Goal: Contribute content: Contribute content

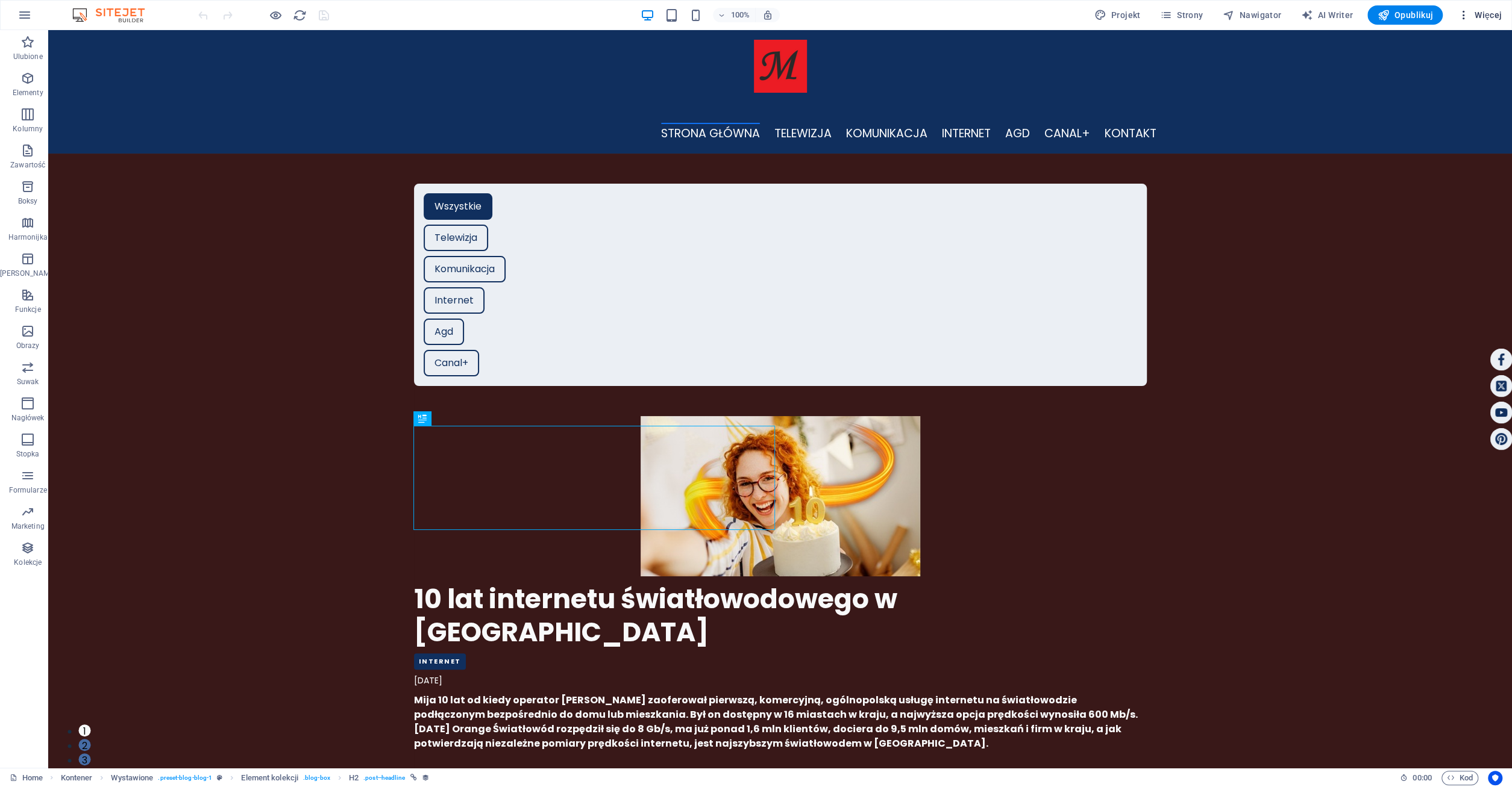
click at [1478, 13] on span "Więcej" at bounding box center [1479, 15] width 44 height 12
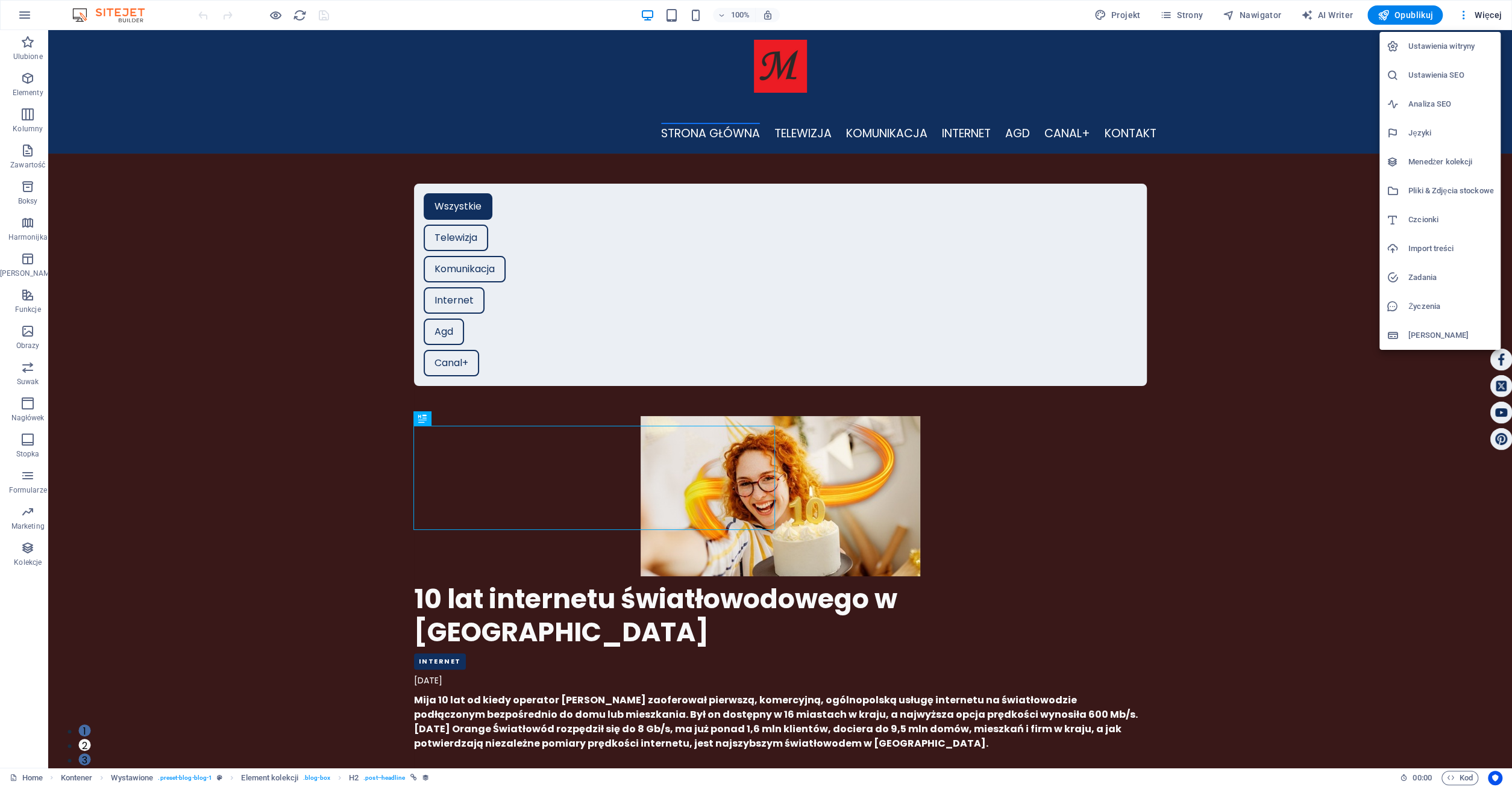
click at [1454, 160] on h6 "Menedżer kolekcji" at bounding box center [1450, 162] width 85 height 14
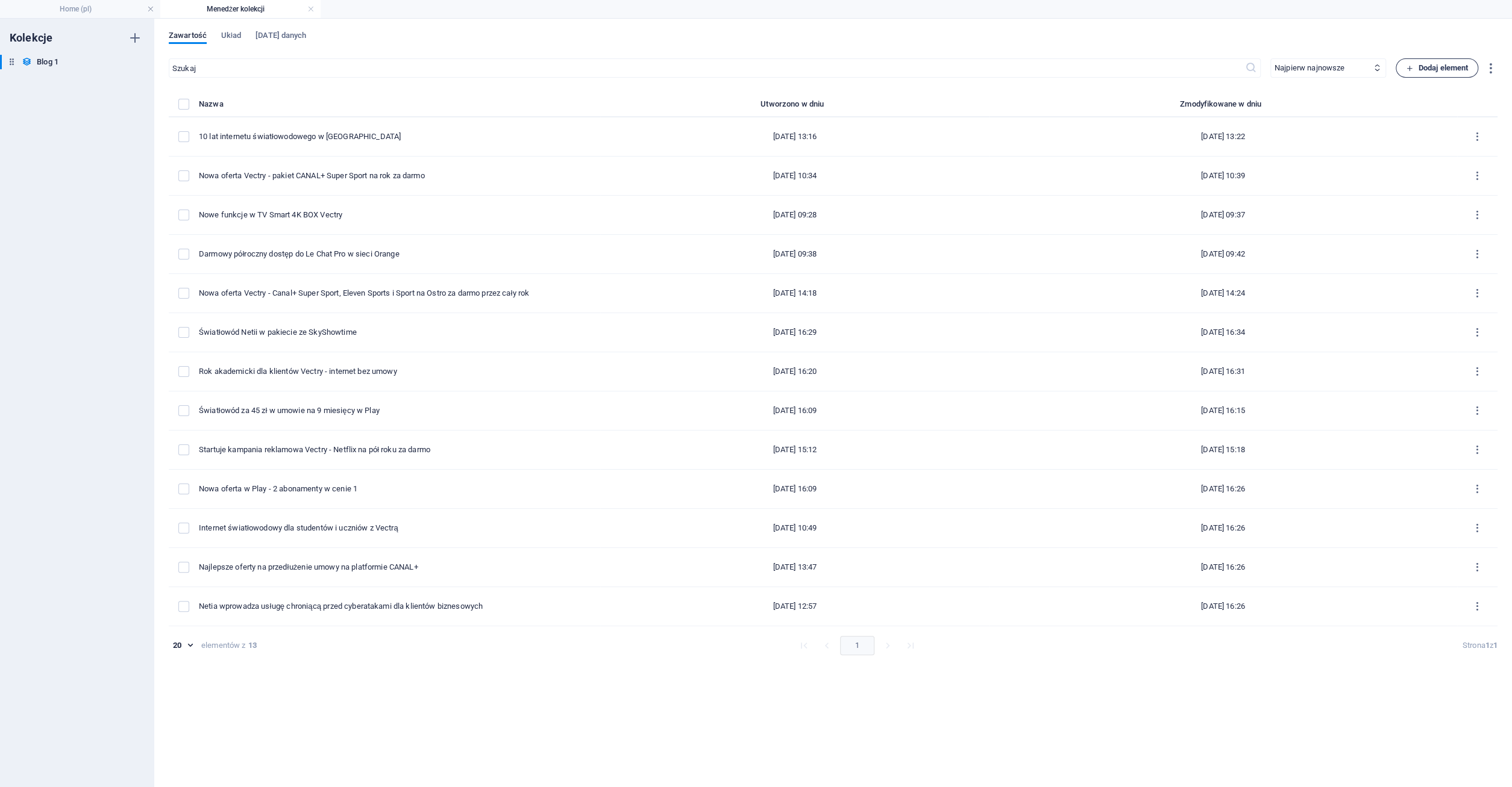
click at [1412, 67] on span "Dodaj element" at bounding box center [1437, 68] width 62 height 14
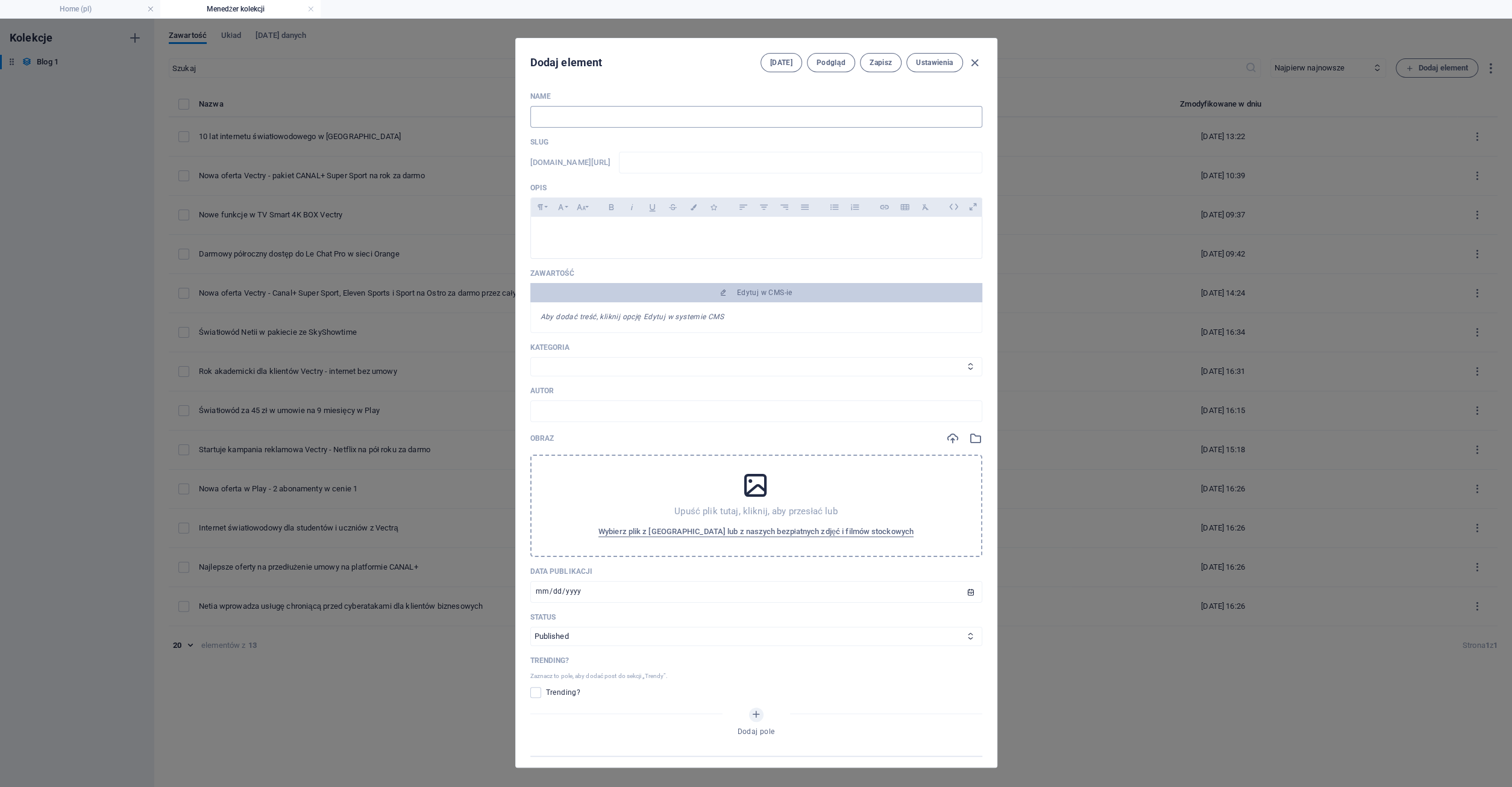
click at [565, 112] on input "text" at bounding box center [756, 117] width 452 height 22
type input "ła"
type input "a"
type input "łaz"
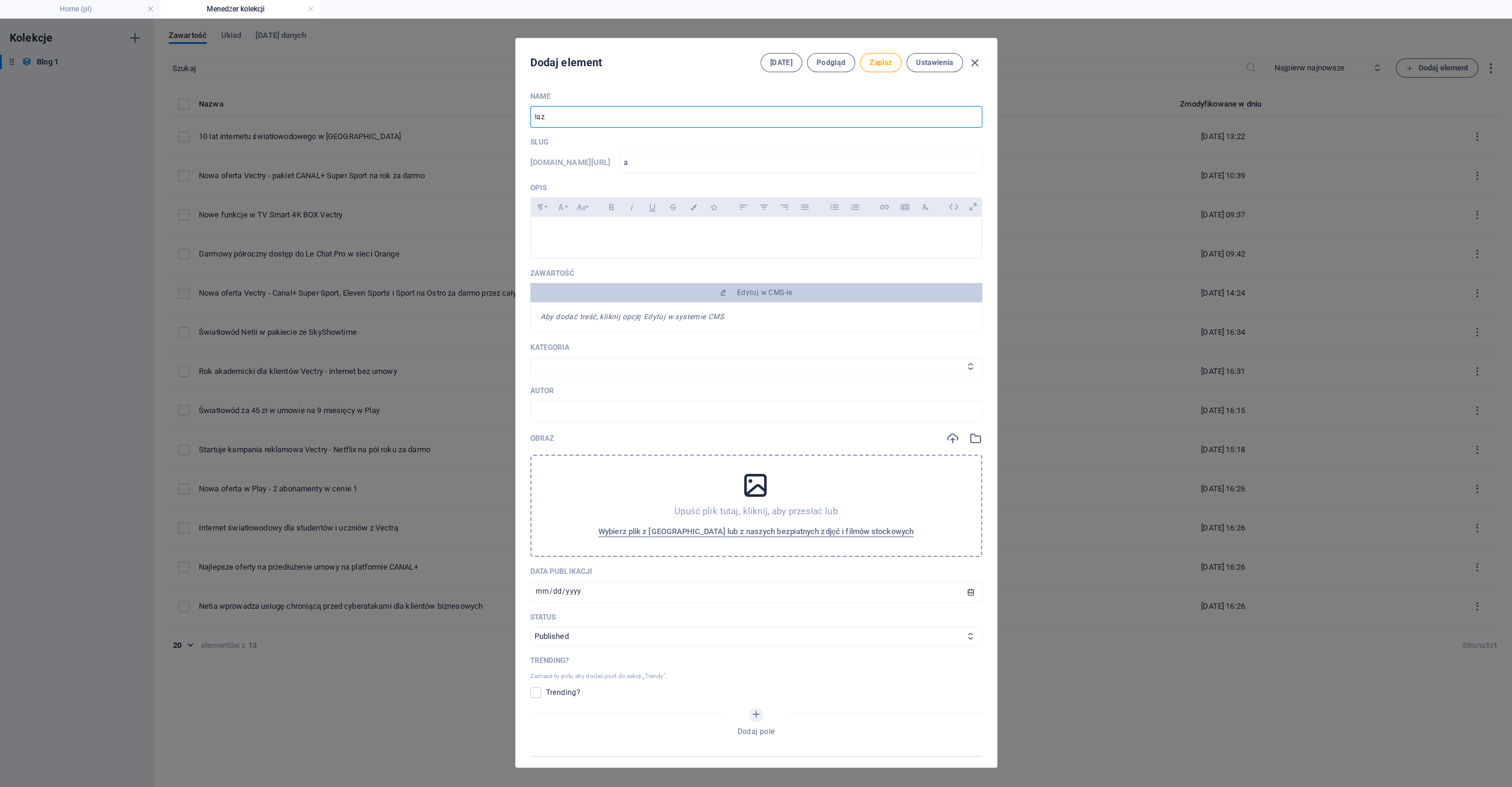
type input "az"
type input "łazi"
type input "azi"
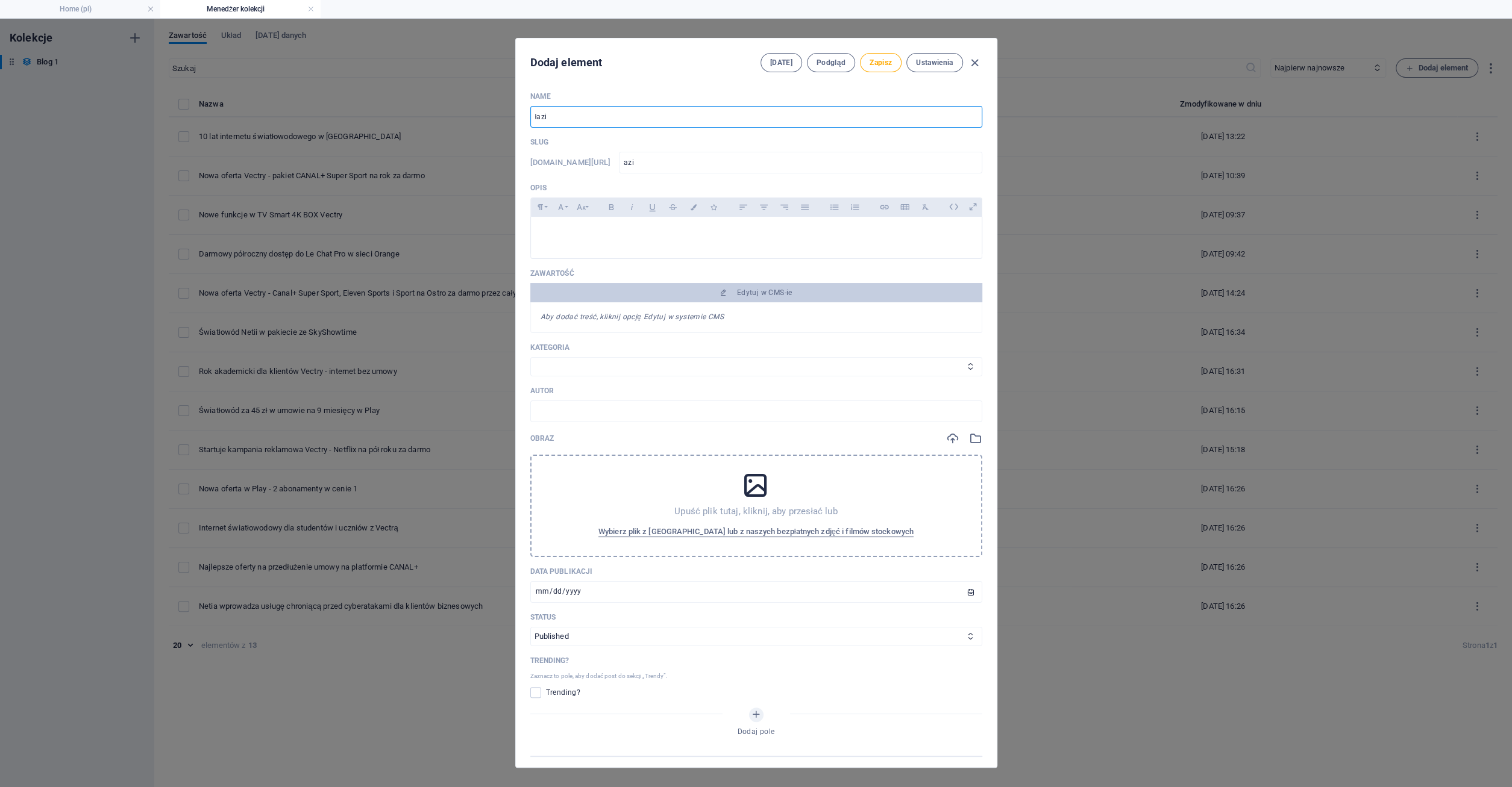
type input "łazie"
type input "azie"
type input "łazien"
type input "azien"
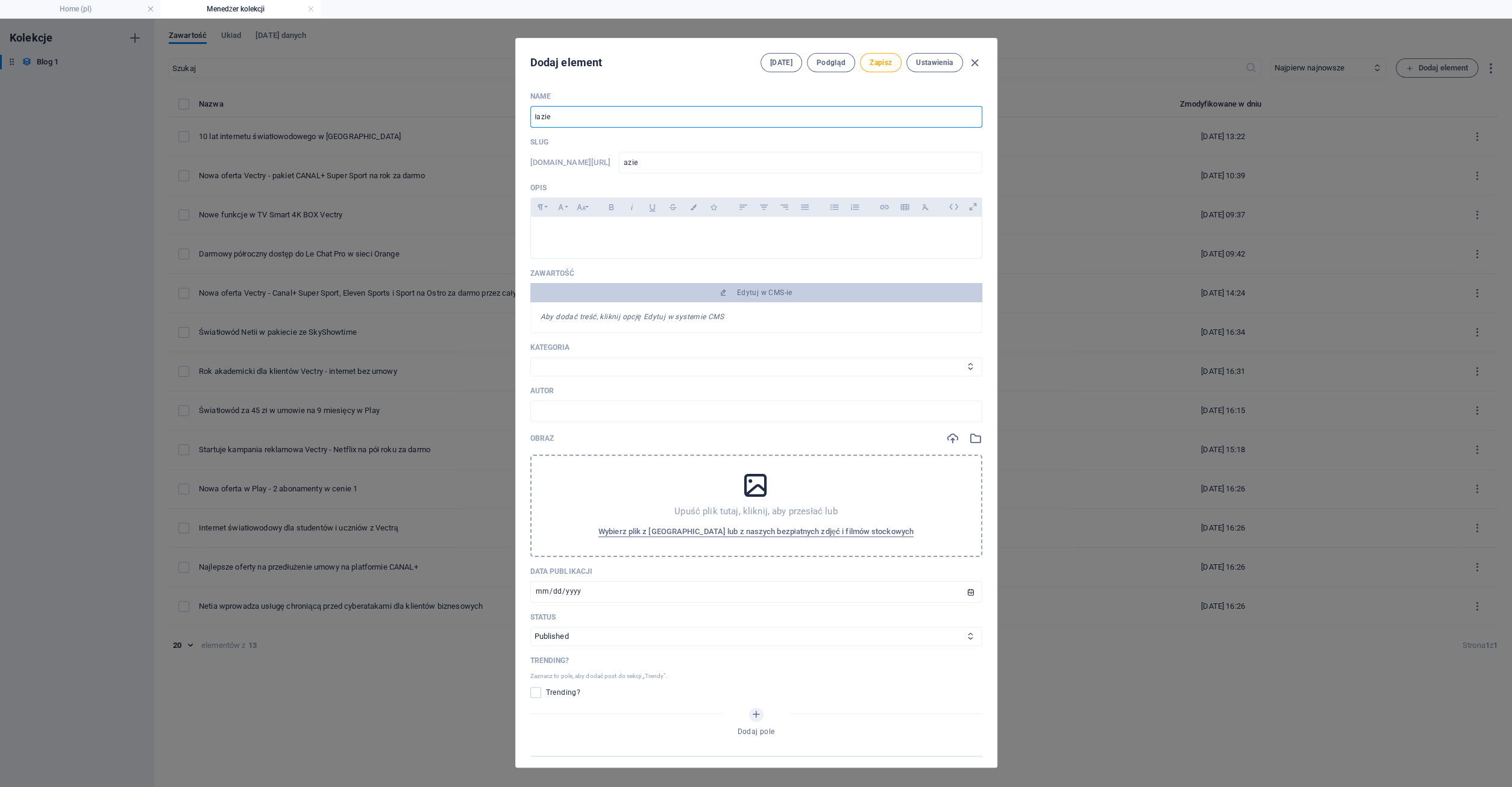
type input "azien"
type input "łazienk"
type input "azienk"
type input "łazienka"
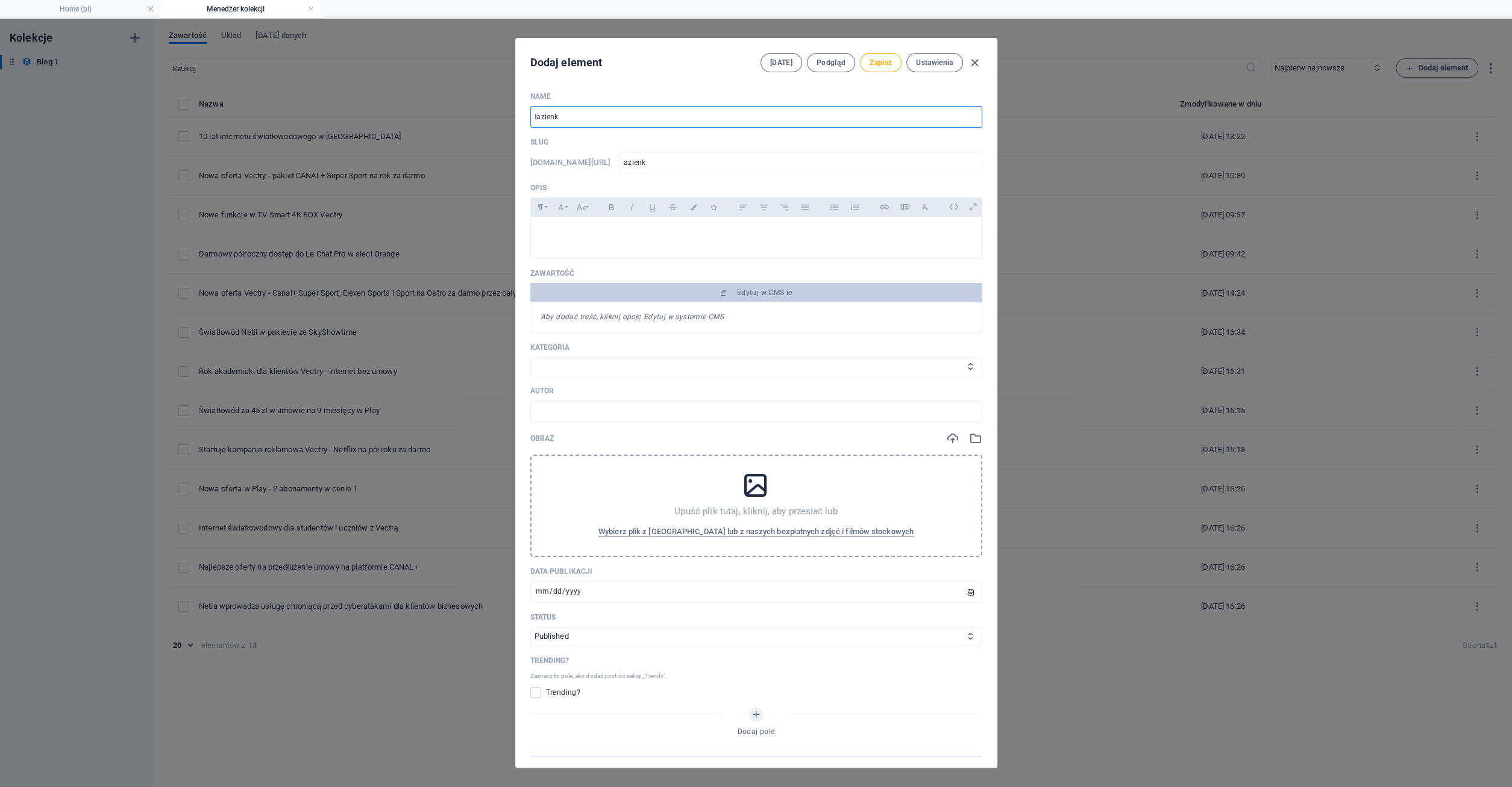
type input "azienka"
type input "łazienka"
drag, startPoint x: 602, startPoint y: 231, endPoint x: 620, endPoint y: 228, distance: 18.2
click at [604, 231] on p at bounding box center [756, 231] width 431 height 11
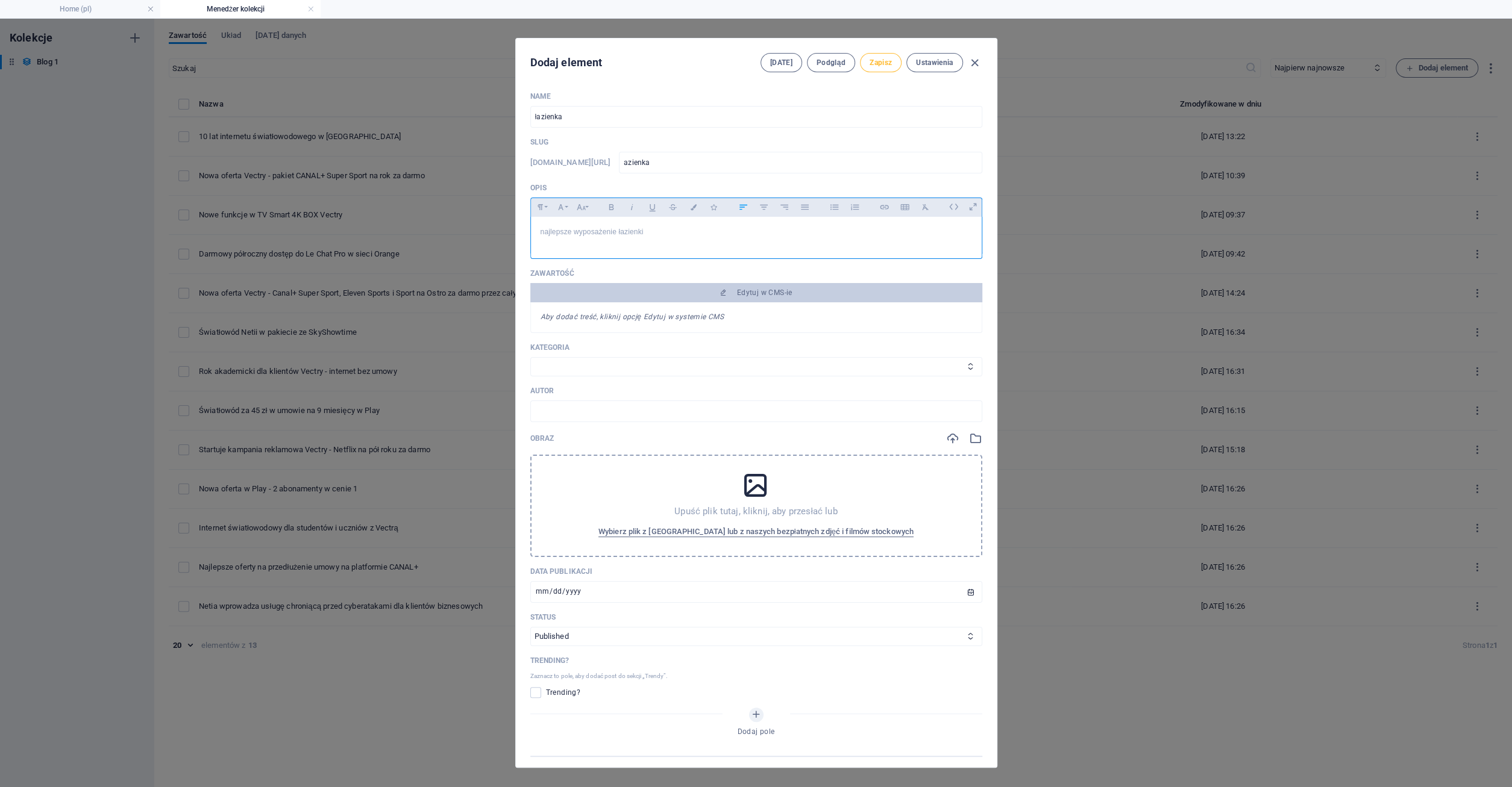
click at [890, 62] on span "Zapisz" at bounding box center [880, 62] width 22 height 10
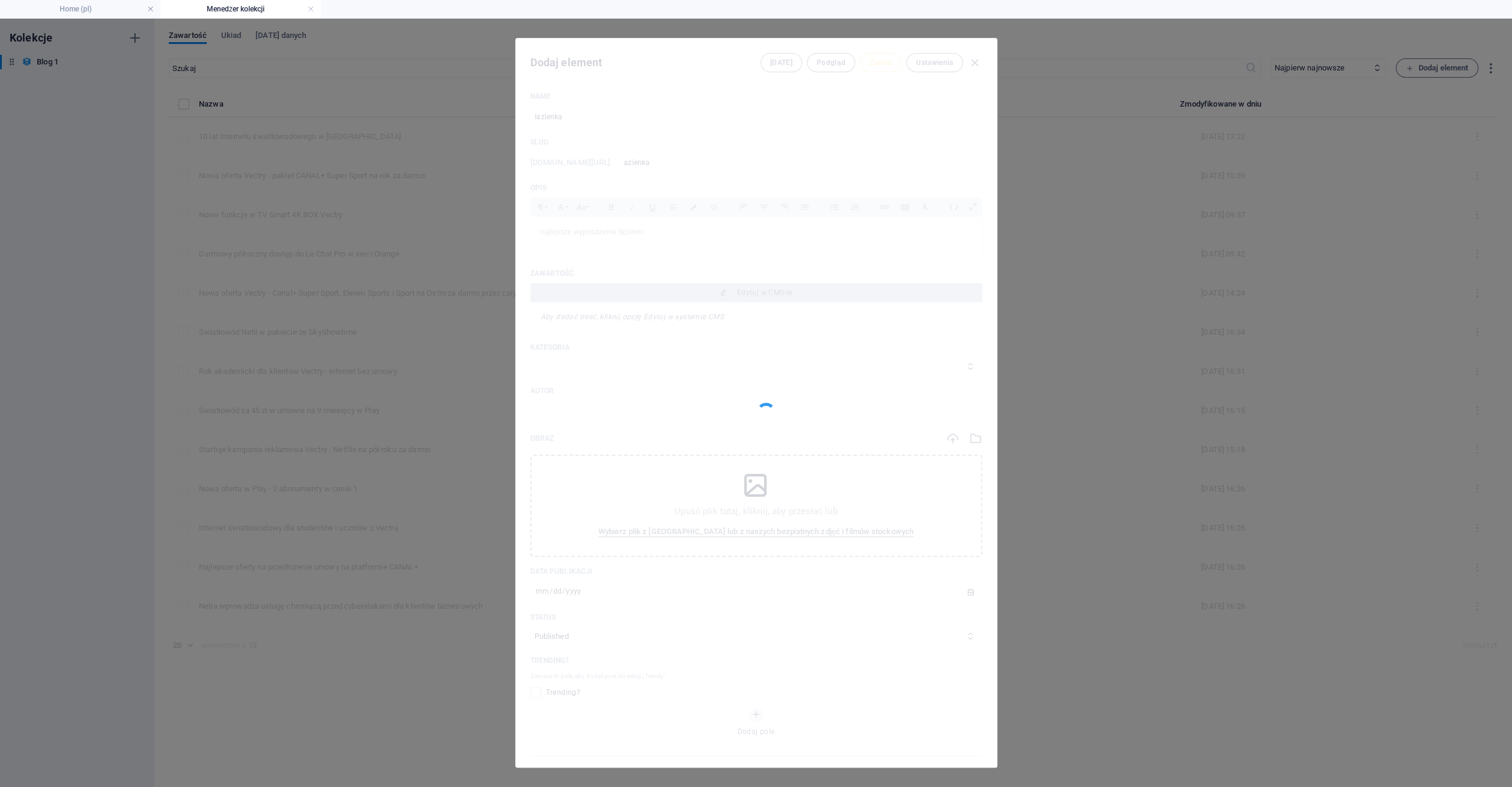
type input "azienka"
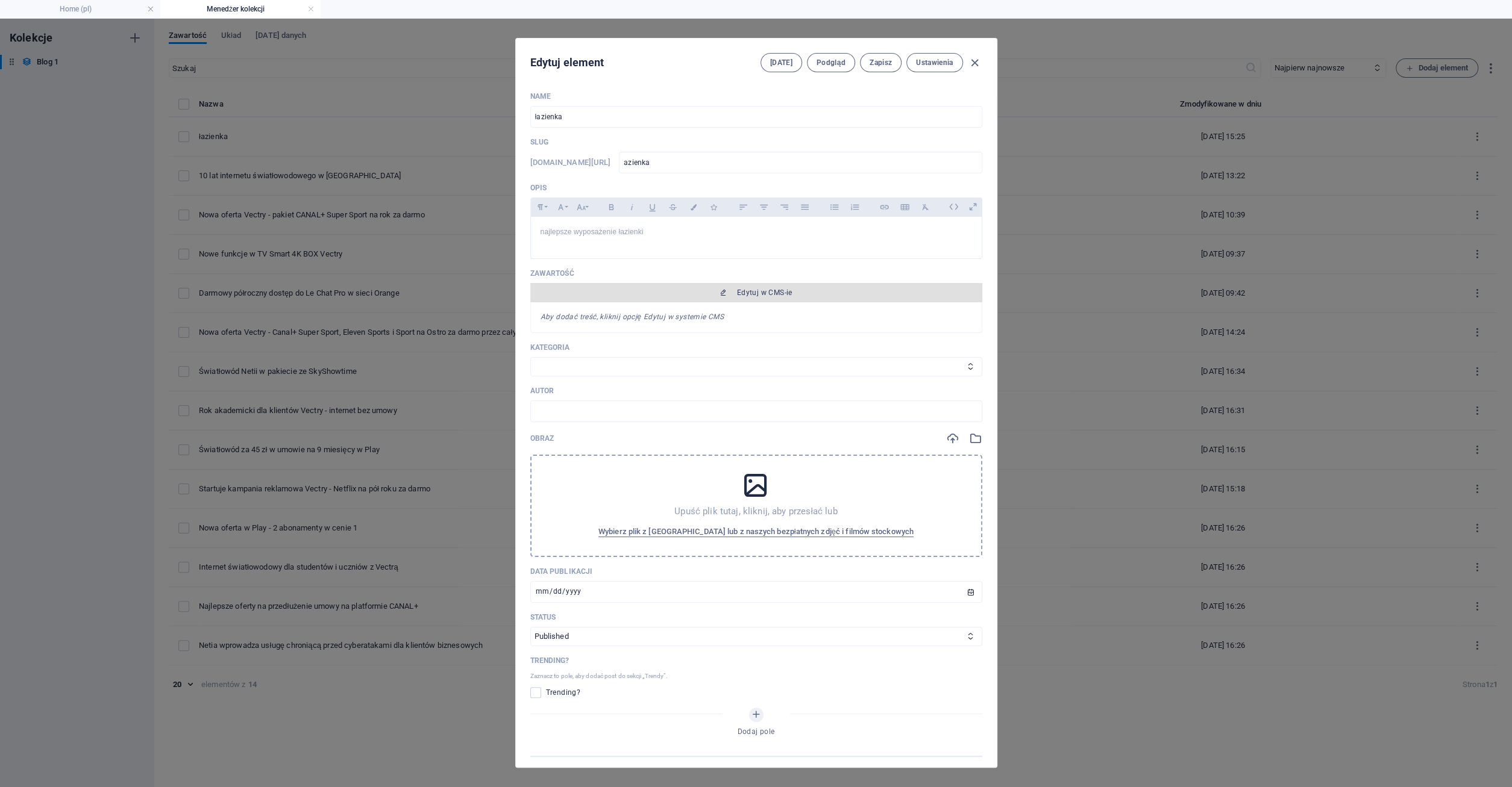
click at [770, 291] on span "Edytuj w CMS-ie" at bounding box center [764, 292] width 56 height 10
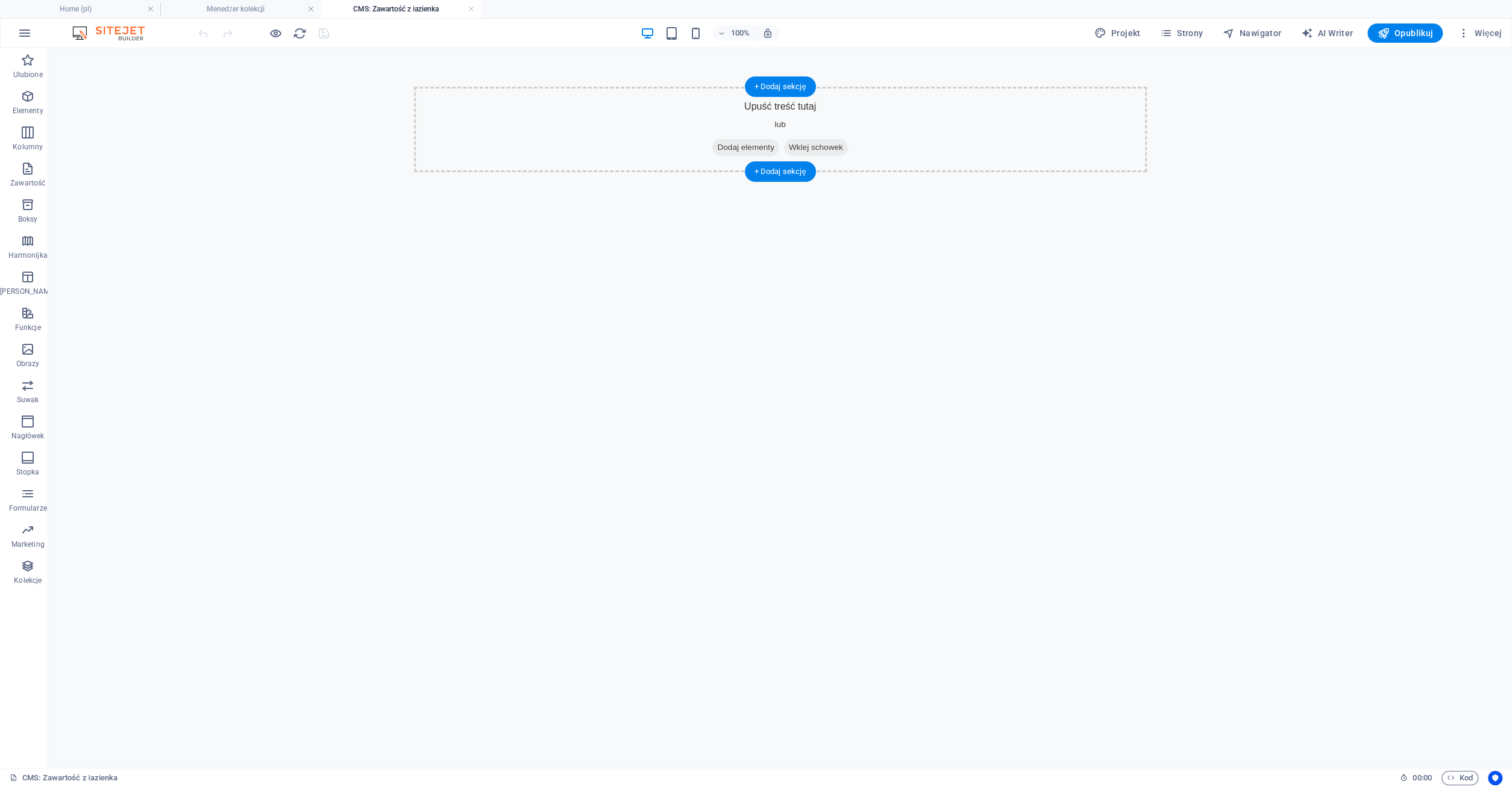
click at [753, 145] on span "Dodaj elementy" at bounding box center [745, 147] width 66 height 17
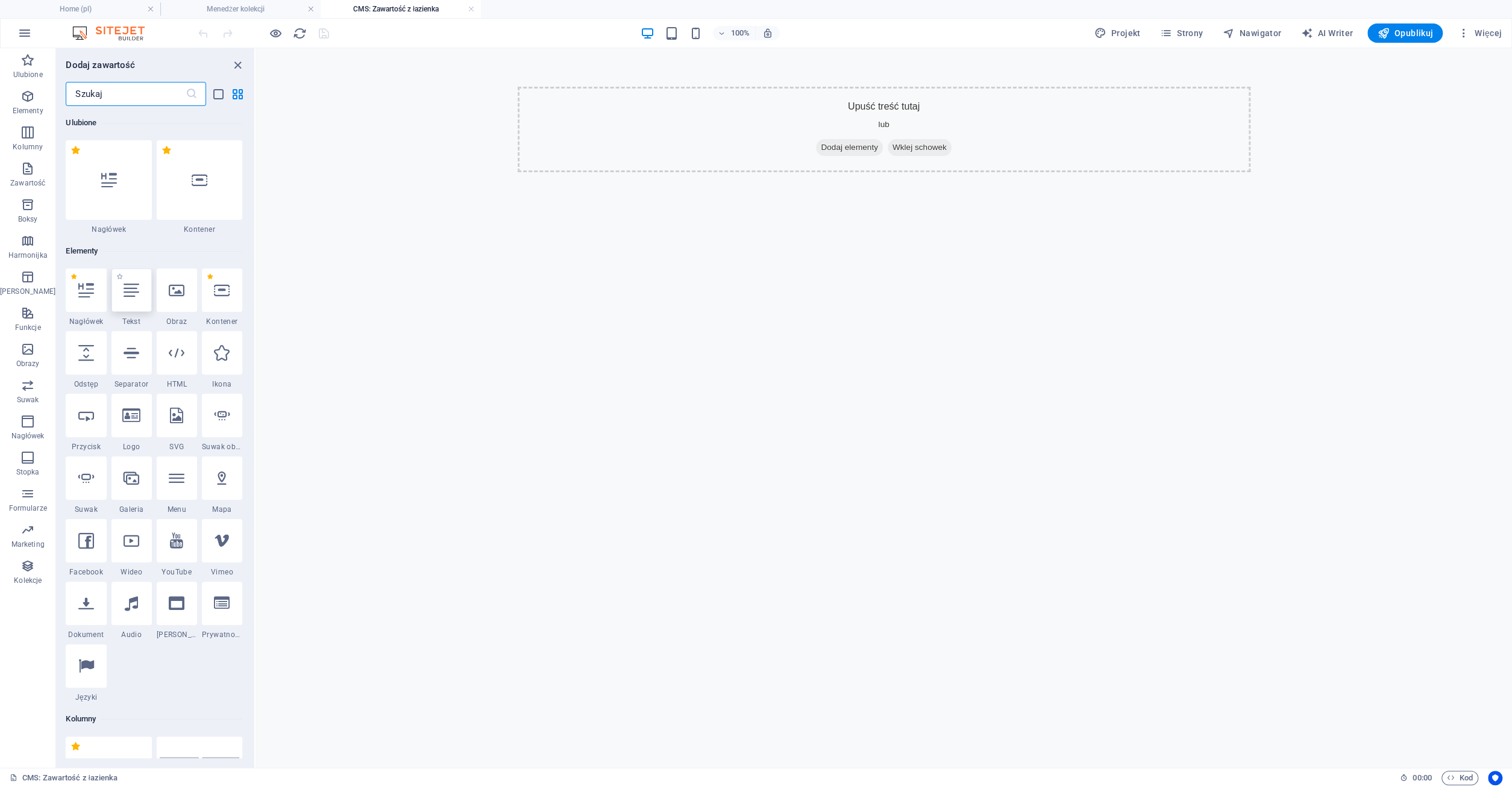
click at [137, 298] on div at bounding box center [132, 290] width 41 height 43
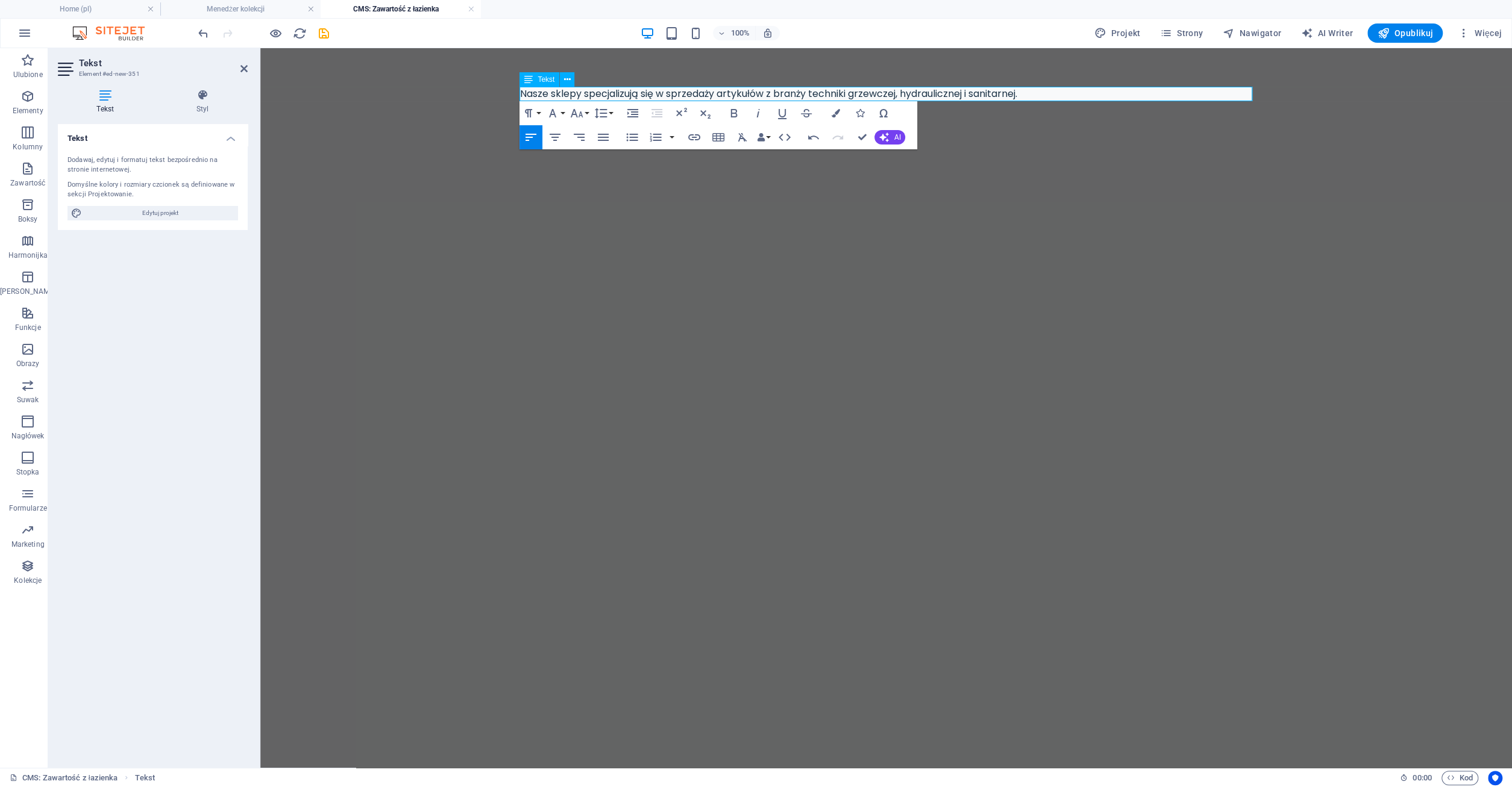
click at [548, 99] on p "Nasze sklepy specjalizują się w sprzedaży artykułów z branży techniki grzewczej…" at bounding box center [885, 94] width 733 height 14
click at [574, 92] on p "Nasz sklepy specjalizują się w sprzedaży artykułów z branży techniki grzewczej,…" at bounding box center [885, 94] width 733 height 14
click at [628, 95] on p "Nasz sklep specjalizują się w sprzedaży artykułów z branży techniki grzewczej, …" at bounding box center [885, 94] width 733 height 14
click at [1022, 98] on p "Nasz sklep specjalizuje się w sprzedaży artykułów z branży techniki grzewczej, …" at bounding box center [885, 94] width 733 height 14
click at [894, 133] on span "AI" at bounding box center [896, 137] width 6 height 7
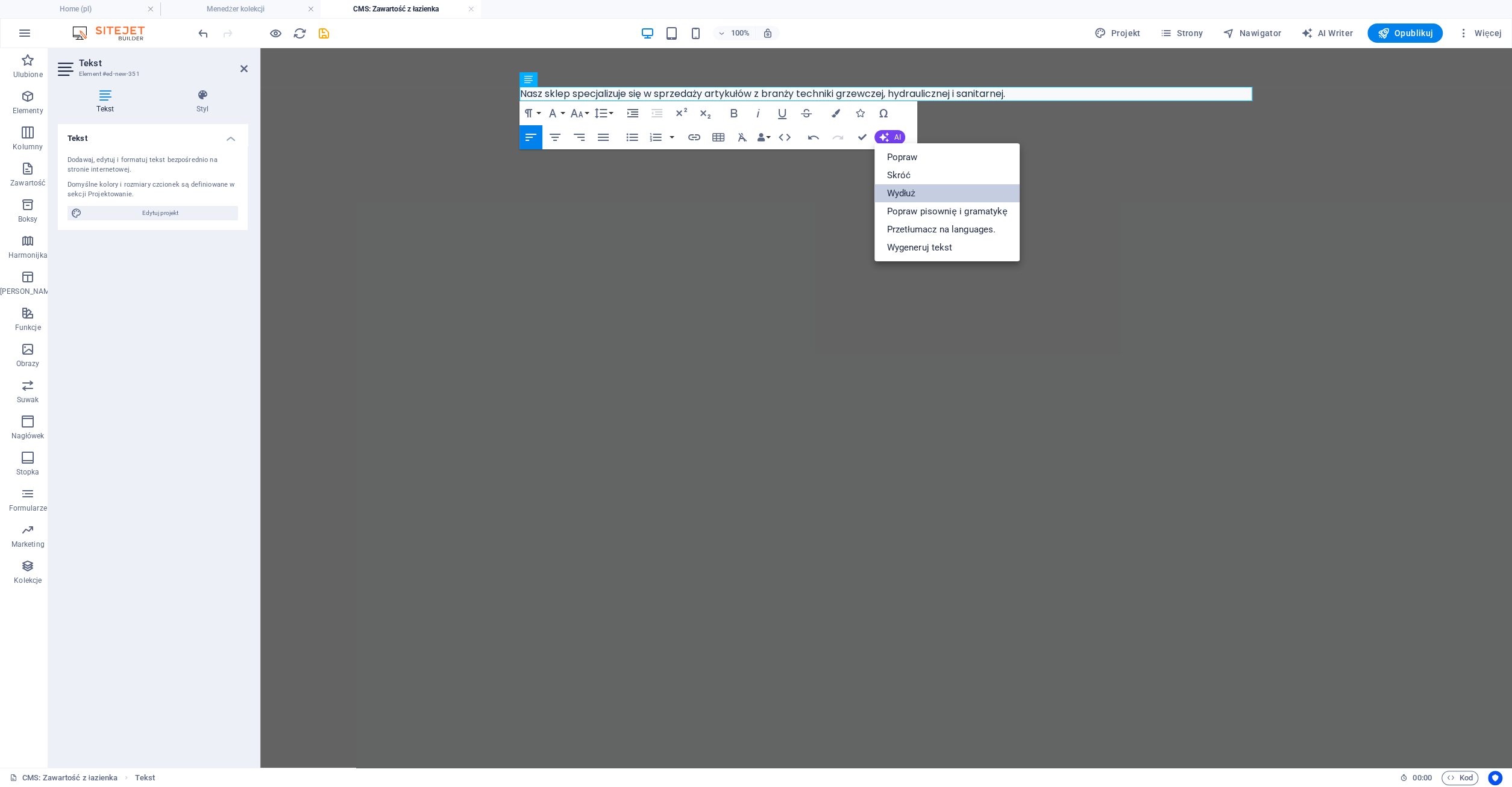
click at [905, 193] on link "Wydłuż" at bounding box center [946, 193] width 145 height 18
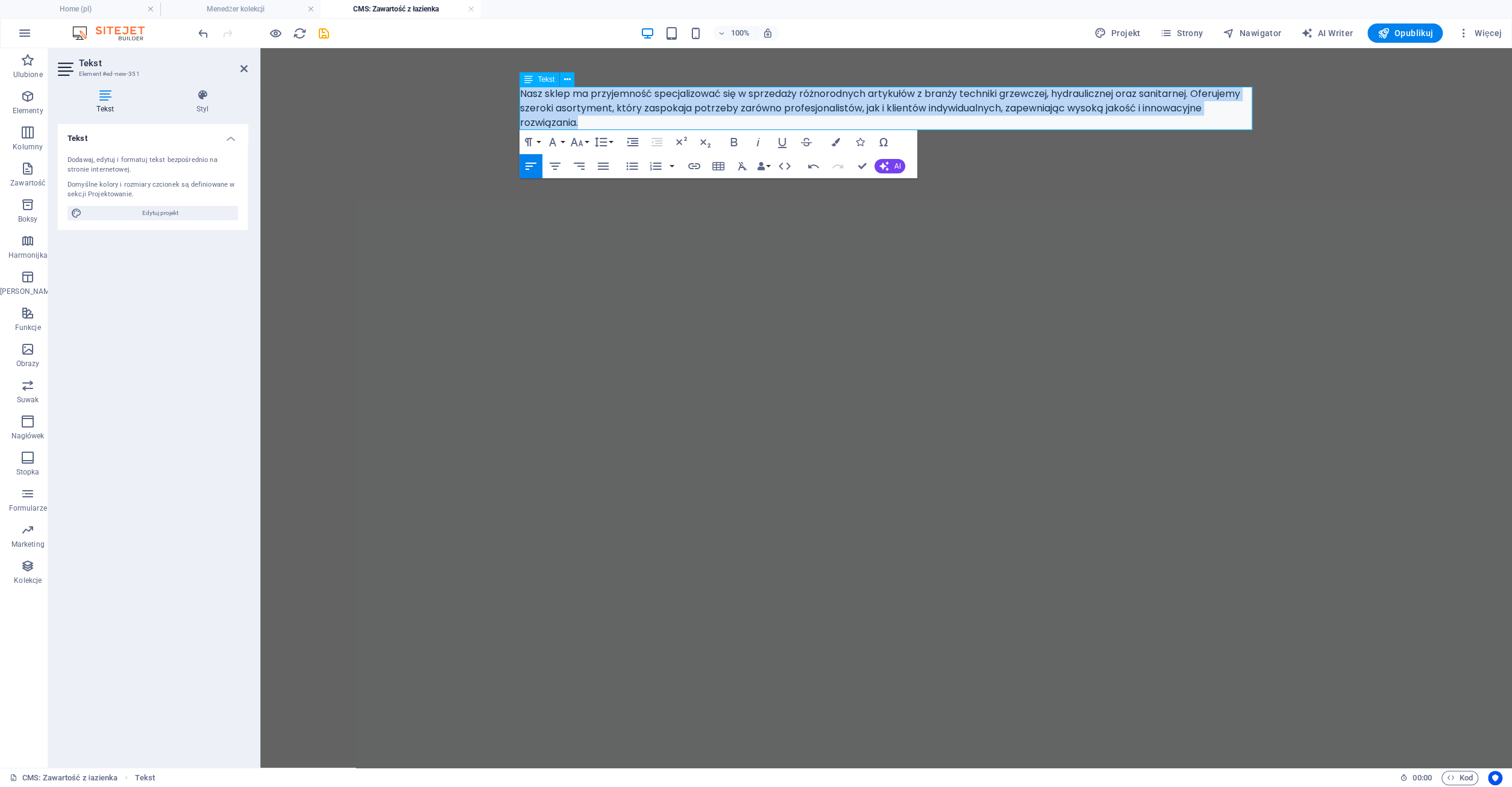
drag, startPoint x: 520, startPoint y: 94, endPoint x: 589, endPoint y: 122, distance: 74.5
click at [589, 122] on div "Nasz sklep ma przyjemność specjalizować się w sprzedaży różnorodnych artykułów …" at bounding box center [885, 108] width 733 height 43
copy div "Nasz sklep ma przyjemność specjalizować się w sprzedaży różnorodnych artykułów …"
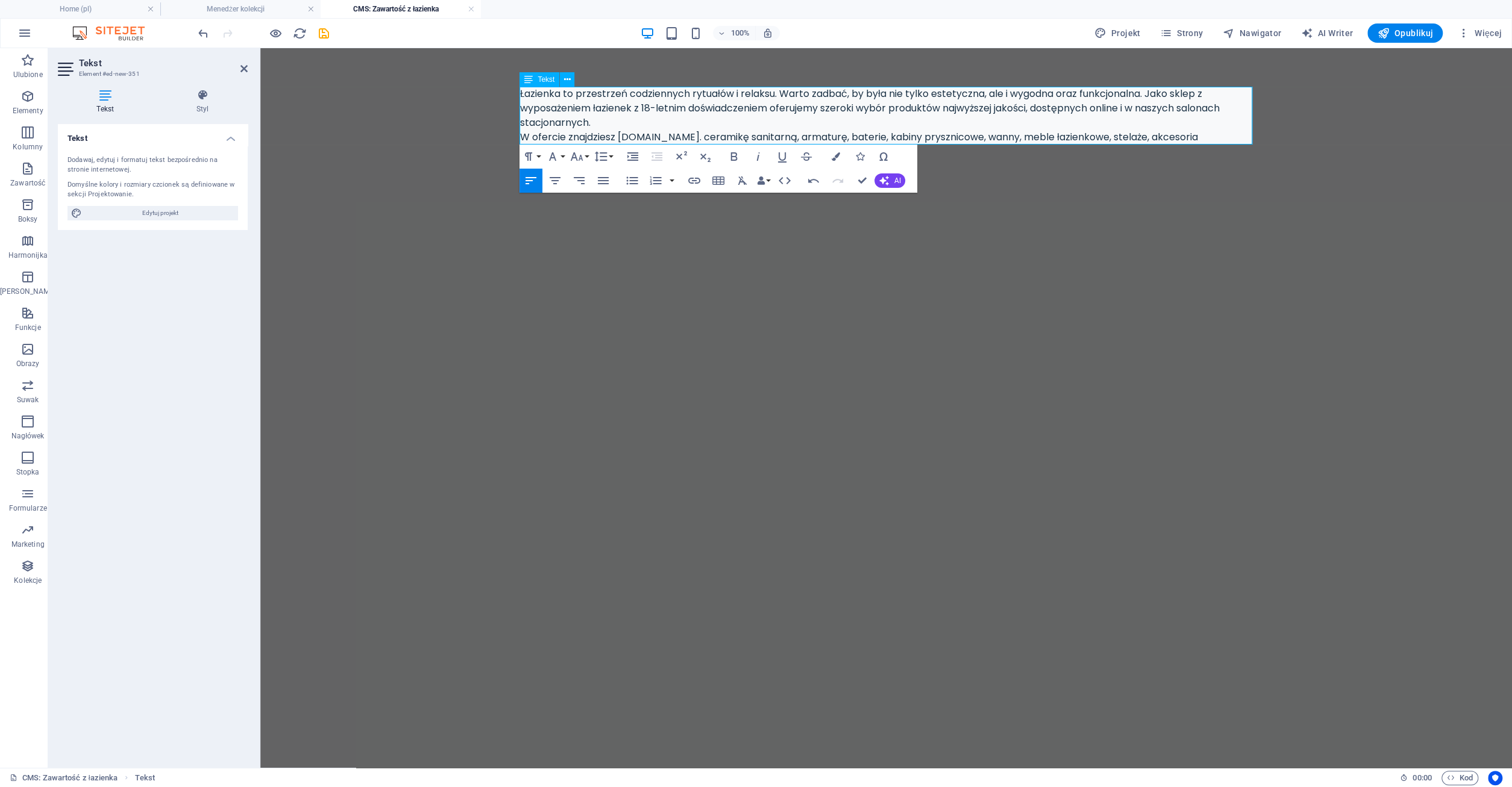
click at [1091, 141] on p "W ofercie znajdziesz m.in. ceramikę sanitarną, armaturę, baterie, kabiny pryszn…" at bounding box center [885, 137] width 733 height 14
click at [896, 178] on span "AI" at bounding box center [896, 180] width 6 height 7
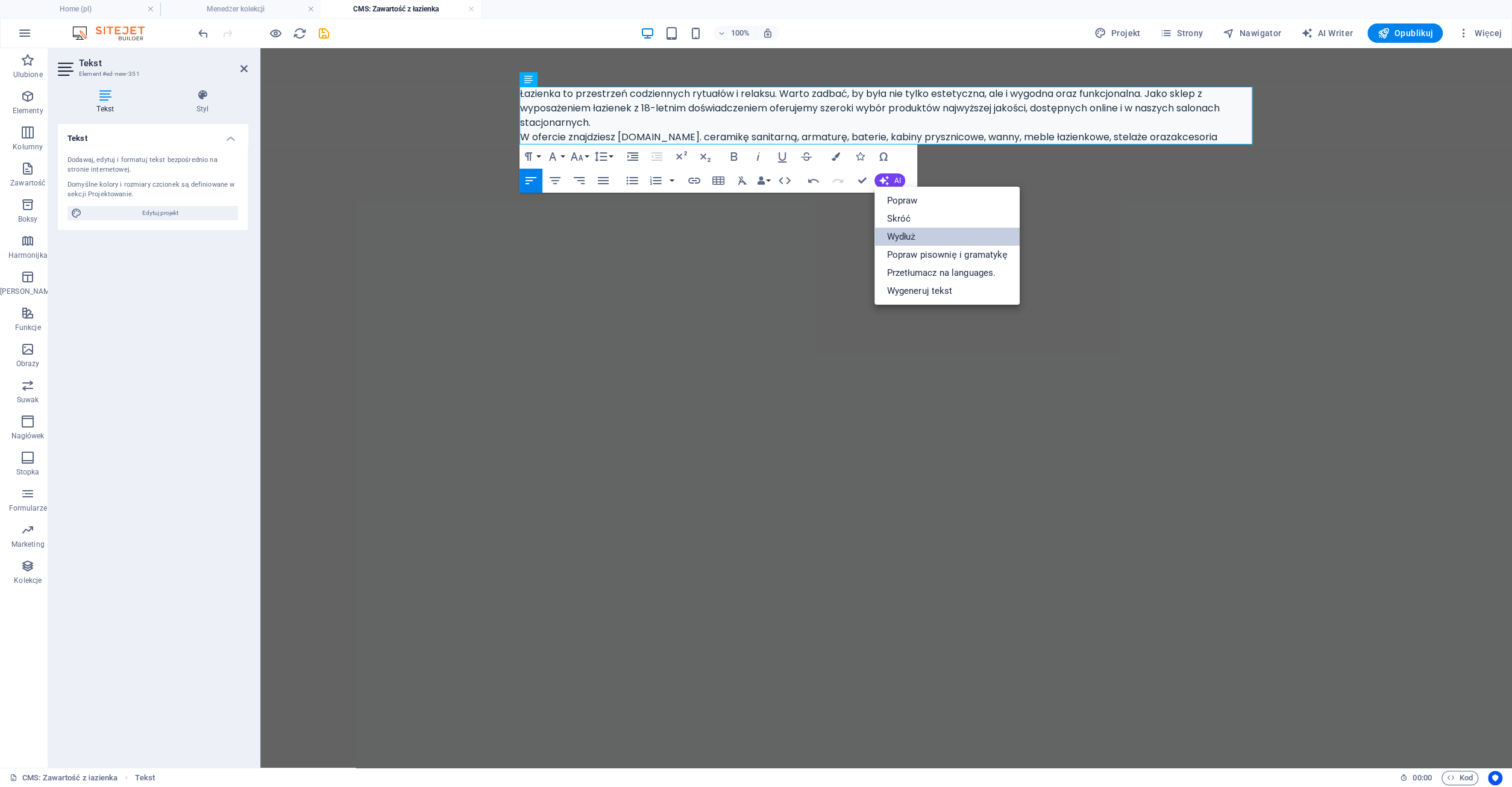
click at [901, 231] on link "Wydłuż" at bounding box center [946, 237] width 145 height 18
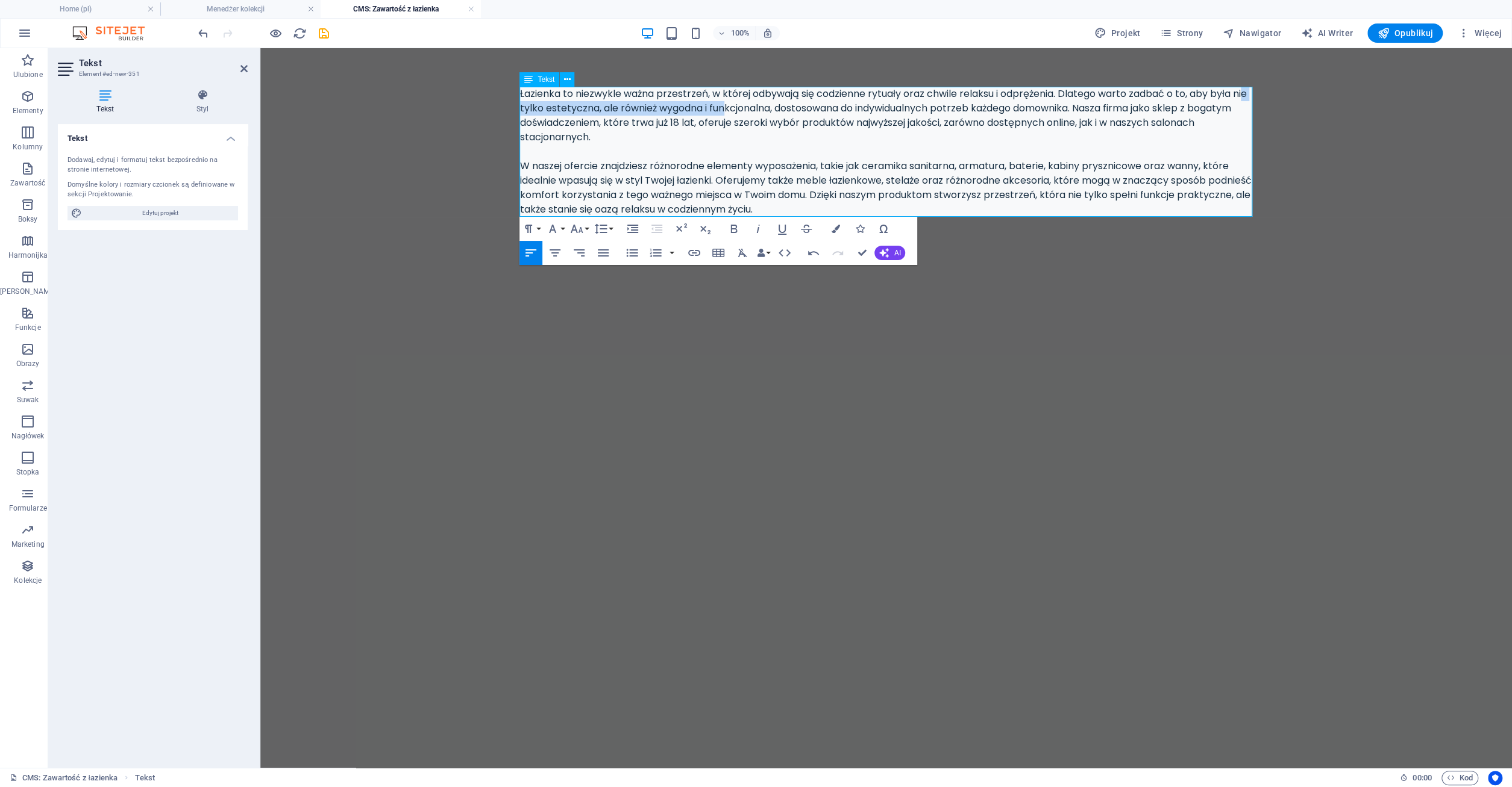
drag, startPoint x: 528, startPoint y: 111, endPoint x: 745, endPoint y: 108, distance: 217.0
click at [745, 108] on div "Łazienka to niezwykle ważna przestrzeń, w której odbywają się codzienne rytuały…" at bounding box center [885, 151] width 733 height 130
drag, startPoint x: 810, startPoint y: 111, endPoint x: 876, endPoint y: 114, distance: 66.1
click at [876, 114] on div "Łazienka to niezwykle ważna przestrzeń, w której odbywają się codzienne rytuały…" at bounding box center [885, 151] width 733 height 130
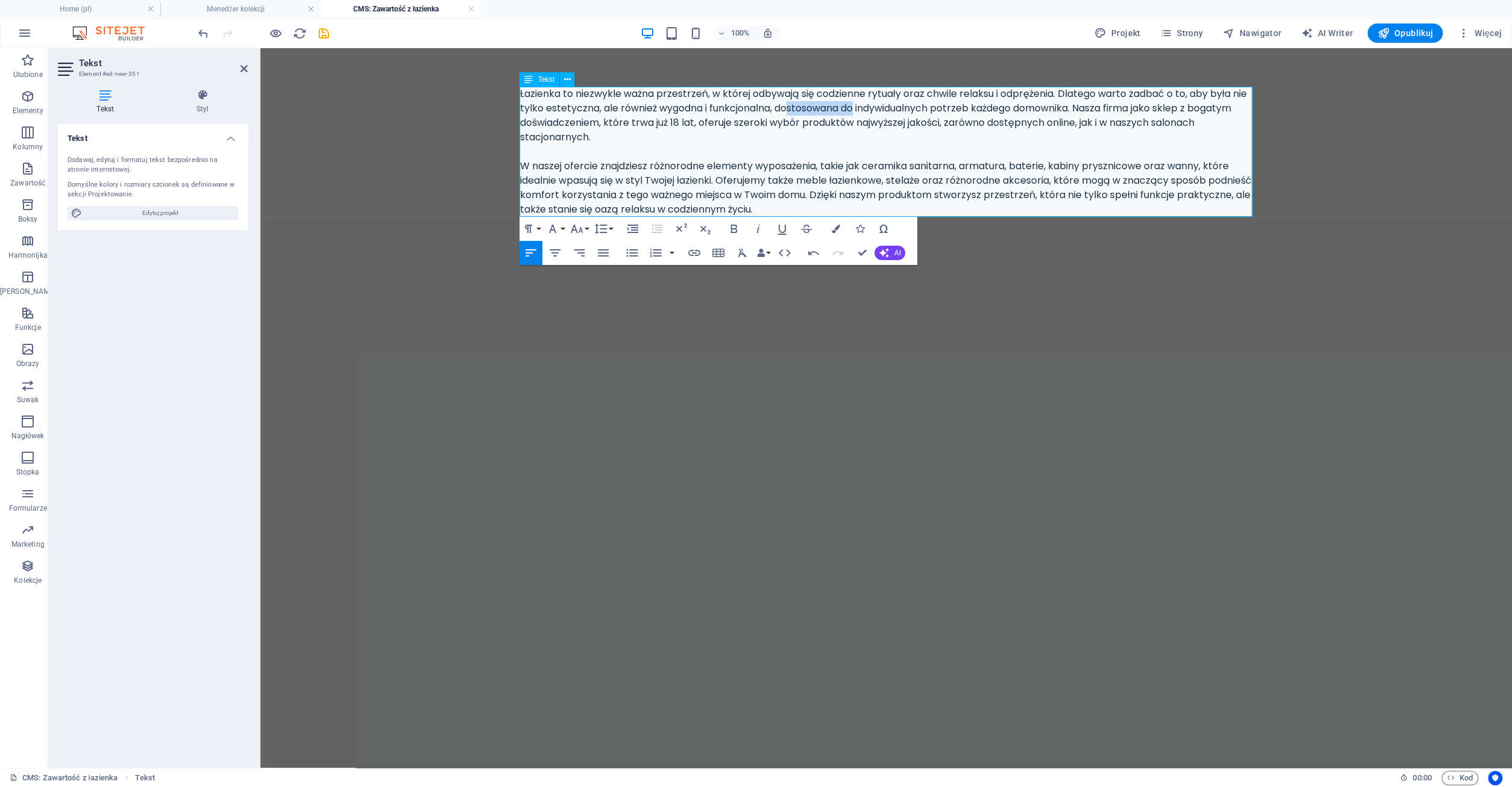
drag, startPoint x: 876, startPoint y: 114, endPoint x: 923, endPoint y: 117, distance: 47.1
click at [877, 114] on div "Łazienka to niezwykle ważna przestrzeń, w której odbywają się codzienne rytuały…" at bounding box center [885, 151] width 733 height 130
drag, startPoint x: 946, startPoint y: 112, endPoint x: 1146, endPoint y: 114, distance: 200.0
click at [1145, 114] on div "Łazienka to niezwykle ważna przestrzeń, w której odbywają się codzienne rytuały…" at bounding box center [885, 151] width 733 height 130
click at [1146, 114] on div "Łazienka to niezwykle ważna przestrzeń, w której odbywają się codzienne rytuały…" at bounding box center [885, 151] width 733 height 130
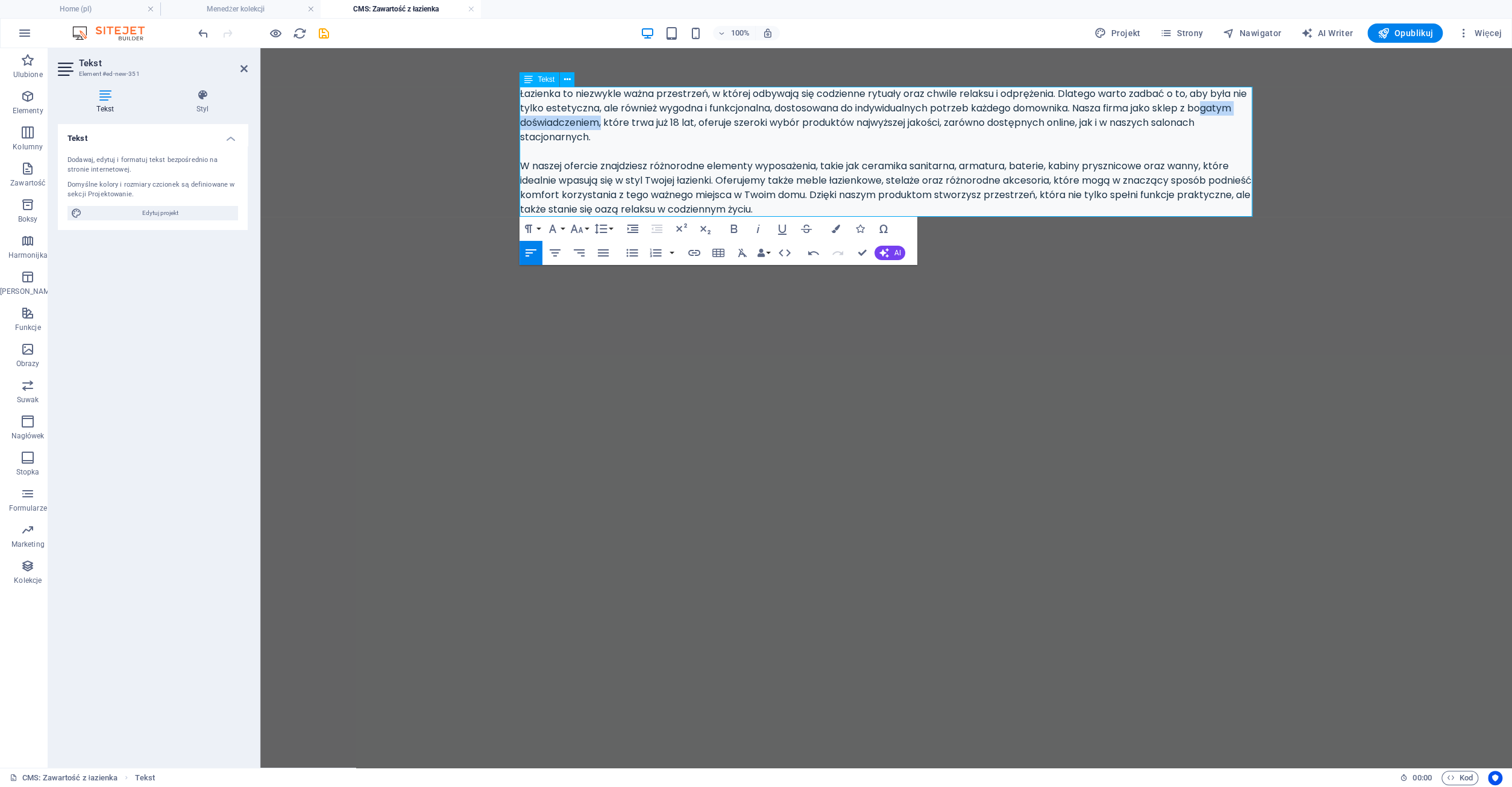
drag, startPoint x: 531, startPoint y: 124, endPoint x: 650, endPoint y: 125, distance: 119.0
click at [650, 125] on div "Łazienka to niezwykle ważna przestrzeń, w której odbywają się codzienne rytuały…" at bounding box center [885, 151] width 733 height 130
drag, startPoint x: 682, startPoint y: 122, endPoint x: 711, endPoint y: 122, distance: 29.0
click at [711, 122] on div "Łazienka to niezwykle ważna przestrzeń, w której odbywają się codzienne rytuały…" at bounding box center [885, 151] width 733 height 130
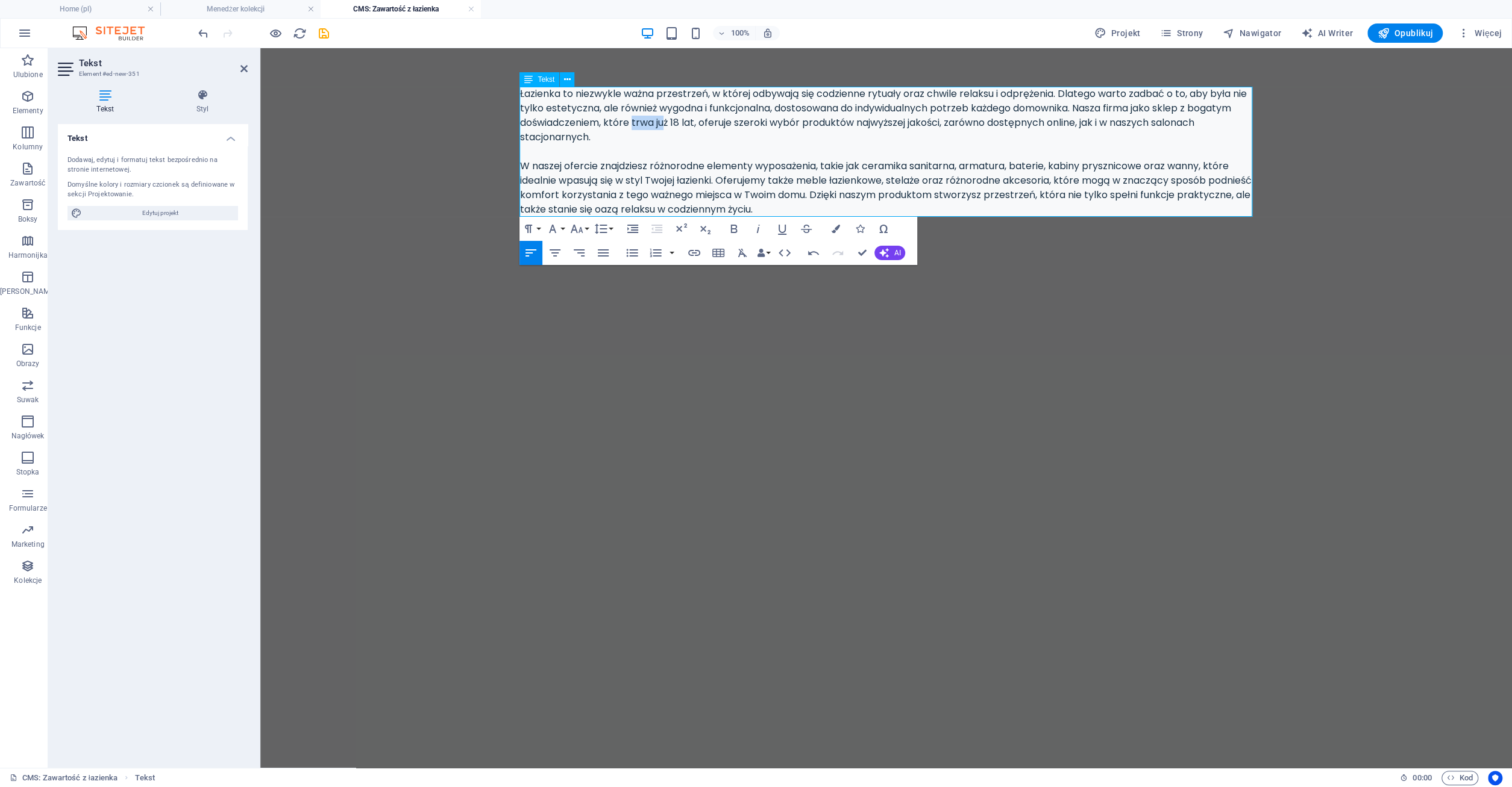
click at [711, 122] on div "Łazienka to niezwykle ważna przestrzeń, w której odbywają się codzienne rytuały…" at bounding box center [885, 151] width 733 height 130
drag, startPoint x: 771, startPoint y: 122, endPoint x: 872, endPoint y: 123, distance: 101.0
click at [872, 123] on div "Łazienka to niezwykle ważna przestrzeń, w której odbywają się codzienne rytuały…" at bounding box center [885, 151] width 733 height 130
drag, startPoint x: 929, startPoint y: 121, endPoint x: 1142, endPoint y: 125, distance: 213.0
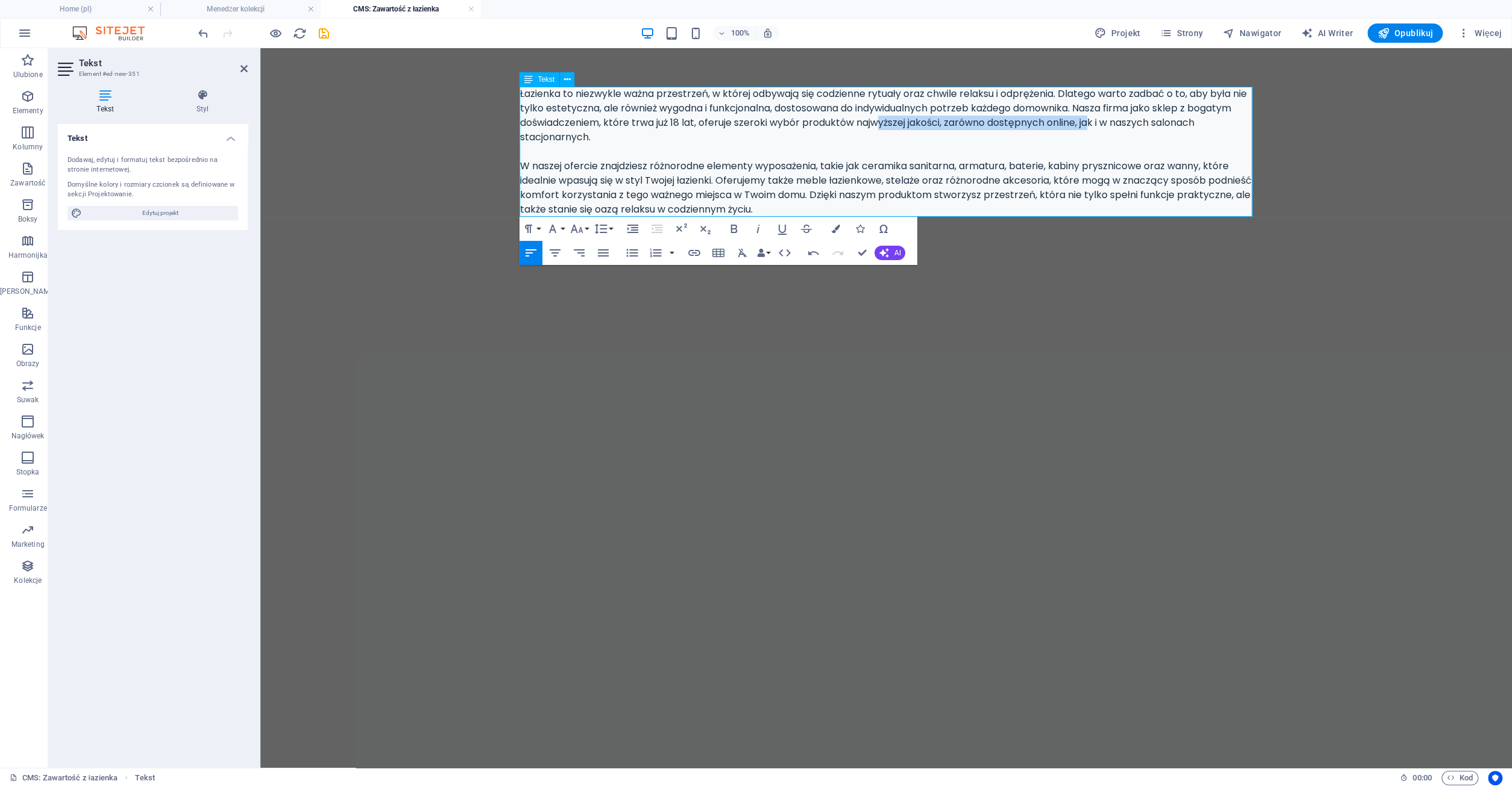
click at [1142, 125] on div "Łazienka to niezwykle ważna przestrzeń, w której odbywają się codzienne rytuały…" at bounding box center [885, 151] width 733 height 130
click at [1202, 122] on div "Łazienka to niezwykle ważna przestrzeń, w której odbywają się codzienne rytuały…" at bounding box center [885, 151] width 733 height 130
click at [1204, 122] on div "Łazienka to niezwykle ważna przestrzeń, w której odbywają się codzienne rytuały…" at bounding box center [885, 151] width 733 height 130
drag, startPoint x: 1249, startPoint y: 124, endPoint x: 1271, endPoint y: 124, distance: 22.0
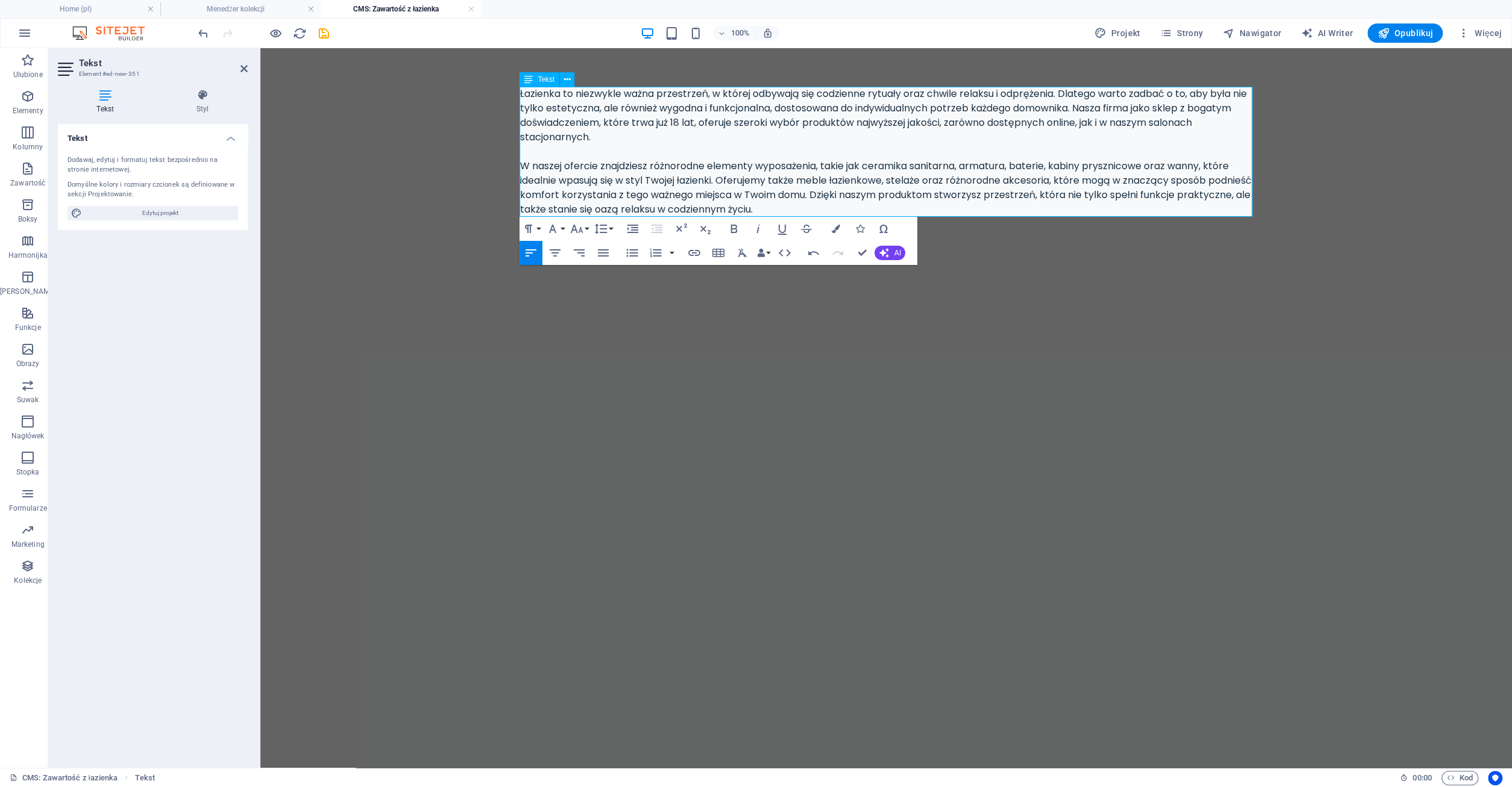
click at [1249, 124] on div "Łazienka to niezwykle ważna przestrzeń, w której odbywają się codzienne rytuały…" at bounding box center [885, 151] width 733 height 130
click at [588, 137] on div "Łazienka to niezwykle ważna przestrzeń, w której odbywają się codzienne rytuały…" at bounding box center [885, 151] width 733 height 130
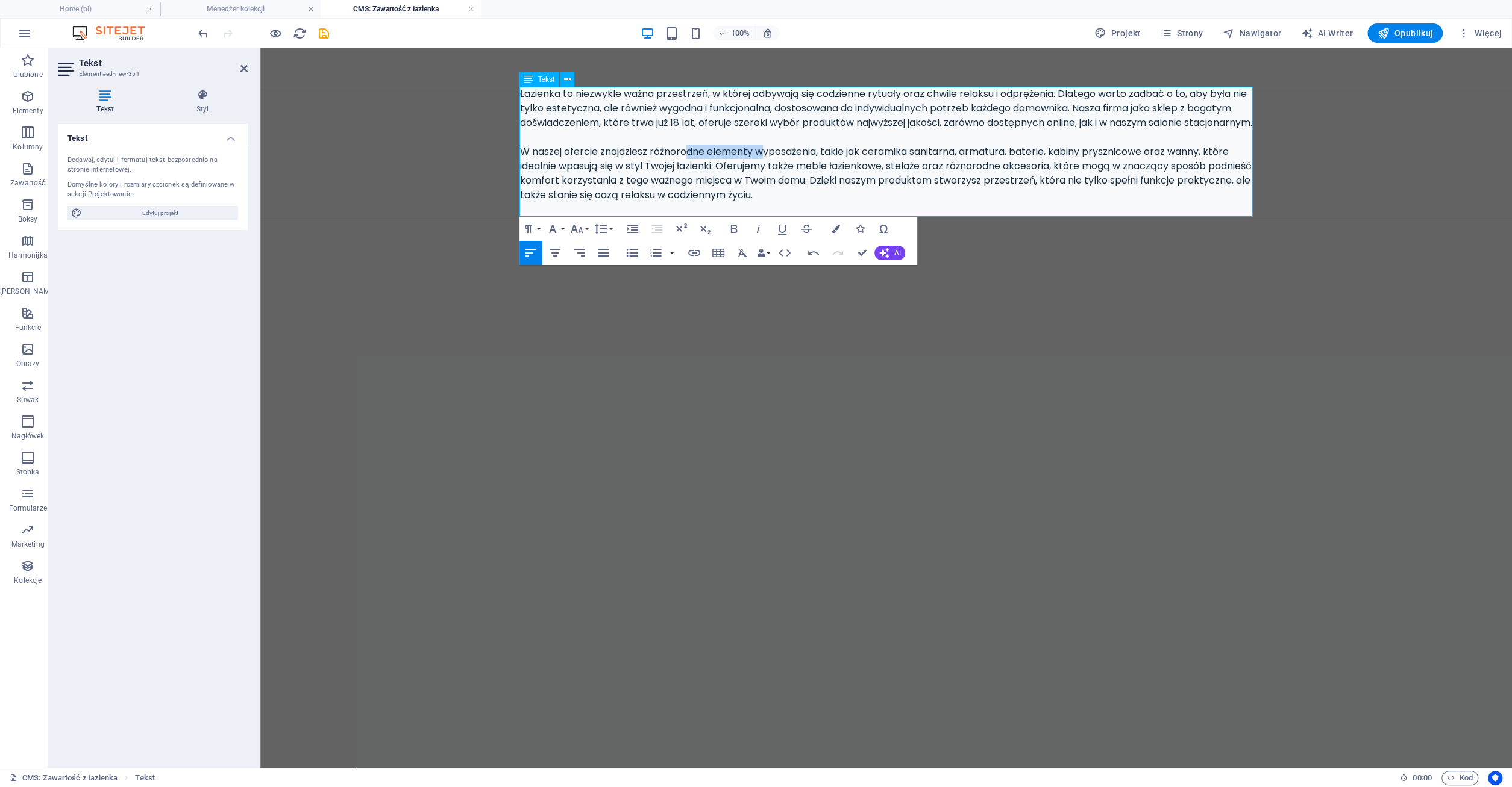
drag, startPoint x: 689, startPoint y: 168, endPoint x: 764, endPoint y: 168, distance: 75.0
click at [764, 168] on div "Łazienka to niezwykle ważna przestrzeń, w której odbywają się codzienne rytuały…" at bounding box center [885, 144] width 733 height 116
click at [764, 169] on div "Łazienka to niezwykle ważna przestrzeń, w której odbywają się codzienne rytuały…" at bounding box center [885, 144] width 733 height 116
drag, startPoint x: 880, startPoint y: 164, endPoint x: 976, endPoint y: 164, distance: 96.0
click at [976, 164] on div "Łazienka to niezwykle ważna przestrzeń, w której odbywają się codzienne rytuały…" at bounding box center [885, 144] width 733 height 116
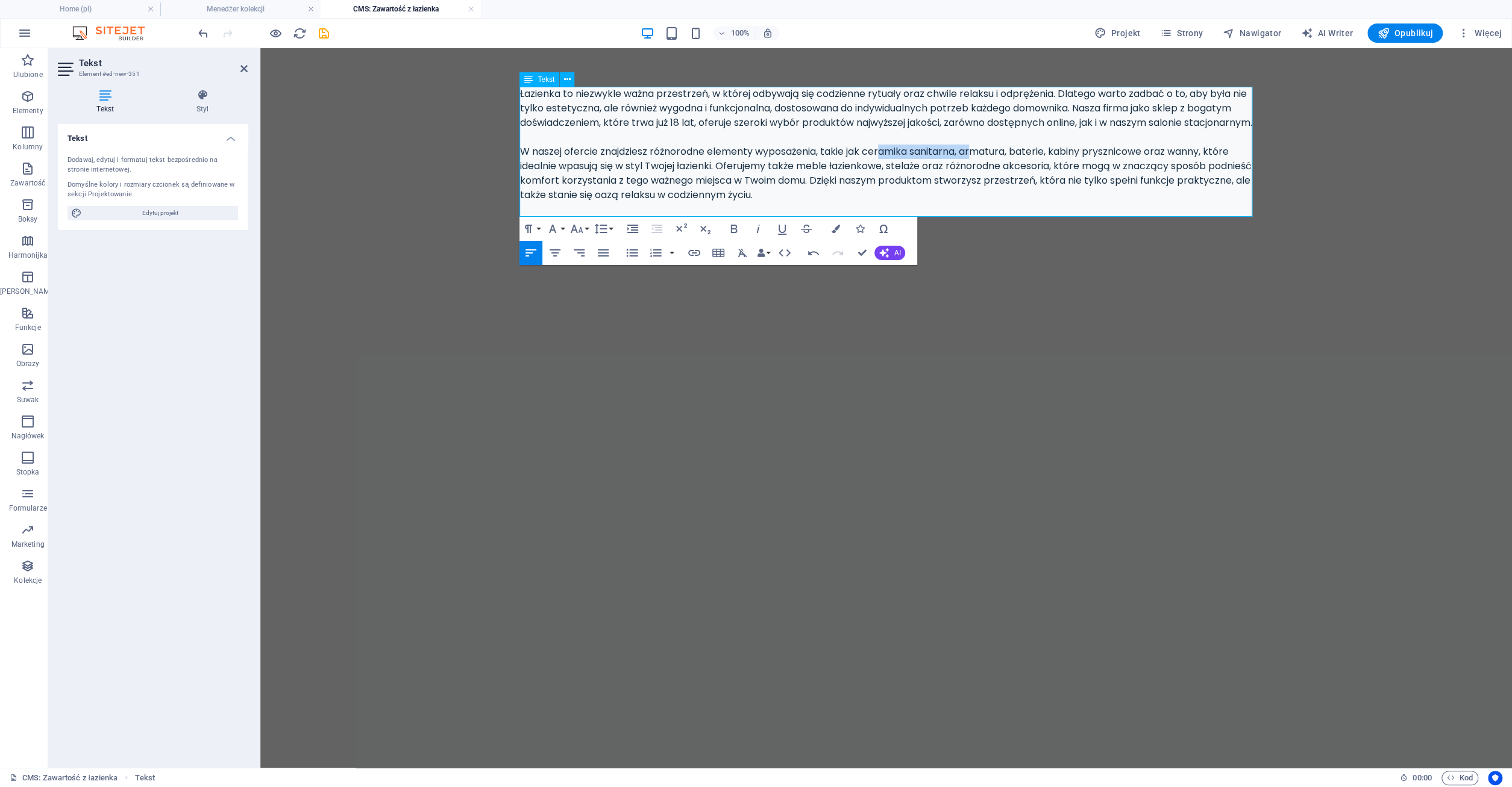
click at [976, 164] on div "Łazienka to niezwykle ważna przestrzeń, w której odbywają się codzienne rytuały…" at bounding box center [885, 144] width 733 height 116
drag, startPoint x: 1091, startPoint y: 170, endPoint x: 1150, endPoint y: 168, distance: 59.0
click at [1150, 168] on div "Łazienka to niezwykle ważna przestrzeń, w której odbywają się codzienne rytuały…" at bounding box center [885, 144] width 733 height 116
drag, startPoint x: 559, startPoint y: 181, endPoint x: 626, endPoint y: 179, distance: 67.0
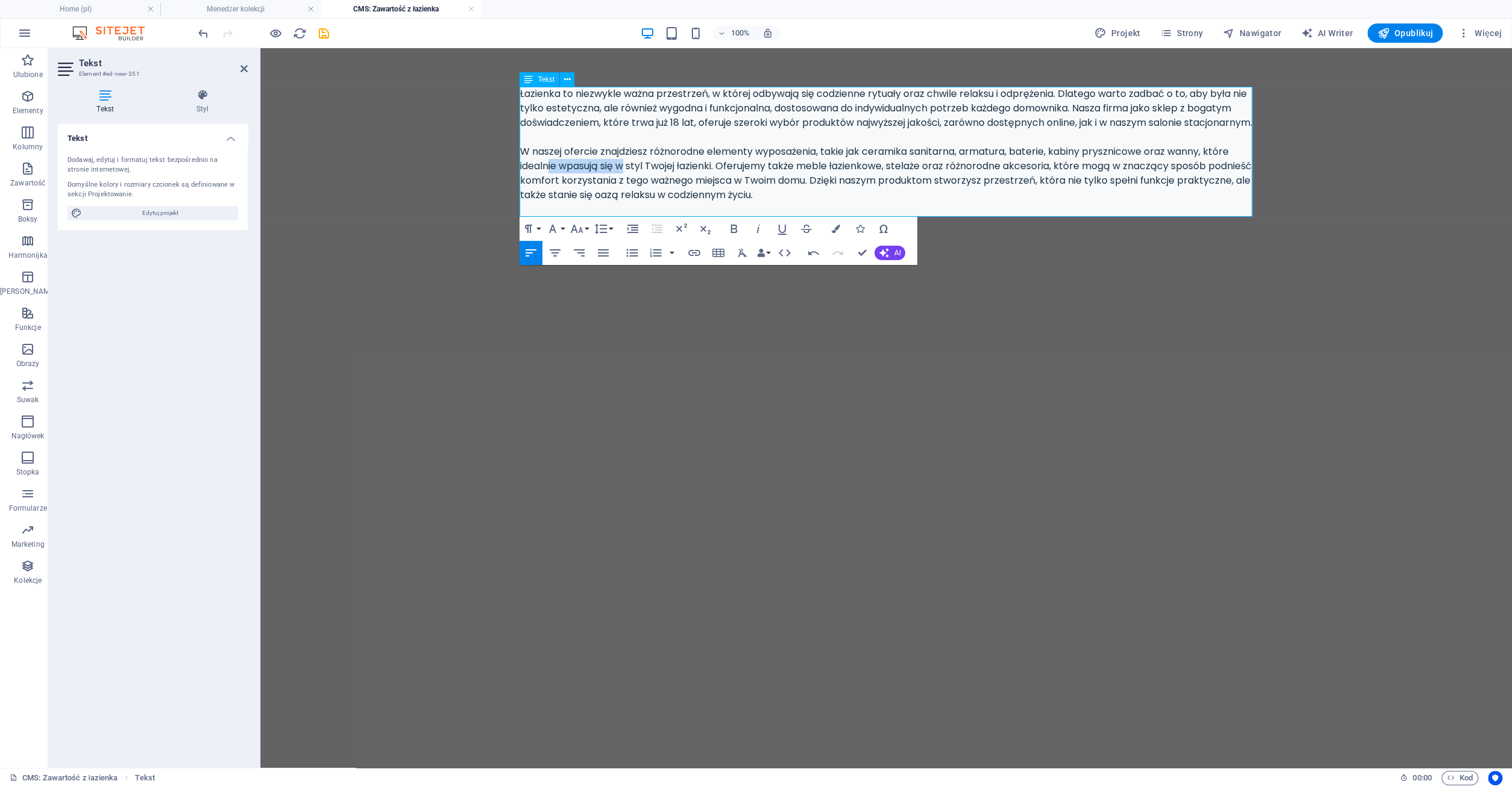
click at [626, 179] on div "Łazienka to niezwykle ważna przestrzeń, w której odbywają się codzienne rytuały…" at bounding box center [885, 144] width 733 height 116
drag, startPoint x: 735, startPoint y: 180, endPoint x: 856, endPoint y: 180, distance: 121.0
click at [856, 180] on div "Łazienka to niezwykle ważna przestrzeń, w której odbywają się codzienne rytuały…" at bounding box center [885, 144] width 733 height 116
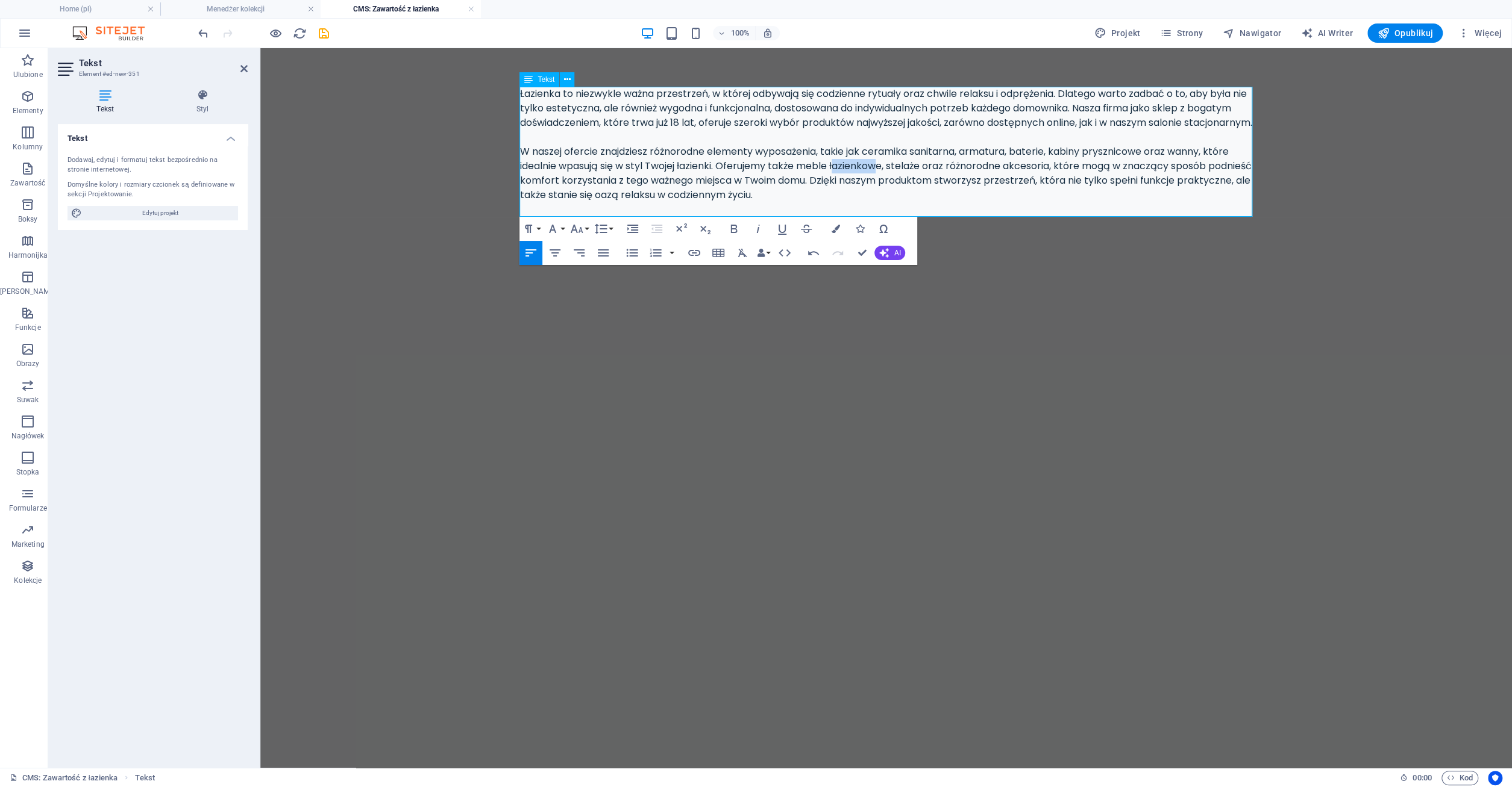
drag, startPoint x: 838, startPoint y: 180, endPoint x: 885, endPoint y: 178, distance: 47.0
click at [885, 178] on div "Łazienka to niezwykle ważna przestrzeń, w której odbywają się codzienne rytuały…" at bounding box center [885, 144] width 733 height 116
click at [949, 180] on div "Łazienka to niezwykle ważna przestrzeń, w której odbywają się codzienne rytuały…" at bounding box center [885, 144] width 733 height 116
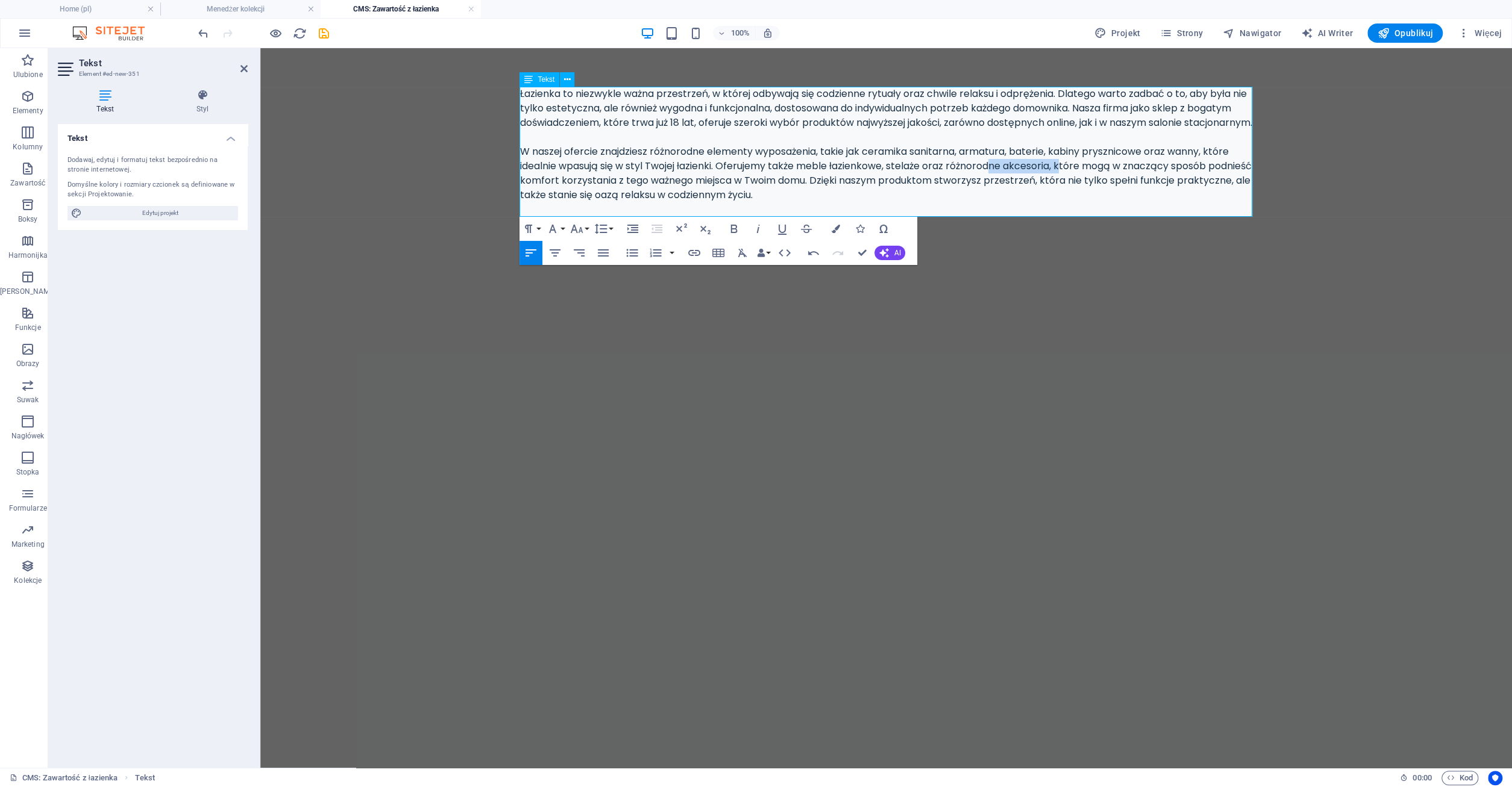
drag, startPoint x: 999, startPoint y: 180, endPoint x: 1065, endPoint y: 181, distance: 66.0
click at [1065, 181] on div "Łazienka to niezwykle ważna przestrzeń, w której odbywają się codzienne rytuały…" at bounding box center [885, 144] width 733 height 116
click at [1066, 181] on div "Łazienka to niezwykle ważna przestrzeń, w której odbywają się codzienne rytuały…" at bounding box center [885, 144] width 733 height 116
drag, startPoint x: 529, startPoint y: 196, endPoint x: 652, endPoint y: 196, distance: 123.0
click at [652, 196] on div "Łazienka to niezwykle ważna przestrzeń, w której odbywają się codzienne rytuały…" at bounding box center [885, 144] width 733 height 116
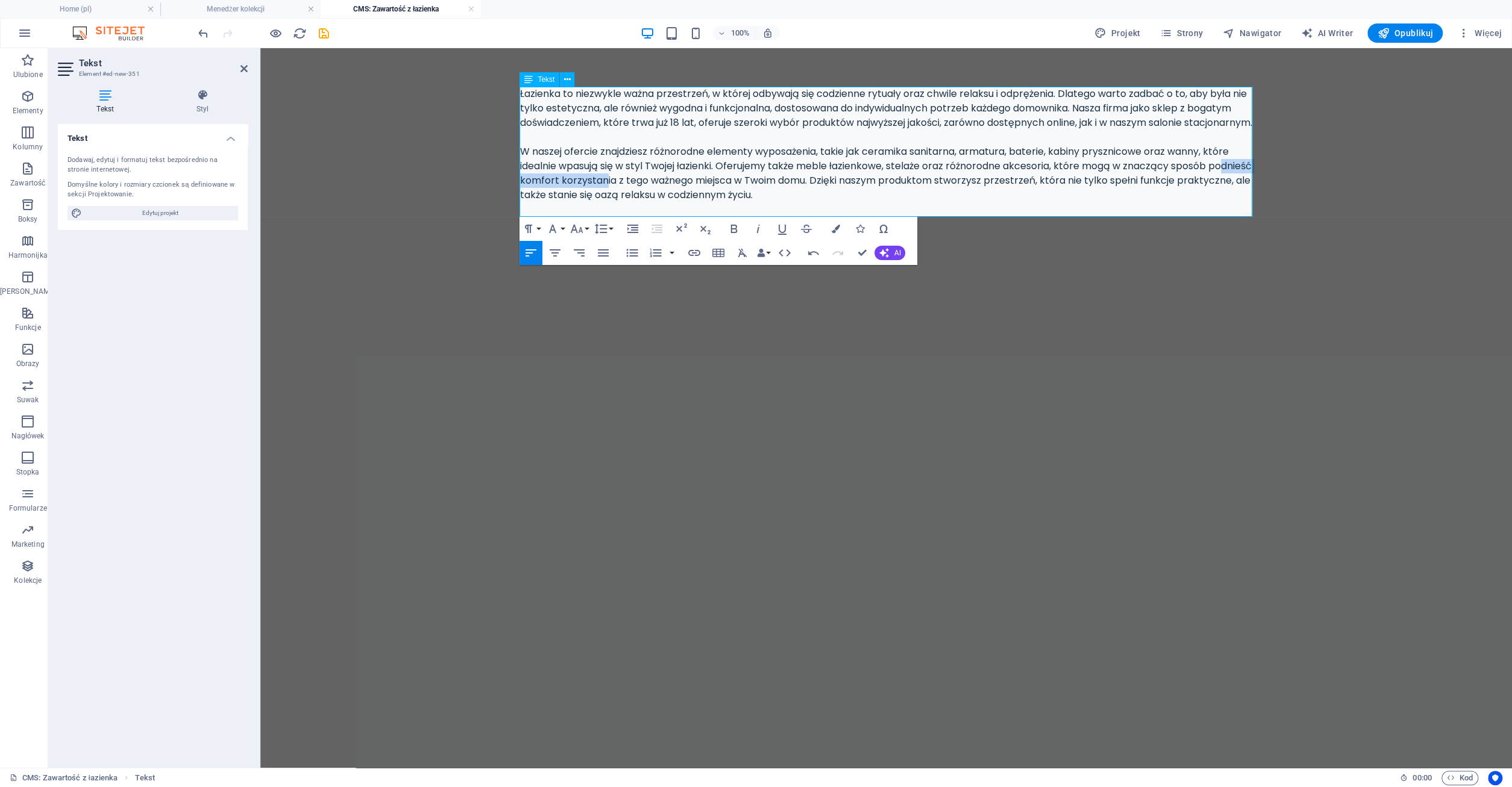
click at [652, 196] on div "Łazienka to niezwykle ważna przestrzeń, w której odbywają się codzienne rytuały…" at bounding box center [885, 144] width 733 height 116
drag, startPoint x: 694, startPoint y: 194, endPoint x: 771, endPoint y: 195, distance: 77.0
click at [770, 195] on div "Łazienka to niezwykle ważna przestrzeń, w której odbywają się codzienne rytuały…" at bounding box center [885, 144] width 733 height 116
click at [771, 195] on div "Łazienka to niezwykle ważna przestrzeń, w której odbywają się codzienne rytuały…" at bounding box center [885, 144] width 733 height 116
drag, startPoint x: 837, startPoint y: 195, endPoint x: 890, endPoint y: 195, distance: 53.0
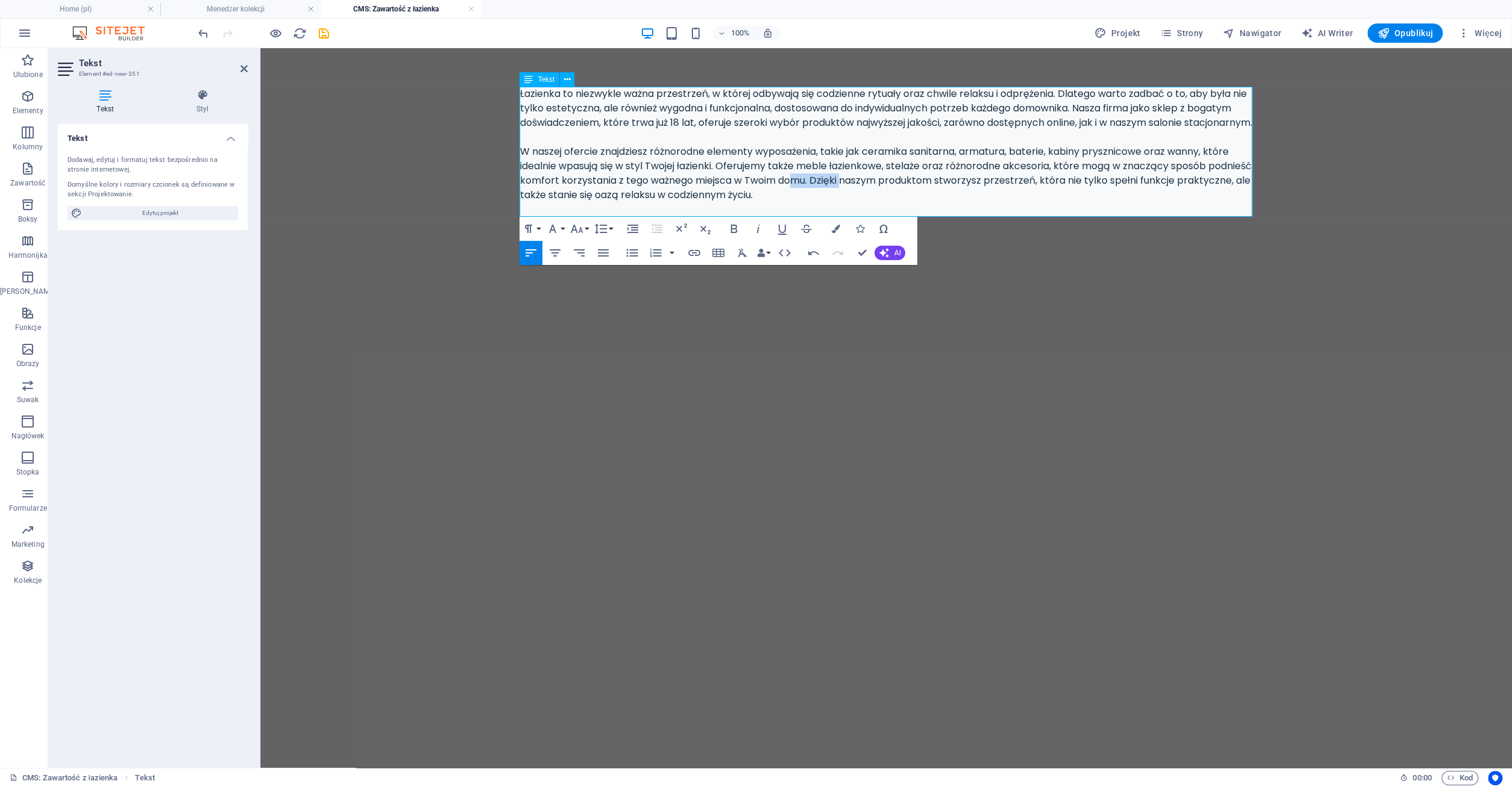
click at [890, 195] on div "Łazienka to niezwykle ważna przestrzeń, w której odbywają się codzienne rytuały…" at bounding box center [885, 144] width 733 height 116
drag, startPoint x: 934, startPoint y: 194, endPoint x: 1012, endPoint y: 193, distance: 78.0
click at [1012, 193] on div "Łazienka to niezwykle ważna przestrzeń, w której odbywają się codzienne rytuały…" at bounding box center [885, 144] width 733 height 116
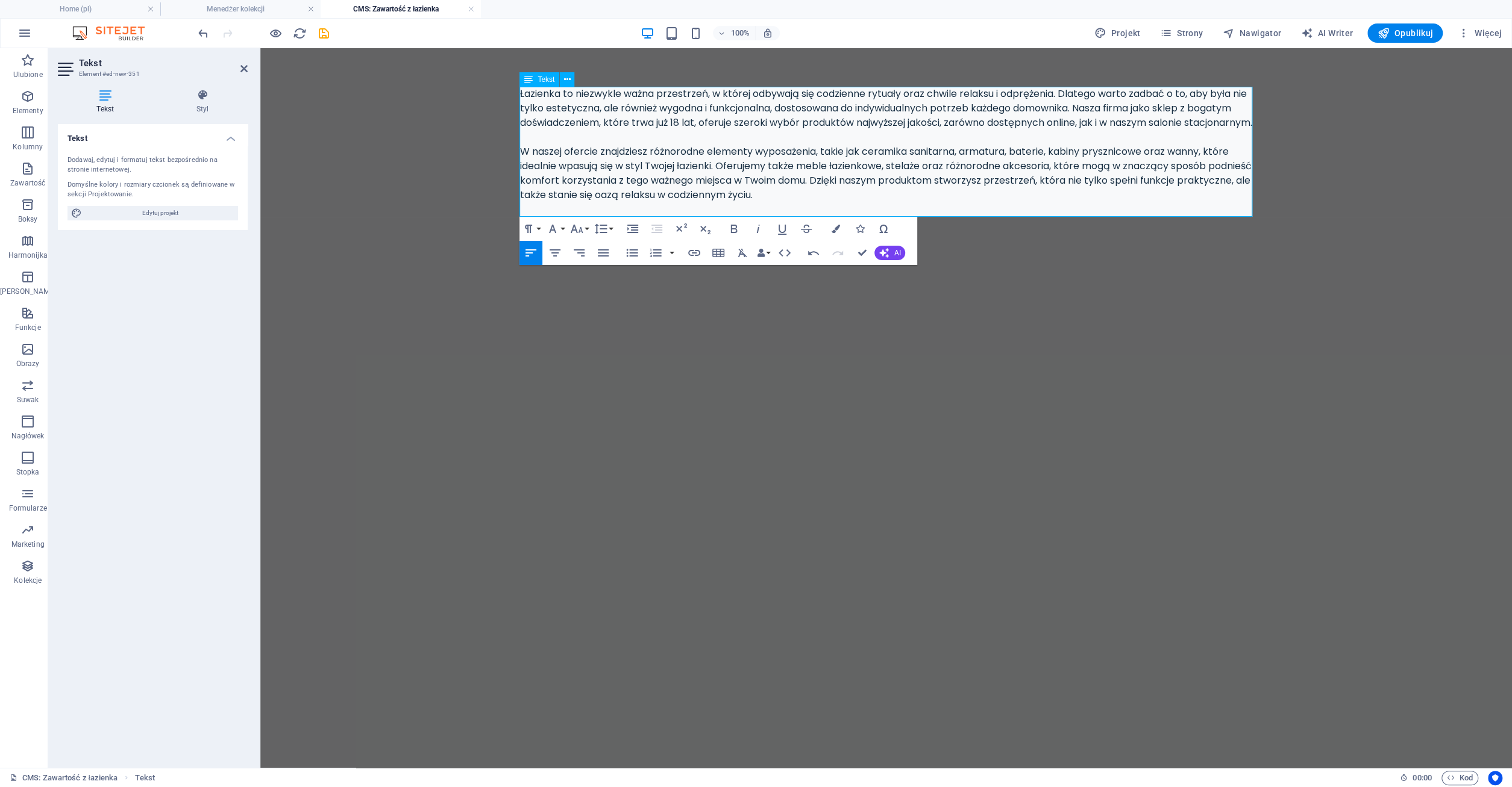
click at [846, 202] on div "Łazienka to niezwykle ważna przestrzeń, w której odbywają się codzienne rytuały…" at bounding box center [885, 144] width 733 height 116
drag, startPoint x: 588, startPoint y: 208, endPoint x: 733, endPoint y: 205, distance: 145.0
click at [733, 202] on div "Łazienka to niezwykle ważna przestrzeń, w której odbywają się codzienne rytuały…" at bounding box center [885, 144] width 733 height 116
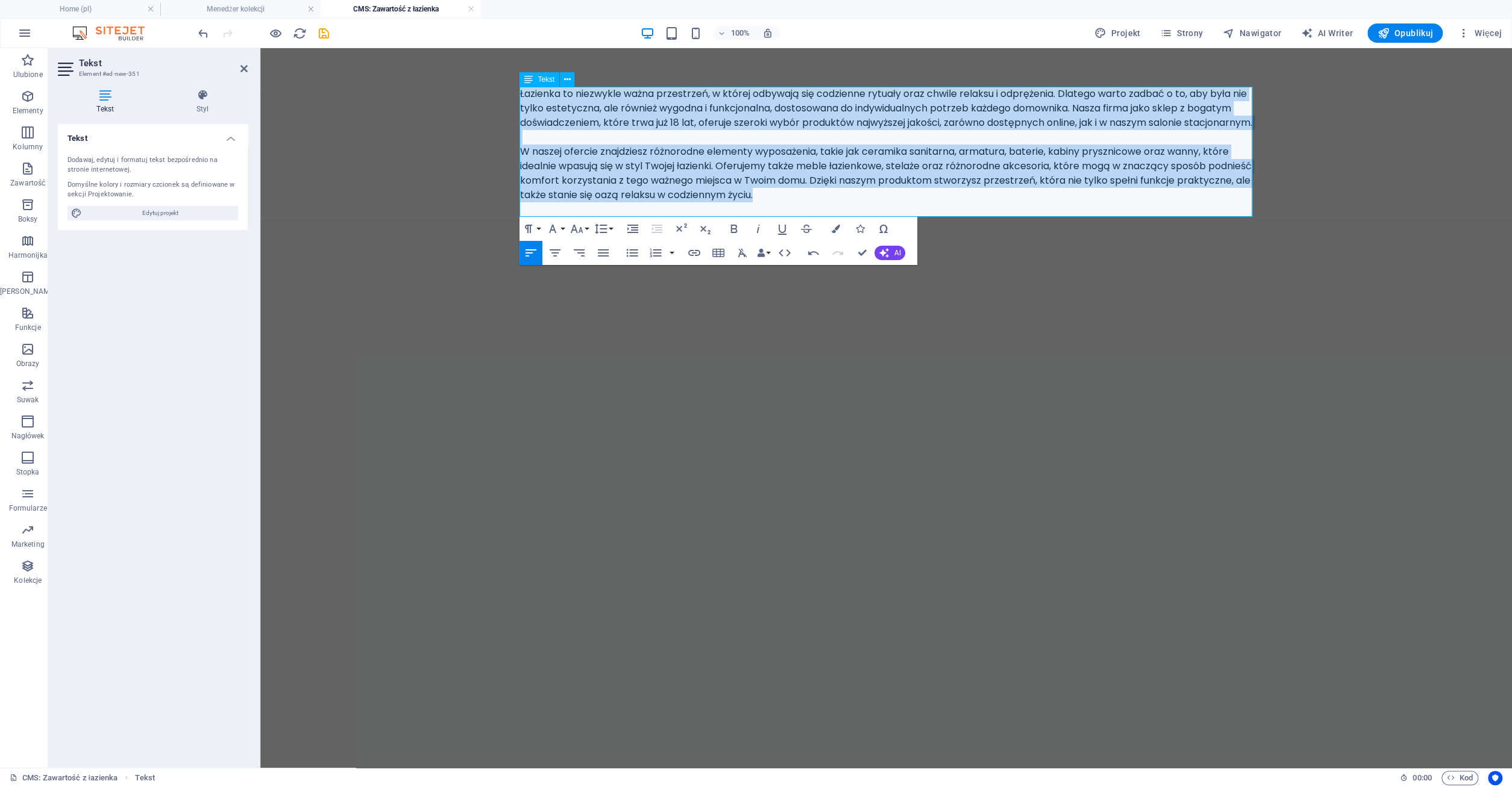
drag, startPoint x: 520, startPoint y: 94, endPoint x: 838, endPoint y: 216, distance: 340.6
click at [838, 202] on div "Łazienka to niezwykle ważna przestrzeń, w której odbywają się codzienne rytuały…" at bounding box center [885, 144] width 733 height 116
copy div "Łazienka to niezwykle ważna przestrzeń, w której odbywają się codzienne rytuały…"
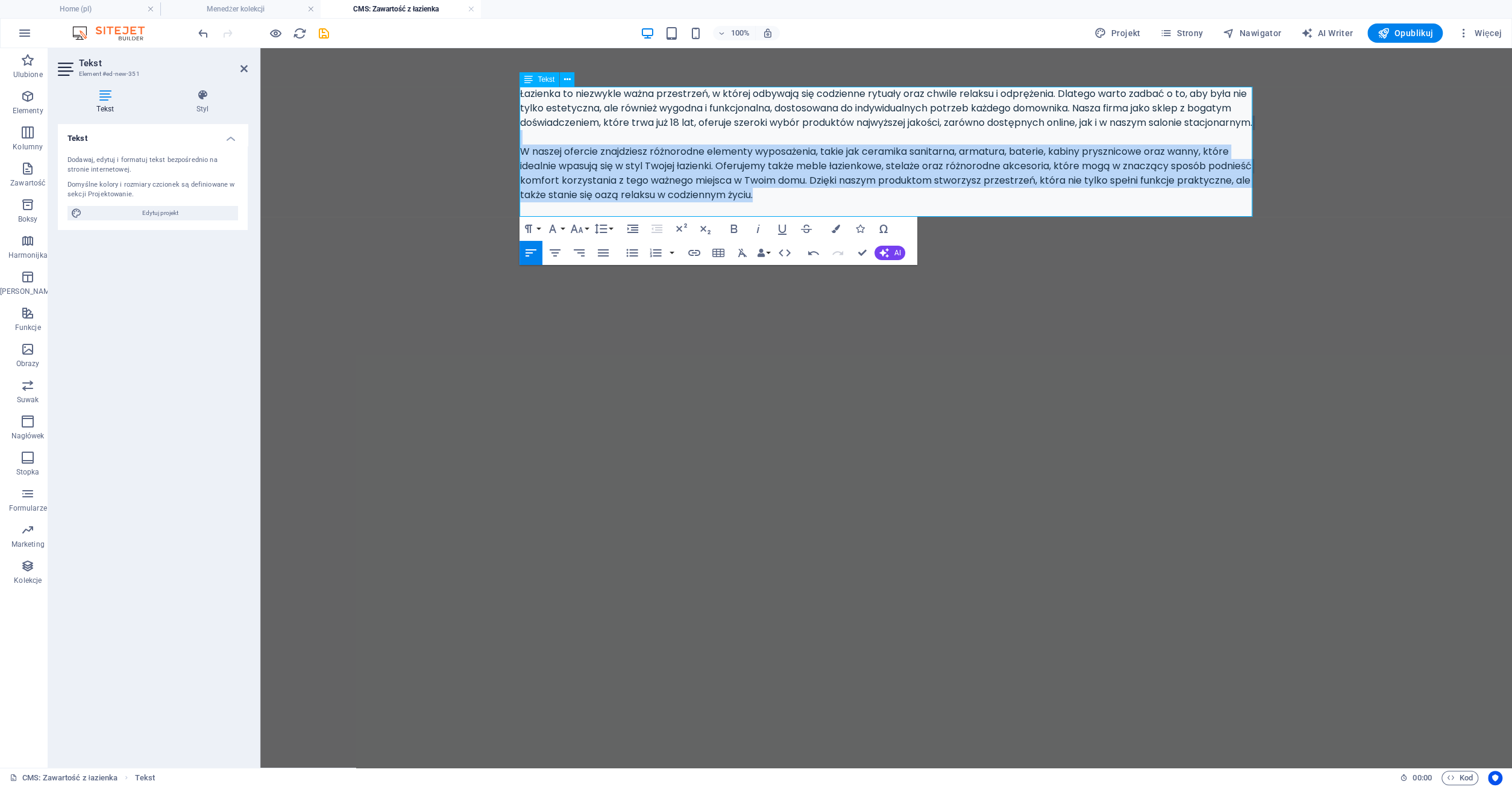
drag, startPoint x: 840, startPoint y: 208, endPoint x: 611, endPoint y: 164, distance: 233.2
click at [611, 164] on div "Łazienka to niezwykle ważna przestrzeń, w której odbywają się codzienne rytuały…" at bounding box center [885, 144] width 733 height 116
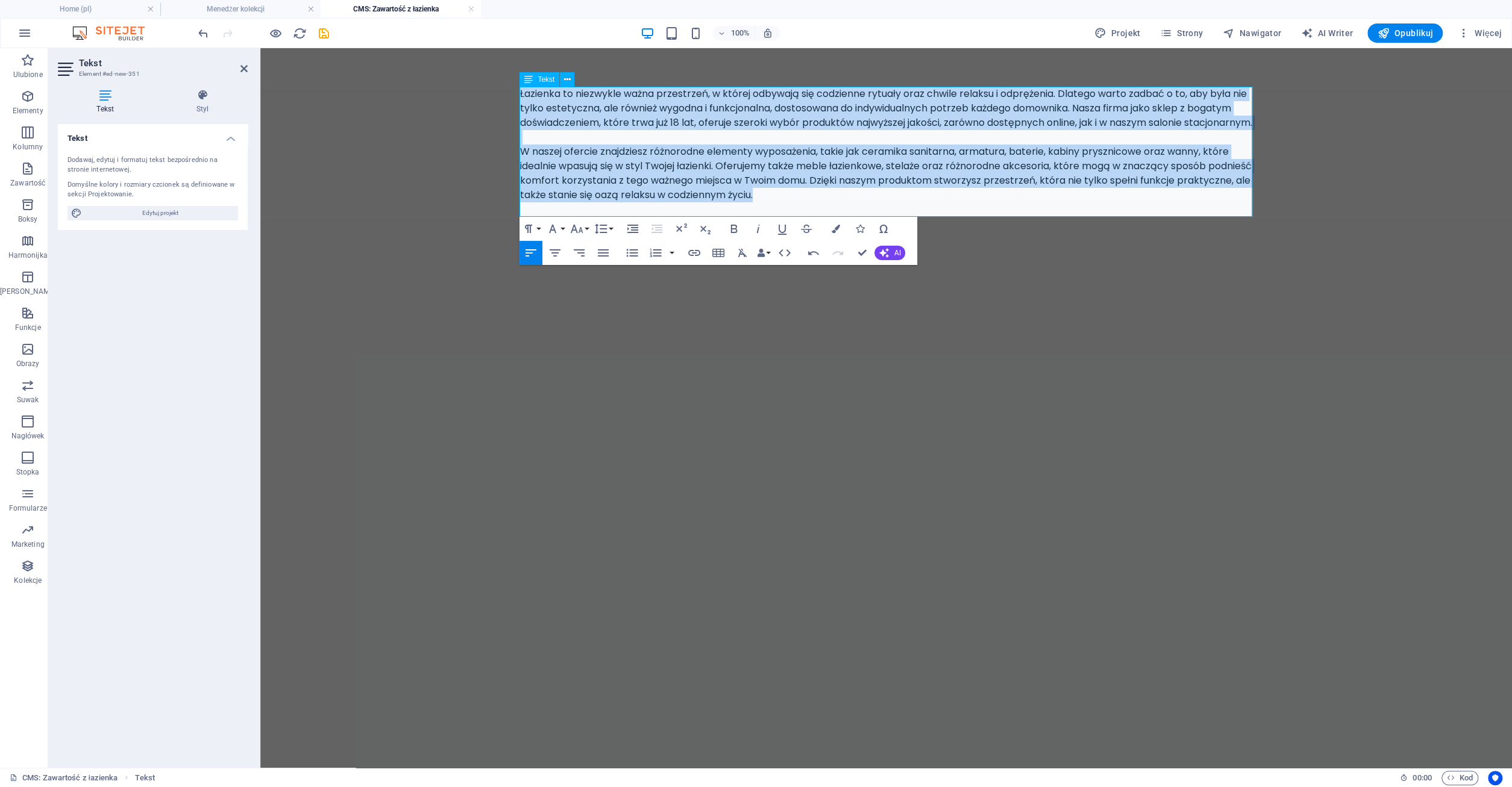
drag, startPoint x: 840, startPoint y: 210, endPoint x: 521, endPoint y: 92, distance: 340.1
click at [521, 92] on div "Łazienka to niezwykle ważna przestrzeń, w której odbywają się codzienne rytuały…" at bounding box center [885, 144] width 733 height 116
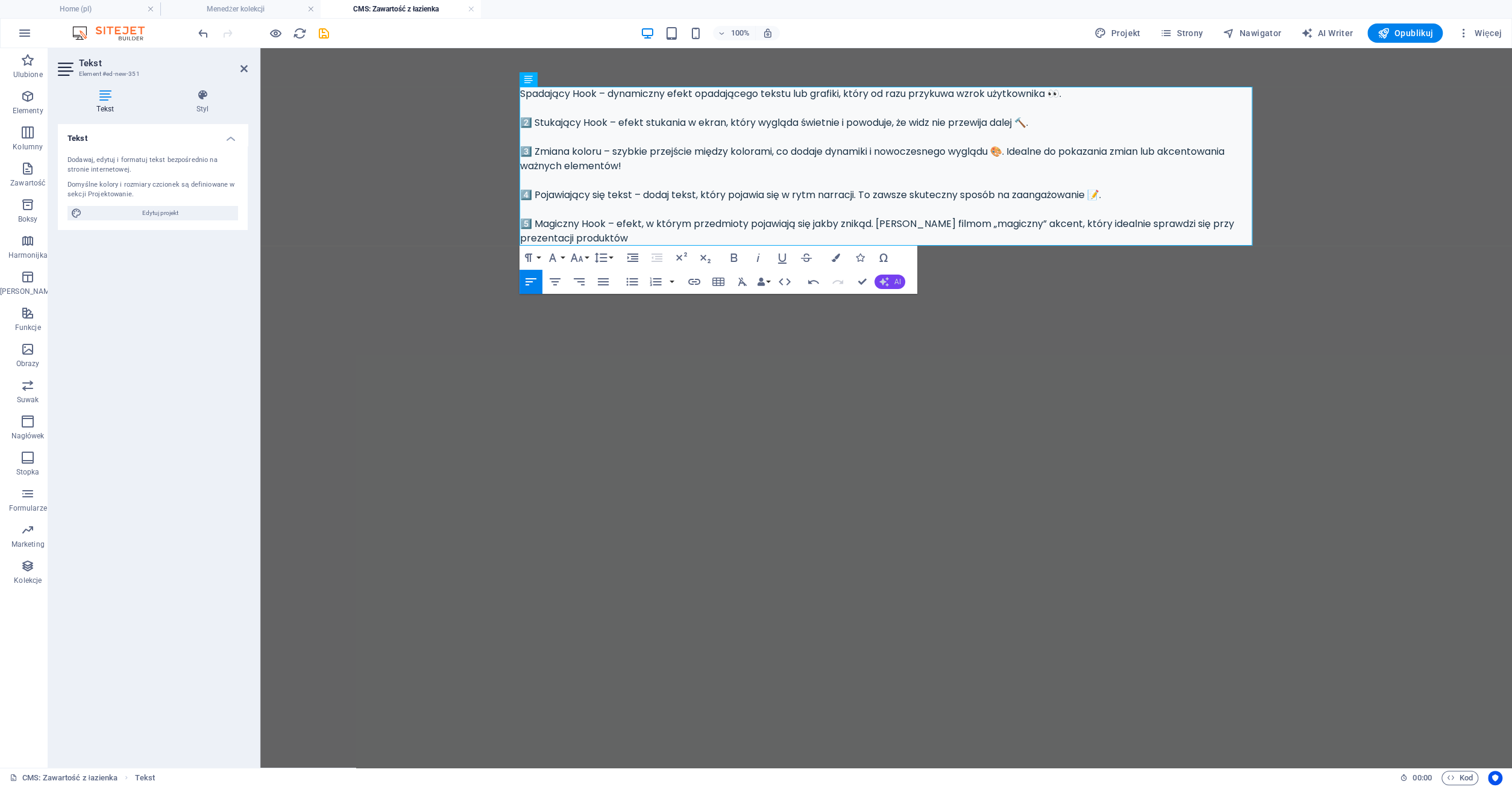
click at [893, 284] on button "AI" at bounding box center [889, 282] width 31 height 14
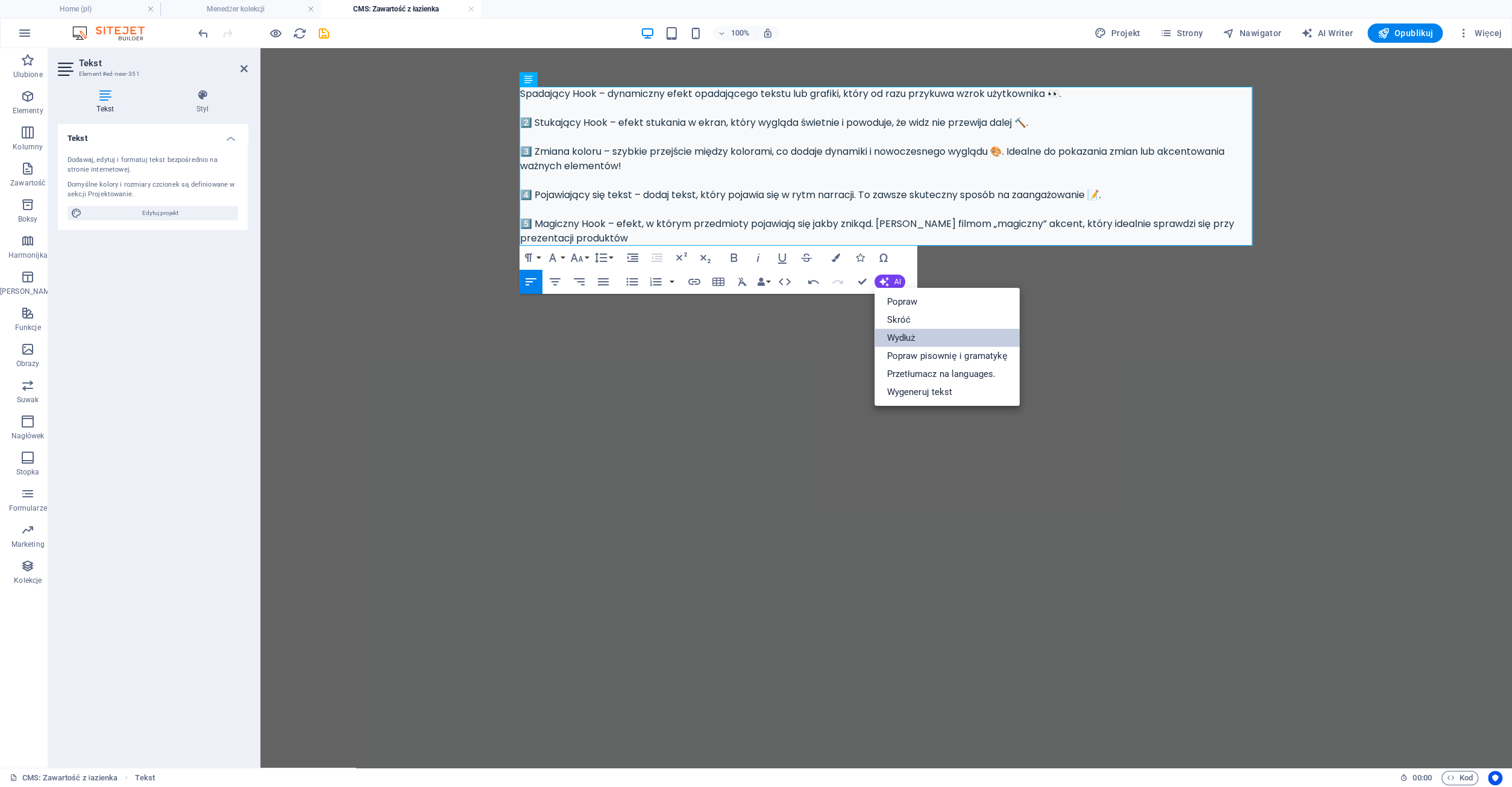
click at [907, 337] on link "Wydłuż" at bounding box center [946, 337] width 145 height 18
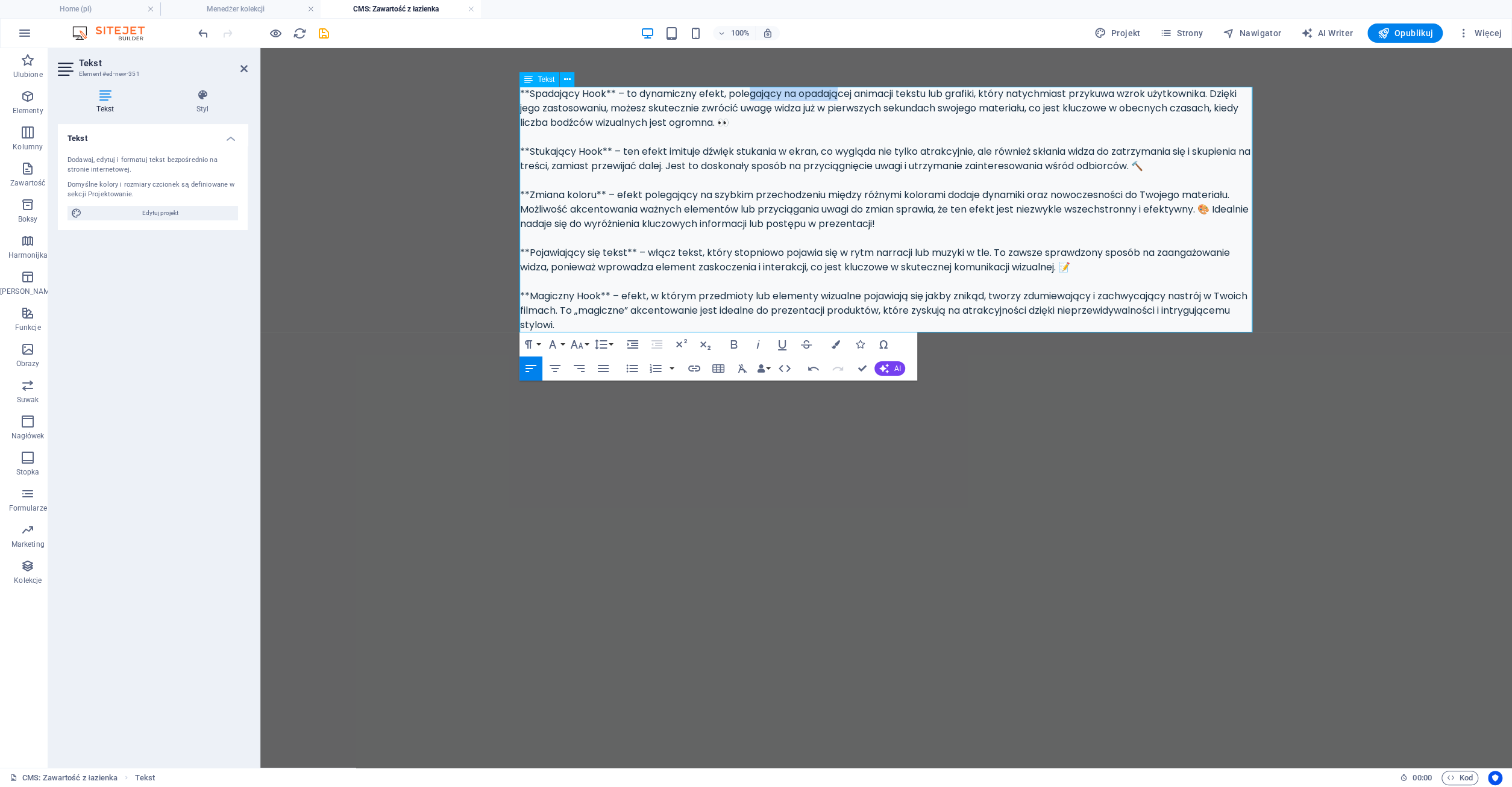
drag, startPoint x: 751, startPoint y: 95, endPoint x: 841, endPoint y: 101, distance: 90.2
click at [841, 101] on div "**Spadający Hook** – to dynamiczny efekt, polegający na opadającej animacji tek…" at bounding box center [885, 209] width 733 height 246
drag, startPoint x: 642, startPoint y: 152, endPoint x: 722, endPoint y: 152, distance: 80.0
click at [722, 152] on div "**Spadający Hook** – to dynamiczny efekt, polegający na opadającej animacji tek…" at bounding box center [885, 209] width 733 height 246
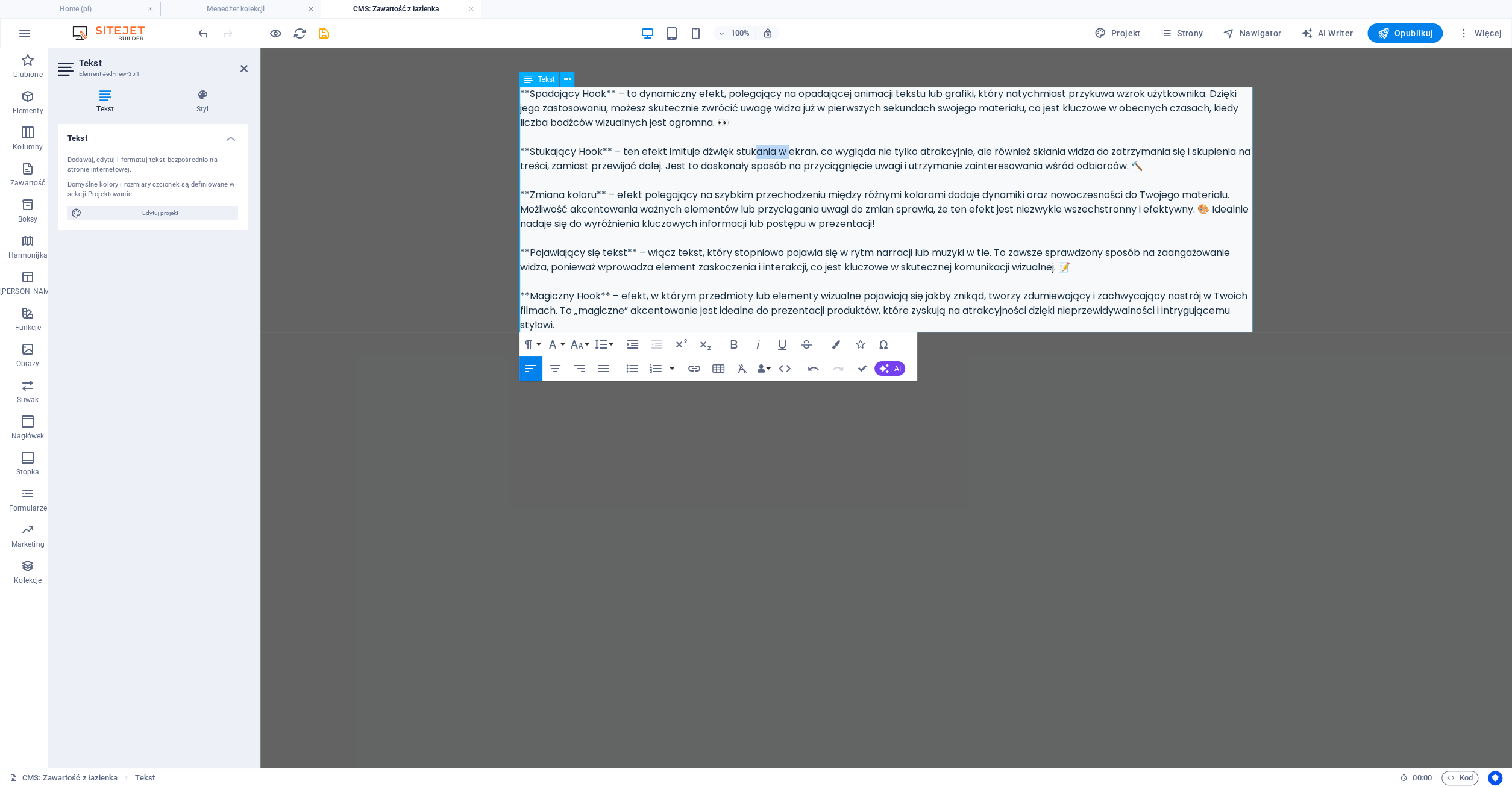
drag, startPoint x: 757, startPoint y: 150, endPoint x: 794, endPoint y: 150, distance: 37.0
click at [794, 150] on div "**Spadający Hook** – to dynamiczny efekt, polegający na opadającej animacji tek…" at bounding box center [885, 209] width 733 height 246
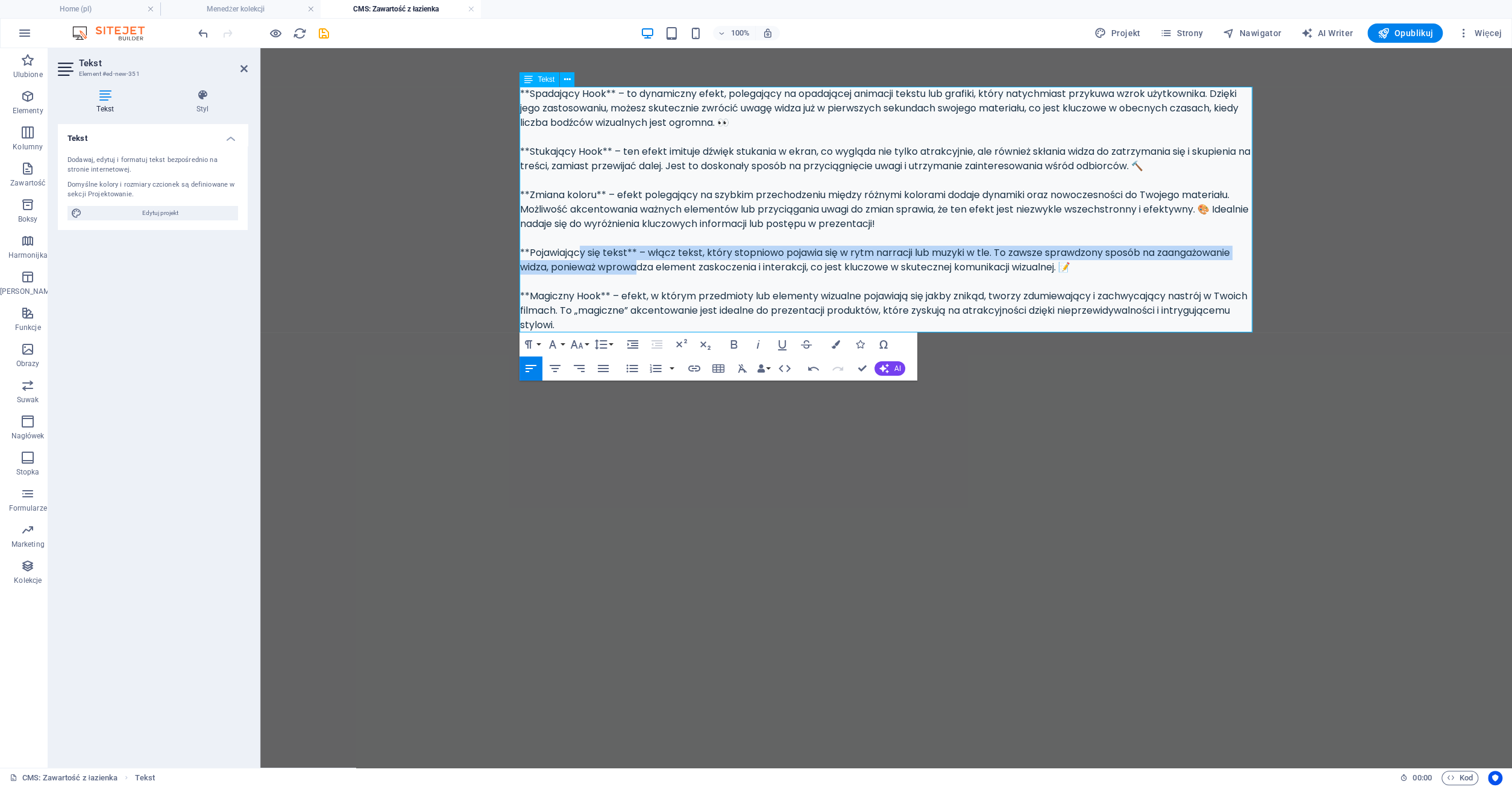
drag, startPoint x: 580, startPoint y: 257, endPoint x: 639, endPoint y: 261, distance: 59.1
click at [639, 261] on div "**Spadający Hook** – to dynamiczny efekt, polegający na opadającej animacji tek…" at bounding box center [885, 209] width 733 height 246
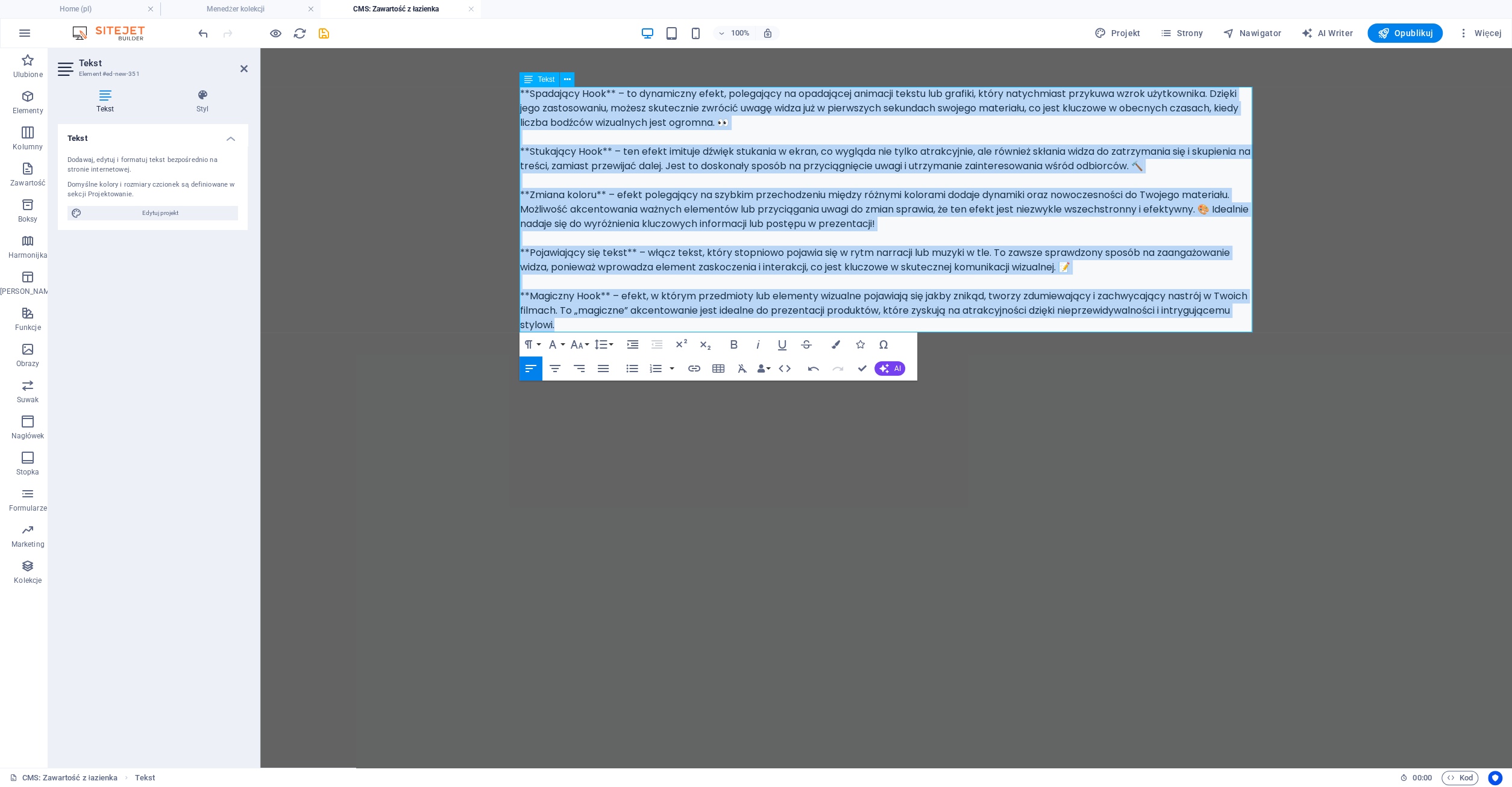
drag, startPoint x: 520, startPoint y: 92, endPoint x: 653, endPoint y: 323, distance: 266.6
click at [653, 323] on div "**Spadający Hook** – to dynamiczny efekt, polegający na opadającej animacji tek…" at bounding box center [885, 209] width 733 height 246
copy div "**Spadający Hook** – to dynamiczny efekt, polegający na opadającej animacji tek…"
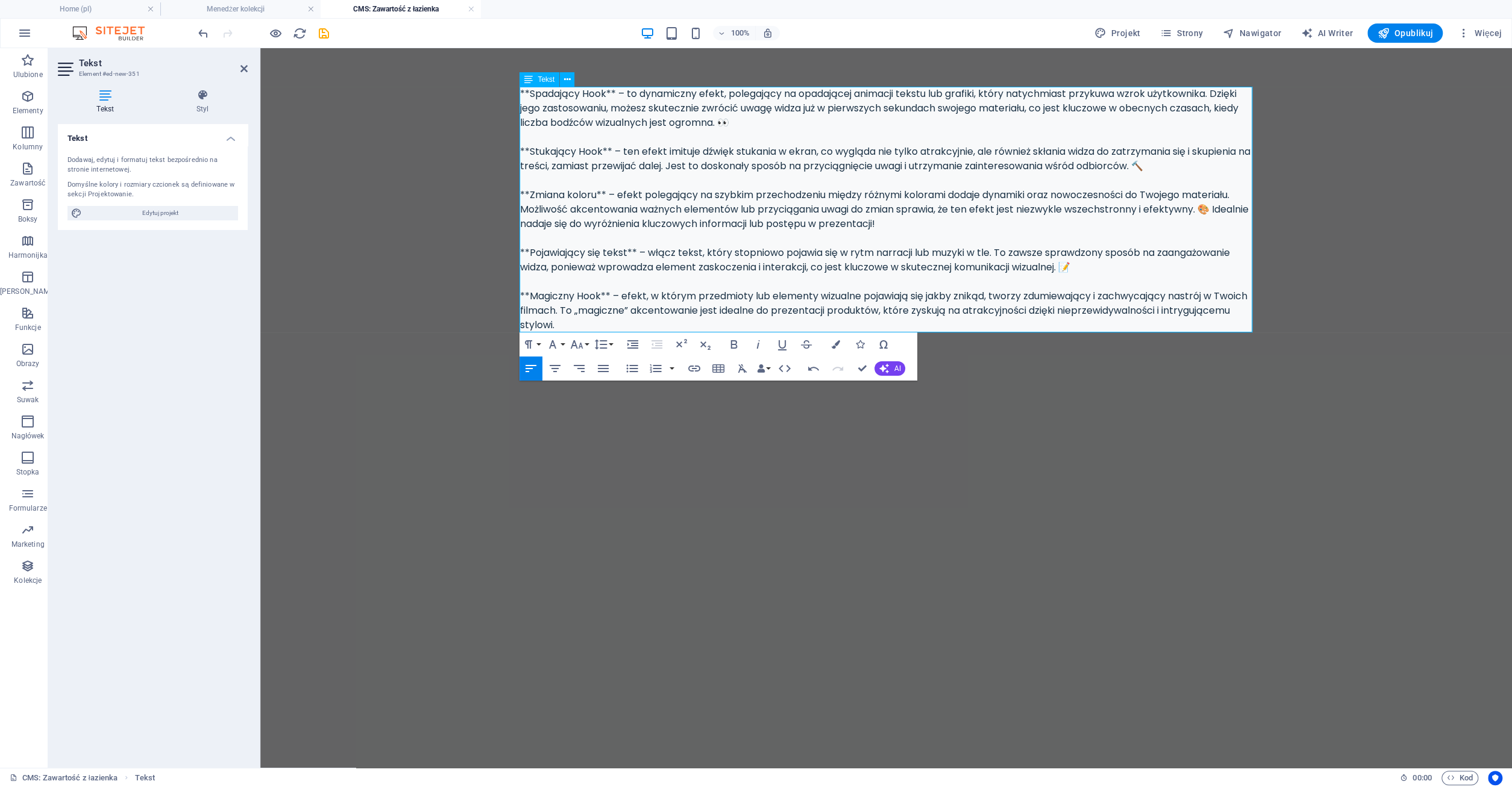
click at [710, 92] on div "**Spadający Hook** – to dynamiczny efekt, polegający na opadającej animacji tek…" at bounding box center [885, 209] width 733 height 246
drag, startPoint x: 642, startPoint y: 93, endPoint x: 888, endPoint y: 95, distance: 246.0
click at [888, 95] on div "**Spadający Hook** – to dynamiczny efekt, polegający na opadającej animacji tek…" at bounding box center [885, 209] width 733 height 246
drag, startPoint x: 678, startPoint y: 155, endPoint x: 738, endPoint y: 152, distance: 60.1
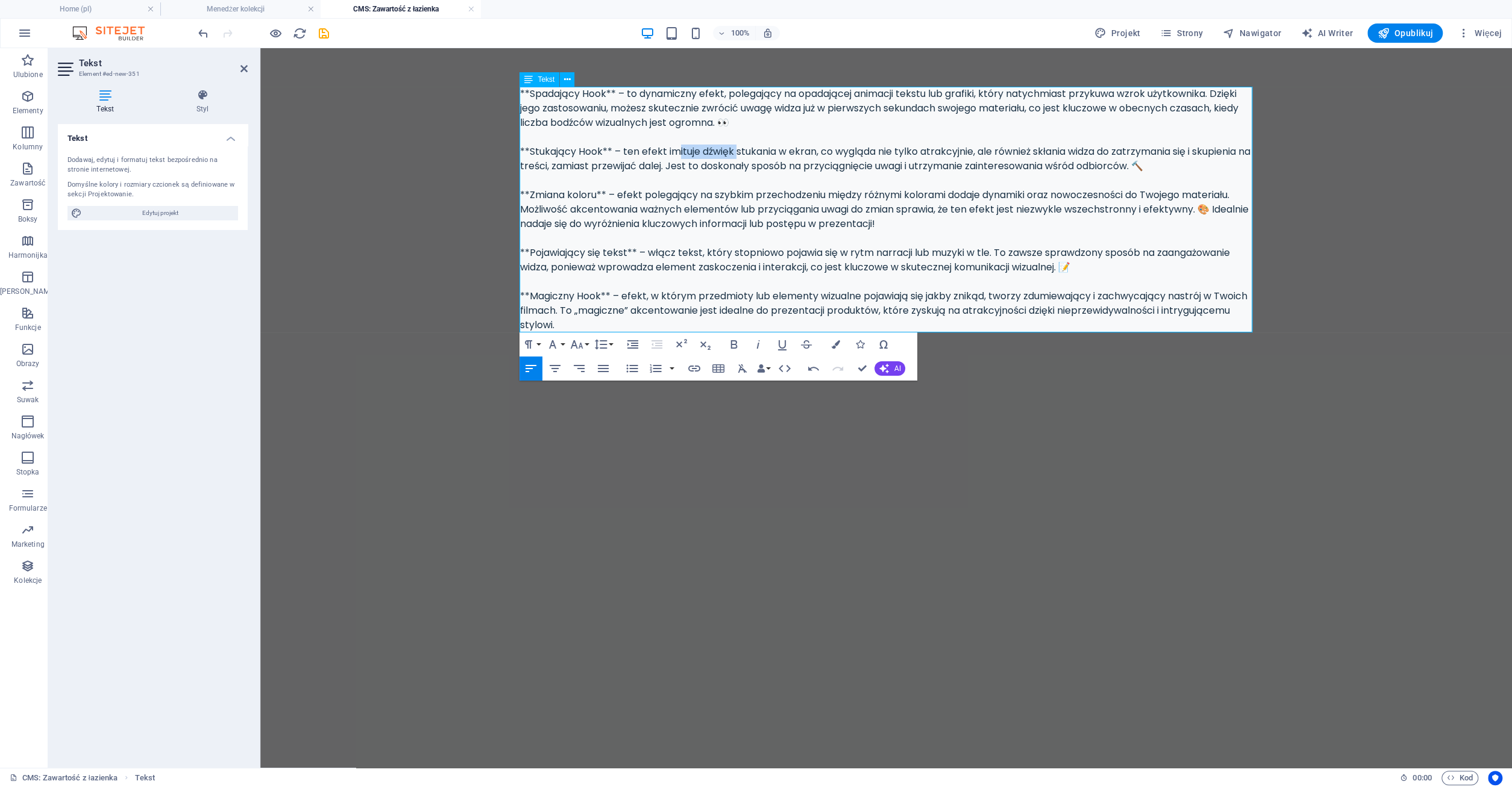
click at [738, 152] on div "**Spadający Hook** – to dynamiczny efekt, polegający na opadającej animacji tek…" at bounding box center [885, 209] width 733 height 246
drag, startPoint x: 650, startPoint y: 194, endPoint x: 711, endPoint y: 198, distance: 61.1
click at [711, 198] on div "**Spadający Hook** – to dynamiczny efekt, polegający na opadającej animacji tek…" at bounding box center [885, 209] width 733 height 246
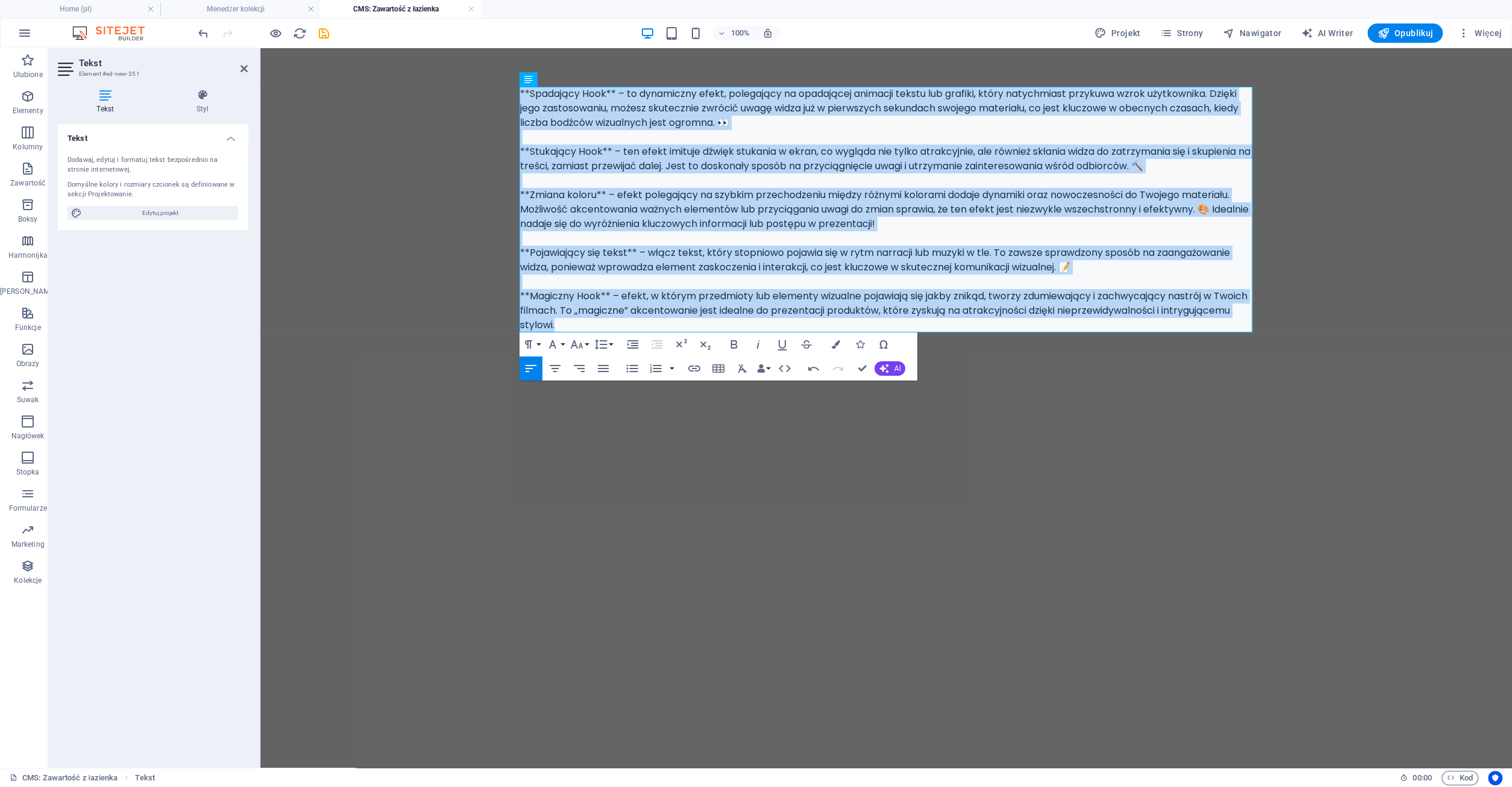
drag, startPoint x: 638, startPoint y: 327, endPoint x: 504, endPoint y: 87, distance: 274.9
click at [504, 87] on div "**Spadający Hook** – to dynamiczny efekt, polegający na opadającej animacji tek…" at bounding box center [886, 209] width 771 height 322
copy div "**Spadający Hook** – to dynamiczny efekt, polegający na opadającej animacji tek…"
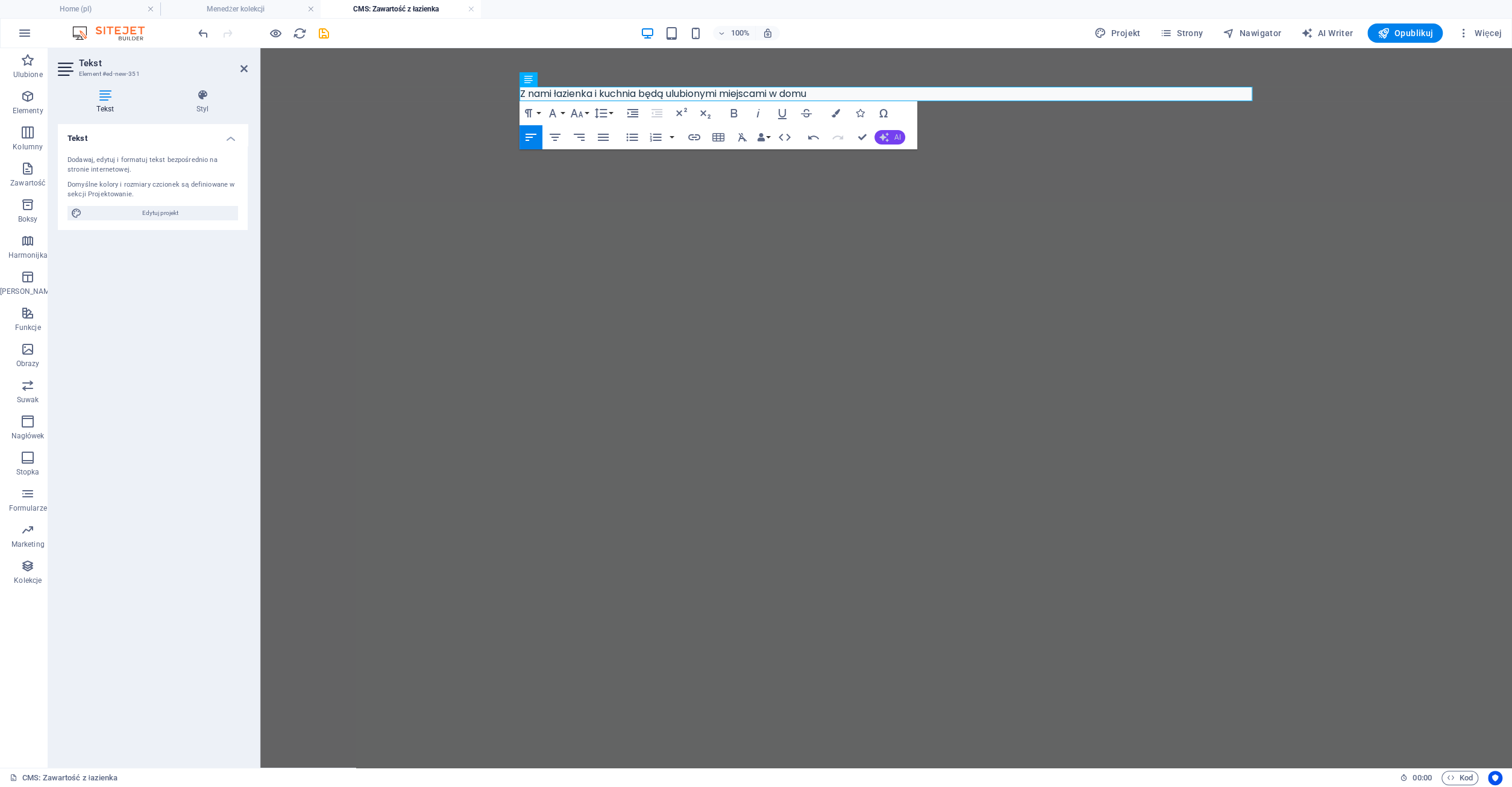
click at [896, 136] on span "AI" at bounding box center [896, 137] width 6 height 7
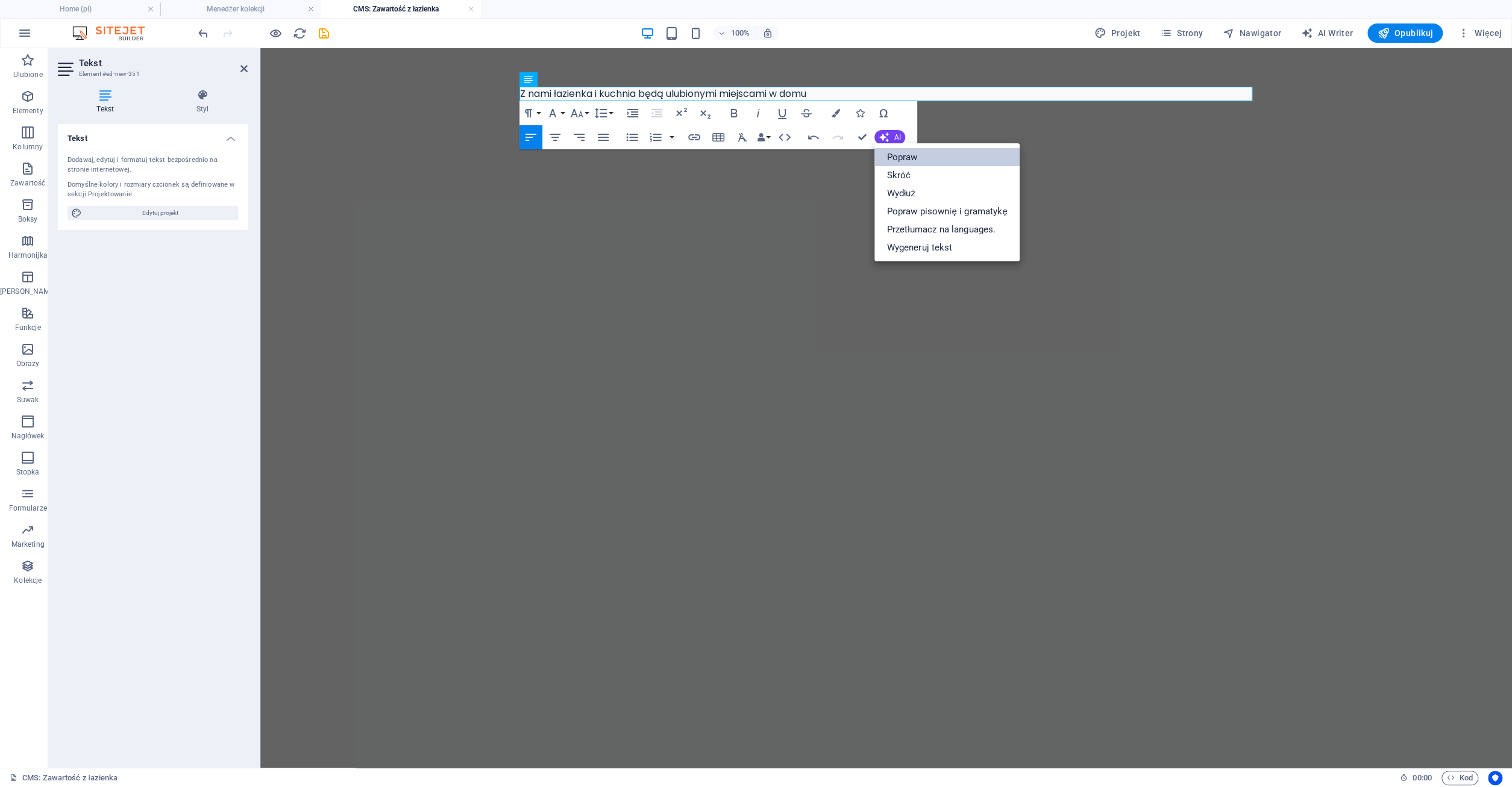
click at [912, 156] on link "Popraw" at bounding box center [946, 157] width 145 height 18
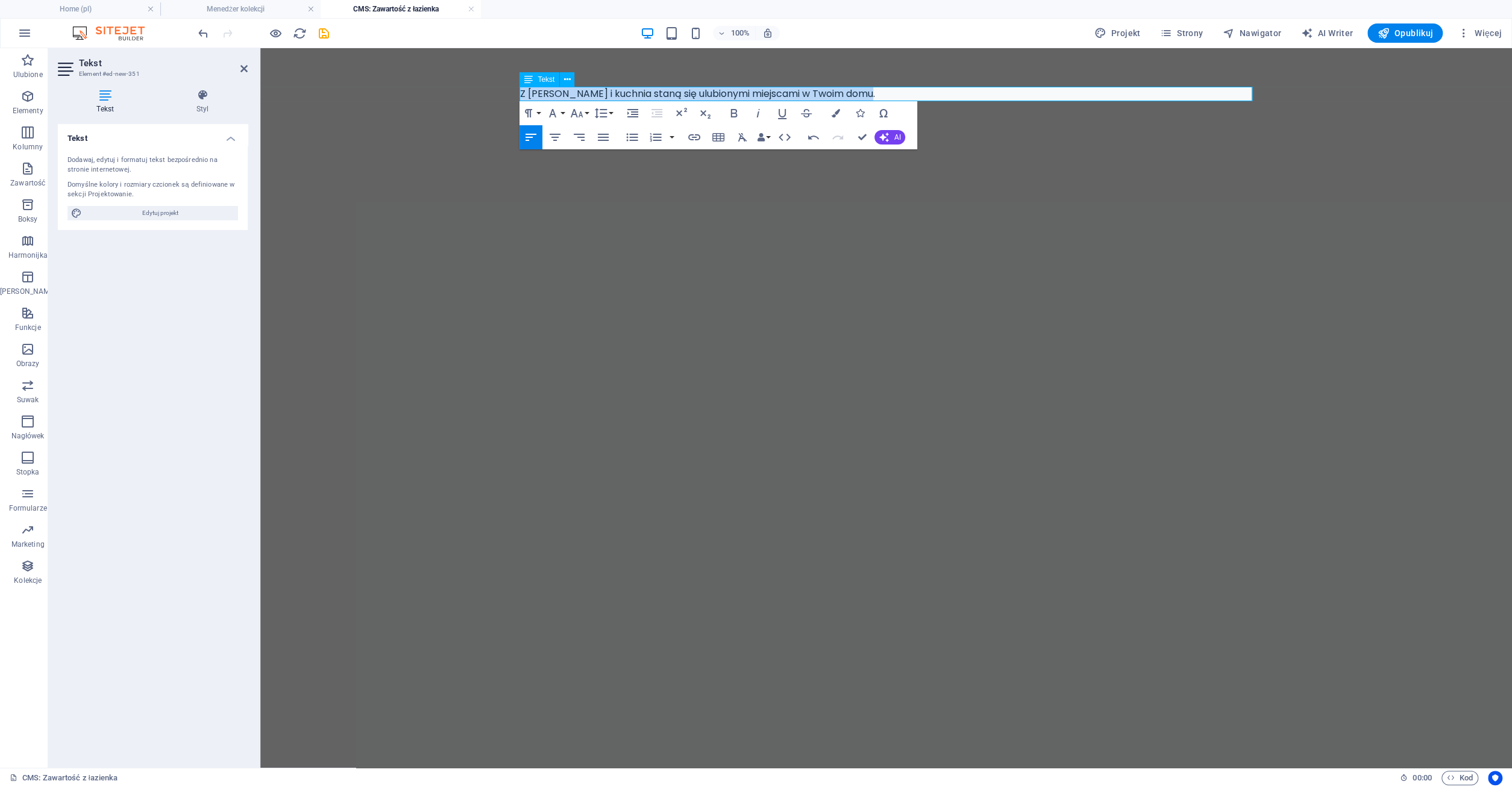
drag, startPoint x: 521, startPoint y: 92, endPoint x: 872, endPoint y: 95, distance: 351.0
click at [872, 95] on div "Z nami łazienka i kuchnia staną się ulubionymi miejscami w Twoim domu." at bounding box center [885, 94] width 733 height 14
copy div "Z nami łazienka i kuchnia staną się ulubionymi miejscami w Twoim domu"
click at [530, 95] on div "." at bounding box center [885, 94] width 733 height 14
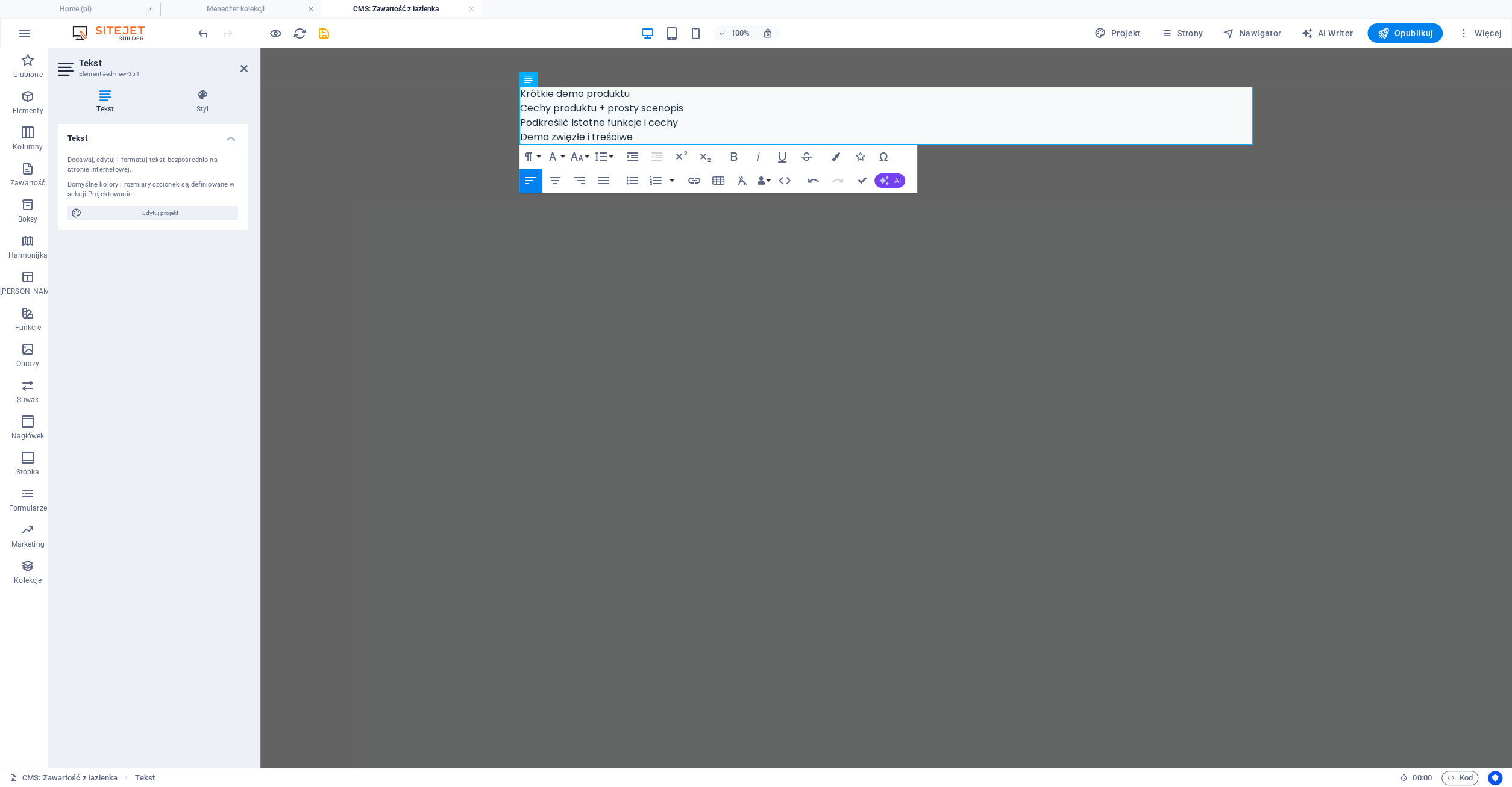
click at [897, 183] on span "AI" at bounding box center [896, 180] width 6 height 7
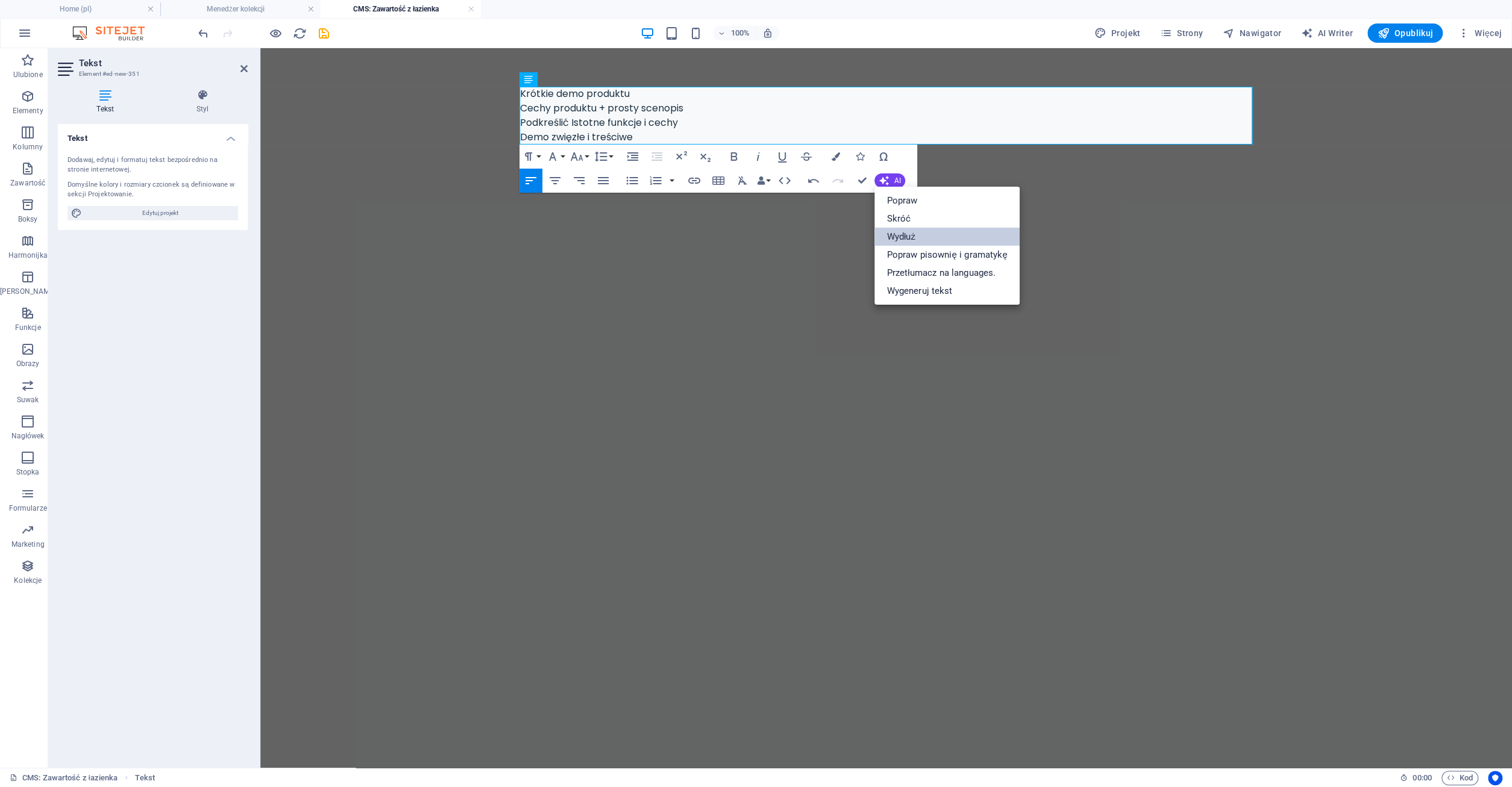
click at [913, 233] on link "Wydłuż" at bounding box center [946, 237] width 145 height 18
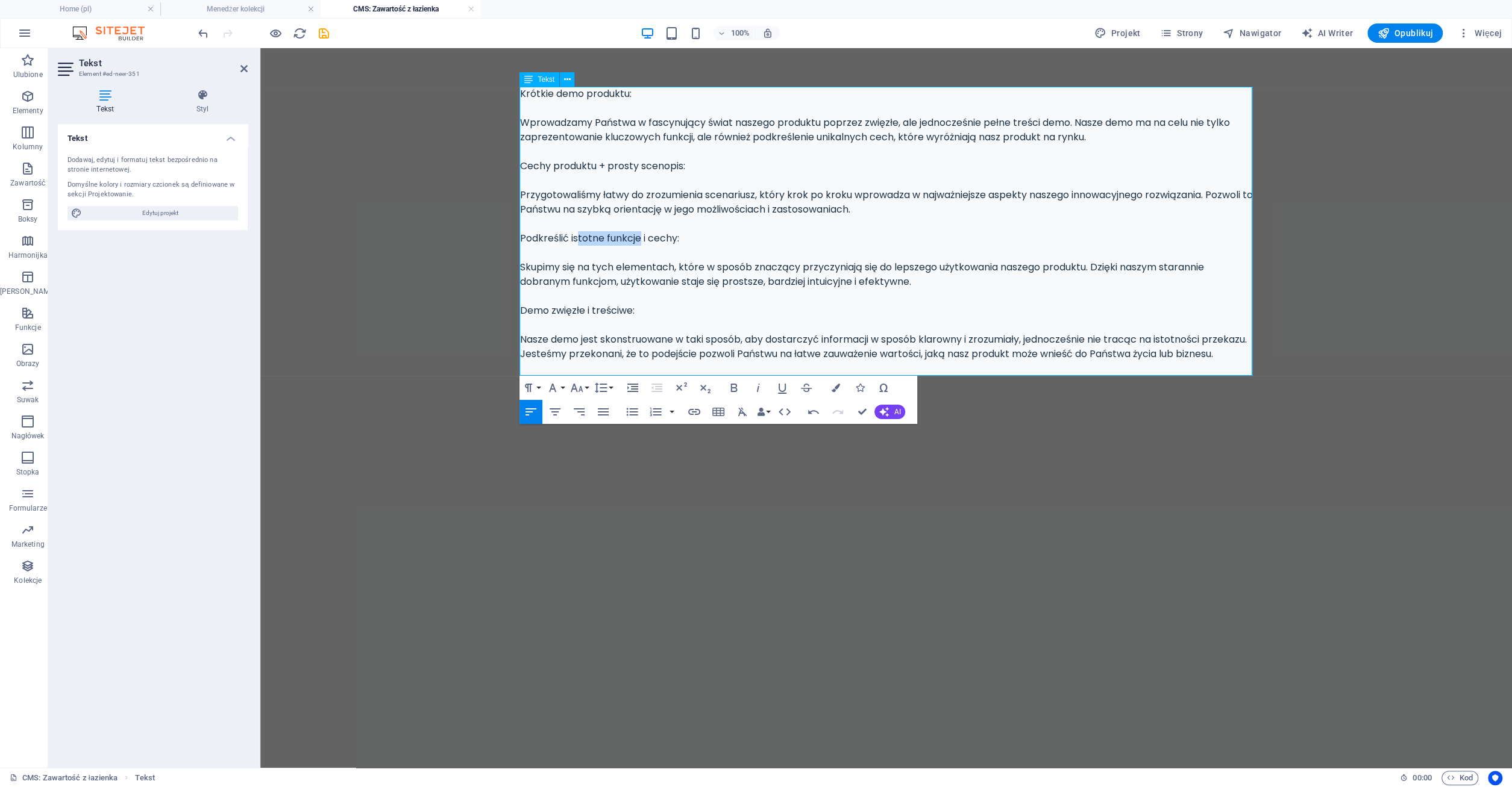
drag, startPoint x: 580, startPoint y: 239, endPoint x: 641, endPoint y: 239, distance: 61.0
click at [641, 239] on div "Krótkie demo produktu: Wprowadzamy Państwa w fascynujący świat naszego produktu…" at bounding box center [885, 223] width 733 height 275
drag, startPoint x: 622, startPoint y: 344, endPoint x: 713, endPoint y: 345, distance: 91.0
click at [713, 345] on div "Krótkie demo produktu: Wprowadzamy Państwa w fascynujący świat naszego produktu…" at bounding box center [885, 223] width 733 height 275
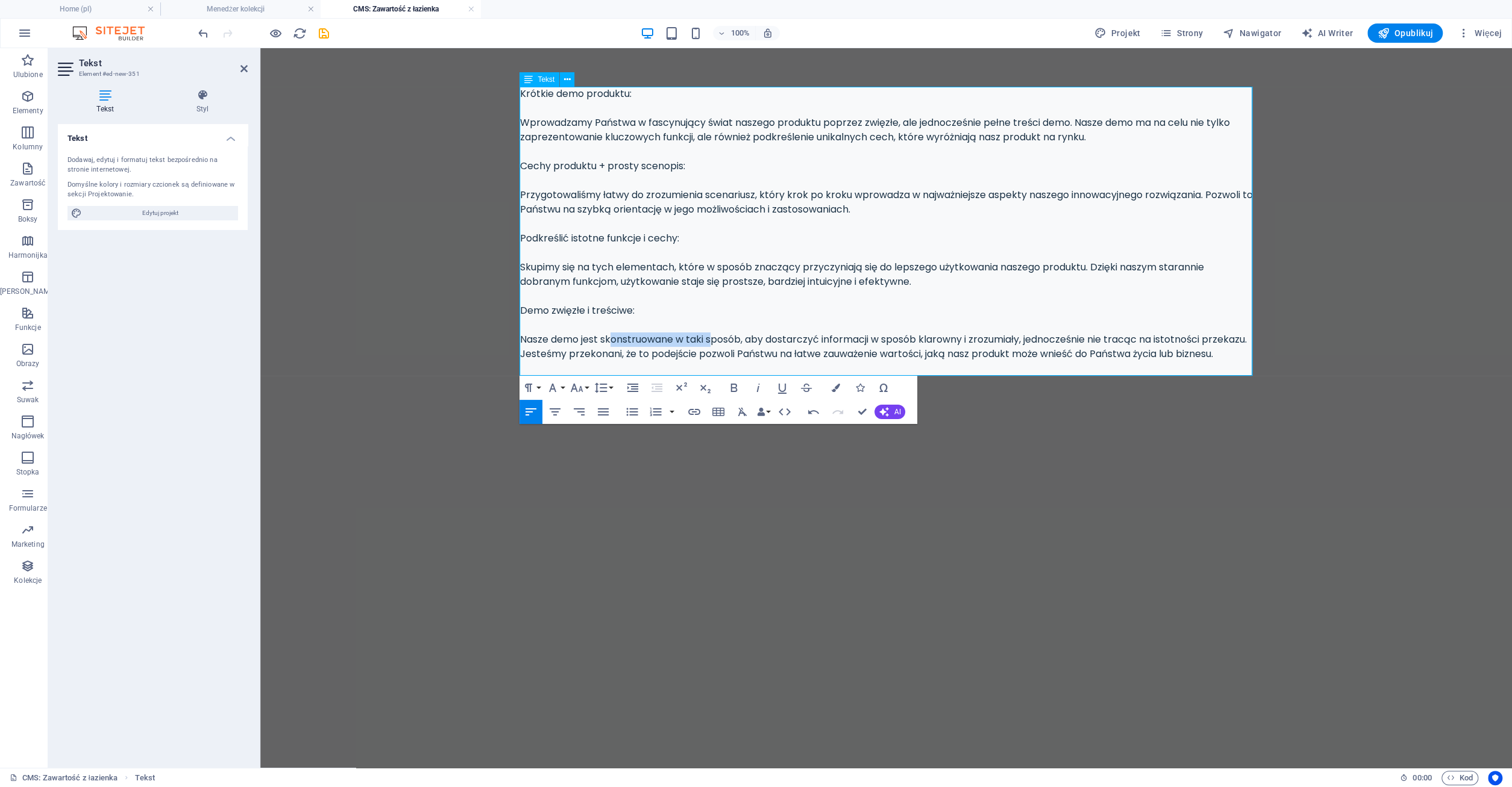
click at [713, 345] on div "Krótkie demo produktu: Wprowadzamy Państwa w fascynujący świat naszego produktu…" at bounding box center [885, 223] width 733 height 275
drag, startPoint x: 768, startPoint y: 333, endPoint x: 827, endPoint y: 338, distance: 59.2
click at [827, 338] on div "Krótkie demo produktu: Wprowadzamy Państwa w fascynujący świat naszego produktu…" at bounding box center [885, 223] width 733 height 275
click at [828, 338] on div "Krótkie demo produktu: Wprowadzamy Państwa w fascynujący świat naszego produktu…" at bounding box center [885, 223] width 733 height 275
drag, startPoint x: 864, startPoint y: 122, endPoint x: 902, endPoint y: 124, distance: 38.1
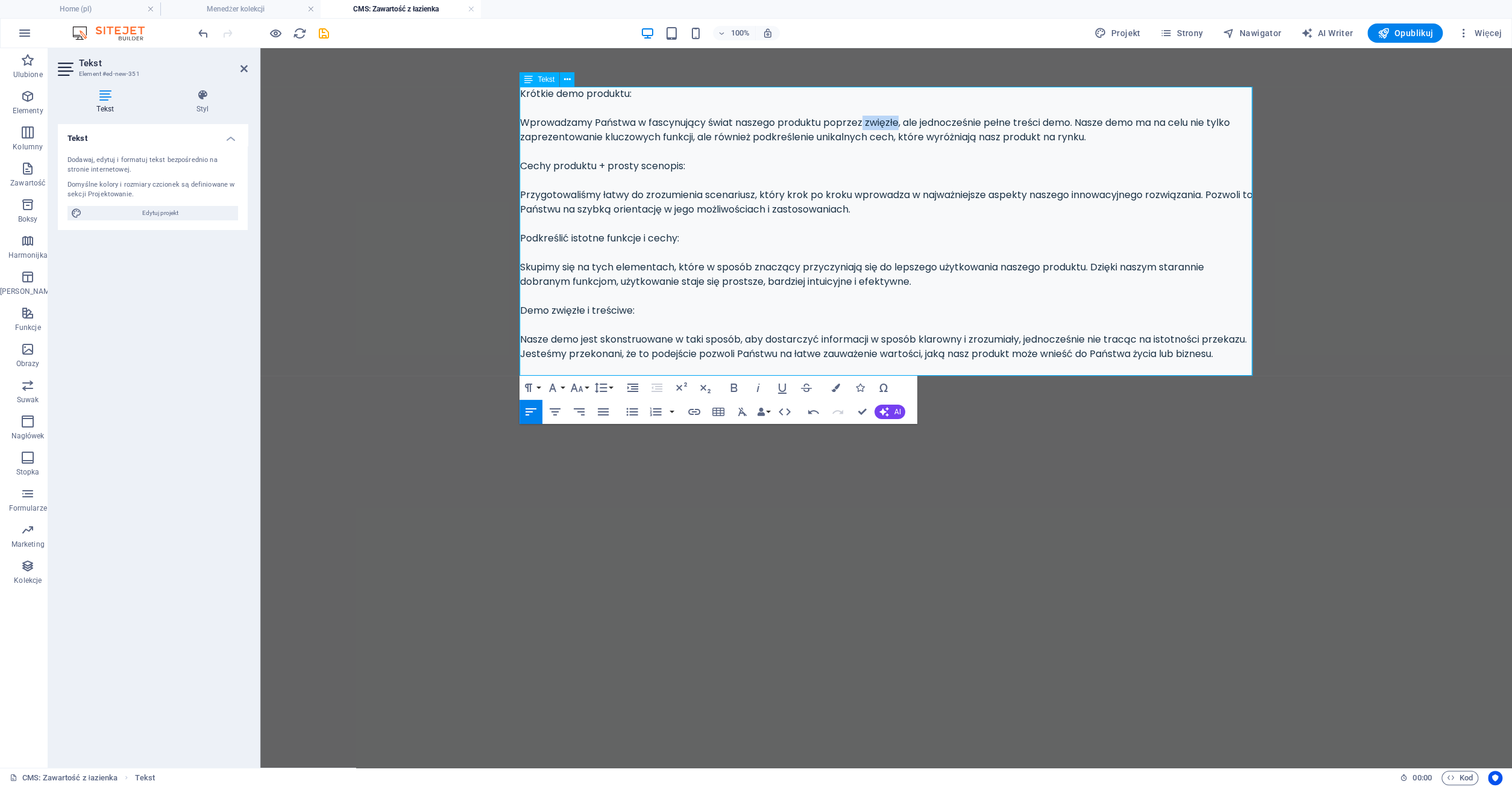
click at [902, 124] on div "Krótkie demo produktu: Wprowadzamy Państwa w fascynujący świat naszego produktu…" at bounding box center [885, 223] width 733 height 275
drag, startPoint x: 990, startPoint y: 124, endPoint x: 1031, endPoint y: 121, distance: 41.1
click at [1031, 121] on div "Krótkie demo produktu: Wprowadzamy Państwa w fascynujący świat naszego produktu…" at bounding box center [885, 223] width 733 height 275
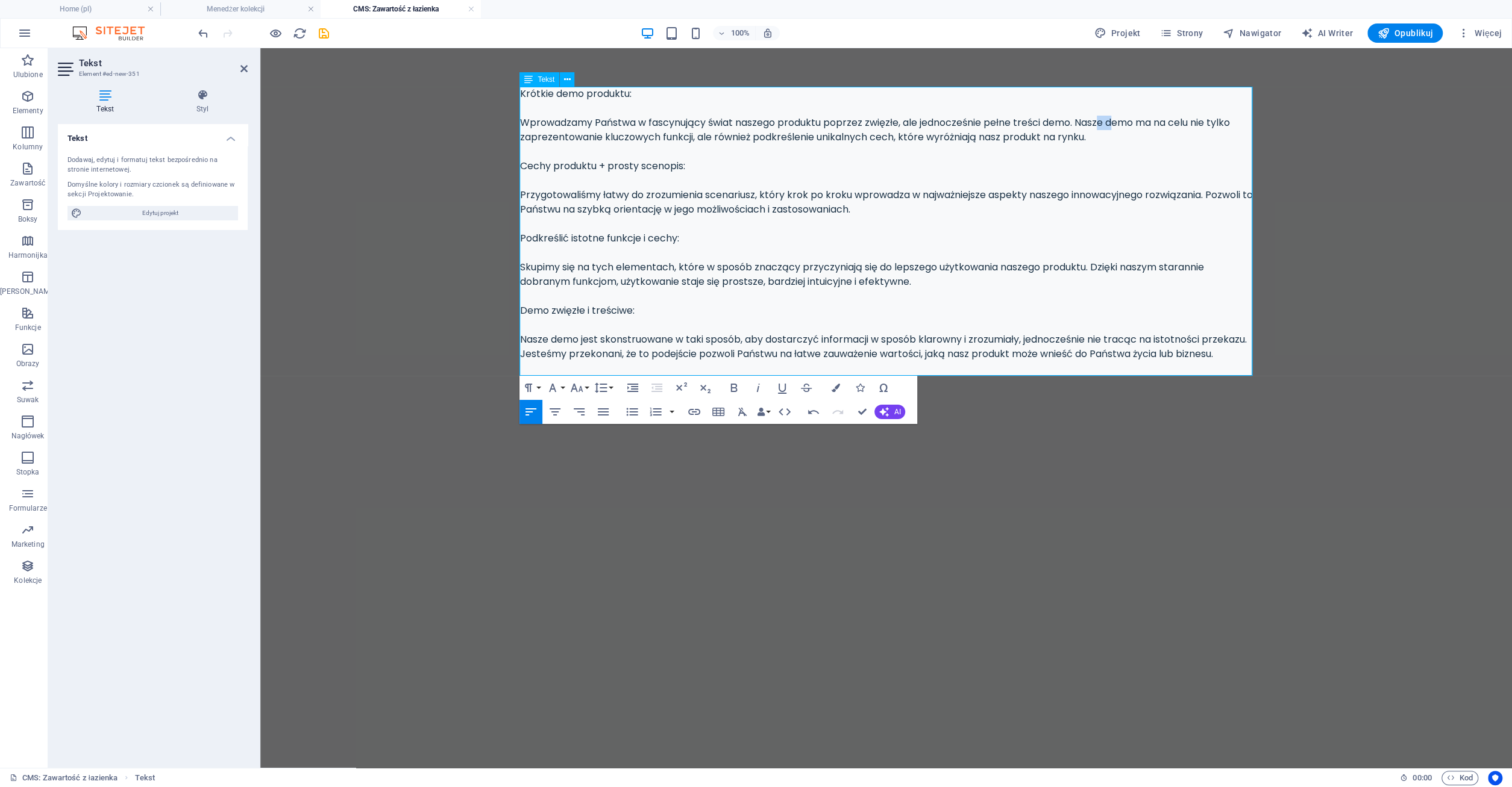
drag, startPoint x: 1106, startPoint y: 117, endPoint x: 1120, endPoint y: 122, distance: 14.9
click at [1120, 122] on div "Krótkie demo produktu: Wprowadzamy Państwa w fascynujący świat naszego produktu…" at bounding box center [885, 223] width 733 height 275
drag, startPoint x: 554, startPoint y: 194, endPoint x: 609, endPoint y: 194, distance: 55.0
click at [609, 194] on div "Krótkie demo produktu: Wprowadzamy Państwa w fascynujący świat naszego produktu…" at bounding box center [885, 223] width 733 height 275
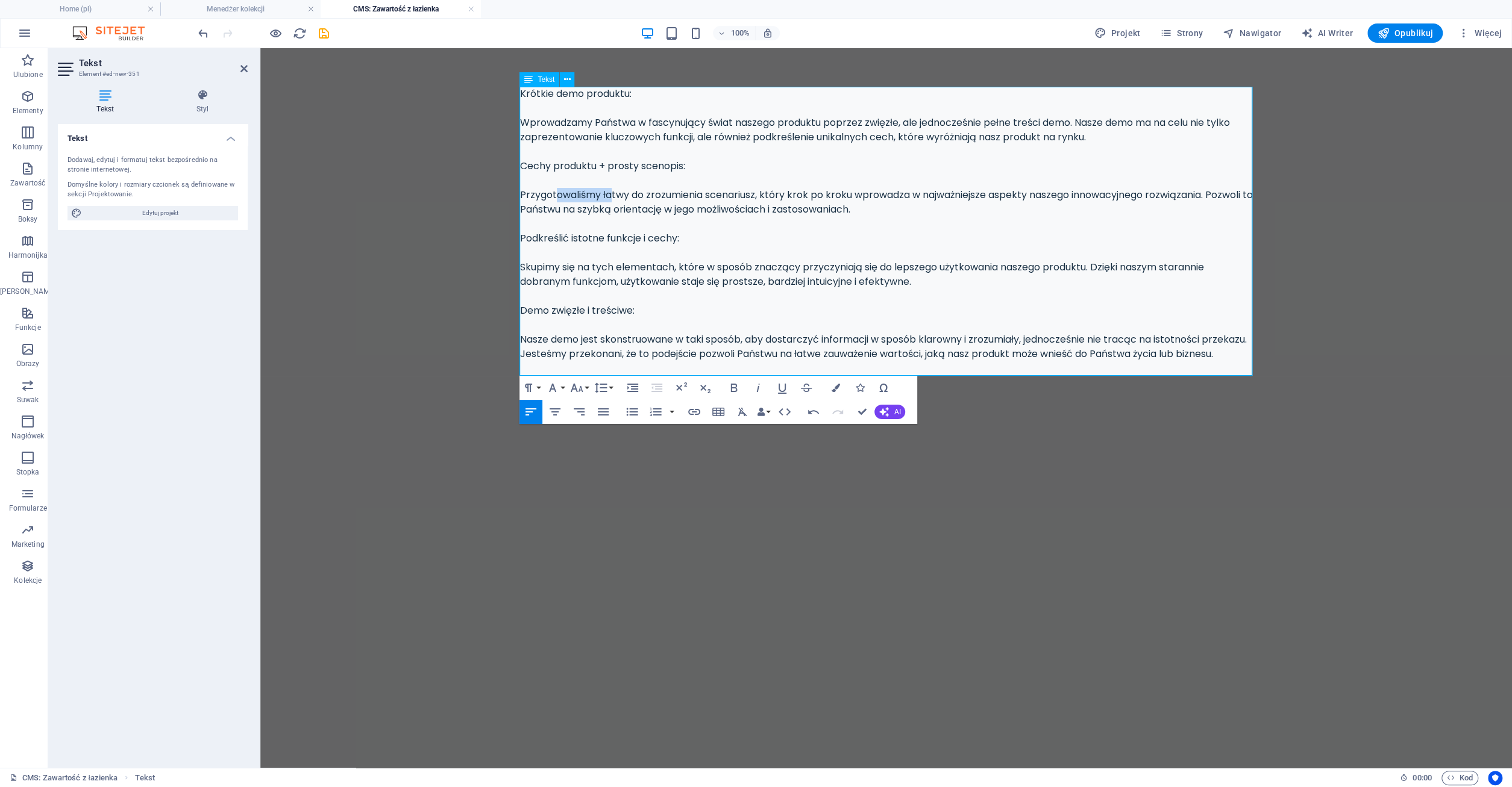
click at [609, 194] on div "Krótkie demo produktu: Wprowadzamy Państwa w fascynujący świat naszego produktu…" at bounding box center [885, 223] width 733 height 275
drag, startPoint x: 564, startPoint y: 208, endPoint x: 650, endPoint y: 208, distance: 86.0
click at [650, 208] on div "Krótkie demo produktu: Wprowadzamy Państwa w fascynujący świat naszego produktu…" at bounding box center [885, 223] width 733 height 275
drag, startPoint x: 556, startPoint y: 269, endPoint x: 605, endPoint y: 269, distance: 49.0
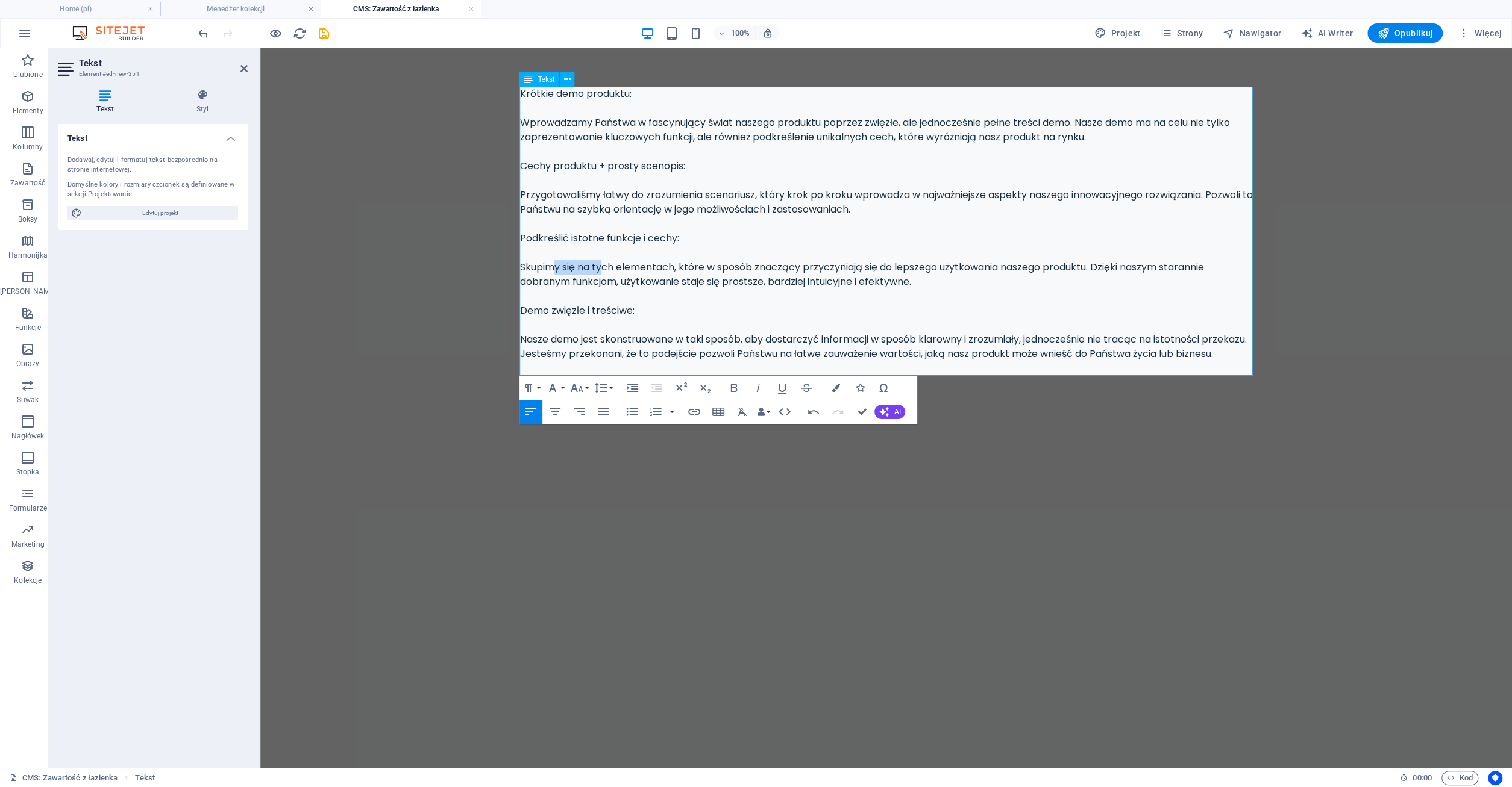
click at [605, 269] on div "Krótkie demo produktu: Wprowadzamy Państwa w fascynujący świat naszego produktu…" at bounding box center [885, 223] width 733 height 275
drag, startPoint x: 661, startPoint y: 269, endPoint x: 733, endPoint y: 269, distance: 72.0
click at [733, 269] on div "Krótkie demo produktu: Wprowadzamy Państwa w fascynujący świat naszego produktu…" at bounding box center [885, 223] width 733 height 275
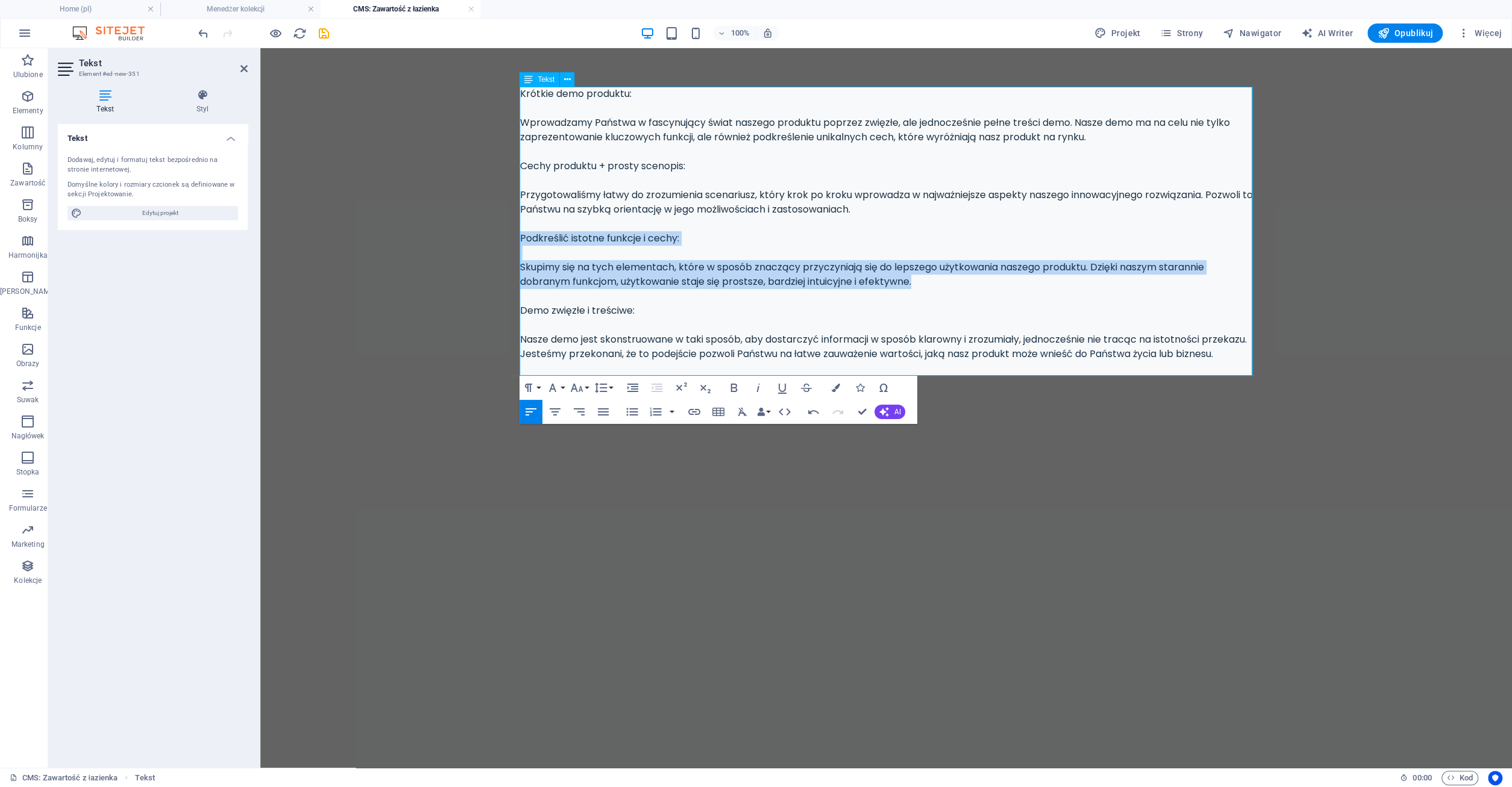
drag, startPoint x: 521, startPoint y: 238, endPoint x: 926, endPoint y: 285, distance: 407.7
click at [926, 285] on div "Krótkie demo produktu: Wprowadzamy Państwa w fascynujący świat naszego produktu…" at bounding box center [885, 223] width 733 height 275
copy div "Podkreślić istotne funkcje i cechy: Skupimy się na tych elementach, które w spo…"
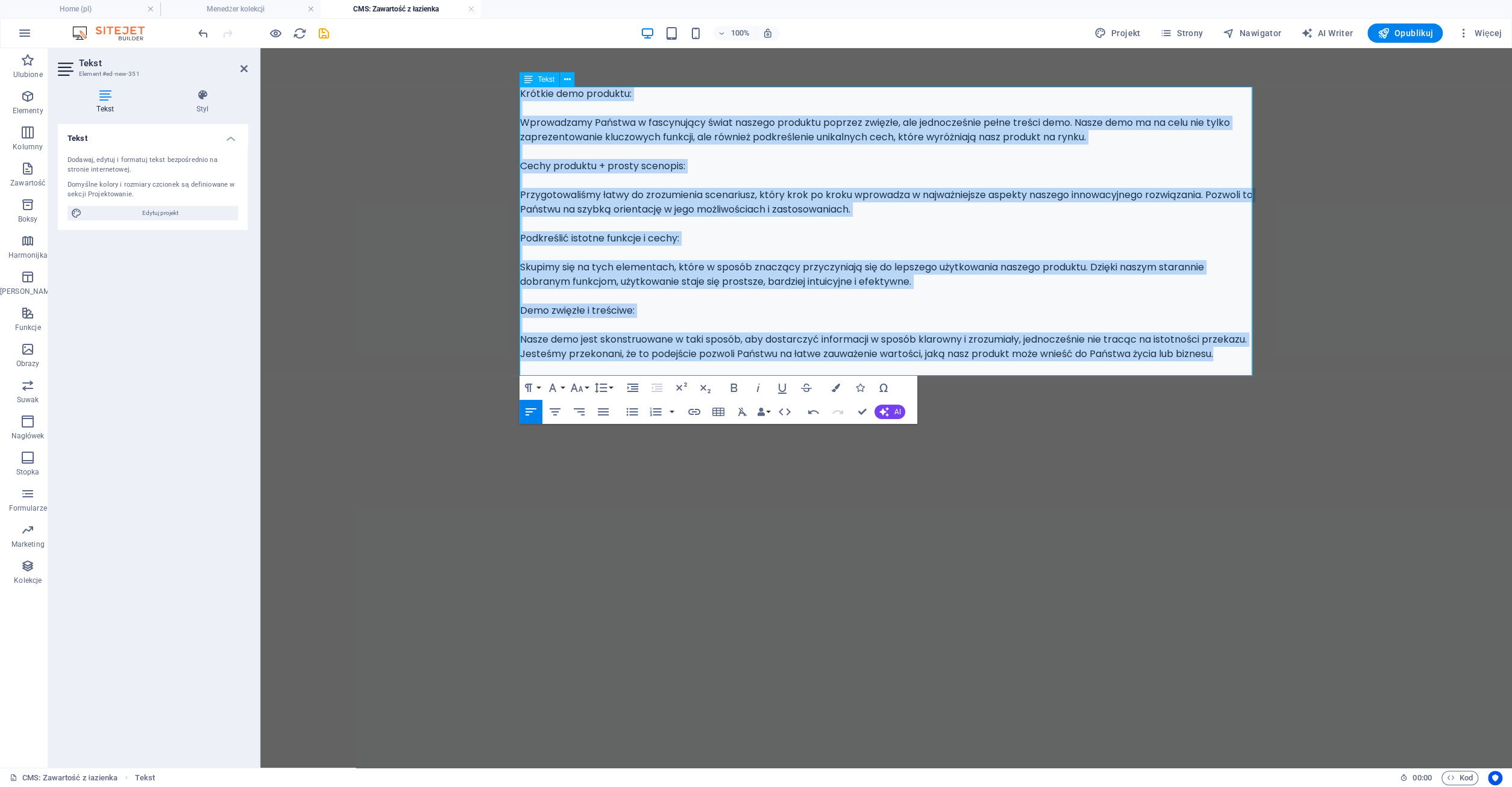
drag, startPoint x: 520, startPoint y: 94, endPoint x: 834, endPoint y: 371, distance: 418.7
click at [834, 361] on div "Krótkie demo produktu: Wprowadzamy Państwa w fascynujący świat naszego produktu…" at bounding box center [885, 223] width 733 height 275
copy div "Krótkie demo produktu: Wprowadzamy Państwa w fascynujący świat naszego produktu…"
click at [930, 170] on div "Krótkie demo produktu: Wprowadzamy Państwa w fascynujący świat naszego produktu…" at bounding box center [885, 223] width 733 height 275
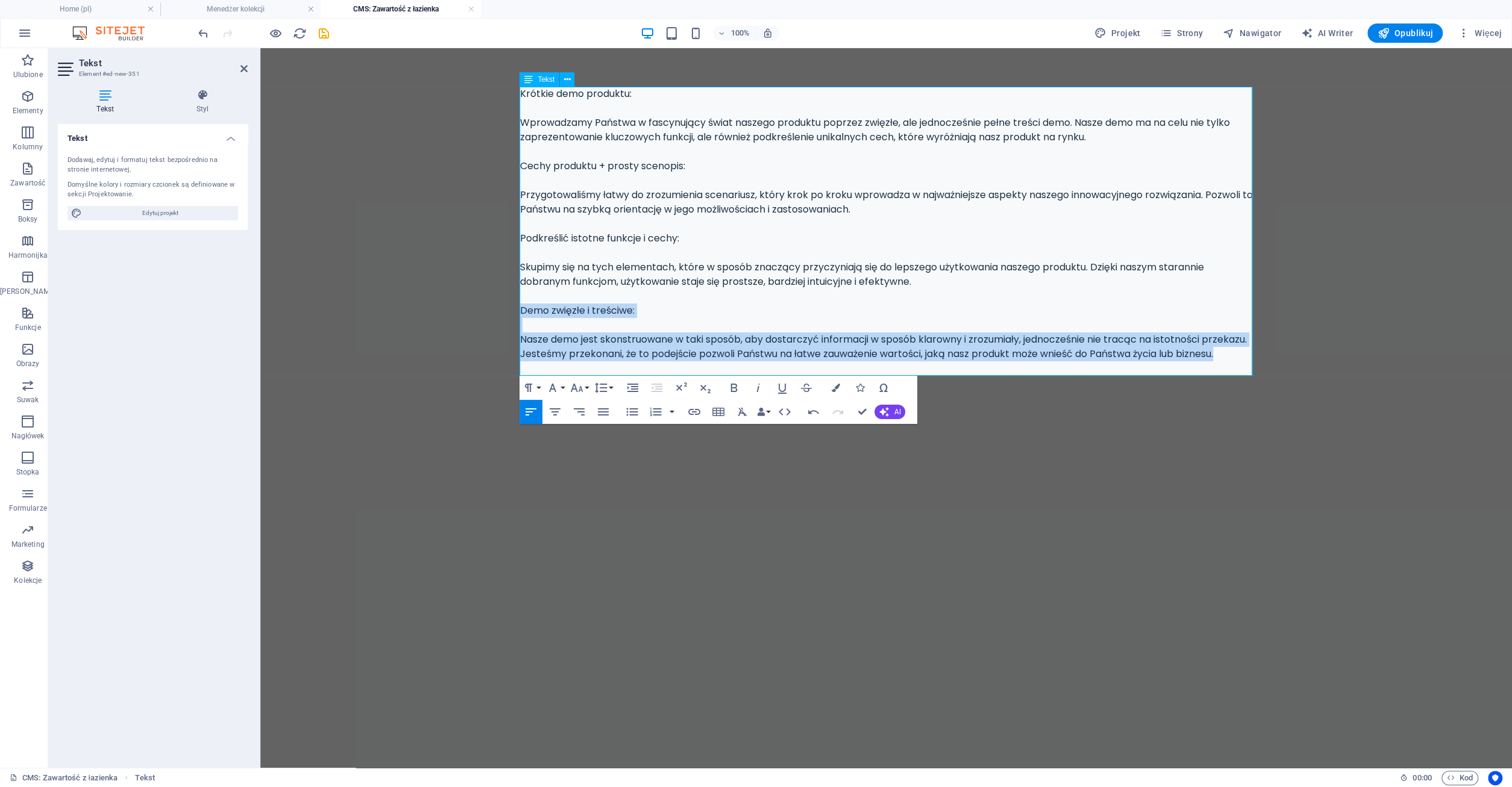
drag, startPoint x: 521, startPoint y: 311, endPoint x: 575, endPoint y: 370, distance: 80.0
click at [575, 361] on div "Krótkie demo produktu: Wprowadzamy Państwa w fascynujący świat naszego produktu…" at bounding box center [885, 223] width 733 height 275
copy div "Demo zwięzłe i treściwe: Nasze demo jest skonstruowane w taki sposób, aby dosta…"
click at [475, 8] on link at bounding box center [471, 9] width 7 height 11
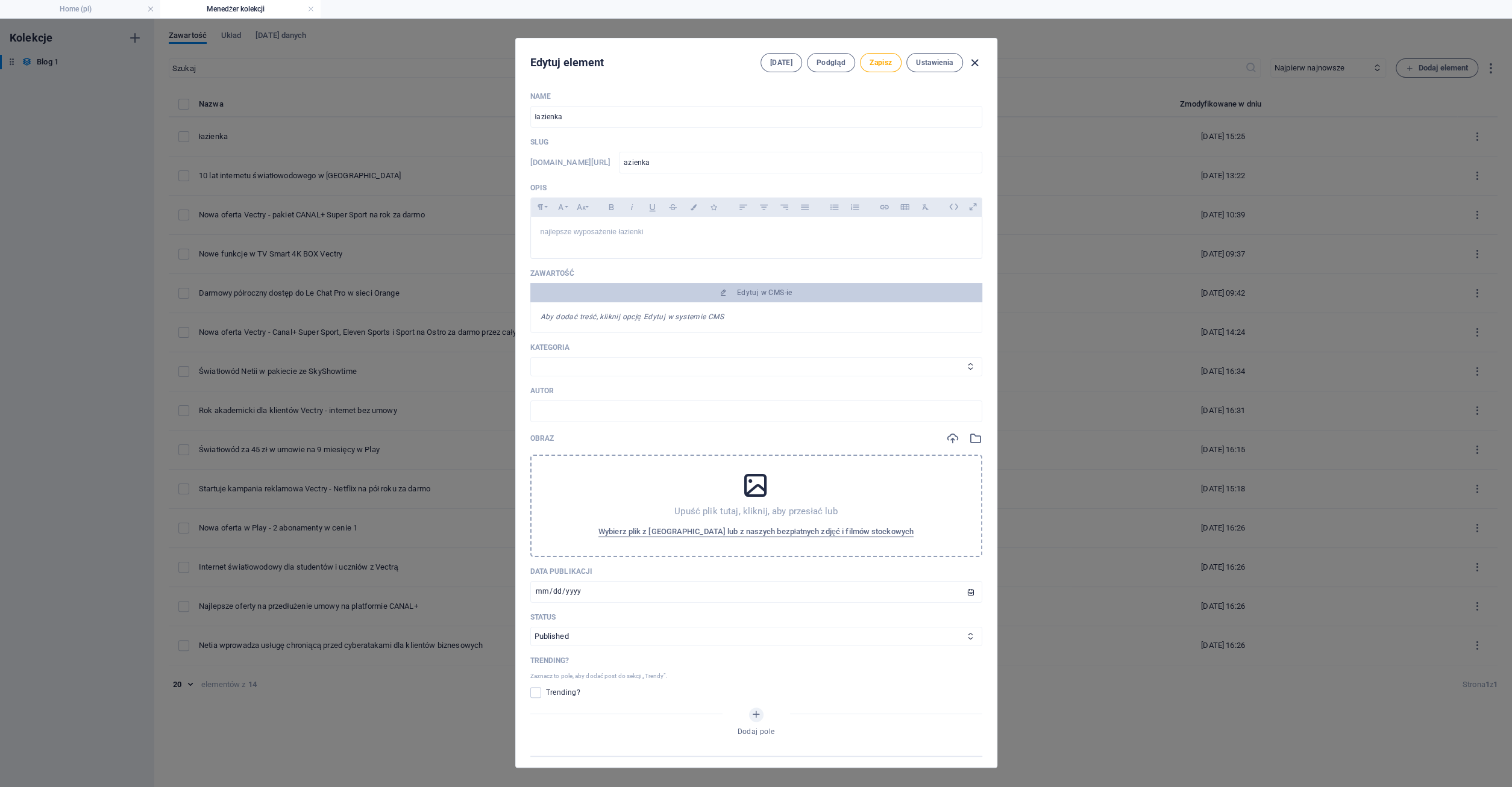
click at [980, 65] on icon "button" at bounding box center [975, 63] width 14 height 14
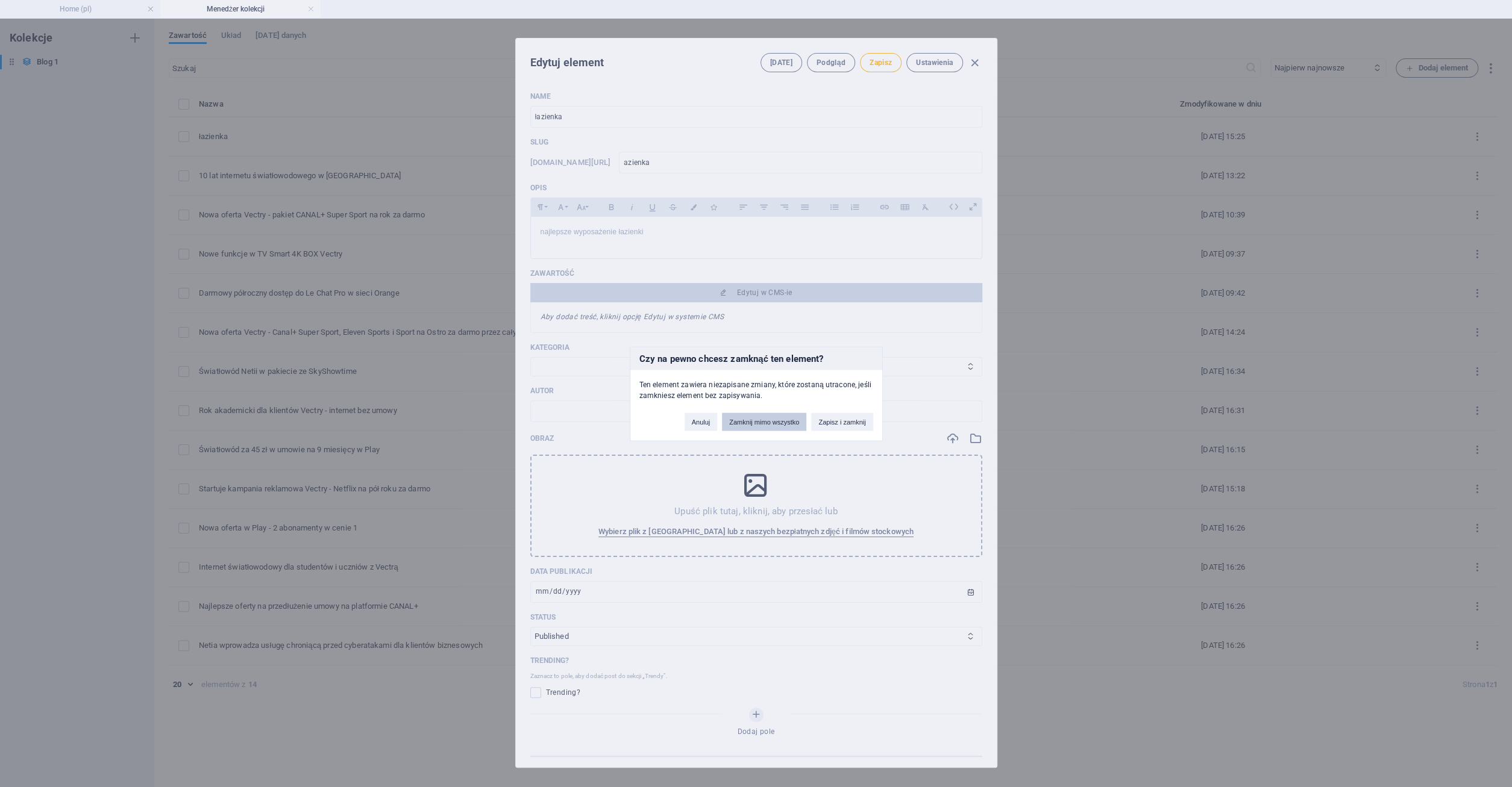
click at [752, 422] on button "Zamknij mimo wszystko" at bounding box center [764, 421] width 84 height 18
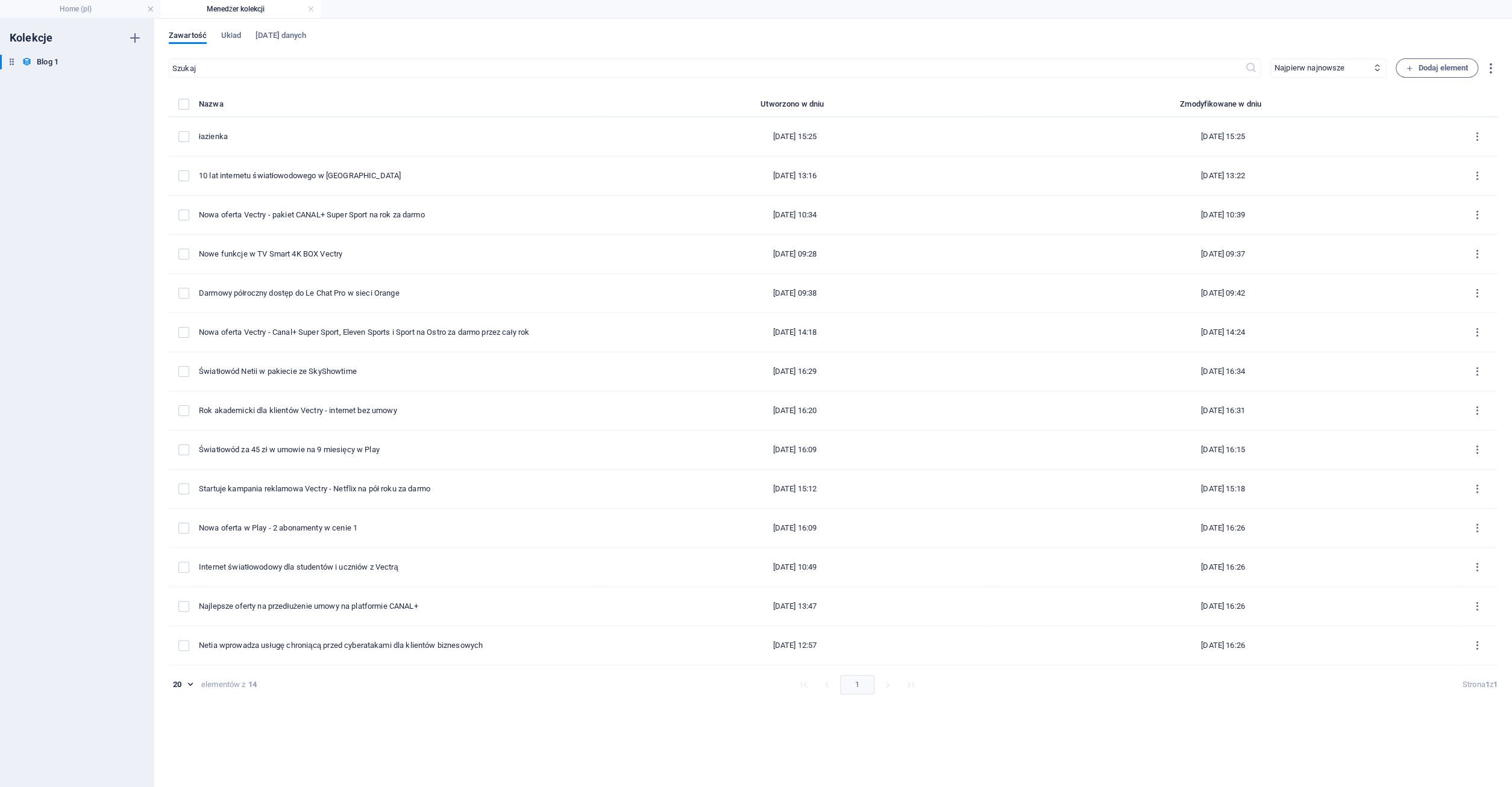
type input "azienka"
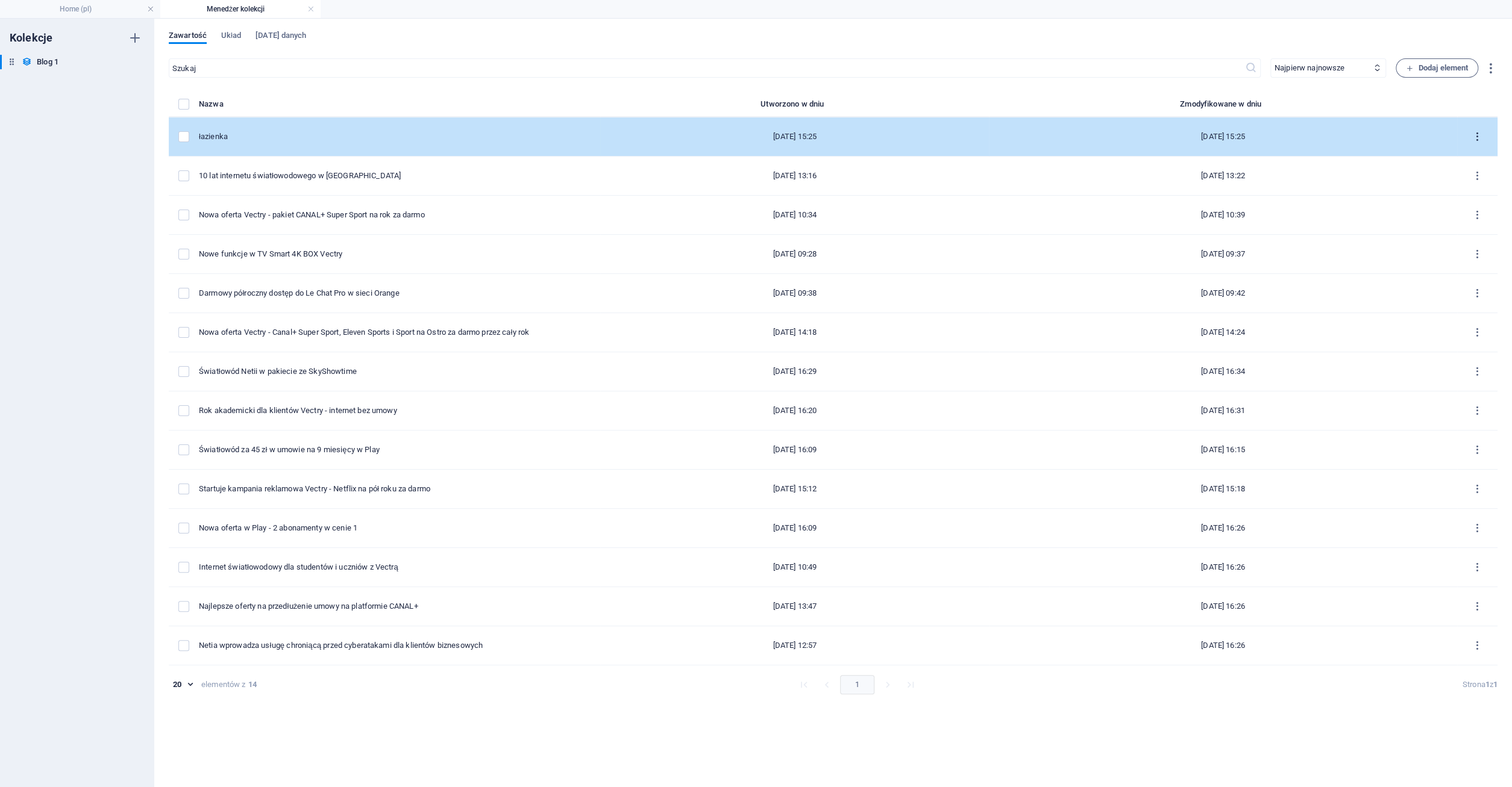
click at [1477, 137] on icon "items list" at bounding box center [1477, 137] width 11 height 11
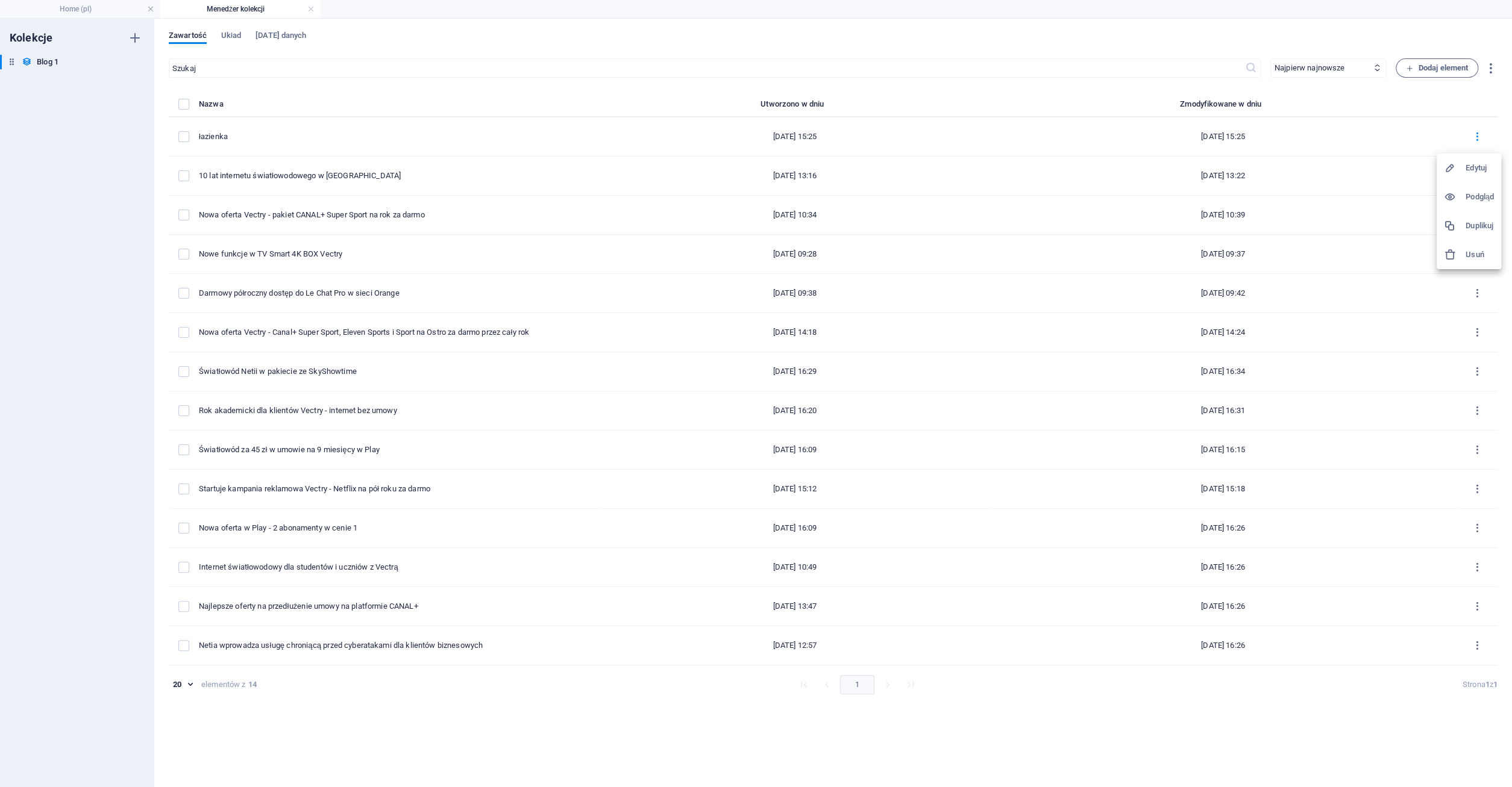
click at [1470, 251] on h6 "Usuń" at bounding box center [1479, 254] width 28 height 14
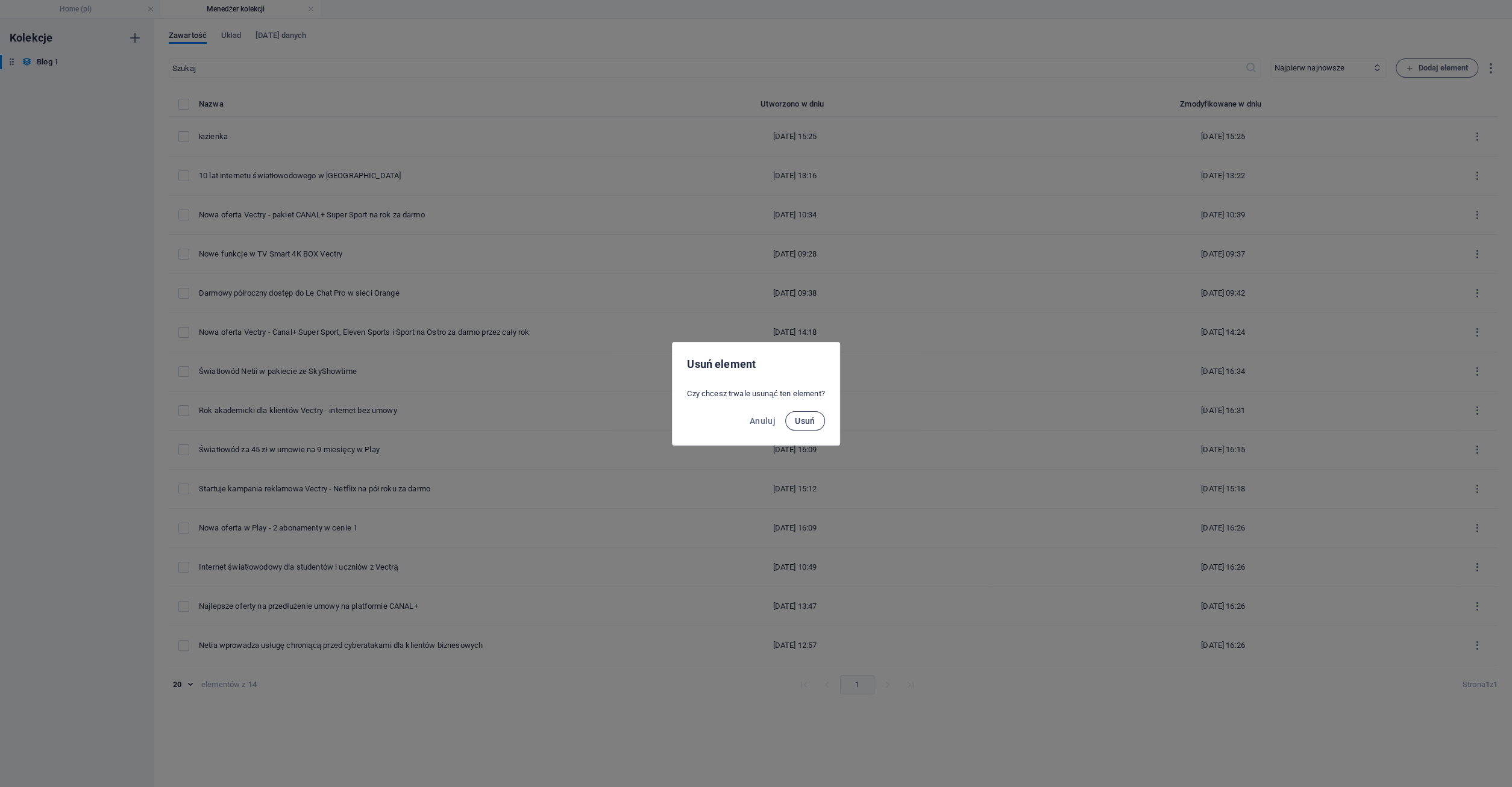
click at [800, 422] on span "Usuń" at bounding box center [804, 420] width 20 height 10
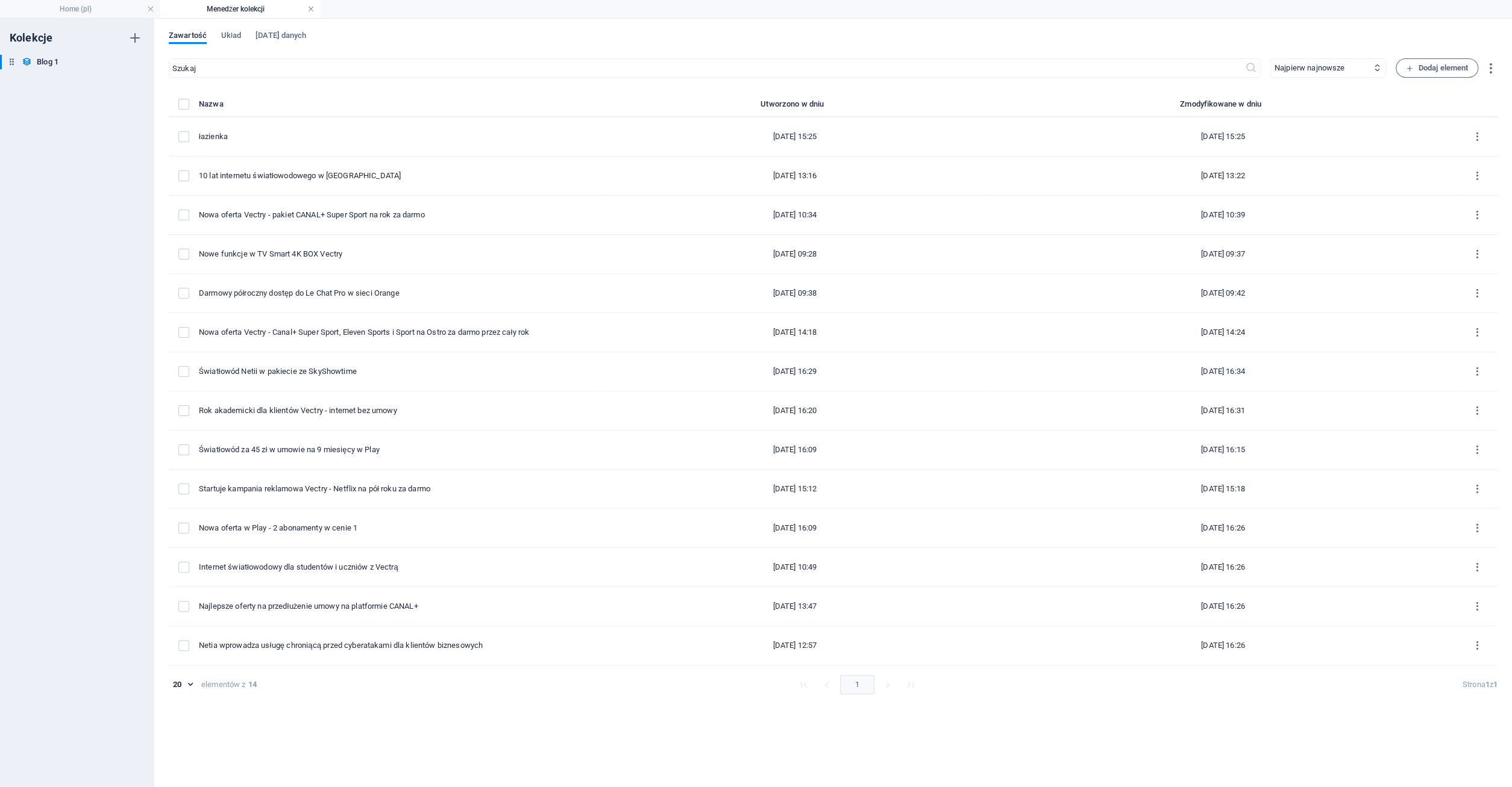
click at [308, 6] on link at bounding box center [311, 9] width 7 height 11
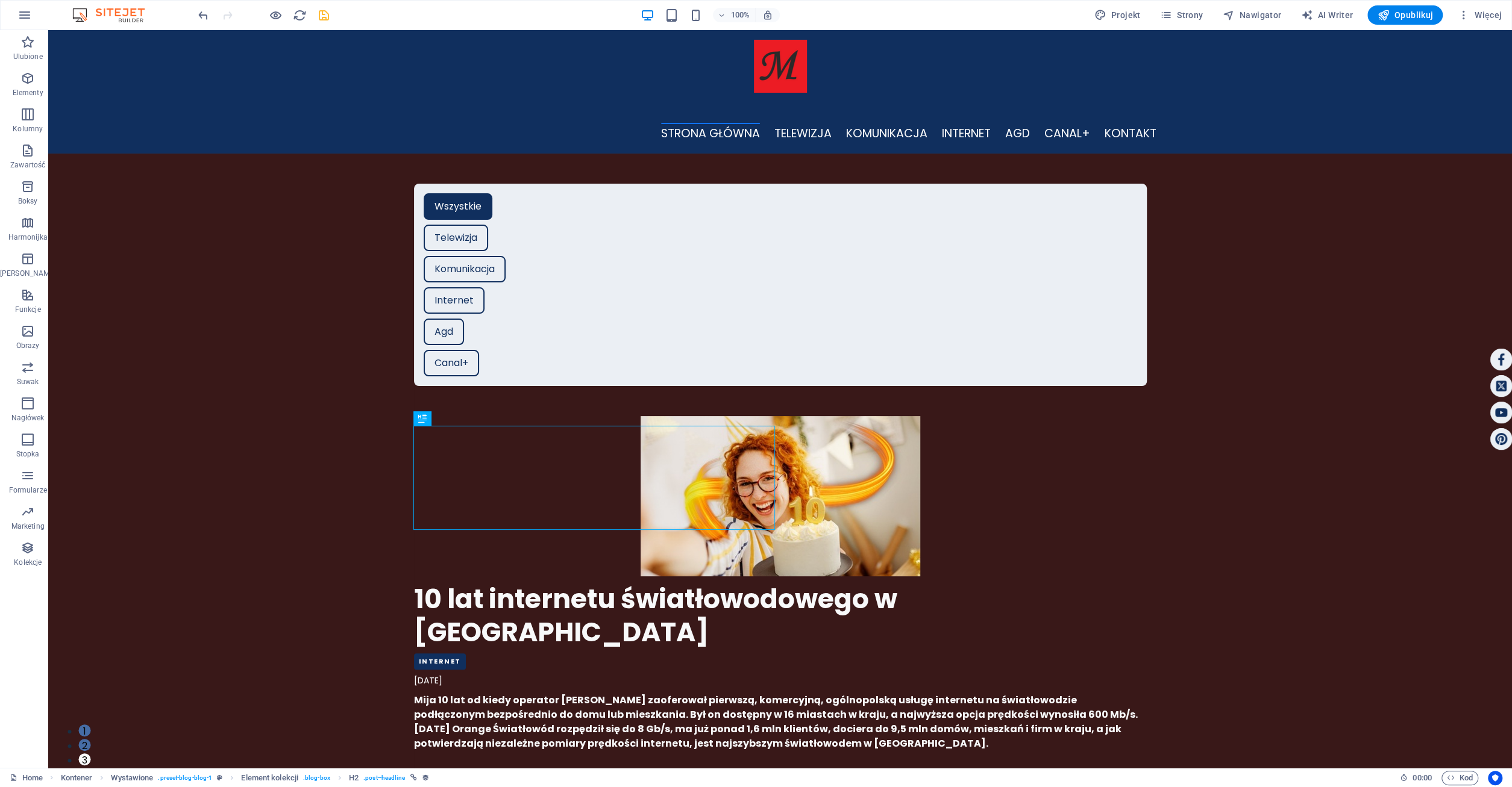
click at [323, 14] on icon "save" at bounding box center [324, 16] width 14 height 14
click at [1497, 19] on span "Więcej" at bounding box center [1479, 15] width 44 height 12
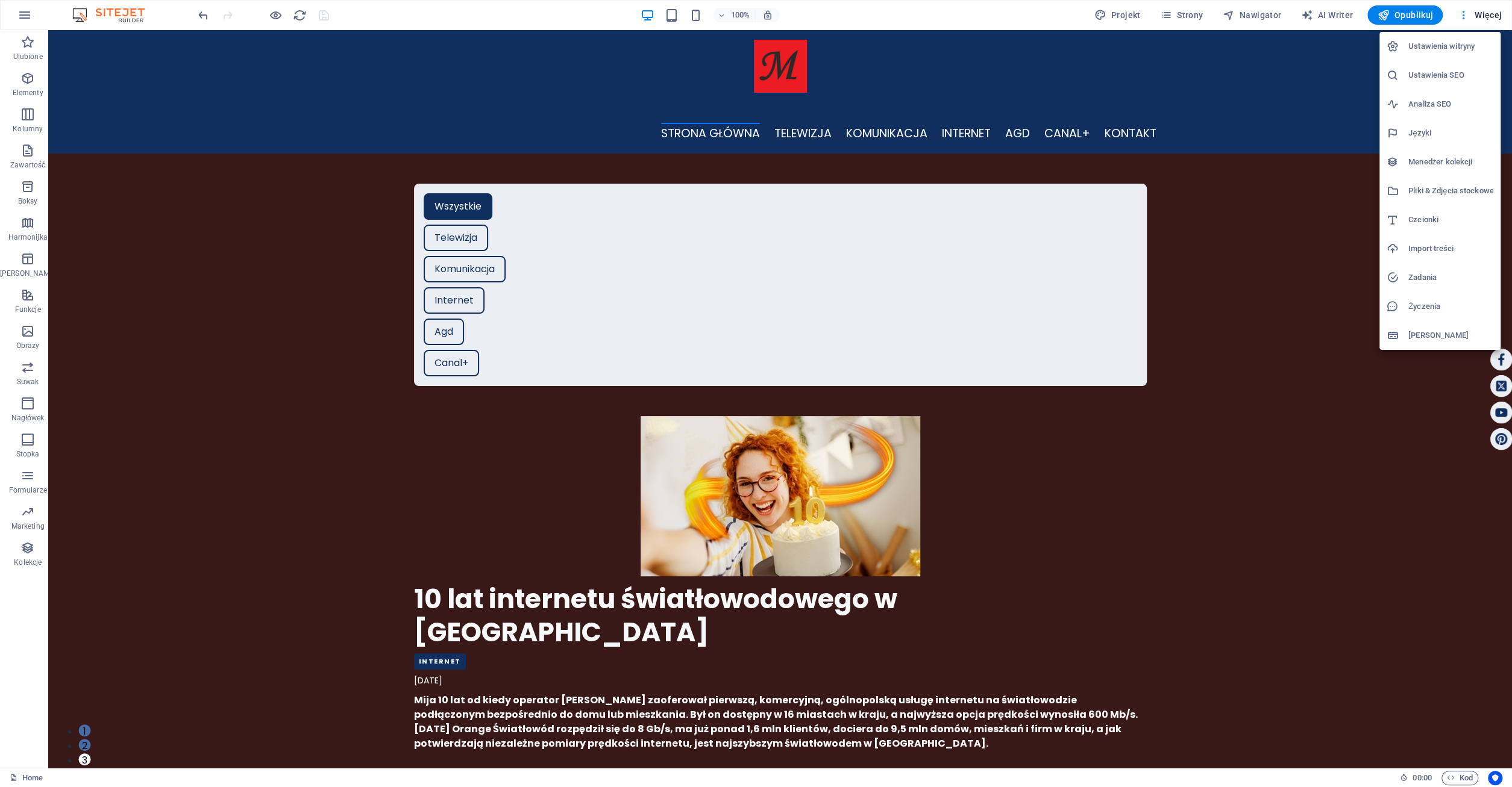
click at [1440, 159] on h6 "Menedżer kolekcji" at bounding box center [1450, 162] width 85 height 14
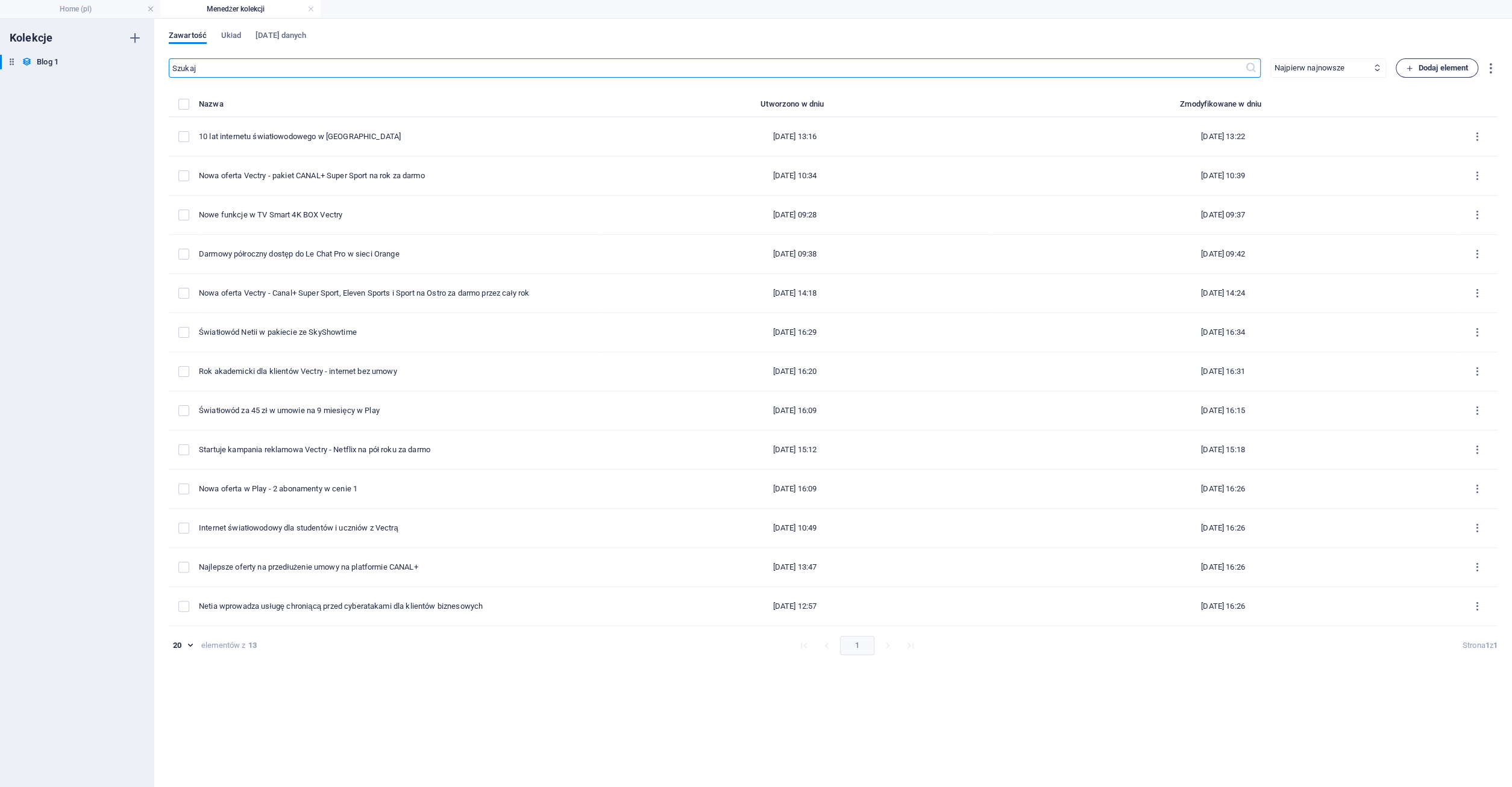
click at [1431, 69] on span "Dodaj element" at bounding box center [1437, 68] width 62 height 14
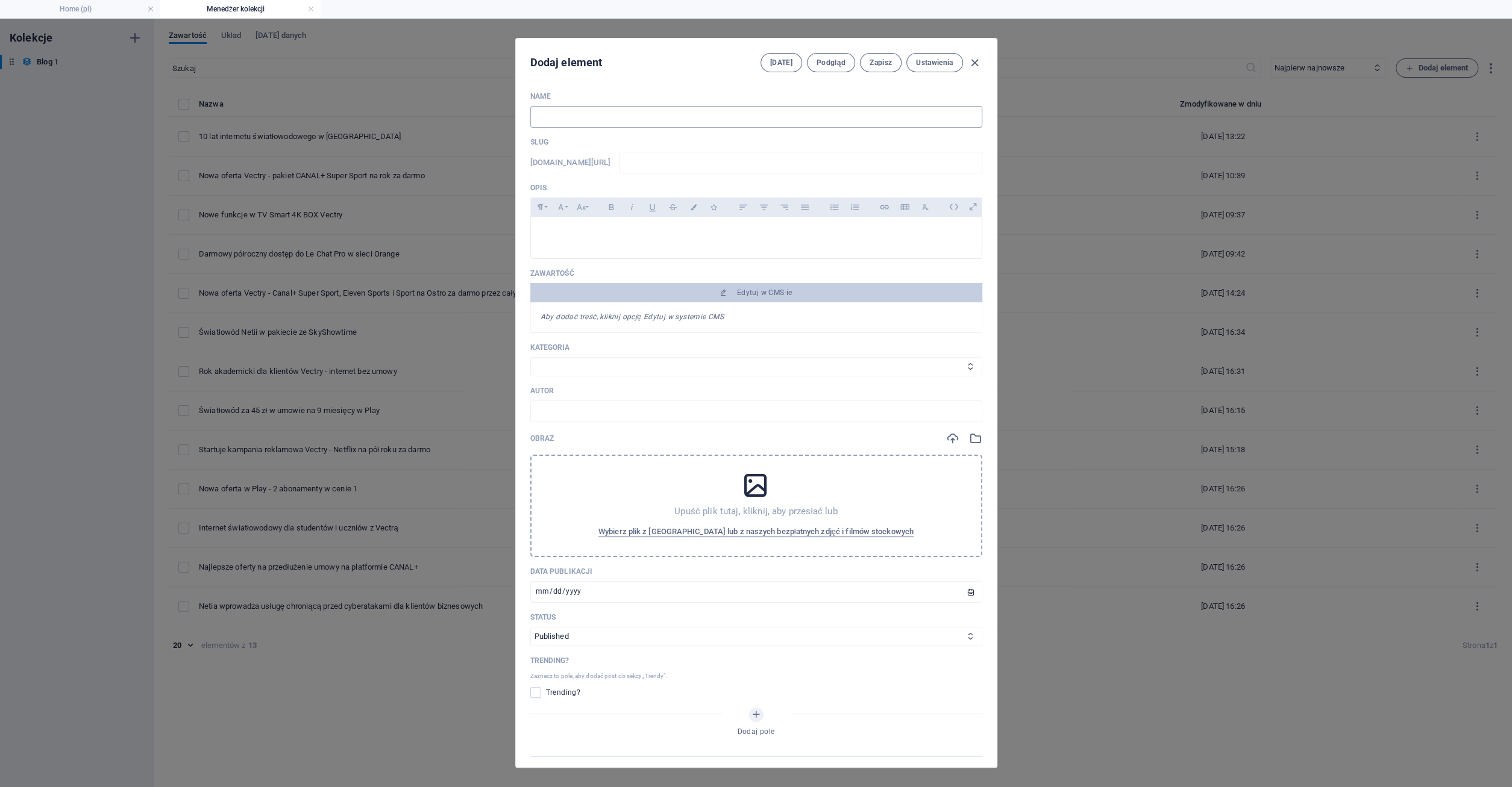
click at [546, 115] on input "text" at bounding box center [756, 117] width 452 height 22
type input "O"
type input "o"
type input "Or"
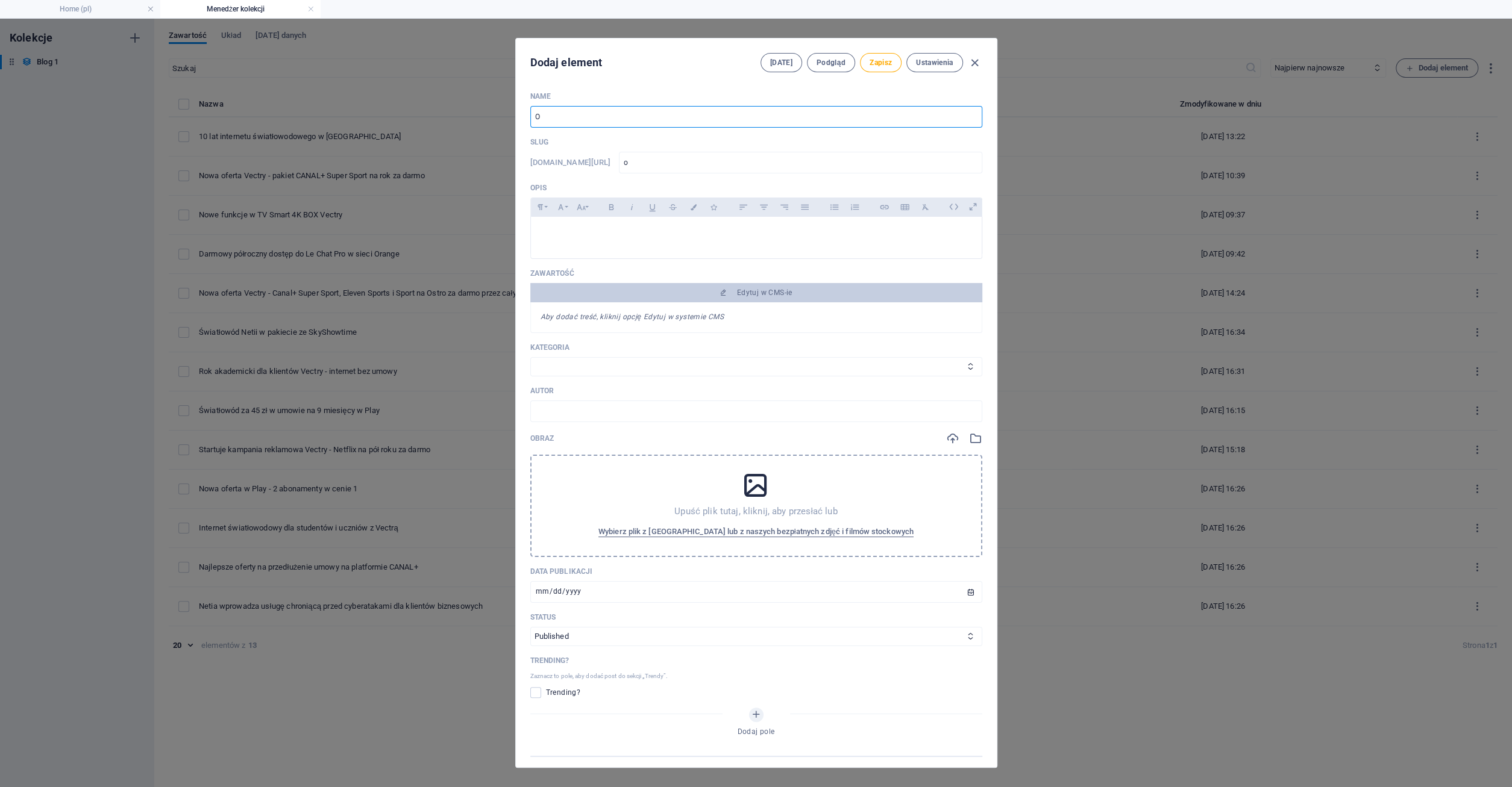
type input "or"
type input "Ora"
type input "ora"
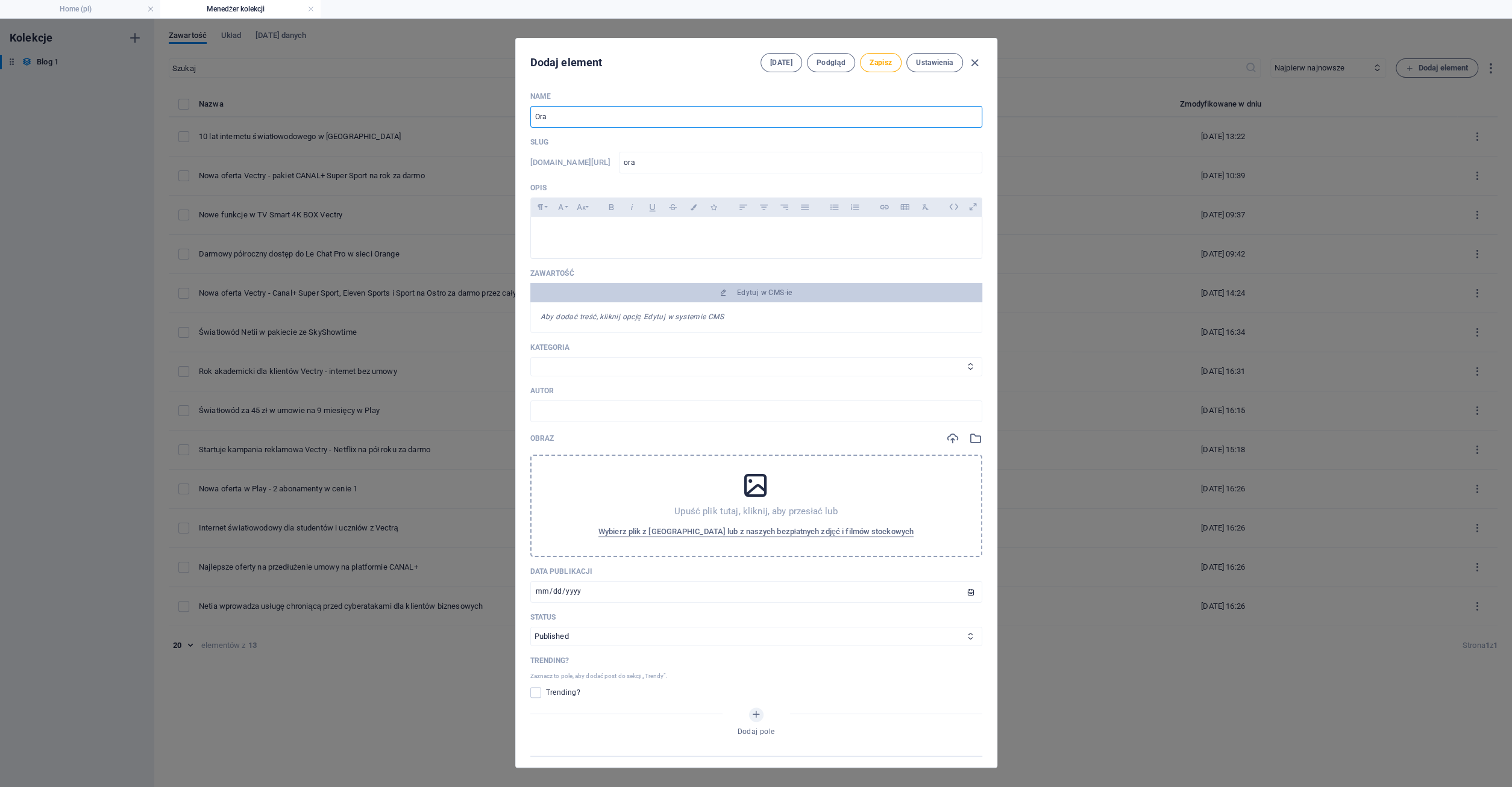
type input "Oran"
type input "oran"
type input "Orang"
type input "orang"
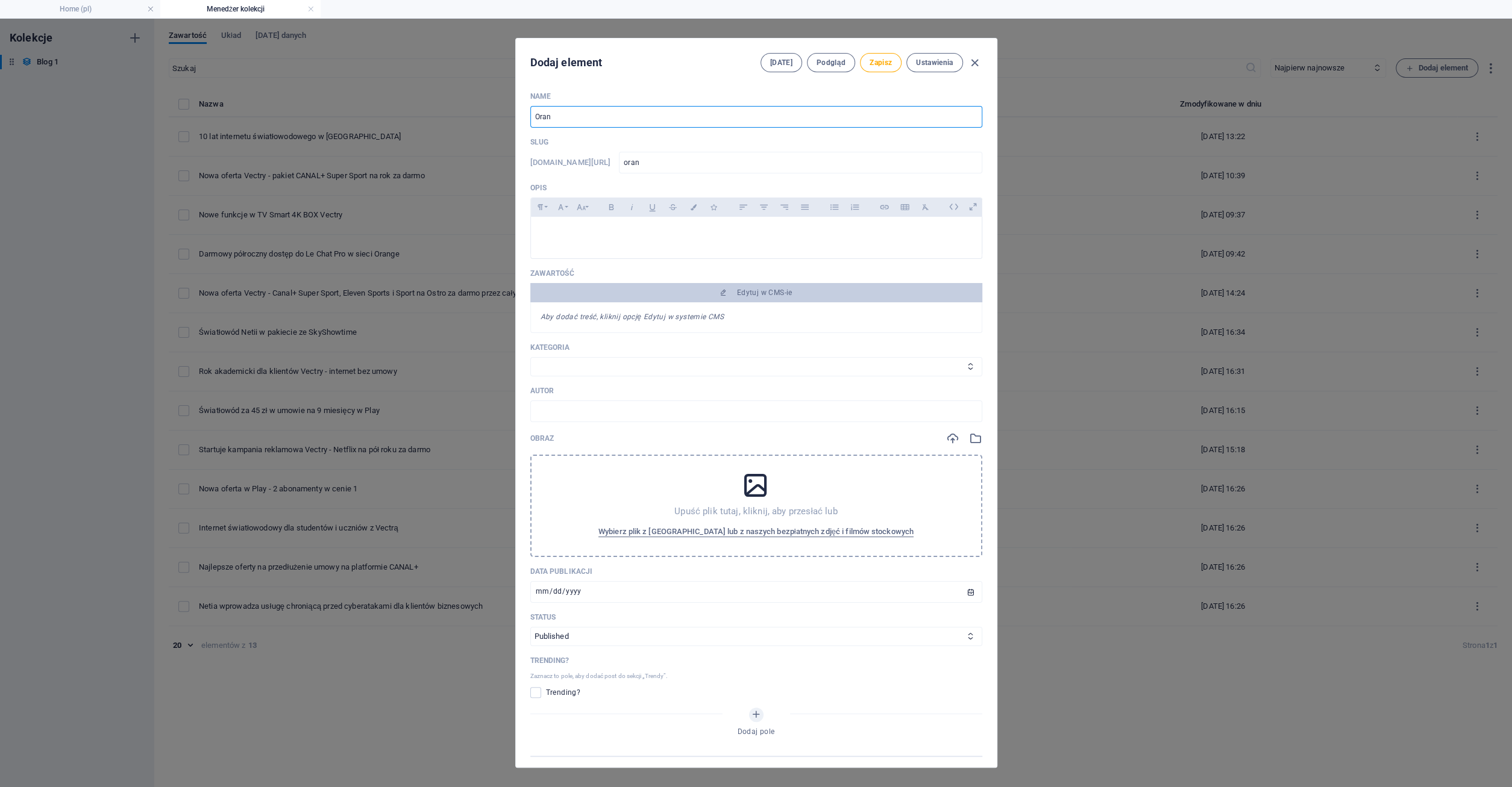
type input "orang"
type input "Orange"
type input "orange"
type input "Orange E"
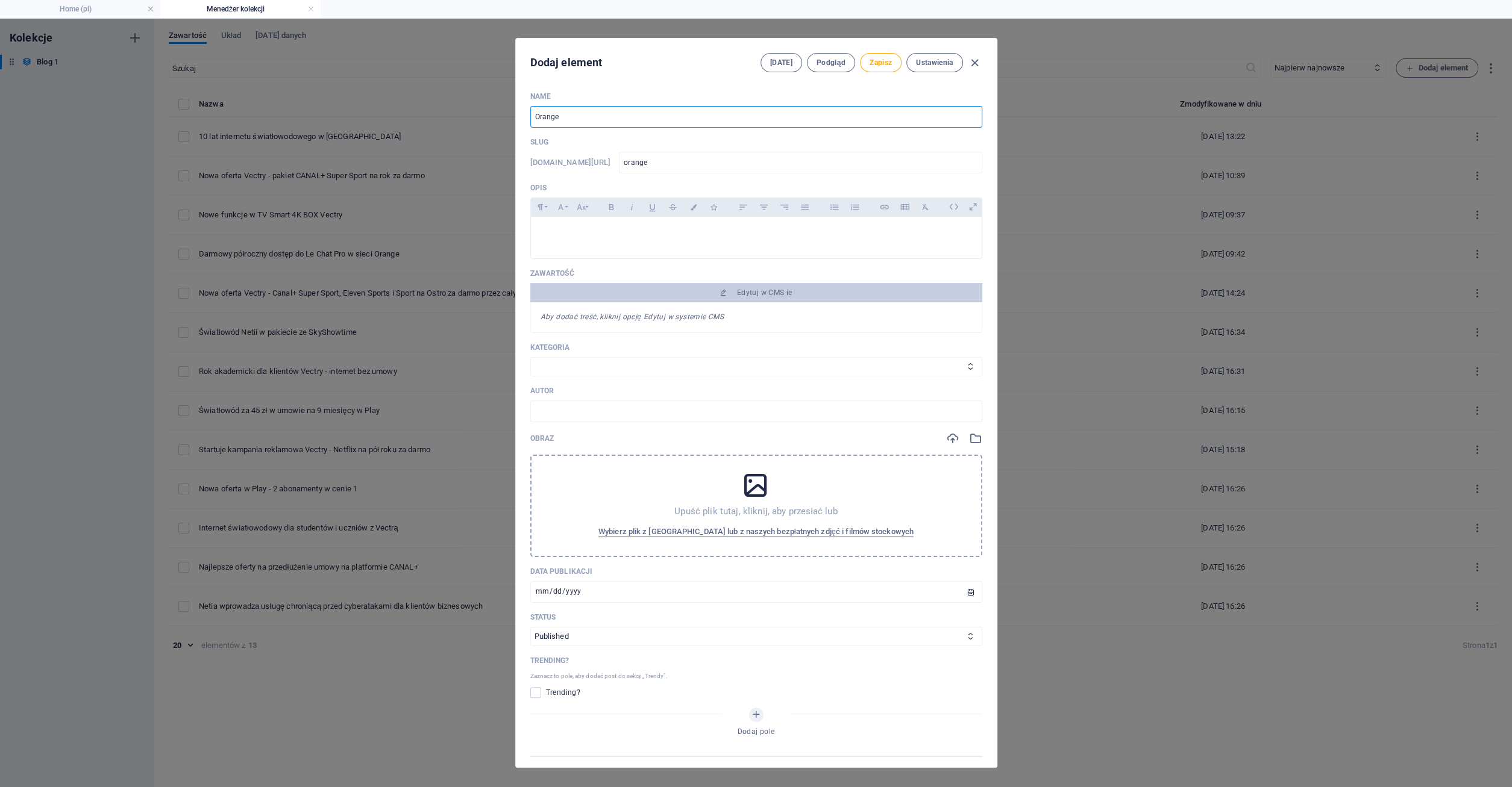
type input "orange-e"
type input "Orange En"
type input "orange-en"
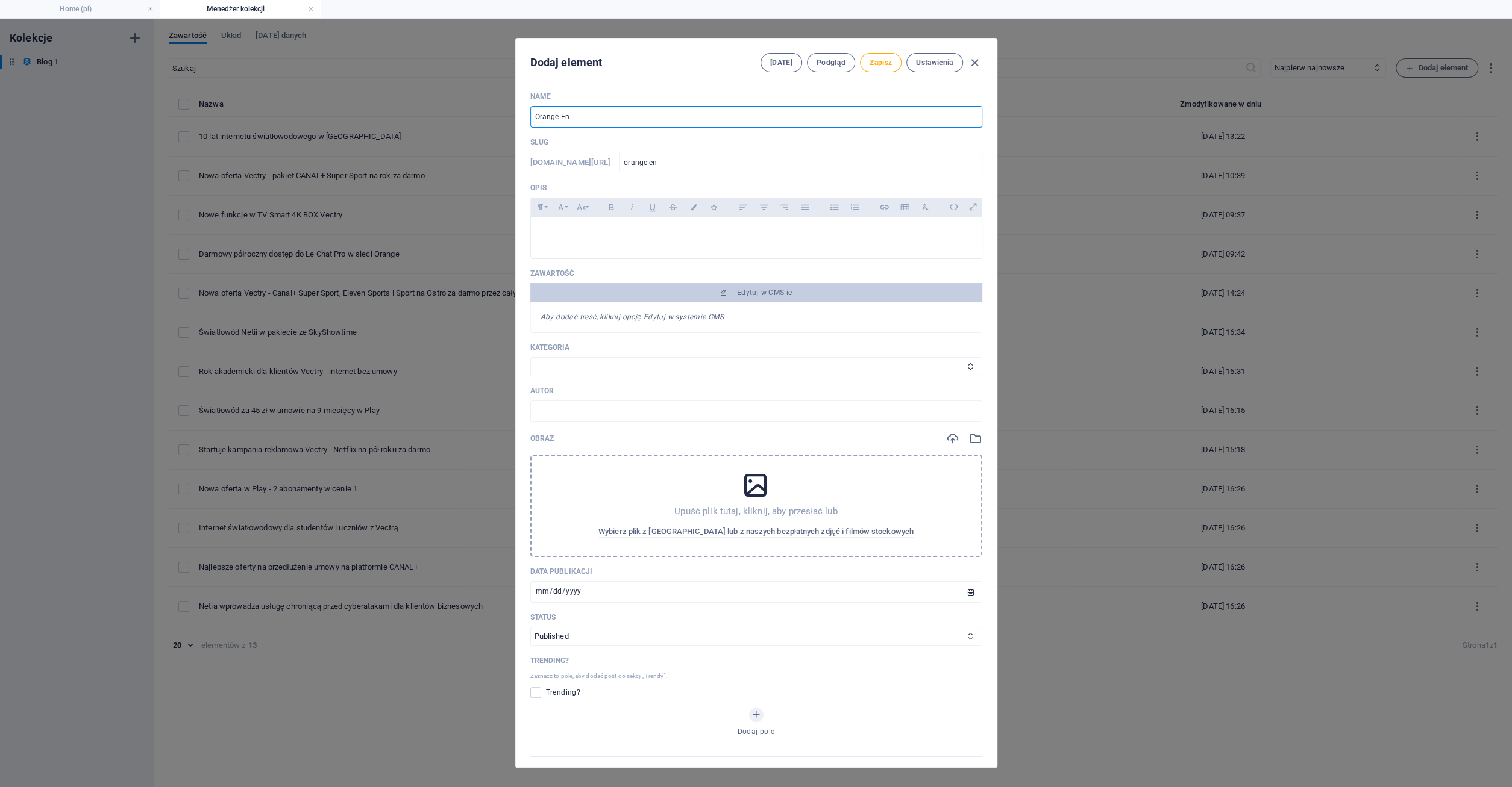
type input "Orange Ene"
type input "orange-ene"
type input "Orange Ener"
type input "orange-ener"
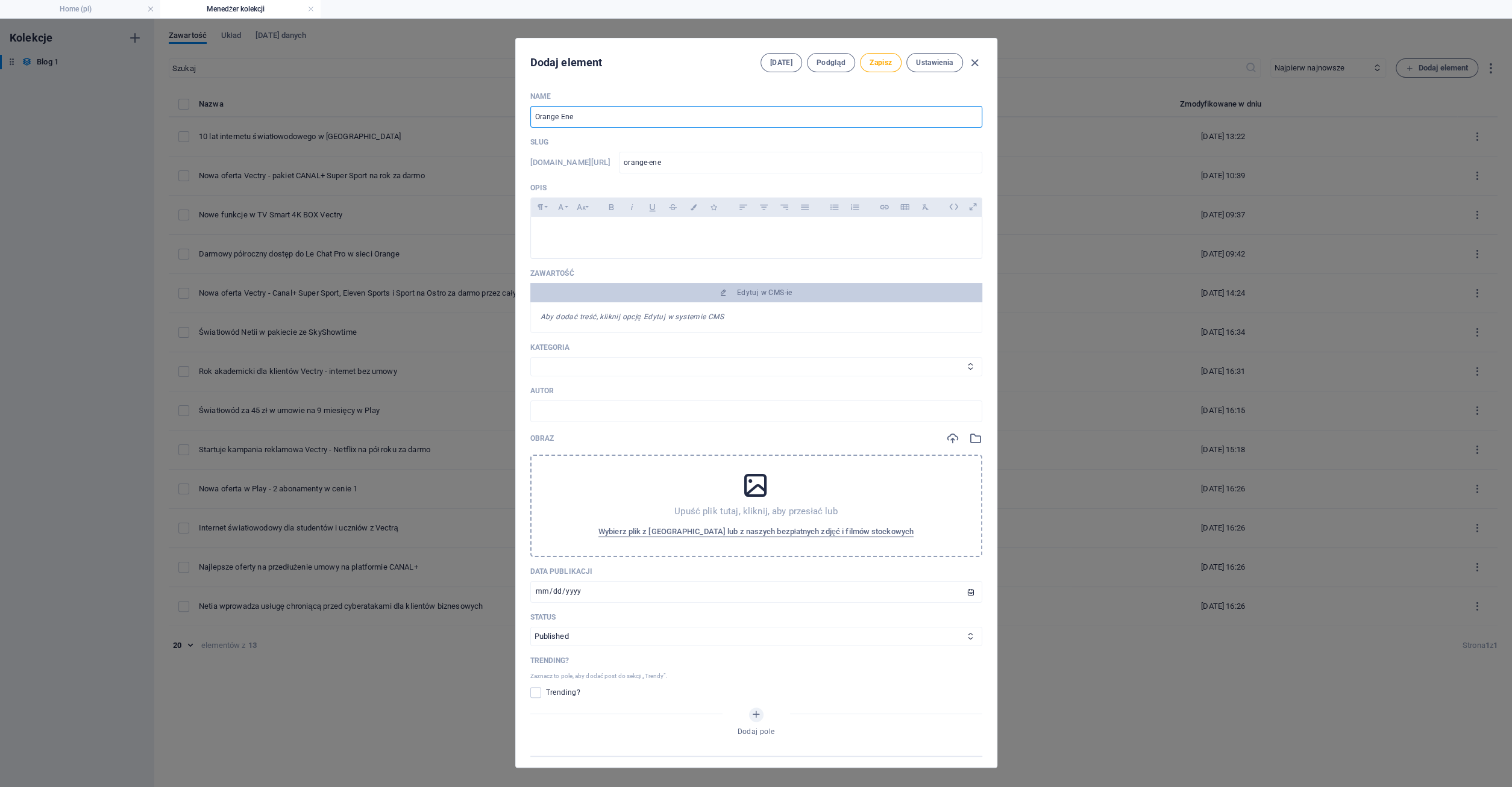
type input "orange-ener"
type input "Orange Energ"
type input "orange-energ"
type input "Orange Energi"
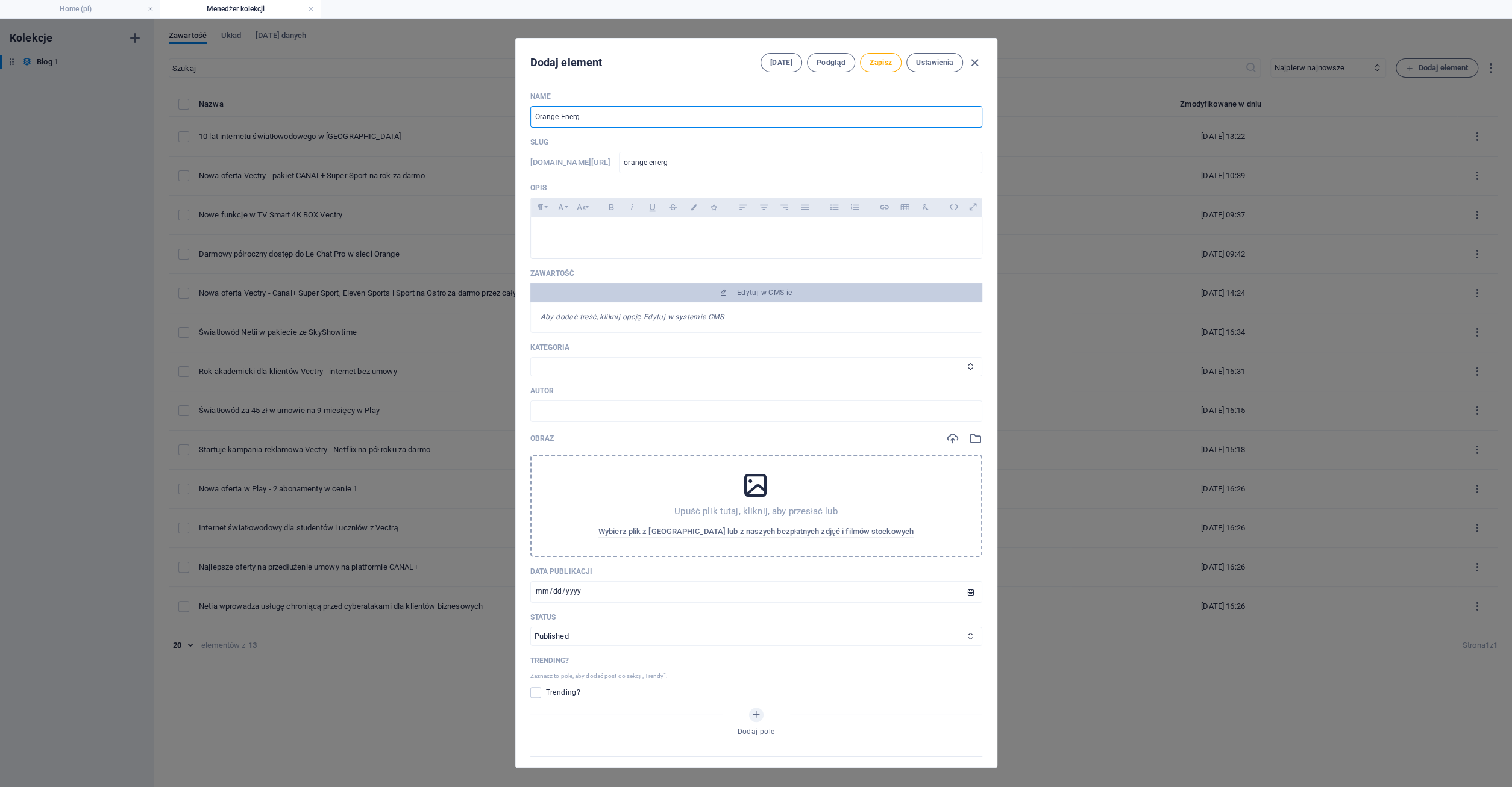
type input "orange-energi"
type input "Orange Energia"
type input "orange-energia"
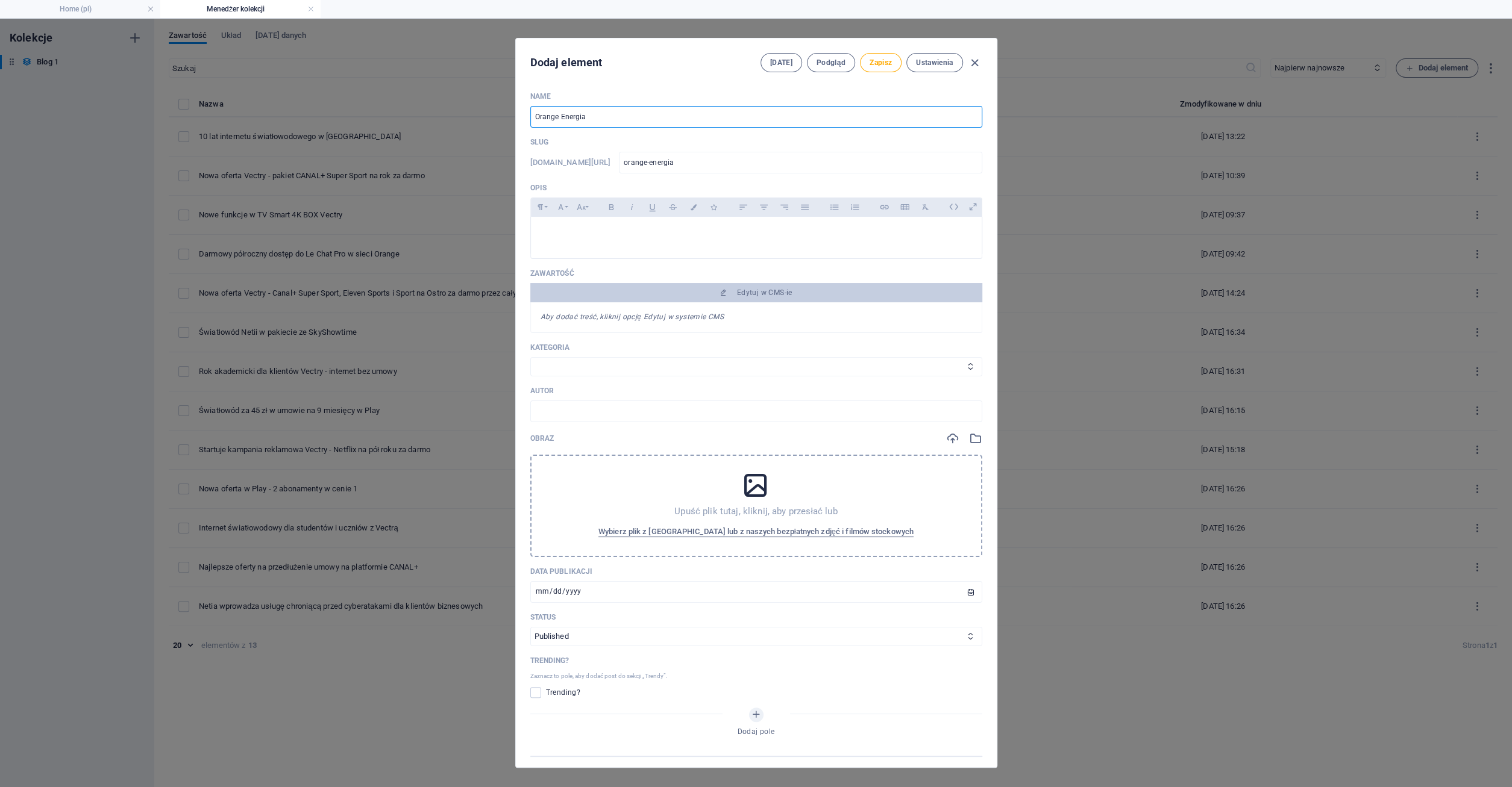
type input "Orange Energia i"
type input "orange-energia-i"
type input "Orange Energia i F"
type input "orange-energia-i-f"
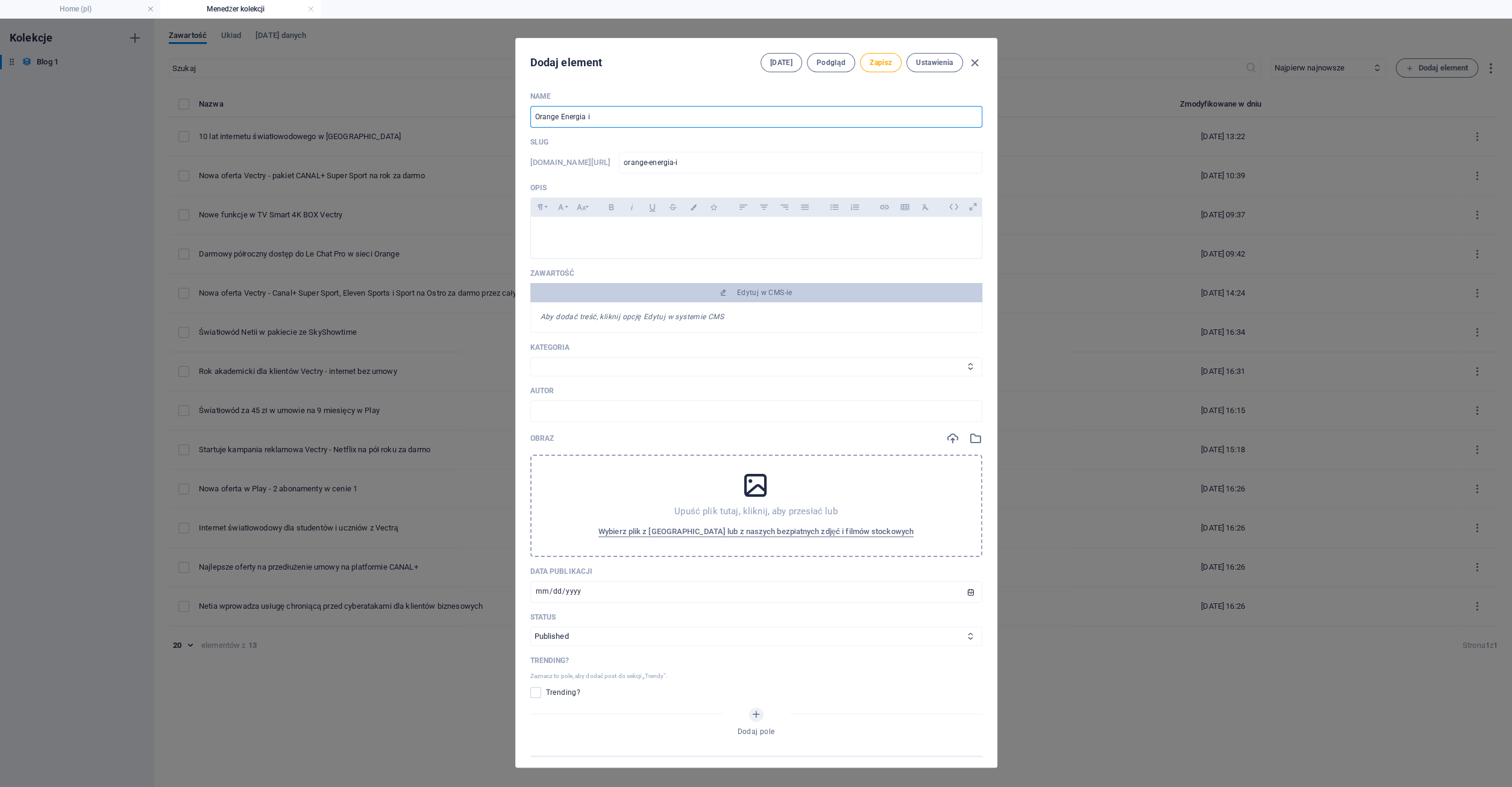
type input "orange-energia-i-f"
type input "Orange Energia i Fo"
type input "orange-energia-i-fo"
type input "Orange Energia i For"
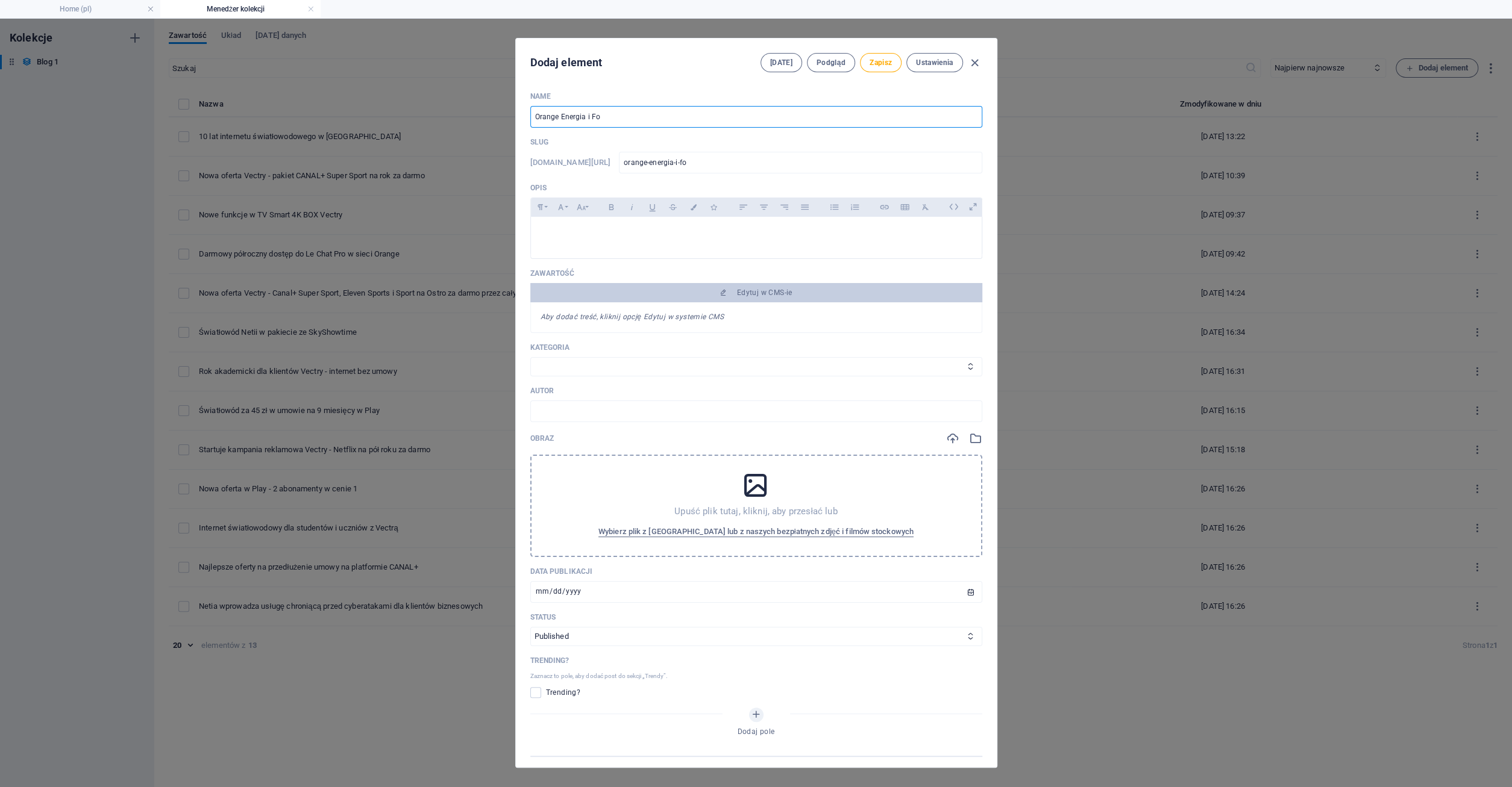
type input "orange-energia-i-for"
type input "Orange Energia i Fort"
type input "orange-energia-i-fort"
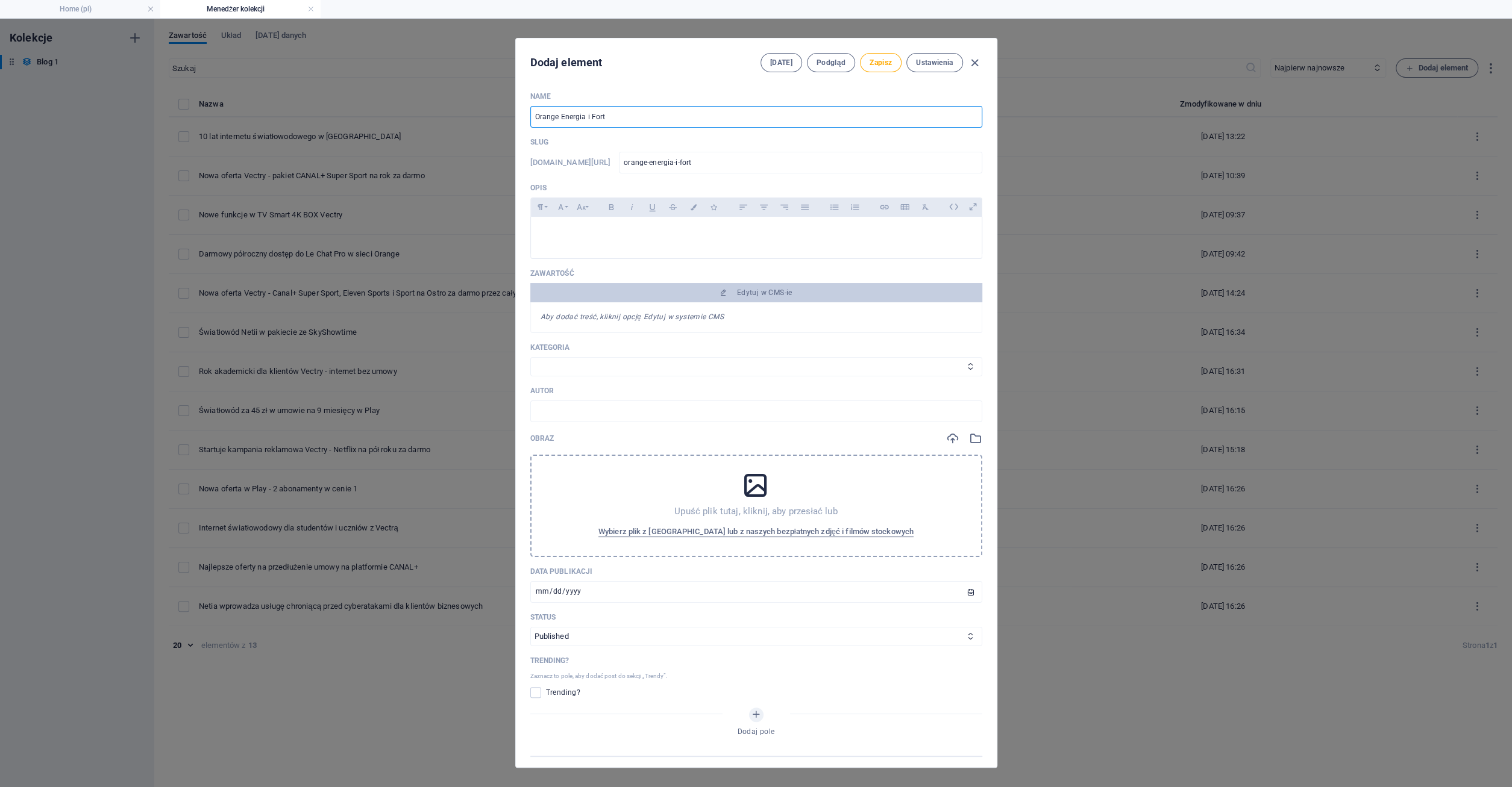
type input "Orange Energia i Fortu"
type input "orange-energia-i-fortu"
type input "Orange Energia i Fortum"
type input "orange-energia-i-fortum"
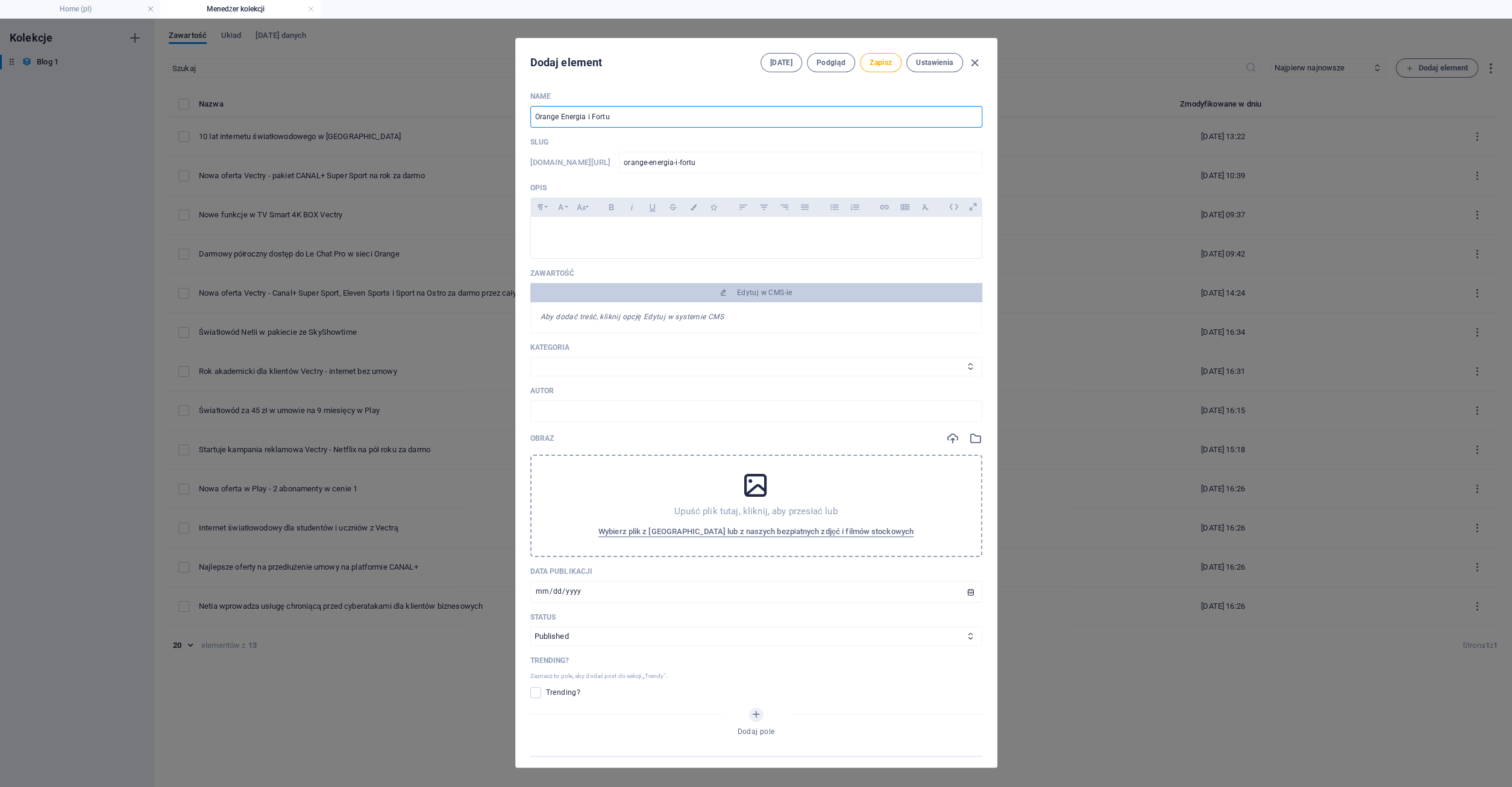
type input "orange-energia-i-fortum"
type input "Orange Energia i Fortum o"
type input "orange-energia-i-fortum-o"
type input "Orange Energia i Fortum od"
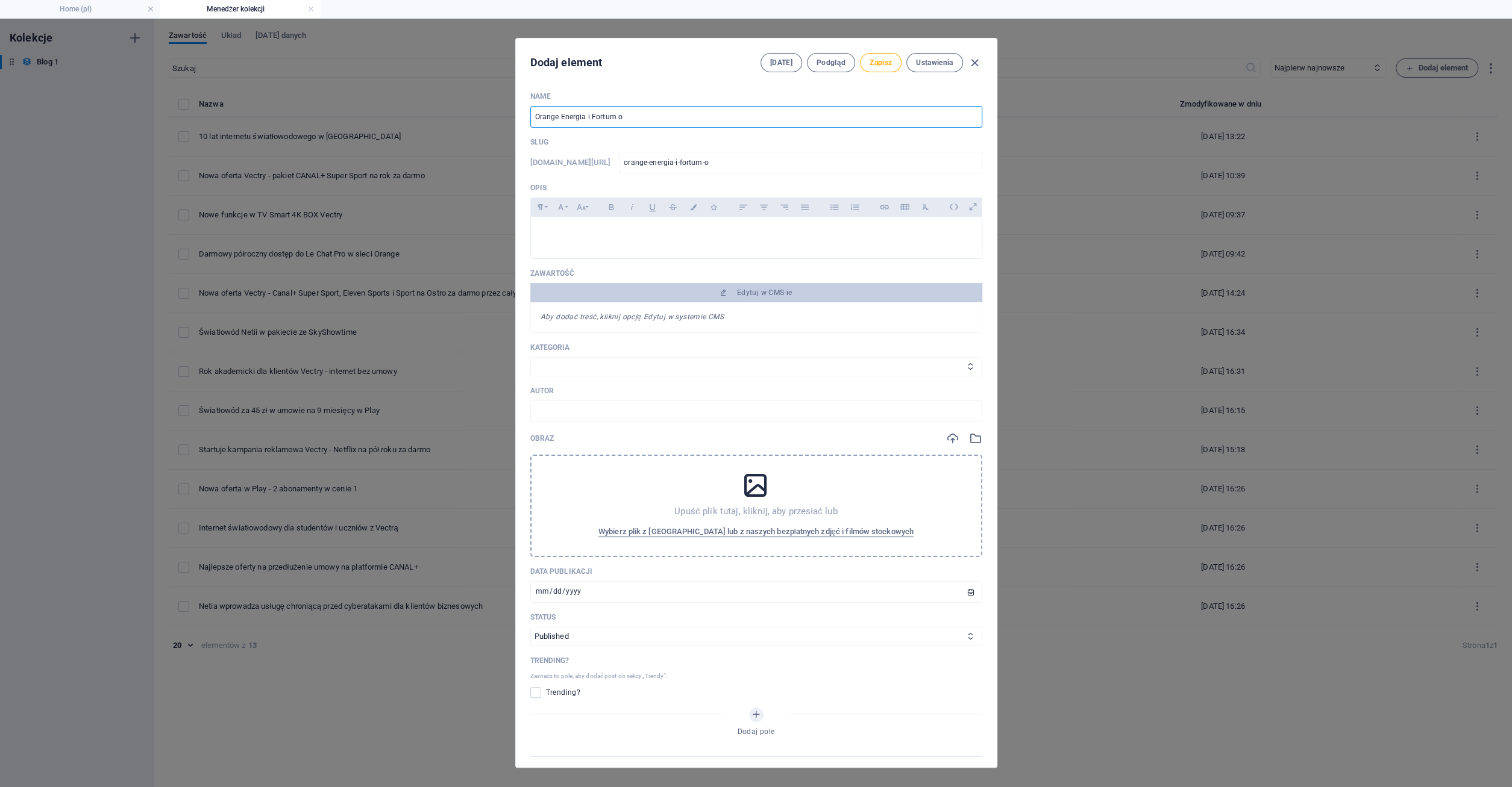
type input "orange-energia-i-fortum-od"
type input "Orange Energia i Fortum od d"
type input "orange-energia-i-fortum-od-d"
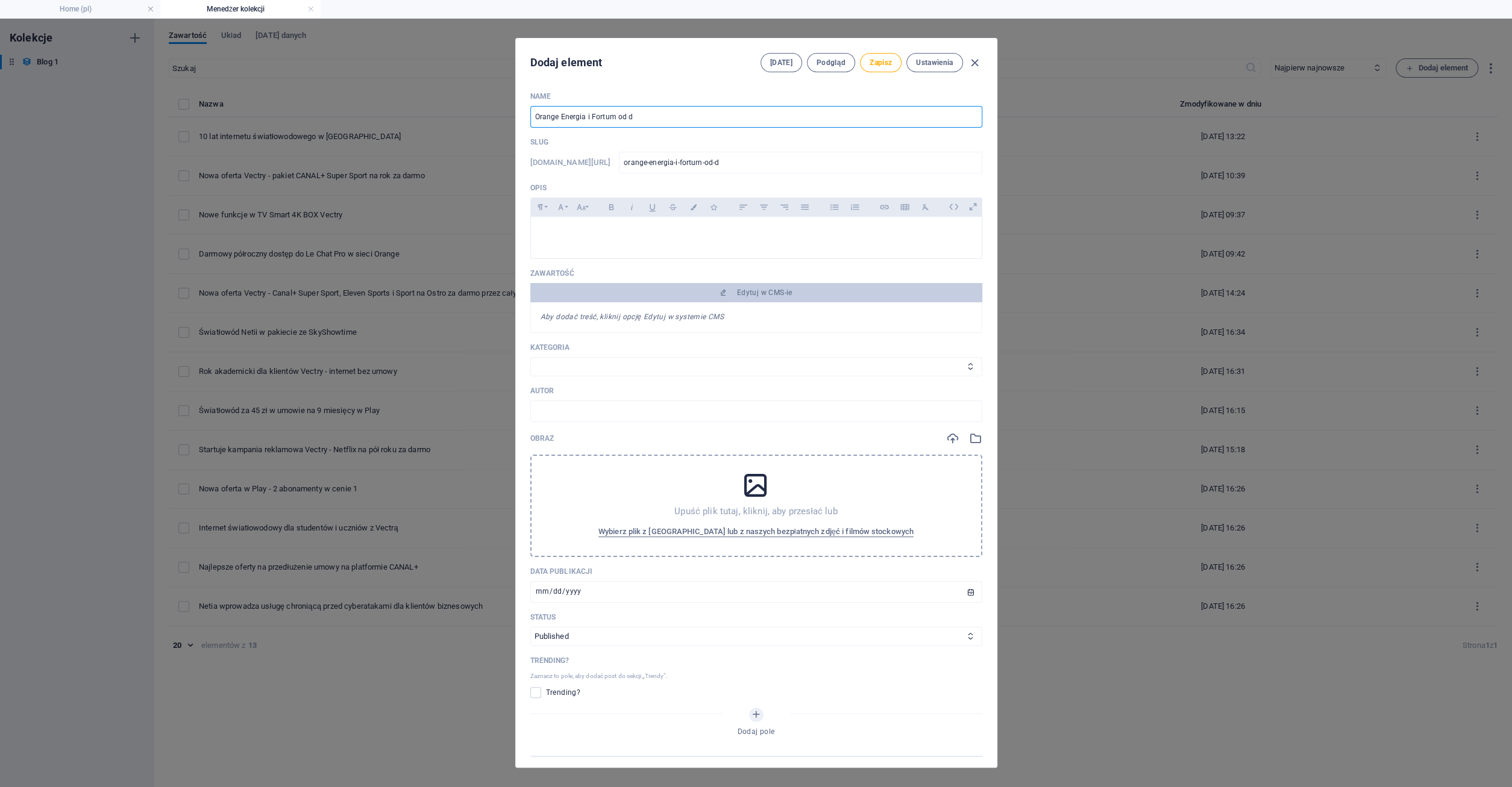
type input "Orange Energia i Fortum od dz"
type input "orange-energia-i-fortum-od-dz"
type input "Orange Energia i Fortum od dzi"
type input "orange-energia-i-fortum-od-dzi"
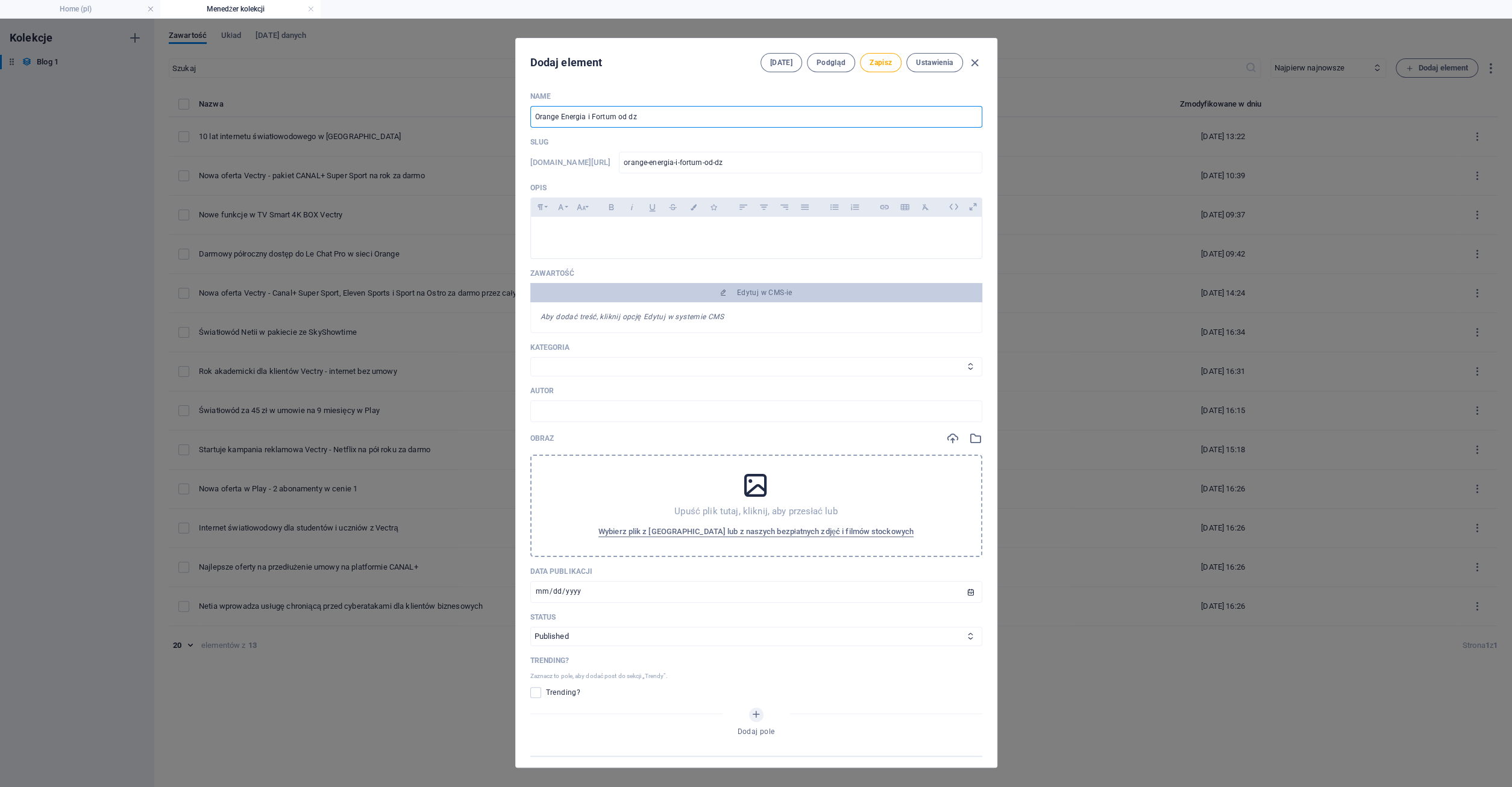
type input "orange-energia-i-fortum-od-dzi"
type input "Orange Energia i Fortum od dziś"
type input "orange-energia-i-fortum-od-dzis"
type input "Orange Energia i Fortum od dziś r"
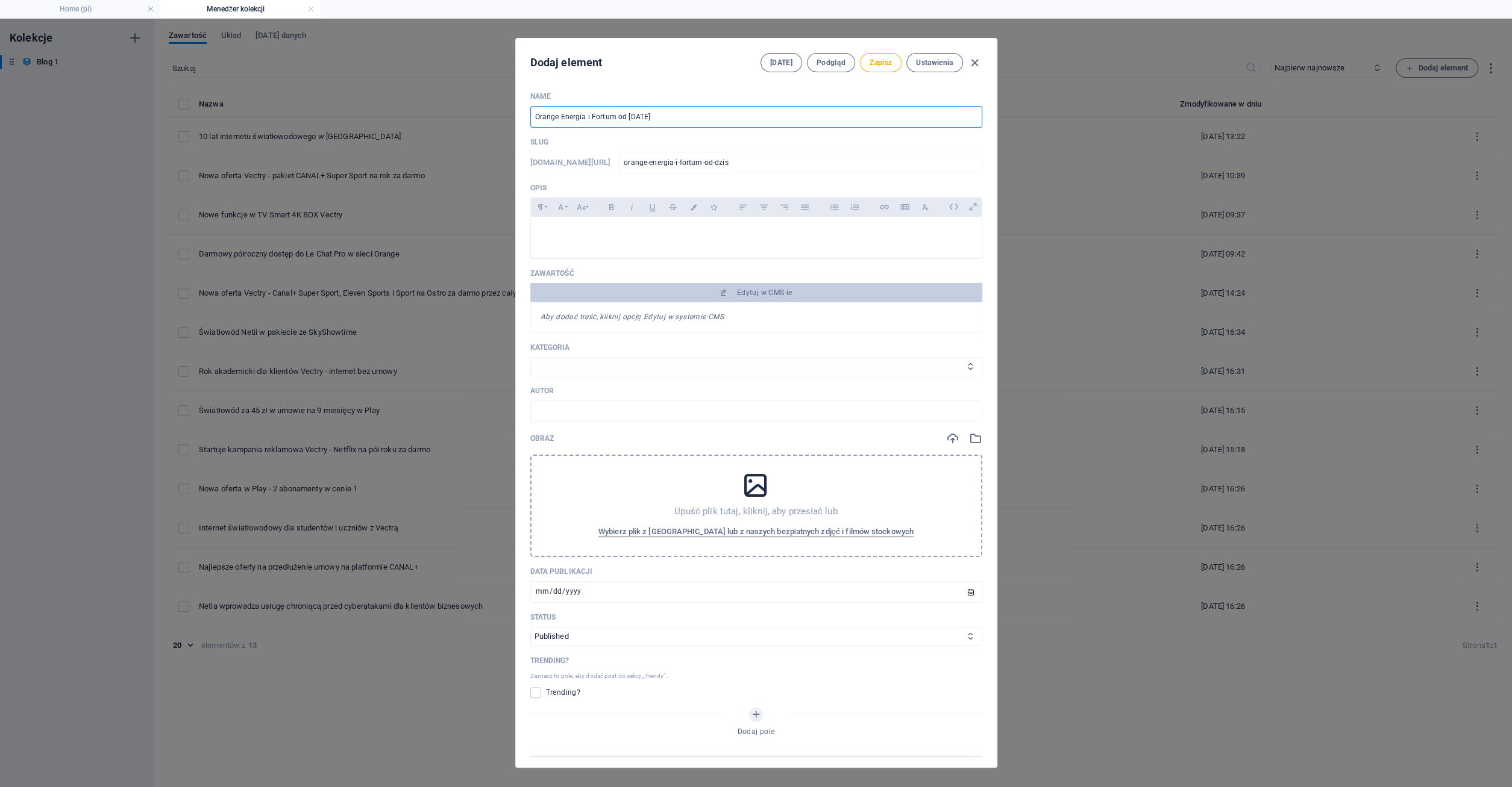
type input "orange-energia-i-fortum-od-dzis-r"
type input "Orange Energia i Fortum od dziś ra"
type input "orange-energia-i-fortum-od-dzis-ra"
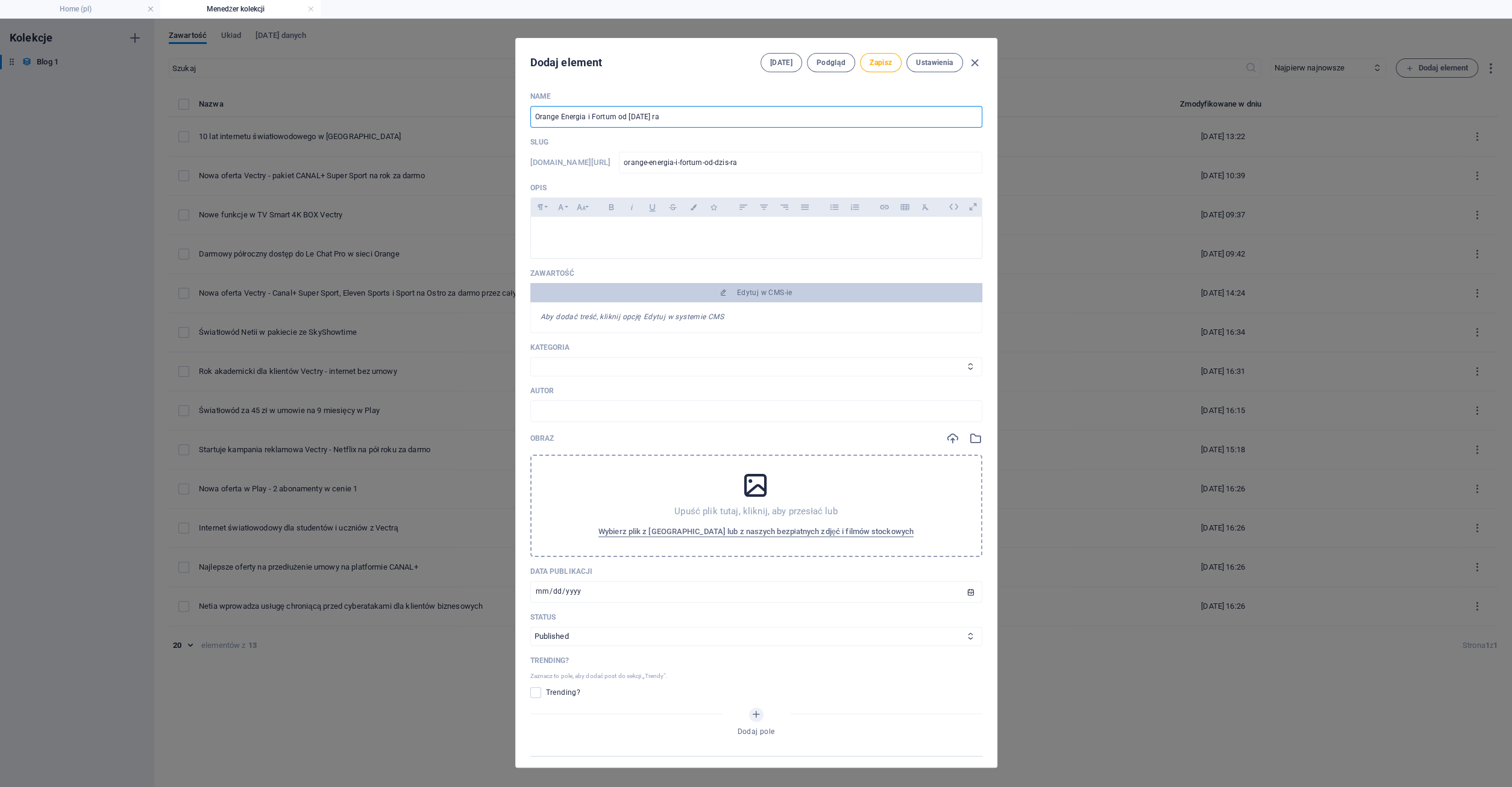
type input "Orange Energia i Fortum od dziś raz"
type input "orange-energia-i-fortum-od-dzis-raz"
type input "Orange Energia i Fortum od dziś raze"
type input "orange-energia-i-fortum-od-dzis-raze"
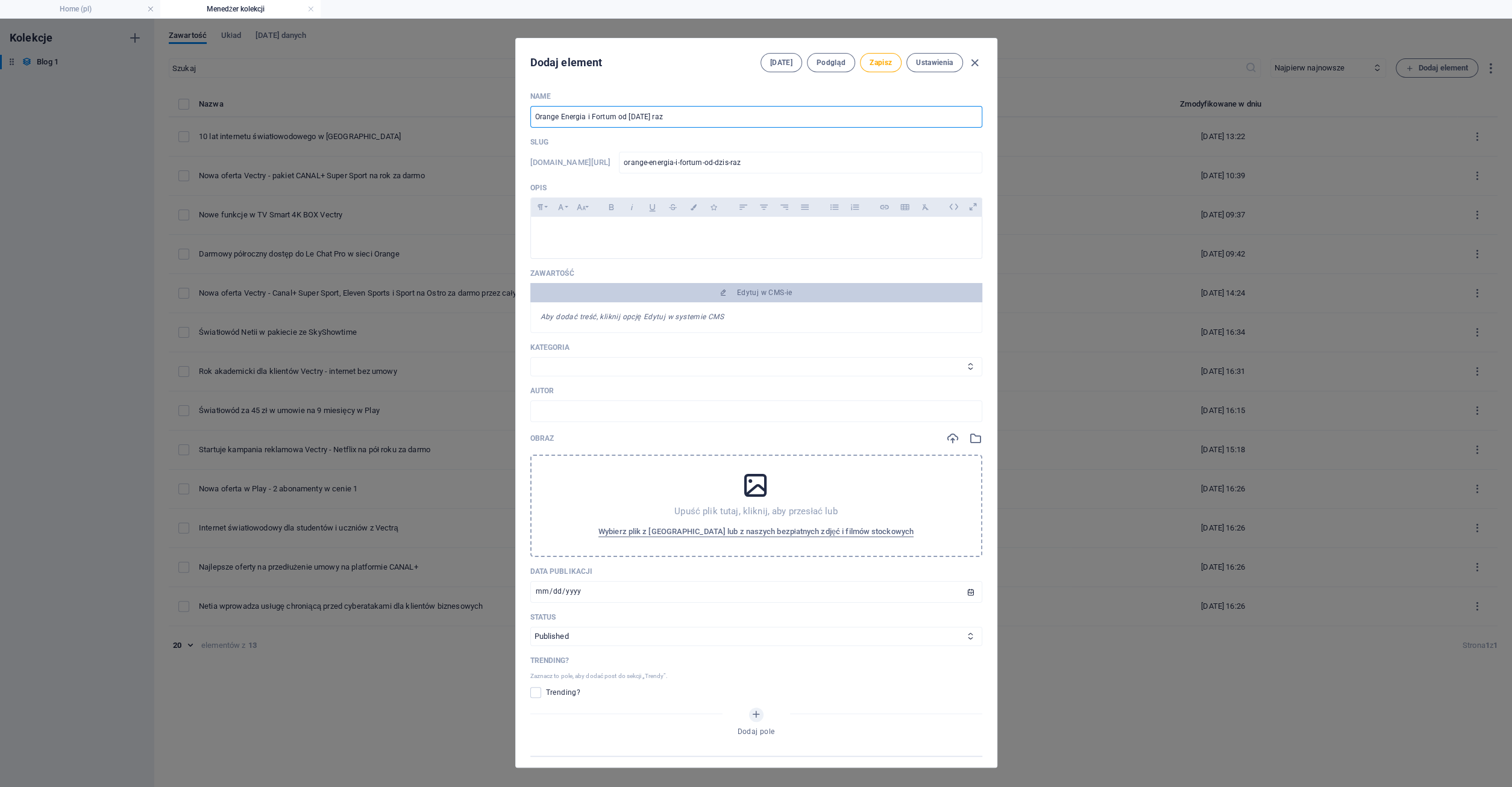
type input "orange-energia-i-fortum-od-dzis-raze"
type input "Orange Energia i Fortum od [DATE] razem"
type input "orange-energia-i-fortum-od-dzis-razem"
type input "Orange Energia i Fortum od [DATE] razem"
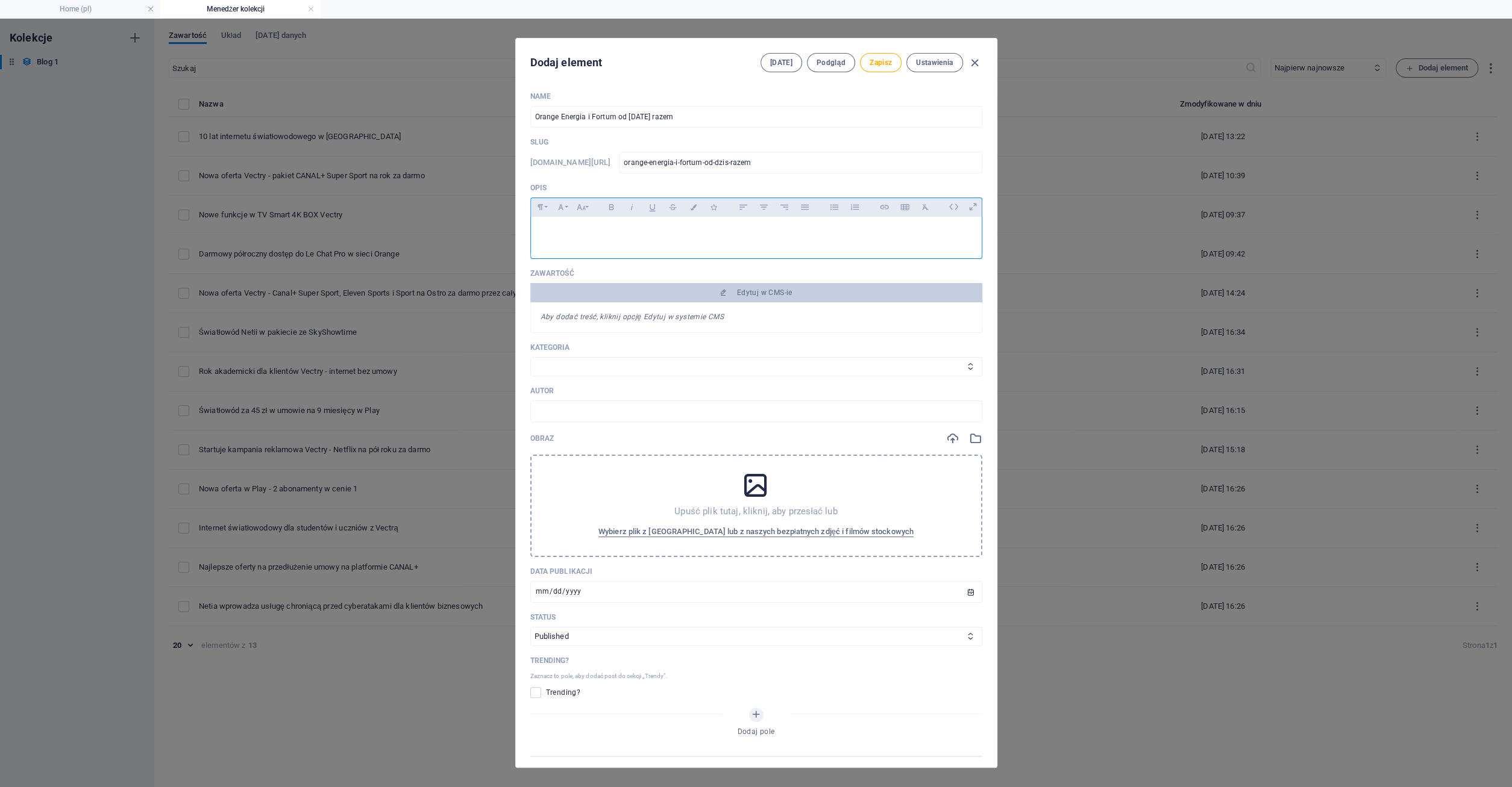
click at [609, 237] on p at bounding box center [756, 231] width 431 height 11
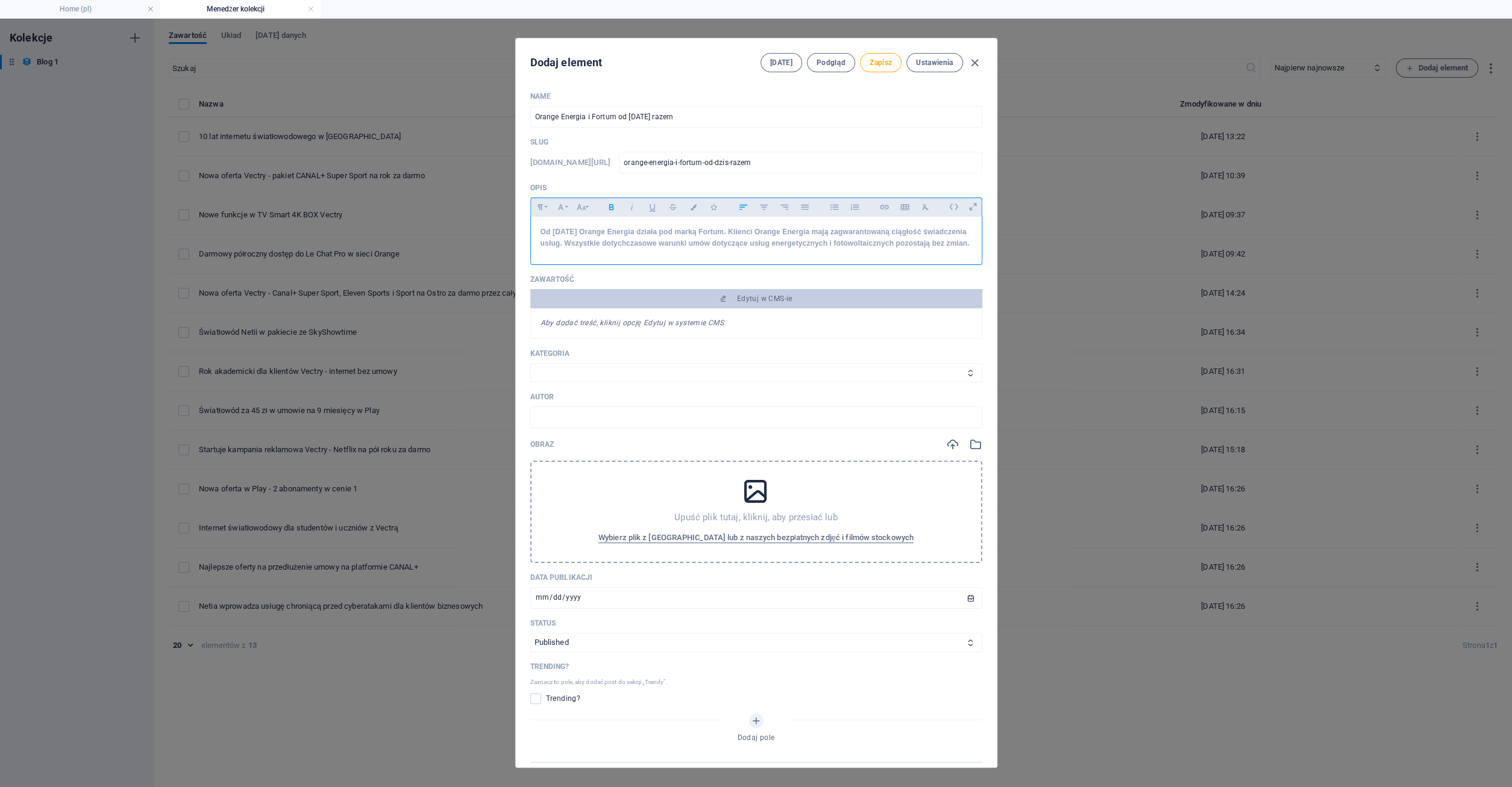
click at [777, 231] on strong "Od [DATE] Orange Energia działa pod marką Fortum. Klienci Orange Energia mają z…" at bounding box center [755, 238] width 429 height 19
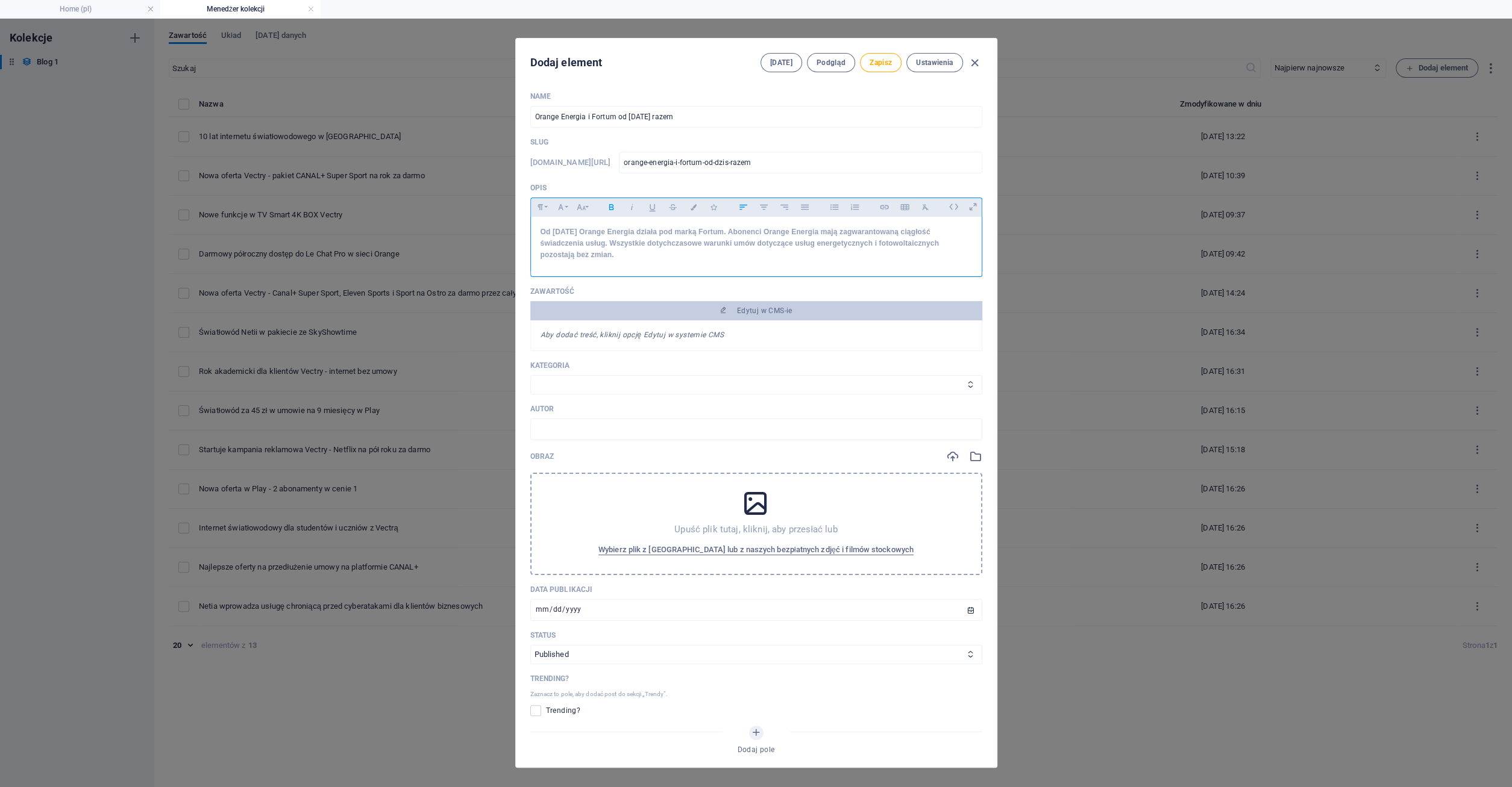
click at [889, 248] on p "Od [DATE] Orange Energia działa pod marką Fortum. Abonenci Orange Energia mają …" at bounding box center [756, 244] width 431 height 35
click at [883, 65] on span "Zapisz" at bounding box center [880, 62] width 22 height 10
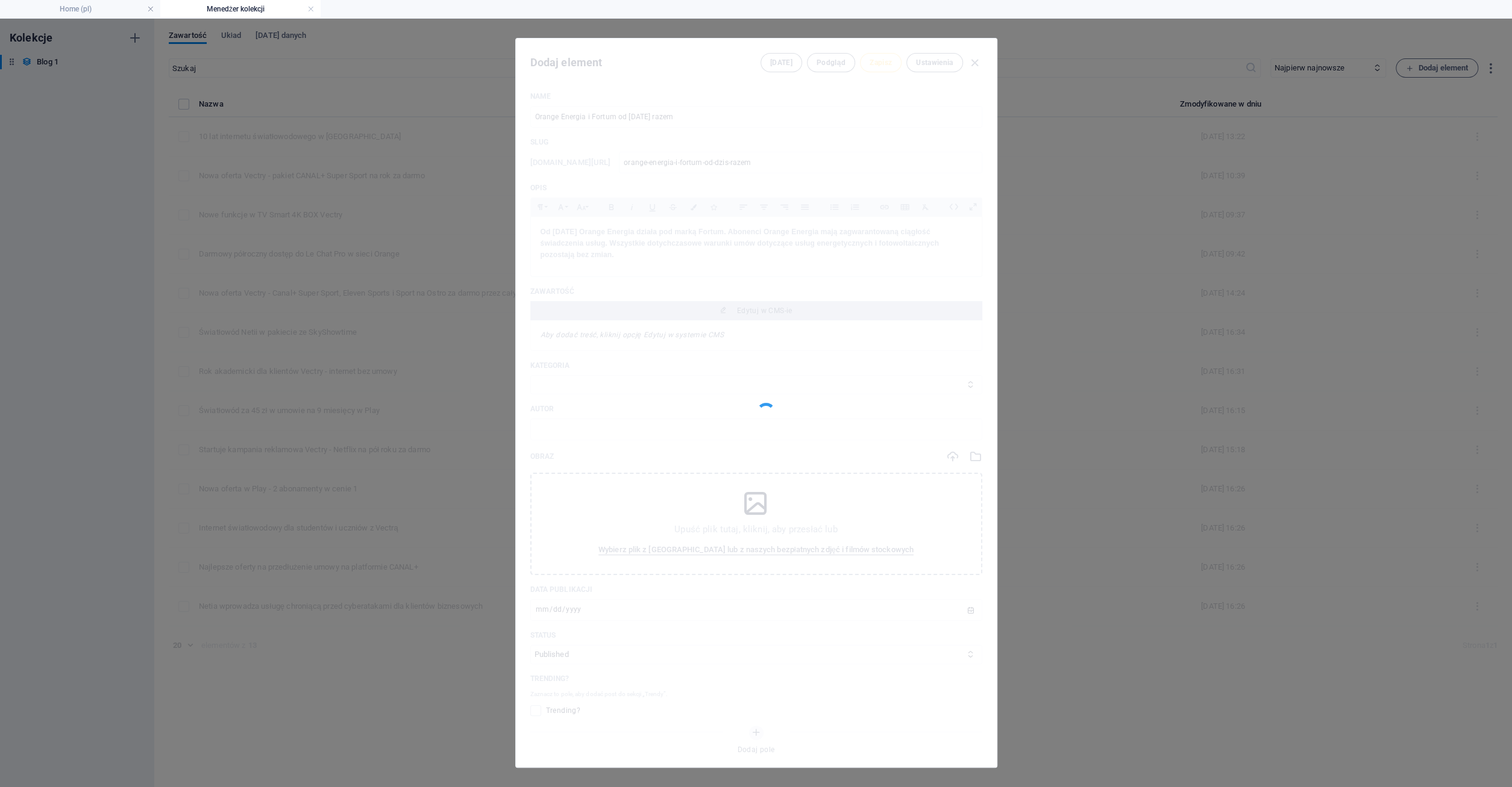
type input "orange-energia-i-fortum-od-dzis-razem"
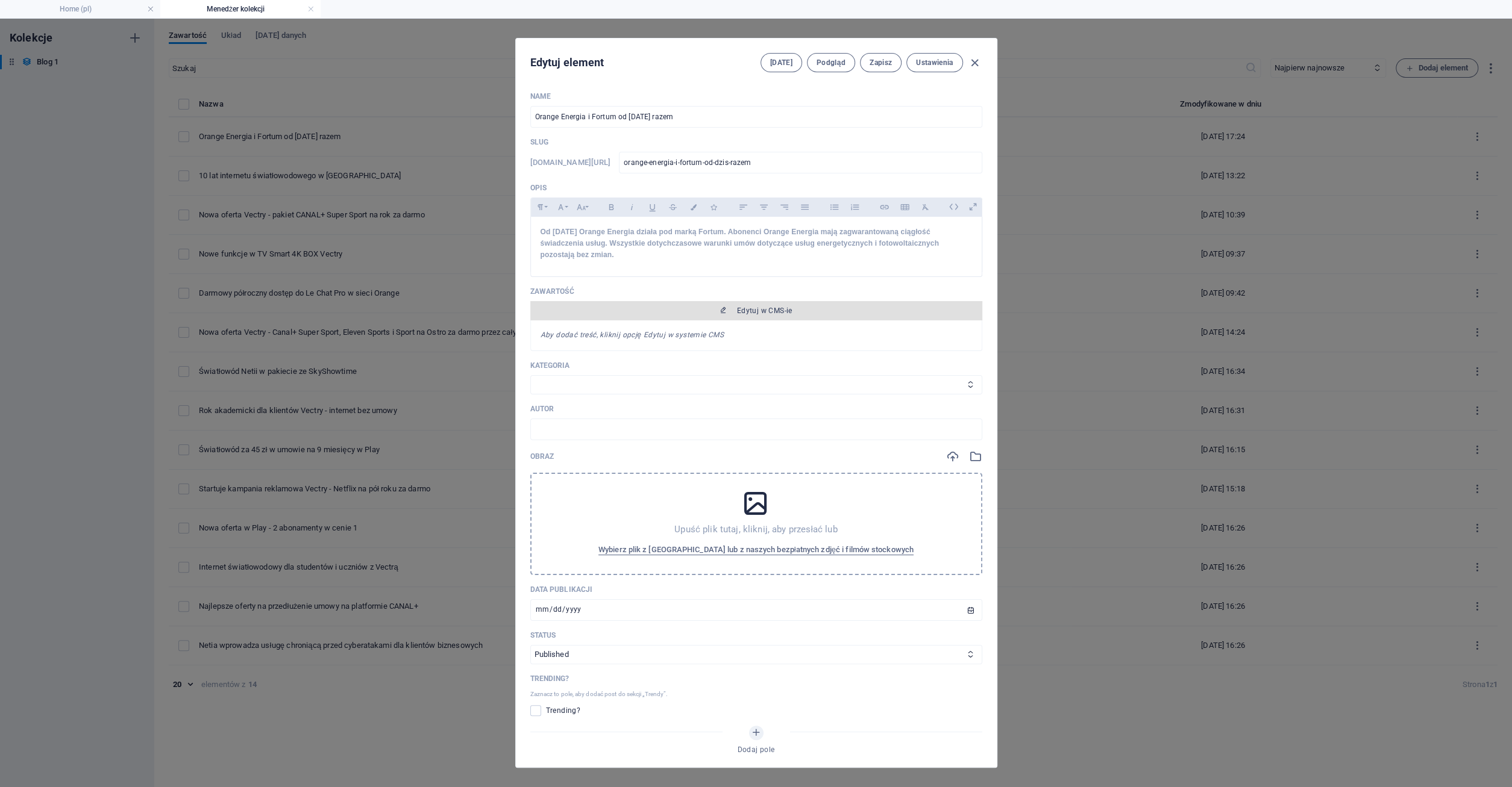
click at [764, 307] on span "Edytuj w CMS-ie" at bounding box center [764, 310] width 56 height 10
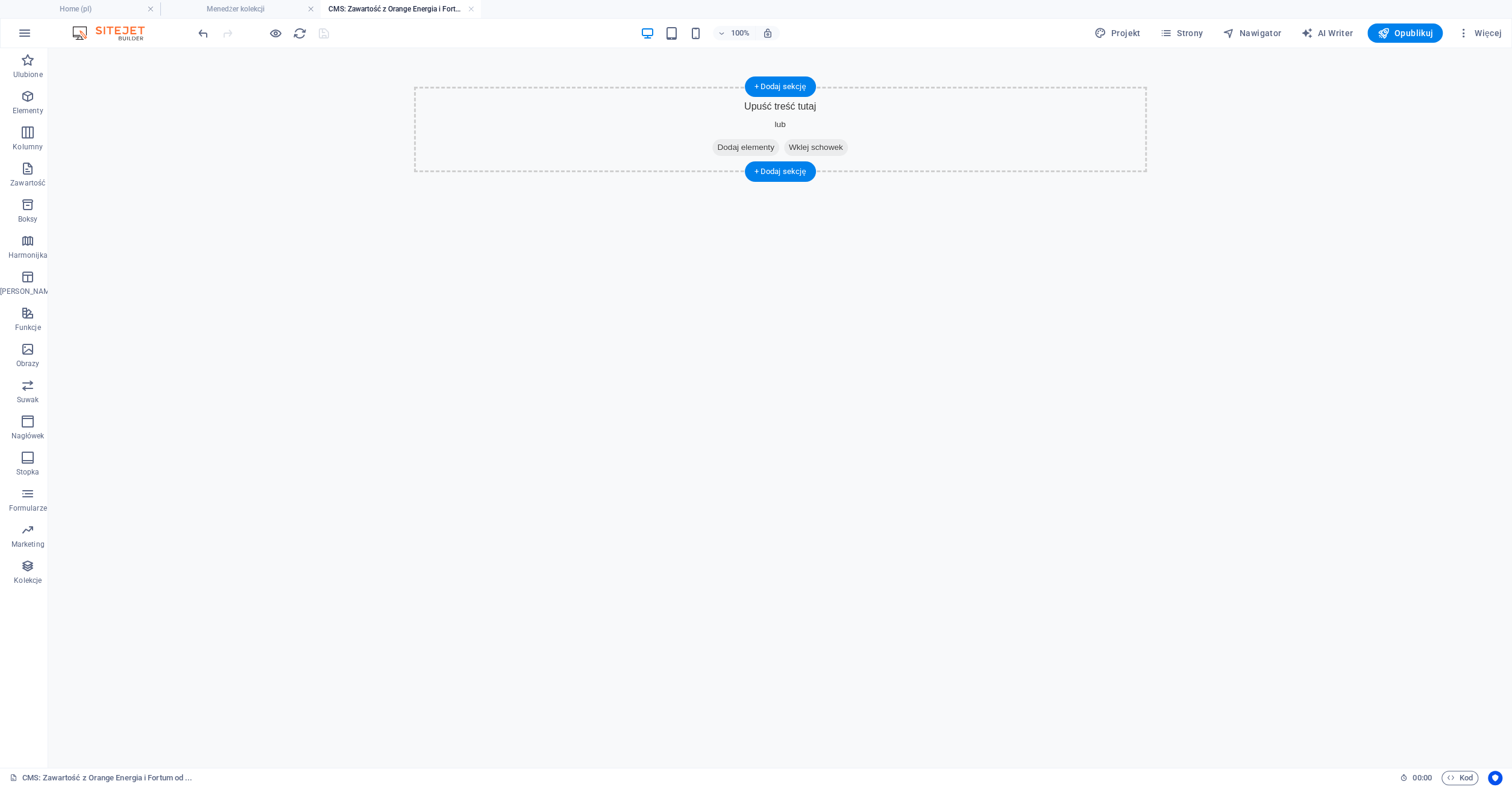
click at [731, 144] on span "Dodaj elementy" at bounding box center [745, 147] width 66 height 17
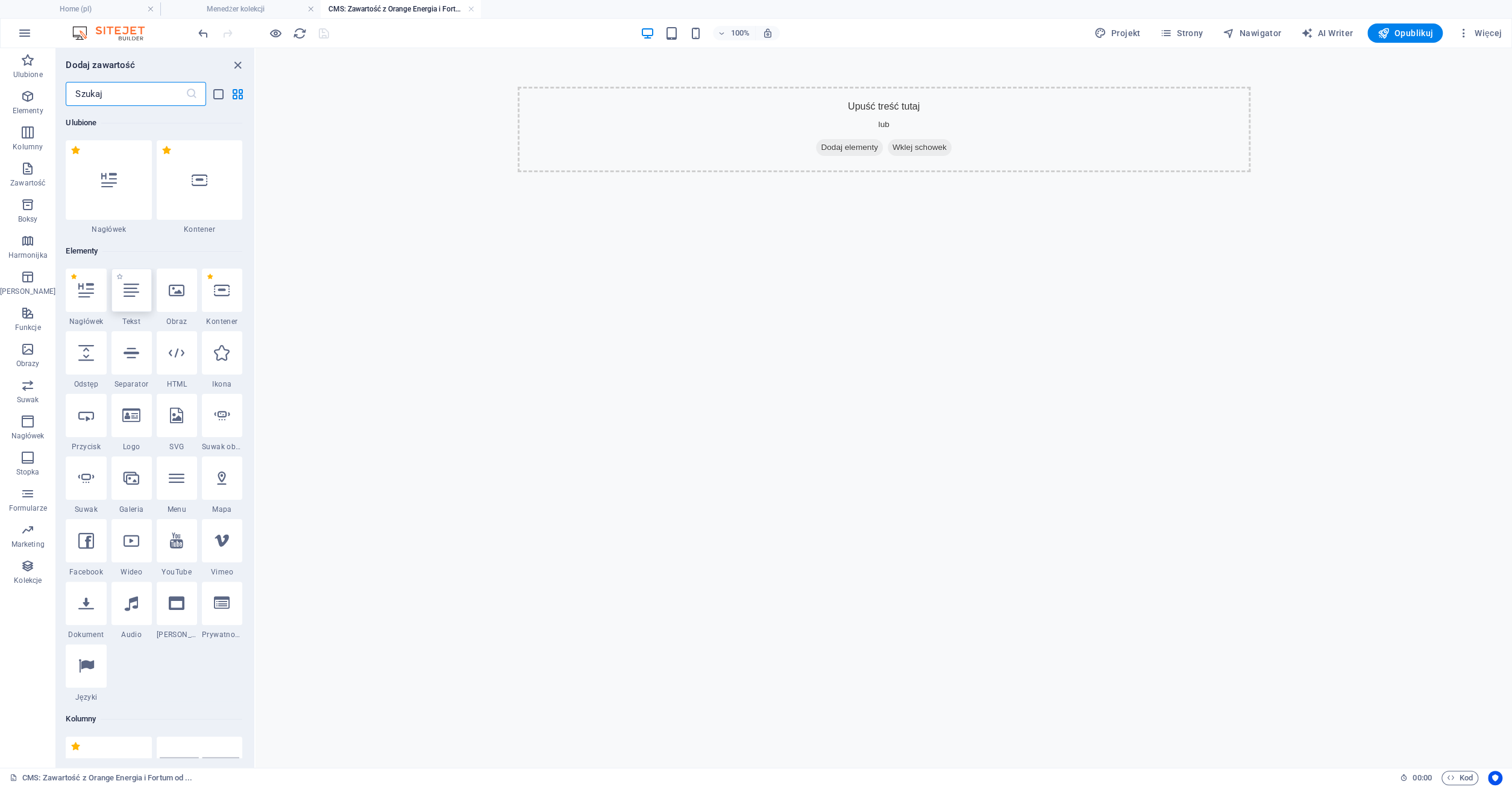
click at [129, 302] on div at bounding box center [132, 290] width 41 height 43
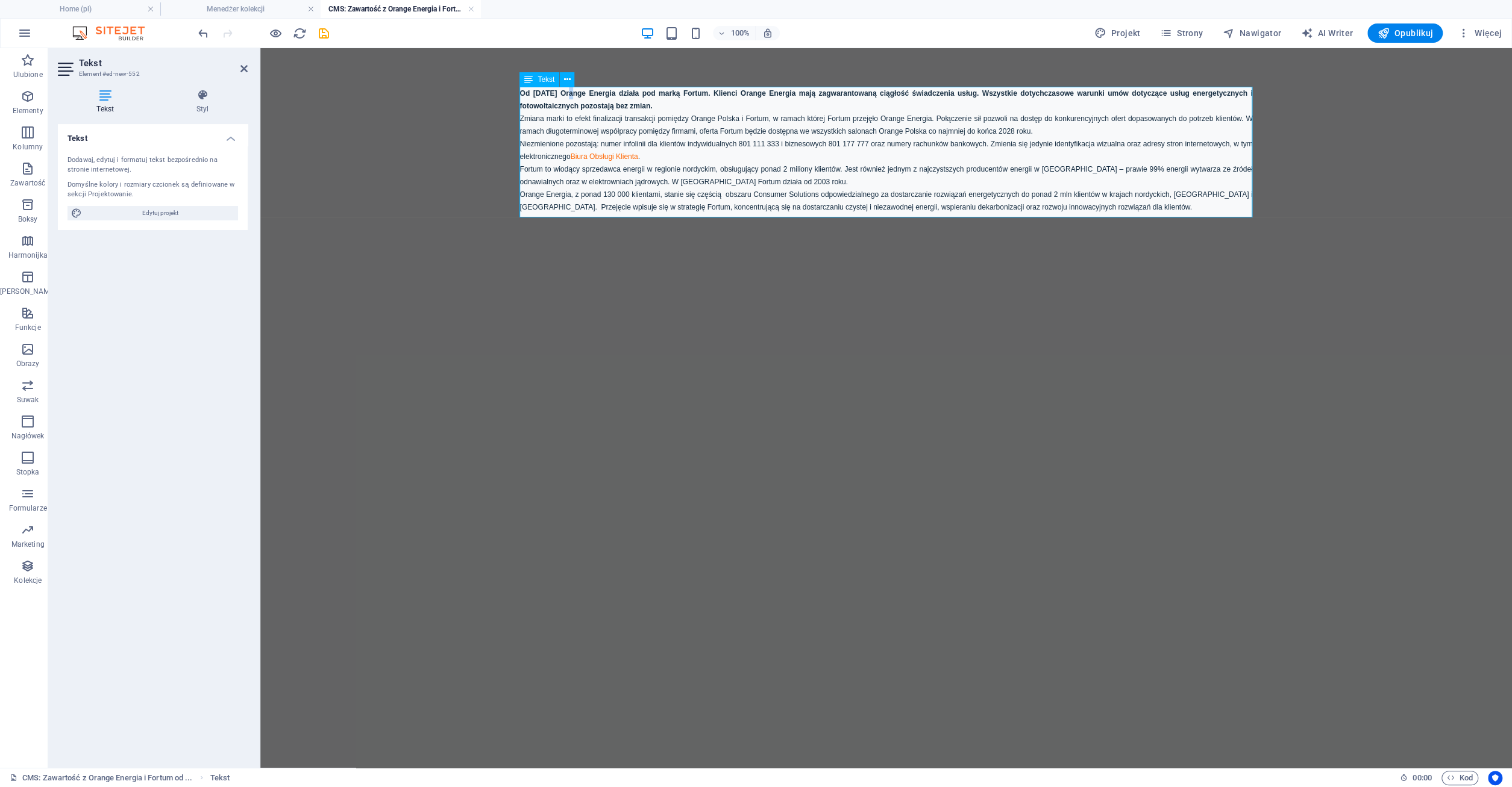
click at [566, 95] on strong "Od [DATE] Orange Energia działa pod marką Fortum. Klienci Orange Energia mają z…" at bounding box center [885, 100] width 733 height 21
click at [614, 105] on strong "Od [DATE] Orange Energia działa pod marką Fortum. Klienci Orange Energia mają z…" at bounding box center [885, 100] width 733 height 21
click at [705, 107] on p "Od [DATE] Orange Energia działa pod marką Fortum. Klienci Orange Energia mają z…" at bounding box center [885, 99] width 733 height 26
click at [327, 37] on icon "save" at bounding box center [324, 34] width 14 height 14
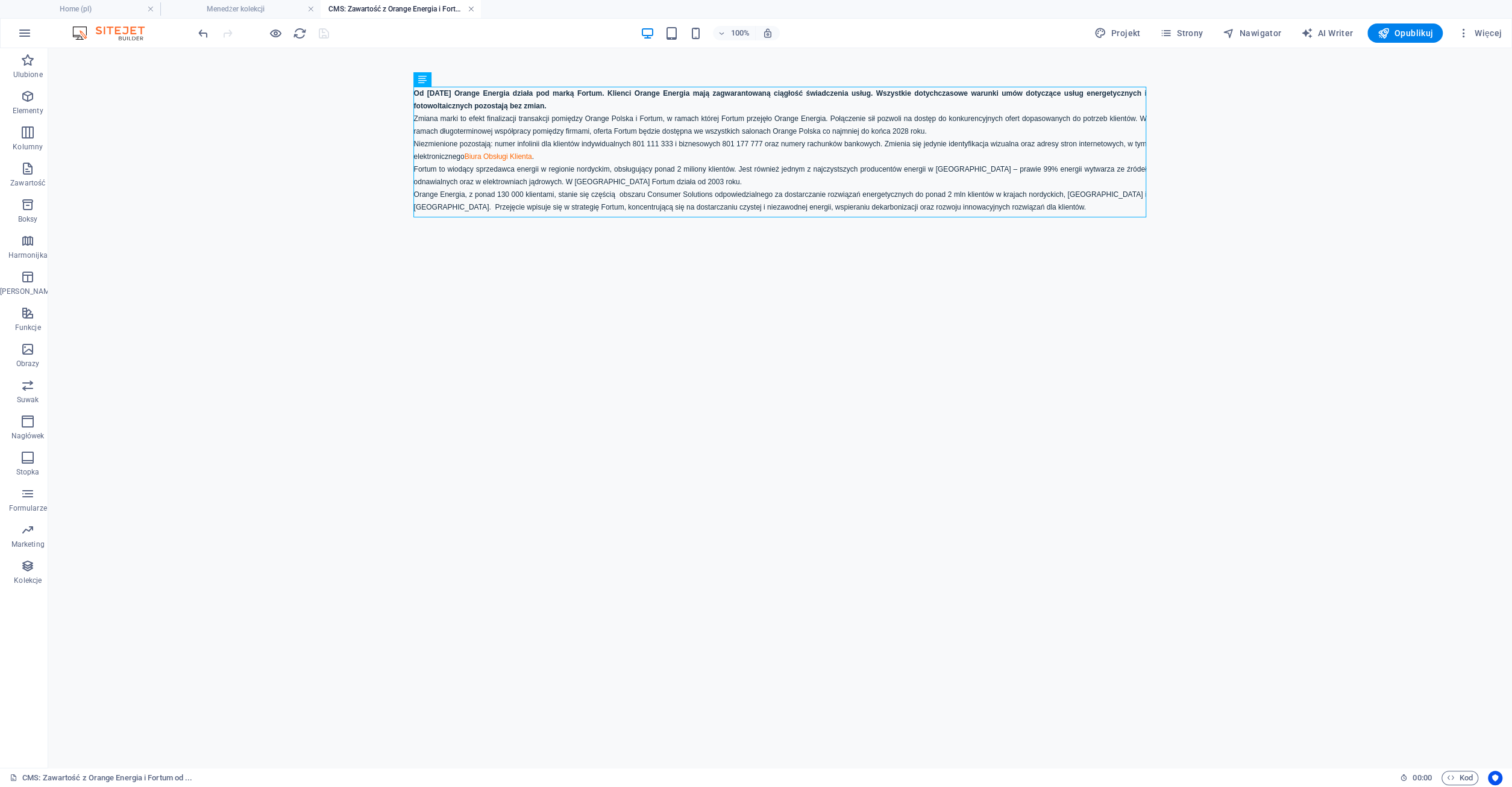
click at [473, 9] on link at bounding box center [471, 9] width 7 height 11
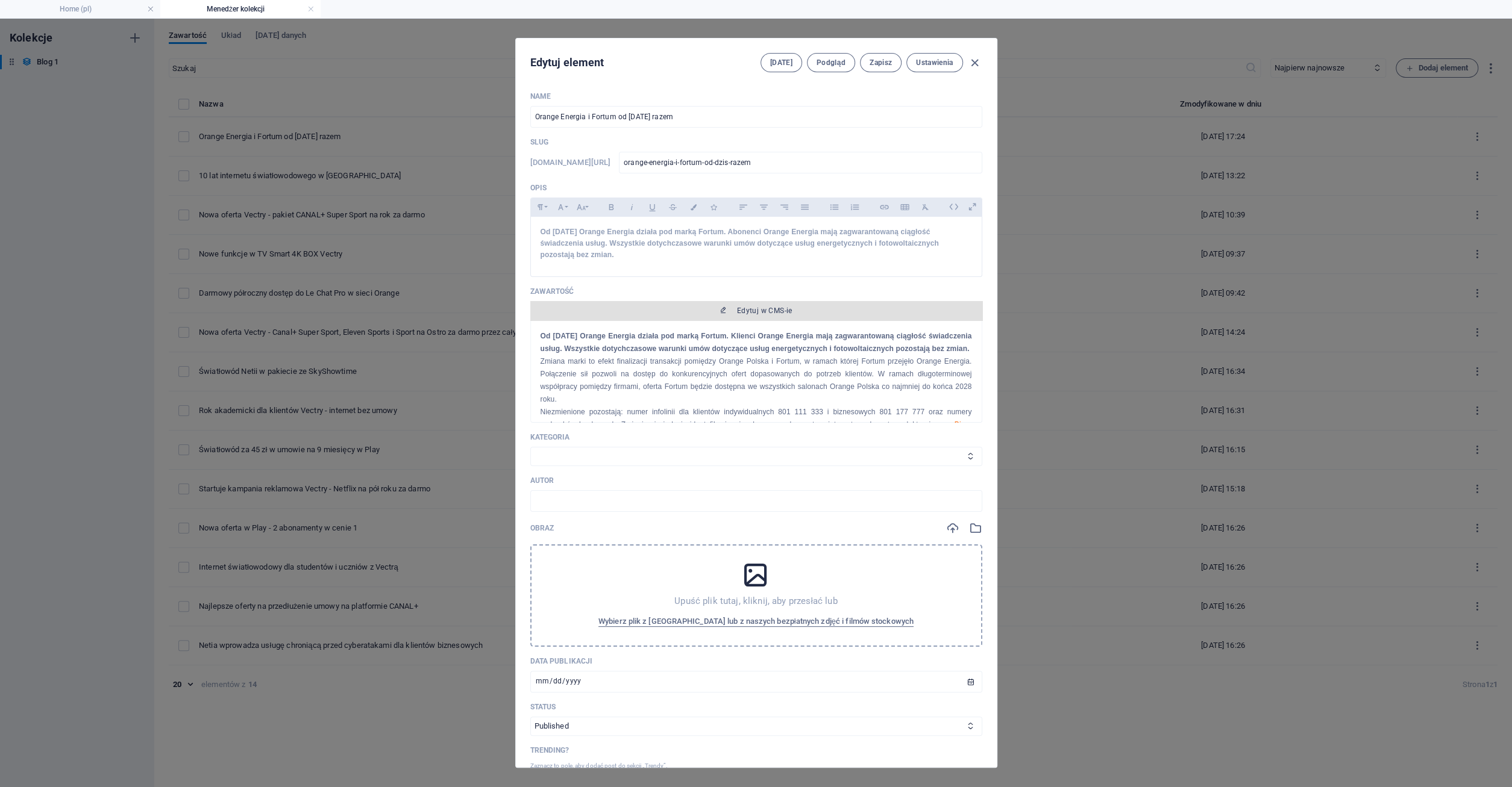
click at [720, 314] on span "Edytuj w CMS-ie" at bounding box center [756, 310] width 442 height 10
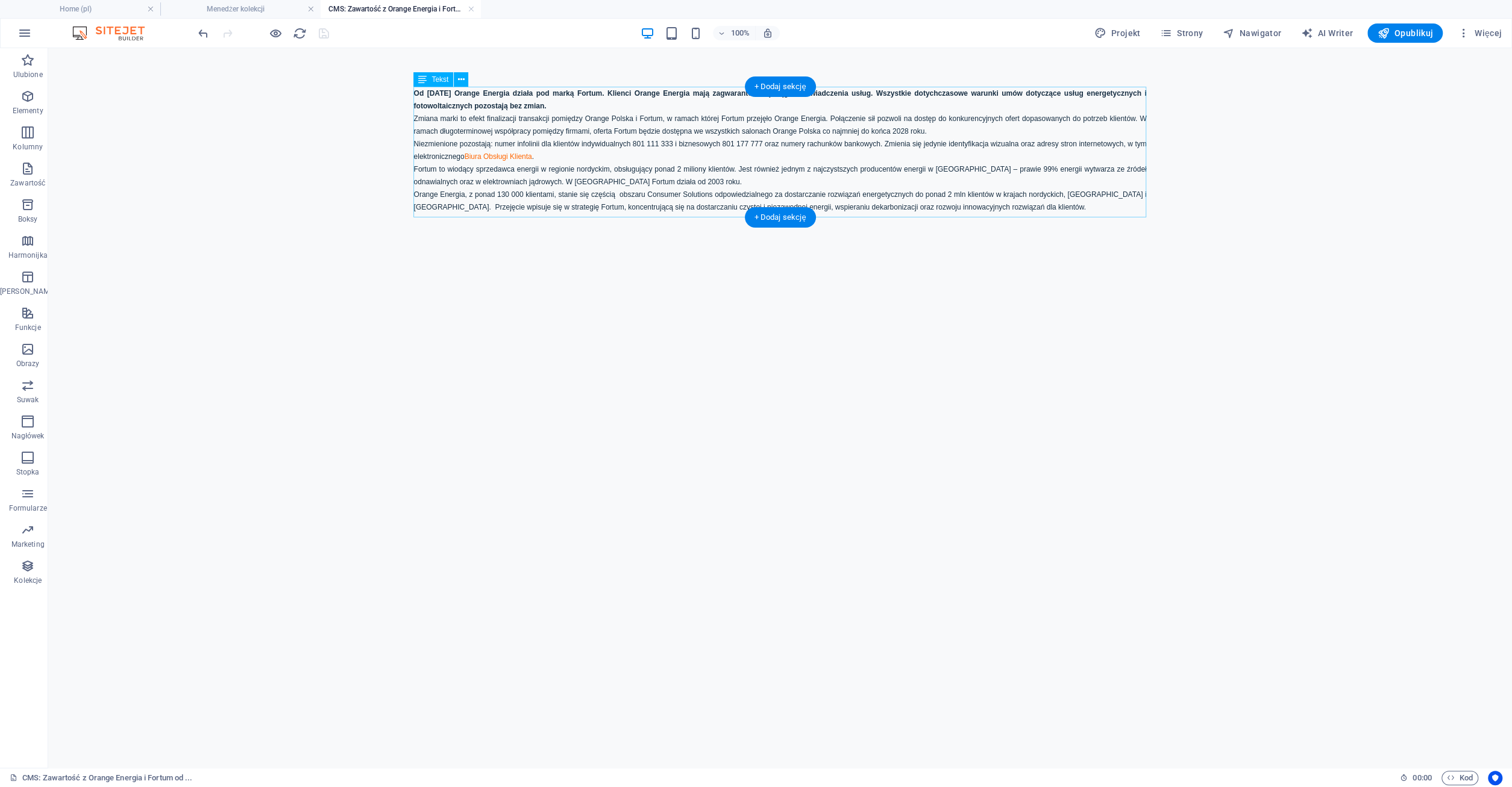
click at [563, 124] on div "Od [DATE] Orange Energia działa pod marką Fortum. Klienci Orange Energia mają z…" at bounding box center [779, 149] width 733 height 126
click at [463, 78] on icon at bounding box center [460, 79] width 6 height 12
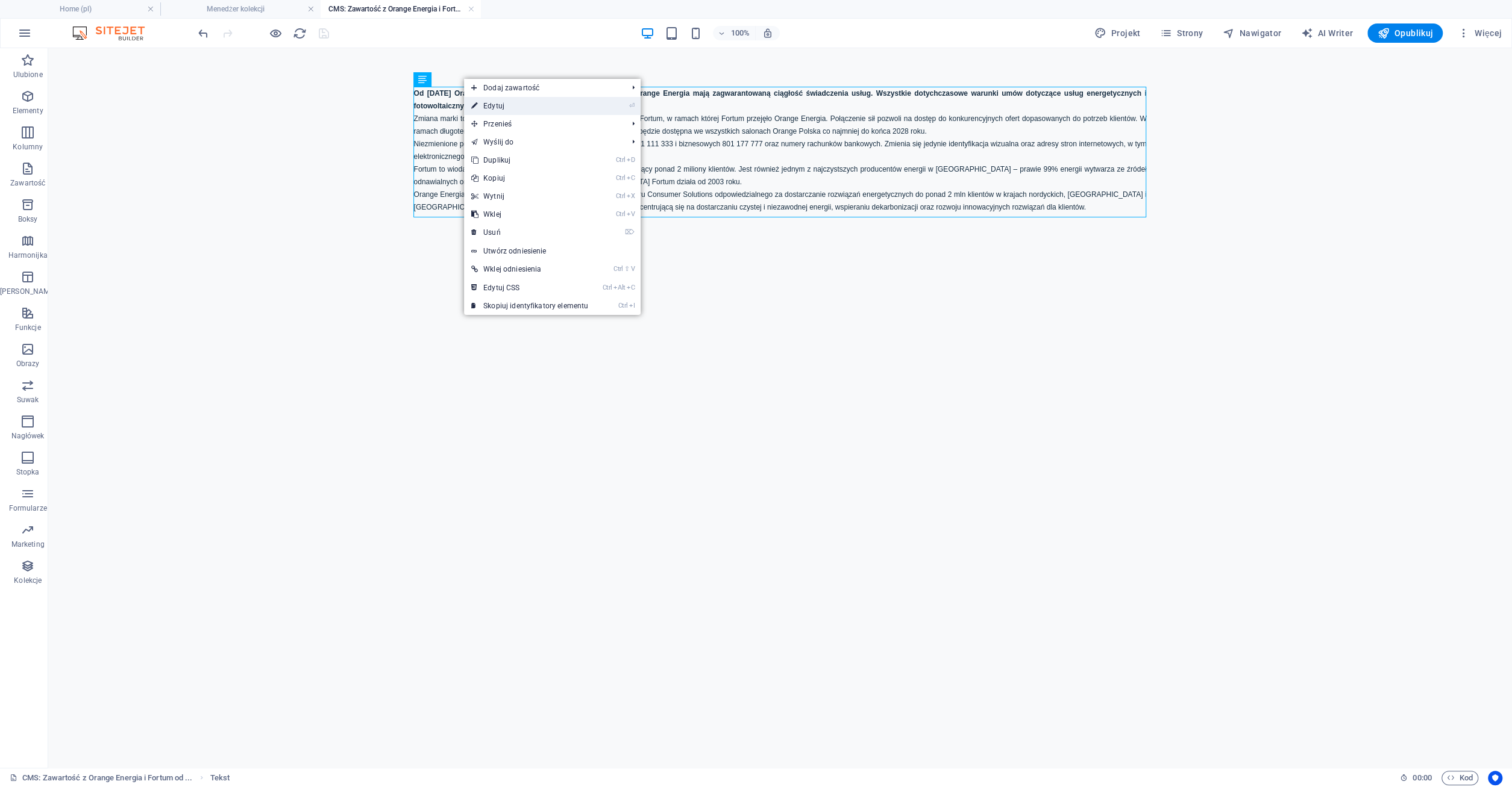
click at [501, 109] on link "⏎ Edytuj" at bounding box center [529, 106] width 132 height 18
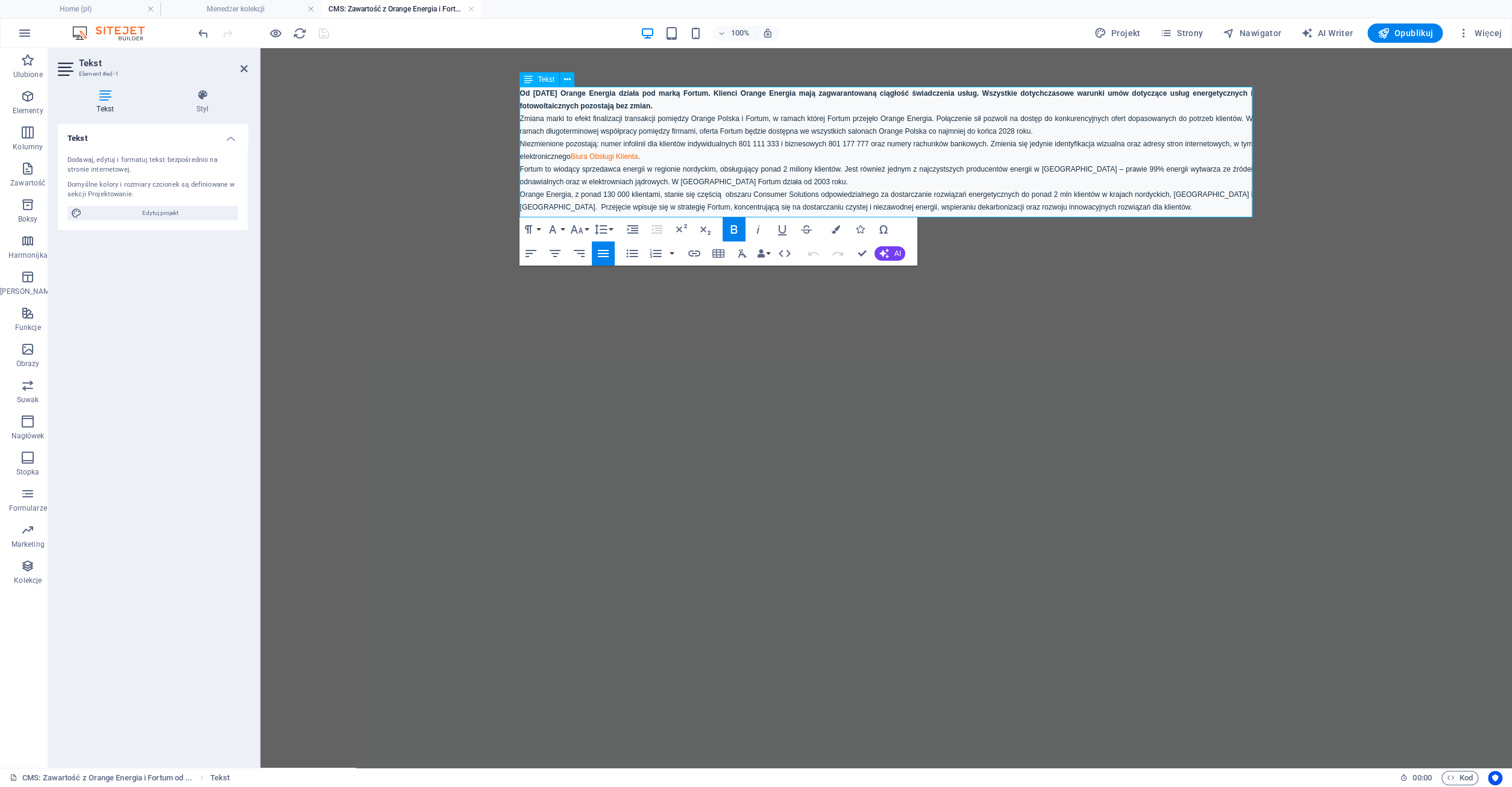
drag, startPoint x: 520, startPoint y: 93, endPoint x: 658, endPoint y: 107, distance: 138.7
click at [658, 107] on p "Od [DATE] Orange Energia działa pod marką Fortum. Klienci Orange Energia mają z…" at bounding box center [885, 99] width 733 height 26
click at [891, 254] on button "AI" at bounding box center [889, 254] width 31 height 14
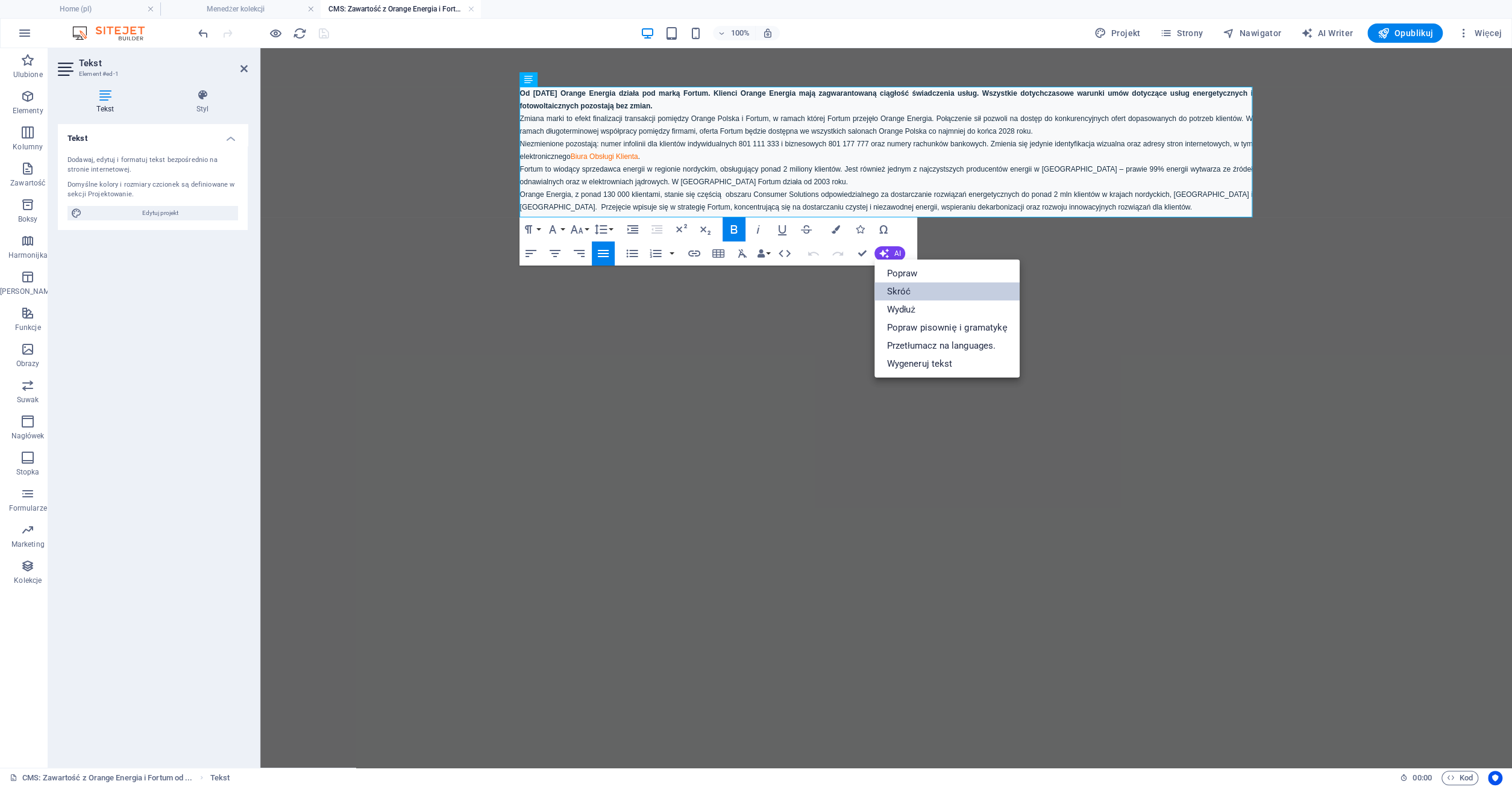
click at [891, 287] on link "Skróć" at bounding box center [946, 291] width 145 height 18
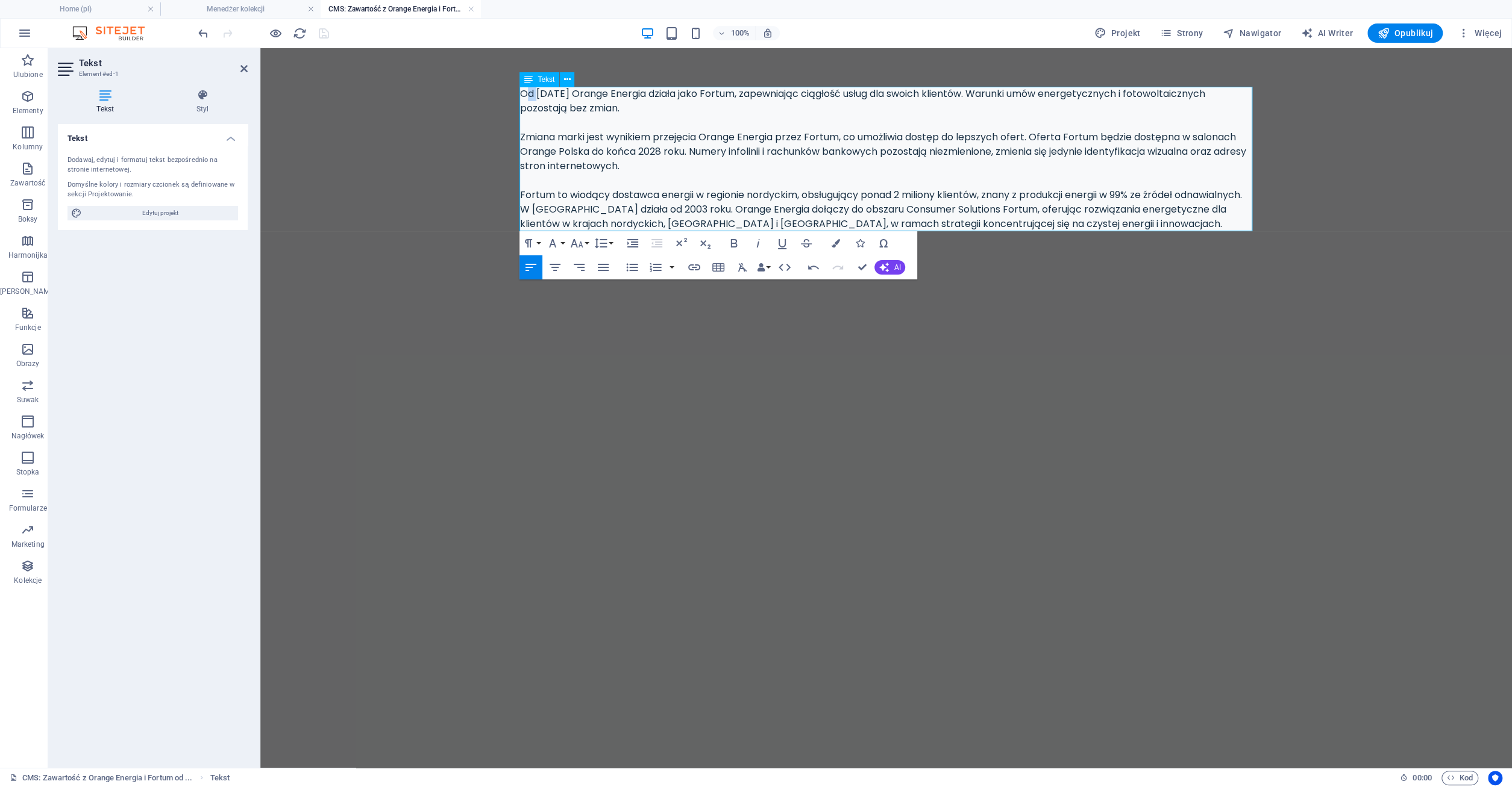
drag, startPoint x: 523, startPoint y: 95, endPoint x: 536, endPoint y: 95, distance: 13.0
click at [536, 95] on div "Od 1 października Orange Energia działa jako Fortum, zapewniając ciągłość usług…" at bounding box center [885, 159] width 733 height 145
drag, startPoint x: 521, startPoint y: 92, endPoint x: 632, endPoint y: 109, distance: 112.3
click at [632, 109] on div "Od 1 października Orange Energia działa jako Fortum, zapewniając ciągłość usług…" at bounding box center [885, 159] width 733 height 145
click at [740, 240] on icon "button" at bounding box center [733, 243] width 14 height 14
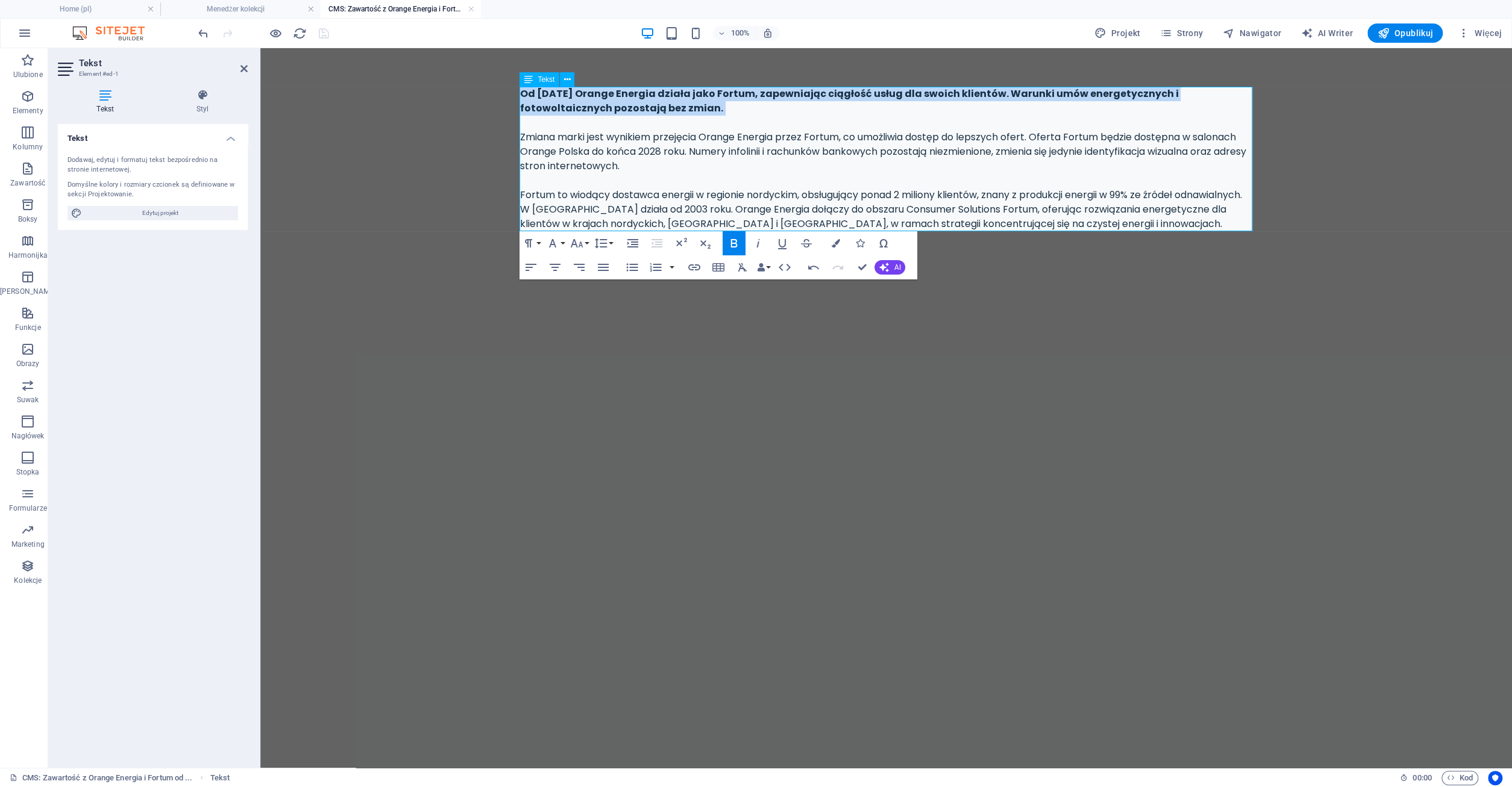
click at [738, 108] on div "Od 1 października Orange Energia działa jako Fortum, zapewniając ciągłość usług…" at bounding box center [885, 159] width 733 height 145
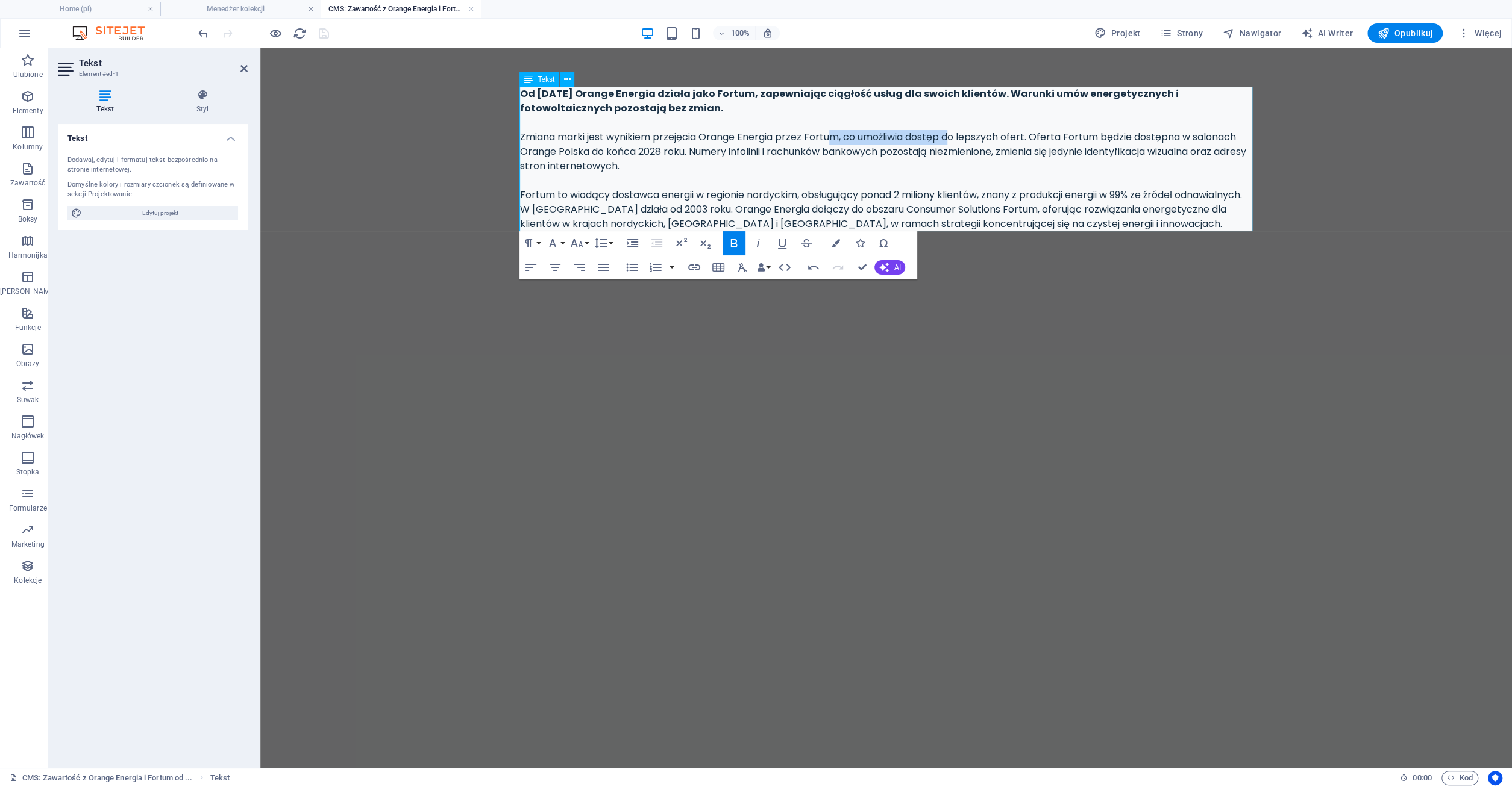
drag, startPoint x: 828, startPoint y: 136, endPoint x: 953, endPoint y: 138, distance: 125.0
click at [953, 138] on div "Od 1 października Orange Energia działa jako Fortum, zapewniając ciągłość usług…" at bounding box center [885, 159] width 733 height 145
drag, startPoint x: 733, startPoint y: 150, endPoint x: 865, endPoint y: 155, distance: 132.1
click at [865, 155] on div "Od 1 października Orange Energia działa jako Fortum, zapewniając ciągłość usług…" at bounding box center [885, 159] width 733 height 145
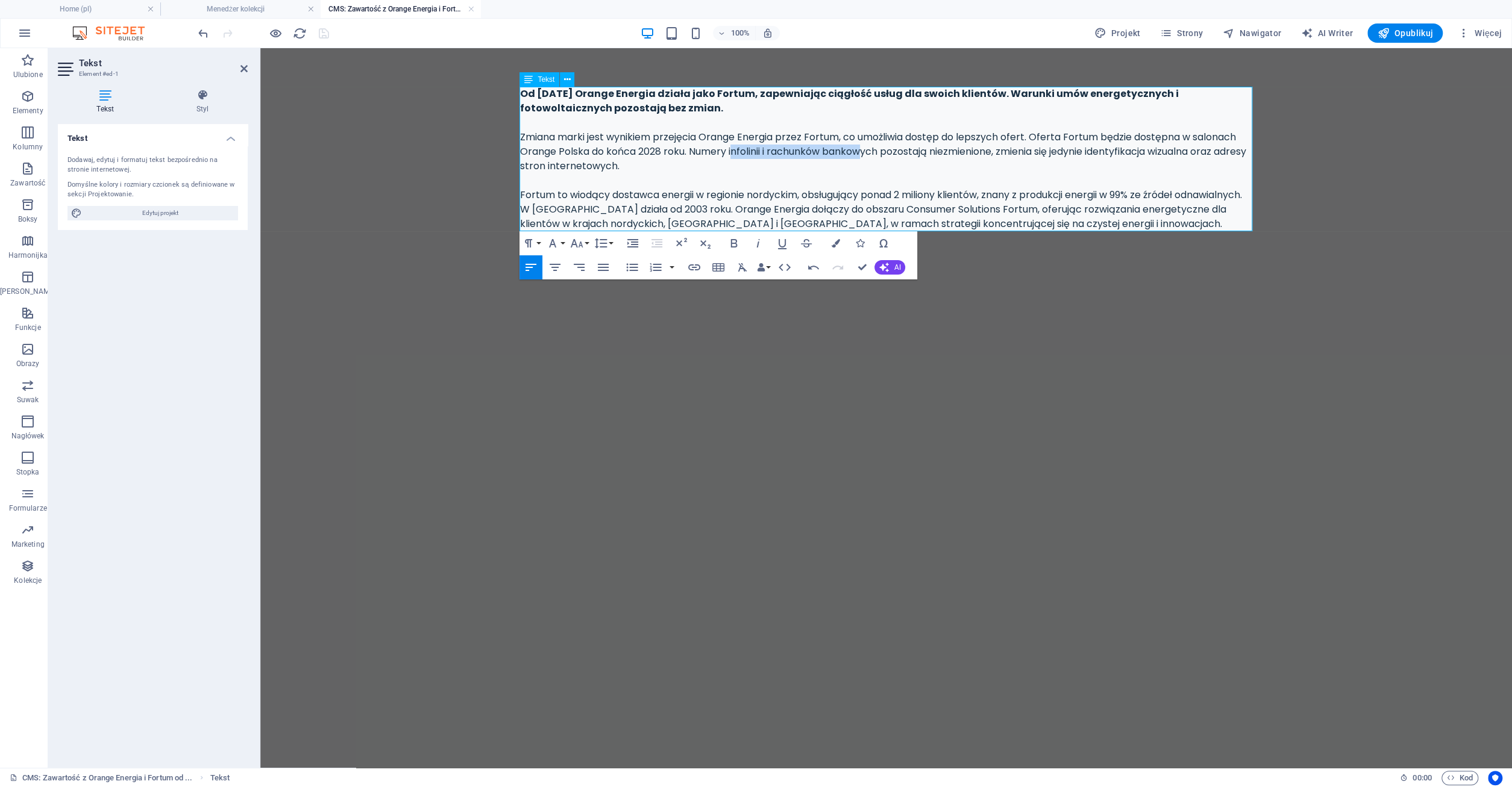
click at [865, 155] on div "Od 1 października Orange Energia działa jako Fortum, zapewniając ciągłość usług…" at bounding box center [885, 159] width 733 height 145
drag, startPoint x: 597, startPoint y: 195, endPoint x: 946, endPoint y: 193, distance: 349.0
click at [946, 193] on div "Od 1 października Orange Energia działa jako Fortum, zapewniając ciągłość usług…" at bounding box center [885, 159] width 733 height 145
drag, startPoint x: 582, startPoint y: 209, endPoint x: 770, endPoint y: 211, distance: 188.0
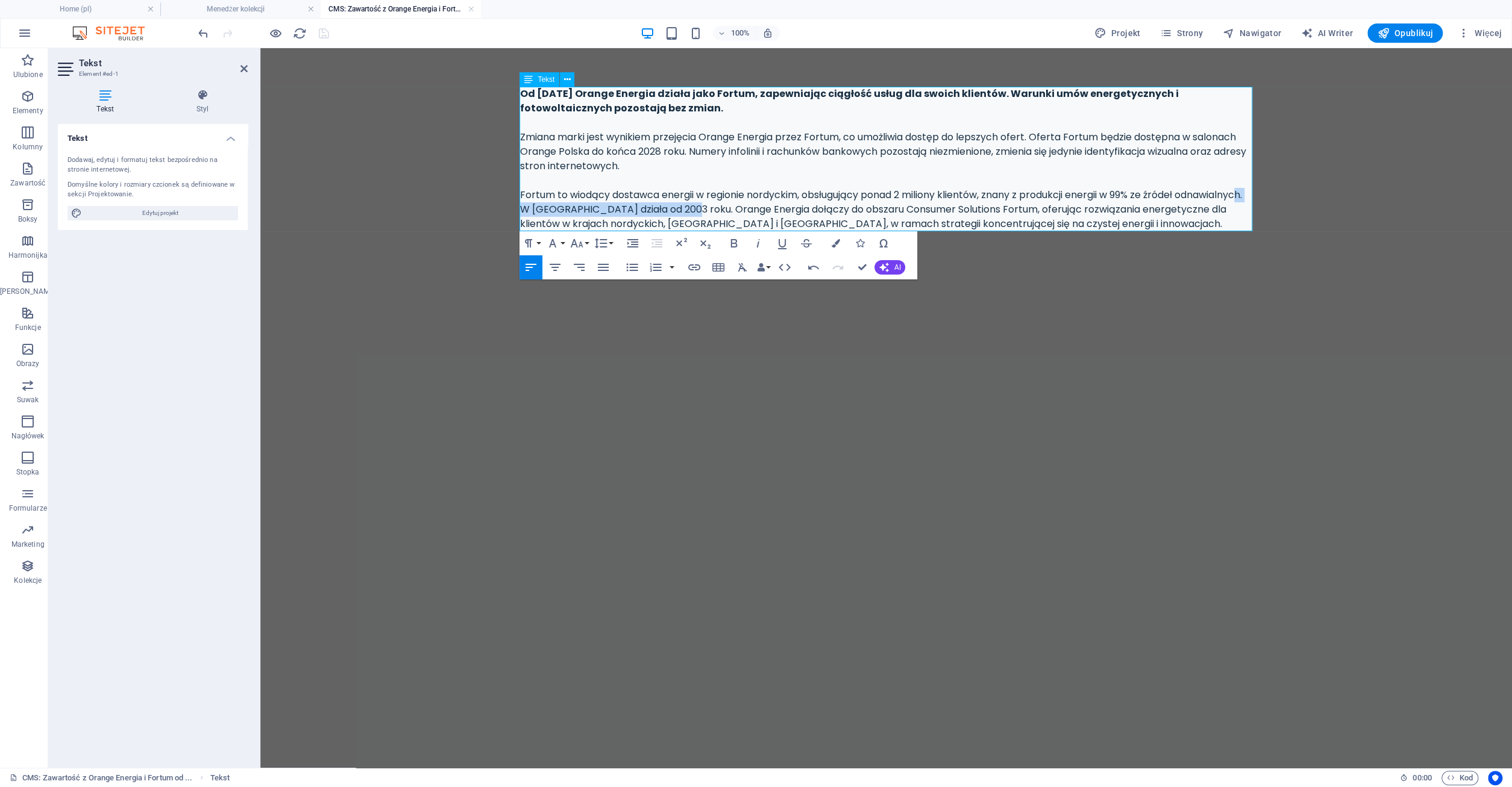
click at [770, 211] on div "Od 1 października Orange Energia działa jako Fortum, zapewniając ciągłość usług…" at bounding box center [885, 159] width 733 height 145
click at [1103, 224] on div "Od 1 października Orange Energia działa jako Fortum, zapewniając ciągłość usług…" at bounding box center [885, 159] width 733 height 145
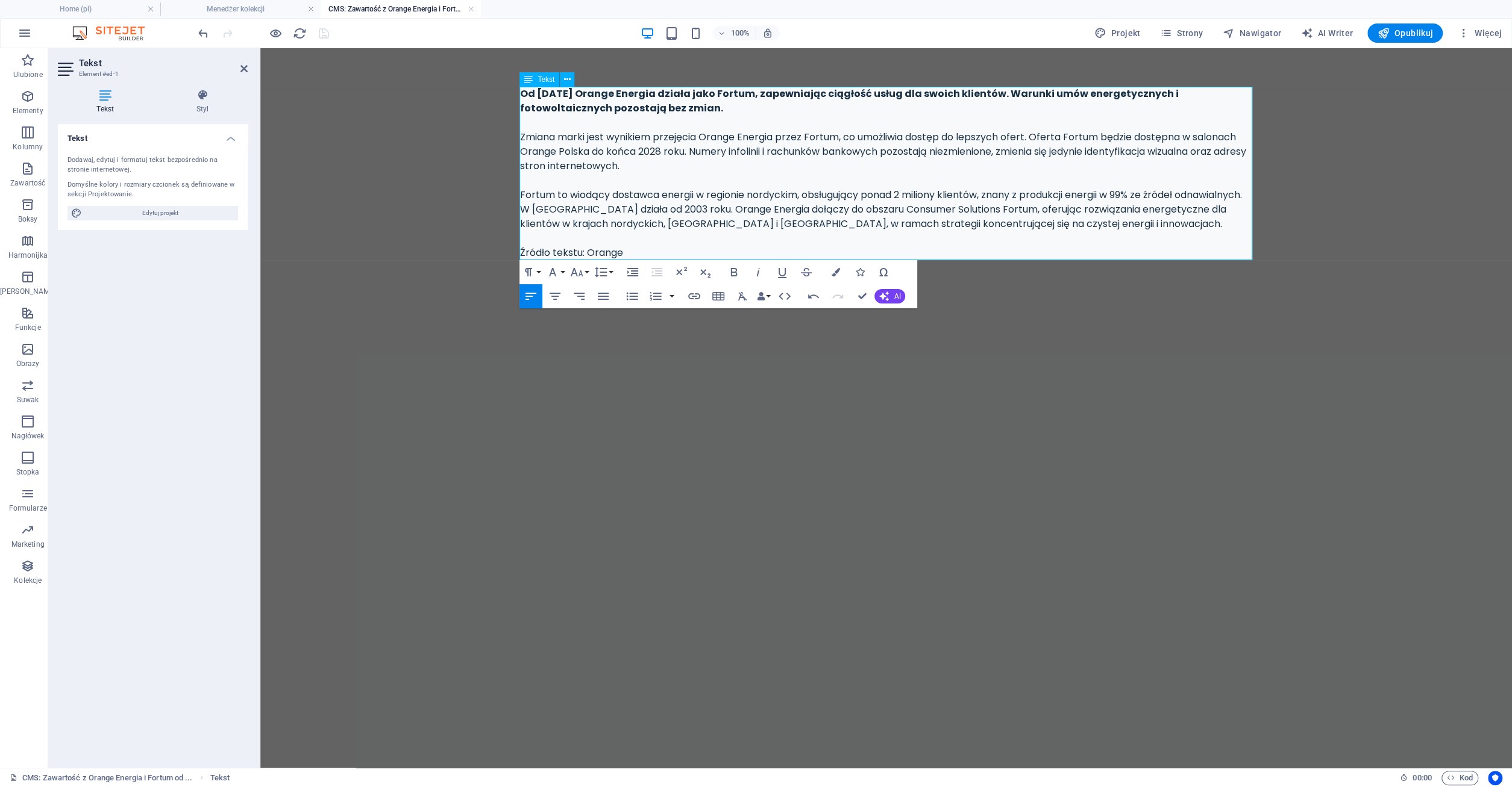
click at [647, 251] on p "Źródło tekstu: Orange" at bounding box center [885, 253] width 733 height 14
click at [650, 196] on div "Od 1 października Orange Energia działa jako Fortum, zapewniając ciągłość usług…" at bounding box center [885, 173] width 733 height 173
click at [612, 130] on div "Od 1 października Orange Energia działa jako Fortum, zapewniając ciągłość usług…" at bounding box center [885, 173] width 733 height 173
click at [470, 9] on link at bounding box center [471, 9] width 7 height 11
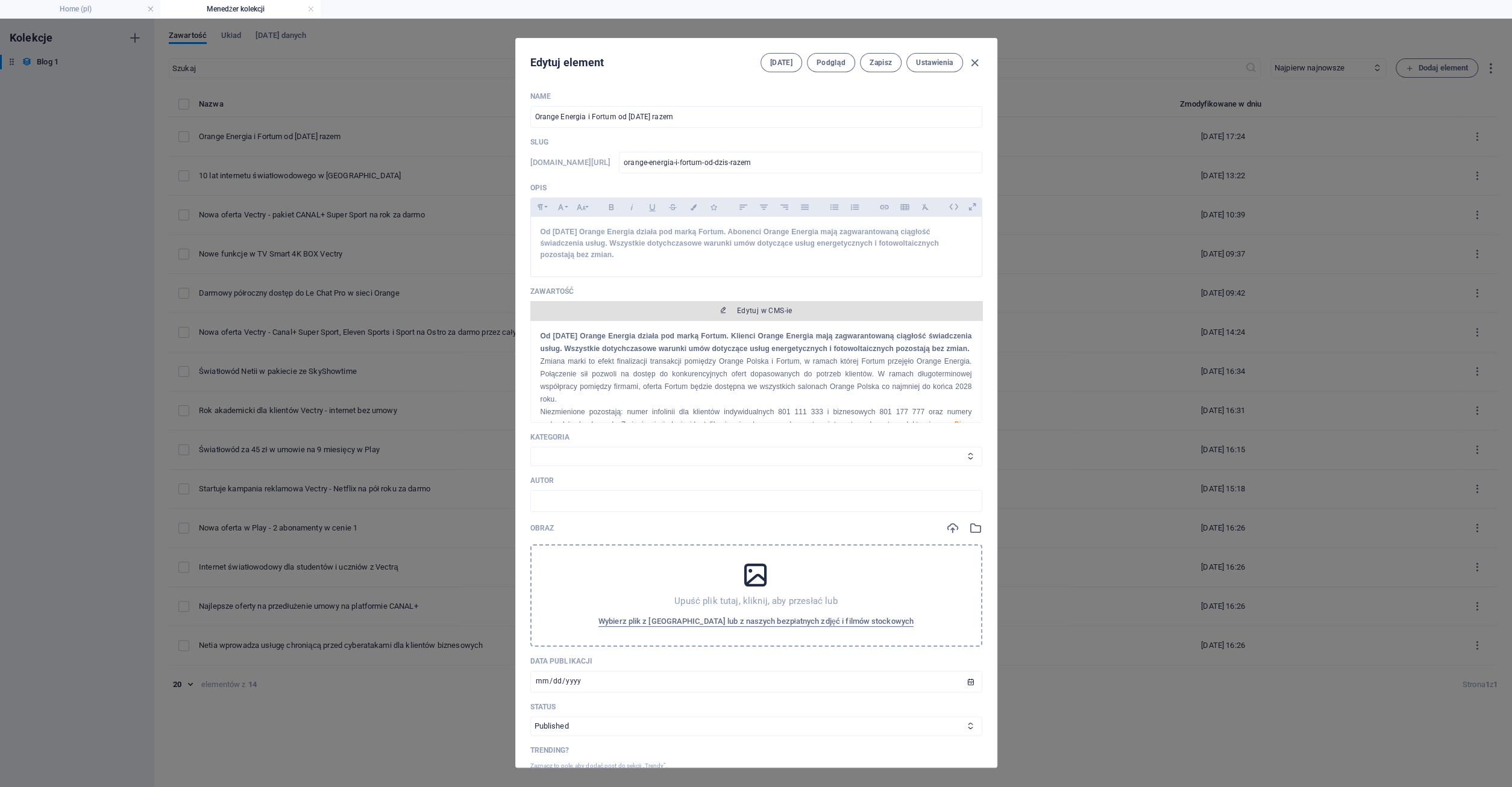
click at [756, 306] on span "Edytuj w CMS-ie" at bounding box center [764, 310] width 56 height 10
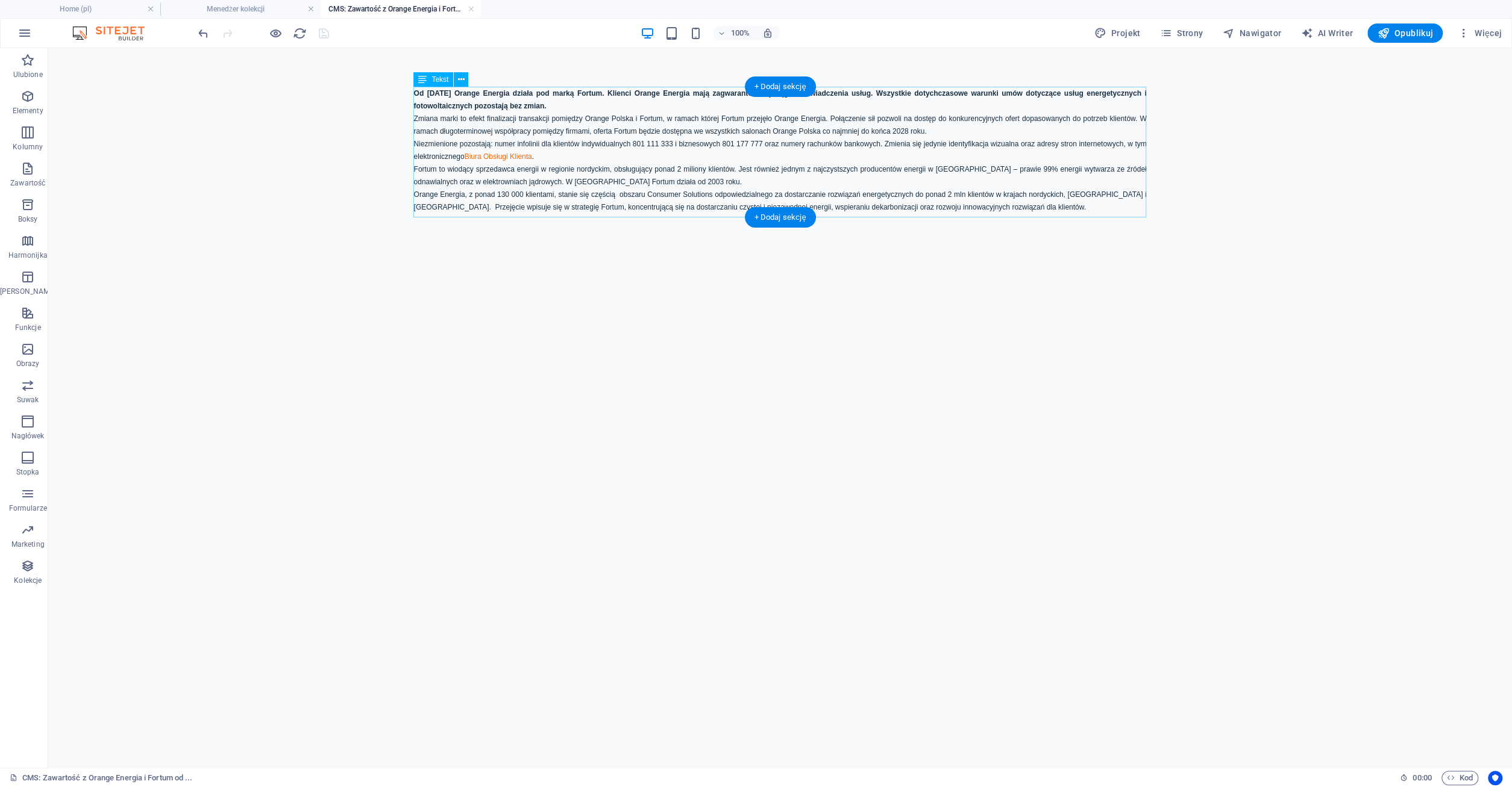
click at [459, 103] on div "Od [DATE] Orange Energia działa pod marką Fortum. Klienci Orange Energia mają z…" at bounding box center [779, 149] width 733 height 126
click at [415, 92] on div "Od [DATE] Orange Energia działa pod marką Fortum. Klienci Orange Energia mają z…" at bounding box center [779, 149] width 733 height 126
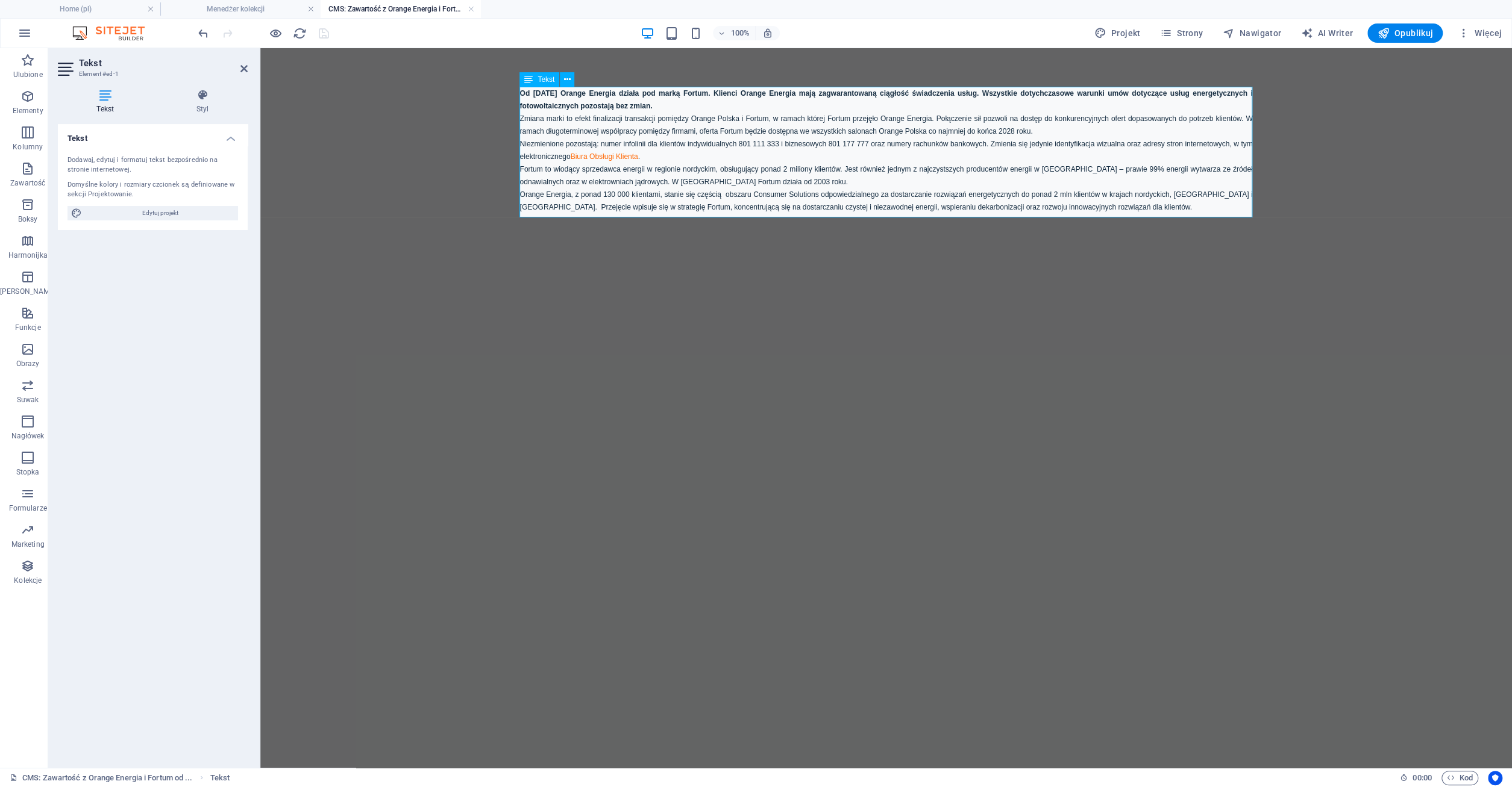
click at [538, 97] on strong "Od [DATE] Orange Energia działa pod marką Fortum. Klienci Orange Energia mają z…" at bounding box center [885, 100] width 733 height 21
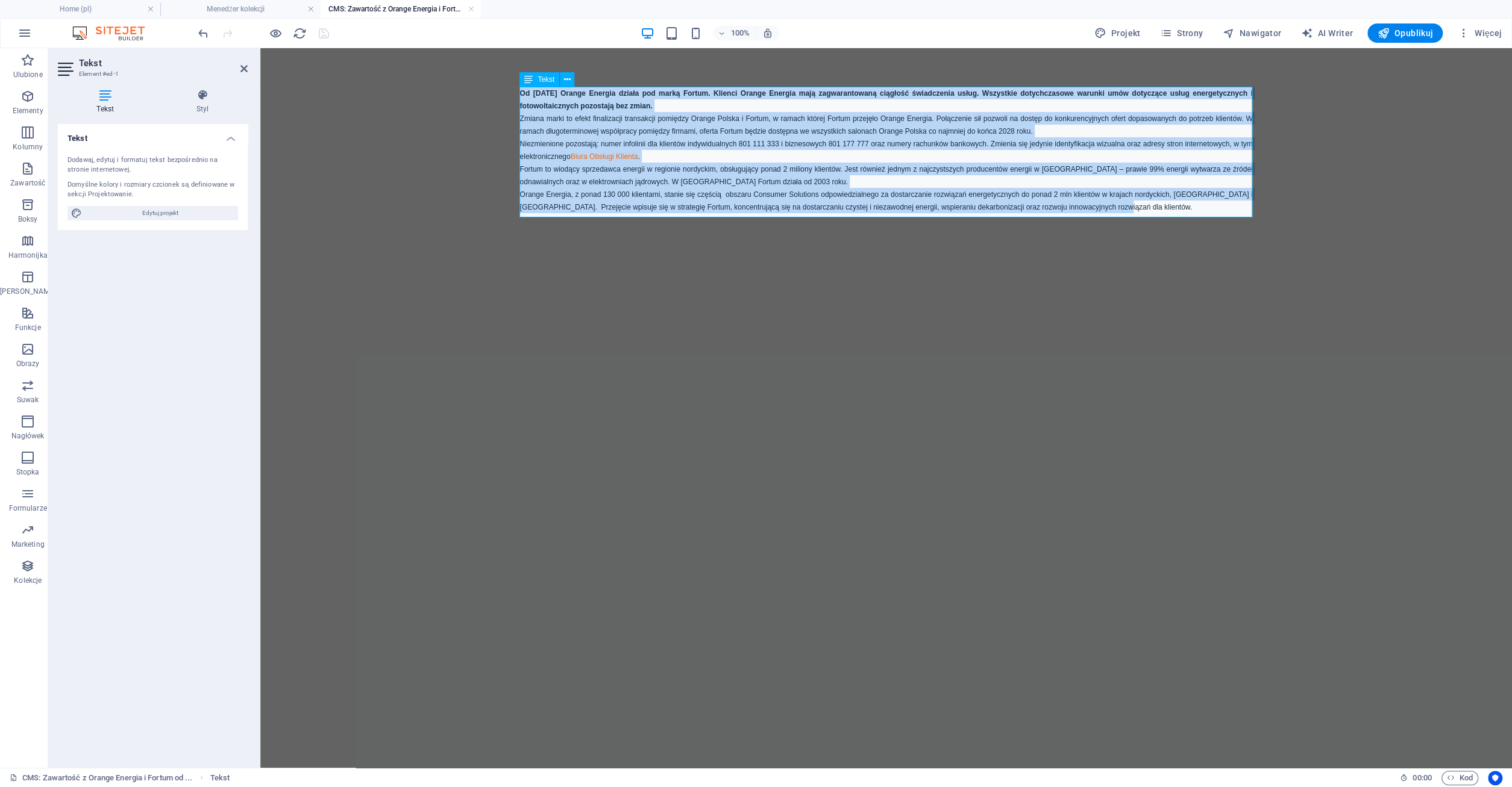
drag, startPoint x: 520, startPoint y: 94, endPoint x: 1121, endPoint y: 214, distance: 612.9
click at [1121, 213] on div "Od [DATE] Orange Energia działa pod marką Fortum. Klienci Orange Energia mają z…" at bounding box center [885, 149] width 733 height 126
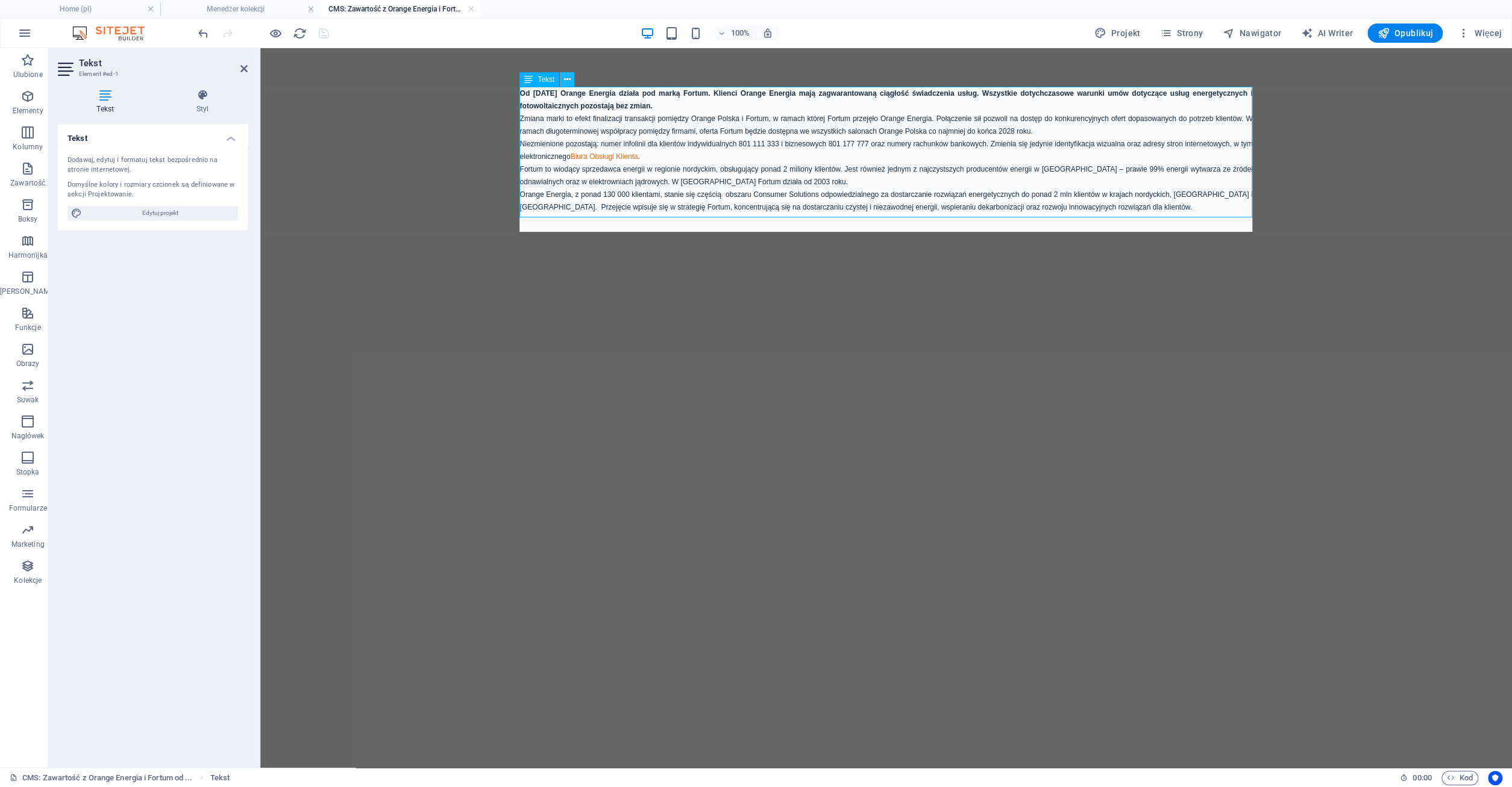
click at [571, 79] on button at bounding box center [566, 79] width 14 height 14
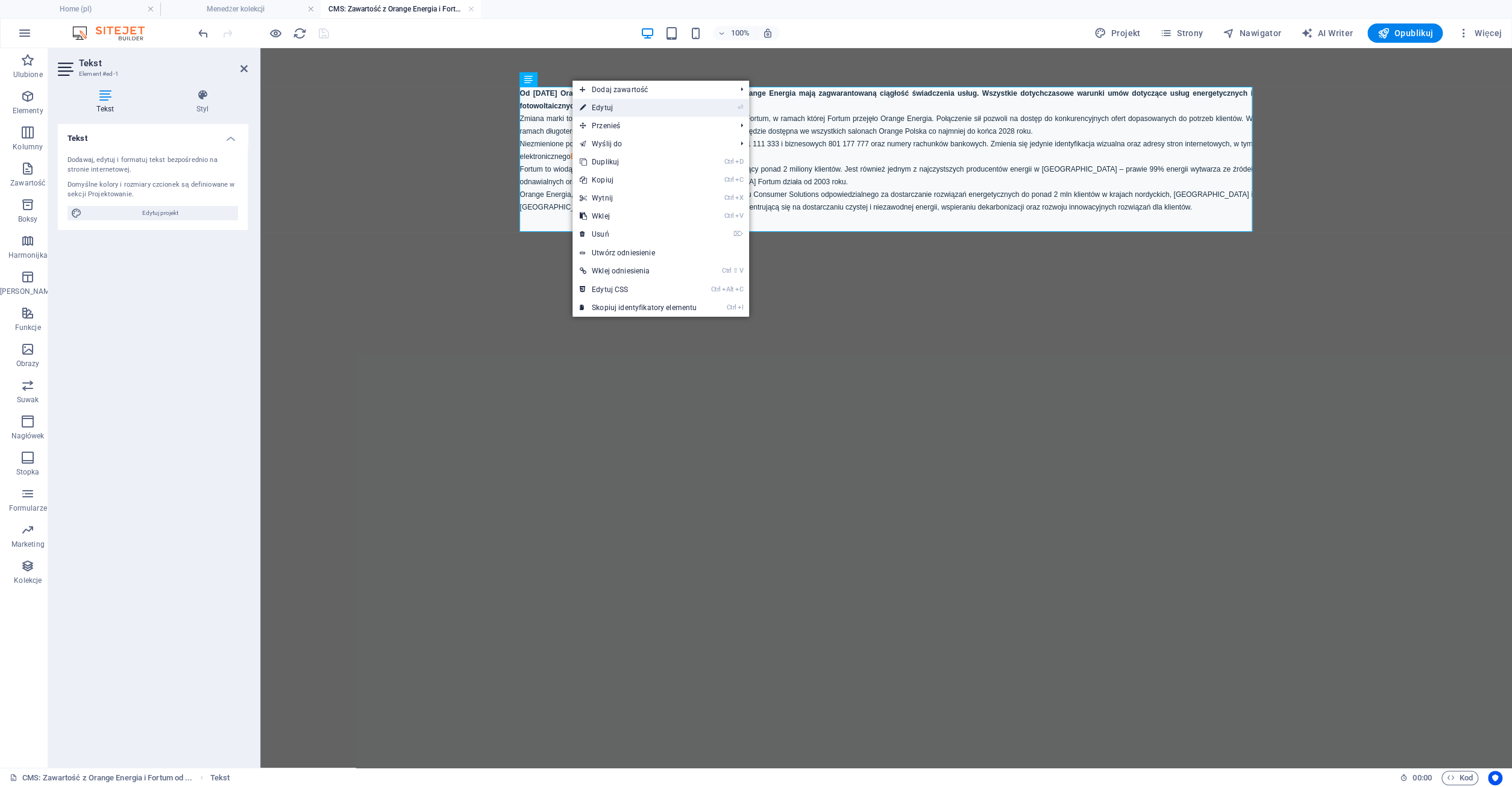
click at [597, 112] on link "⏎ Edytuj" at bounding box center [638, 108] width 132 height 18
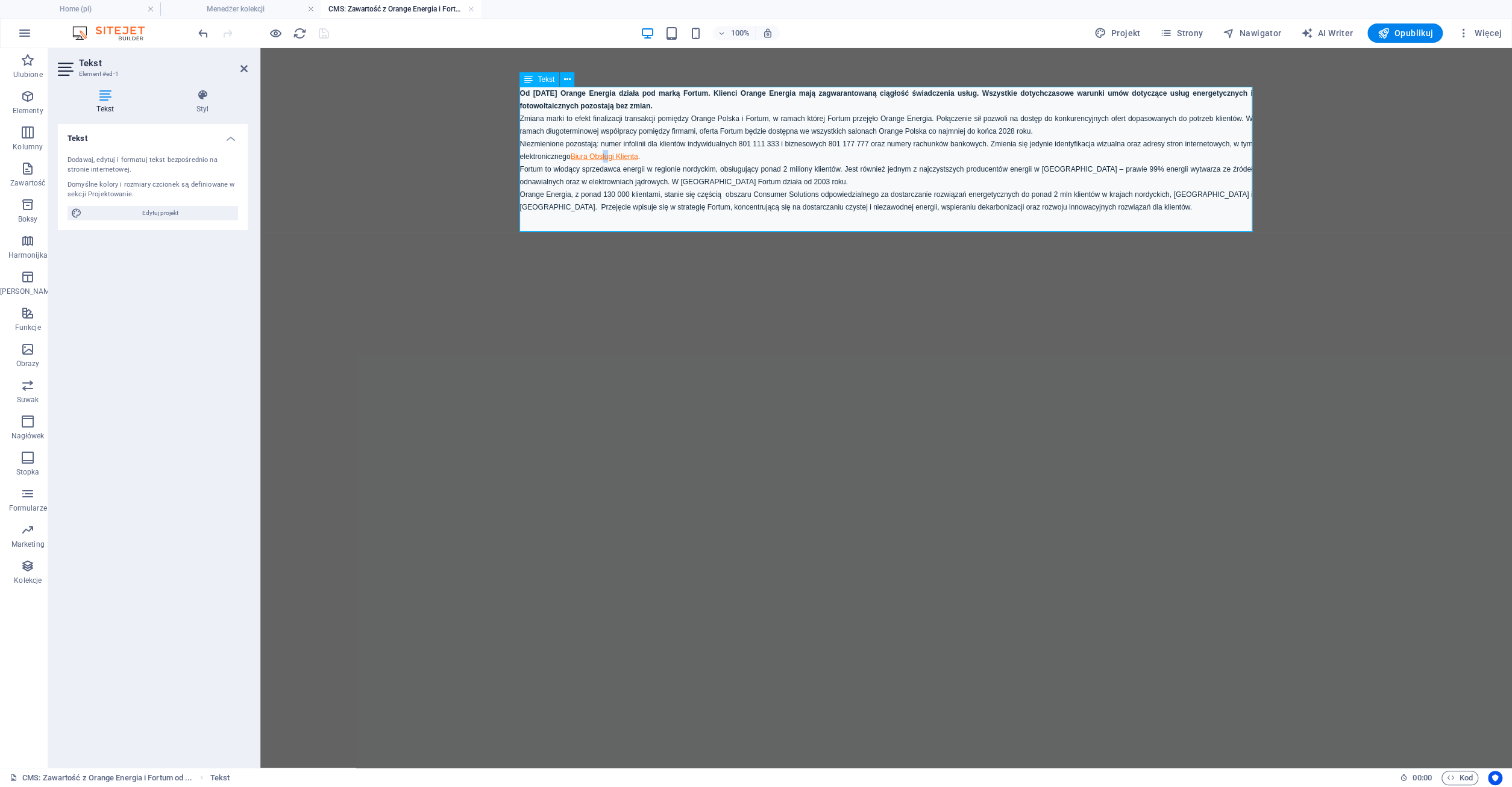
click at [608, 159] on link "Biura Obsługi Klienta" at bounding box center [604, 156] width 67 height 9
click at [526, 95] on strong "Od [DATE] Orange Energia działa pod marką Fortum. Klienci Orange Energia mają z…" at bounding box center [885, 100] width 733 height 21
click at [553, 80] on span "Tekst" at bounding box center [545, 79] width 17 height 7
click at [657, 144] on span "Niezmienione pozostają: numer infolinii dla klientów indywidualnych 801 111 333…" at bounding box center [885, 150] width 733 height 21
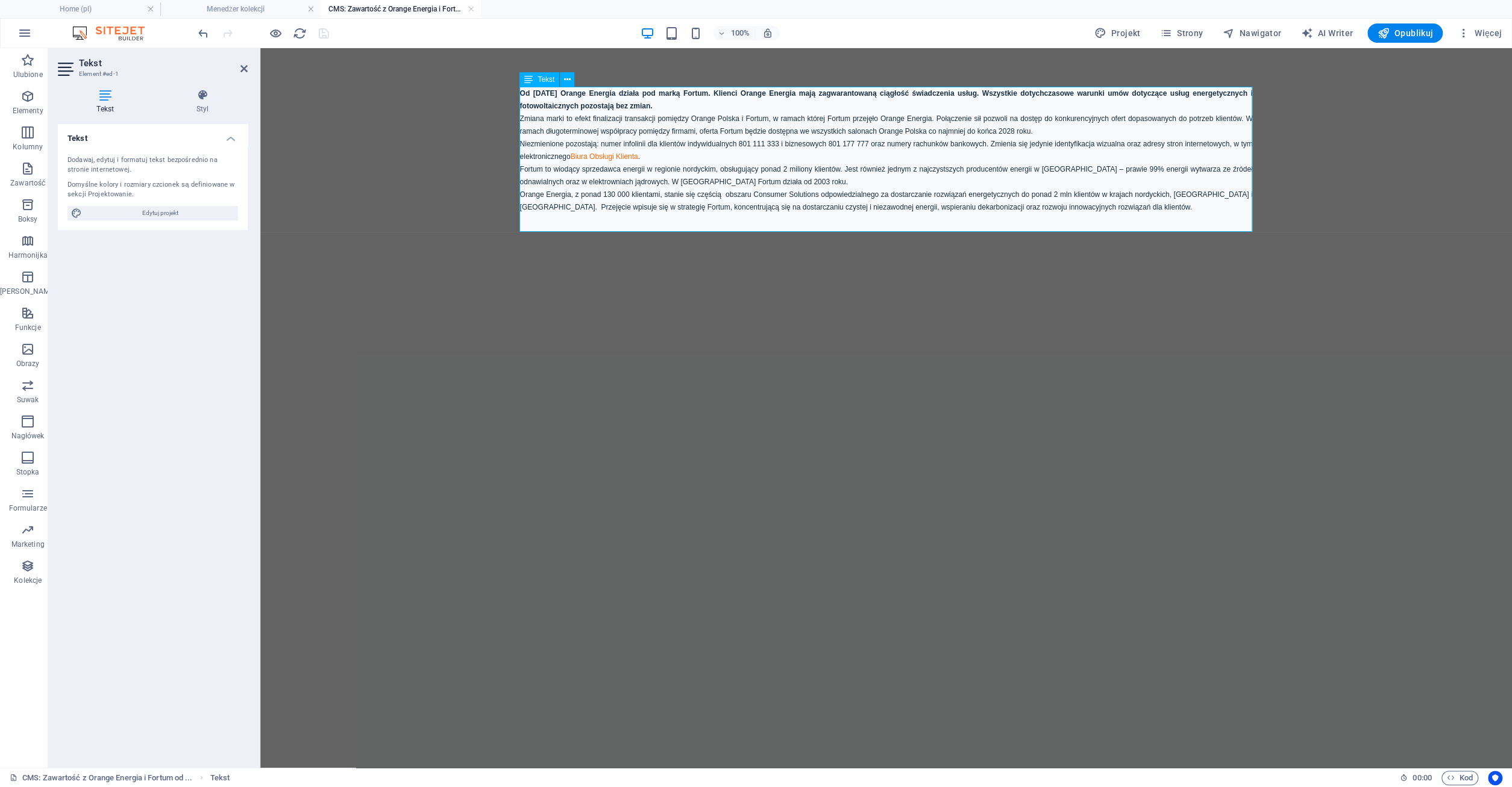
click at [657, 144] on span "Niezmienione pozostają: numer infolinii dla klientów indywidualnych 801 111 333…" at bounding box center [885, 150] width 733 height 21
click at [472, 7] on link at bounding box center [471, 9] width 7 height 11
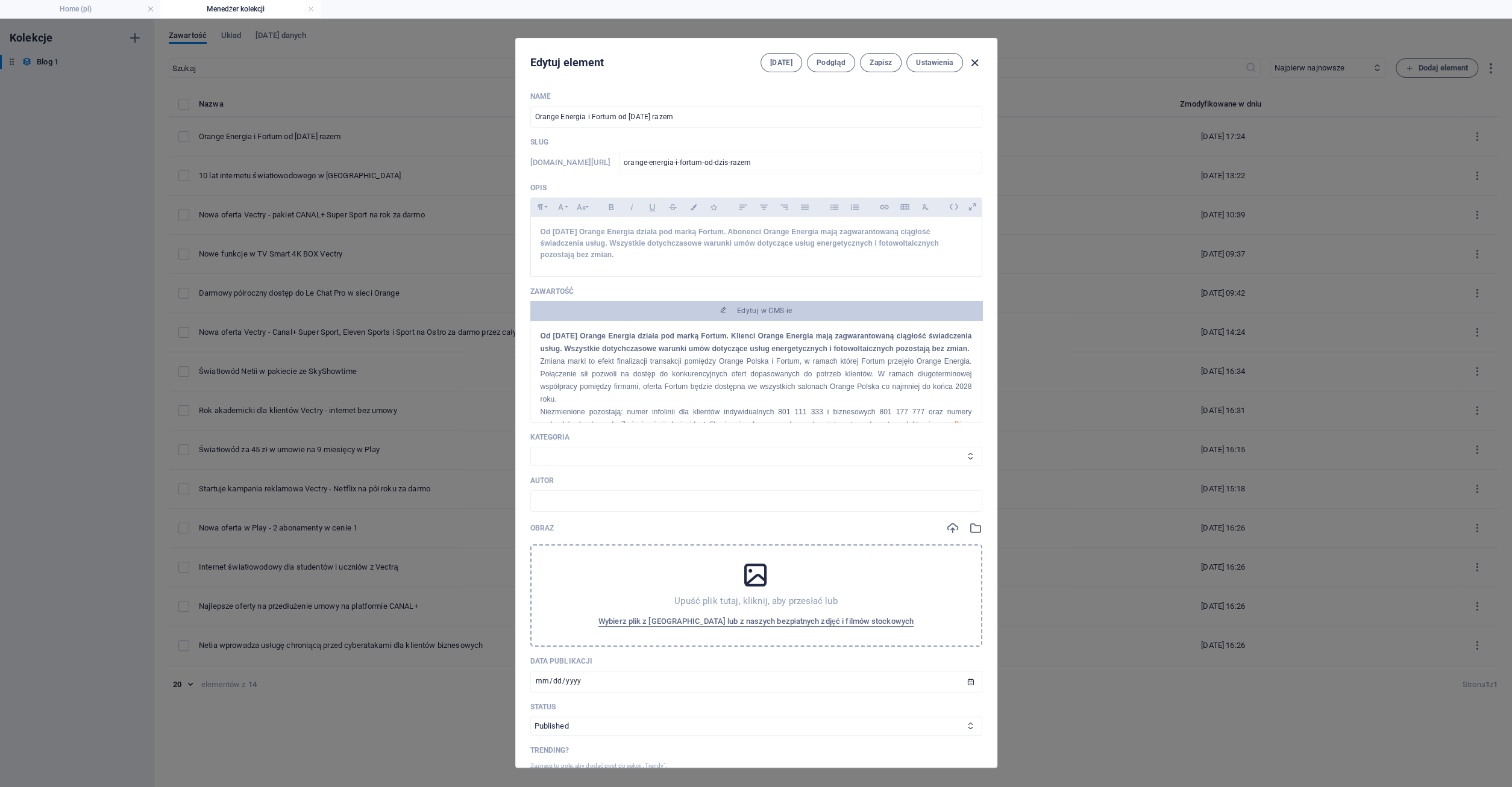
click at [973, 61] on icon "button" at bounding box center [975, 63] width 14 height 14
type input "orange-energia-i-fortum-od-dzis-razem"
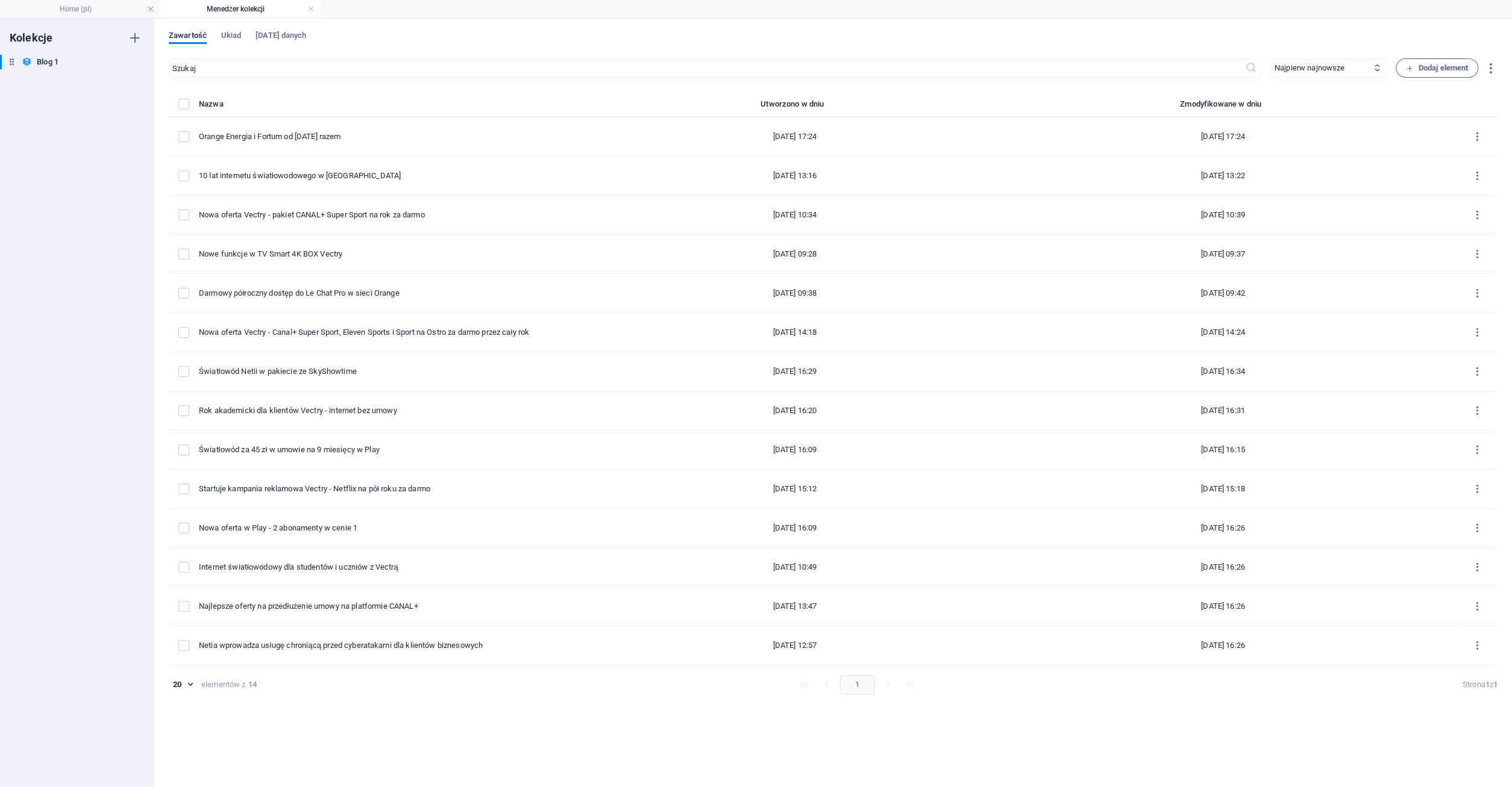
click at [311, 9] on link at bounding box center [311, 9] width 7 height 11
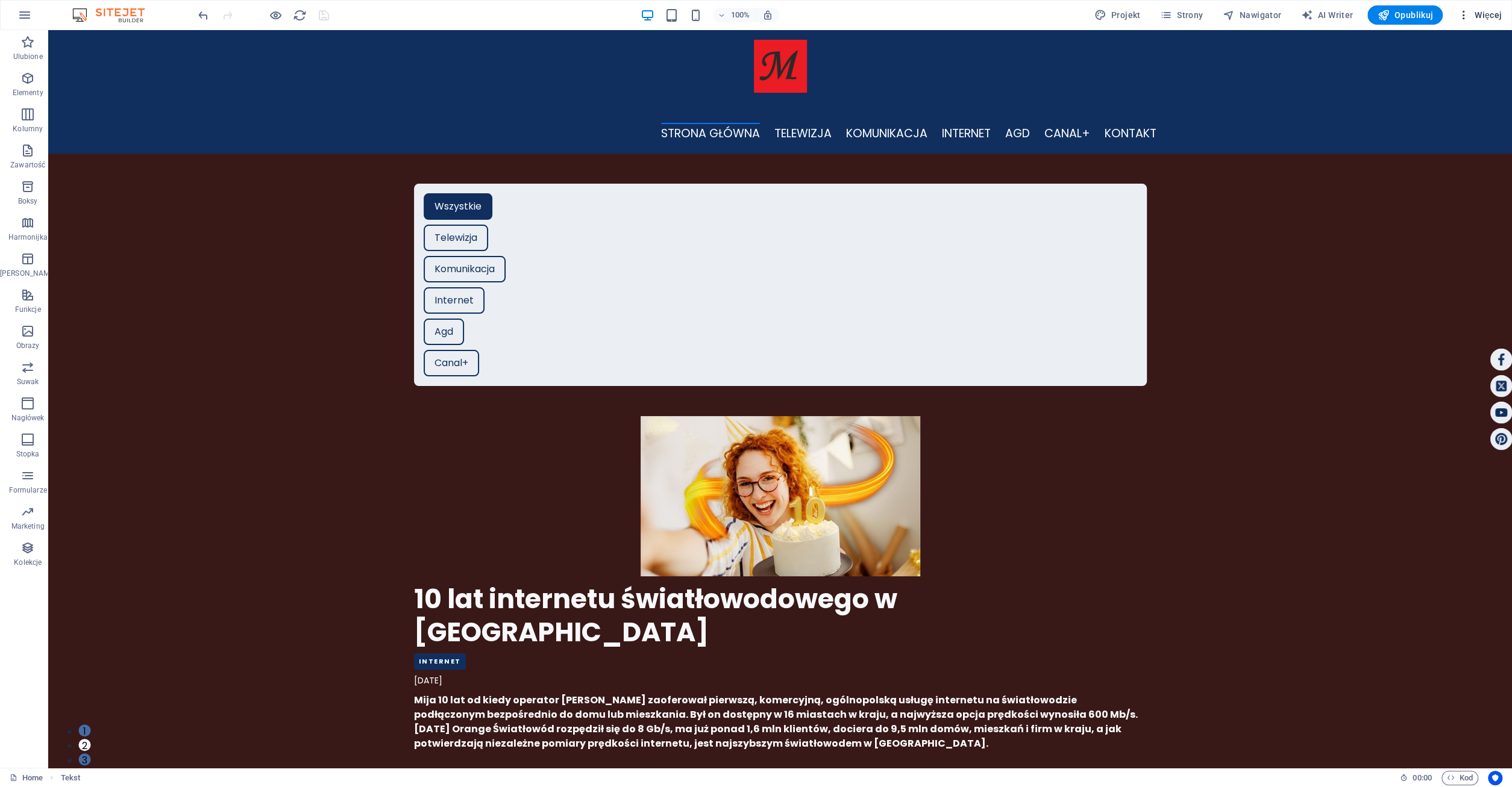
click at [1481, 18] on span "Więcej" at bounding box center [1479, 15] width 44 height 12
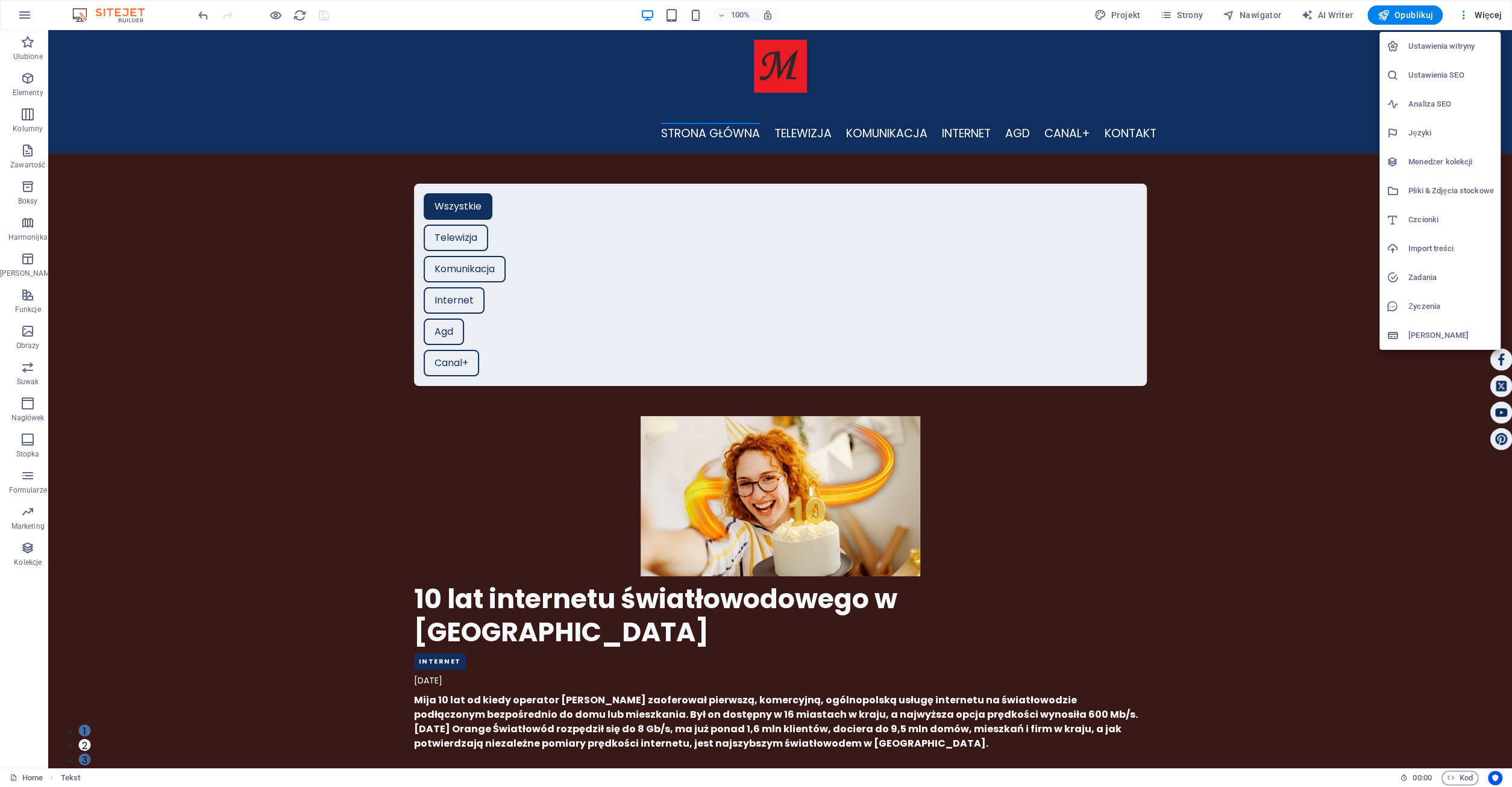
drag, startPoint x: 1447, startPoint y: 162, endPoint x: 1432, endPoint y: 163, distance: 15.0
click at [1446, 162] on h6 "Menedżer kolekcji" at bounding box center [1450, 162] width 85 height 14
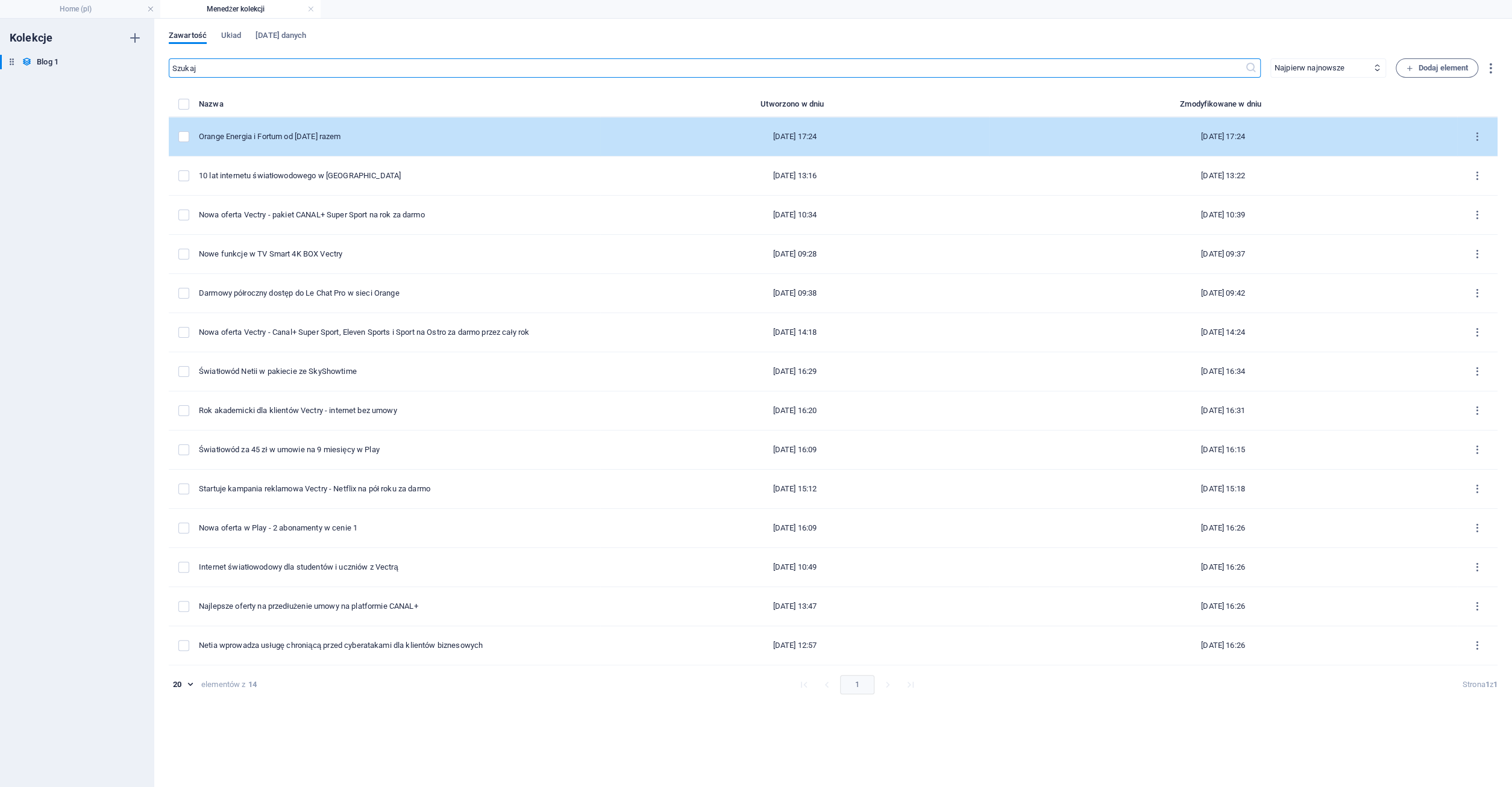
click at [279, 133] on div "Orange Energia i Fortum od [DATE] razem" at bounding box center [394, 137] width 391 height 11
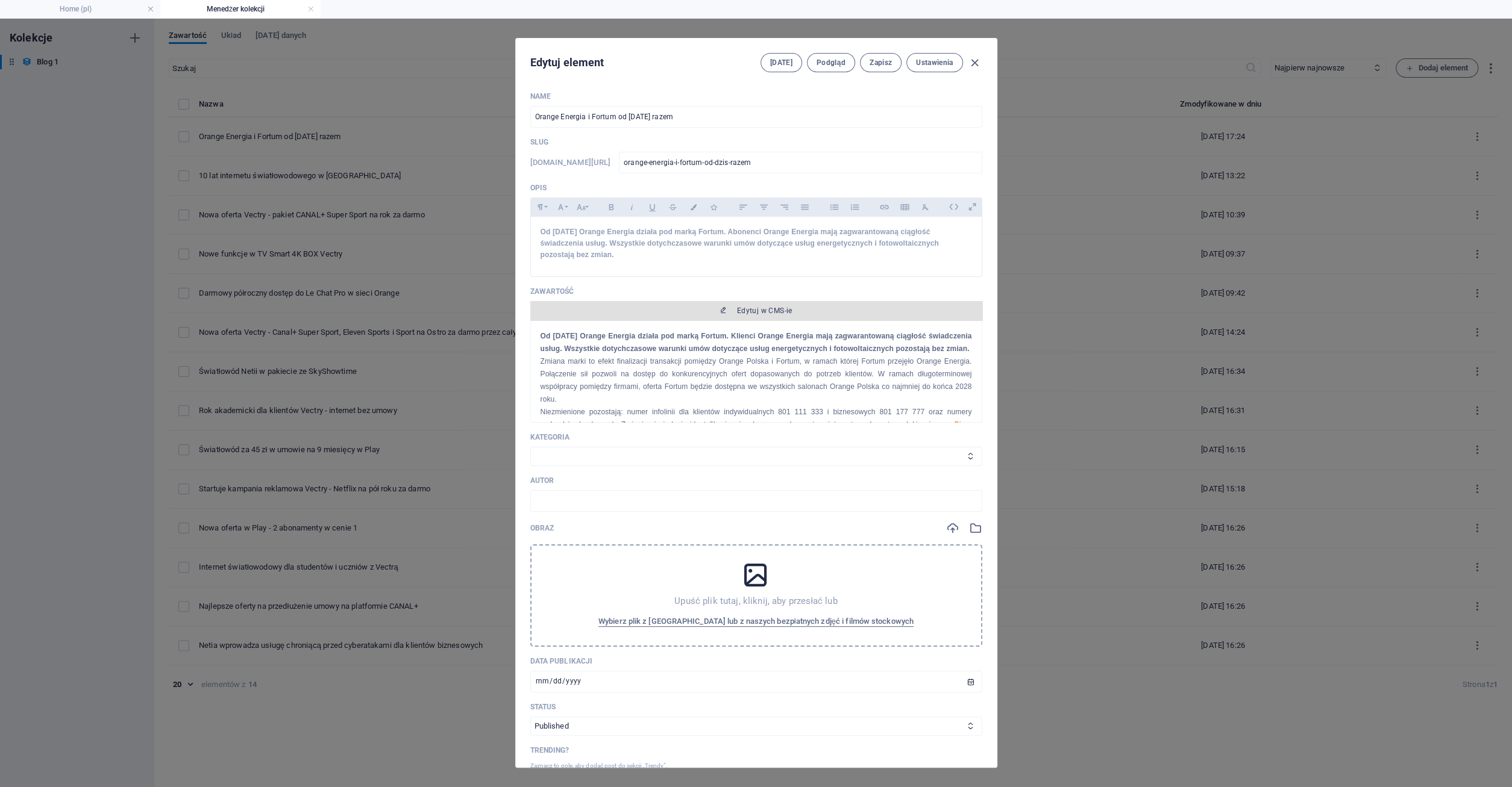
click at [761, 310] on span "Edytuj w CMS-ie" at bounding box center [764, 310] width 56 height 10
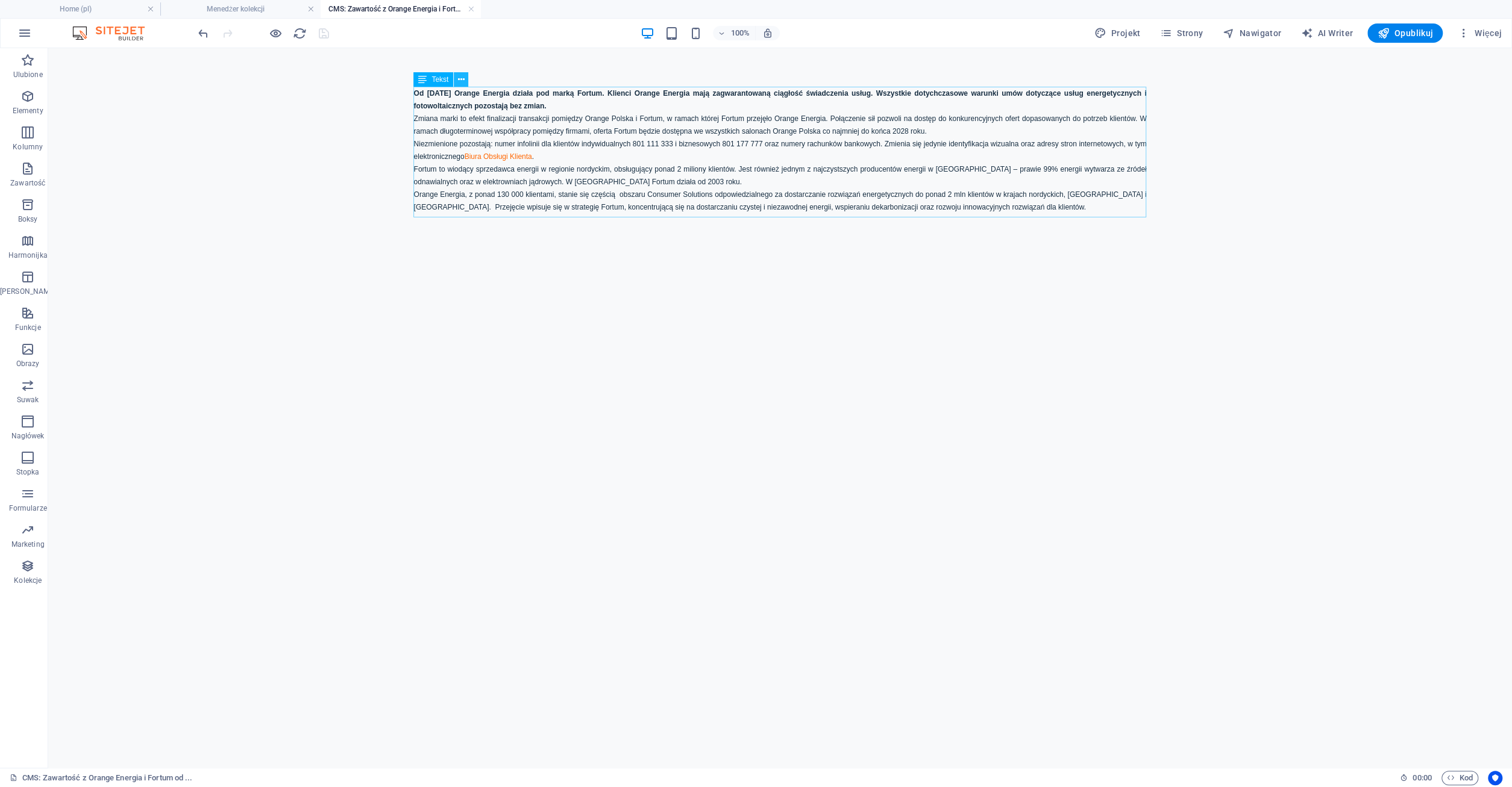
click at [462, 78] on icon at bounding box center [460, 79] width 6 height 12
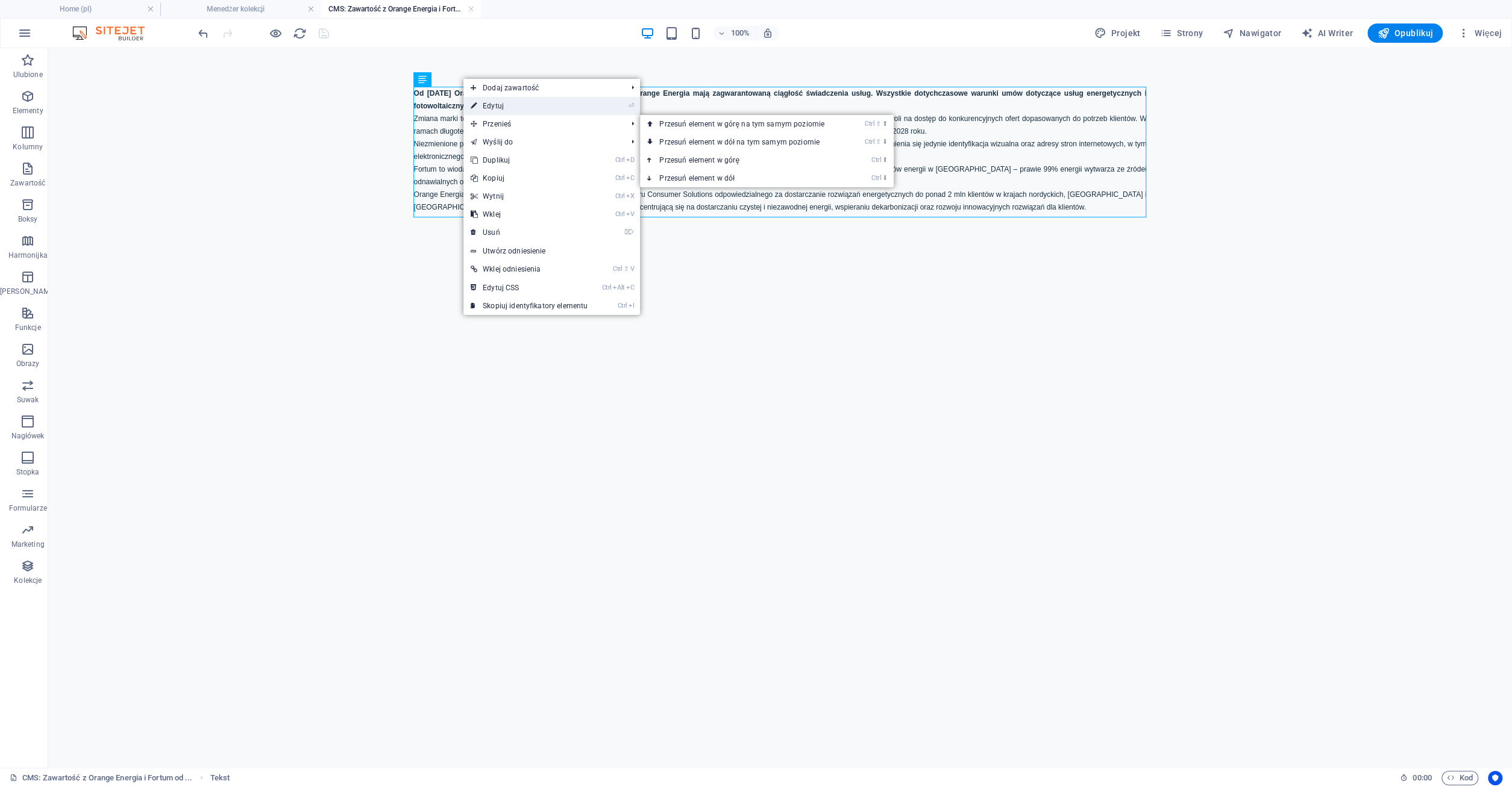
click at [495, 107] on link "⏎ Edytuj" at bounding box center [528, 106] width 132 height 18
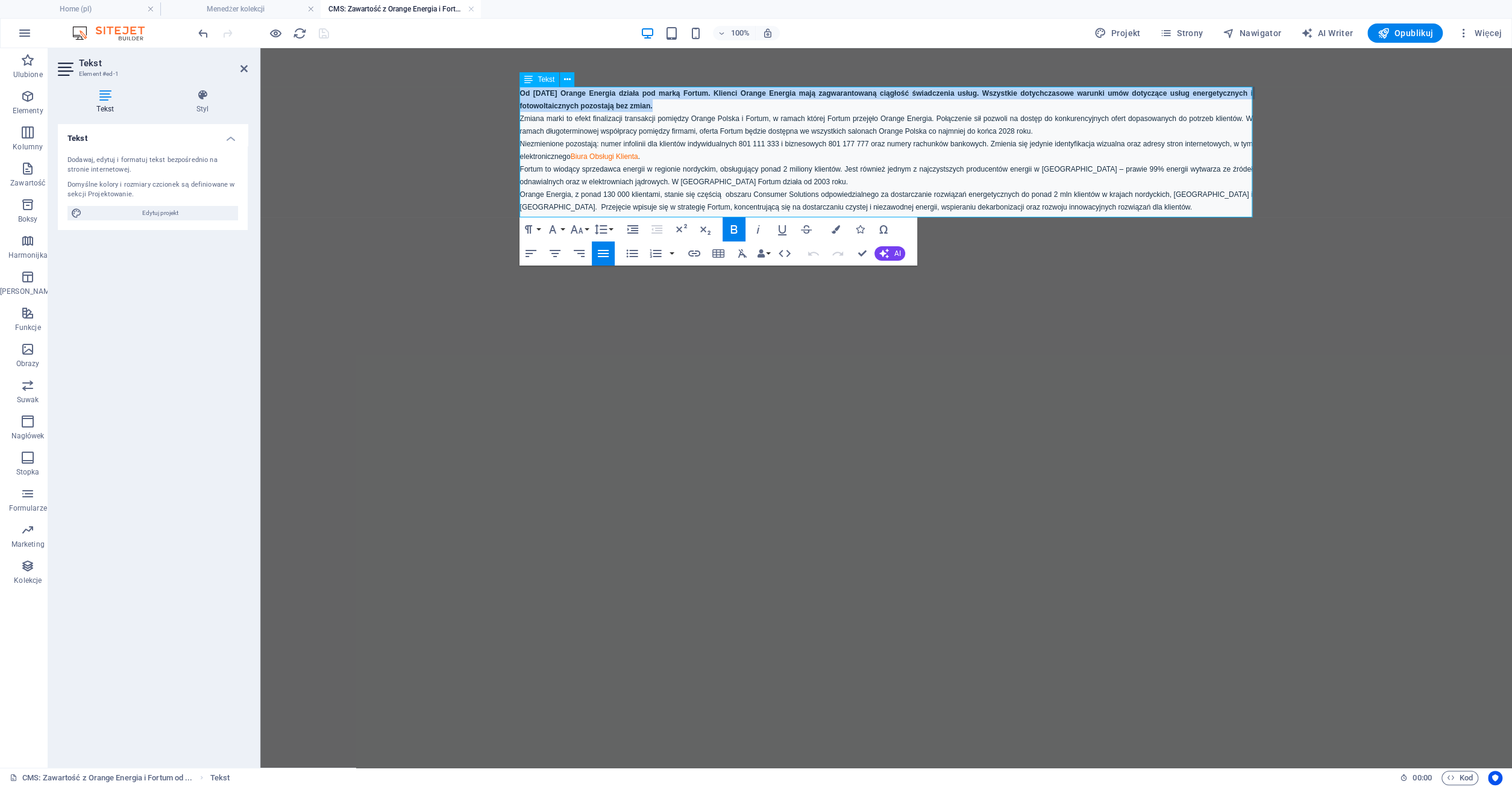
drag, startPoint x: 523, startPoint y: 94, endPoint x: 624, endPoint y: 109, distance: 102.1
click at [624, 109] on strong "Od [DATE] Orange Energia działa pod marką Fortum. Klienci Orange Energia mają z…" at bounding box center [885, 100] width 733 height 21
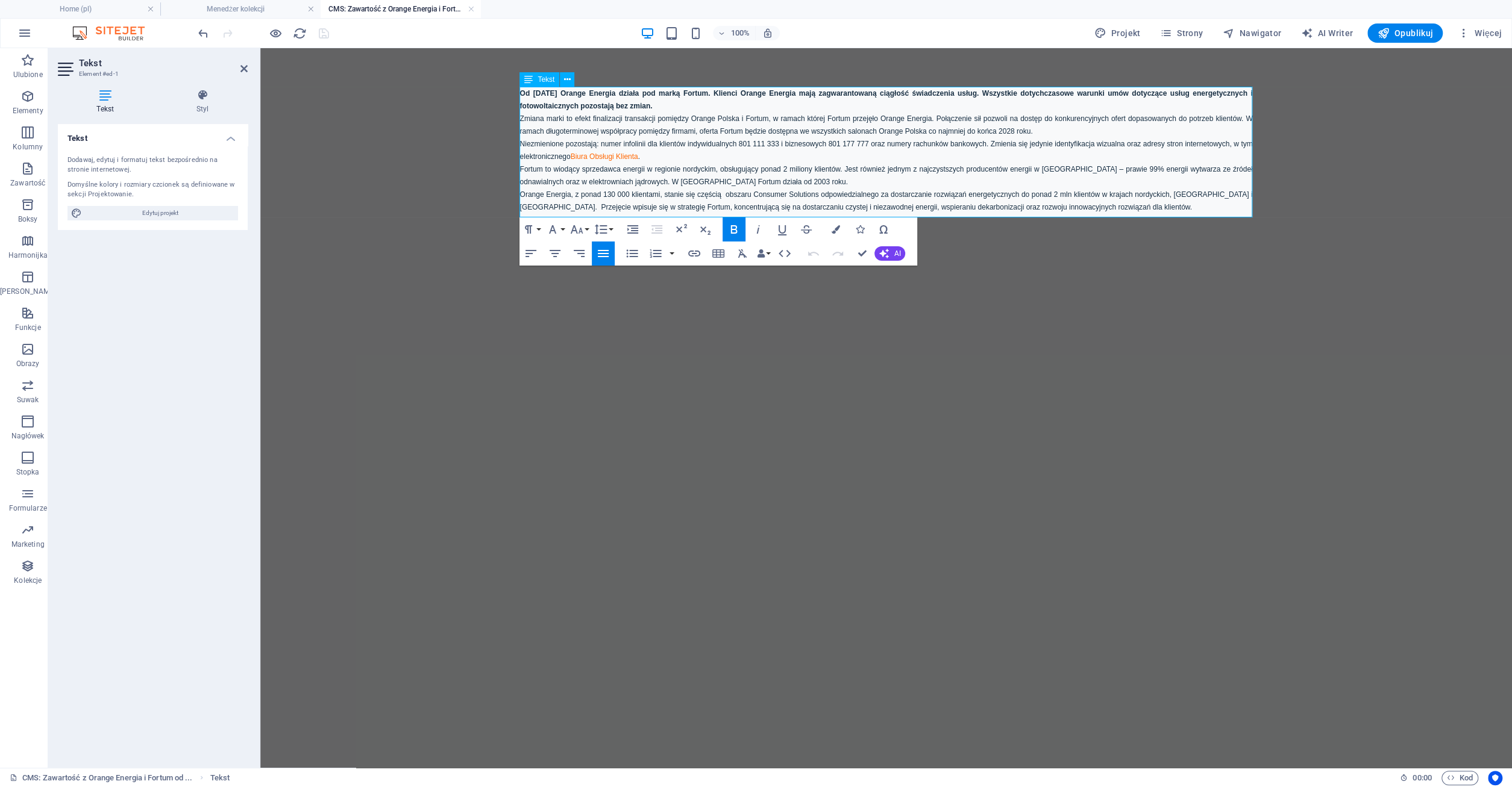
click at [655, 106] on p "Od [DATE] Orange Energia działa pod marką Fortum. Klienci Orange Energia mają z…" at bounding box center [885, 99] width 733 height 26
click at [662, 118] on span "Zmiana marki to efekt finalizacji transakcji pomiędzy Orange Polska i Fortum, w…" at bounding box center [885, 125] width 733 height 21
click at [649, 165] on p "Fortum to wiodący sprzedawca energii w regionie nordyckim, obsługujący ponad 2 …" at bounding box center [885, 175] width 733 height 26
click at [627, 203] on p "Orange Energia, z ponad 130 000 klientami, stanie się częścią obszaru Consumer …" at bounding box center [885, 201] width 733 height 26
click at [475, 9] on link at bounding box center [471, 9] width 7 height 11
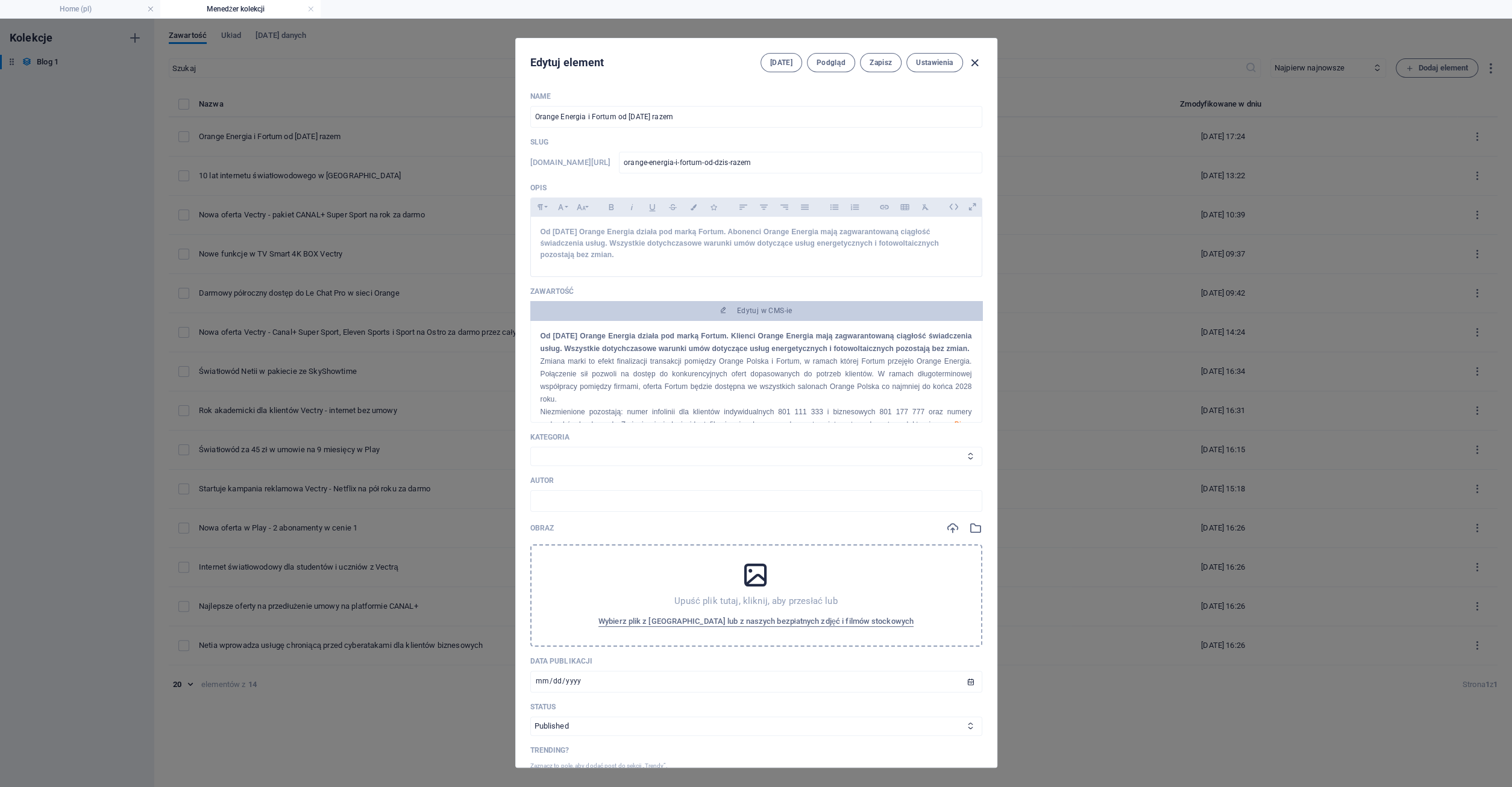
click at [976, 59] on icon "button" at bounding box center [975, 63] width 14 height 14
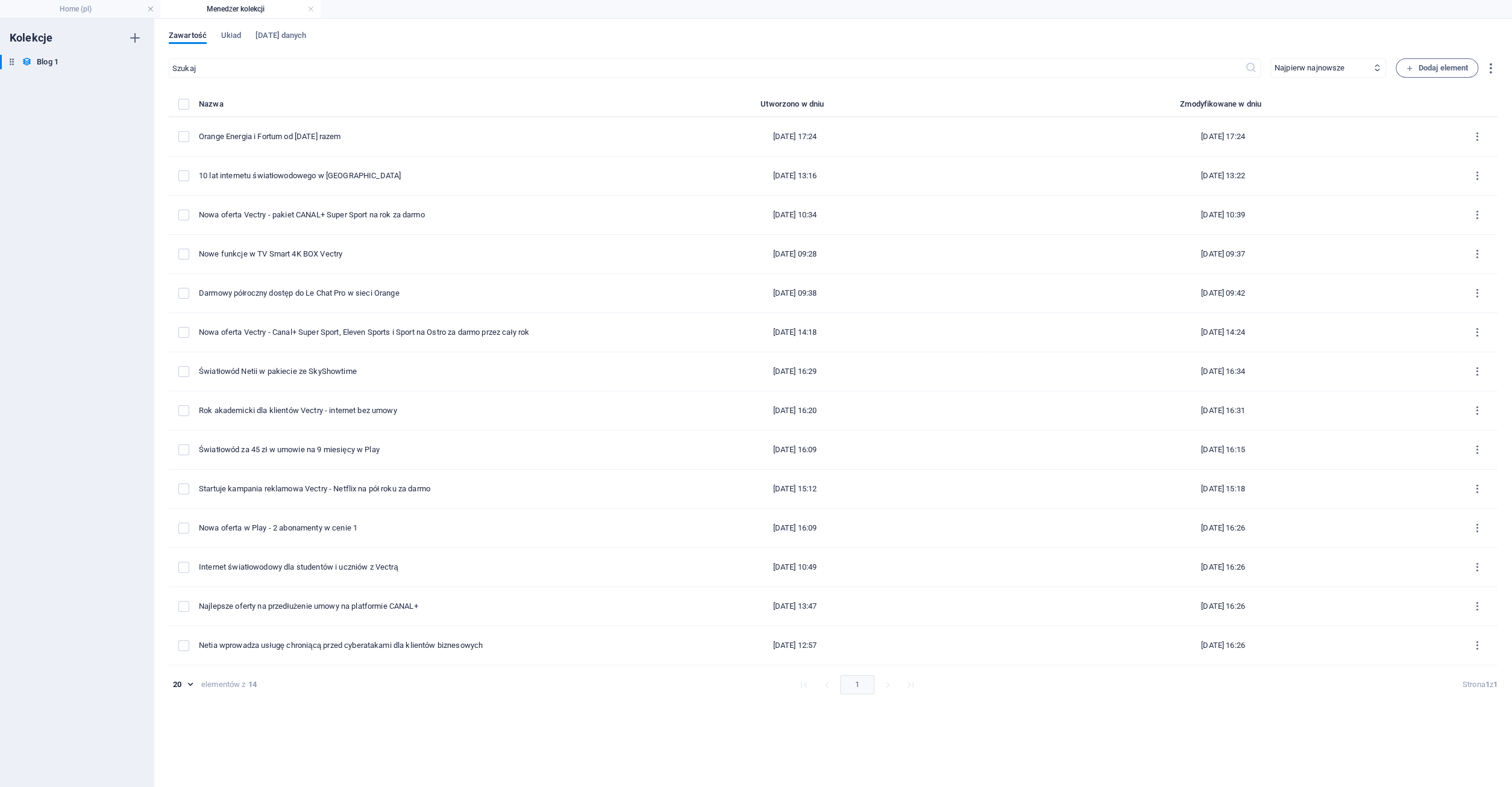
type input "orange-energia-i-fortum-od-dzis-razem"
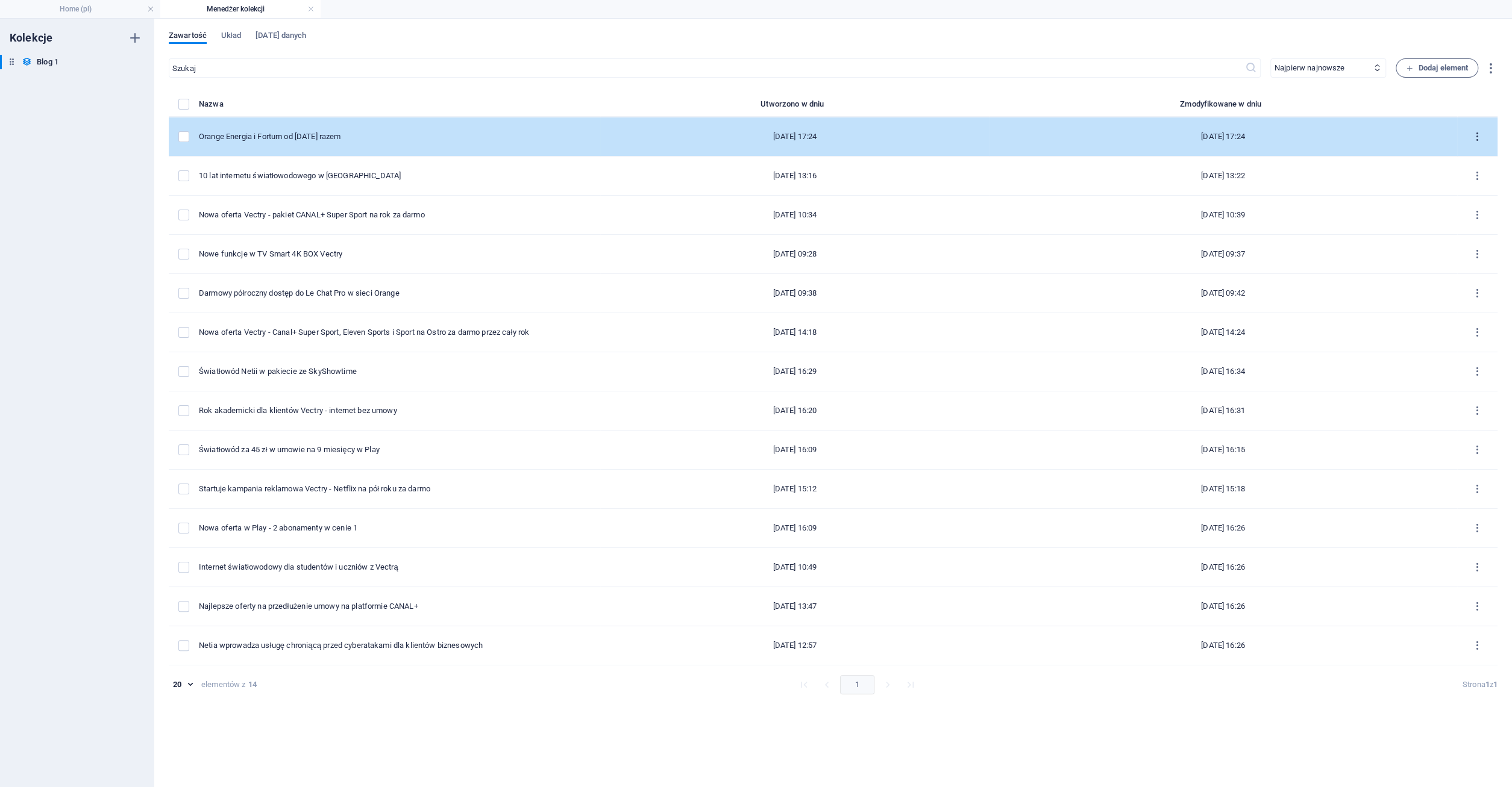
click at [1476, 138] on icon "items list" at bounding box center [1477, 137] width 11 height 11
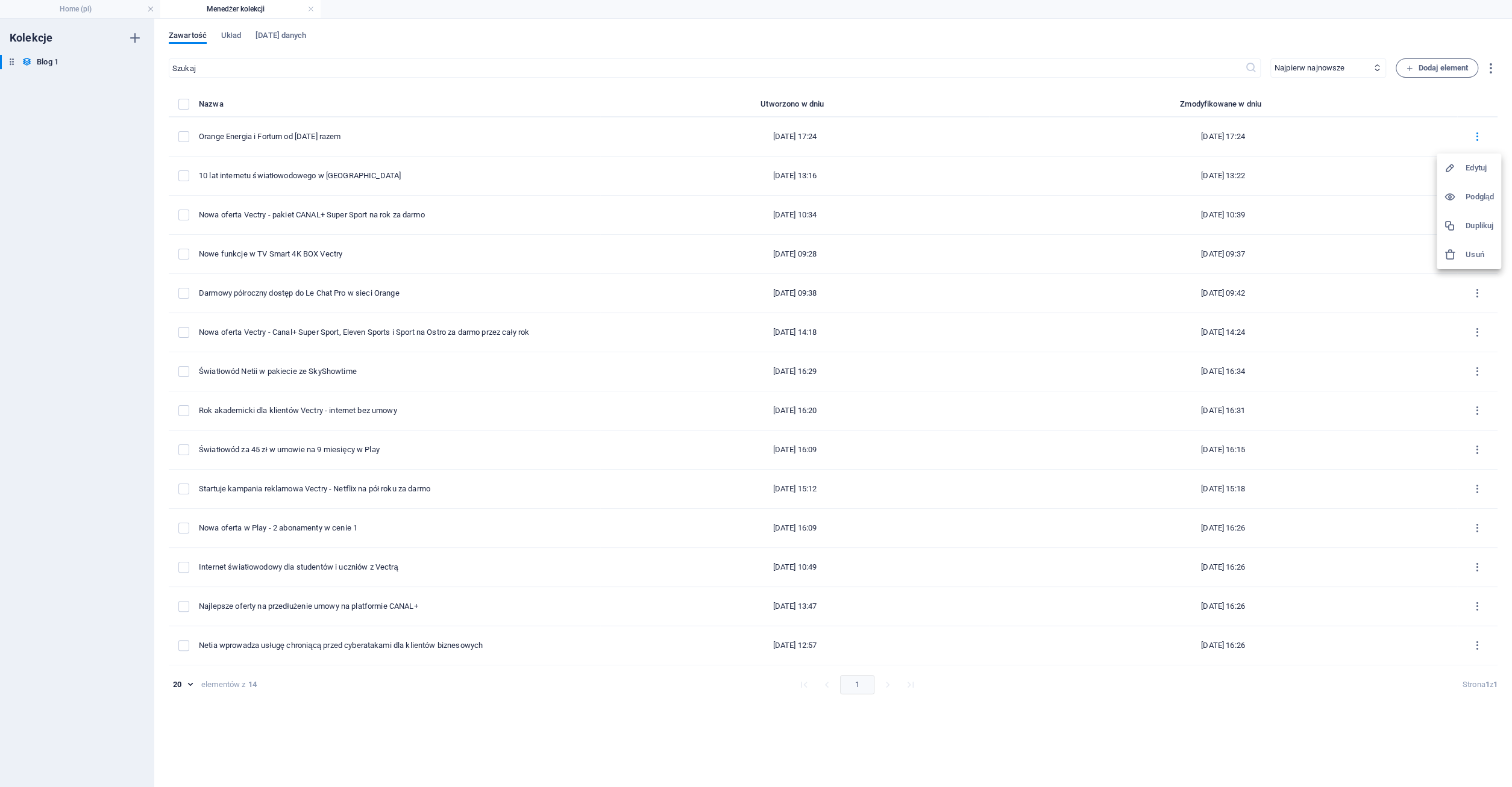
click at [1476, 258] on h6 "Usuń" at bounding box center [1479, 254] width 28 height 14
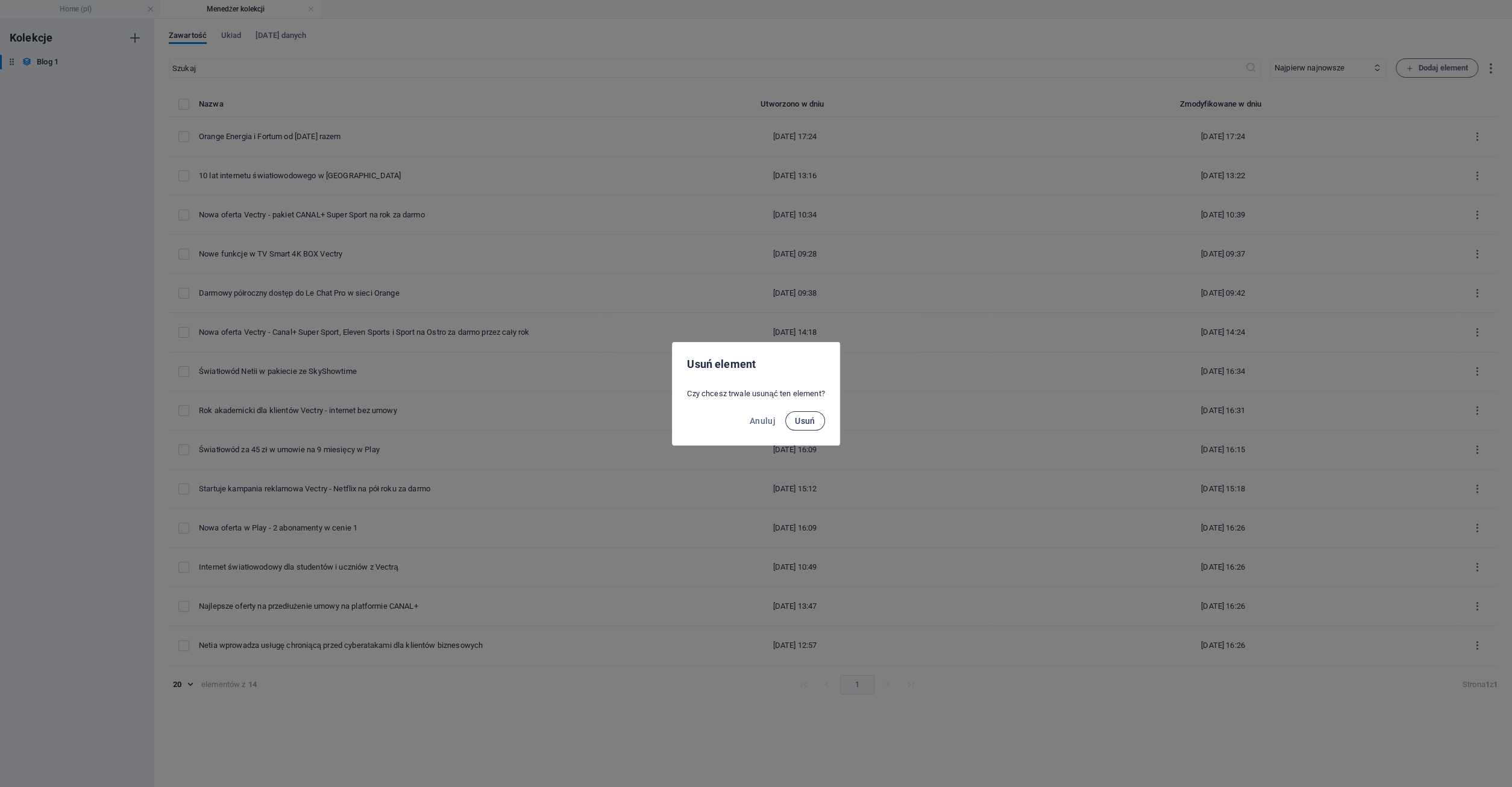
click at [805, 418] on span "Usuń" at bounding box center [804, 420] width 20 height 10
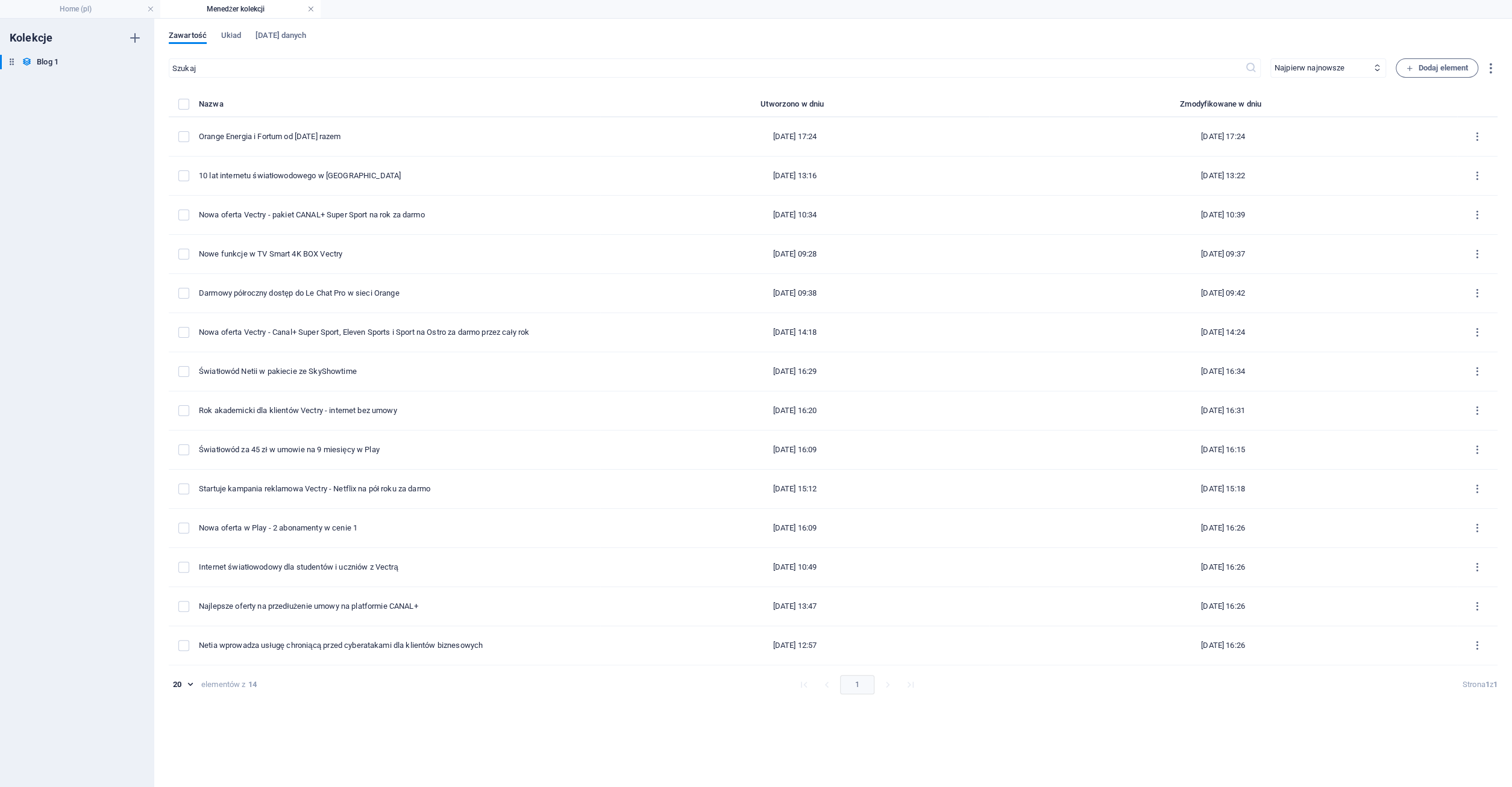
click at [313, 9] on link at bounding box center [311, 9] width 7 height 11
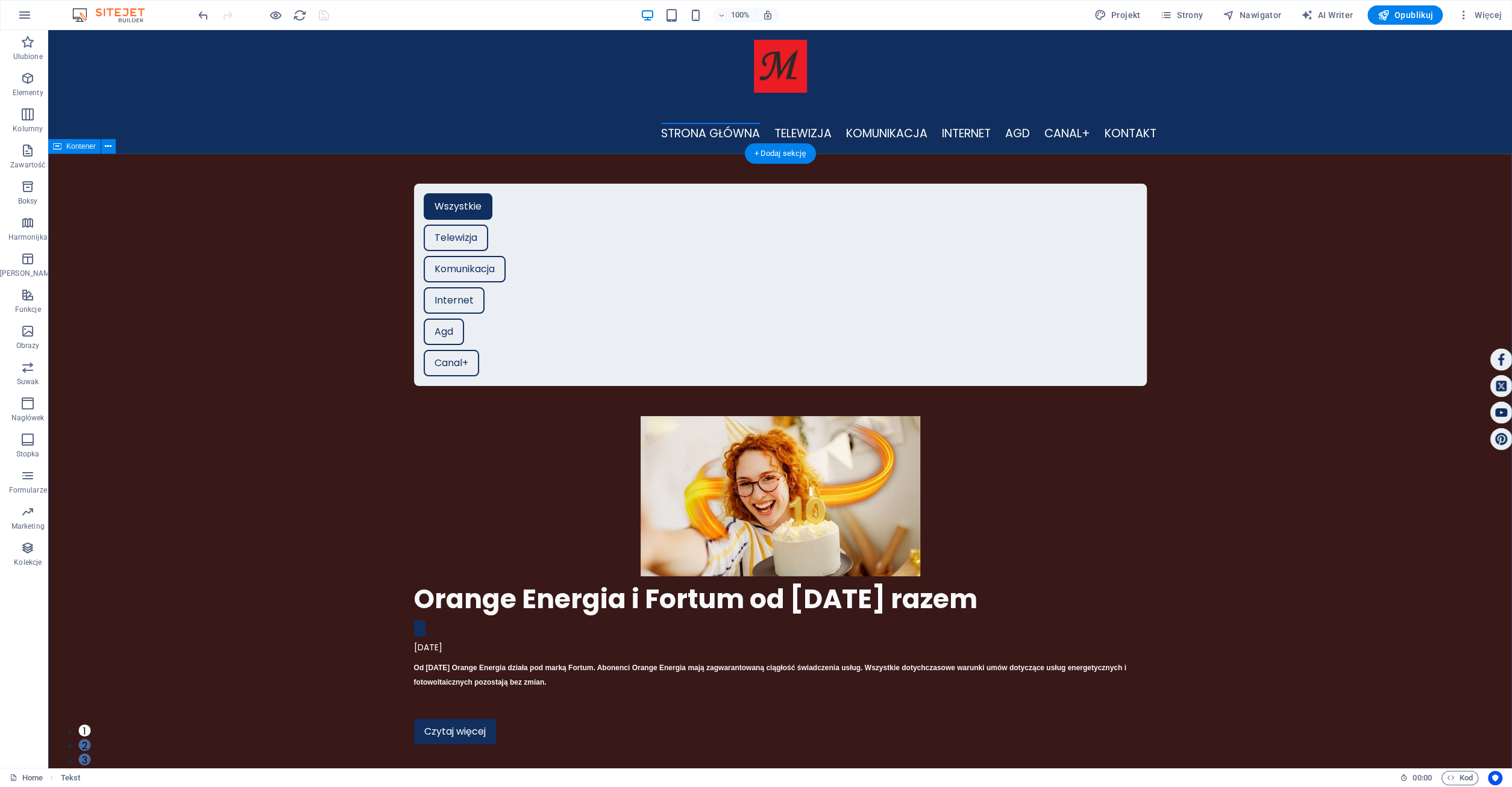
click at [1481, 18] on span "Więcej" at bounding box center [1479, 15] width 44 height 12
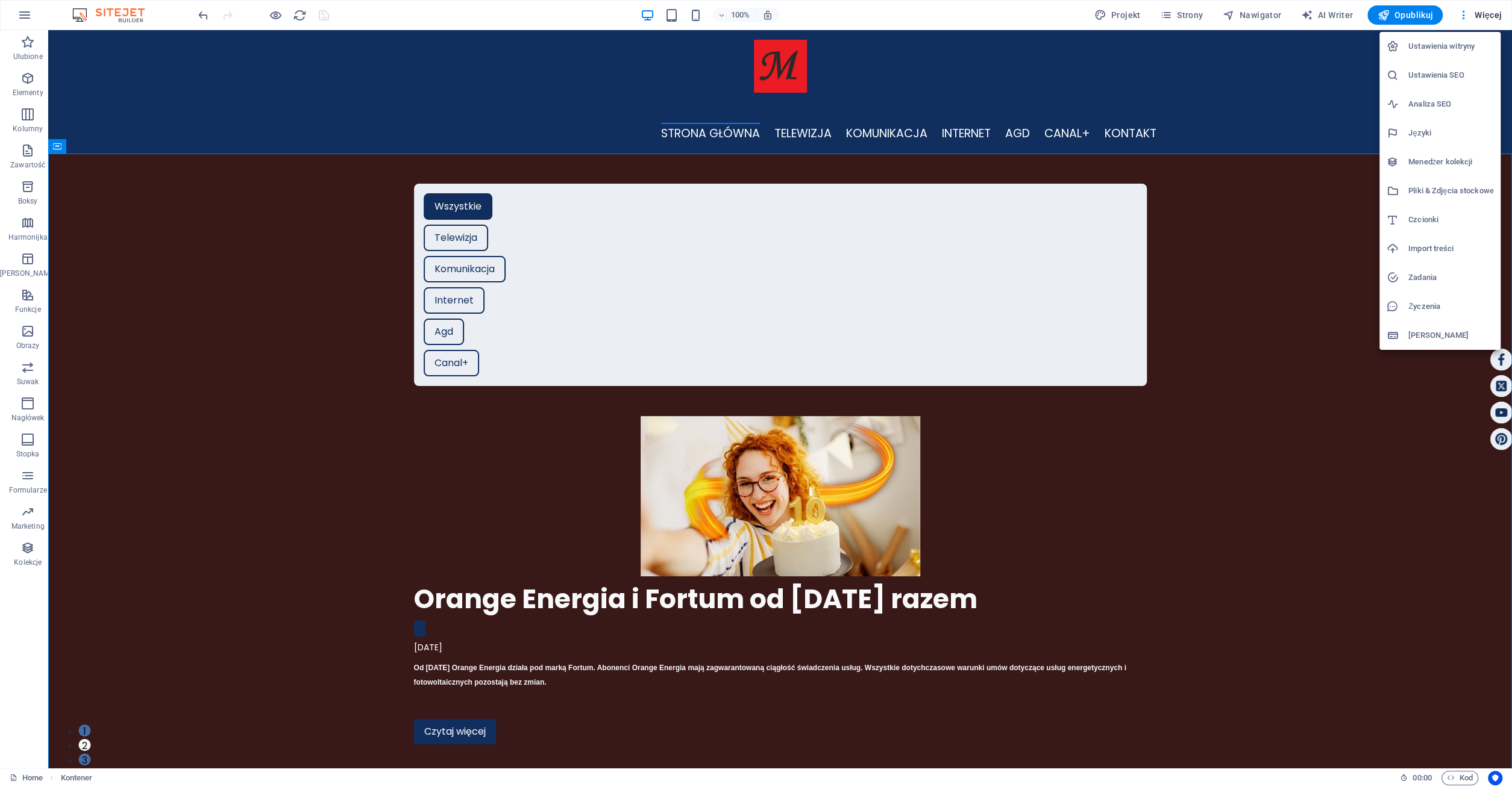
click at [1442, 163] on h6 "Menedżer kolekcji" at bounding box center [1450, 162] width 85 height 14
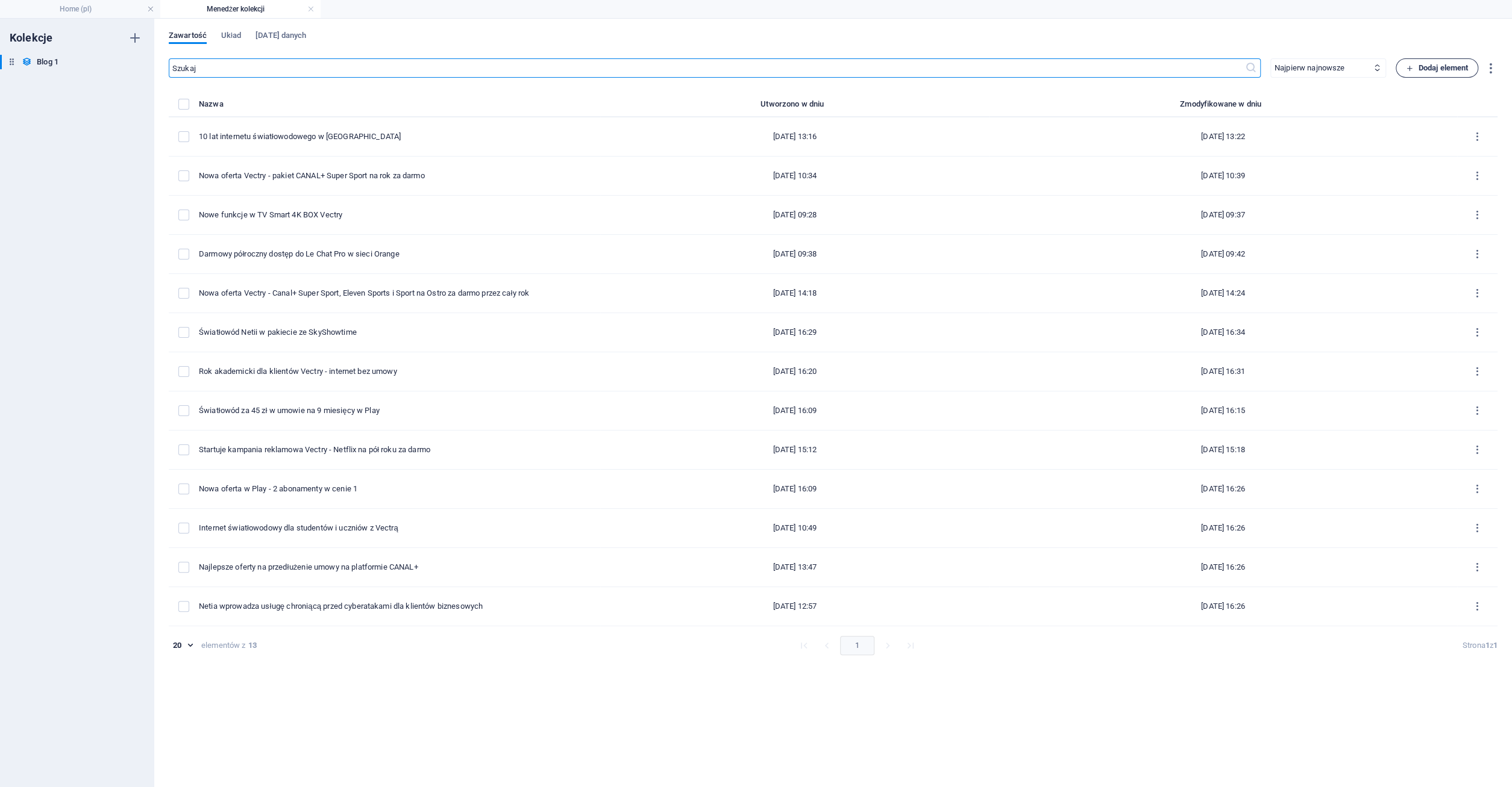
click at [1425, 66] on span "Dodaj element" at bounding box center [1437, 68] width 62 height 14
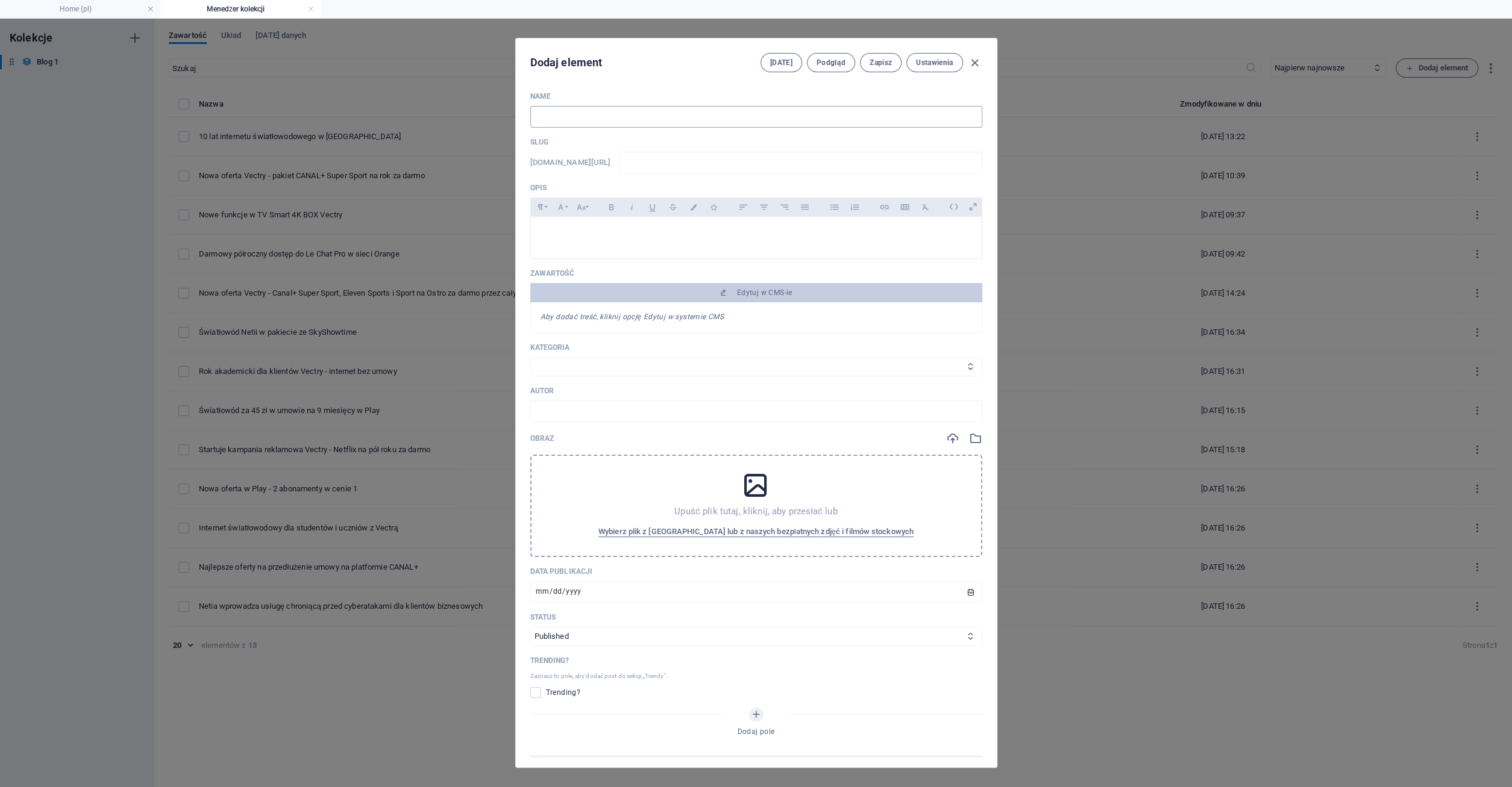
click at [556, 110] on input "text" at bounding box center [756, 117] width 452 height 22
type input "O"
type input "o"
type input "Or"
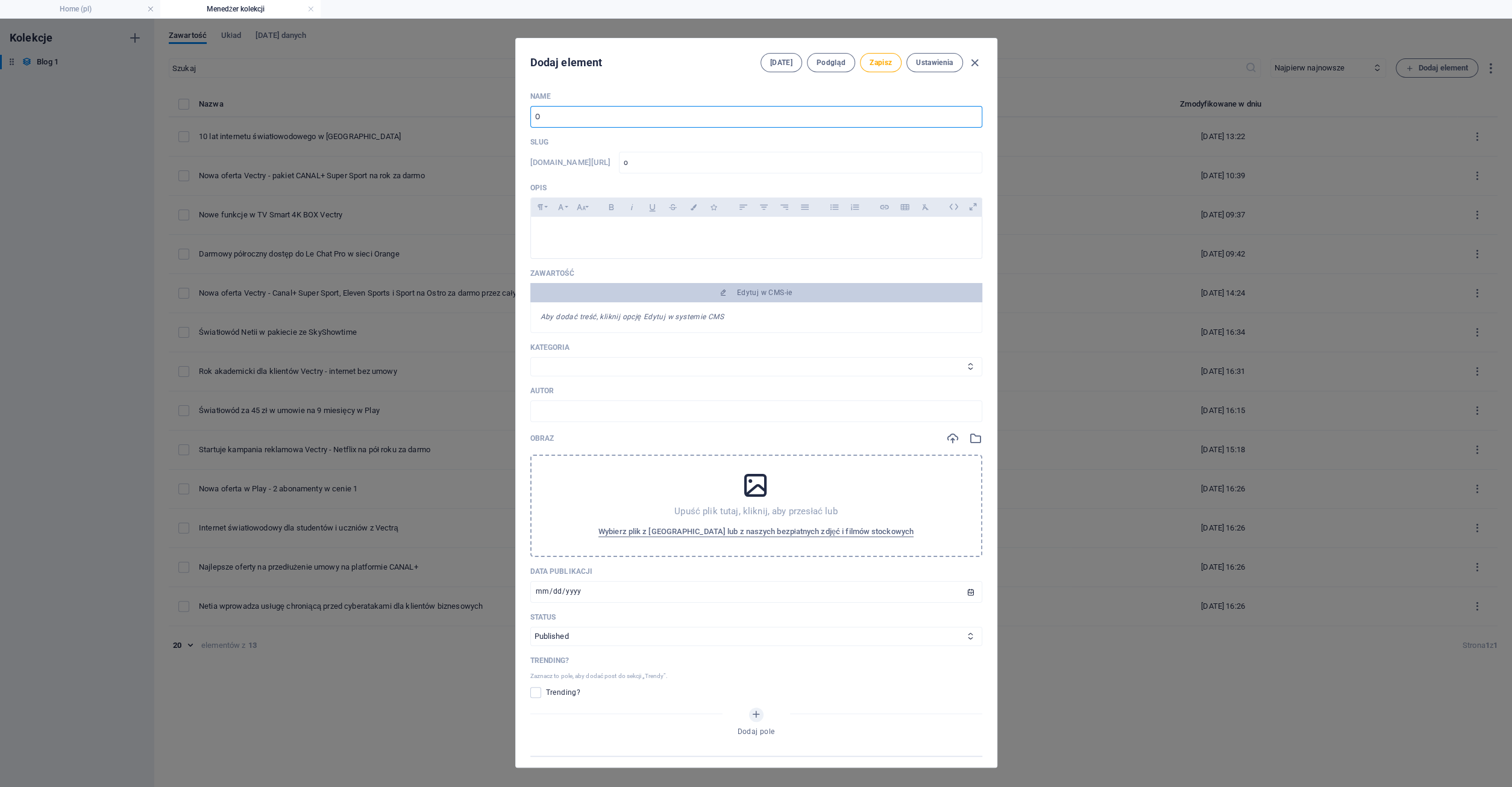
type input "or"
type input "Ora"
type input "ora"
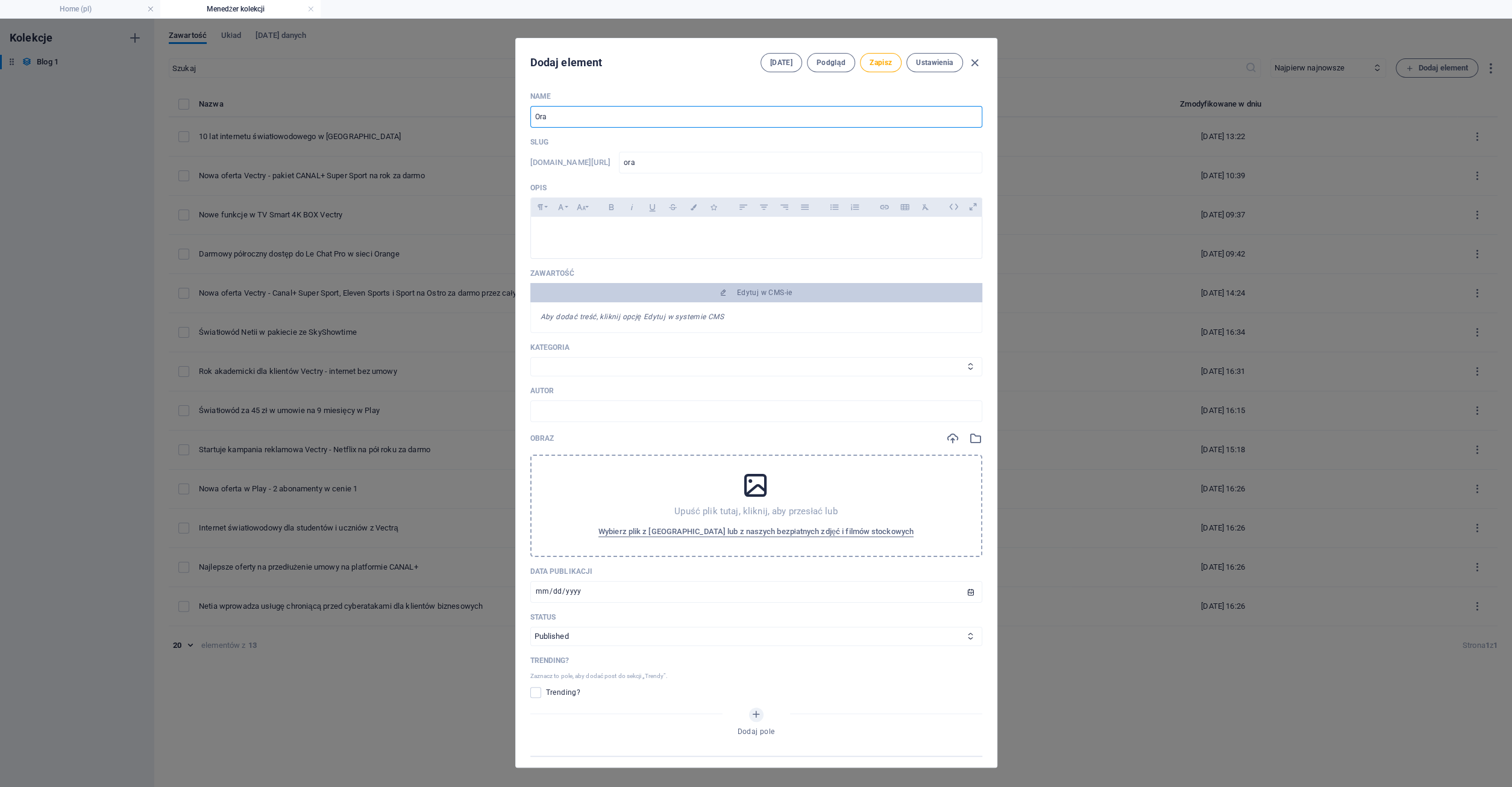
type input "Oran"
type input "oran"
type input "Orang"
type input "orang"
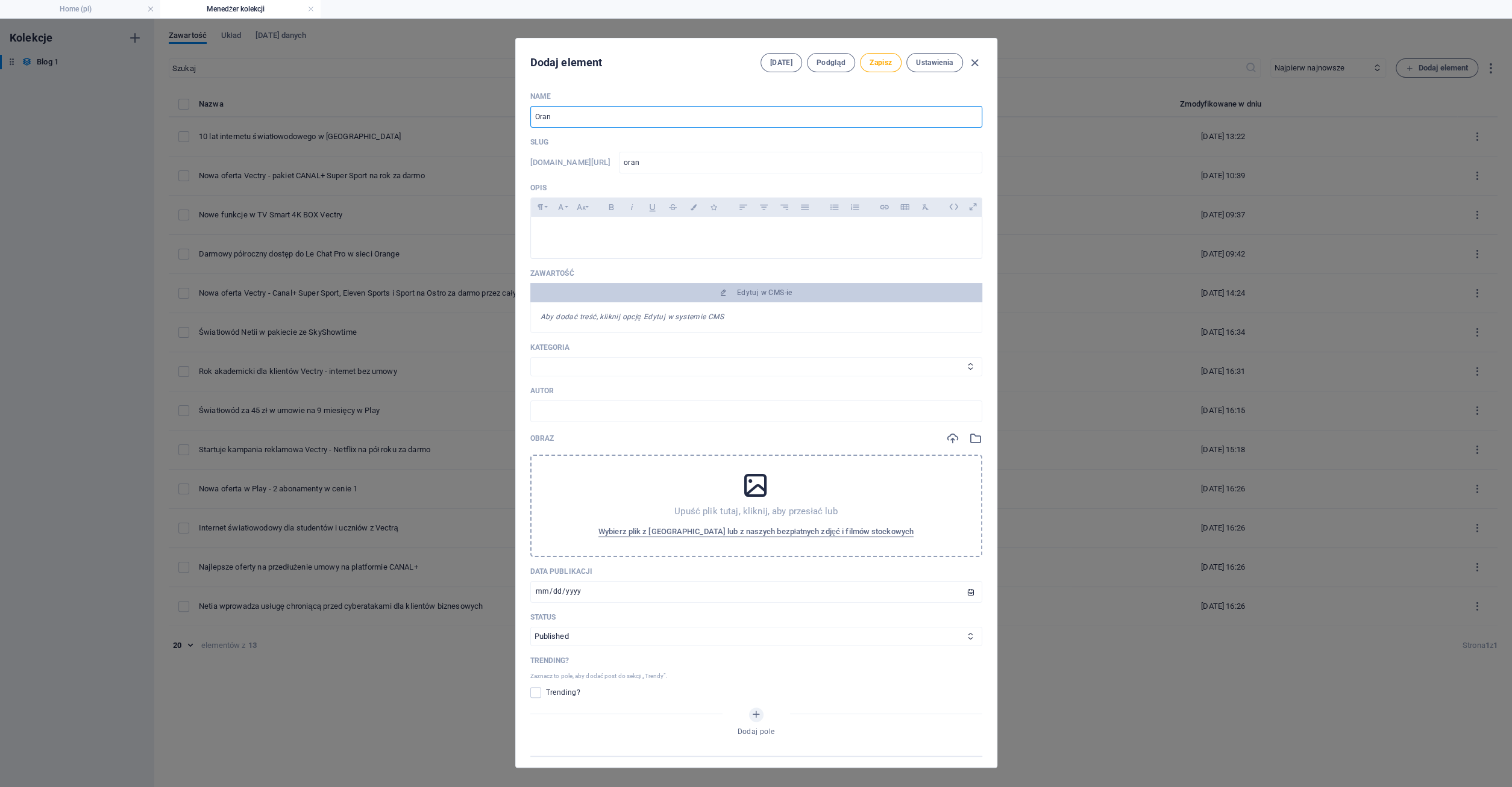
type input "orang"
type input "Orange"
type input "orange"
type input "Orange E"
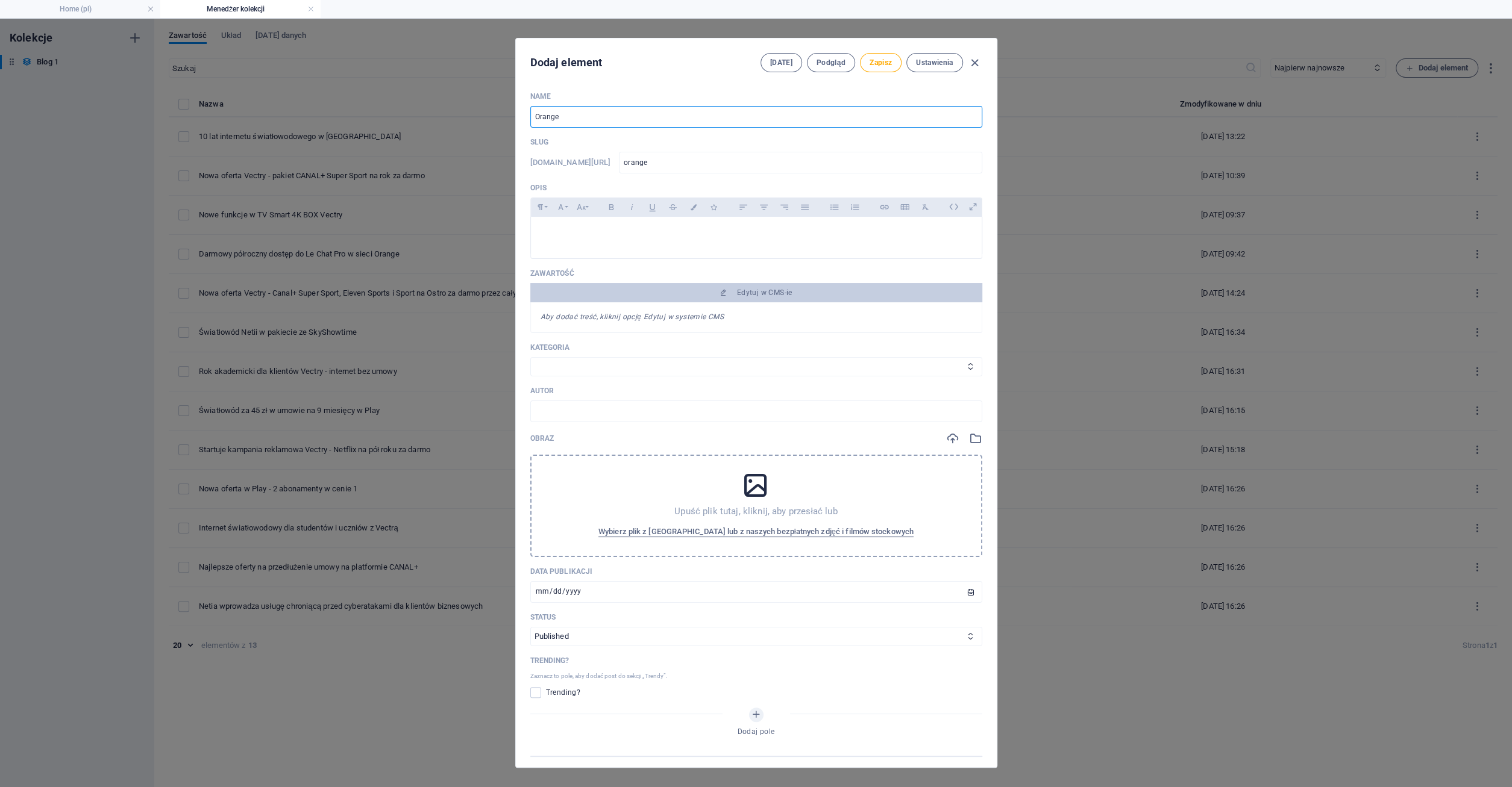
type input "orange-e"
type input "Orange En"
type input "orange-en"
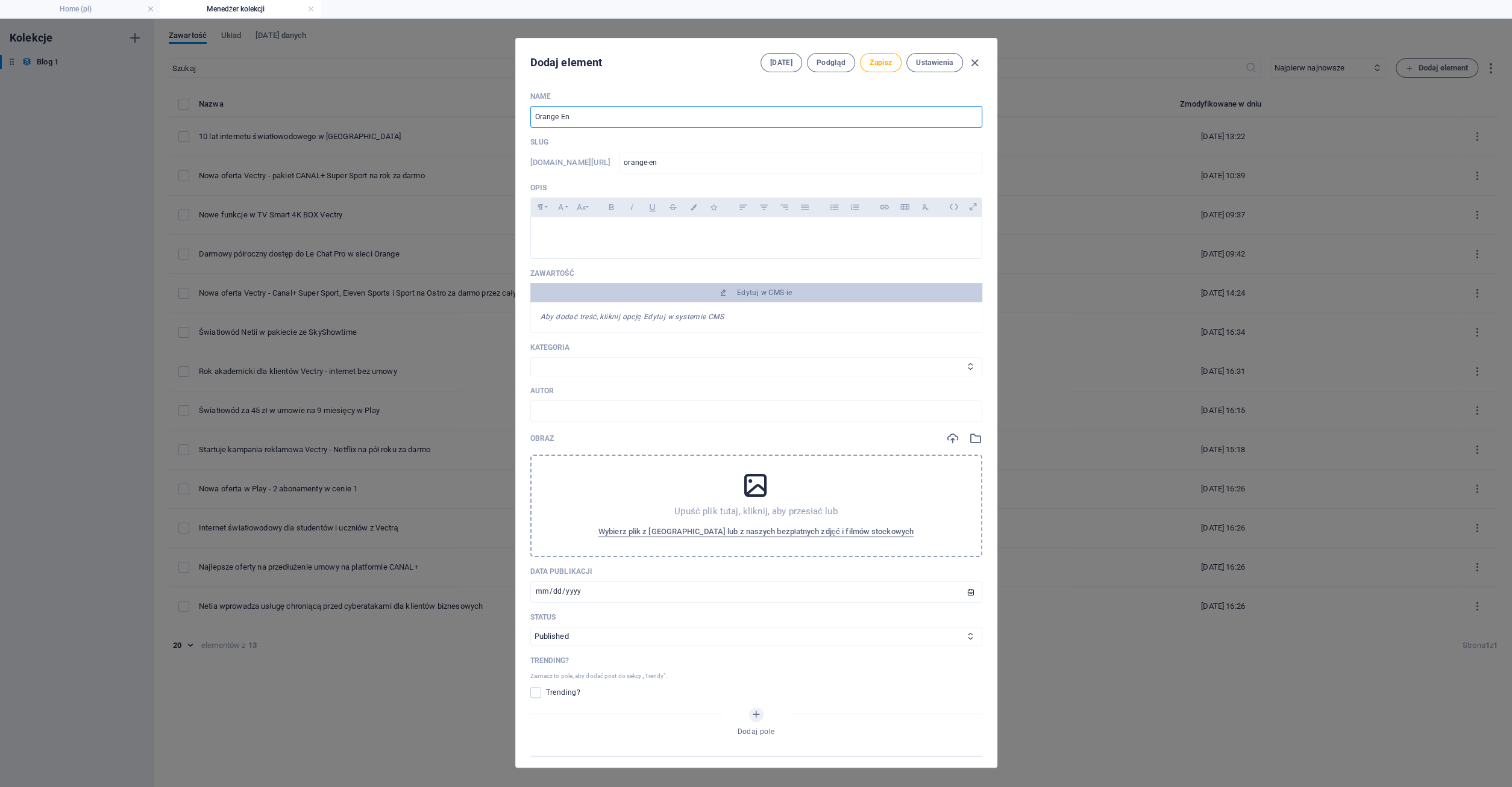
type input "Orange Ene"
type input "orange-ene"
type input "Orange Ener"
type input "orange-ener"
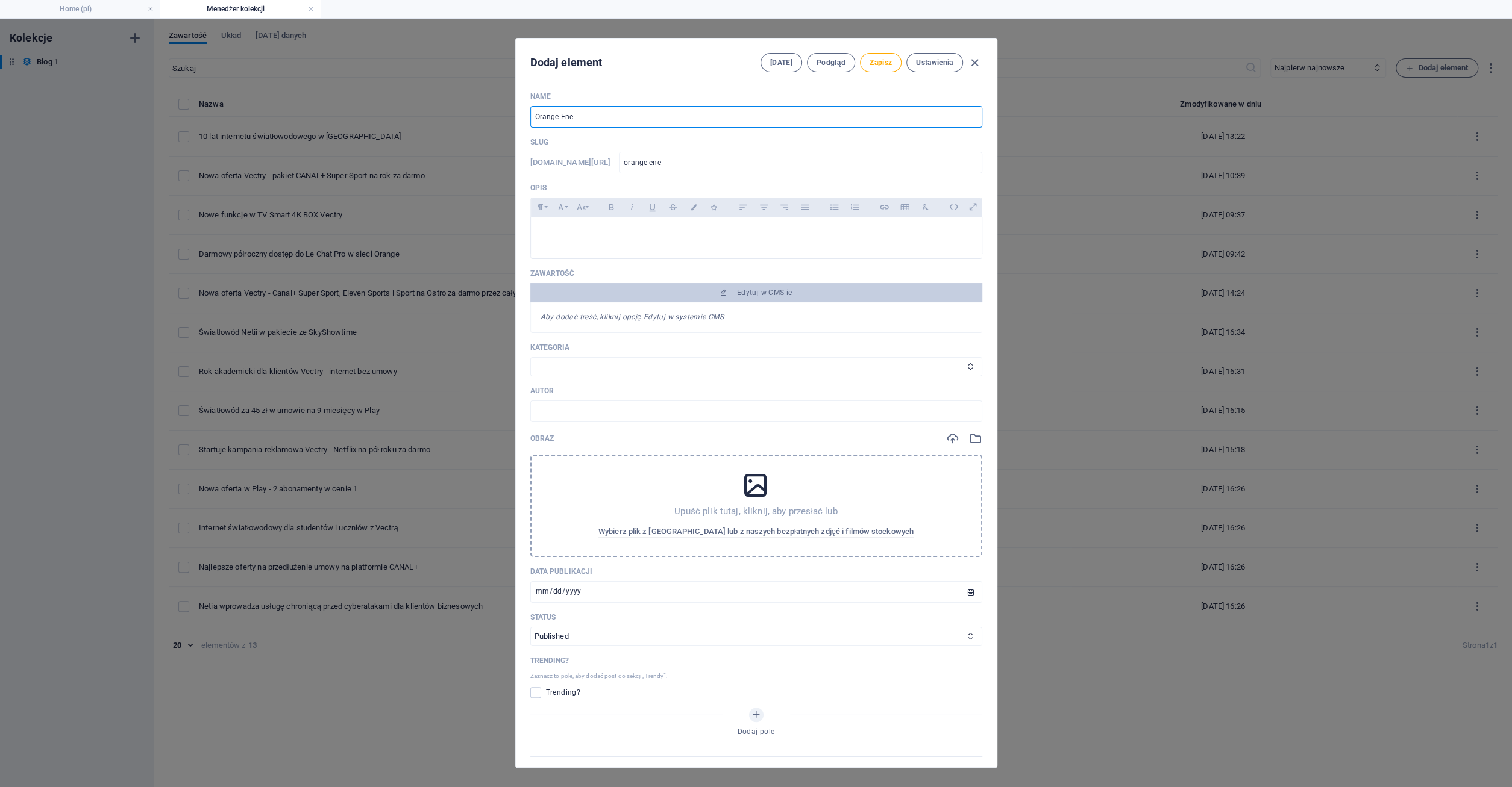
type input "orange-ener"
type input "Orange Energ"
type input "orange-energ"
type input "Orange Energi"
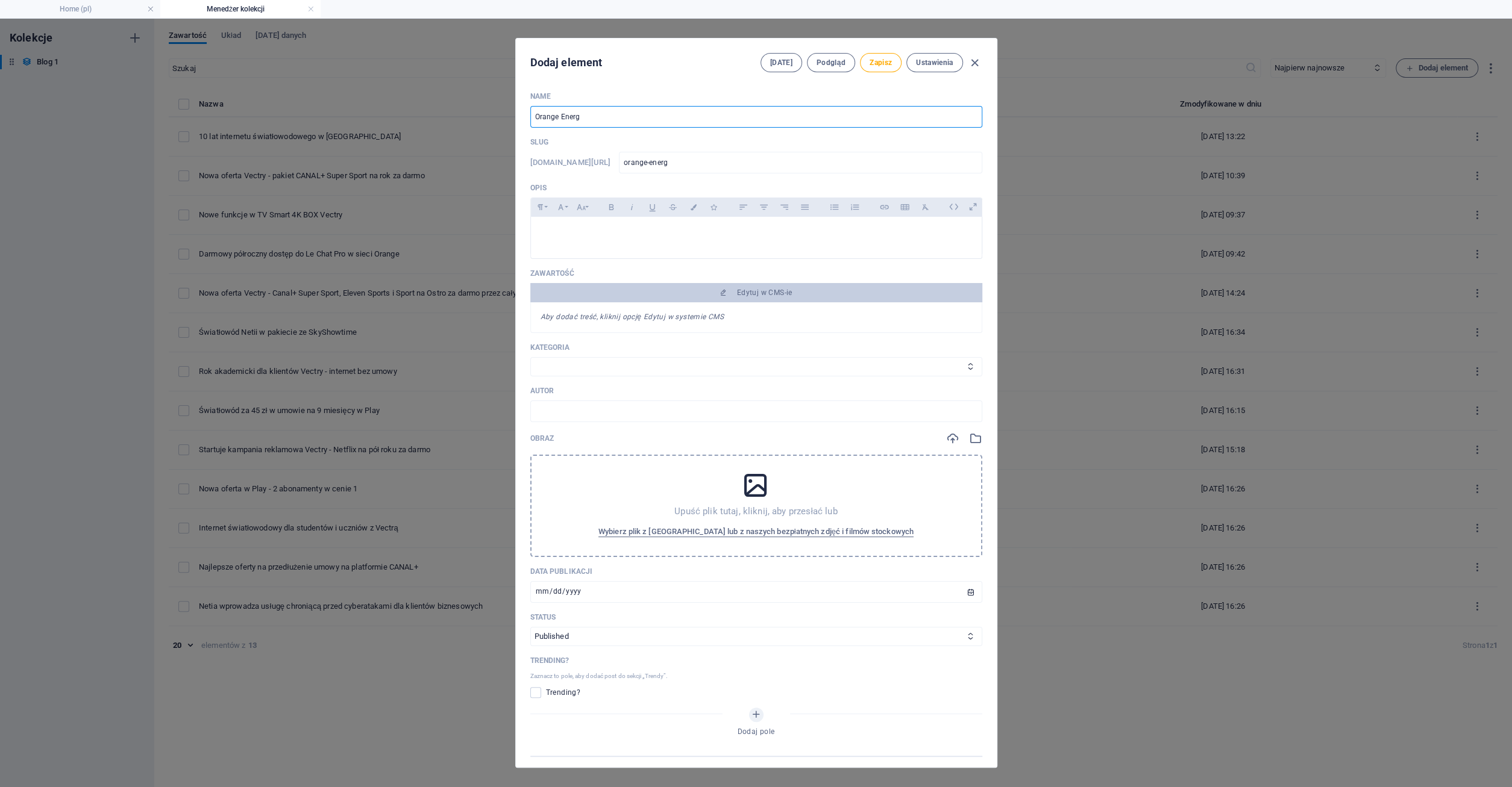
type input "orange-energi"
type input "Orange Energia"
type input "orange-energia"
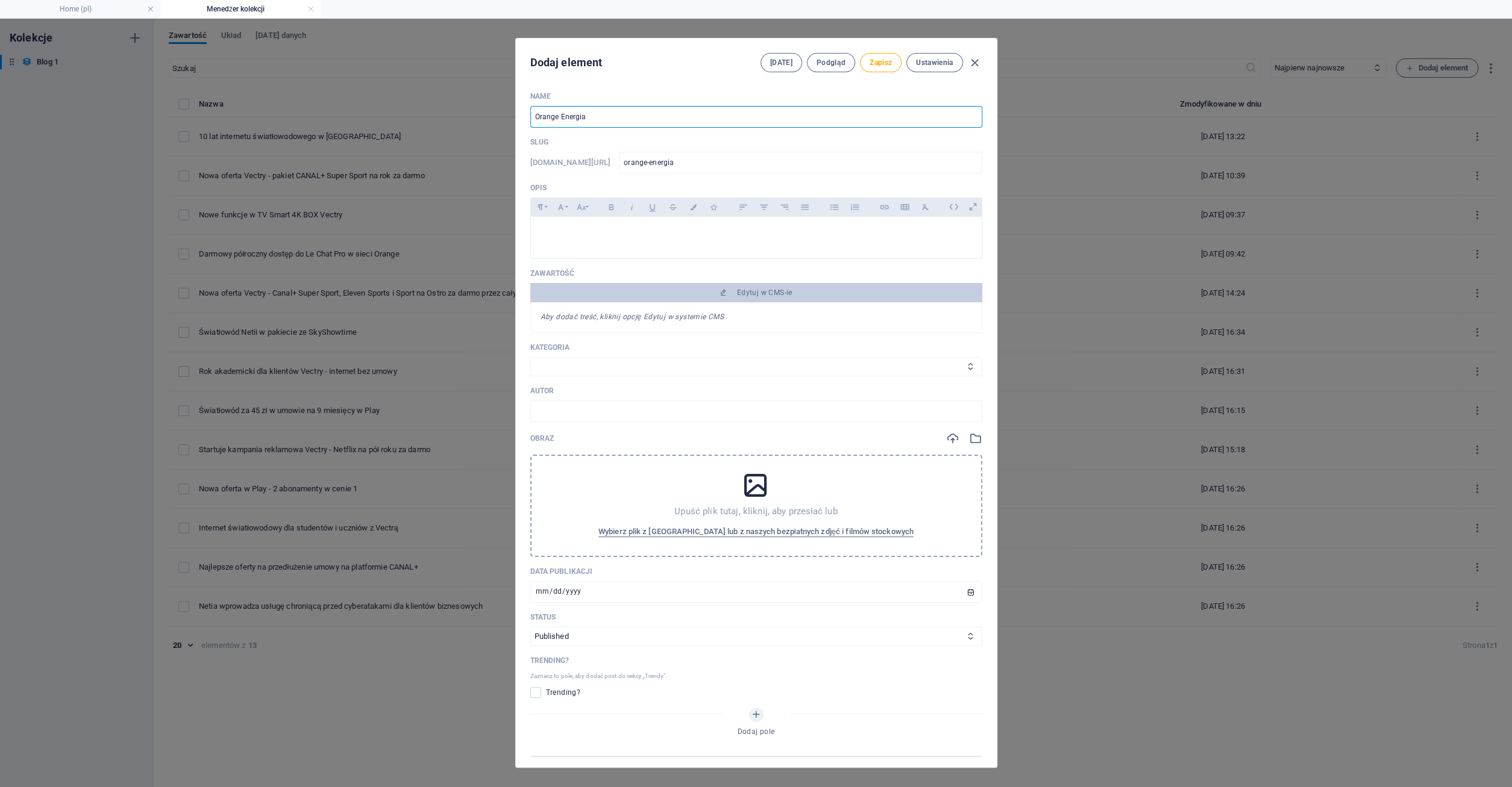
type input "Orange Energia i"
type input "orange-energia-i"
type input "Orange Energia i F"
type input "orange-energia-i-f"
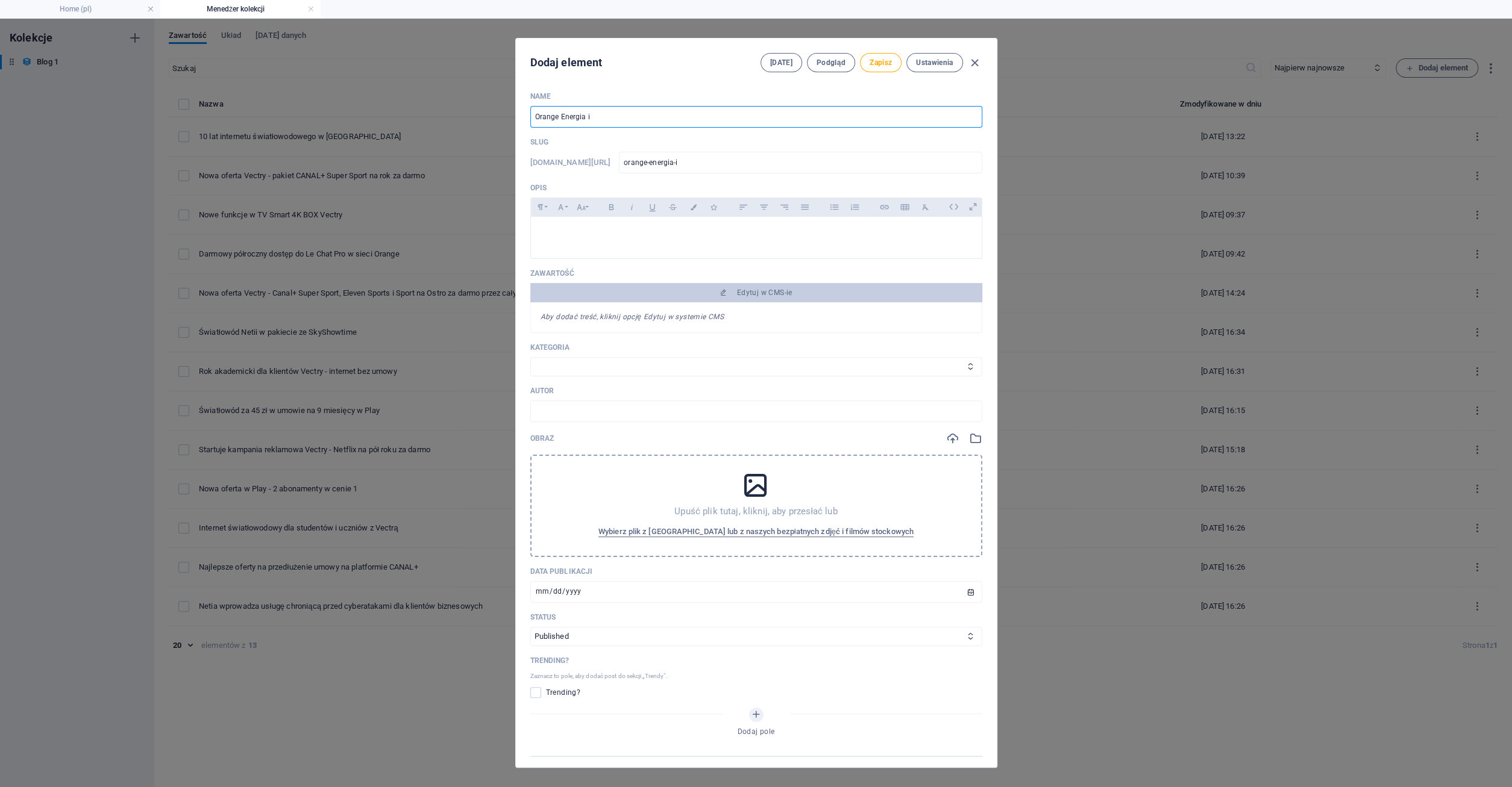
type input "orange-energia-i-f"
type input "Orange Energia i Fo"
type input "orange-energia-i-fo"
type input "Orange Energia i For"
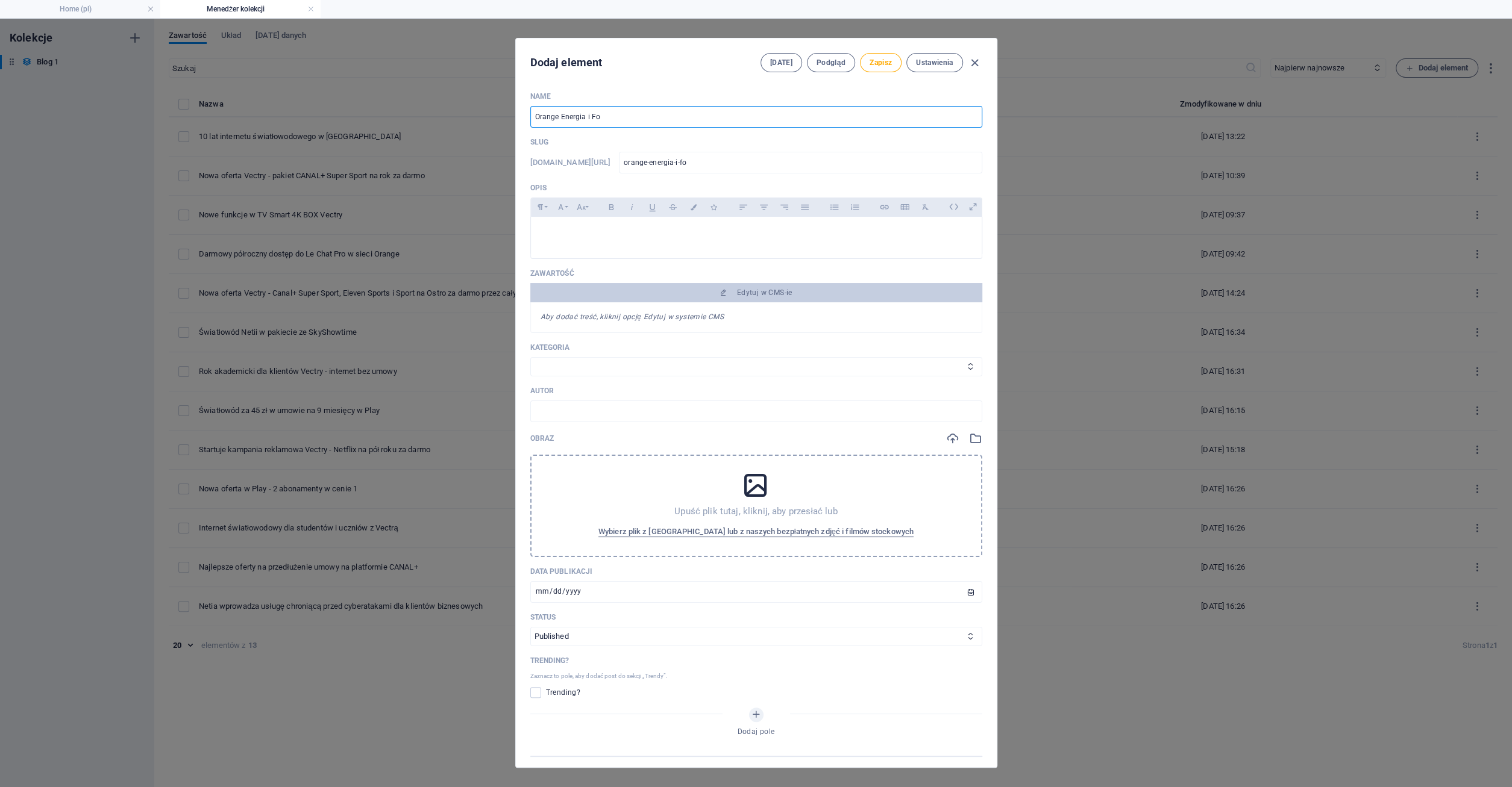
type input "orange-energia-i-for"
type input "Orange Energia i Fort"
type input "orange-energia-i-fort"
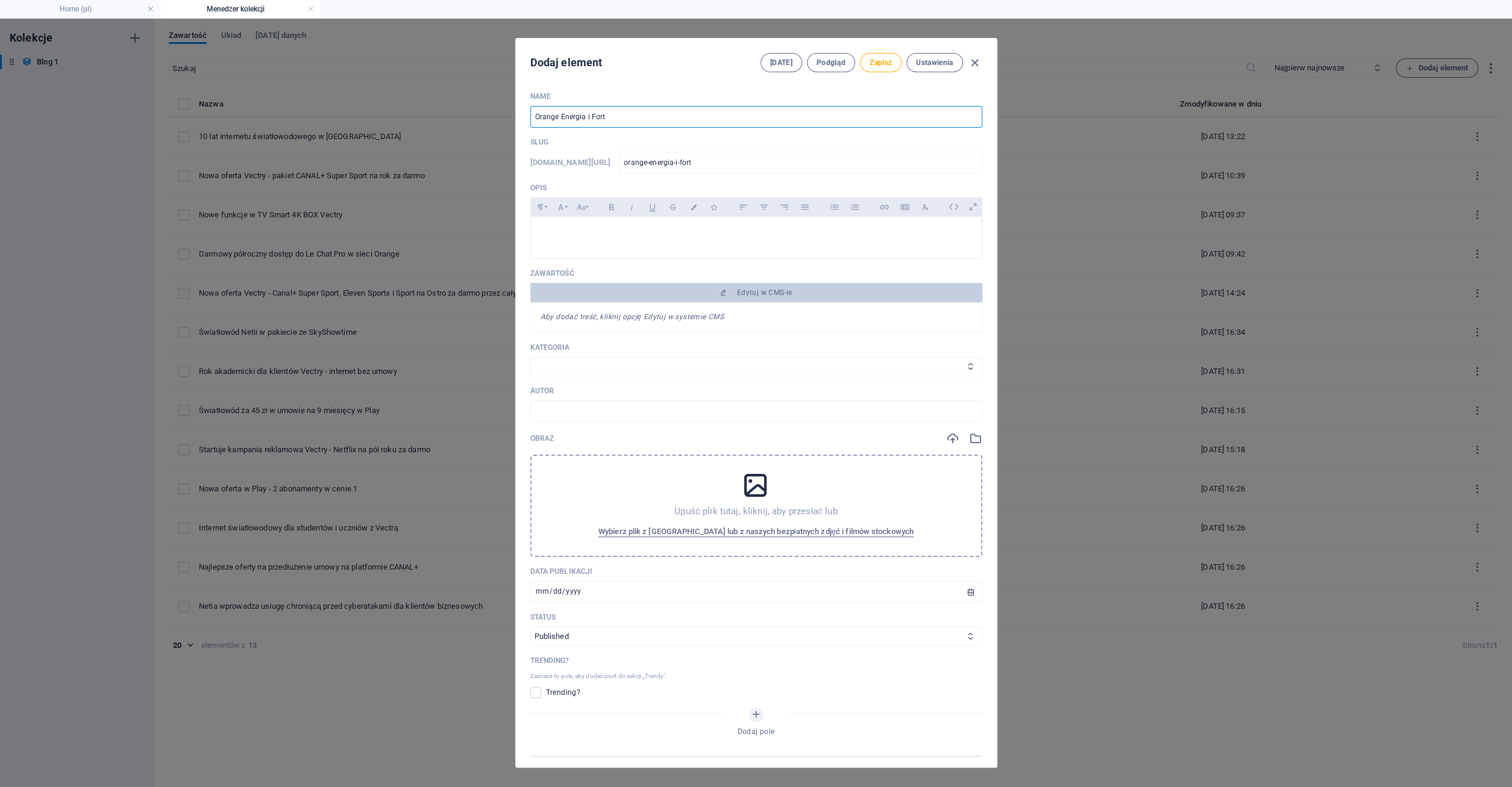
type input "Orange Energia i Fortu"
type input "orange-energia-i-fortu"
type input "Orange Energia i Fortum"
type input "orange-energia-i-fortum"
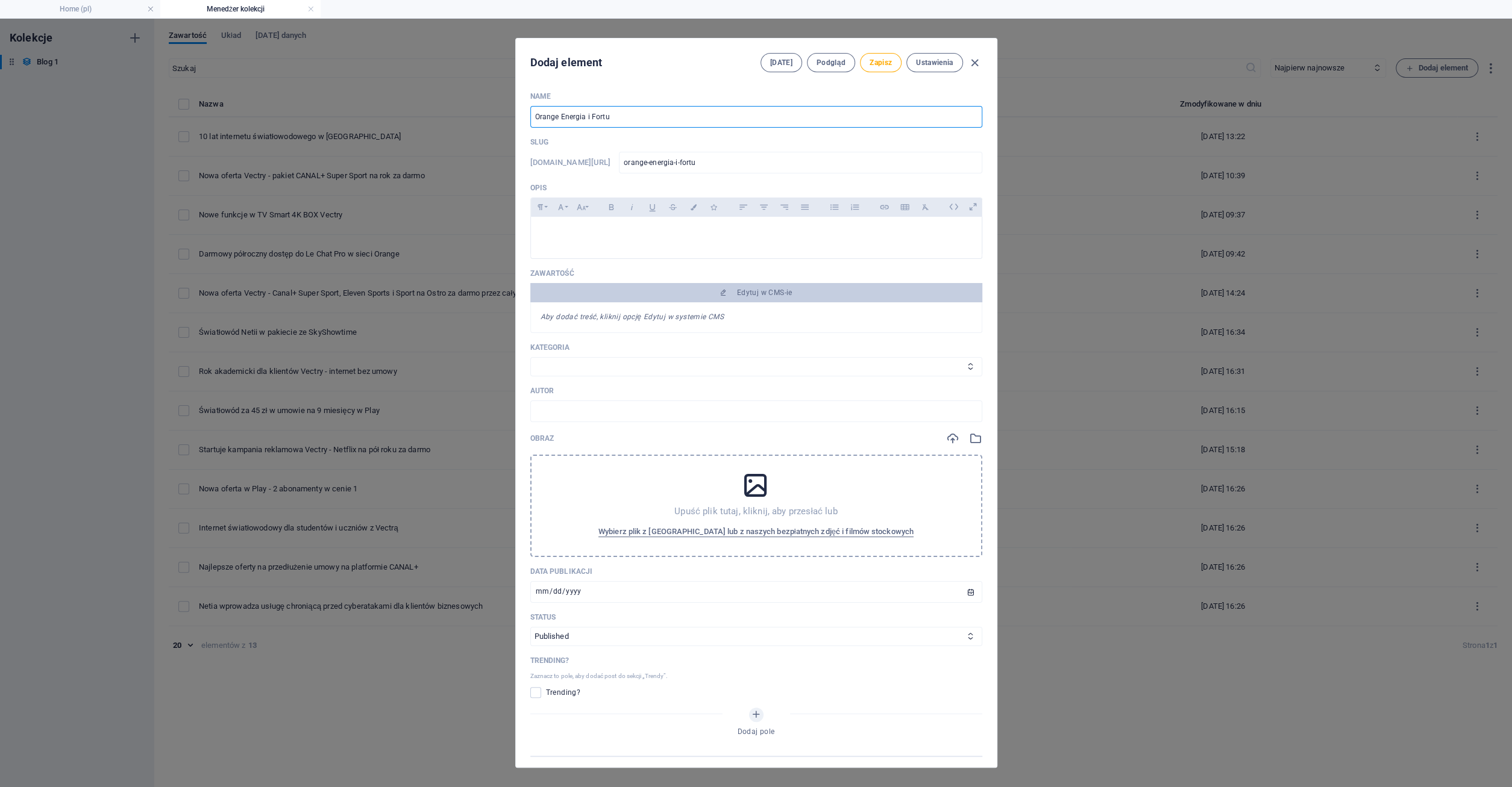
type input "orange-energia-i-fortum"
type input "Orange Energia i Fortum o"
type input "orange-energia-i-fortum-o"
type input "Orange Energia i Fortum od"
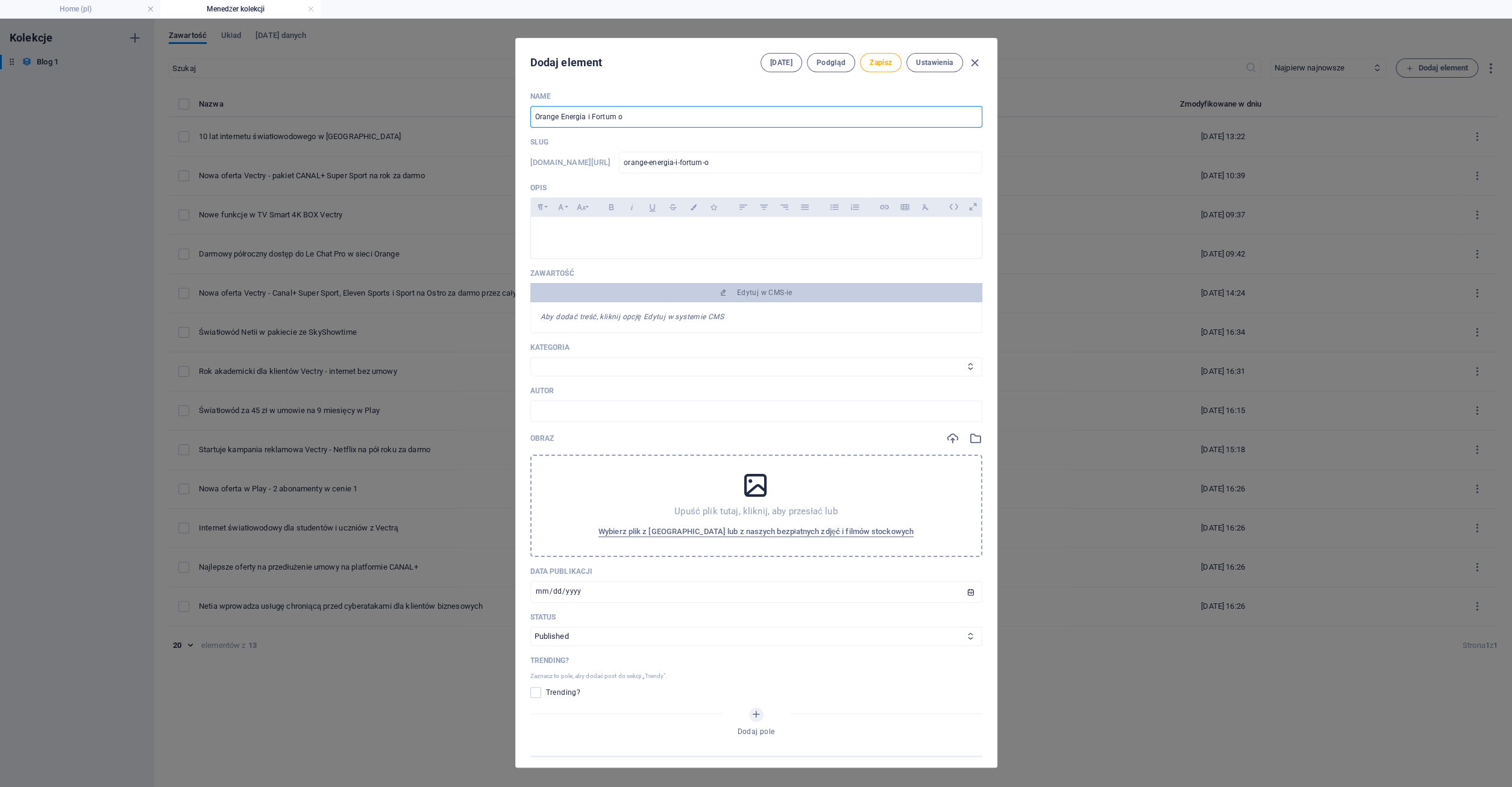
type input "orange-energia-i-fortum-od"
type input "Orange Energia i Fortum od d"
type input "orange-energia-i-fortum-od-d"
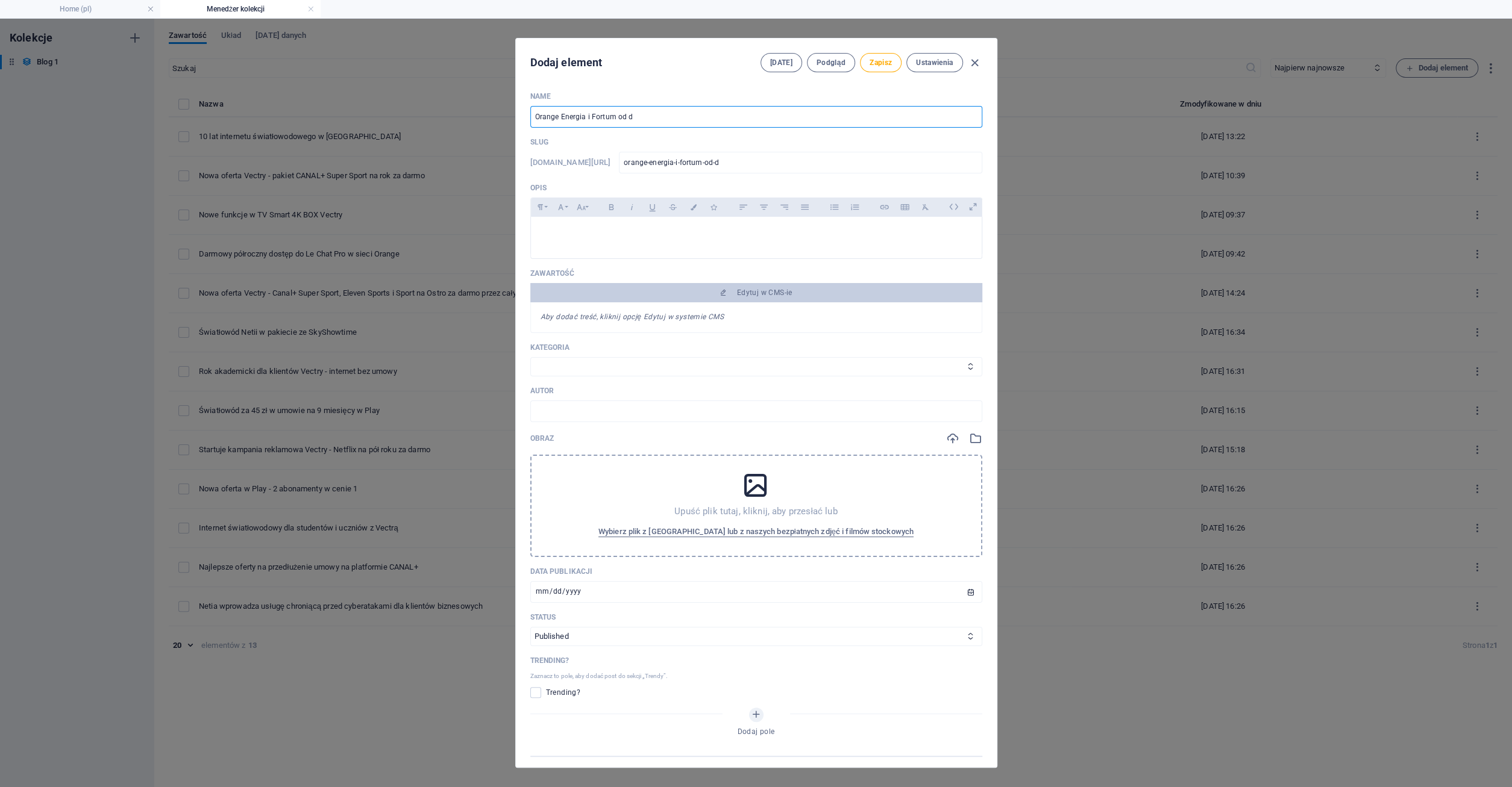
type input "Orange Energia i Fortum od dz"
type input "orange-energia-i-fortum-od-dz"
type input "Orange Energia i Fortum od dzi"
type input "orange-energia-i-fortum-od-dzi"
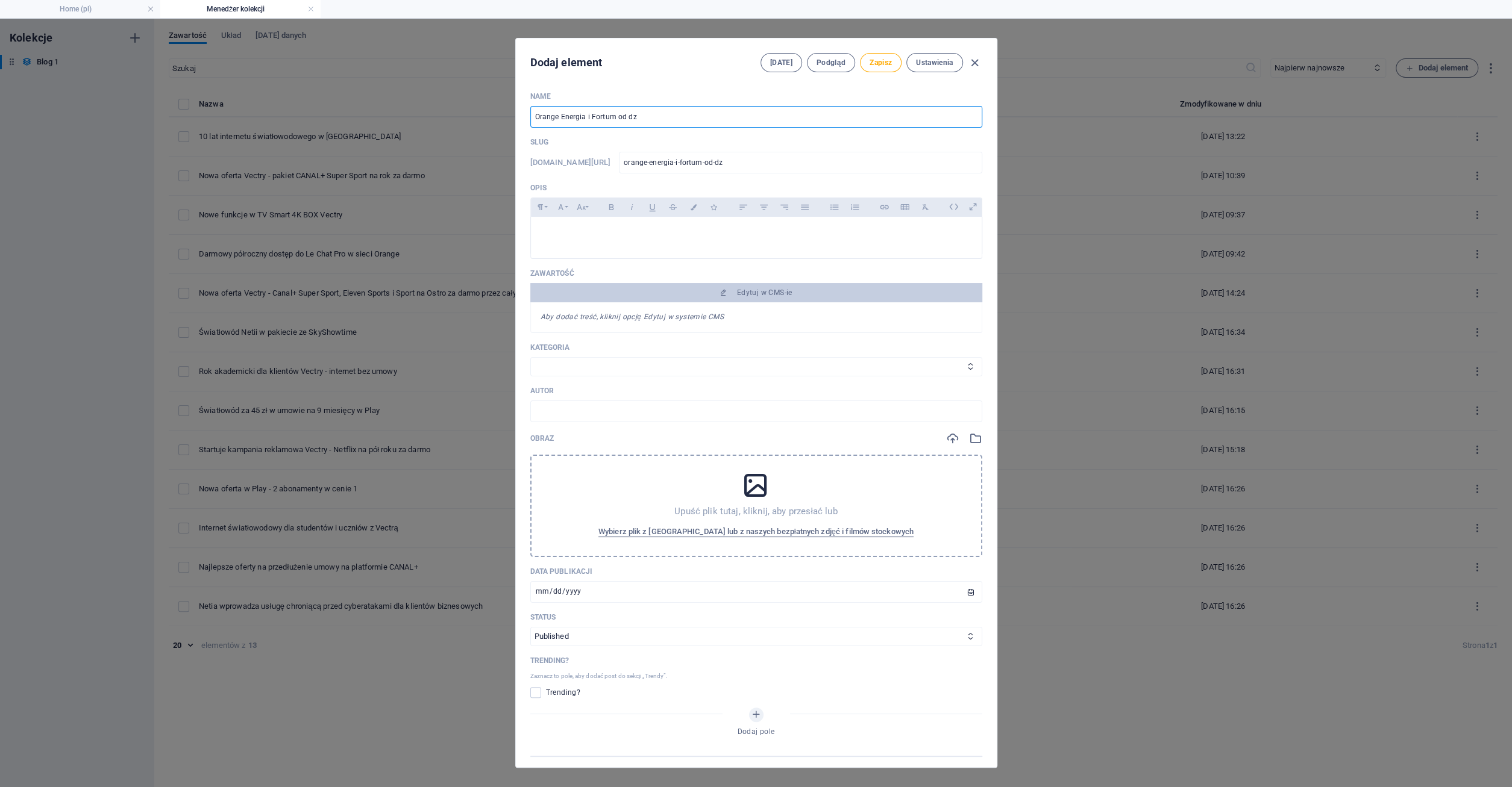
type input "orange-energia-i-fortum-od-dzi"
click at [581, 216] on div "Paragraph Format Normal Heading 1 Heading 2 Heading 3 Heading 4 Heading 5 Headi…" at bounding box center [756, 208] width 452 height 19
click at [579, 228] on p at bounding box center [756, 231] width 431 height 11
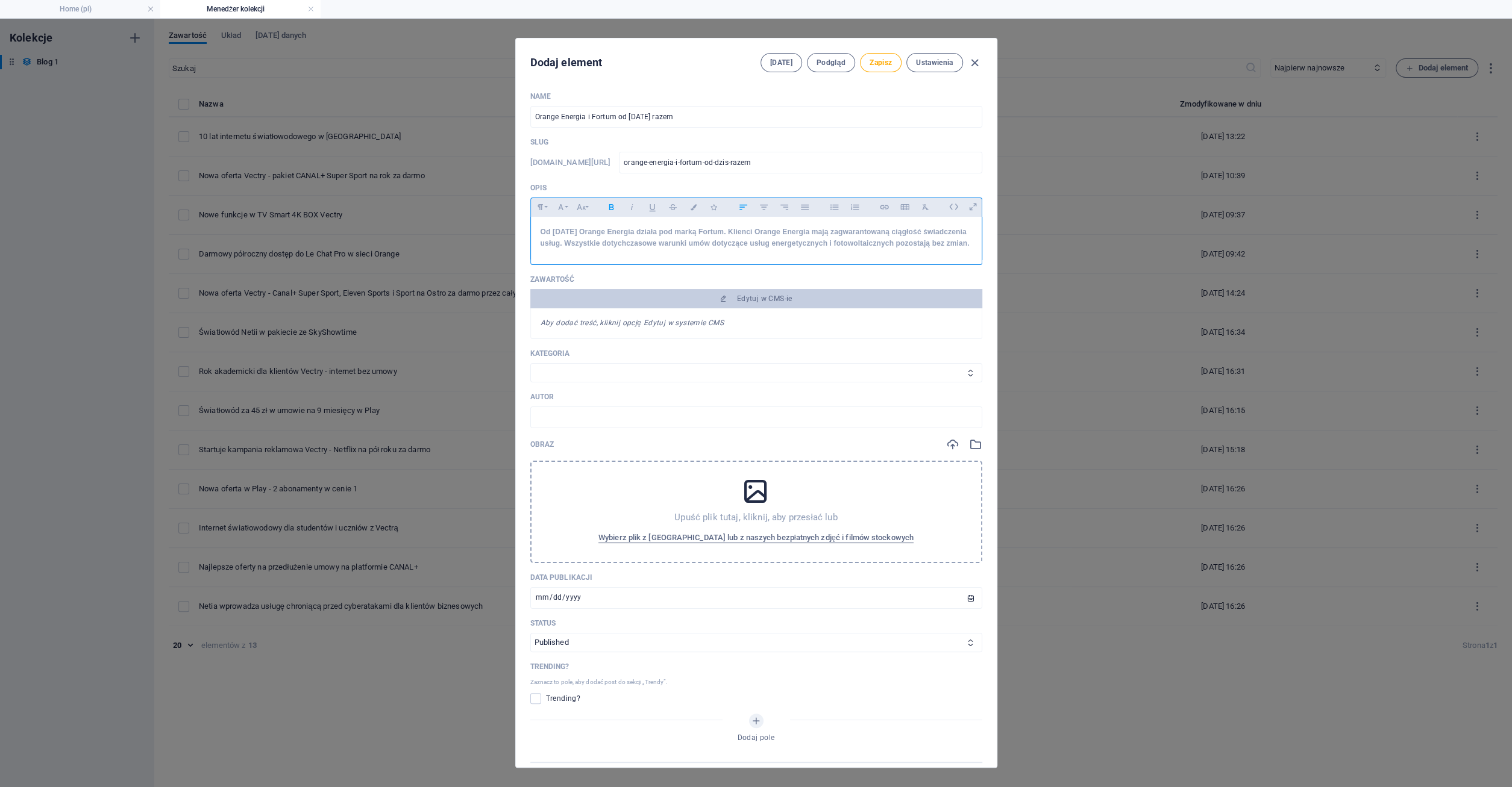
click at [778, 231] on strong "Od [DATE] Orange Energia działa pod marką Fortum. Klienci Orange Energia mają z…" at bounding box center [755, 238] width 429 height 19
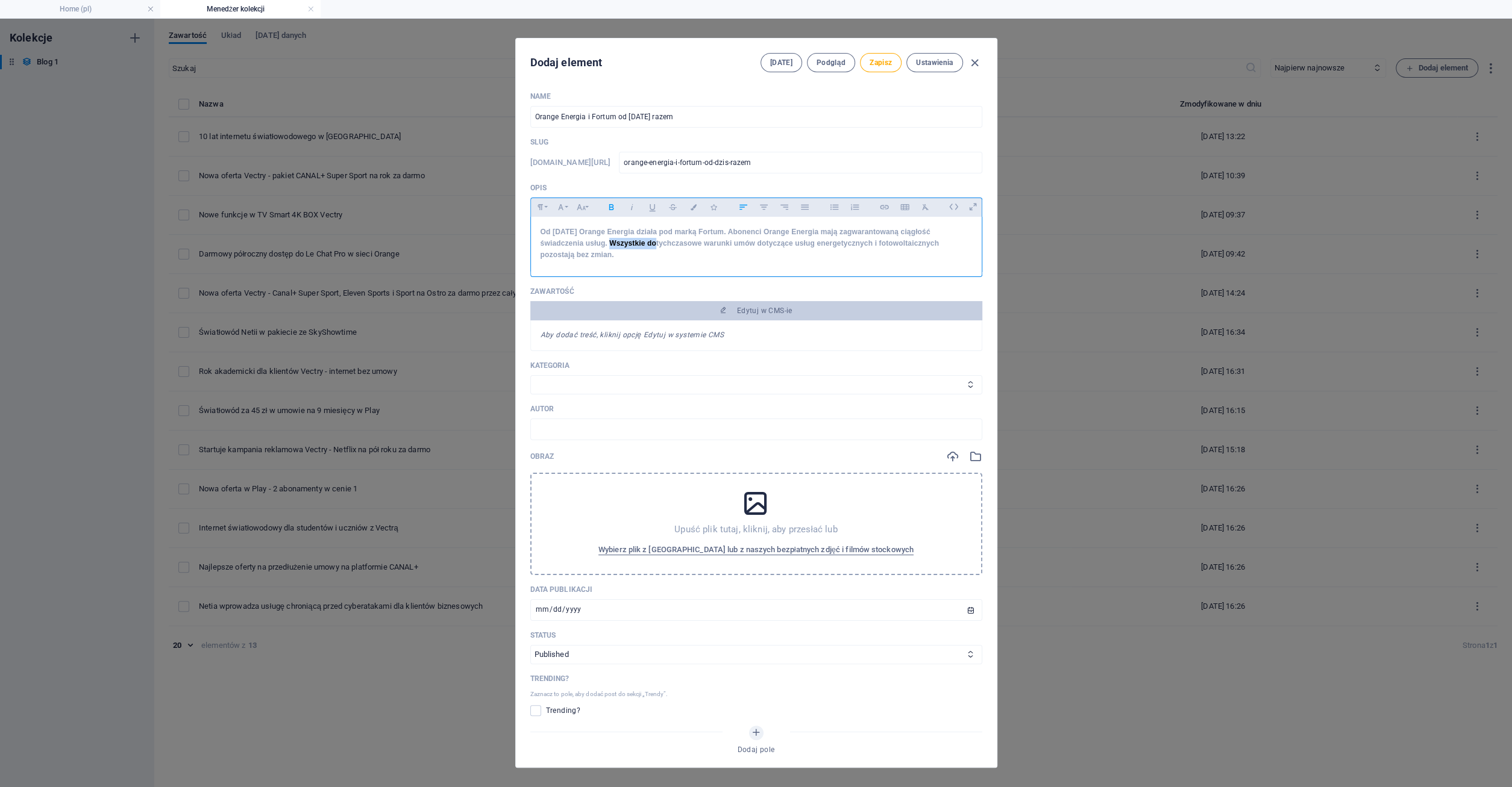
drag, startPoint x: 586, startPoint y: 240, endPoint x: 629, endPoint y: 246, distance: 43.4
click at [629, 246] on p "Od [DATE] Orange Energia działa pod marką Fortum. Abonenci Orange Energia mają …" at bounding box center [756, 244] width 431 height 35
click at [629, 246] on strong "Od [DATE] Orange Energia działa pod marką Fortum. Abonenci Orange Energia mają …" at bounding box center [740, 243] width 399 height 31
click at [885, 58] on span "Zapisz" at bounding box center [880, 62] width 22 height 10
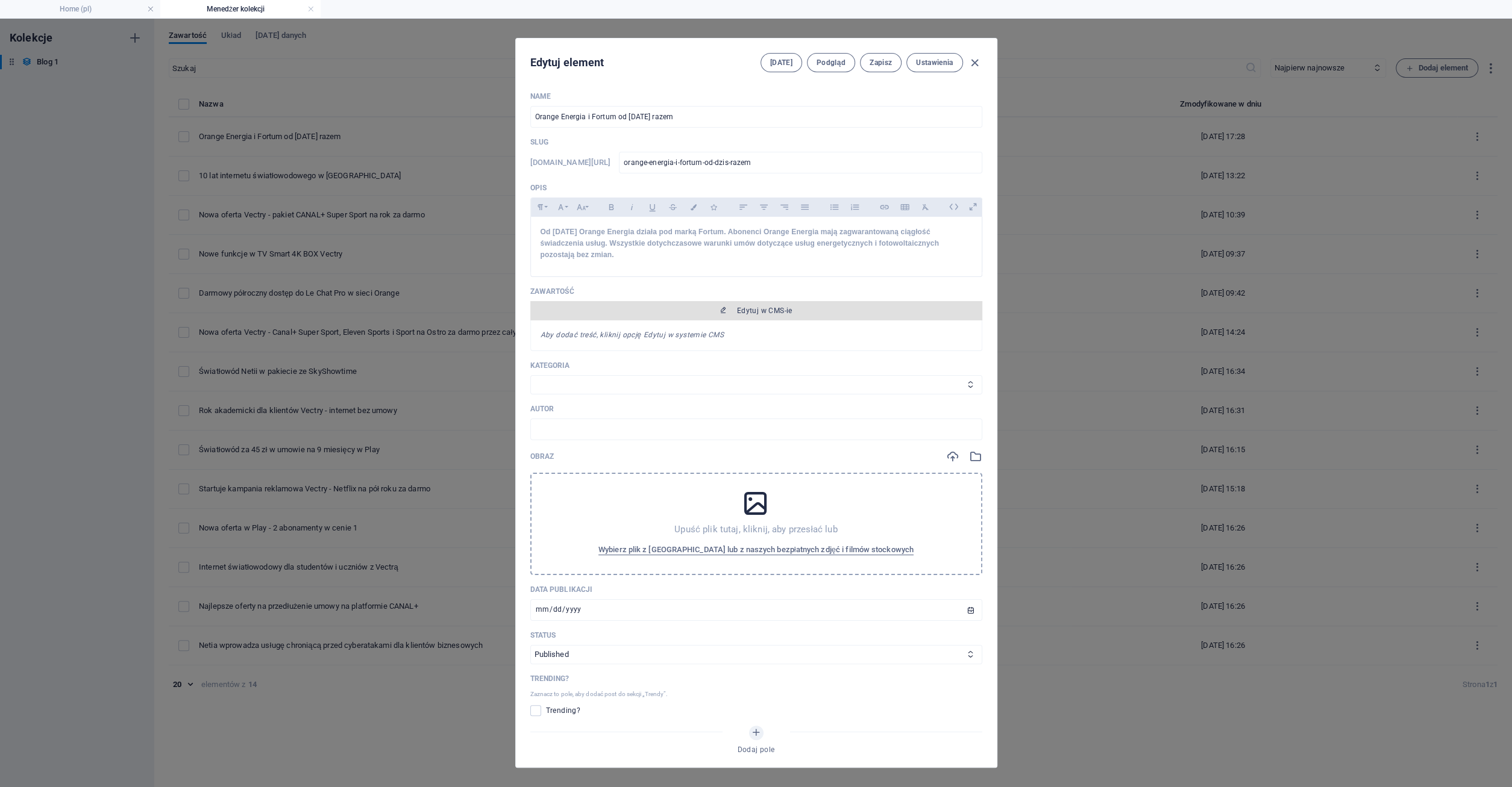
click at [747, 306] on span "Edytuj w CMS-ie" at bounding box center [764, 310] width 56 height 10
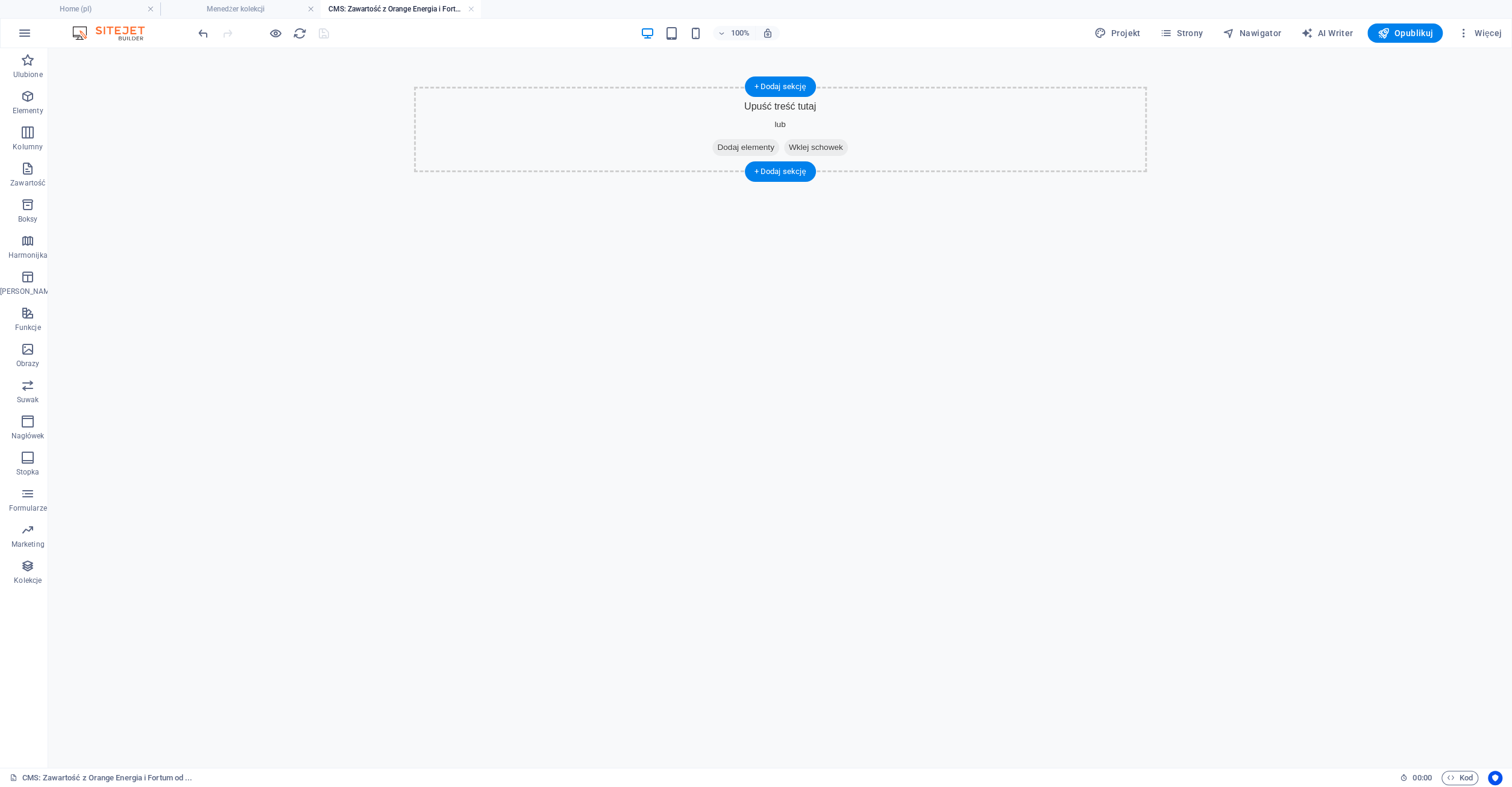
click at [727, 148] on span "Dodaj elementy" at bounding box center [745, 147] width 66 height 17
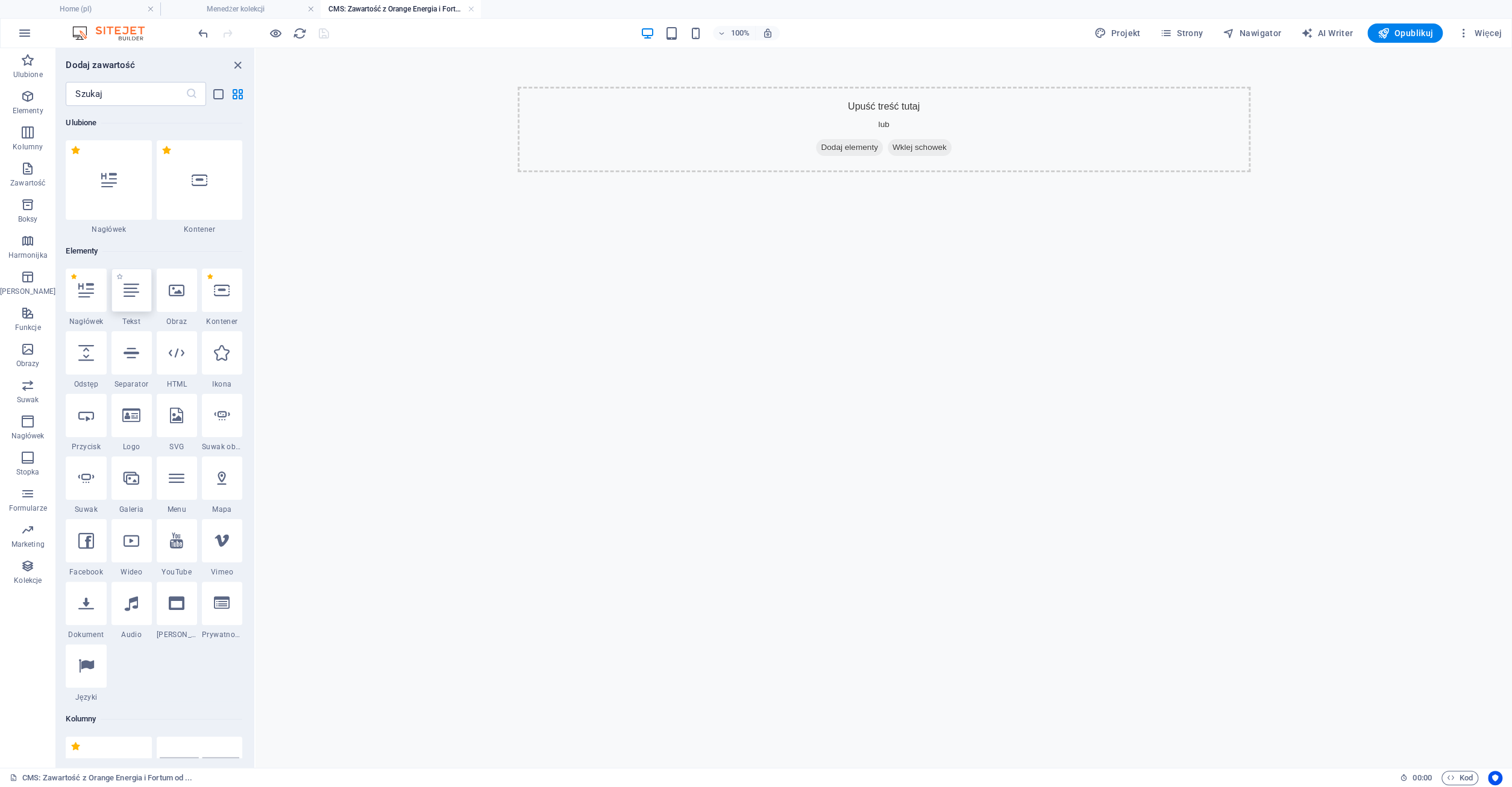
drag, startPoint x: 137, startPoint y: 298, endPoint x: 11, endPoint y: 243, distance: 137.5
click at [137, 298] on div at bounding box center [132, 290] width 41 height 43
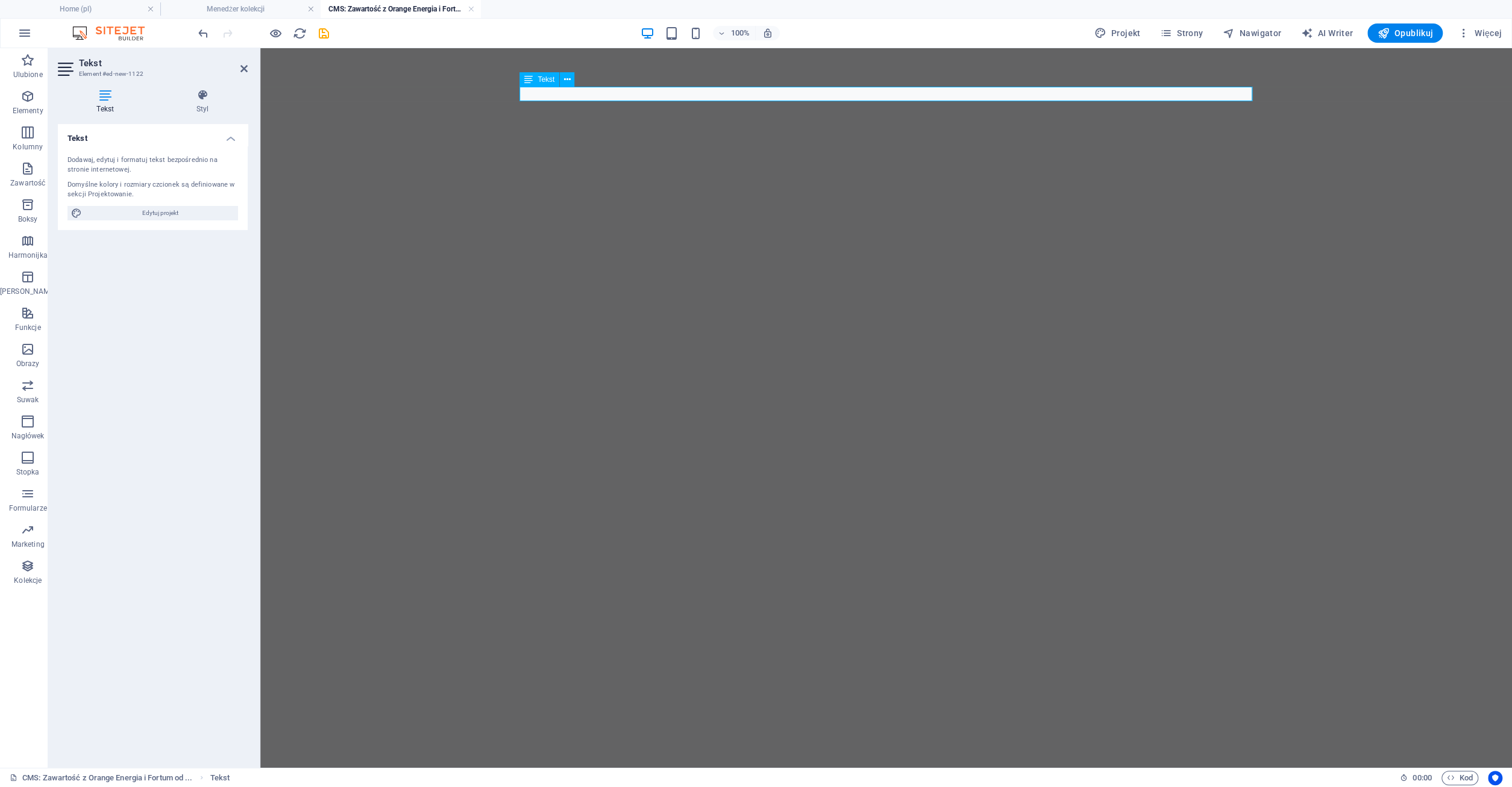
click at [539, 92] on p at bounding box center [885, 94] width 733 height 14
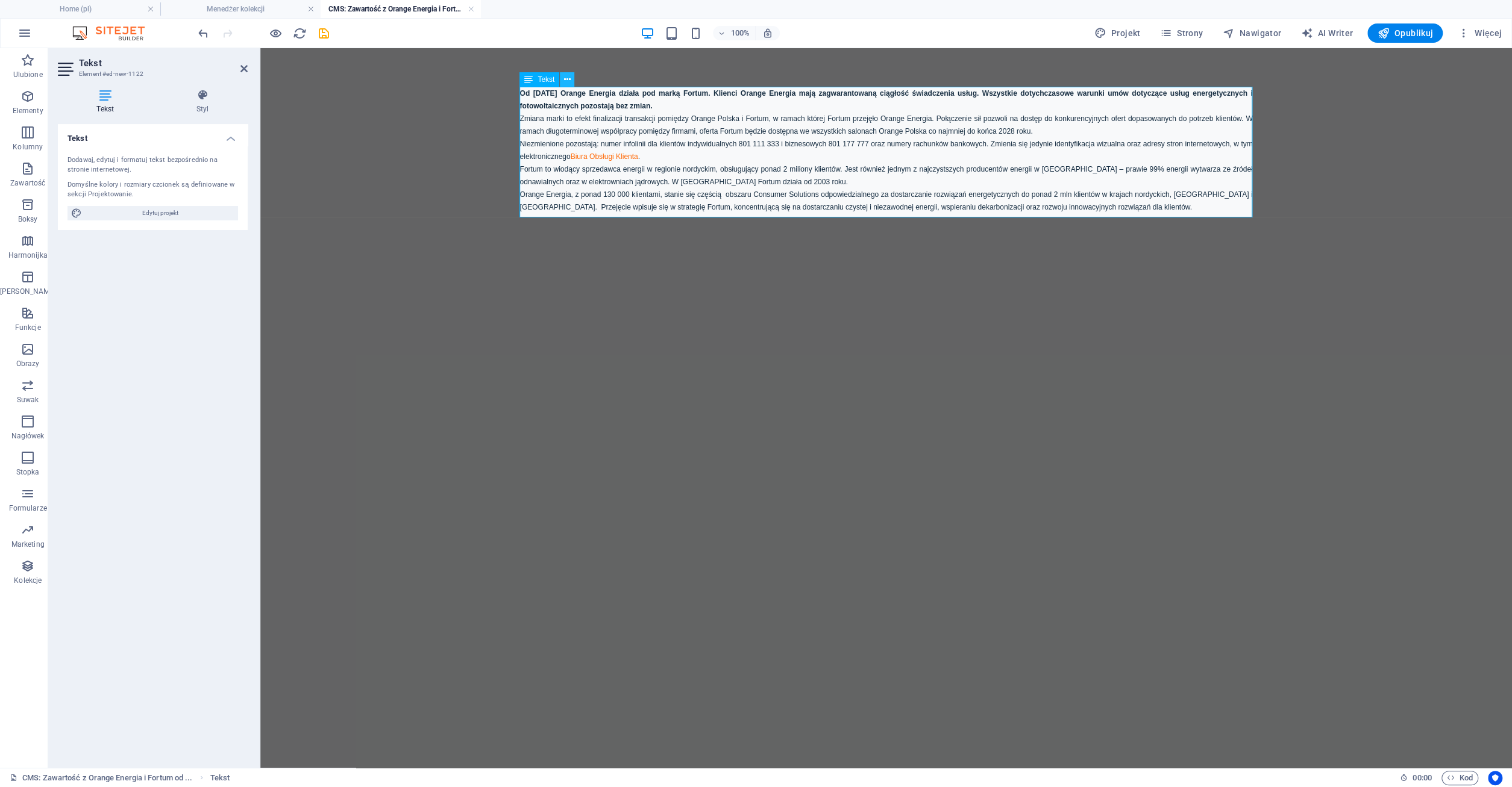
click at [565, 83] on icon at bounding box center [566, 79] width 6 height 12
click at [1066, 117] on span "Zmiana marki to efekt finalizacji transakcji pomiędzy Orange Polska i Fortum, w…" at bounding box center [885, 125] width 733 height 21
click at [544, 95] on strong "Od [DATE] Orange Energia działa pod marką Fortum. Klienci Orange Energia mają z…" at bounding box center [885, 100] width 733 height 21
click at [672, 103] on p "Od [DATE] Orange Energia działa pod marką Fortum. Klienci Orange Energia mają z…" at bounding box center [885, 99] width 733 height 26
click at [568, 78] on icon at bounding box center [566, 79] width 6 height 12
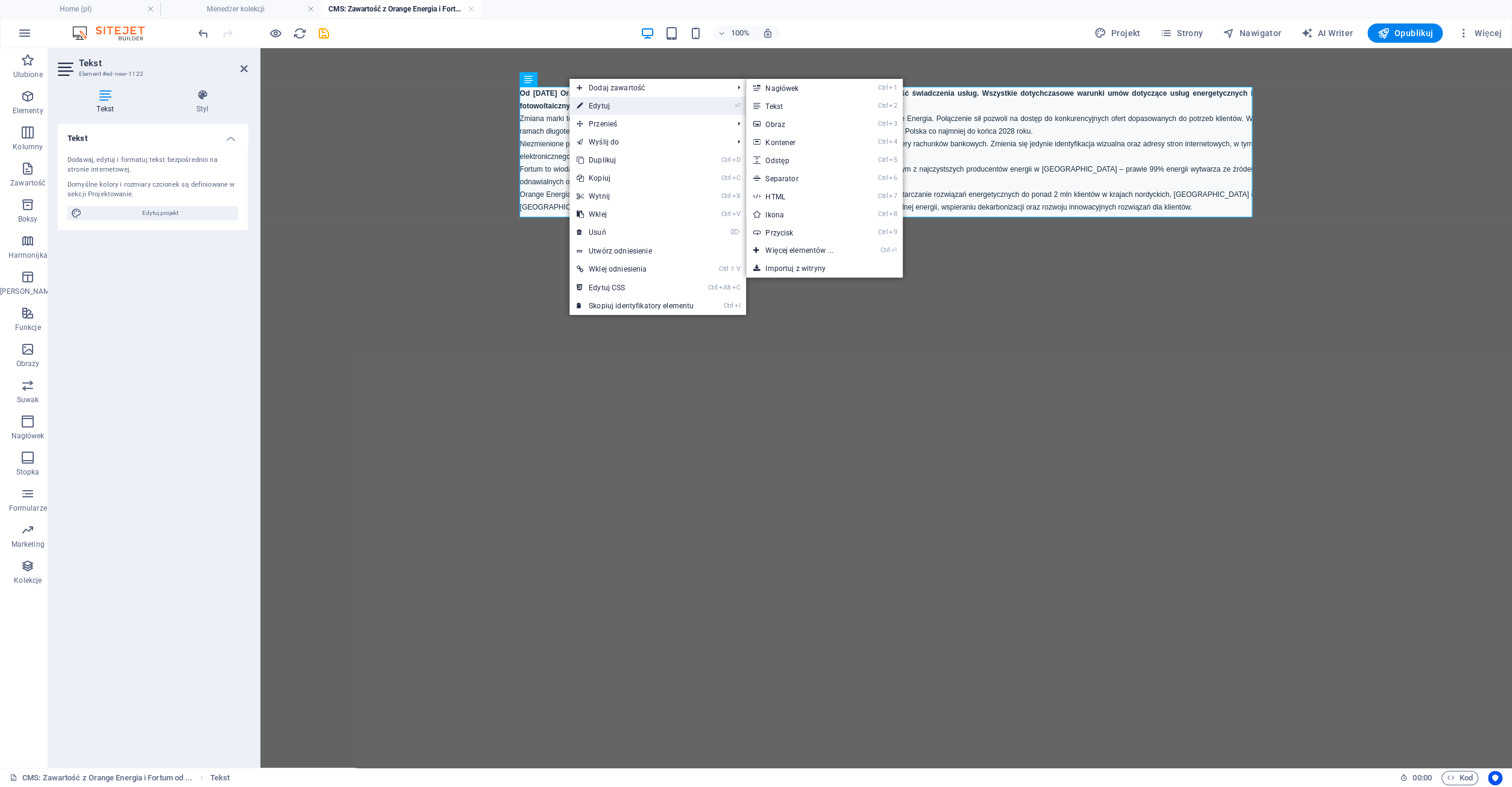
click at [586, 105] on link "⏎ Edytuj" at bounding box center [634, 106] width 132 height 18
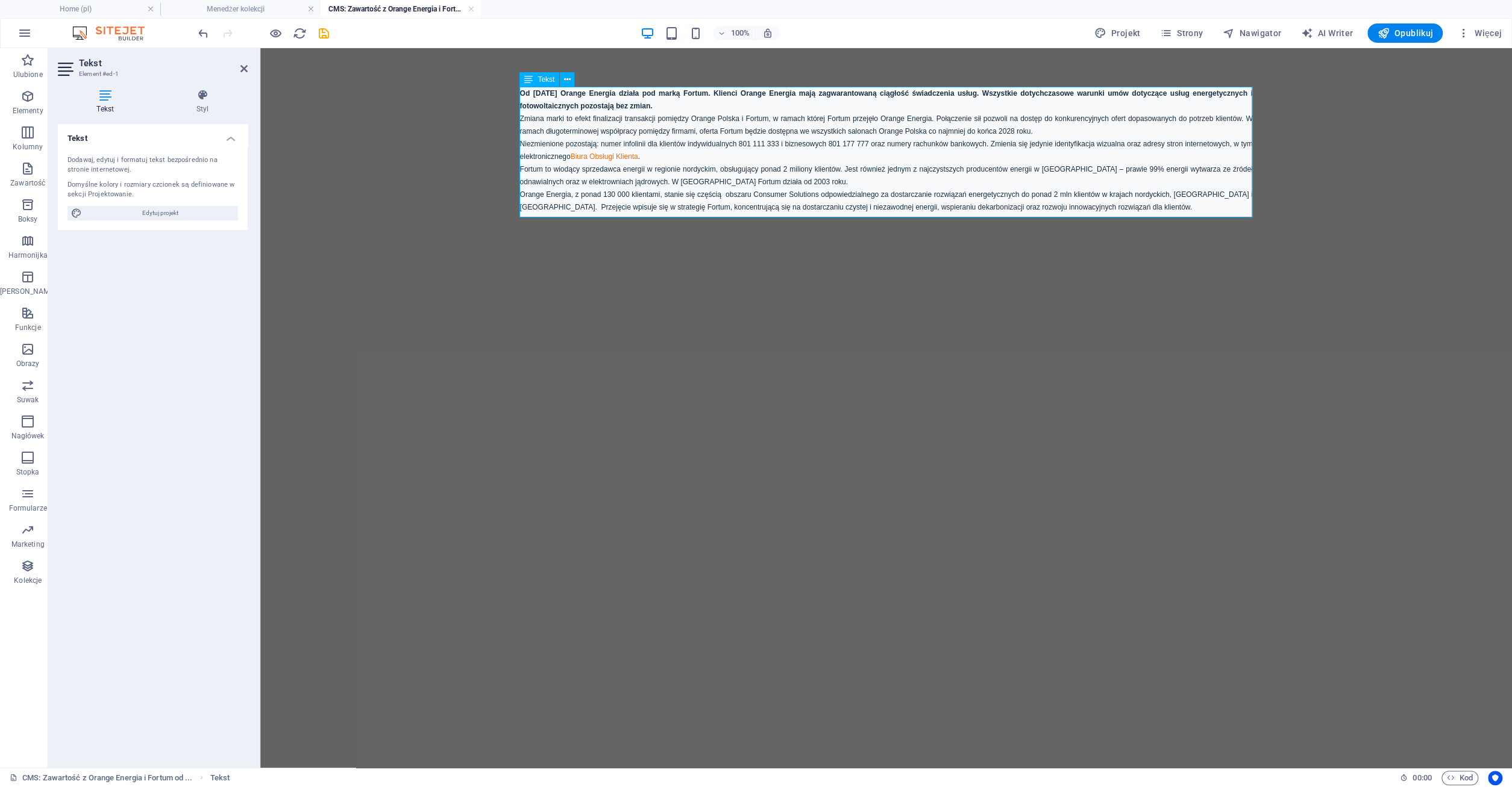
click at [628, 163] on p "Niezmienione pozostają: numer infolinii dla klientów indywidualnych 801 111 333…" at bounding box center [885, 149] width 733 height 26
click at [692, 129] on span "Zmiana marki to efekt finalizacji transakcji pomiędzy Orange Polska i Fortum, w…" at bounding box center [885, 125] width 733 height 21
click at [522, 95] on strong "Od [DATE] Orange Energia działa pod marką Fortum. Klienci Orange Energia mają z…" at bounding box center [885, 100] width 733 height 21
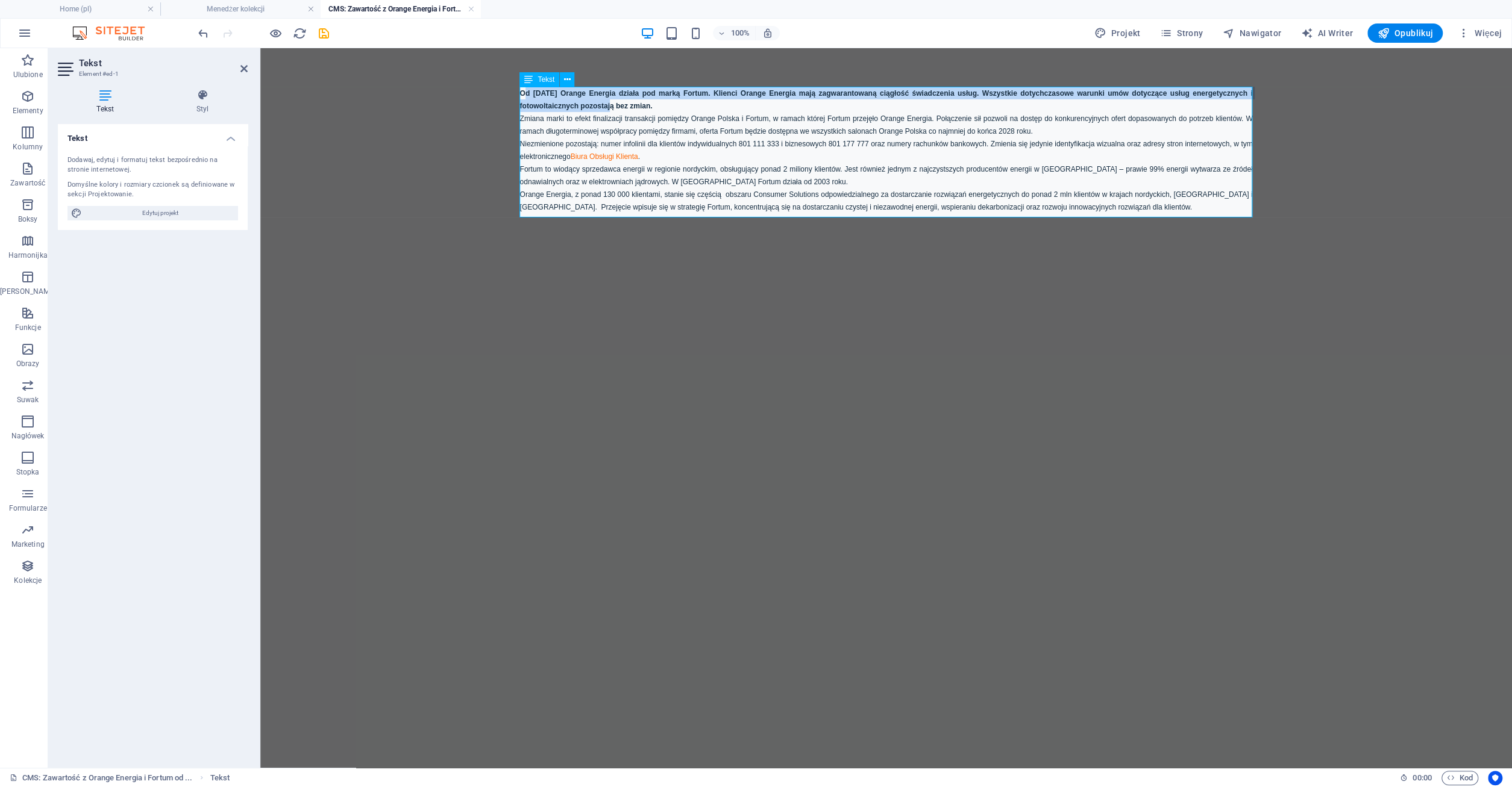
drag, startPoint x: 522, startPoint y: 95, endPoint x: 581, endPoint y: 102, distance: 59.4
click at [581, 102] on p "Od [DATE] Orange Energia działa pod marką Fortum. Klienci Orange Energia mają z…" at bounding box center [885, 99] width 733 height 26
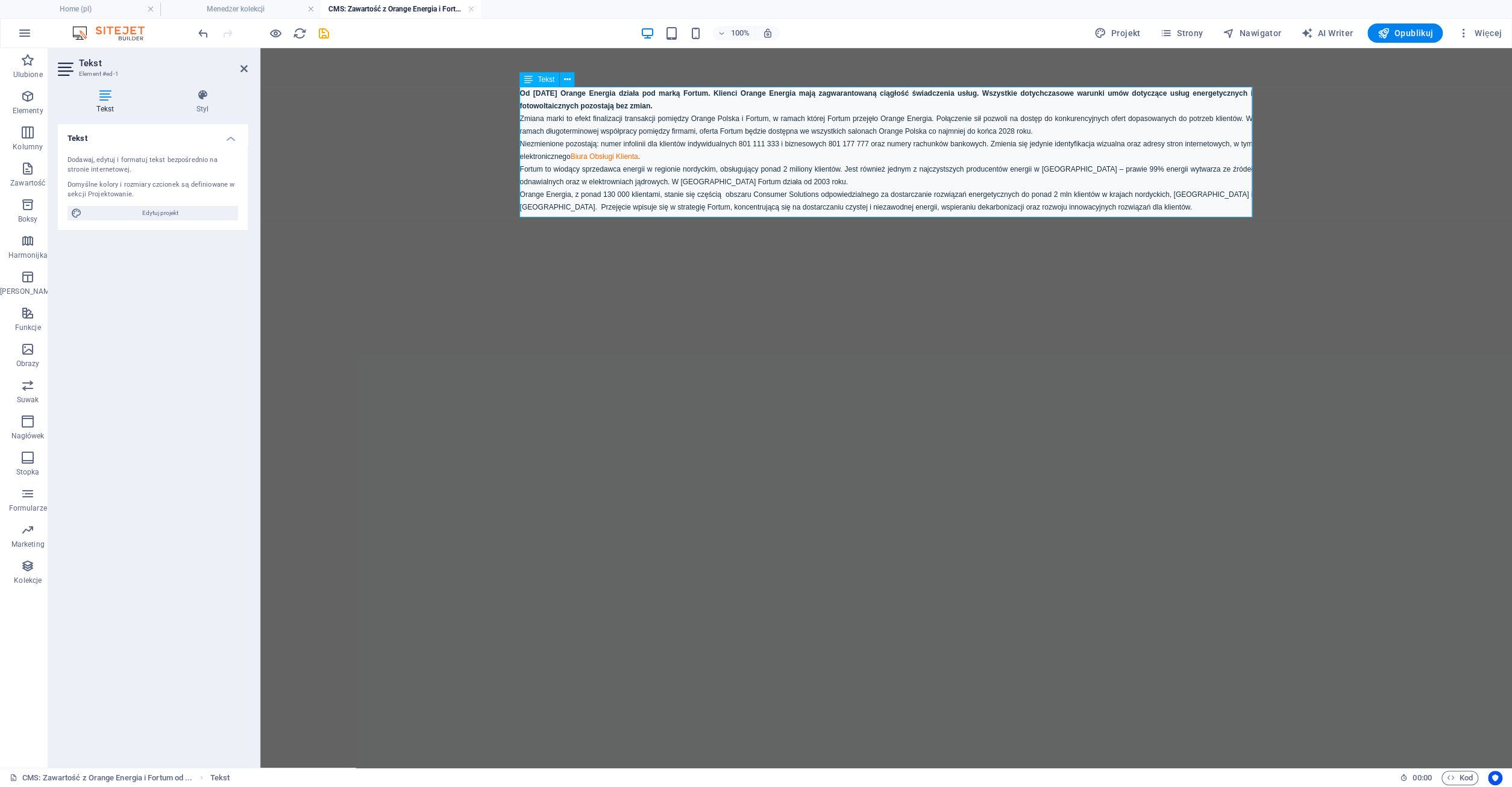
click at [581, 102] on p "Od [DATE] Orange Energia działa pod marką Fortum. Klienci Orange Energia mają z…" at bounding box center [885, 99] width 733 height 26
click at [523, 94] on strong "Od [DATE] Orange Energia działa pod marką Fortum. Klienci Orange Energia mają z…" at bounding box center [885, 100] width 733 height 21
click at [522, 92] on strong "Od [DATE] Orange Energia działa pod marką Fortum. Klienci Orange Energia mają z…" at bounding box center [885, 100] width 733 height 21
click at [572, 79] on button at bounding box center [566, 79] width 14 height 14
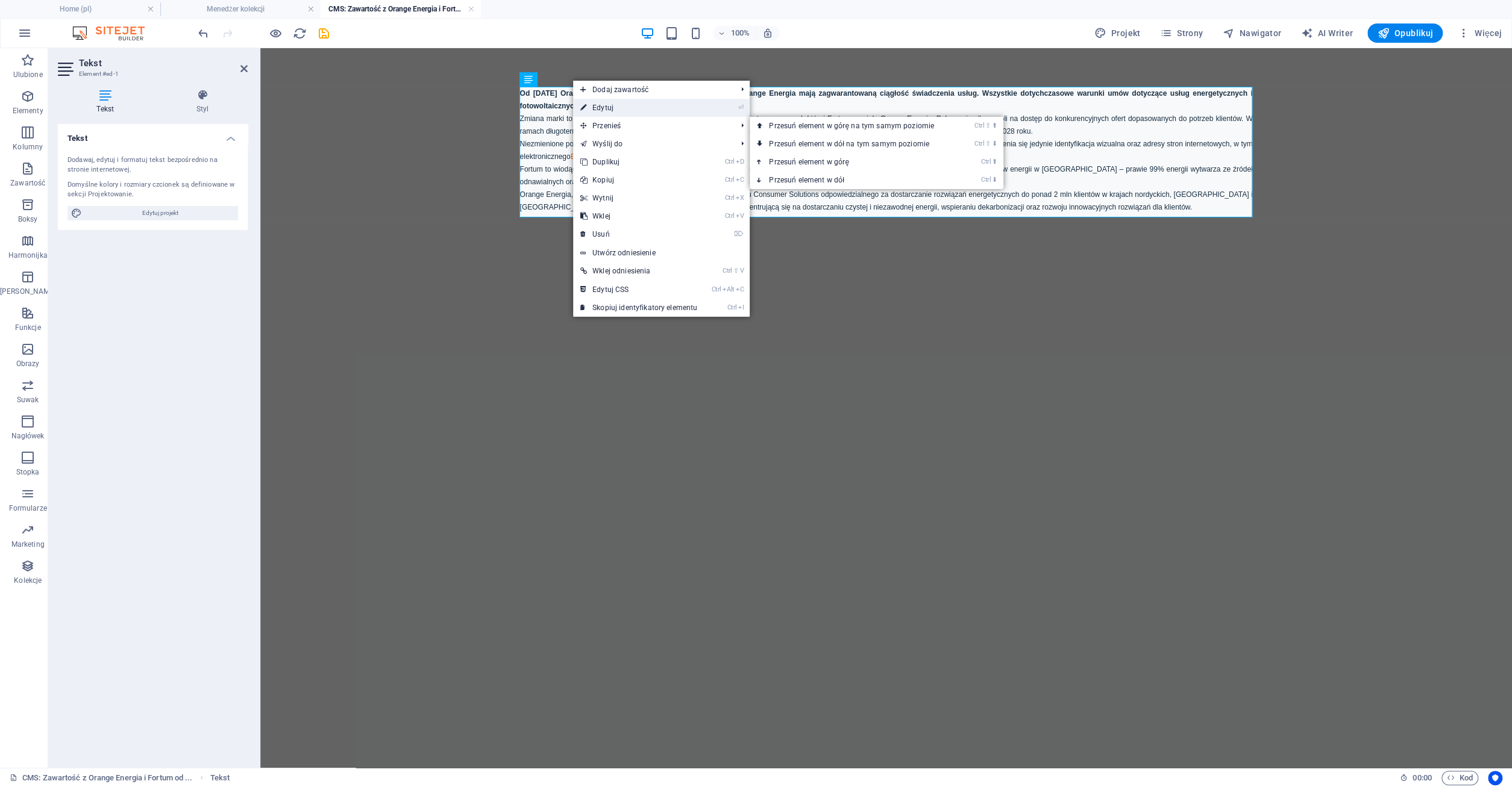
click at [602, 110] on link "⏎ Edytuj" at bounding box center [638, 108] width 132 height 18
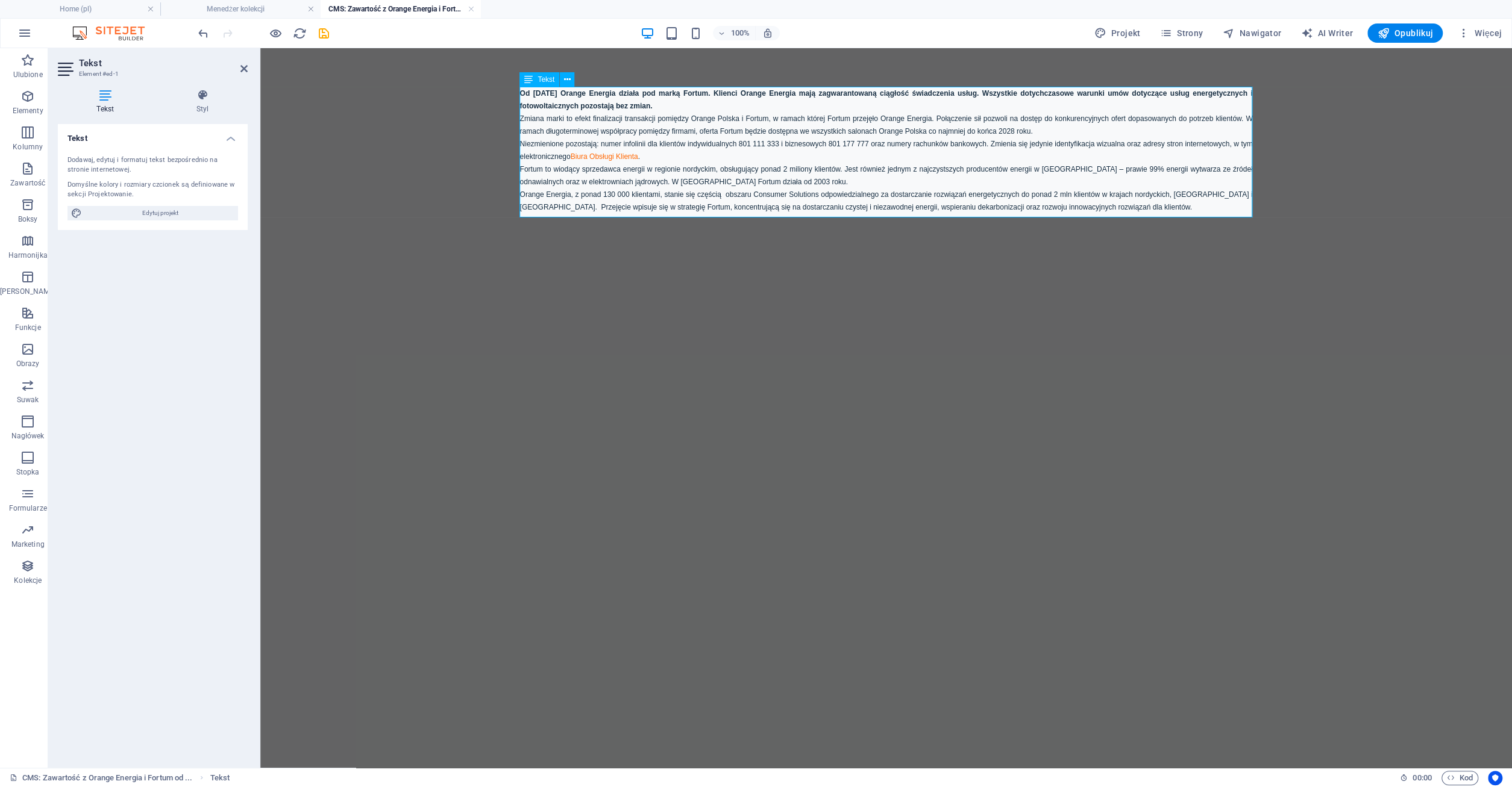
click at [829, 152] on p "Niezmienione pozostają: numer infolinii dla klientów indywidualnych 801 111 333…" at bounding box center [885, 149] width 733 height 26
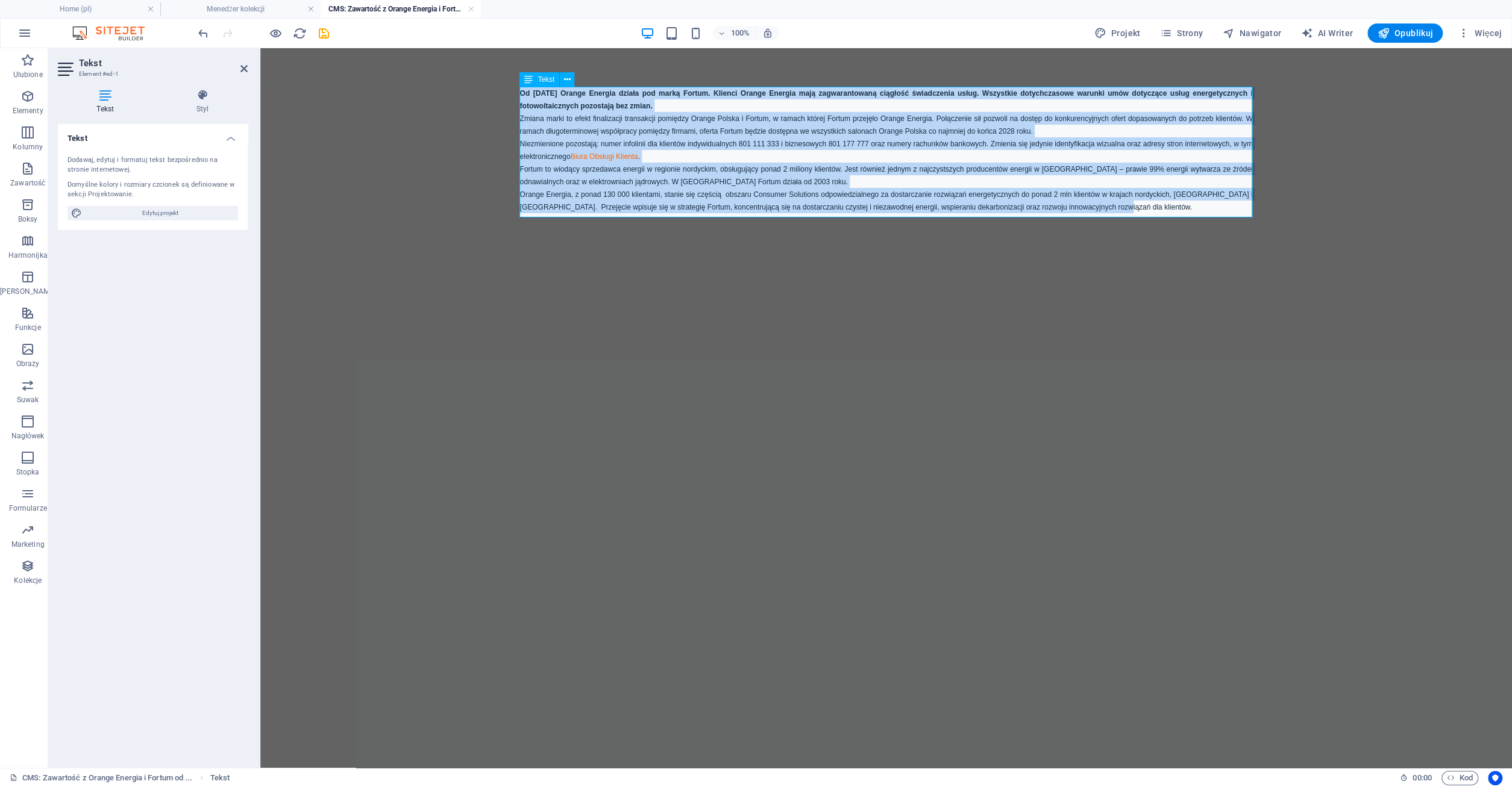
drag, startPoint x: 521, startPoint y: 91, endPoint x: 1167, endPoint y: 206, distance: 656.2
click at [1167, 206] on div "Od 1 października Orange Energia działa pod marką Fortum. Klienci Orange Energi…" at bounding box center [885, 149] width 733 height 126
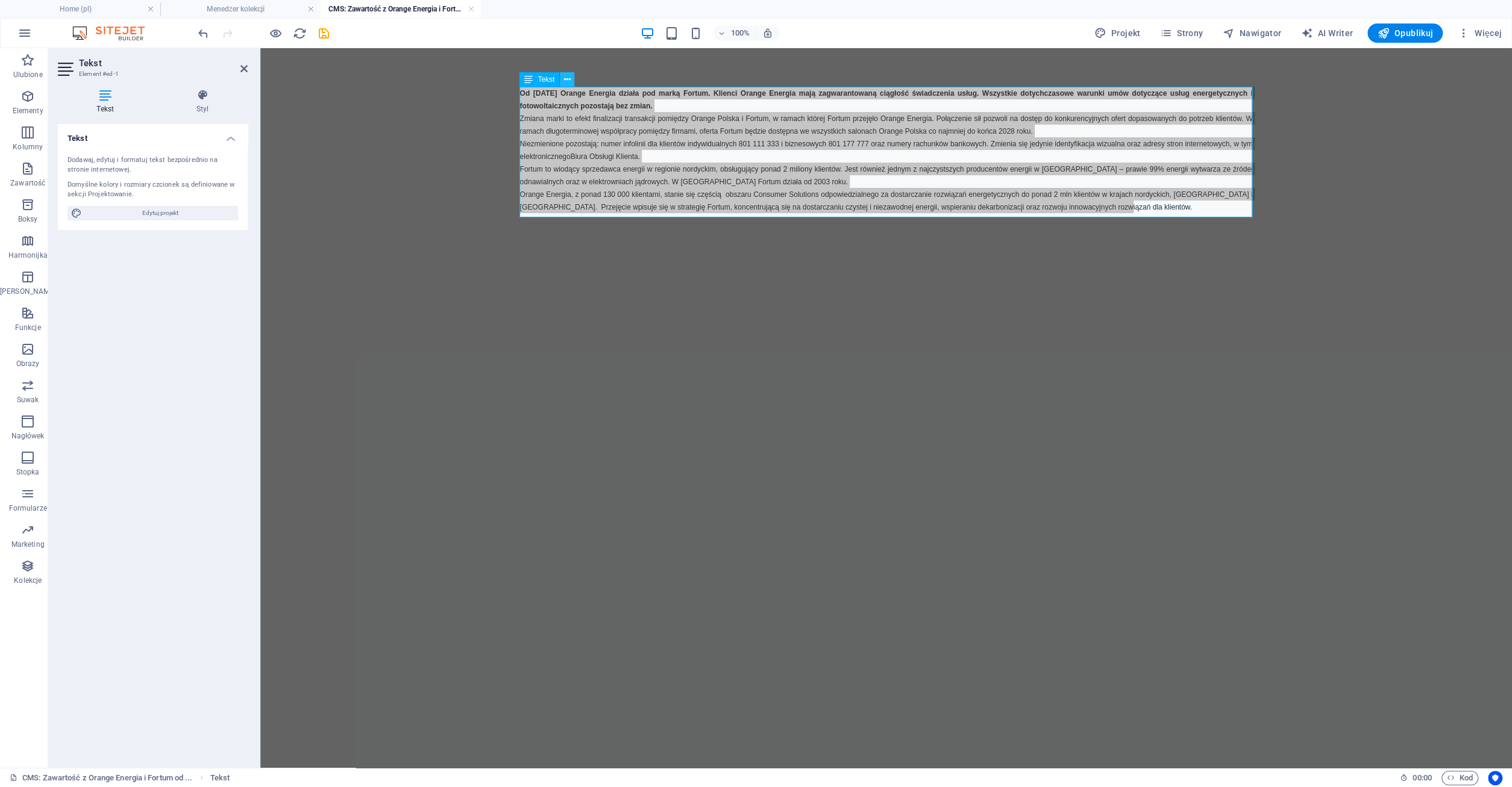
click at [562, 79] on button at bounding box center [566, 79] width 14 height 14
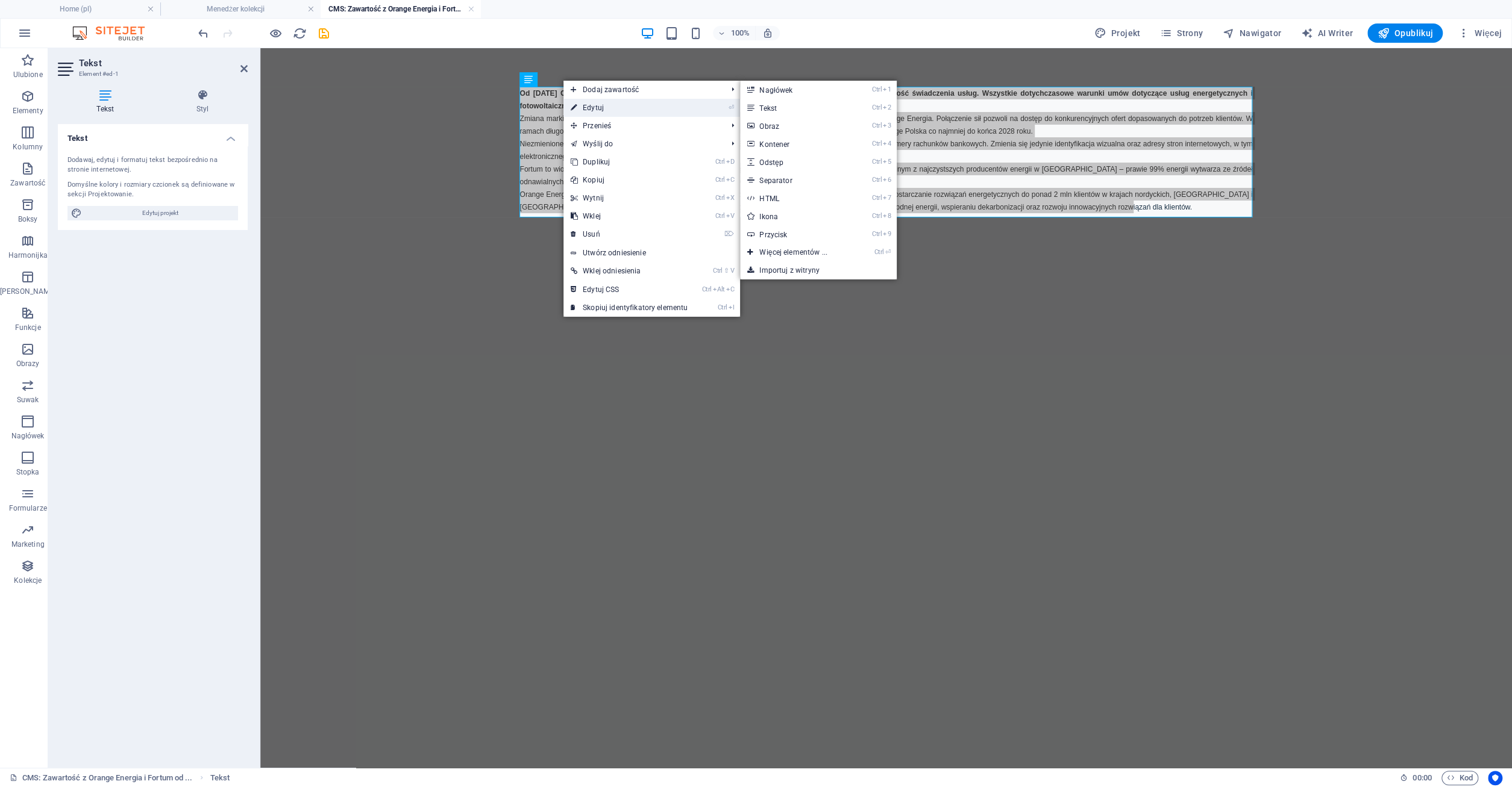
click at [594, 106] on link "⏎ Edytuj" at bounding box center [628, 108] width 132 height 18
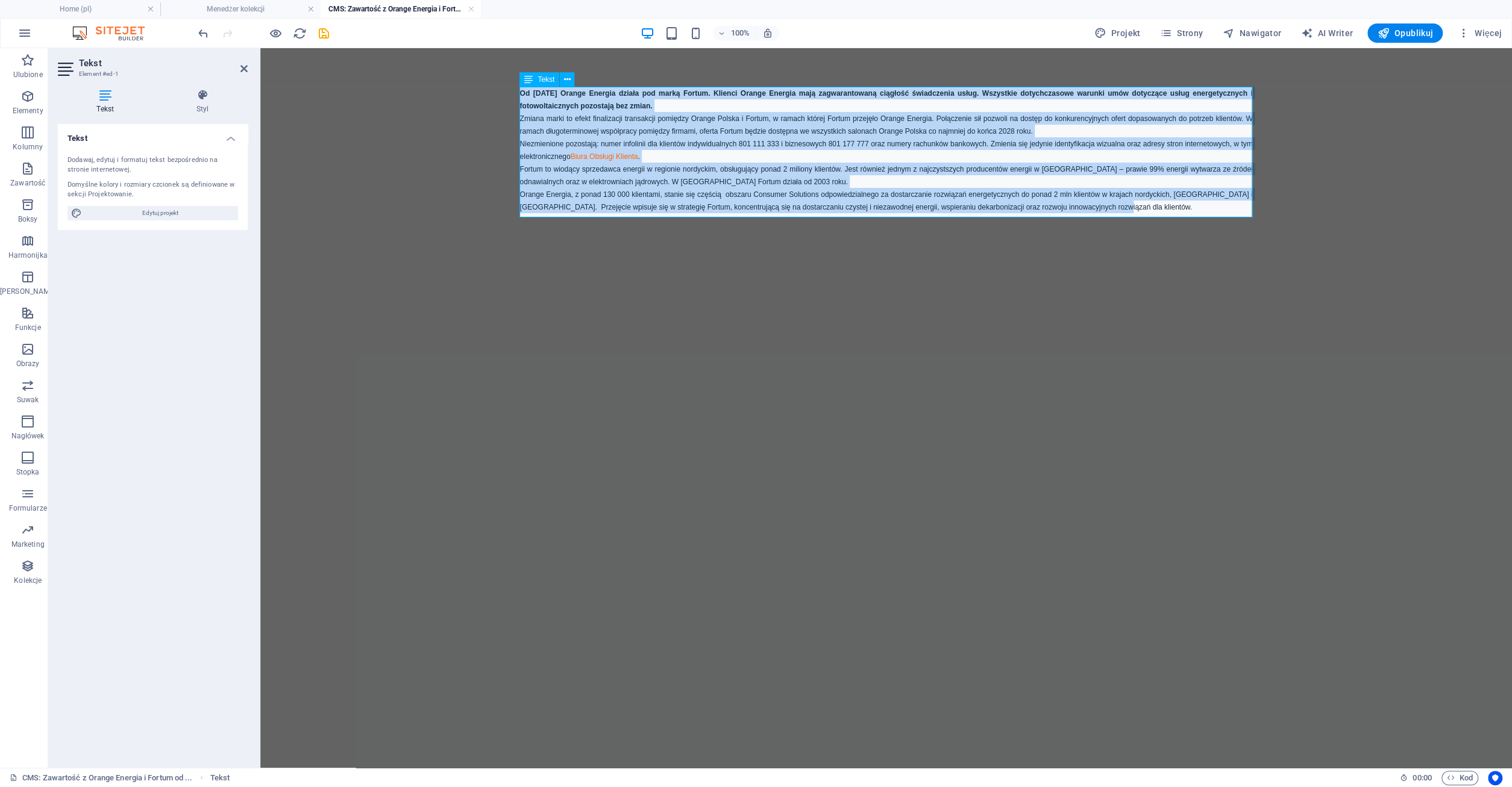
click at [749, 141] on p "Niezmienione pozostają: numer infolinii dla klientów indywidualnych 801 111 333…" at bounding box center [885, 149] width 733 height 26
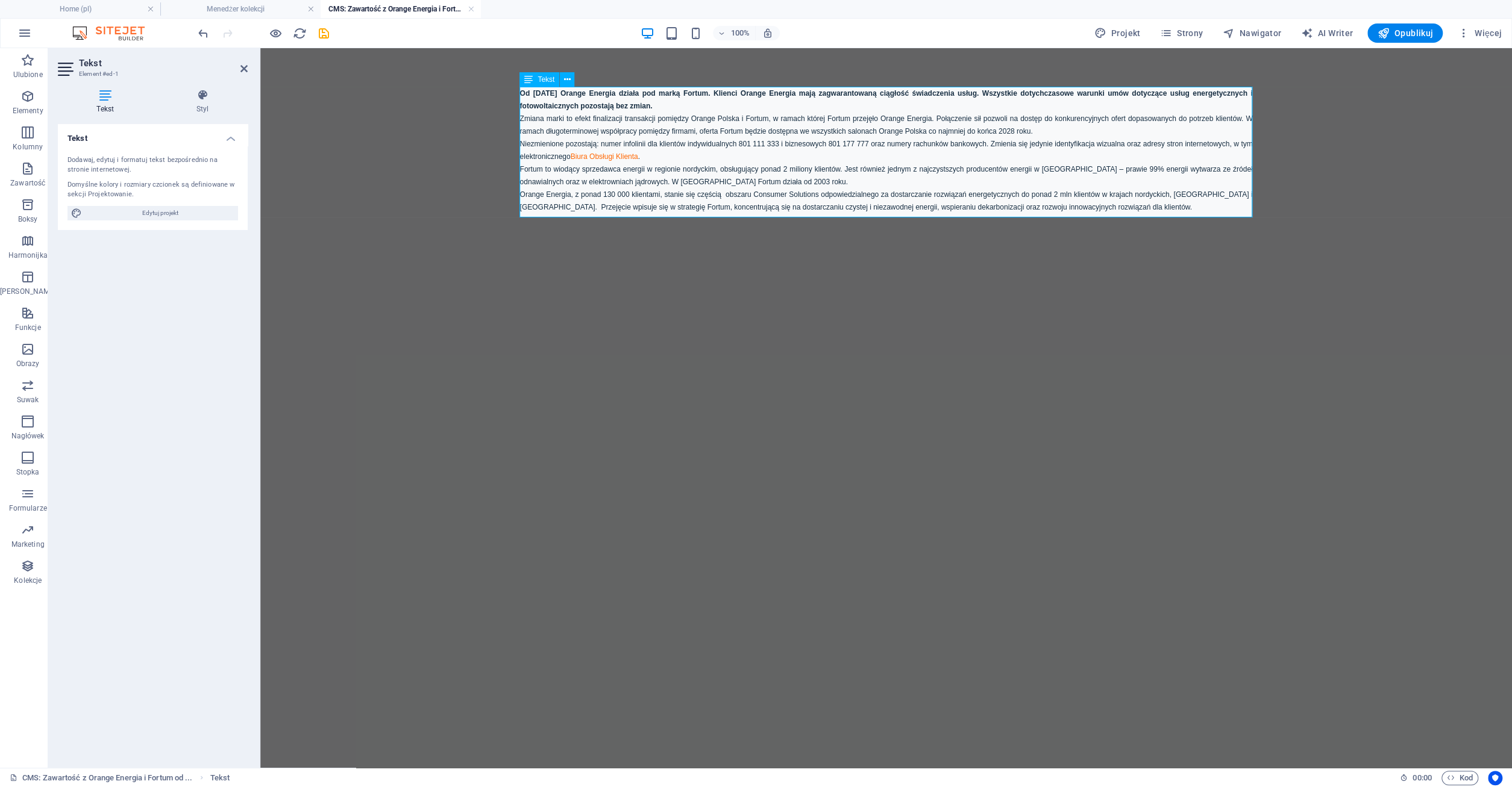
click at [1128, 211] on p "Orange Energia, z ponad 130 000 klientami, stanie się częścią obszaru Consumer …" at bounding box center [885, 201] width 733 height 26
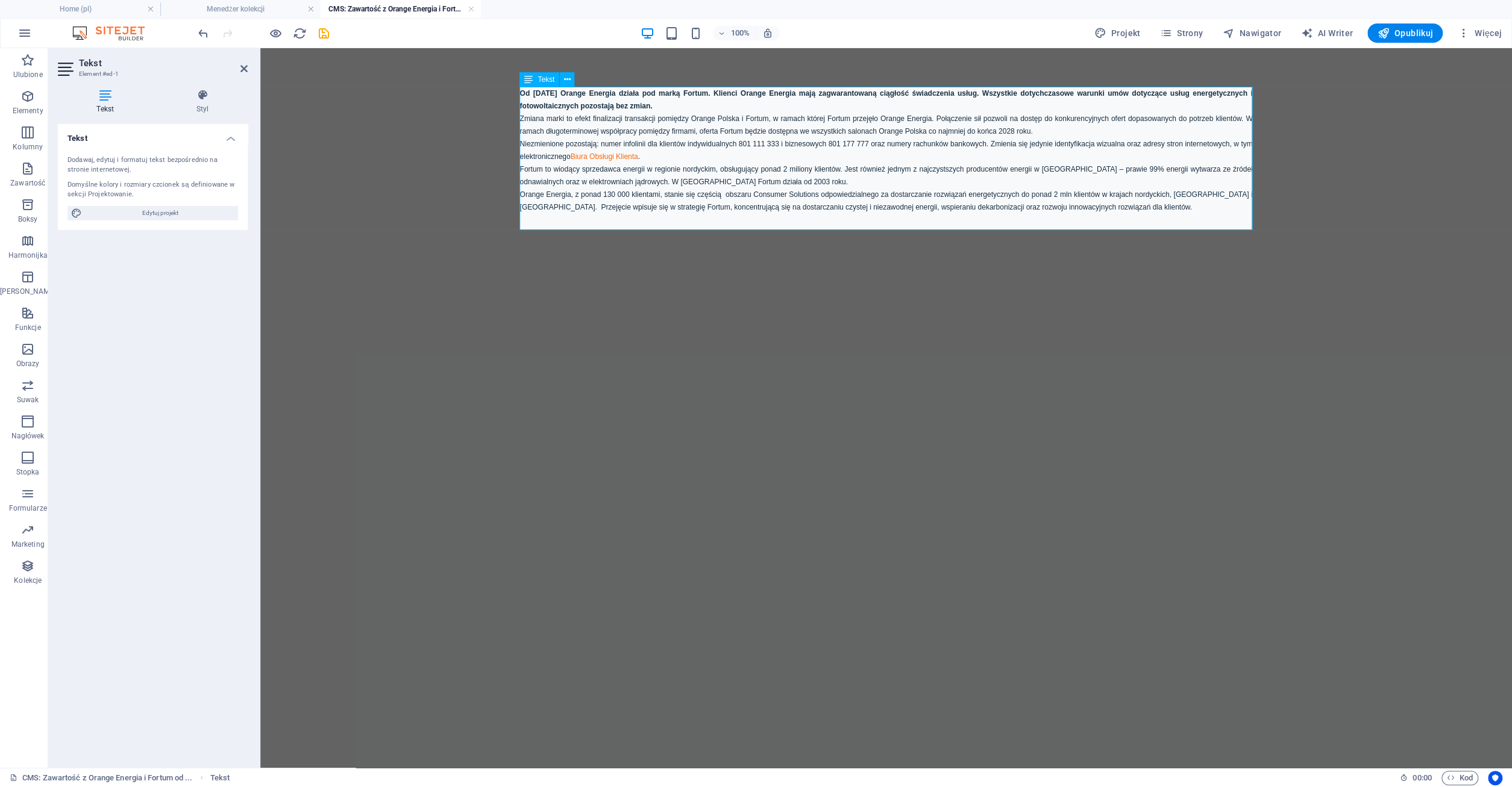
click at [558, 186] on span "Fortum to wiodący sprzedawca energii w regionie nordyckim, obsługujący ponad 2 …" at bounding box center [885, 176] width 733 height 21
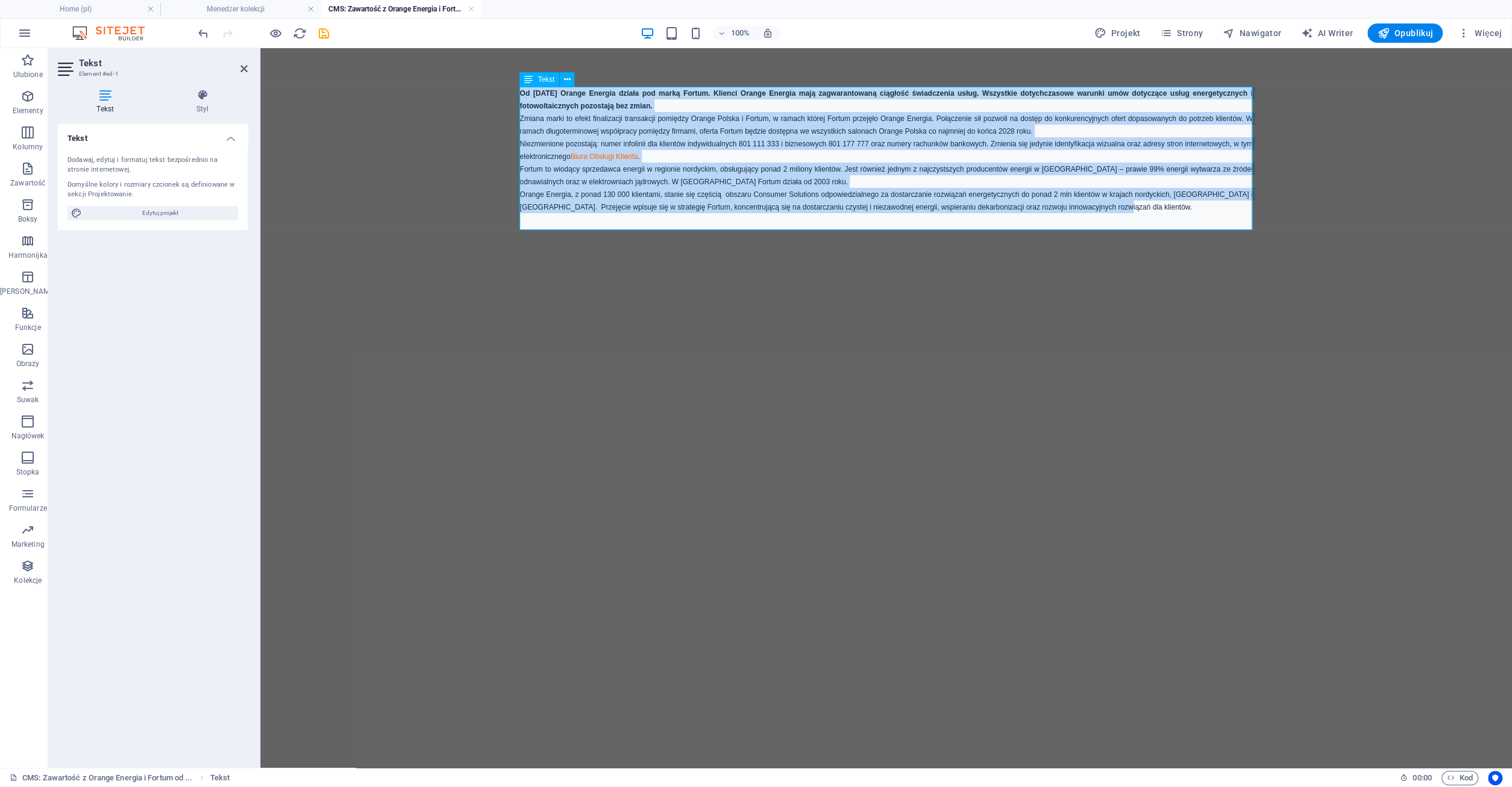
drag, startPoint x: 521, startPoint y: 97, endPoint x: 1169, endPoint y: 215, distance: 658.7
click at [1169, 215] on div "Od 1 października Orange Energia działa pod marką Fortum. Klienci Orange Energi…" at bounding box center [885, 155] width 733 height 139
click at [472, 8] on link at bounding box center [471, 9] width 7 height 11
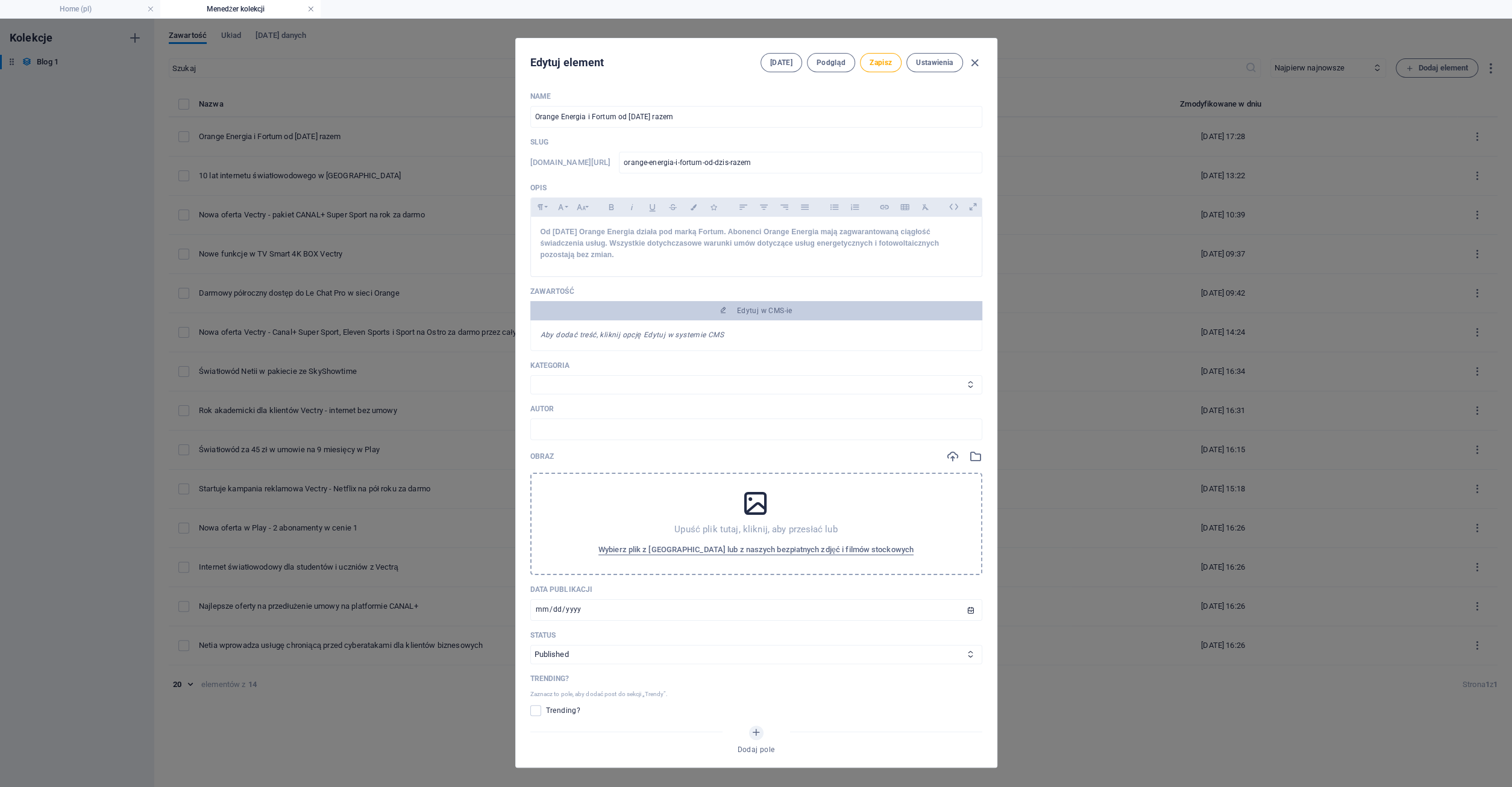
click at [314, 11] on link at bounding box center [311, 9] width 7 height 11
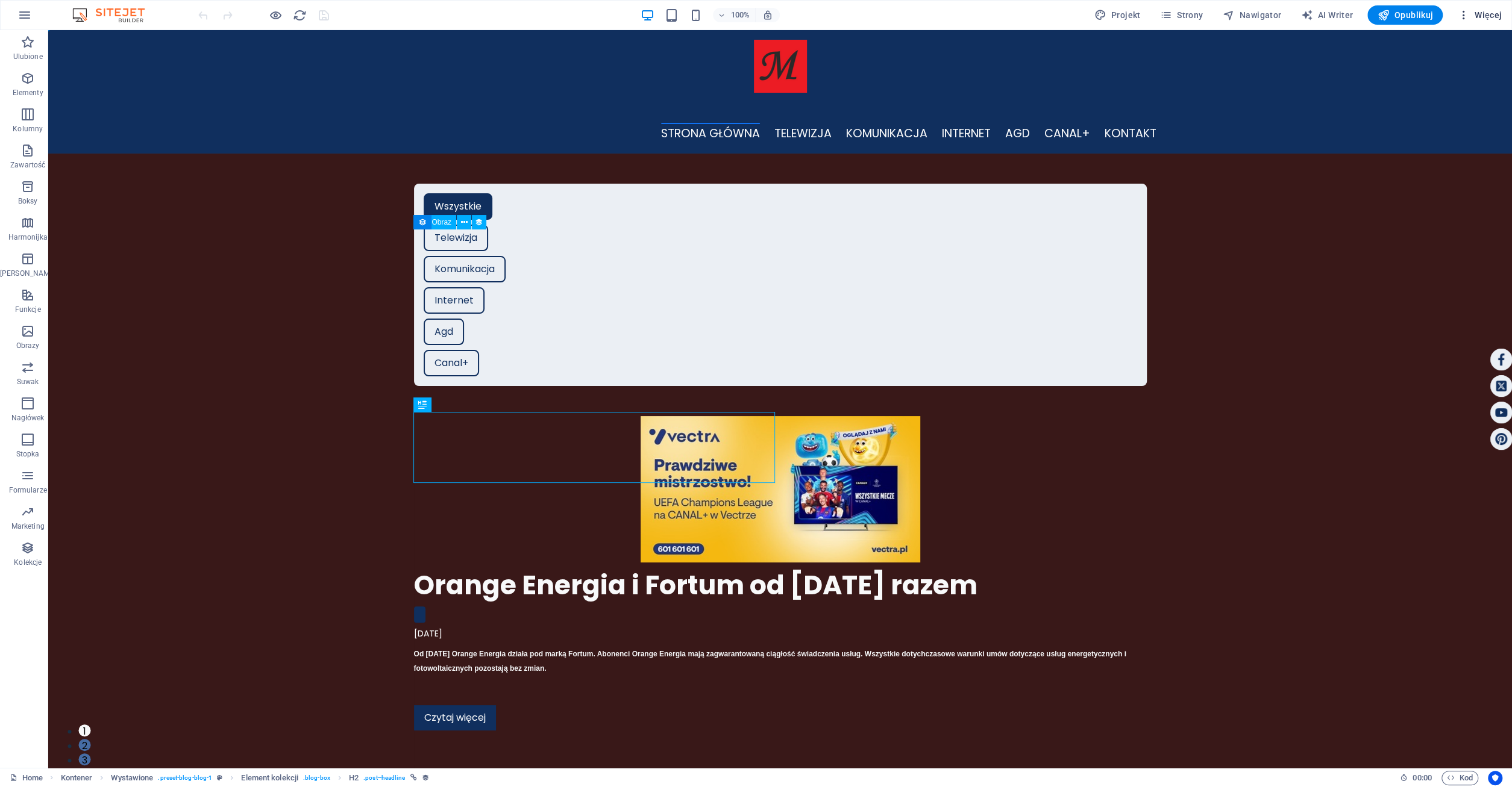
click at [1485, 12] on span "Więcej" at bounding box center [1479, 15] width 44 height 12
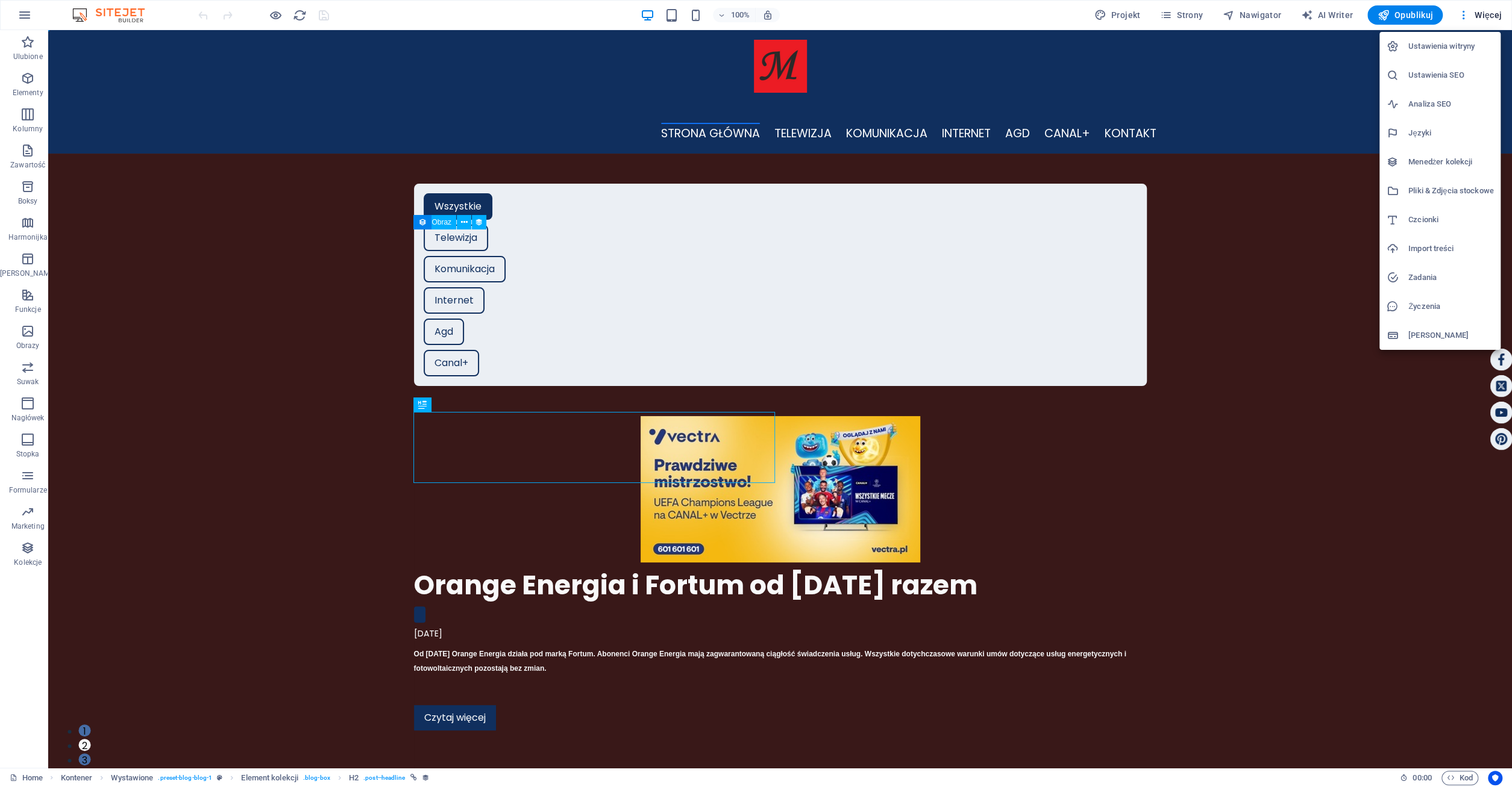
click at [1455, 160] on h6 "Menedżer kolekcji" at bounding box center [1450, 162] width 85 height 14
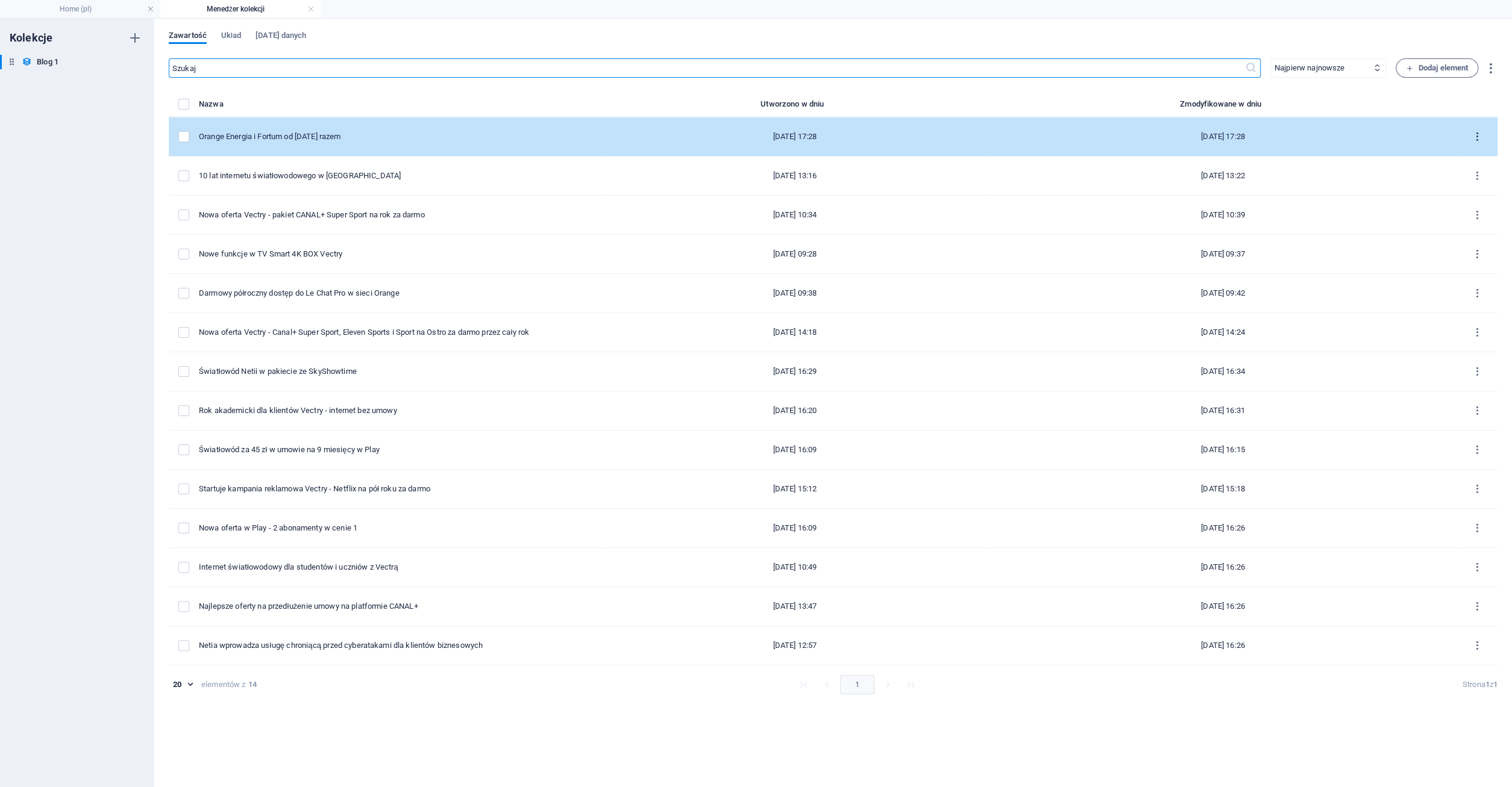
click at [1476, 137] on icon "items list" at bounding box center [1477, 137] width 11 height 11
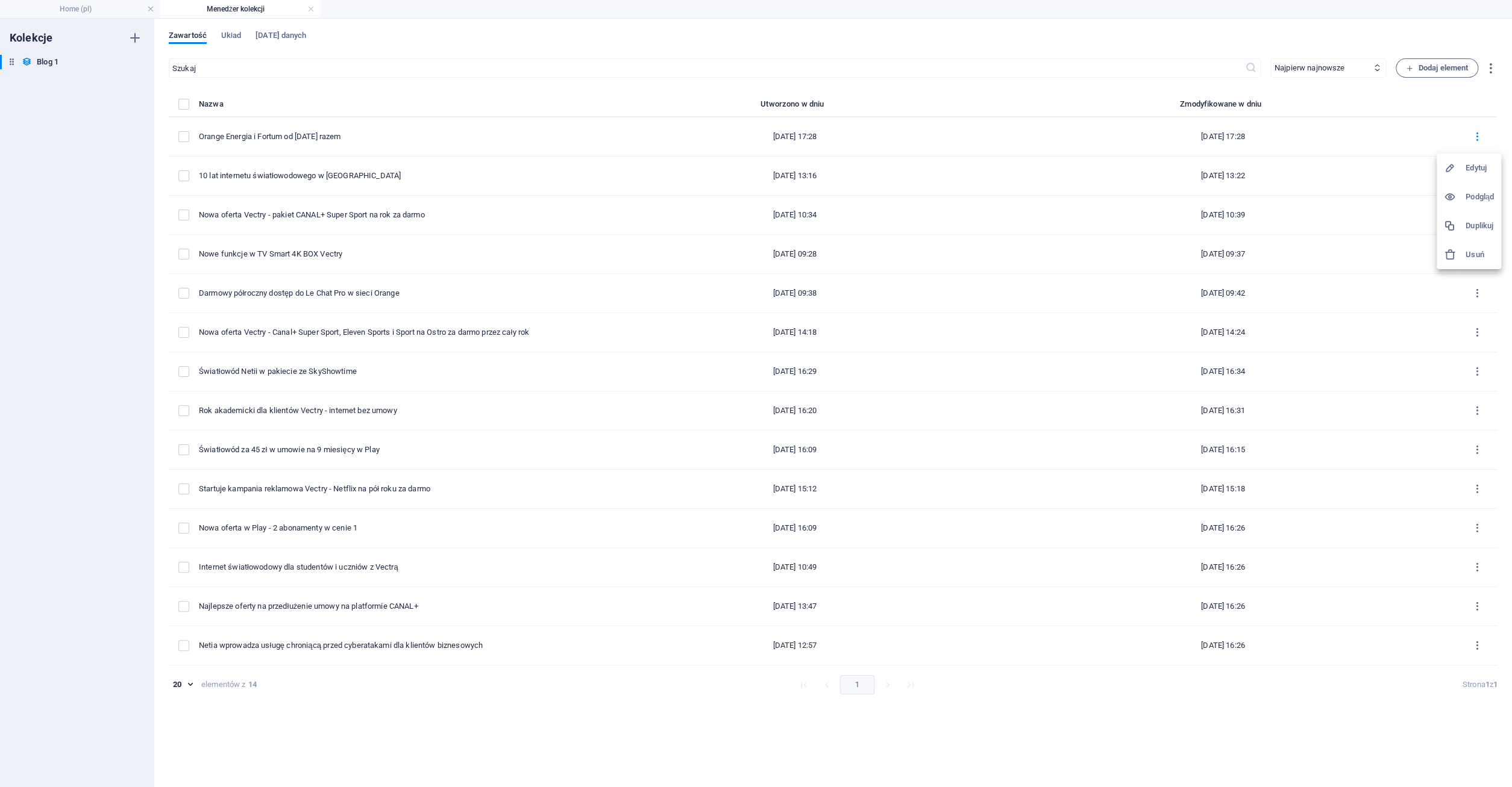
click at [1476, 171] on h6 "Edytuj" at bounding box center [1479, 168] width 28 height 14
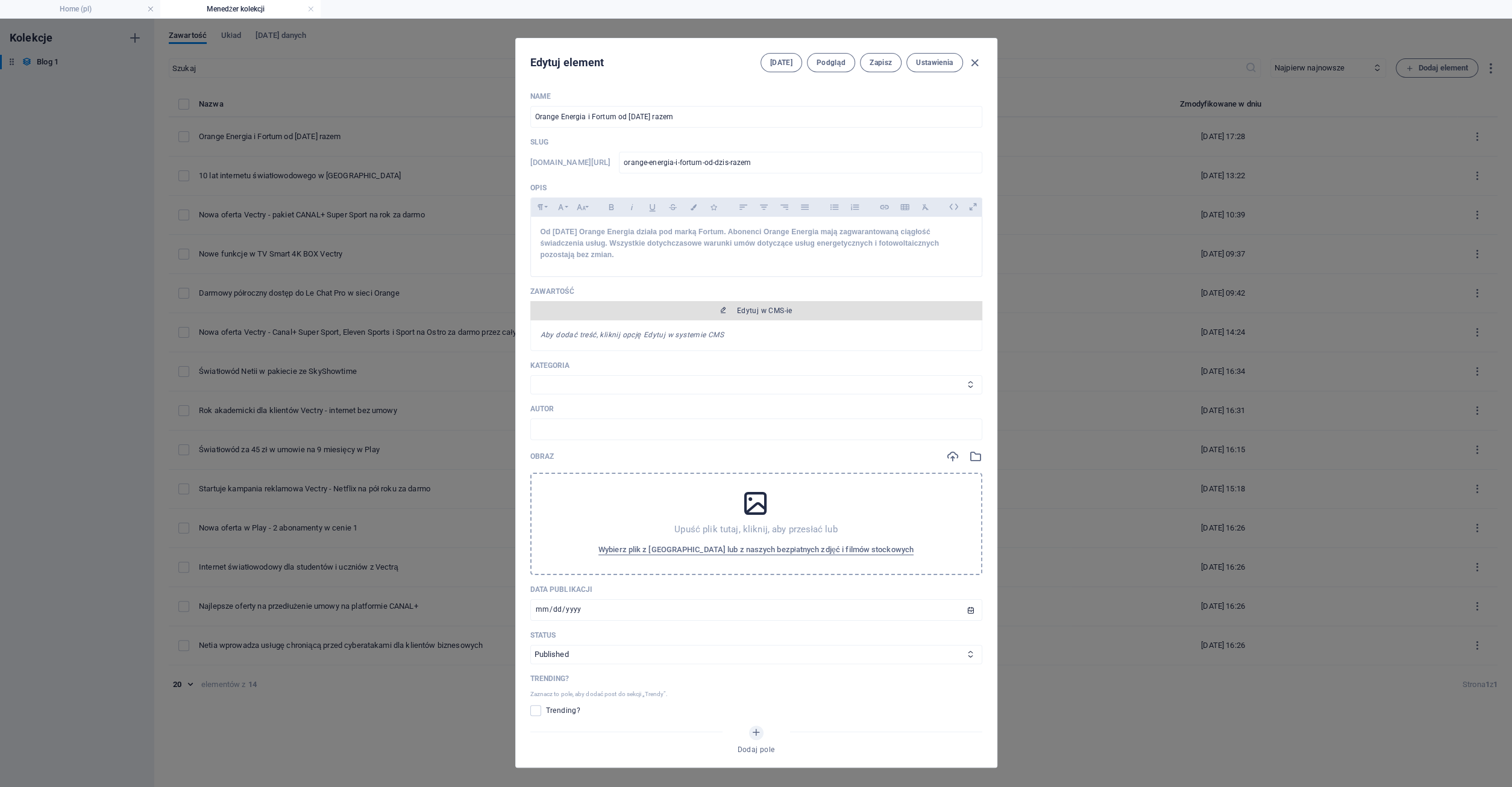
click at [729, 309] on span "Edytuj w CMS-ie" at bounding box center [756, 310] width 442 height 10
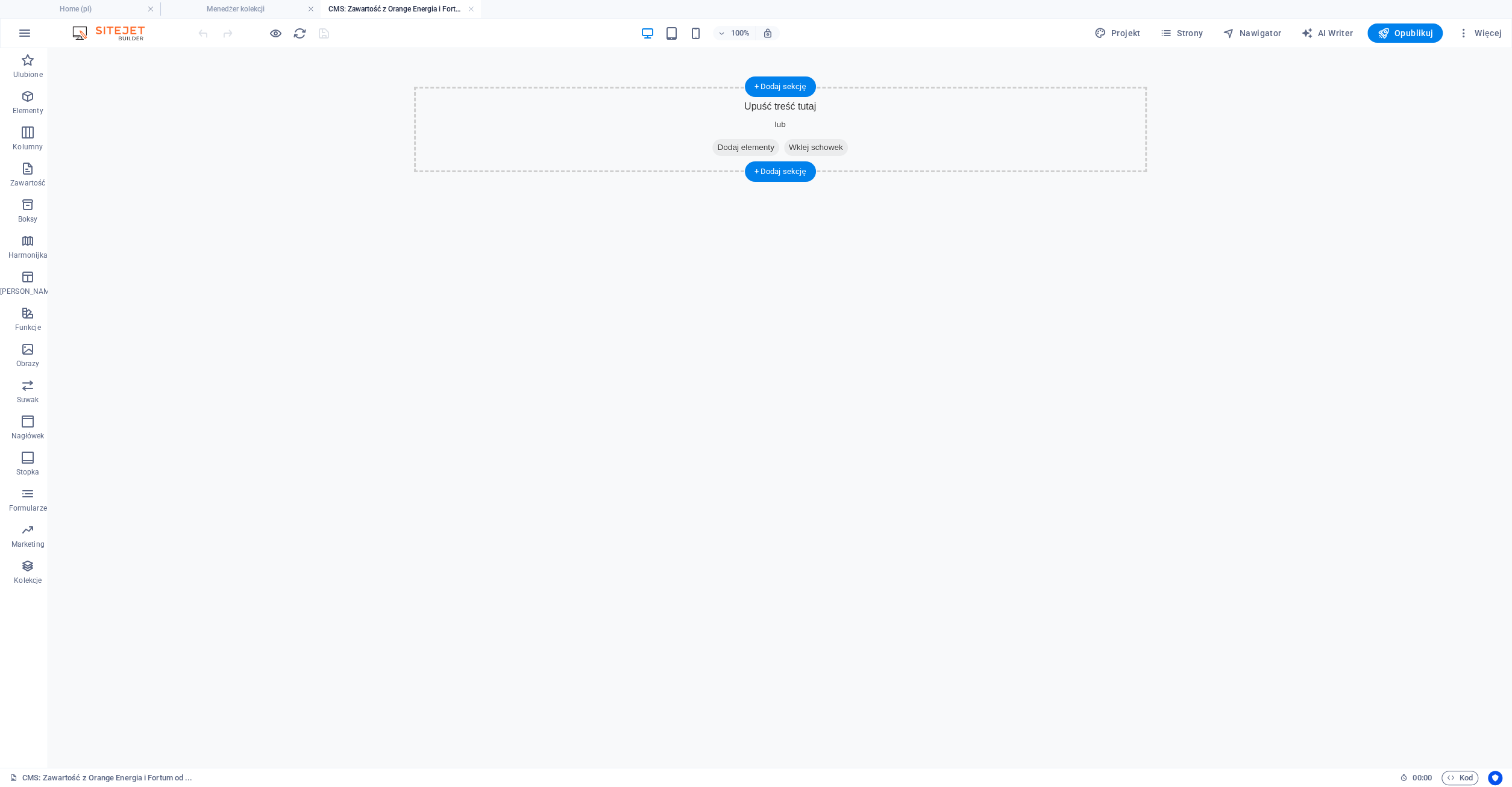
click at [722, 148] on span "Dodaj elementy" at bounding box center [745, 147] width 66 height 17
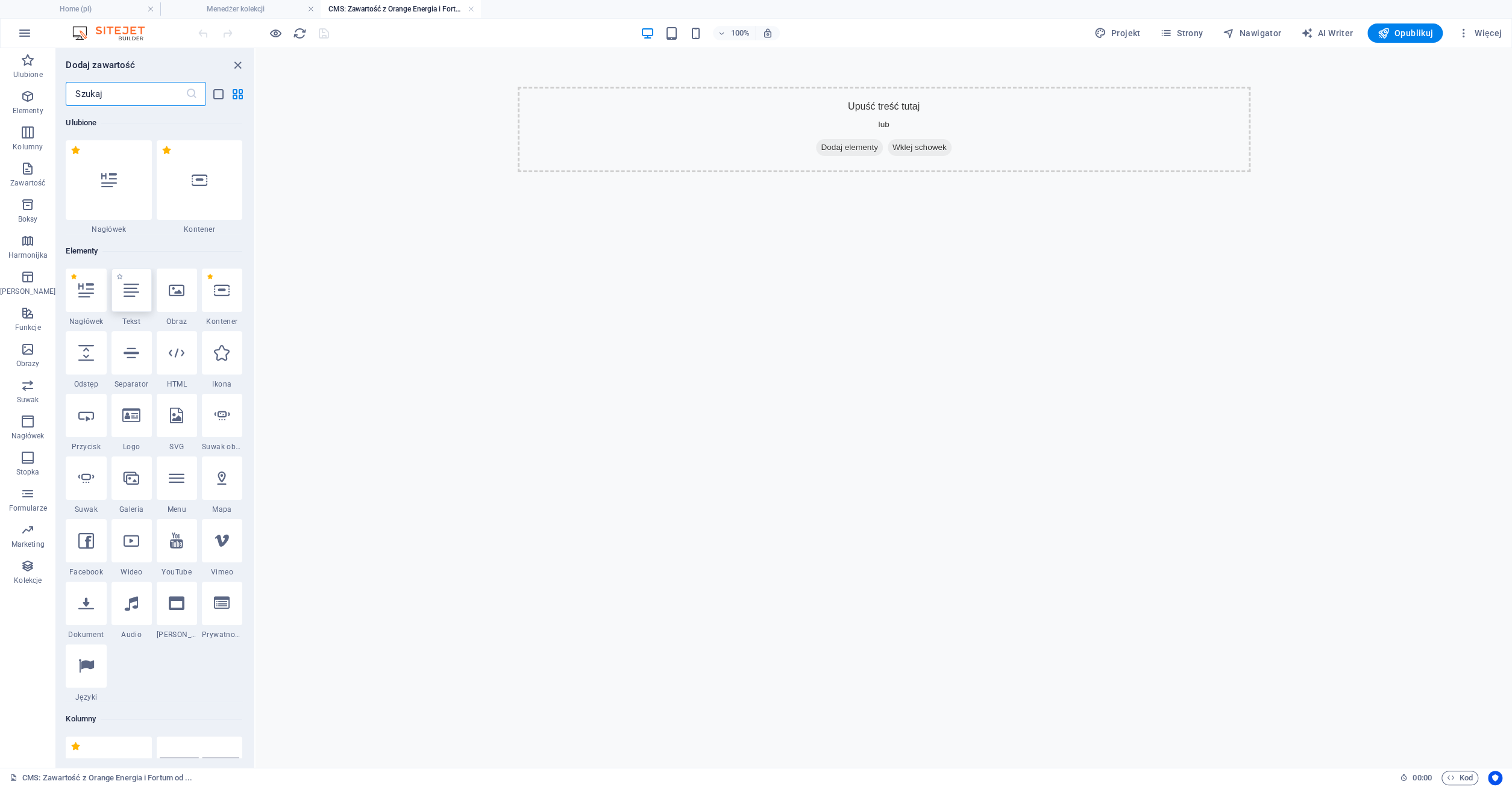
click at [130, 306] on div at bounding box center [132, 290] width 41 height 43
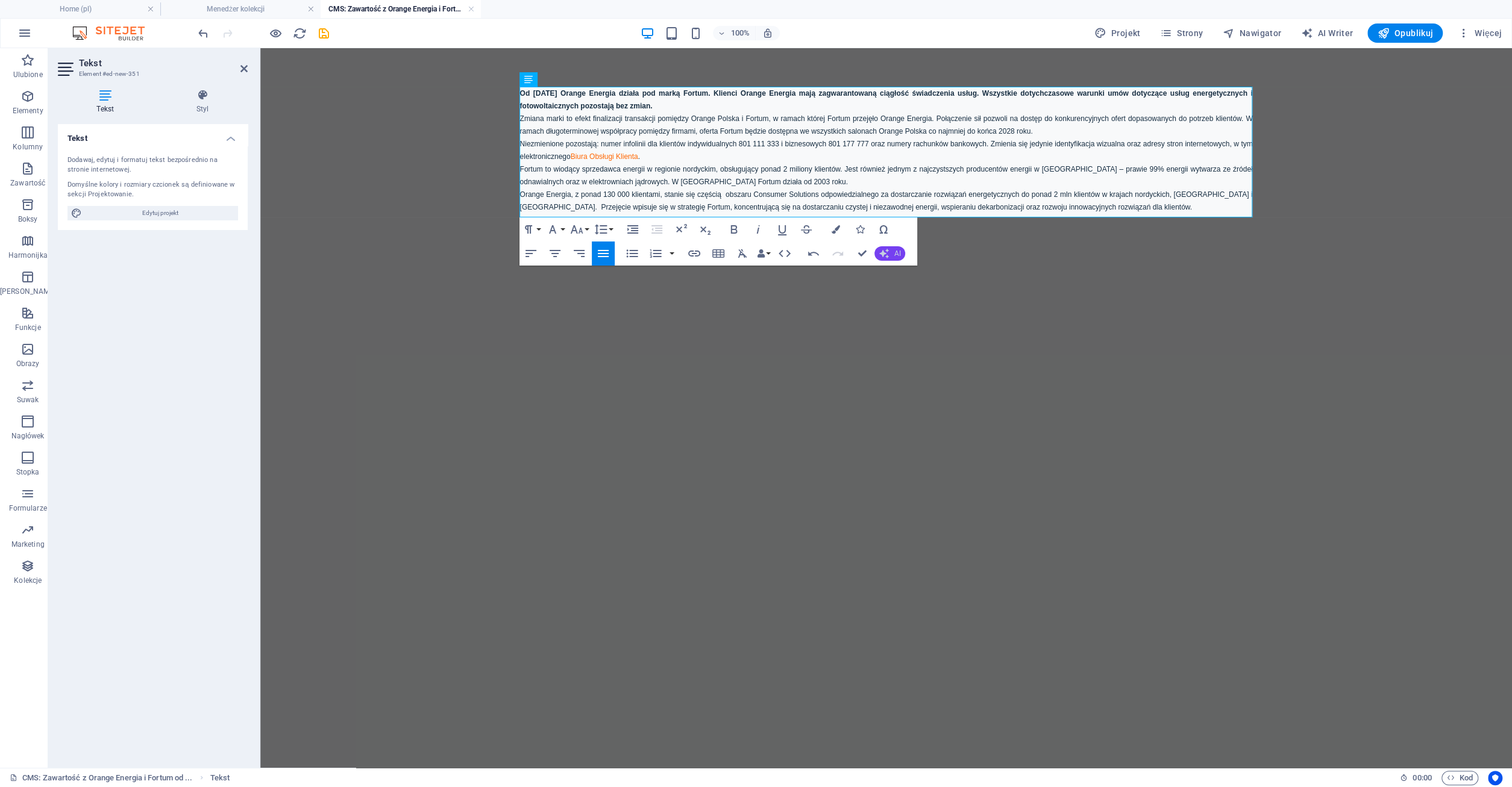
click at [881, 251] on icon "button" at bounding box center [884, 254] width 10 height 10
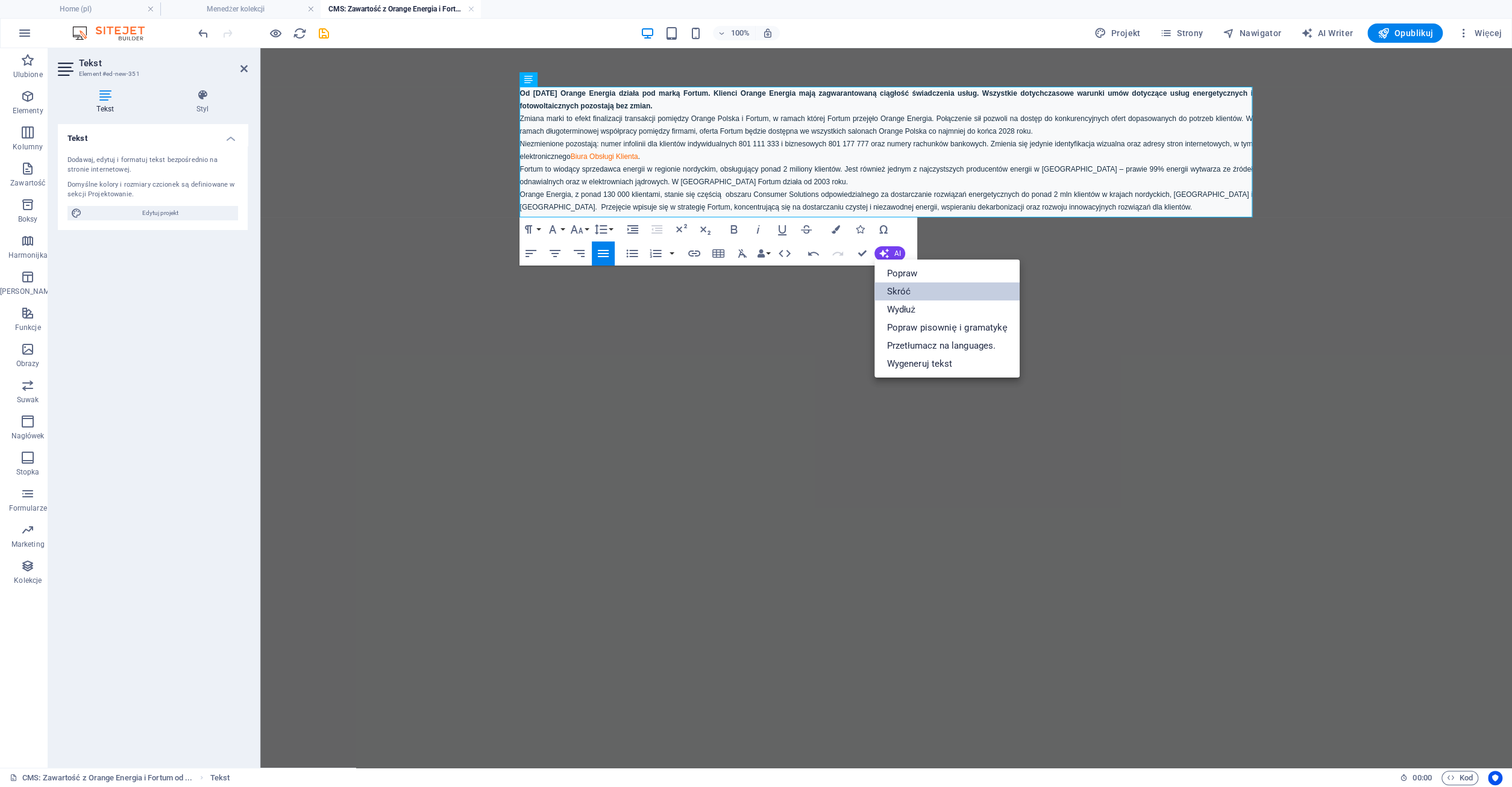
click at [890, 289] on link "Skróć" at bounding box center [946, 291] width 145 height 18
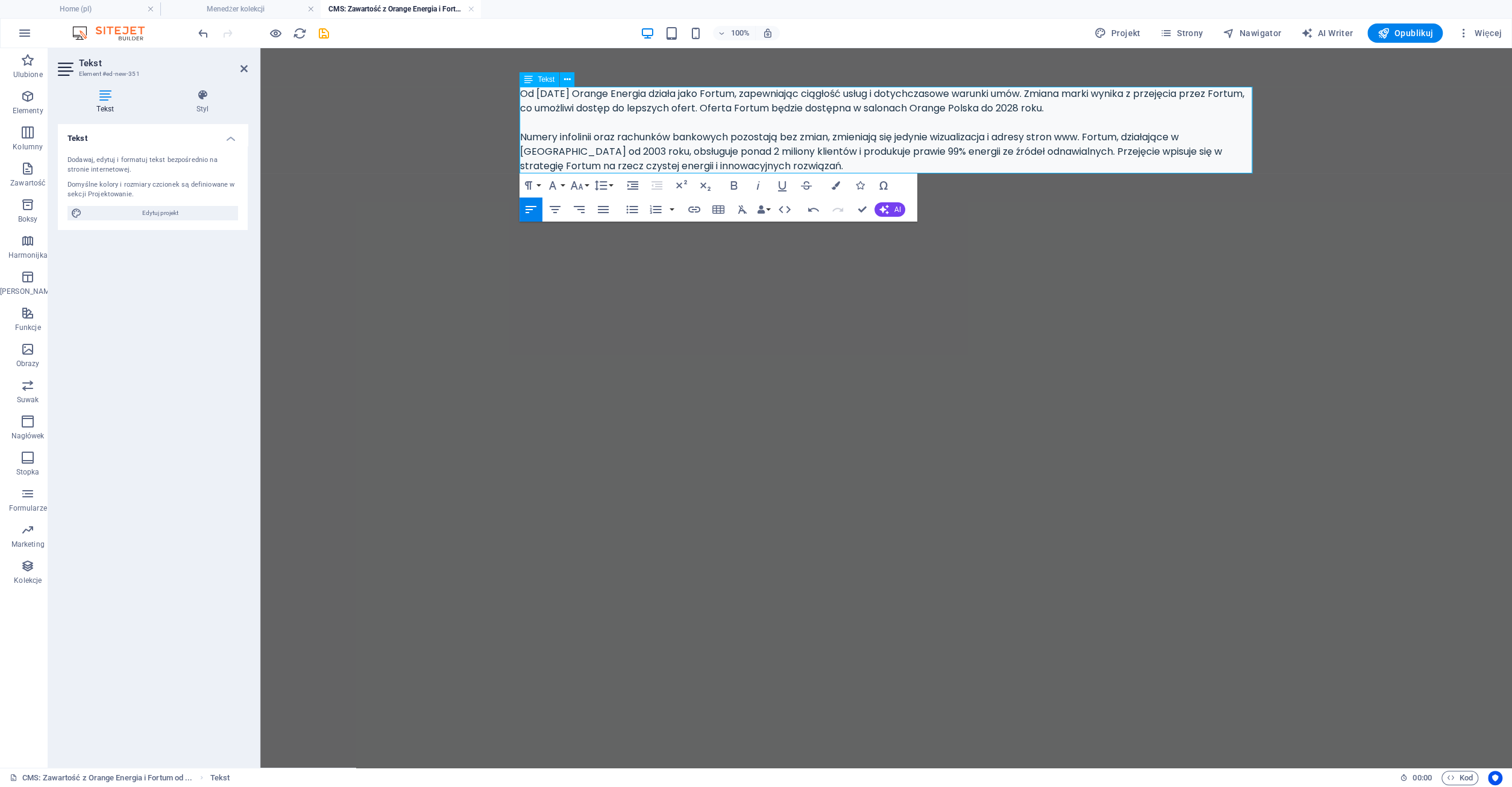
click at [741, 163] on div "Od [DATE] Orange Energia działa jako Fortum, zapewniając ciągłość usług i dotyc…" at bounding box center [885, 130] width 733 height 87
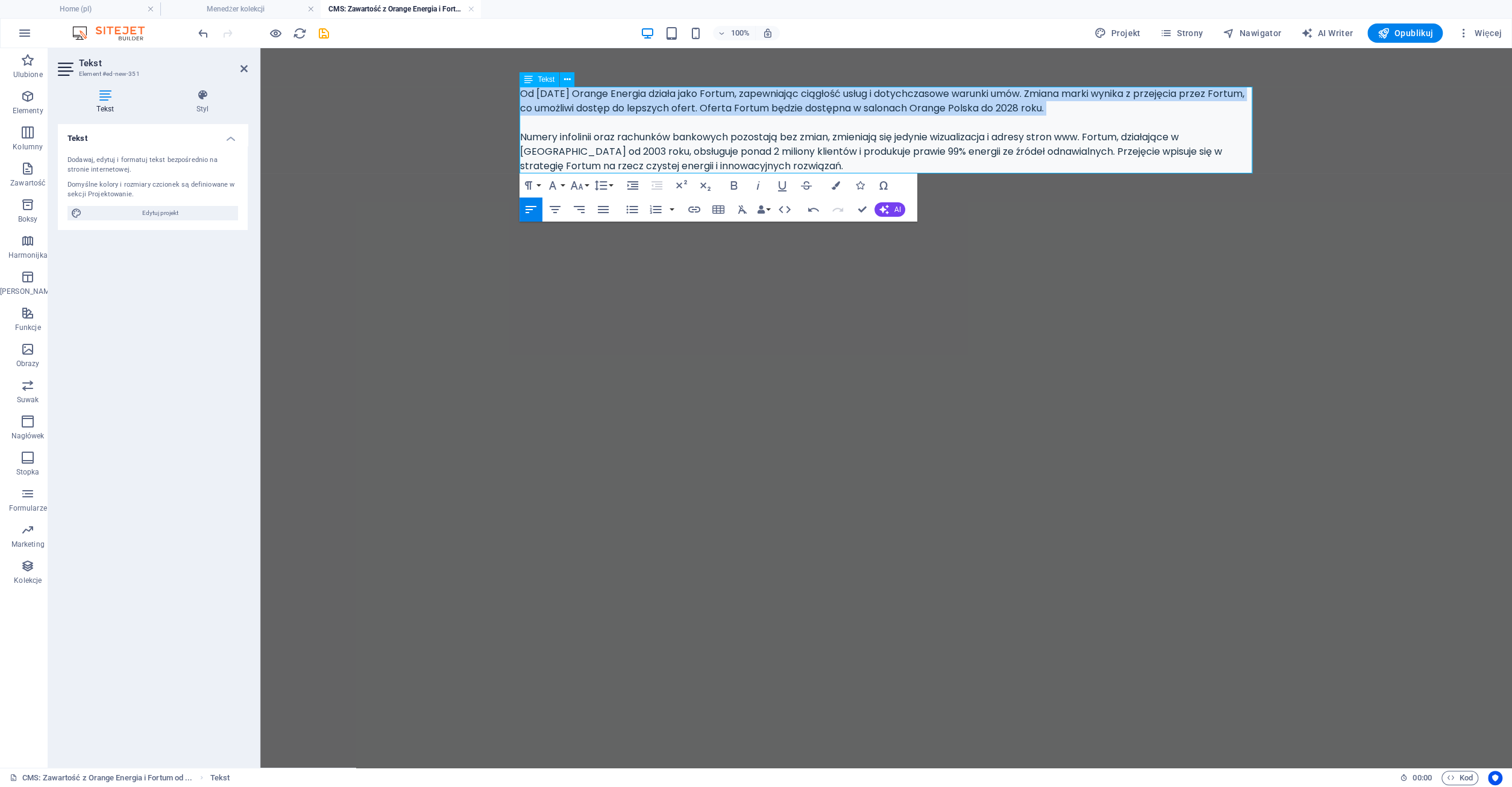
drag, startPoint x: 528, startPoint y: 95, endPoint x: 1096, endPoint y: 117, distance: 568.4
click at [1096, 117] on div "Od [DATE] Orange Energia działa jako Fortum, zapewniając ciągłość usług i dotyc…" at bounding box center [885, 130] width 733 height 87
click at [735, 185] on icon "button" at bounding box center [733, 185] width 6 height 9
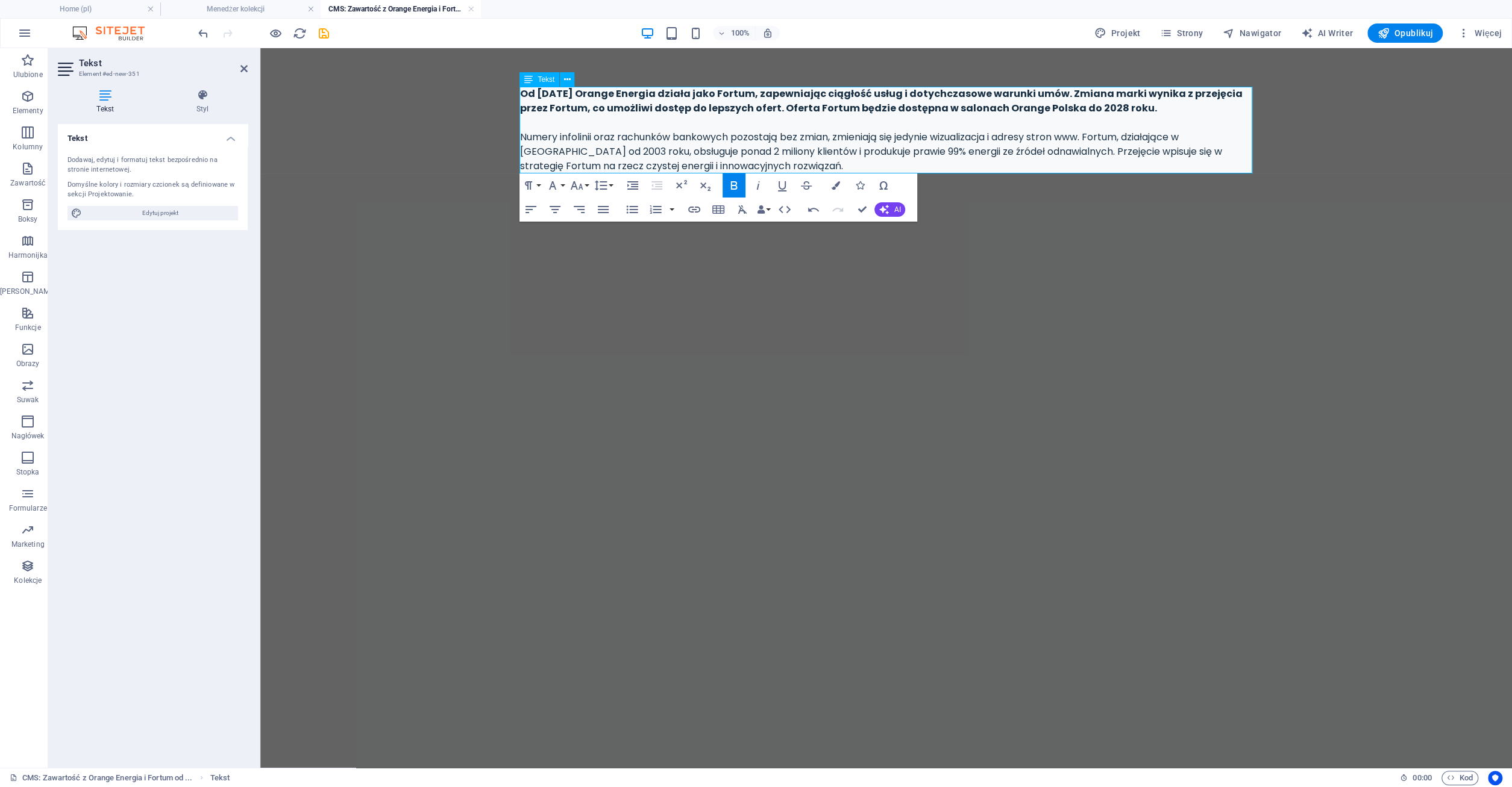
click at [944, 160] on div "Od [DATE] Orange Energia działa jako Fortum, zapewniając ciągłość usług i dotyc…" at bounding box center [885, 130] width 733 height 87
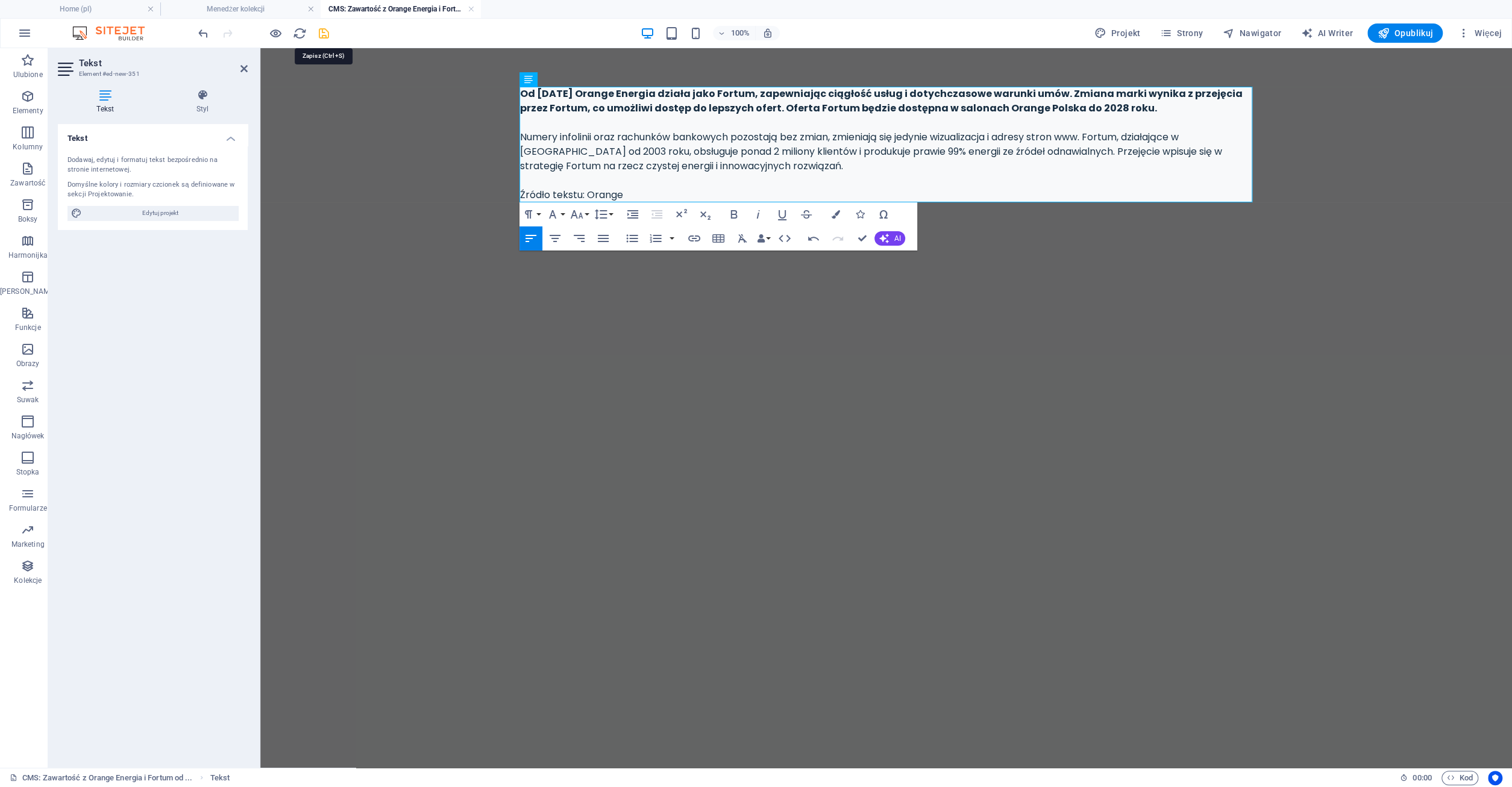
click at [325, 34] on icon "save" at bounding box center [324, 34] width 14 height 14
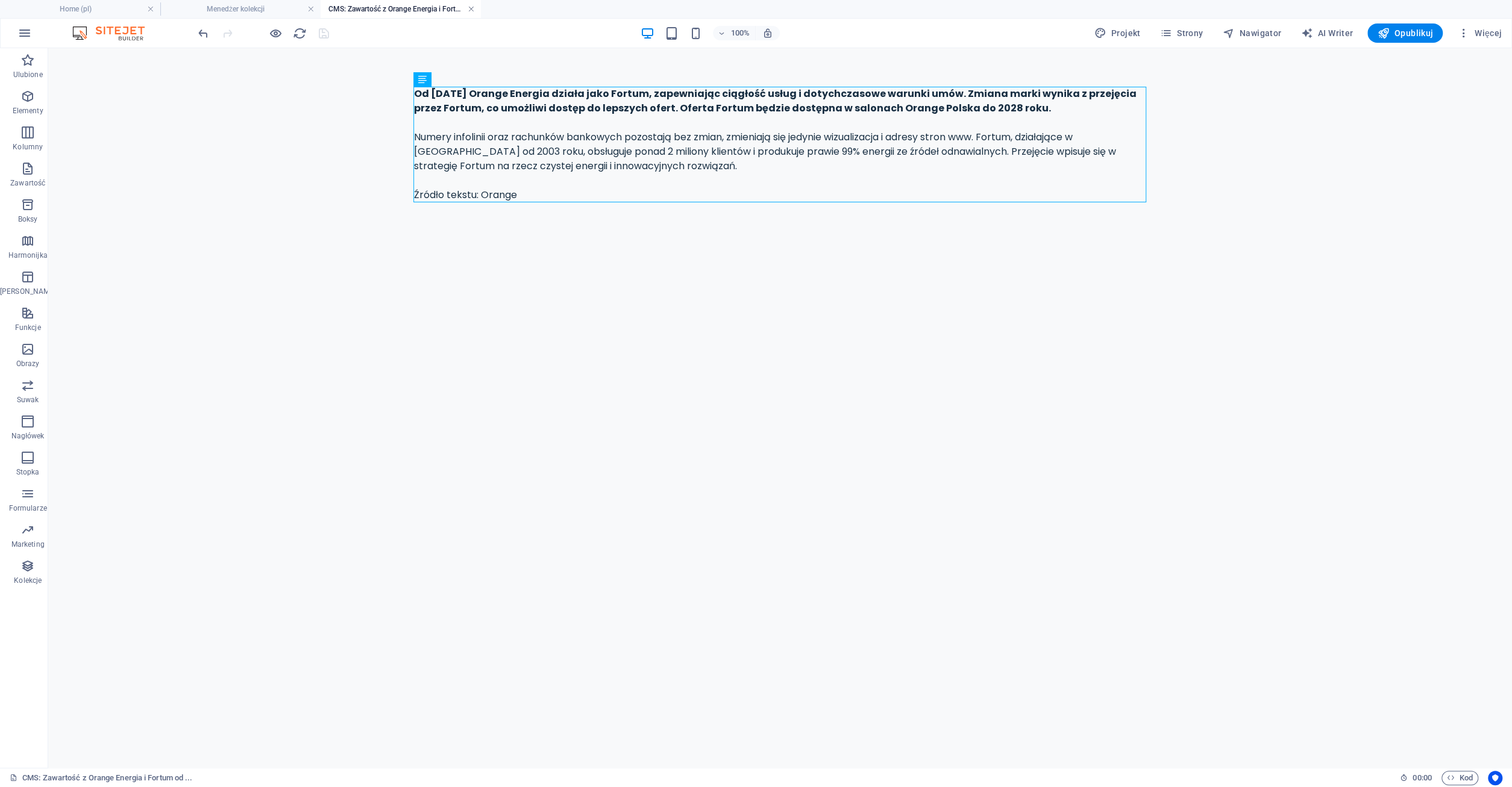
click at [469, 7] on link at bounding box center [471, 9] width 7 height 11
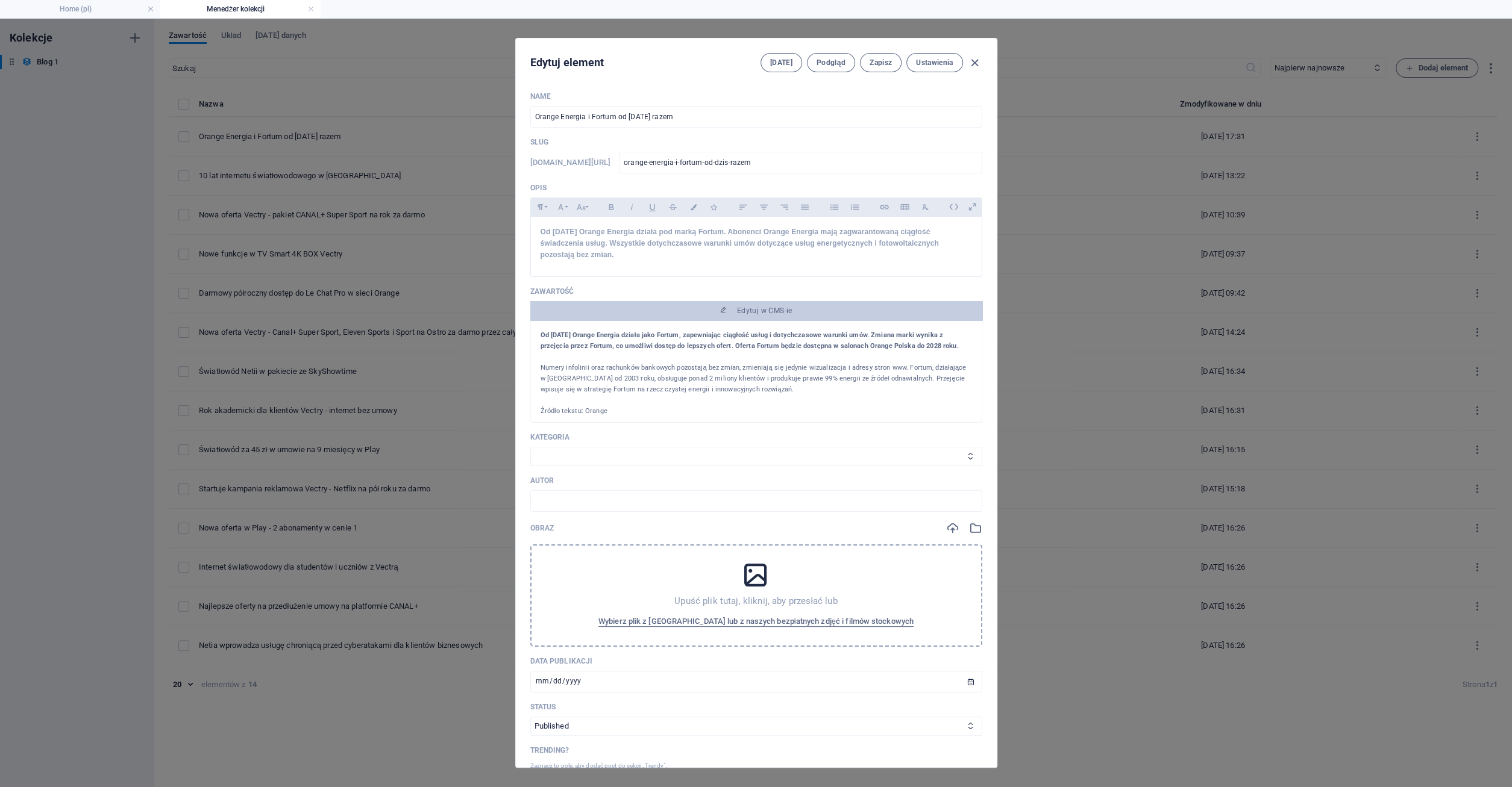
scroll to position [4, 0]
click at [530, 447] on select "Category 1 Category 2 Telewizja Canal+ Internet Komunikacja Agd Polsat Box" at bounding box center [756, 457] width 452 height 19
select select "Komunikacja"
click option "Komunikacja" at bounding box center [0, 0] width 0 height 0
click at [753, 579] on icon at bounding box center [756, 575] width 30 height 30
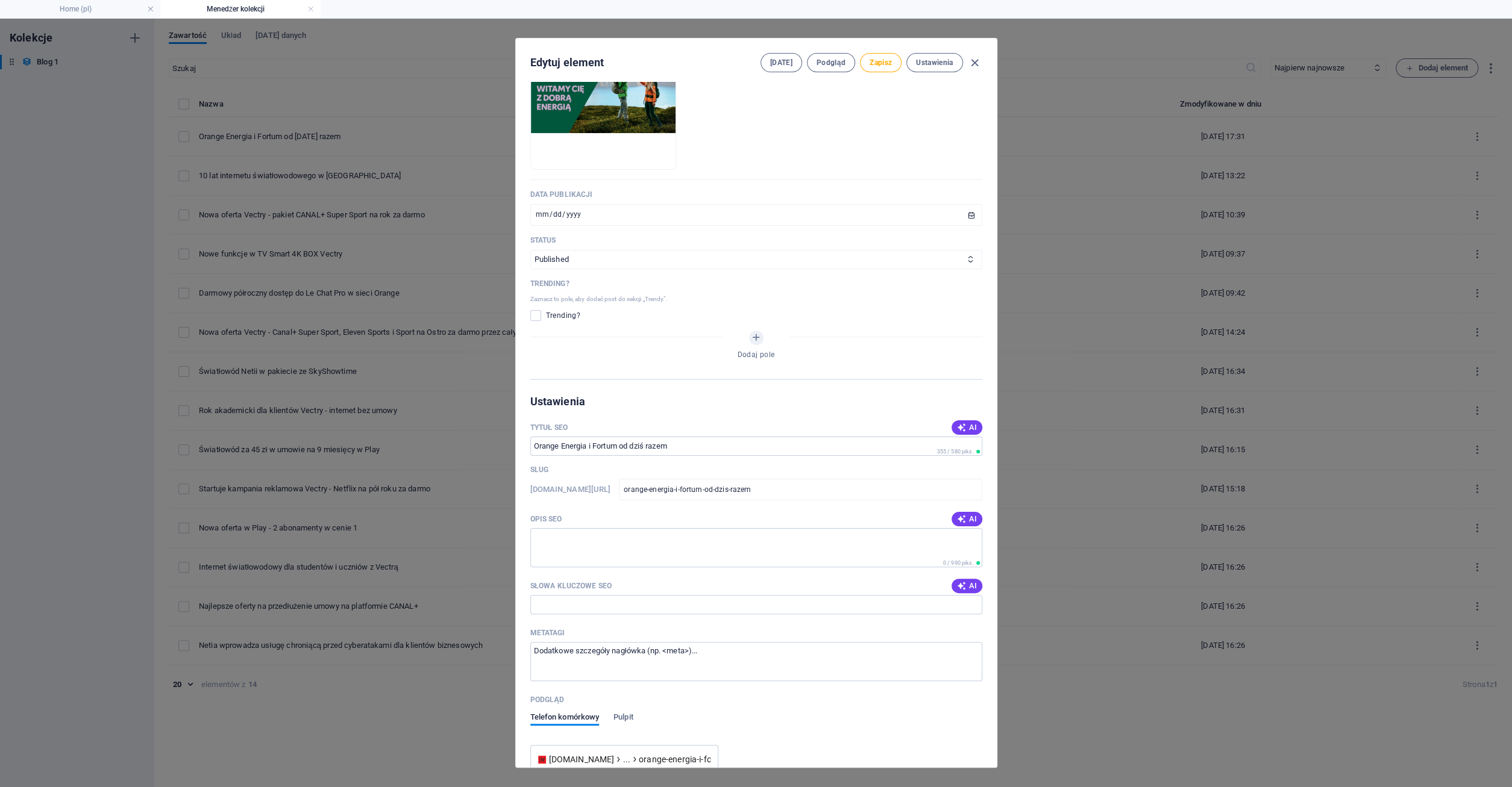
scroll to position [520, 0]
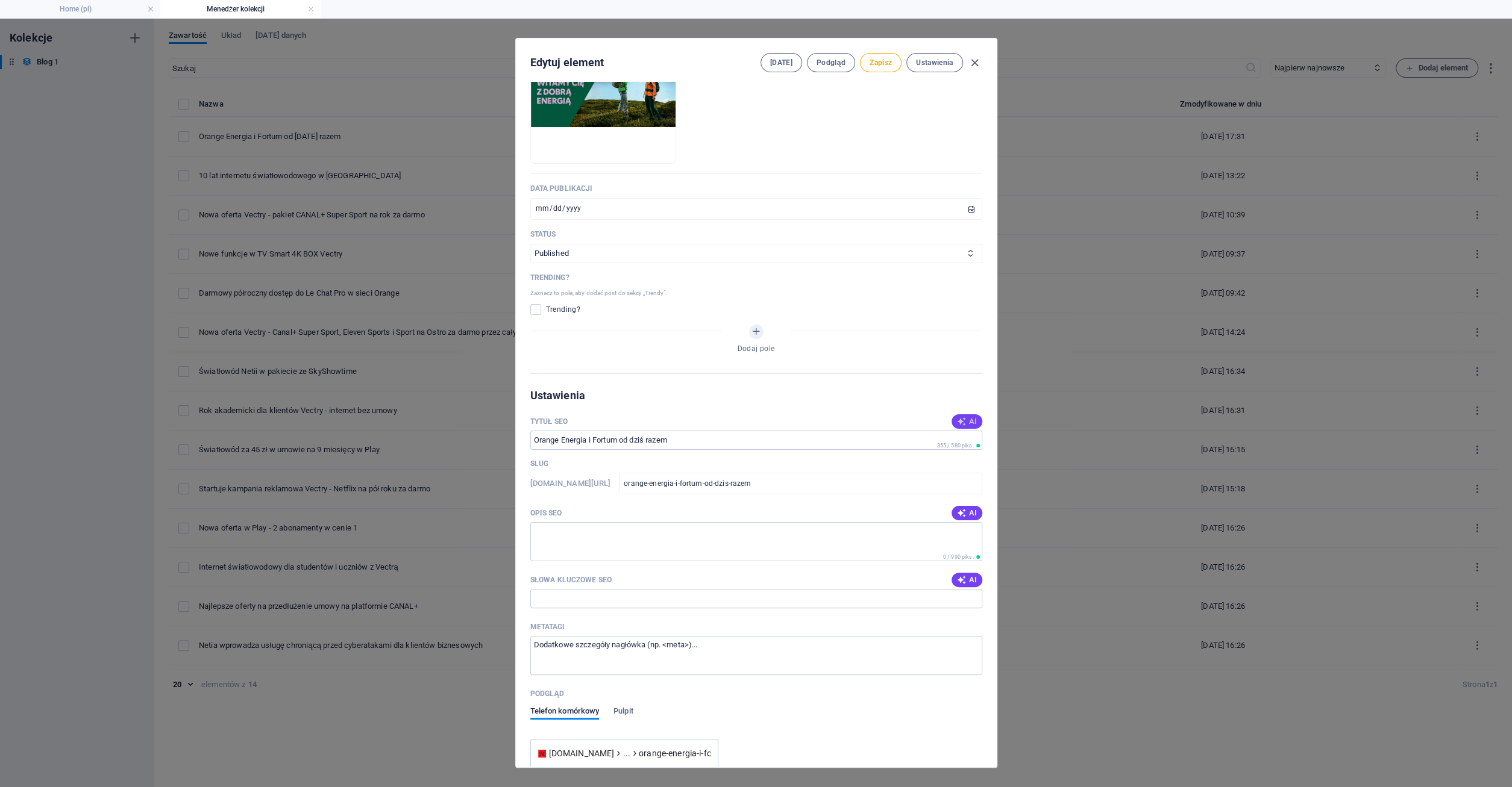
click at [962, 421] on icon "button" at bounding box center [961, 421] width 10 height 10
type input "Orange Energia z Fortum"
click at [962, 516] on icon "button" at bounding box center [961, 512] width 10 height 10
type textarea "Orange Energia przekształca się w [GEOGRAPHIC_DATA], zapewniając ciągłość usług…"
click at [965, 579] on icon "button" at bounding box center [961, 579] width 10 height 10
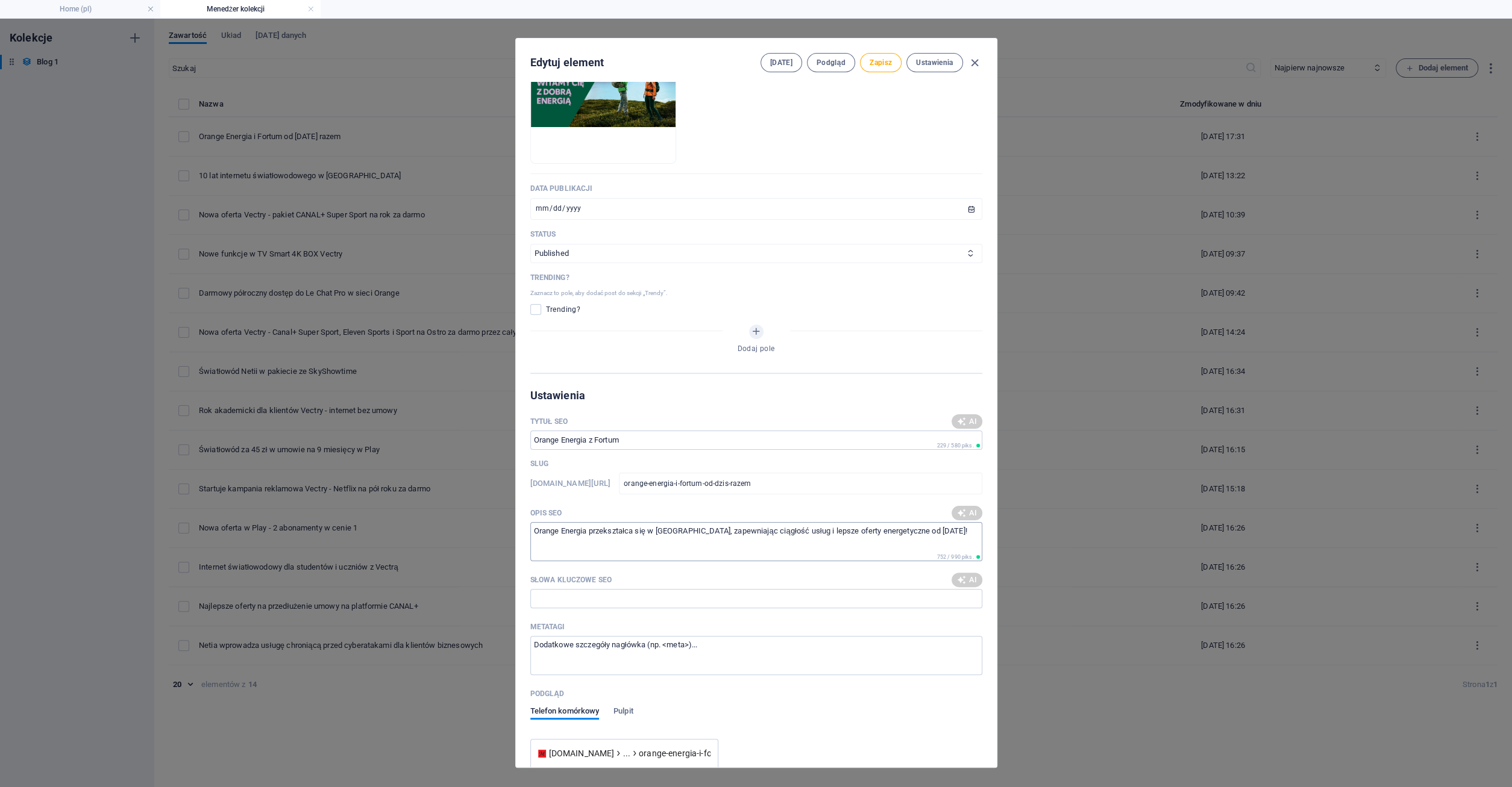
type input "Orange Energia, Fortum, usługi energetyczne, fotowoltaika, zmiana marki, czysta…"
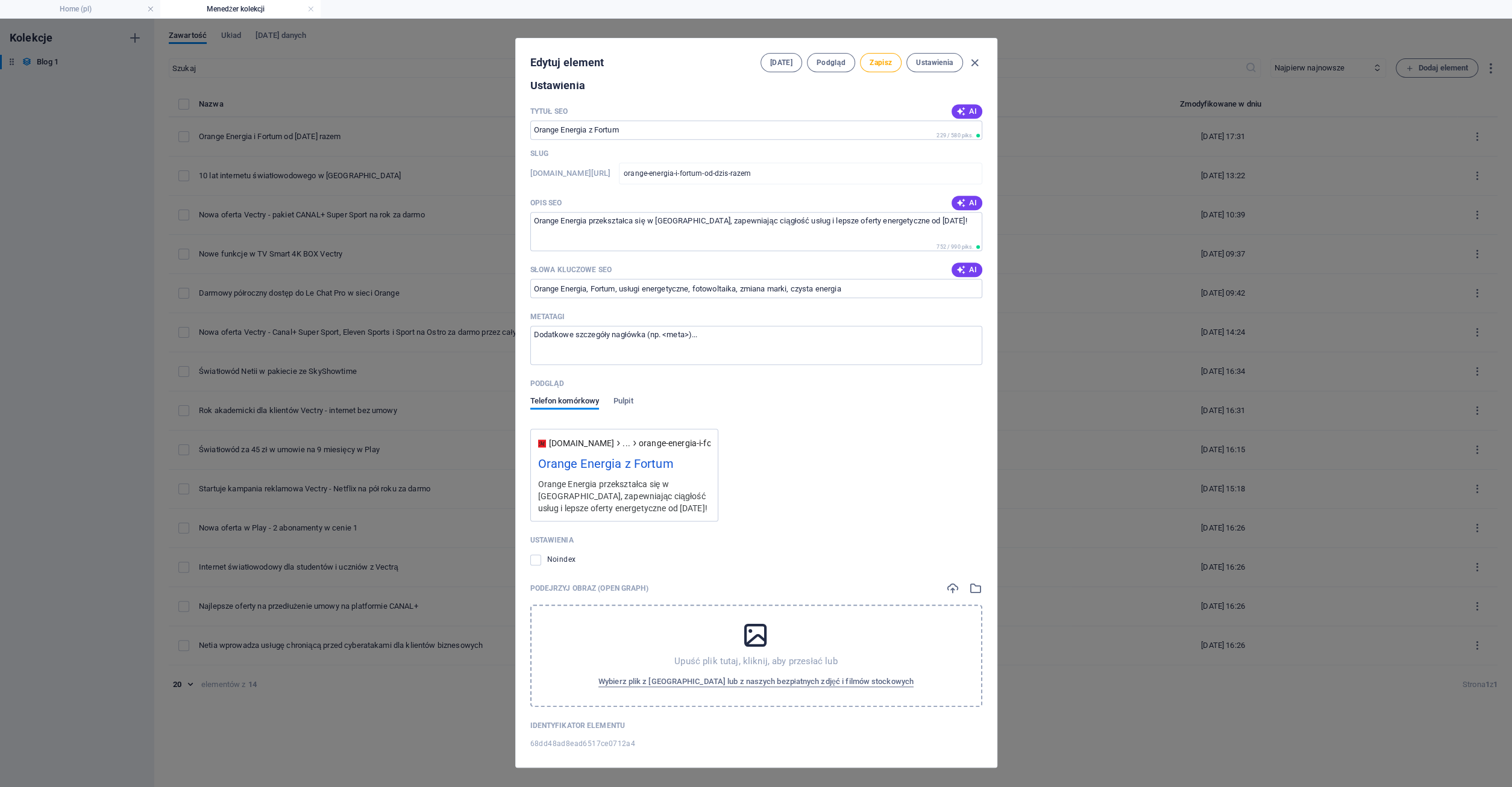
scroll to position [838, 0]
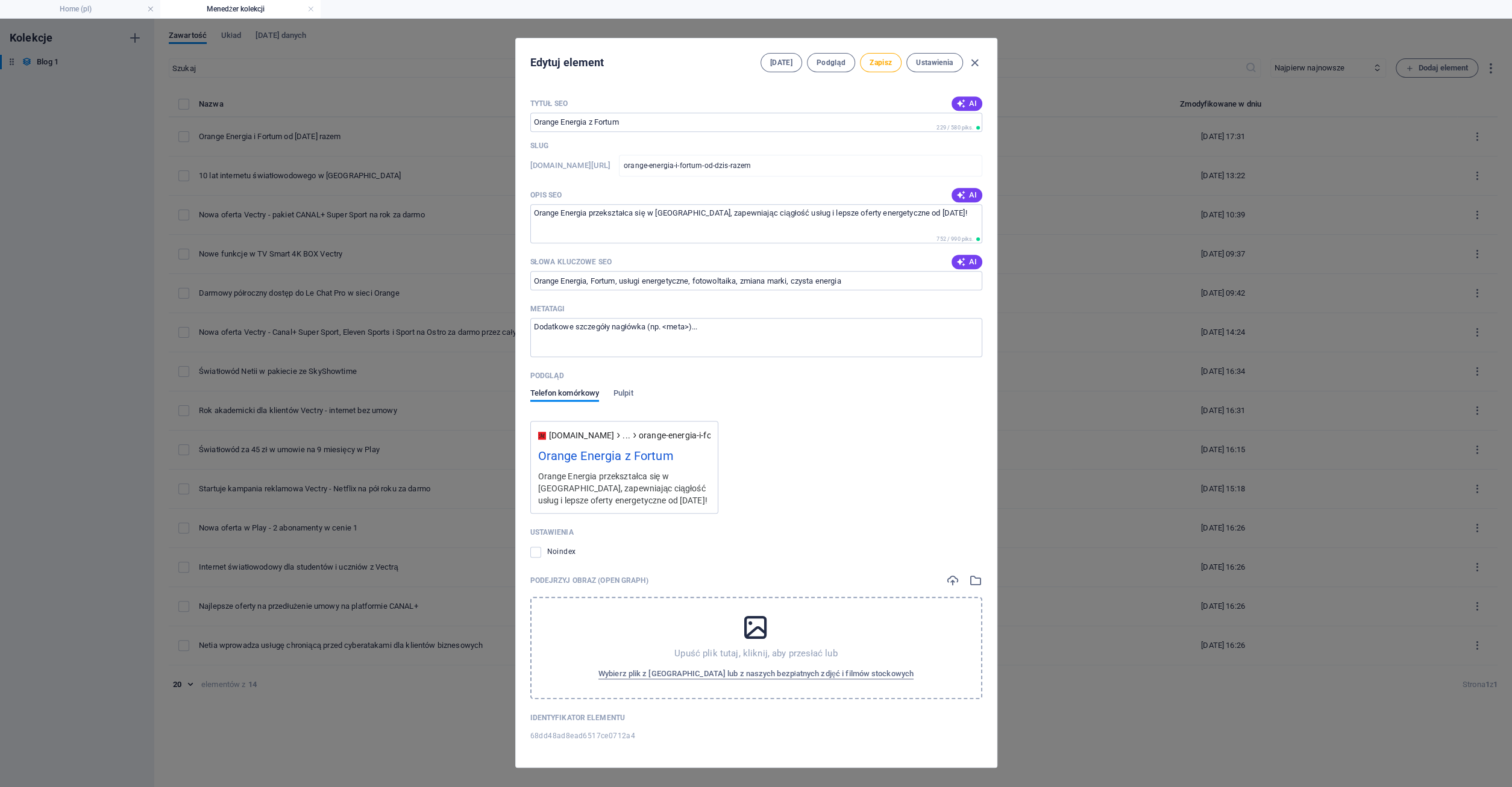
click at [756, 624] on icon at bounding box center [756, 627] width 30 height 30
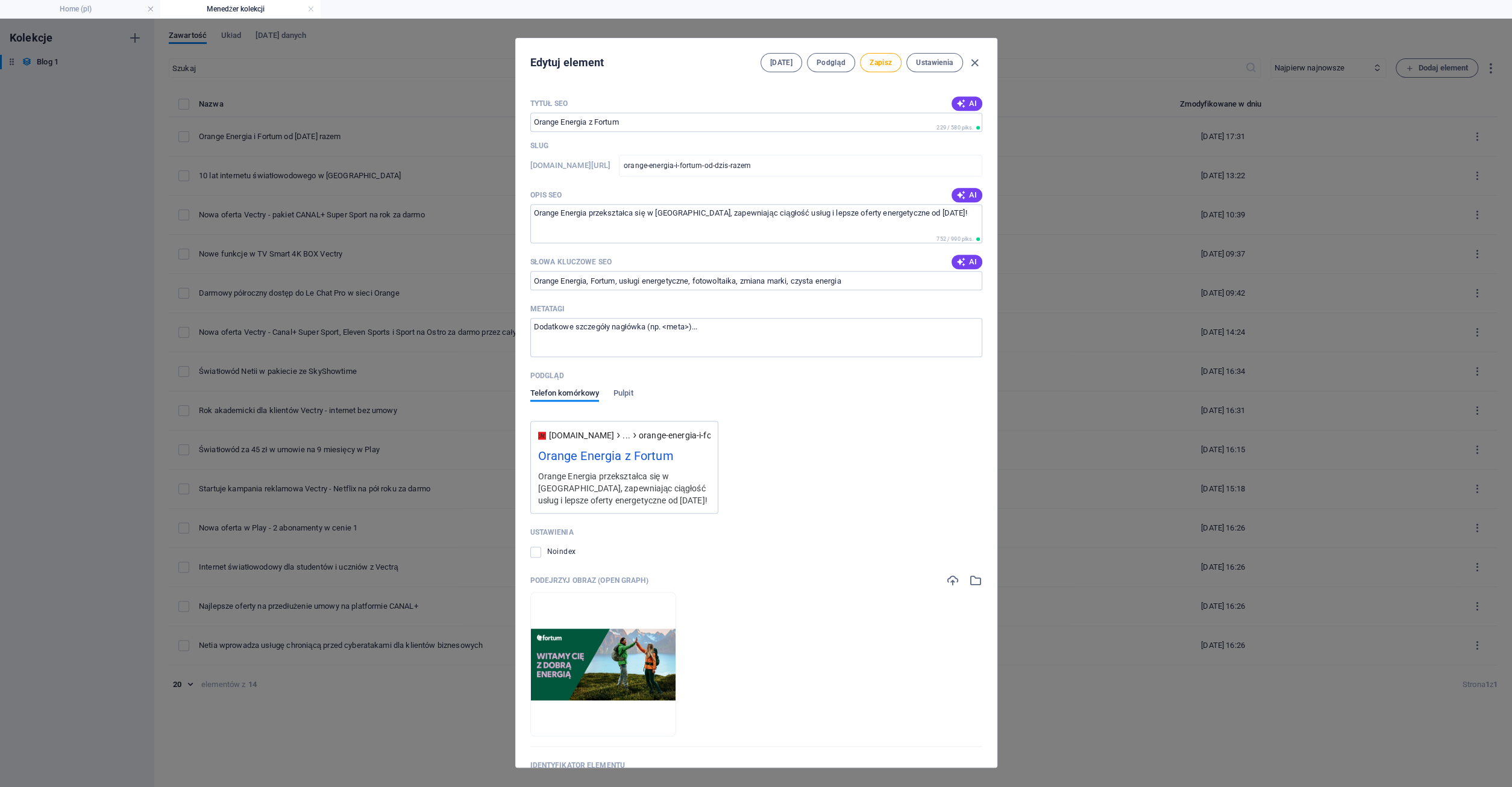
scroll to position [886, 0]
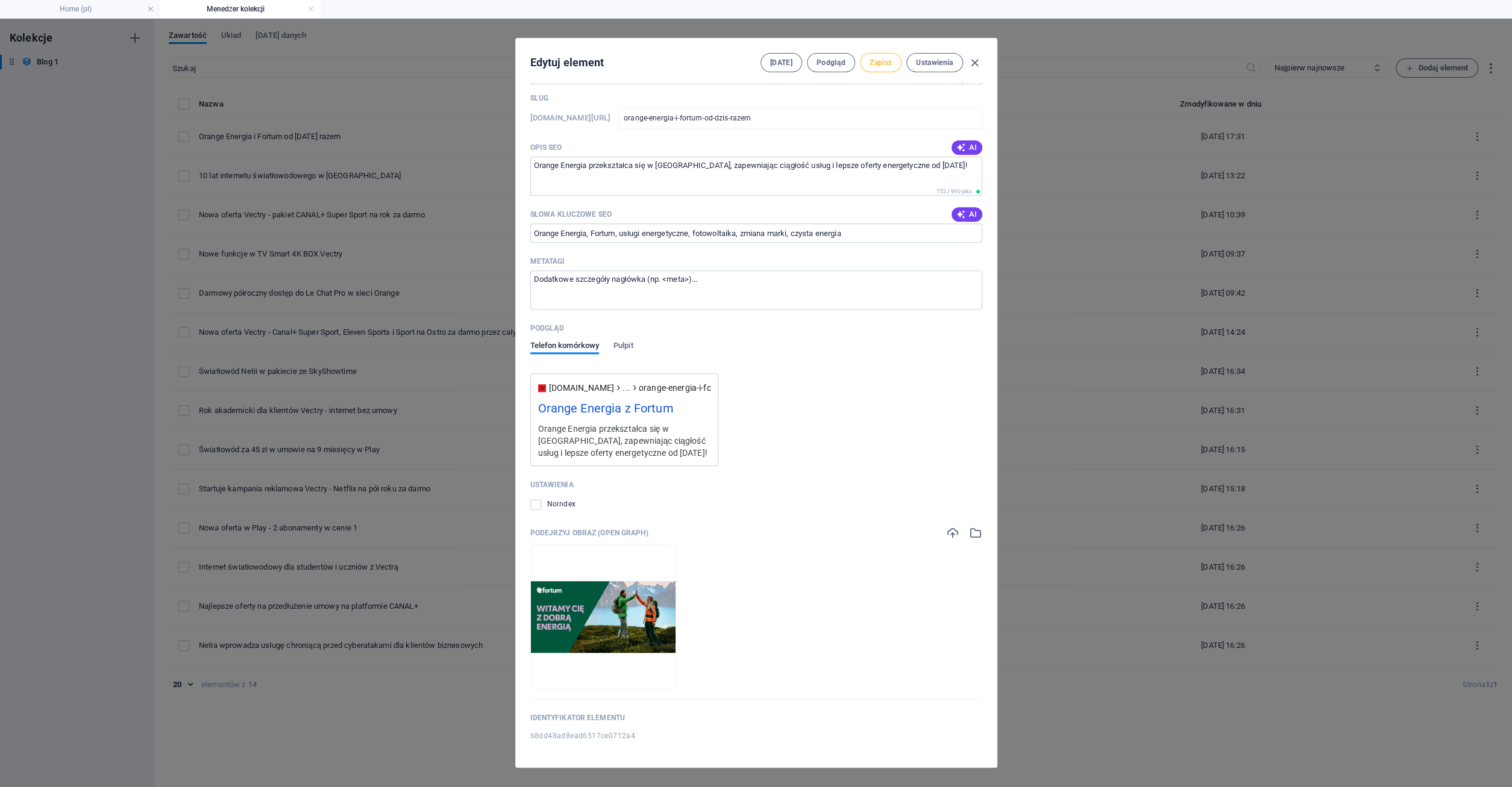
click at [875, 66] on span "Zapisz" at bounding box center [880, 62] width 22 height 10
click at [978, 61] on icon "button" at bounding box center [975, 63] width 14 height 14
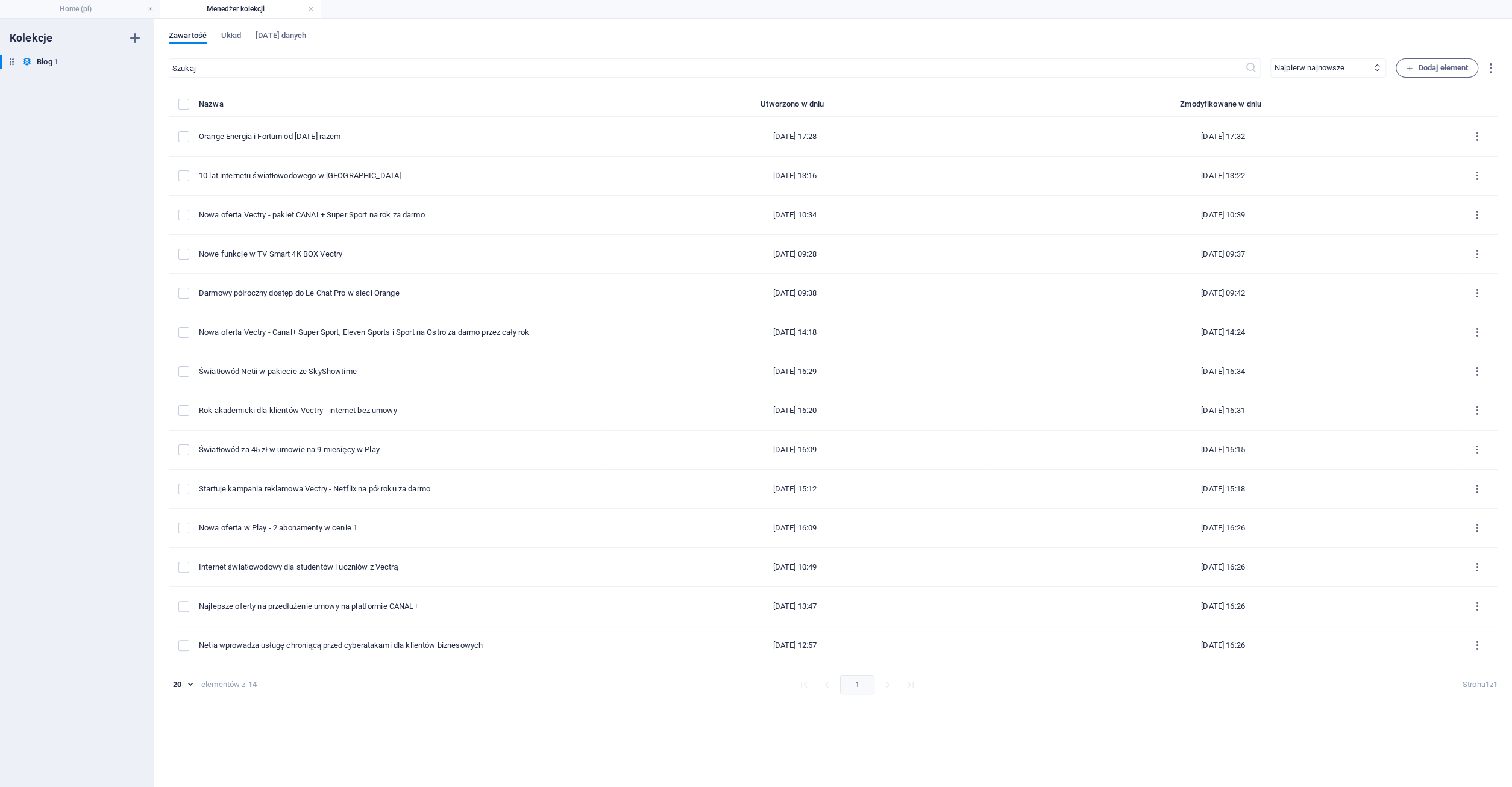
type input "orange-energia-i-fortum-od-dzis-razem"
click at [310, 8] on link at bounding box center [311, 9] width 7 height 11
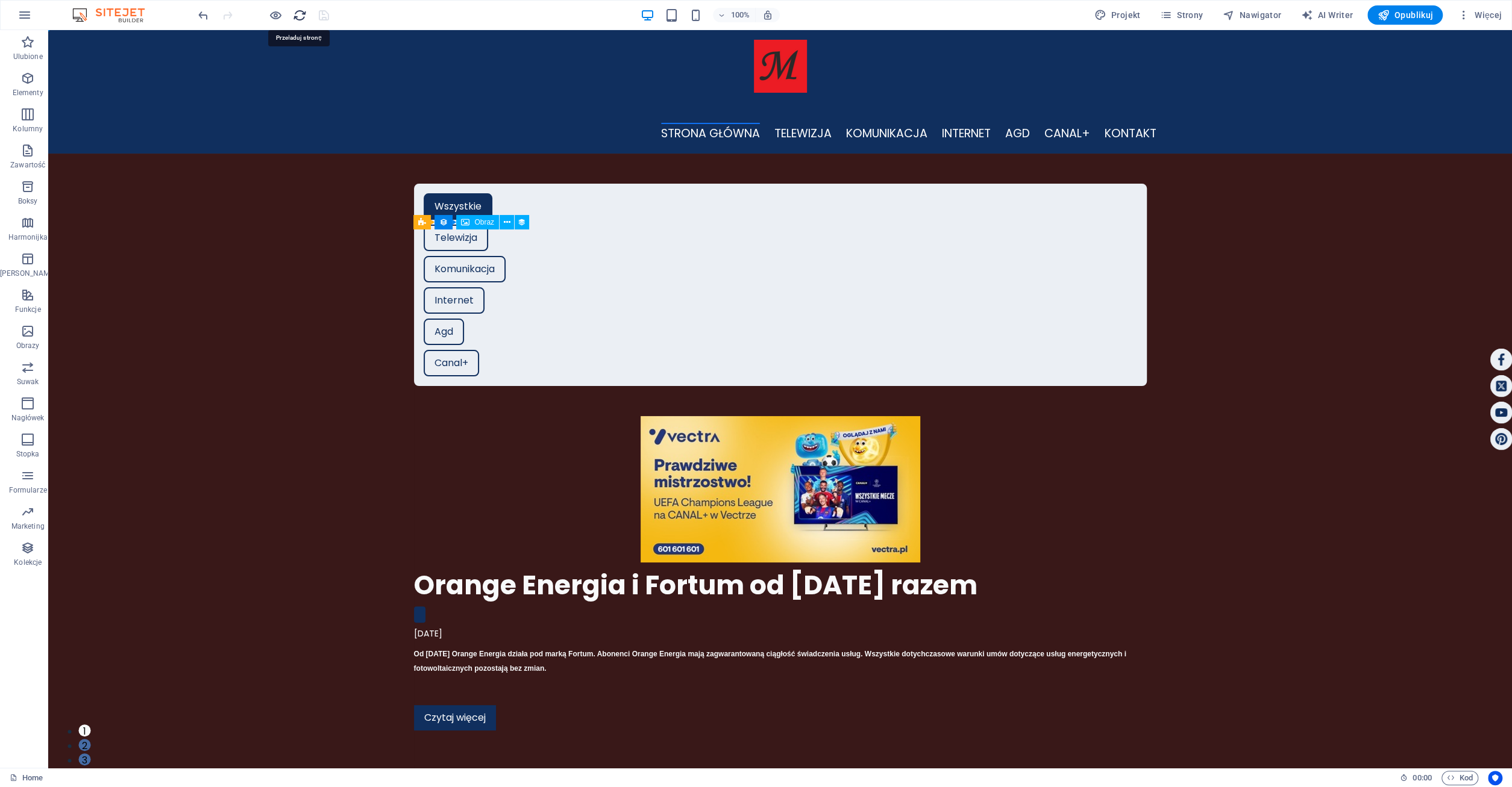
click at [298, 14] on icon "reload" at bounding box center [300, 16] width 14 height 14
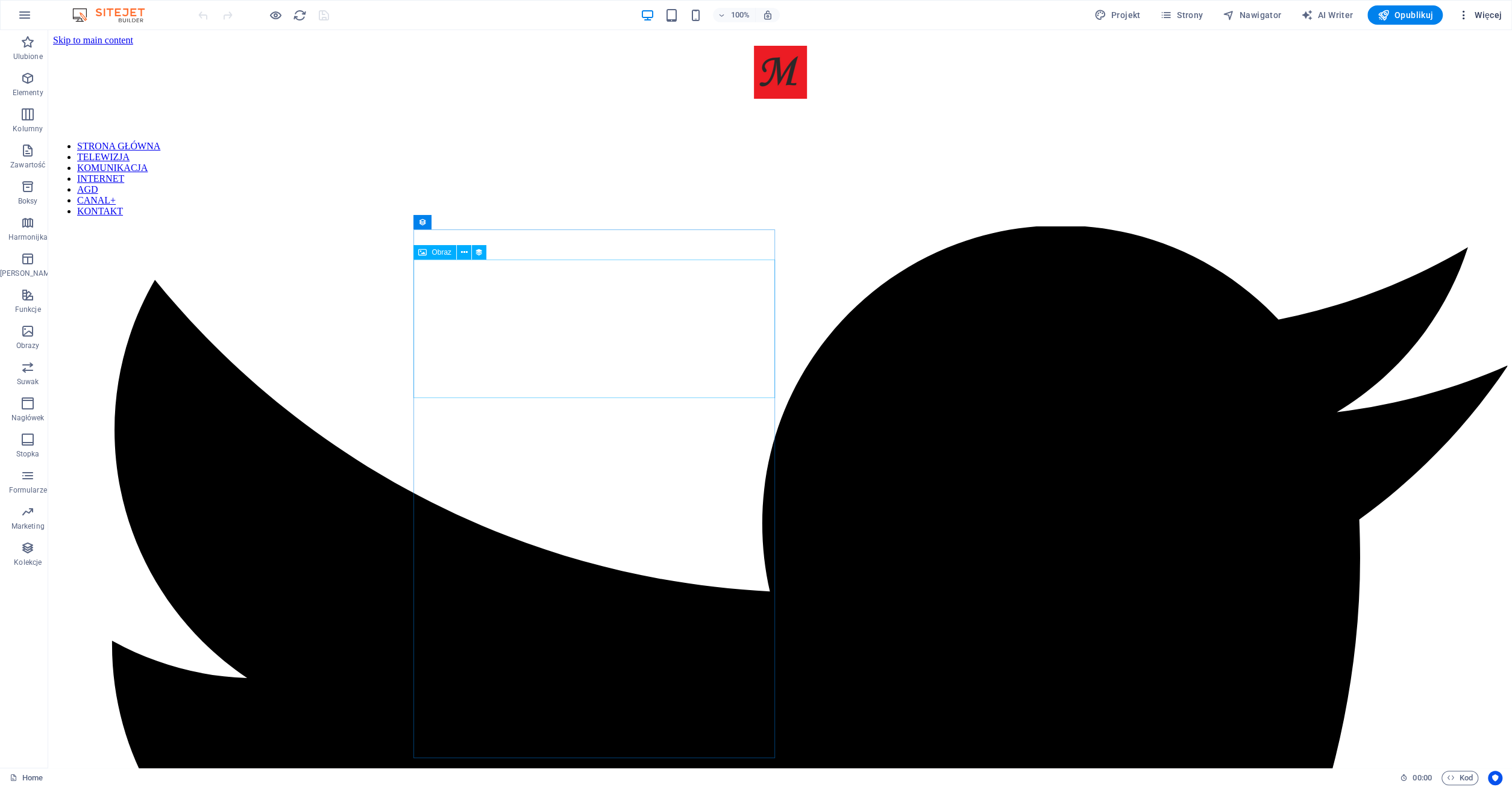
click at [1484, 14] on span "Więcej" at bounding box center [1479, 15] width 44 height 12
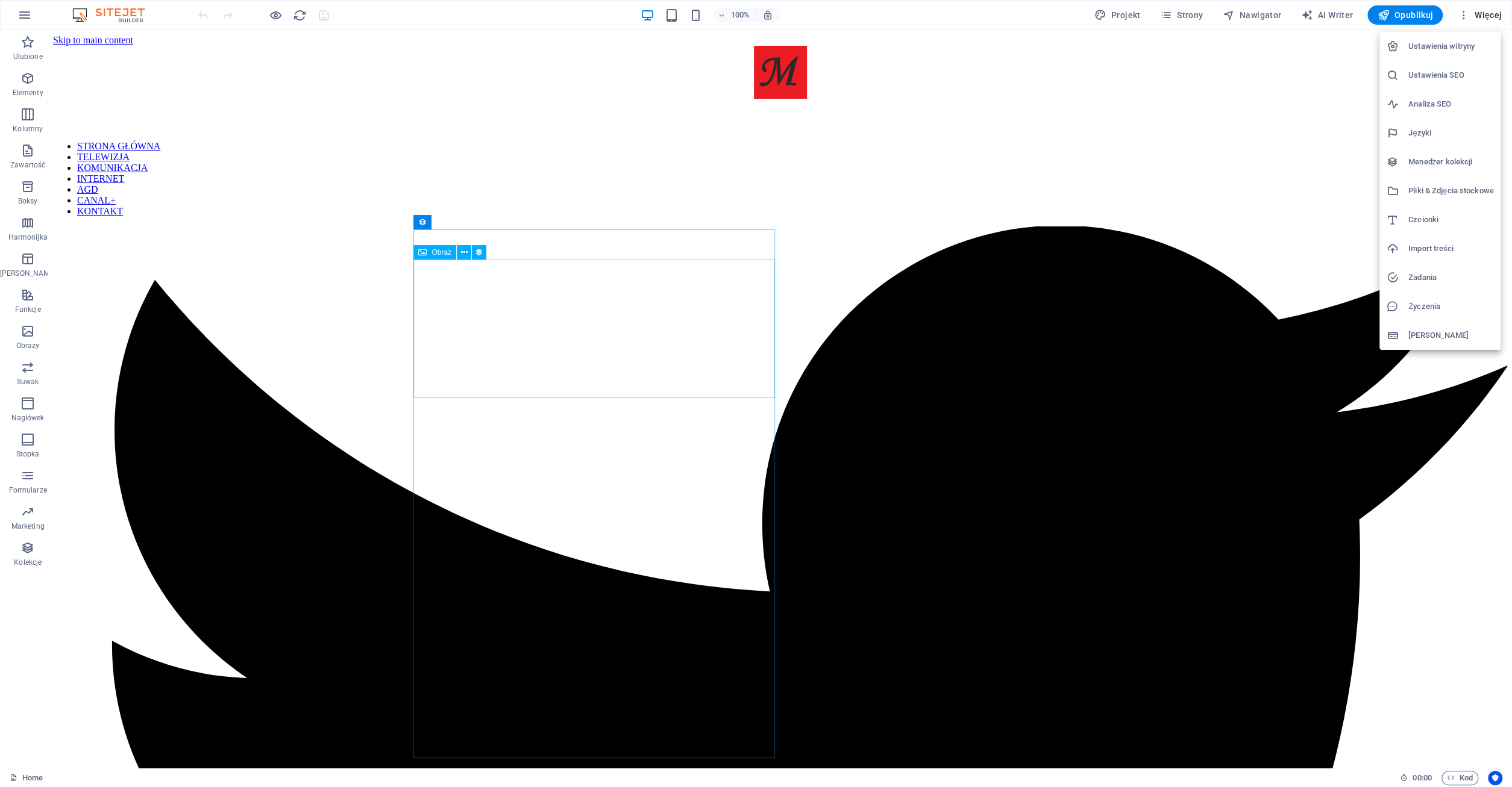
click at [1447, 160] on h6 "Menedżer kolekcji" at bounding box center [1450, 162] width 85 height 14
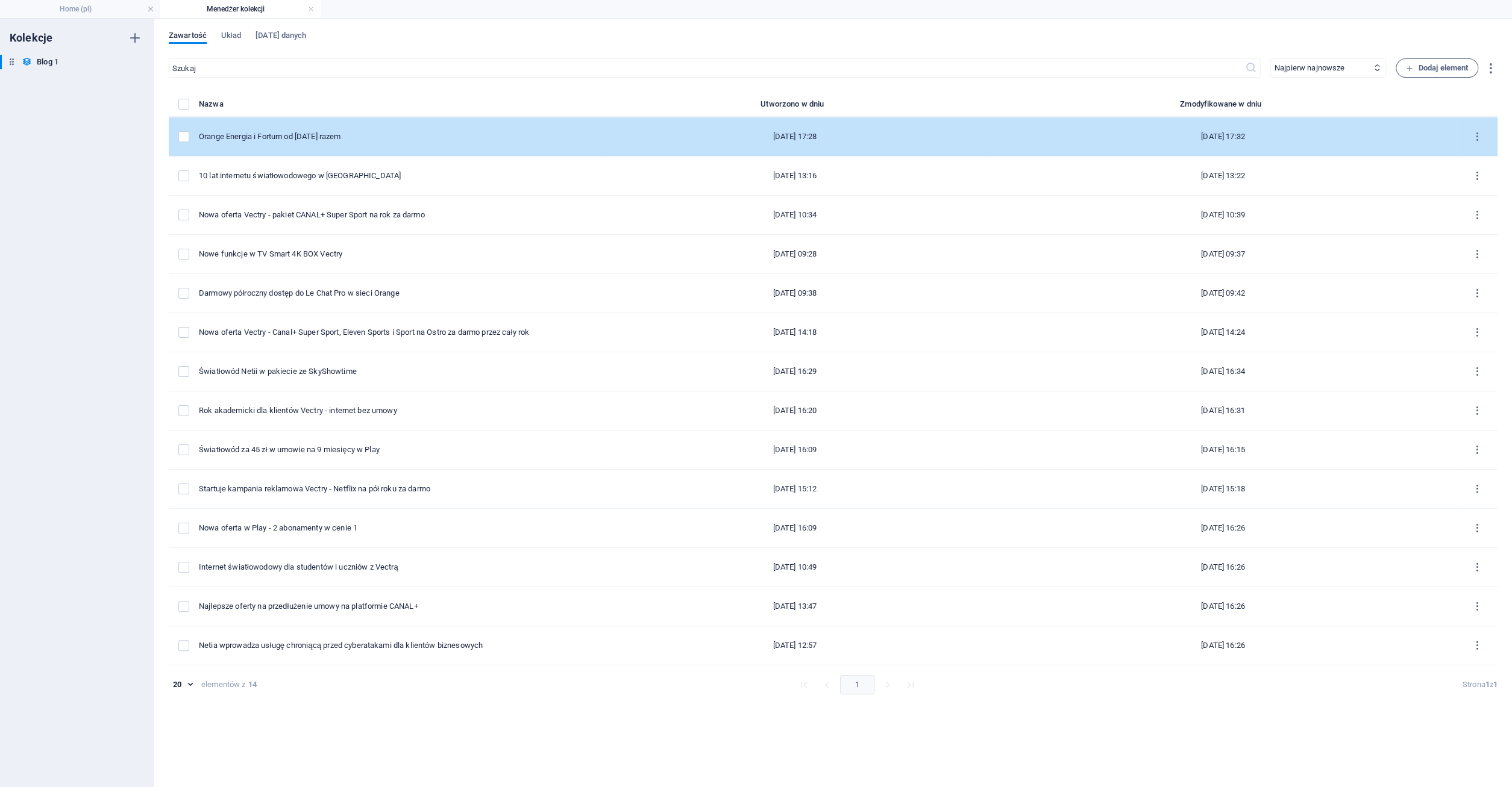
click at [279, 136] on div "Orange Energia i Fortum od [DATE] razem" at bounding box center [394, 137] width 391 height 11
select select "Komunikacja"
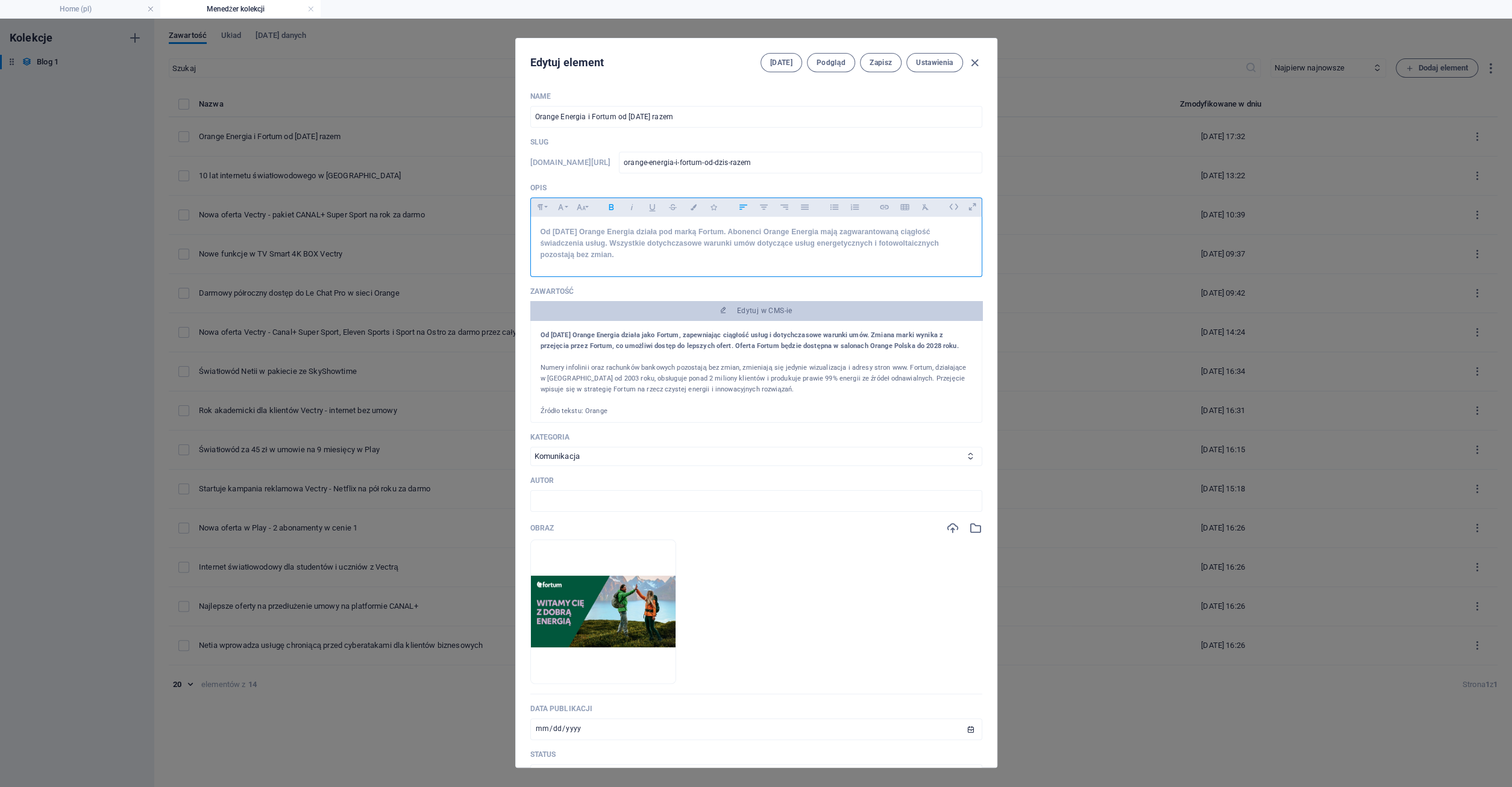
drag, startPoint x: 615, startPoint y: 255, endPoint x: 524, endPoint y: 224, distance: 96.1
click at [530, 224] on div "Od [DATE] Orange Energia działa pod marką Fortum. Abonenci Orange Energia mają …" at bounding box center [756, 244] width 452 height 55
click at [612, 210] on icon "button" at bounding box center [612, 207] width 11 height 14
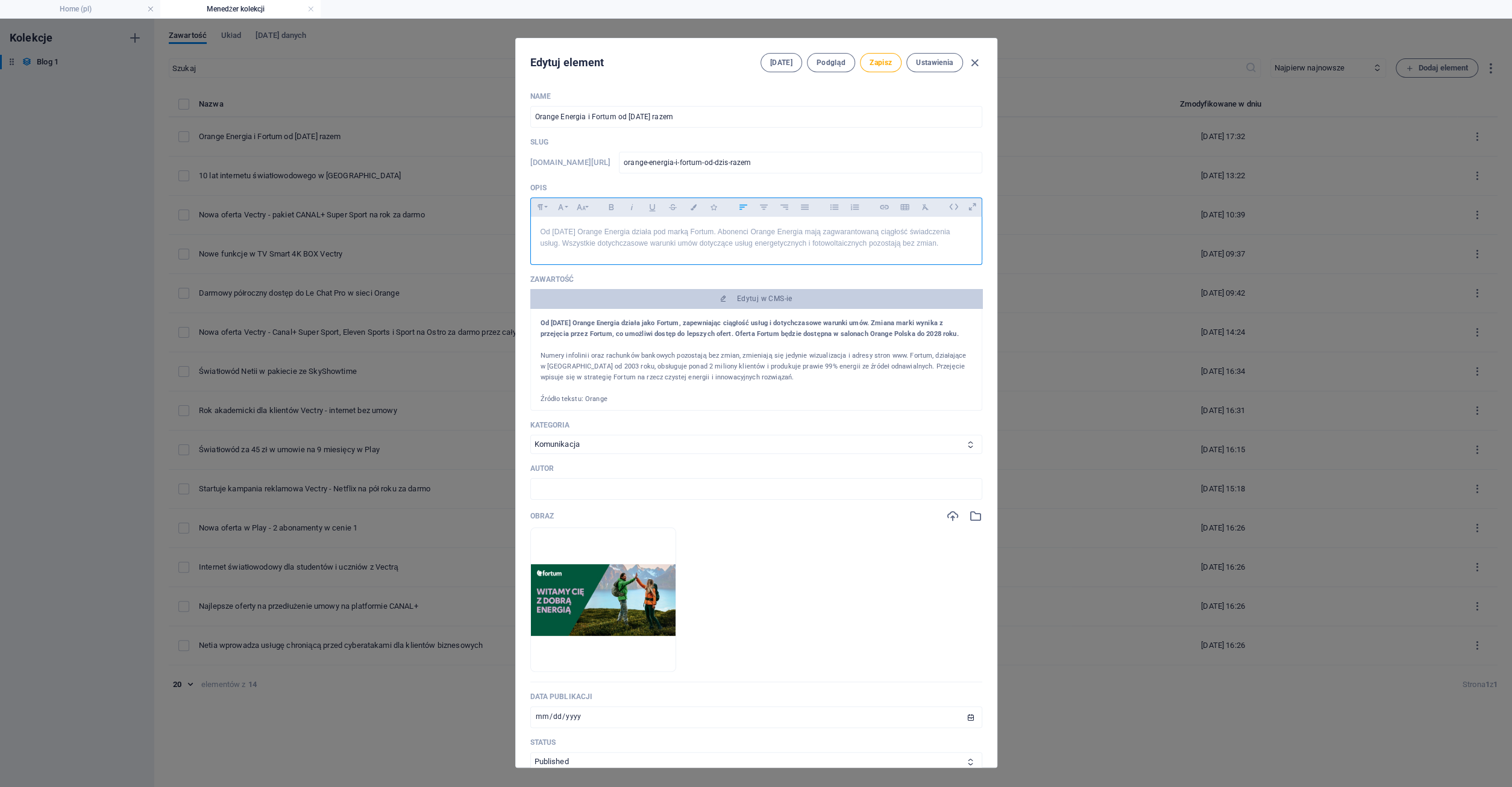
drag, startPoint x: 539, startPoint y: 231, endPoint x: 579, endPoint y: 254, distance: 46.1
click at [579, 254] on div "Od [DATE] Orange Energia działa pod marką Fortum. Abonenci Orange Energia mają …" at bounding box center [756, 238] width 451 height 42
click at [926, 205] on icon "button" at bounding box center [925, 207] width 11 height 14
click at [548, 239] on p "Od [DATE] Orange Energia działa pod marką Fortum. Abonenci Orange Energia mają …" at bounding box center [756, 238] width 431 height 23
drag, startPoint x: 544, startPoint y: 233, endPoint x: 589, endPoint y: 253, distance: 49.2
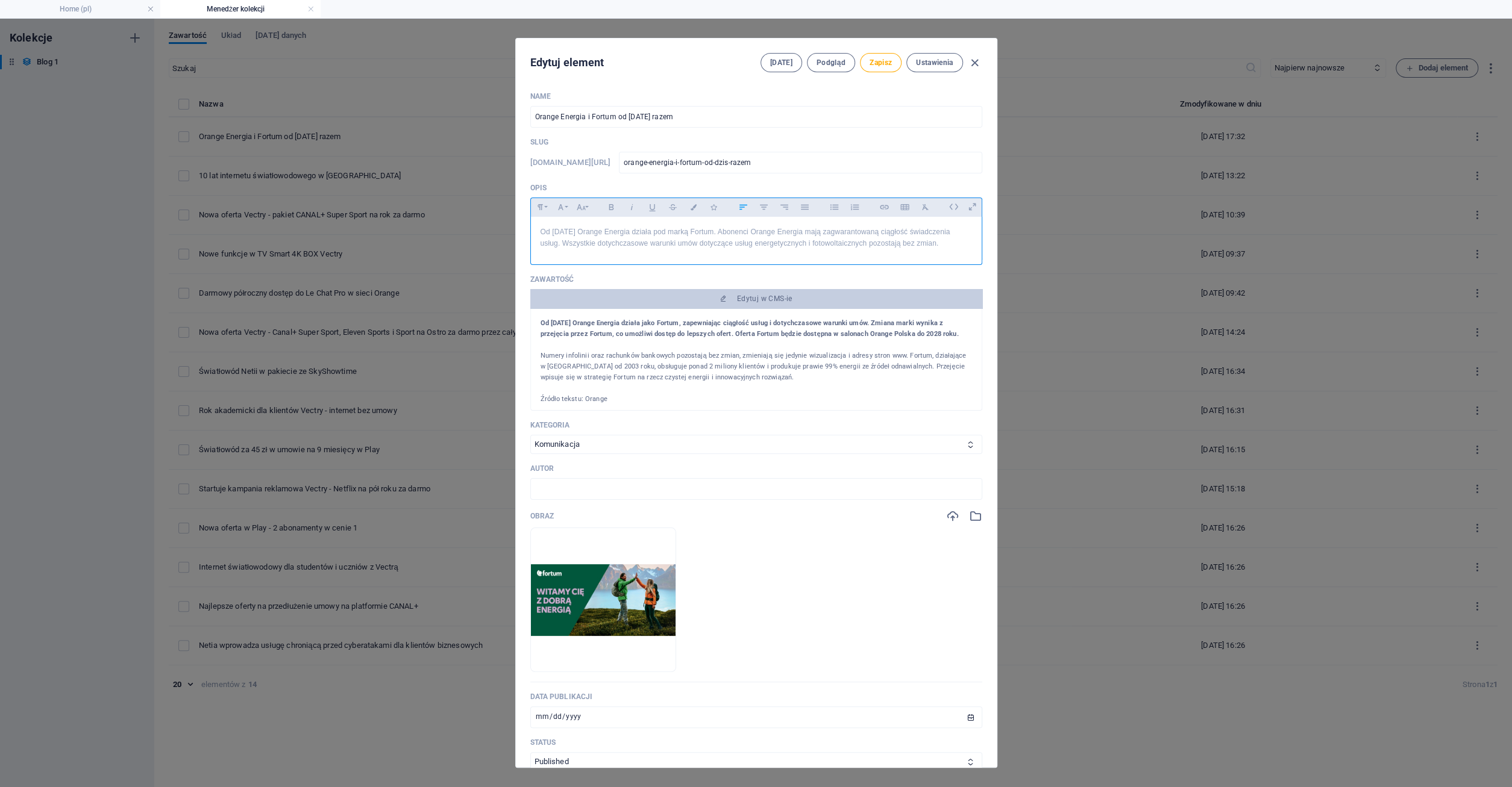
click at [589, 249] on p "Od [DATE] Orange Energia działa pod marką Fortum. Abonenci Orange Energia mają …" at bounding box center [756, 238] width 431 height 23
click at [607, 209] on icon "button" at bounding box center [612, 207] width 11 height 14
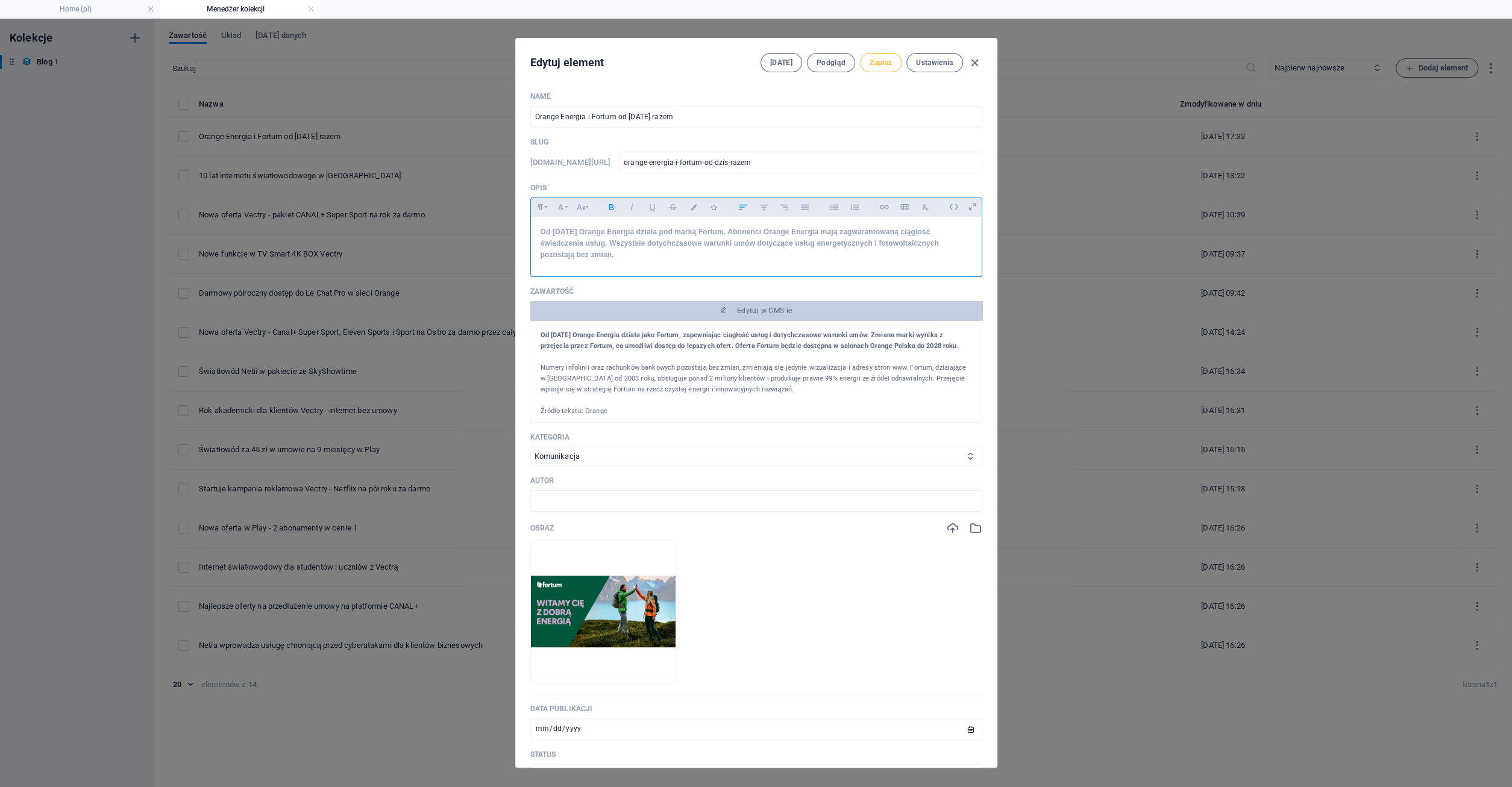
click at [887, 64] on span "Zapisz" at bounding box center [880, 62] width 22 height 10
click at [973, 62] on icon "button" at bounding box center [975, 63] width 14 height 14
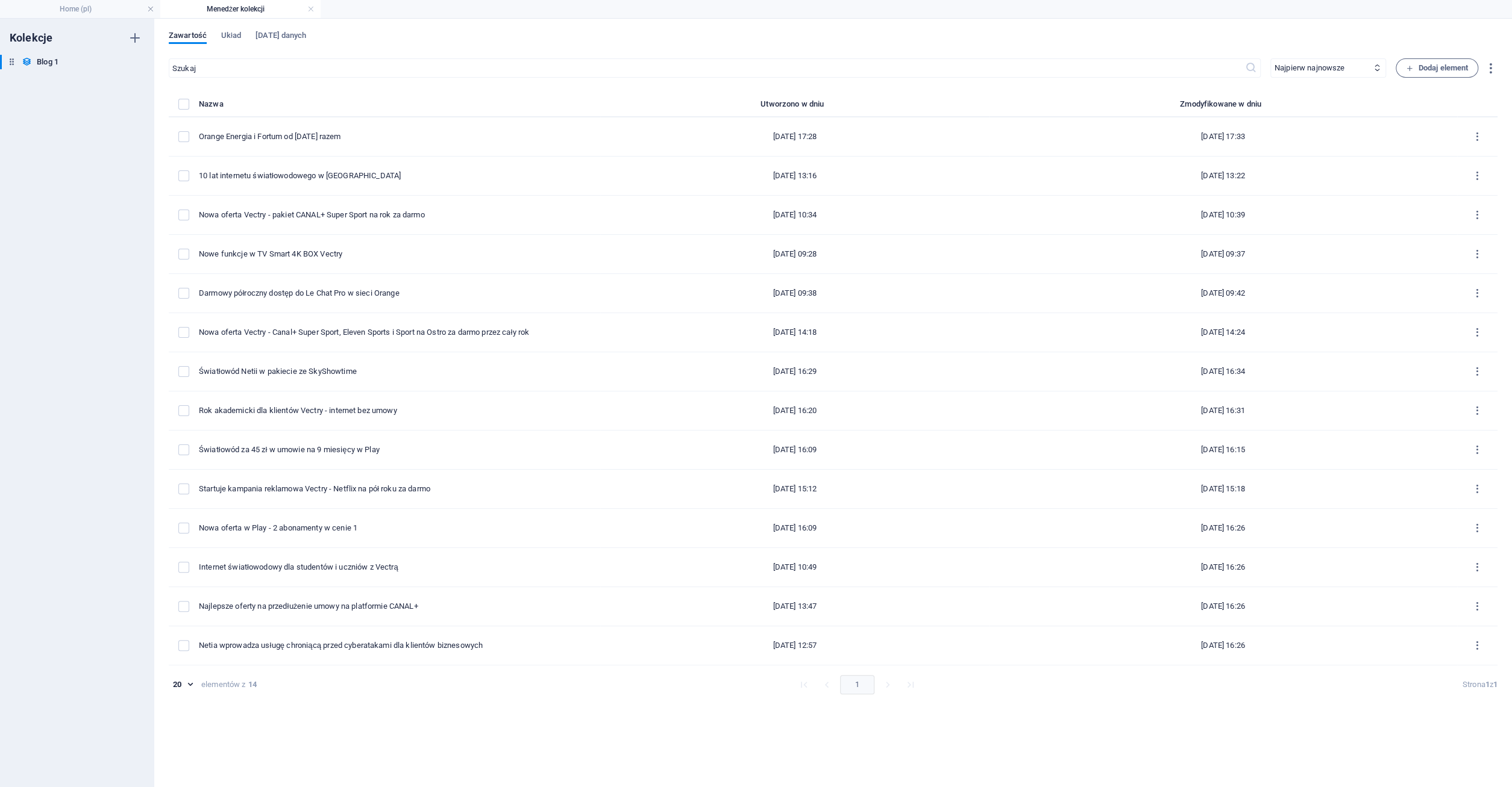
type input "orange-energia-i-fortum-od-dzis-razem"
click at [310, 8] on link at bounding box center [311, 9] width 7 height 11
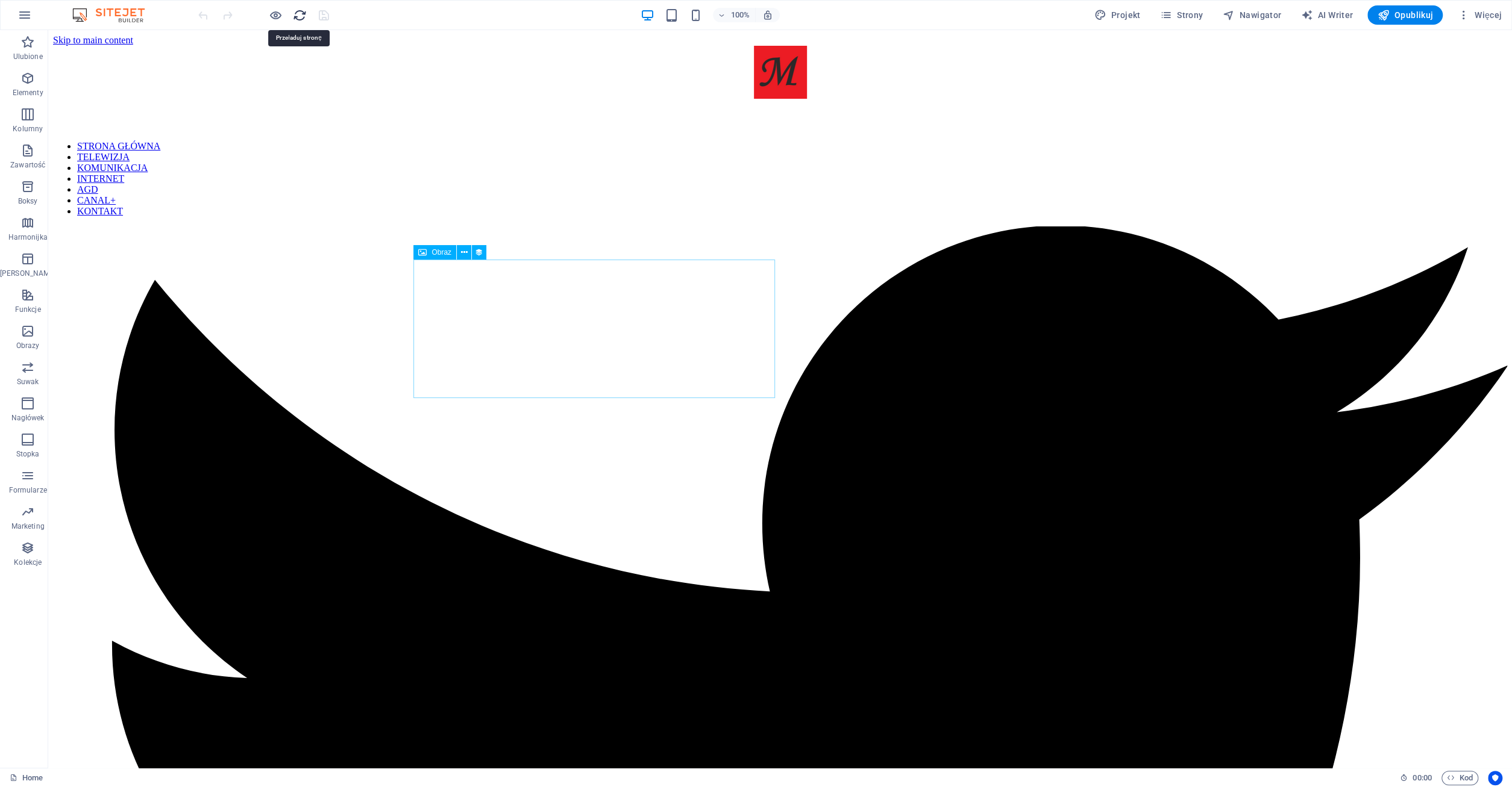
click at [300, 12] on icon "reload" at bounding box center [300, 16] width 14 height 14
click at [1500, 18] on span "Więcej" at bounding box center [1479, 15] width 44 height 12
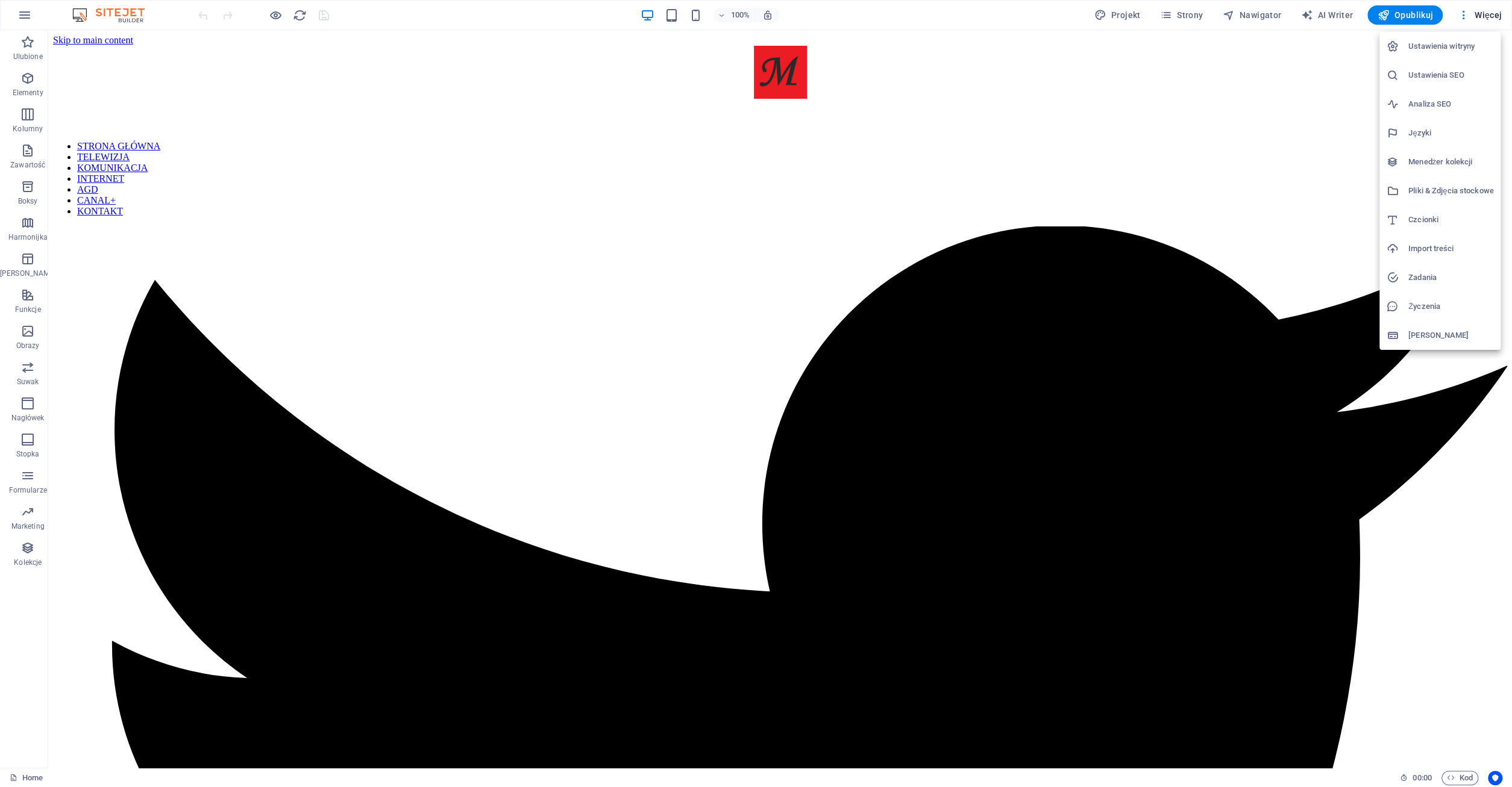
click at [1444, 161] on h6 "Menedżer kolekcji" at bounding box center [1450, 162] width 85 height 14
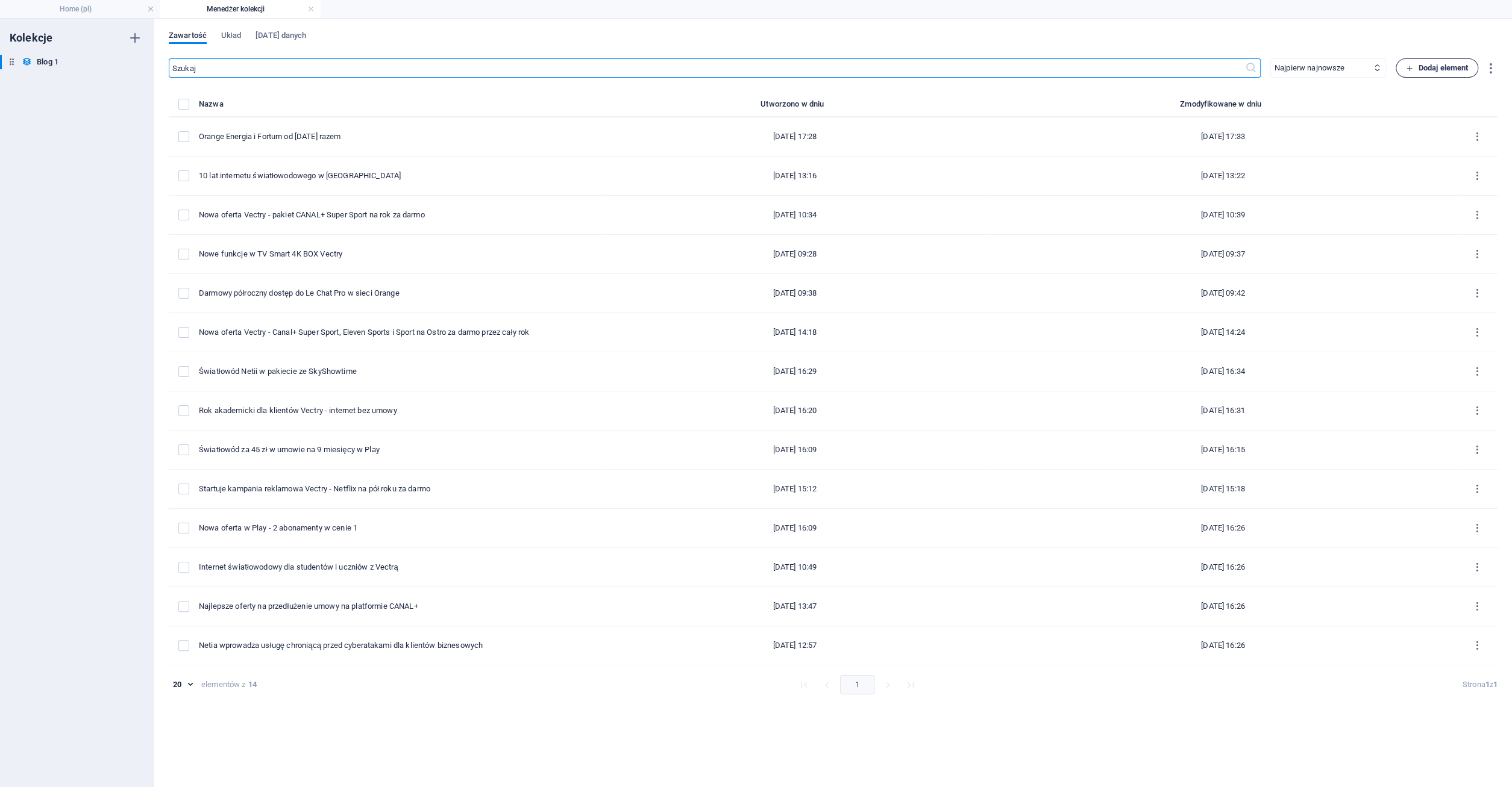
click at [1449, 69] on span "Dodaj element" at bounding box center [1437, 68] width 62 height 14
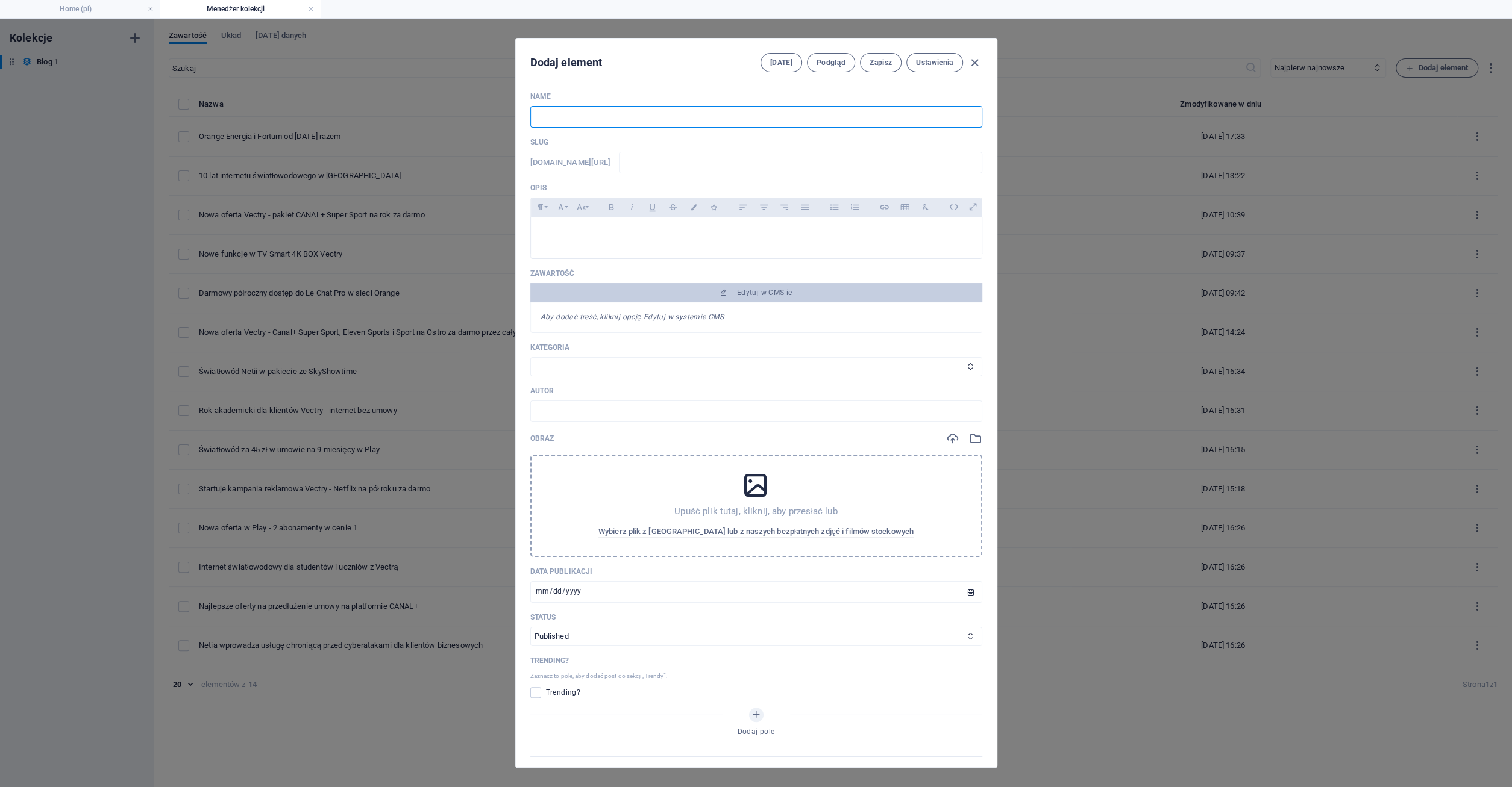
click at [563, 110] on input "text" at bounding box center [756, 117] width 452 height 22
type input "H"
type input "h"
type input "Hi"
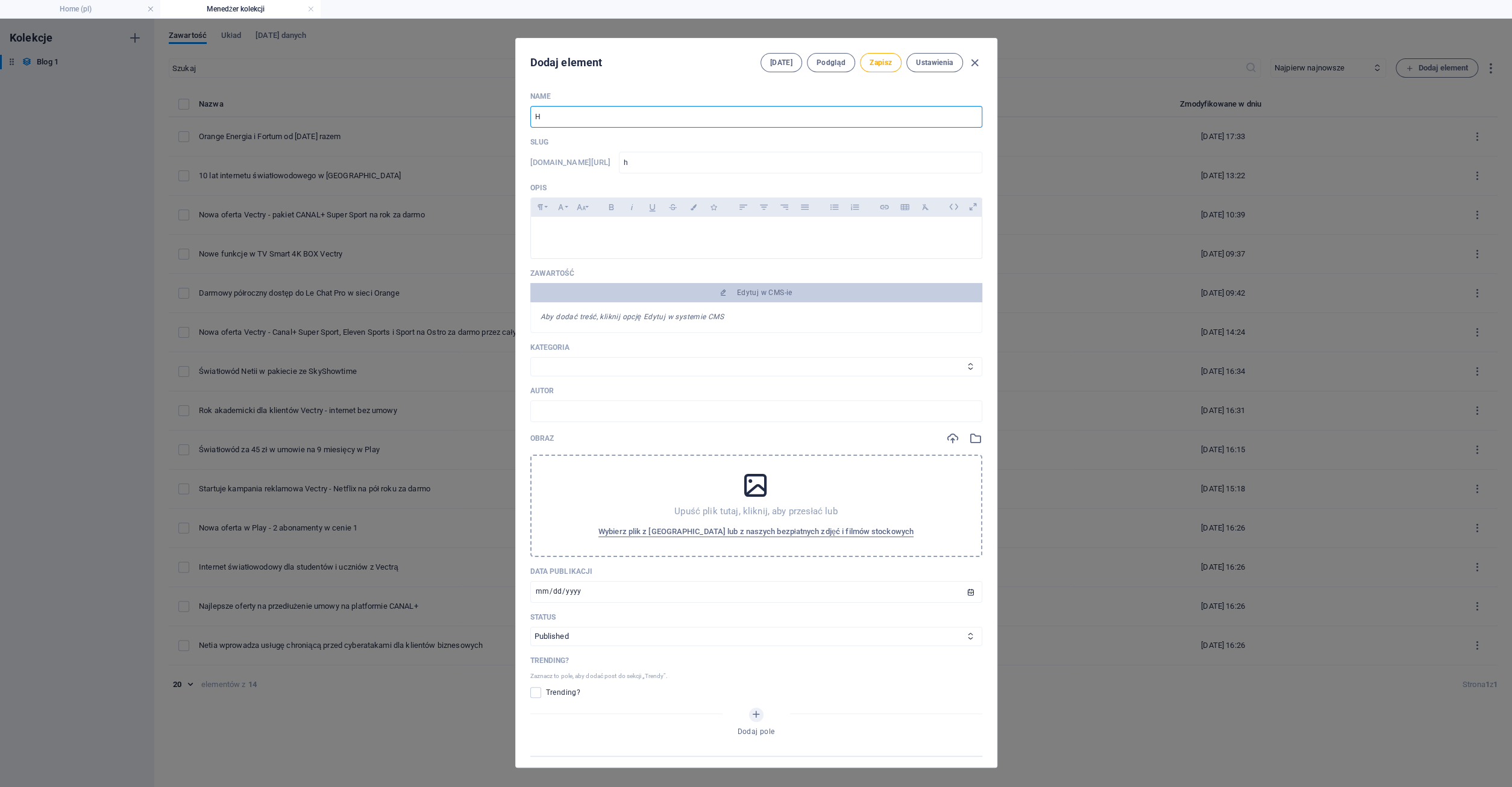
type input "hi"
type input "Hit"
type input "hit"
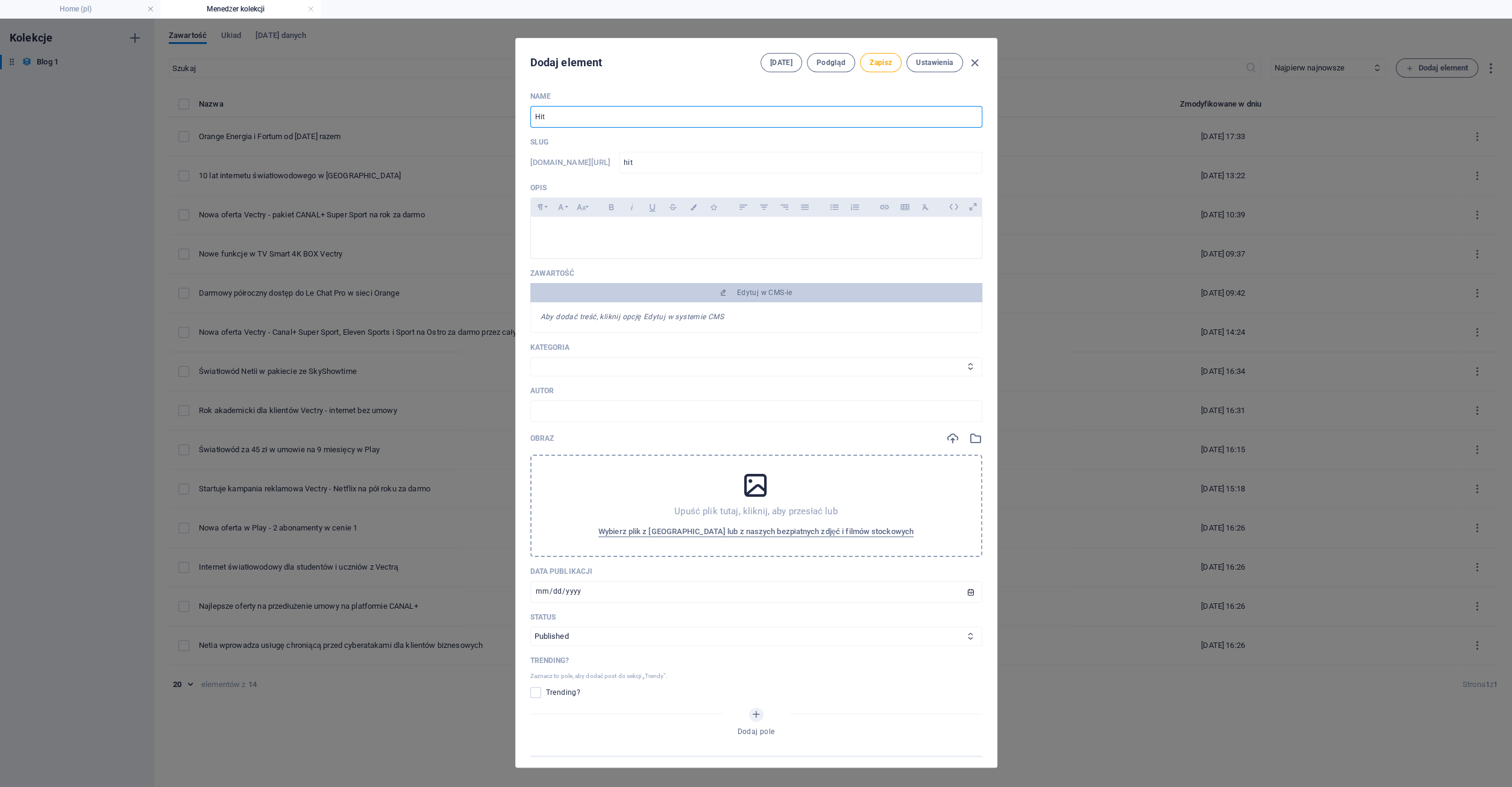
type input "Hity"
type input "hity"
type input "Hity p"
type input "hity-p"
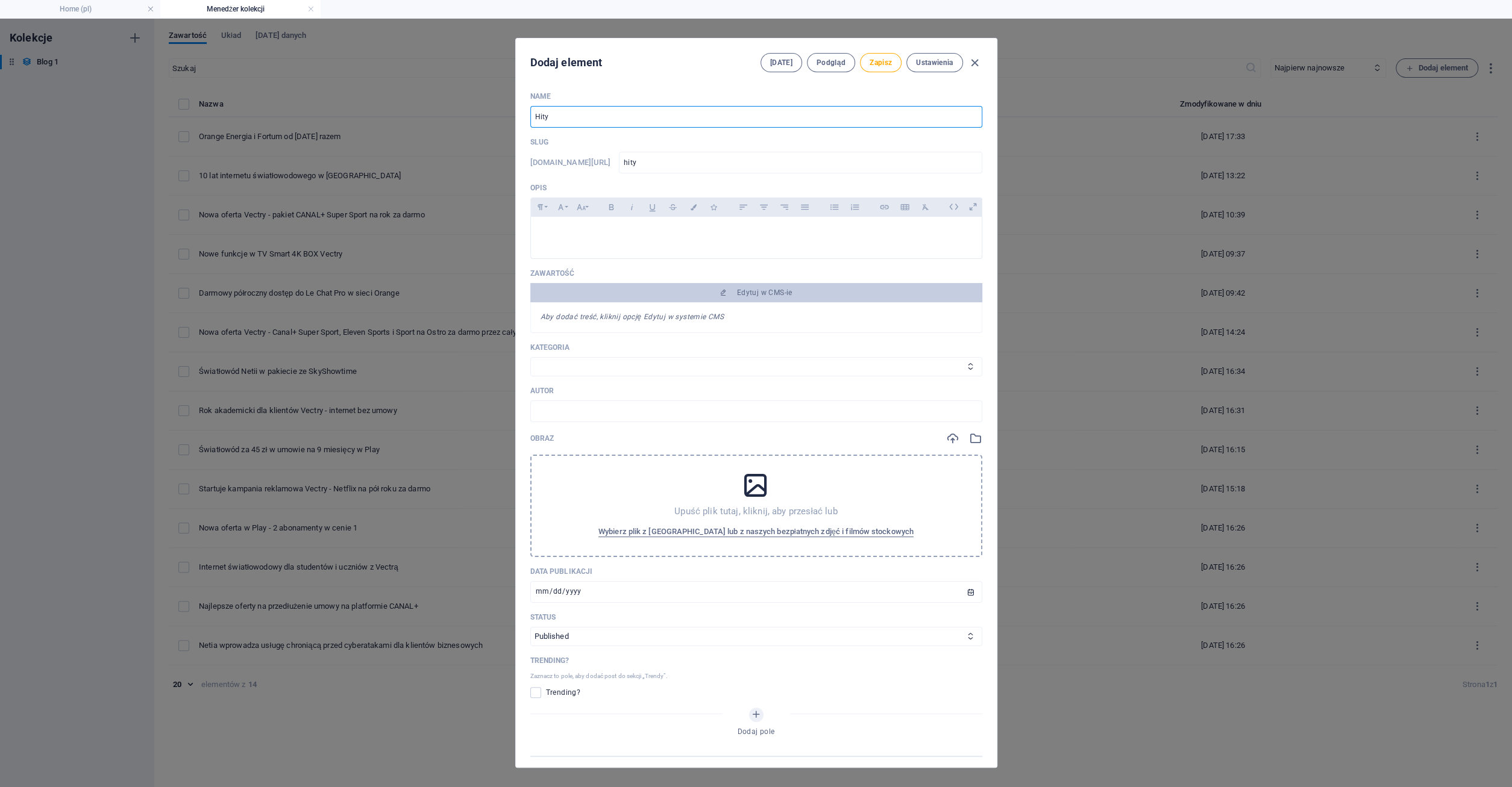
type input "hity-p"
type input "Hity pa"
type input "hity-pa"
type input "Hity paź"
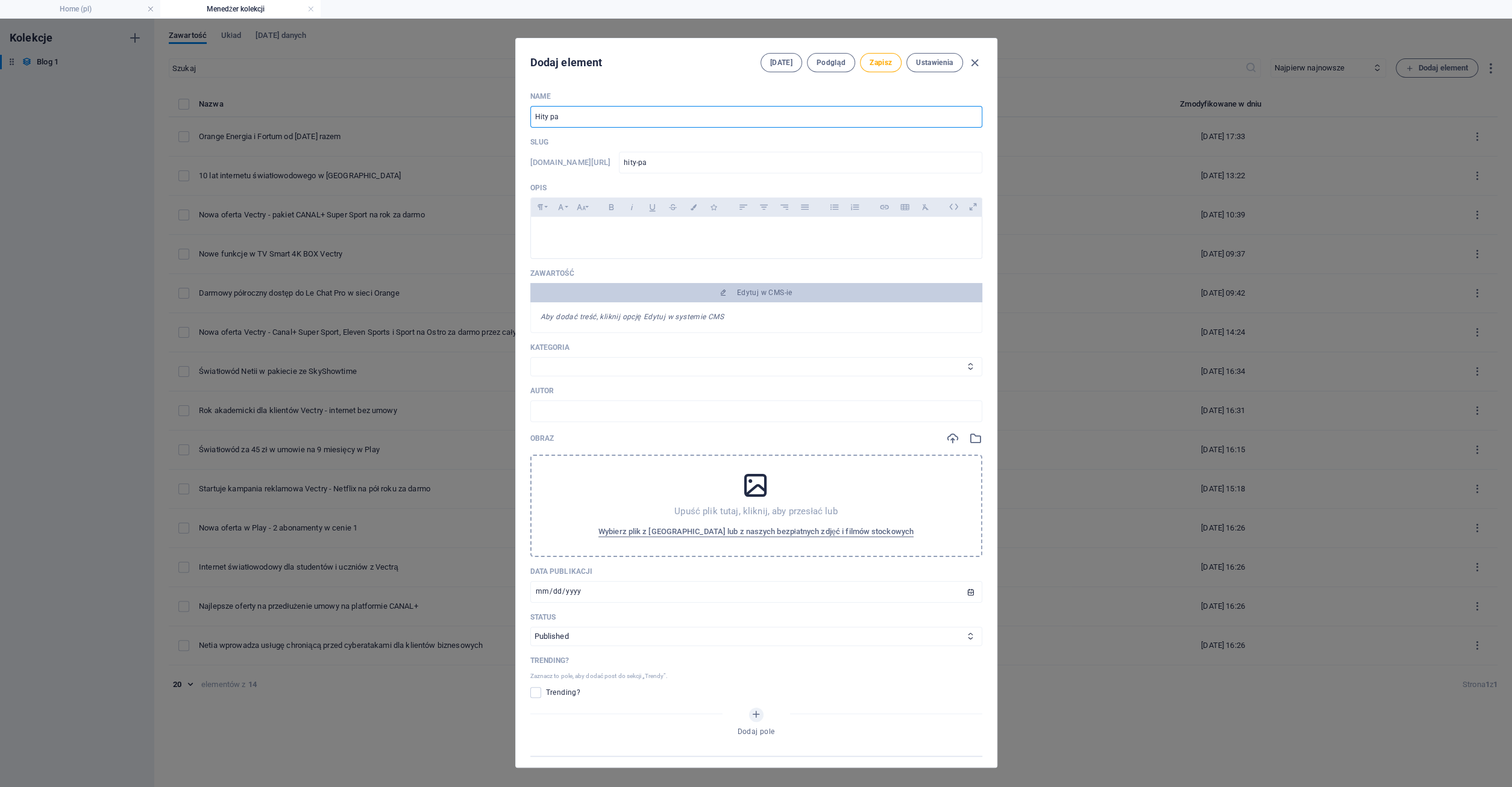
type input "hity-paz"
type input "Hity paźd"
type input "hity-pazd"
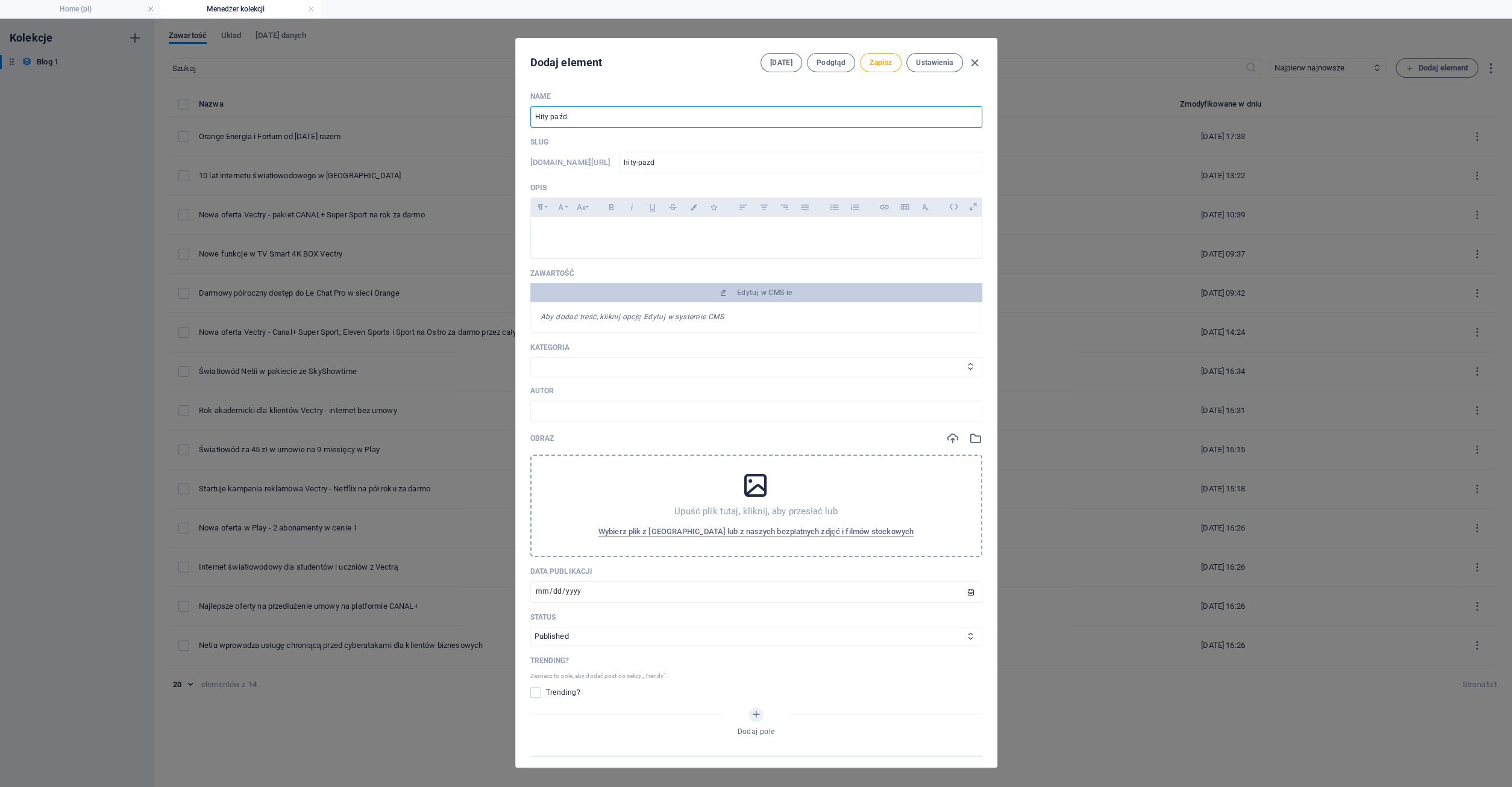
type input "Hity paźdz"
type input "hity-pazdz"
type input "Hity paździ"
type input "hity-pazdzi"
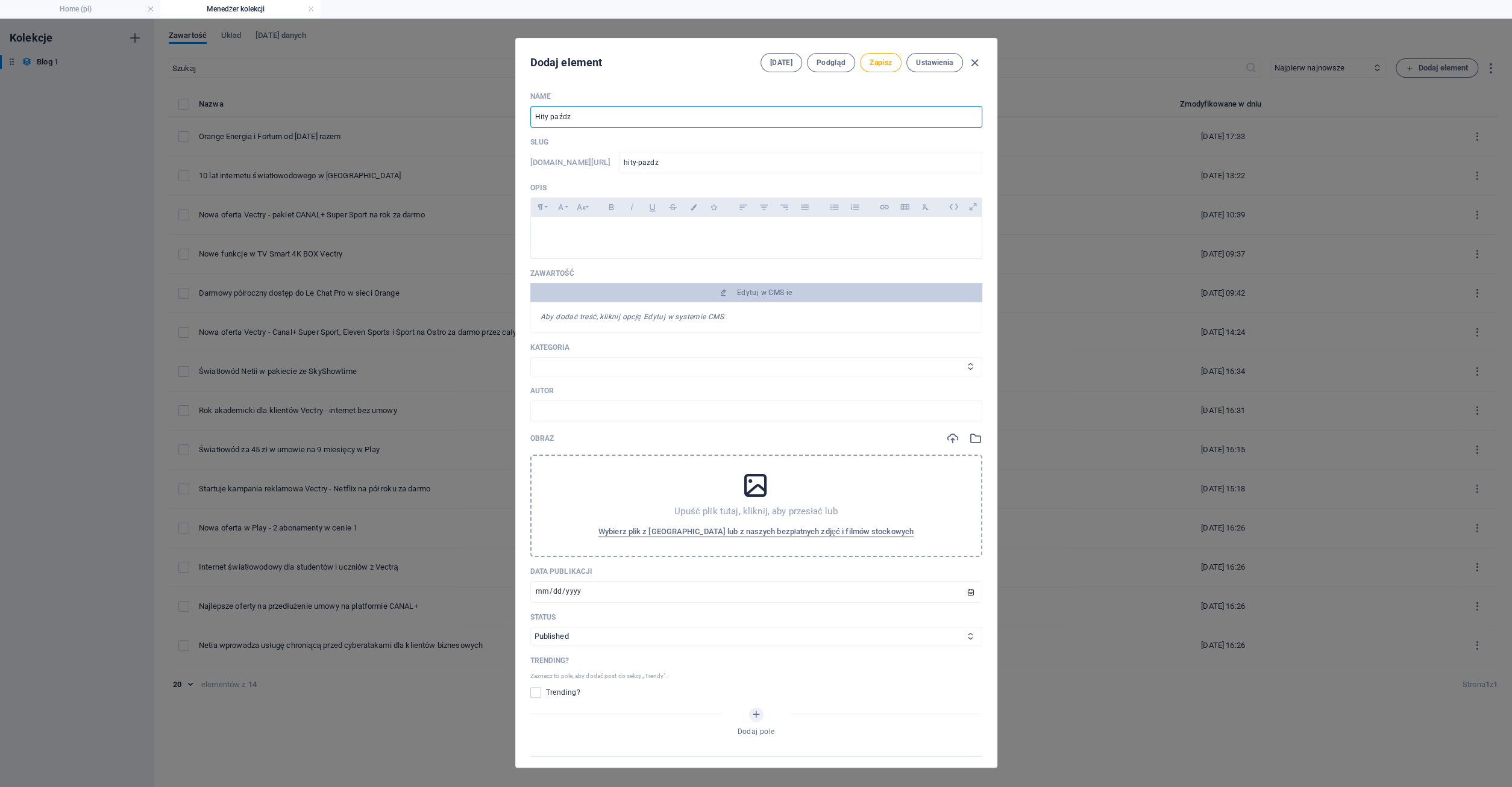
type input "hity-pazdzi"
type input "Hity paździe"
type input "hity-pazdzie"
type input "Hity paździer"
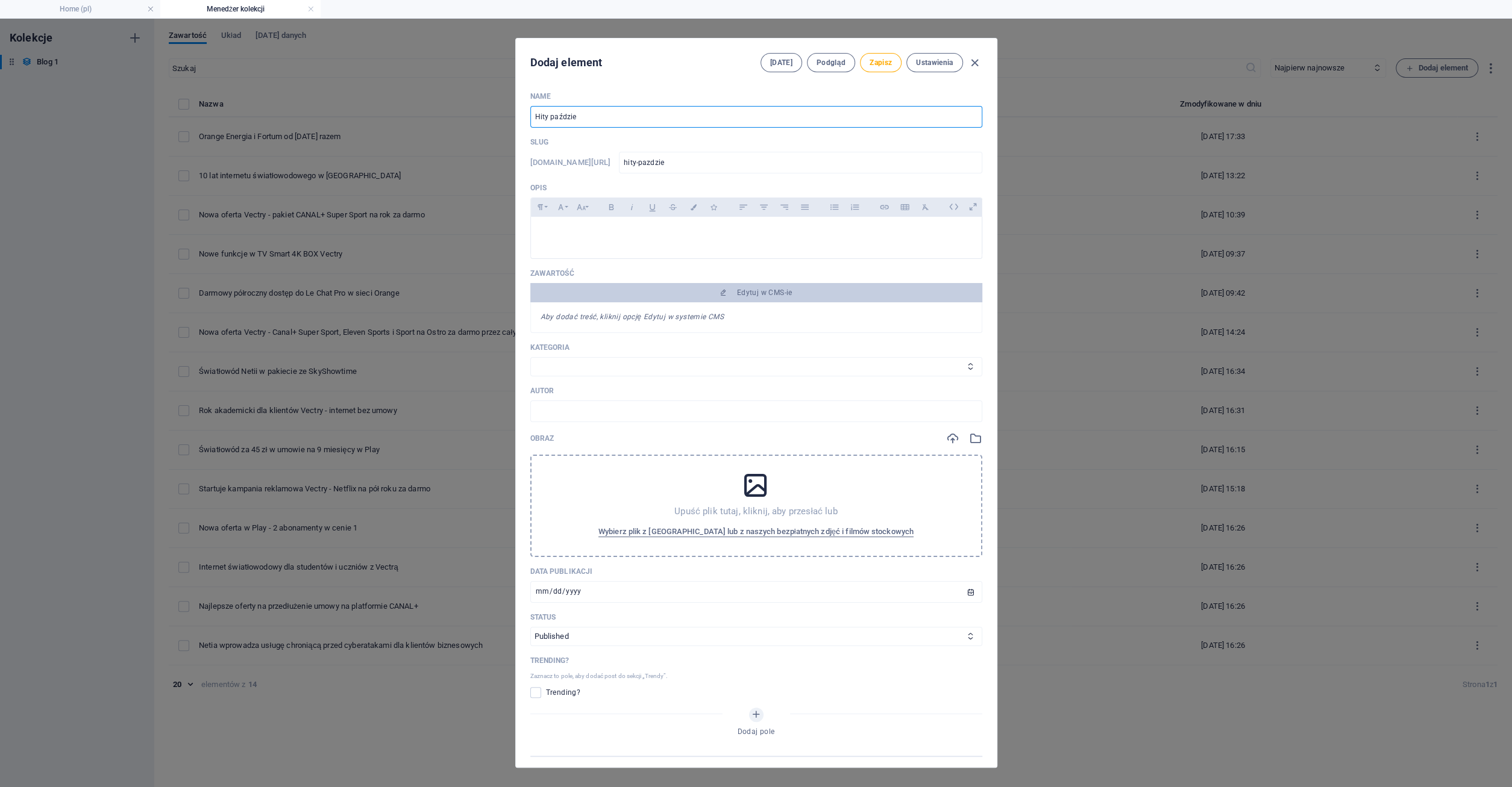
type input "hity-pazdzier"
type input "Hity październ"
type input "hity-pazdziern"
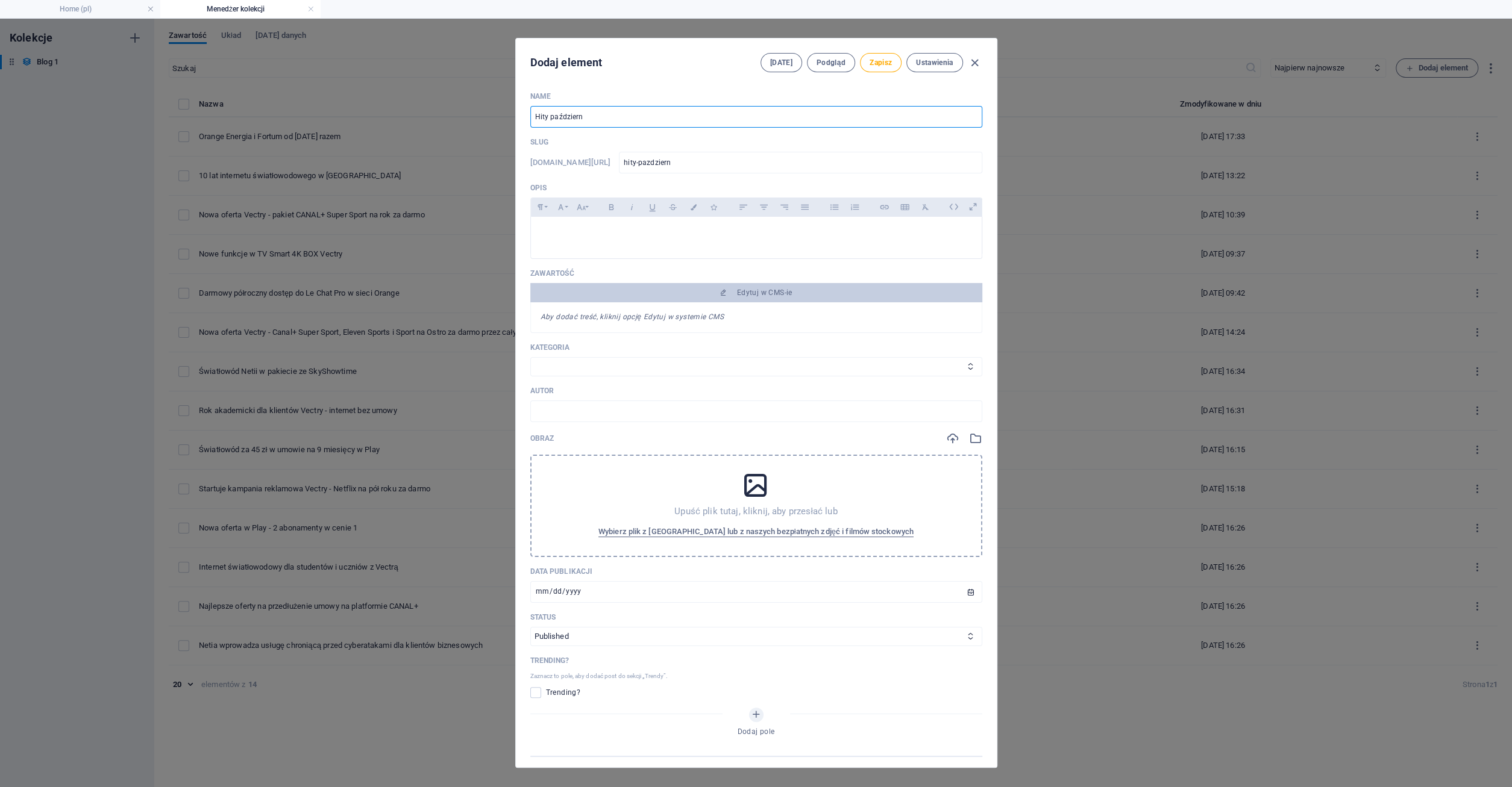
type input "Hity październi"
type input "hity-pazdzierni"
type input "Hity październik"
type input "hity-pazdziernik"
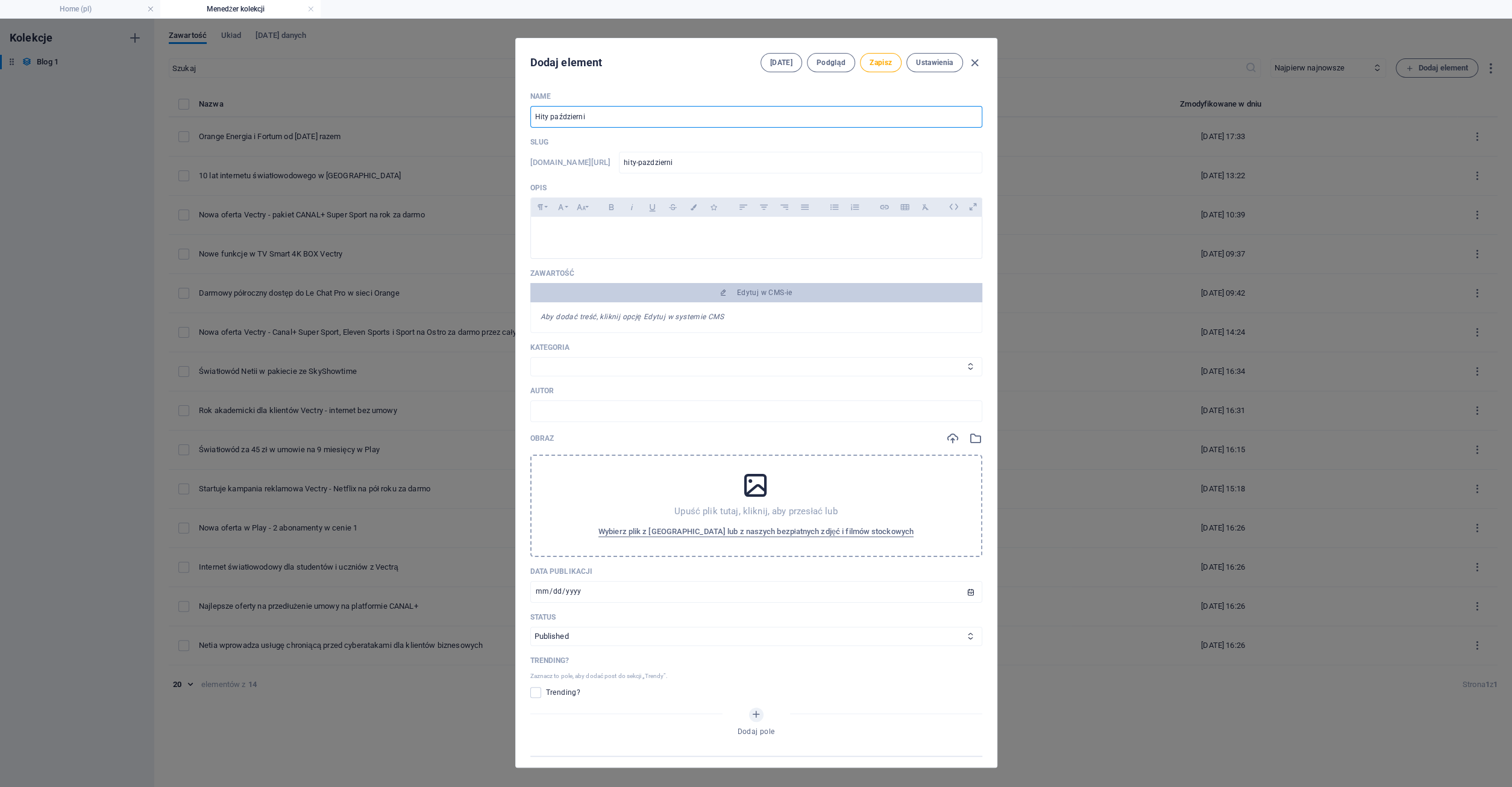
type input "hity-pazdziernik"
type input "Hity października"
type input "hity-pazdziernika"
type input "Hity października w"
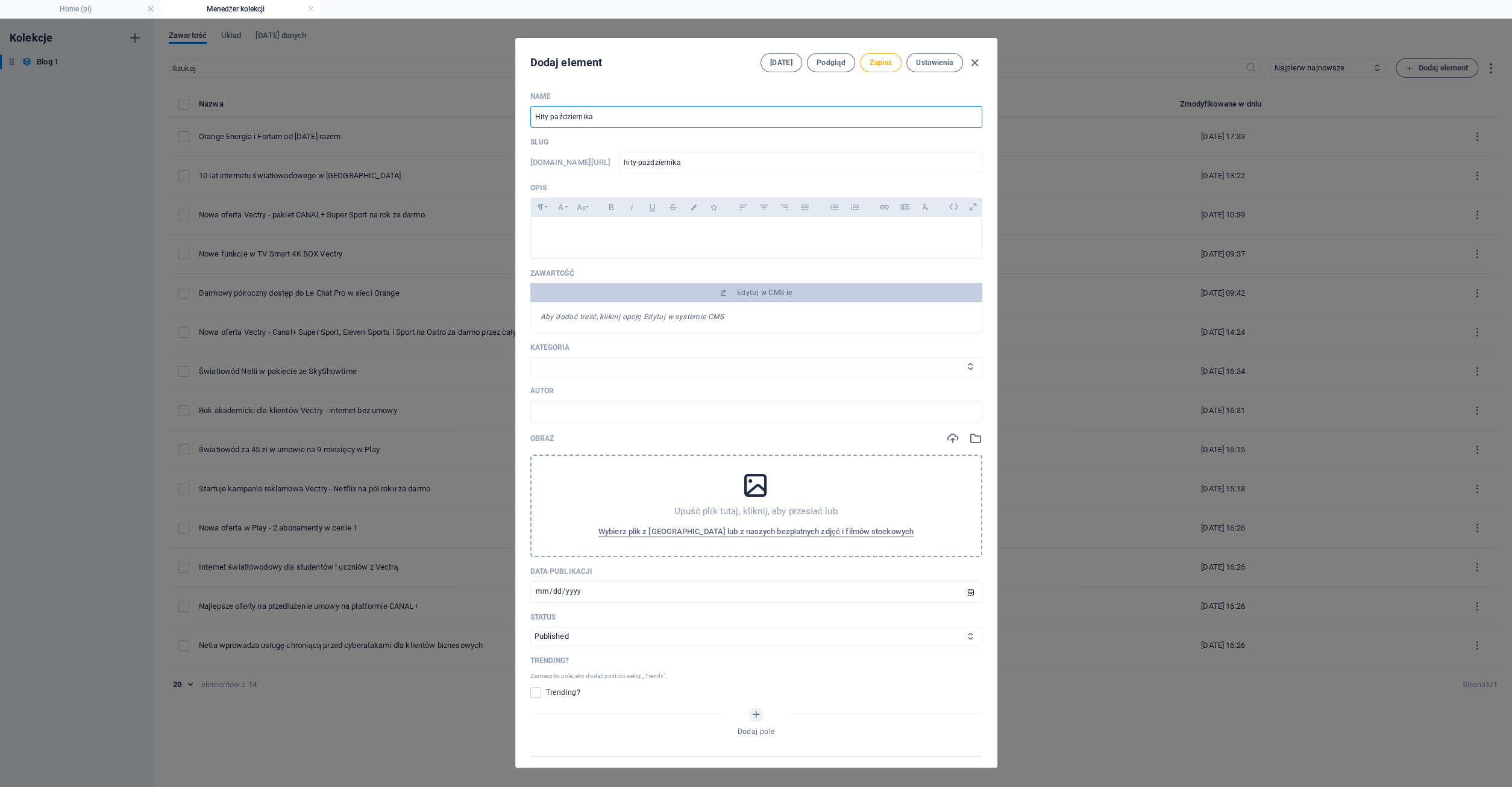
type input "hity-pazdziernika-w"
type input "Hity października w C"
type input "hity-pazdziernika-w-c"
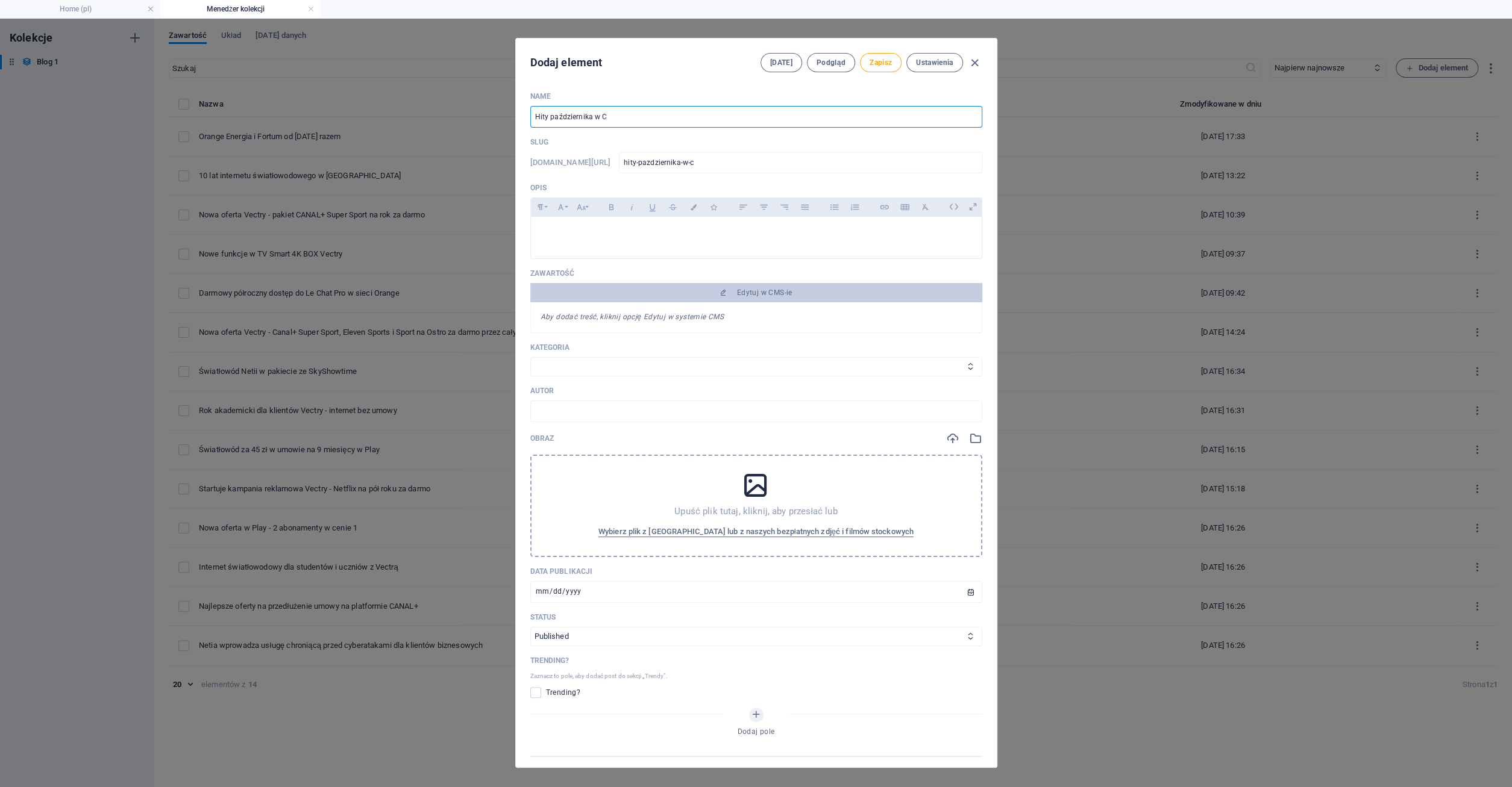
type input "Hity października w [GEOGRAPHIC_DATA]"
type input "hity-pazdziernika-w-ca"
type input "Hity października w [GEOGRAPHIC_DATA]"
type input "hity-pazdziernika-w-can"
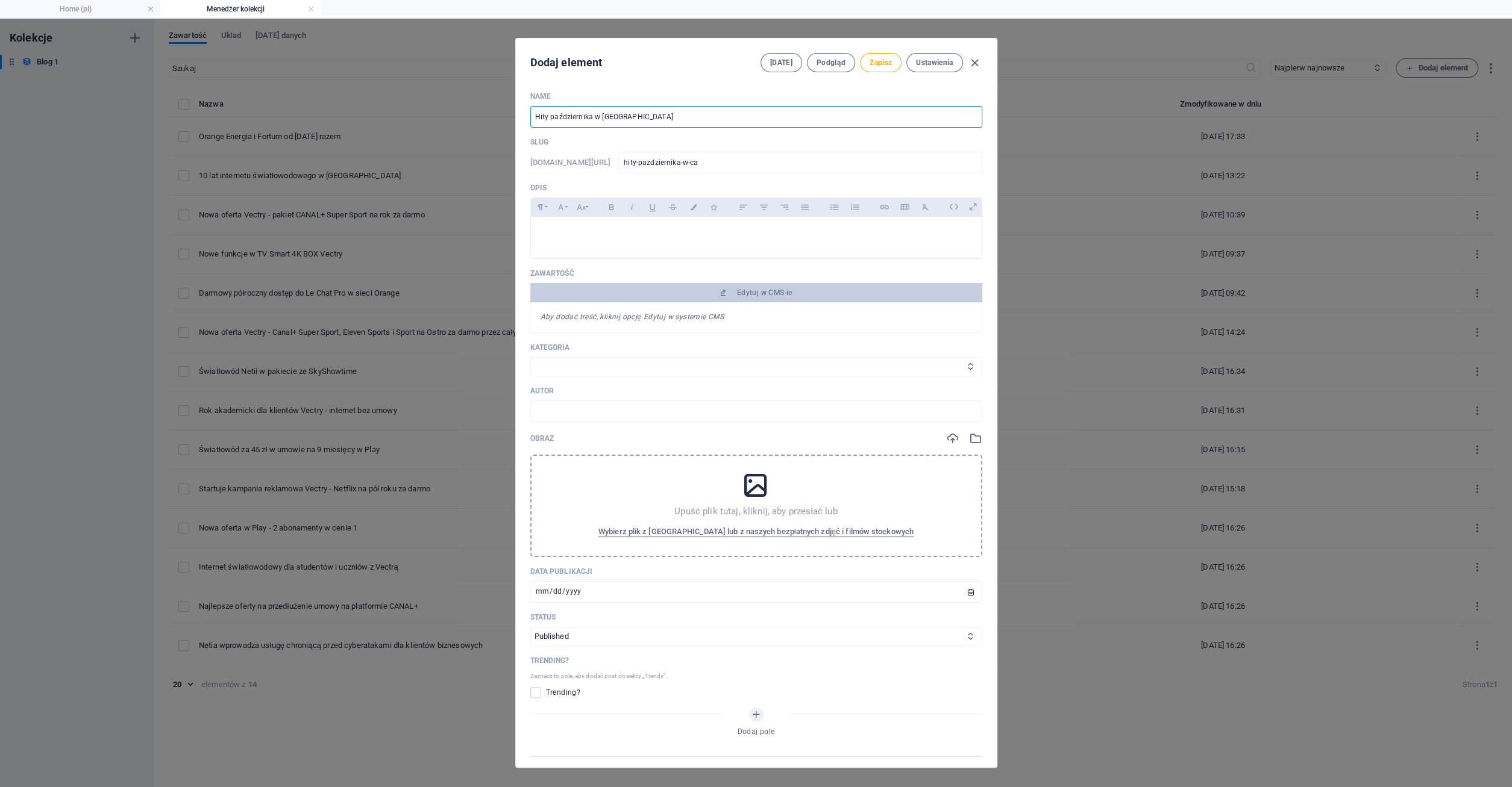
type input "hity-pazdziernika-w-can"
type input "Hity października w [GEOGRAPHIC_DATA]"
type input "hity-pazdziernika-w-cana"
type input "Hity października w CANAL"
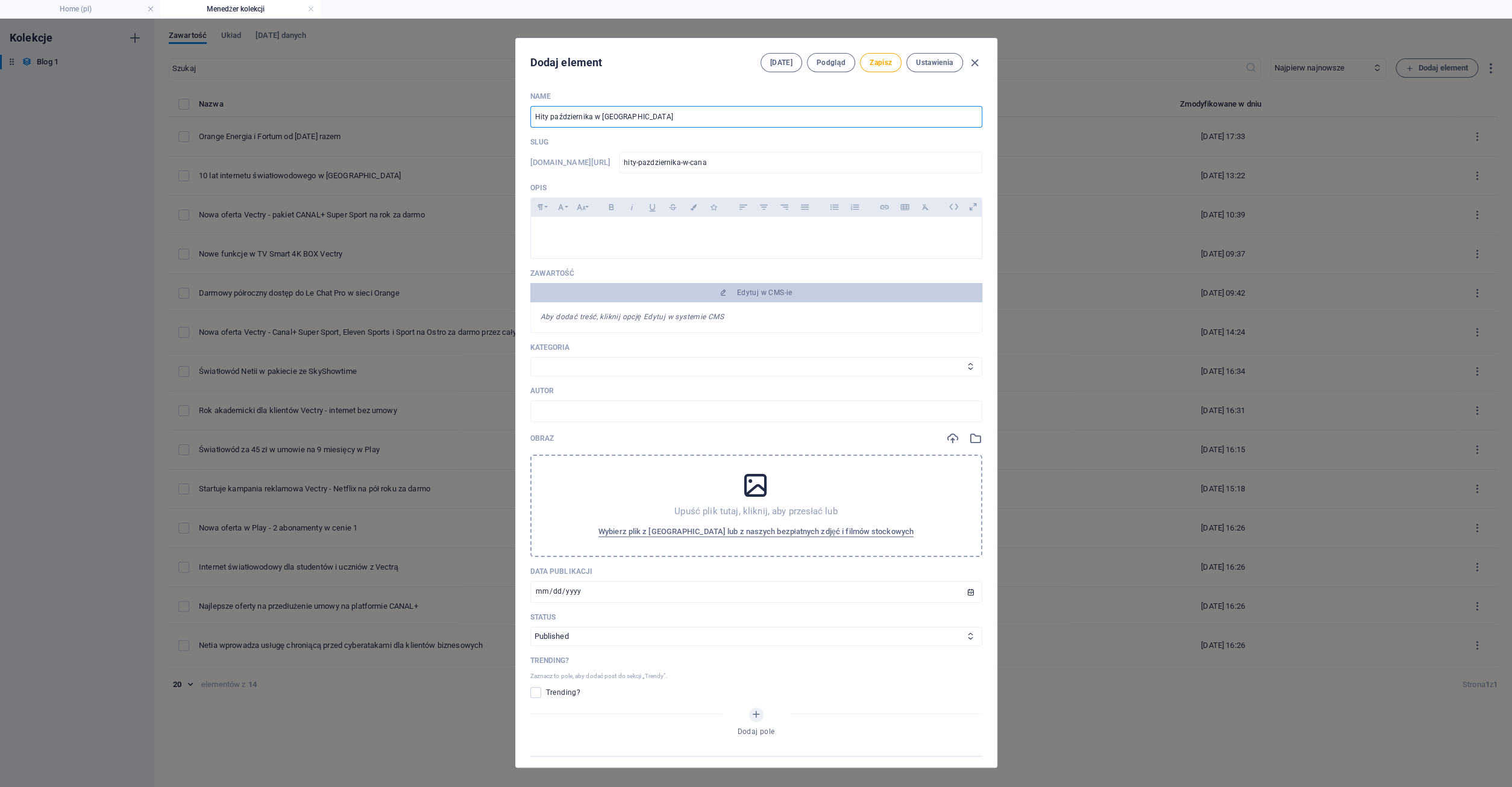
type input "hity-pazdziernika-w-canal"
type input "Hity października w CANAL+"
click at [563, 226] on p at bounding box center [756, 231] width 431 height 11
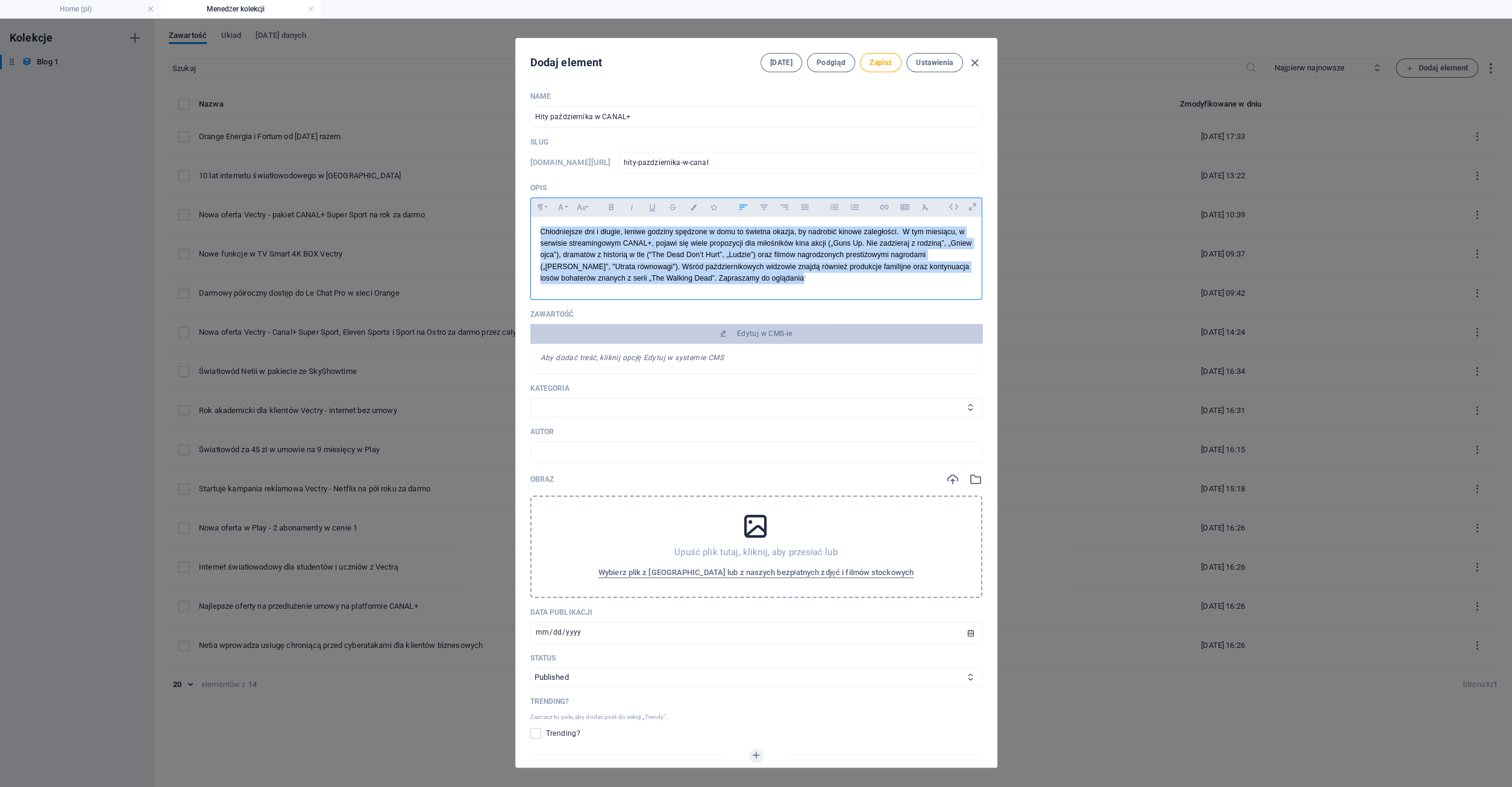
drag, startPoint x: 538, startPoint y: 231, endPoint x: 801, endPoint y: 283, distance: 268.1
click at [801, 283] on div "Chłodniejsze dni i długie, leniwe godziny spędzone w domu to świetna okazja, by…" at bounding box center [756, 254] width 451 height 77
click at [614, 206] on icon "button" at bounding box center [612, 207] width 11 height 14
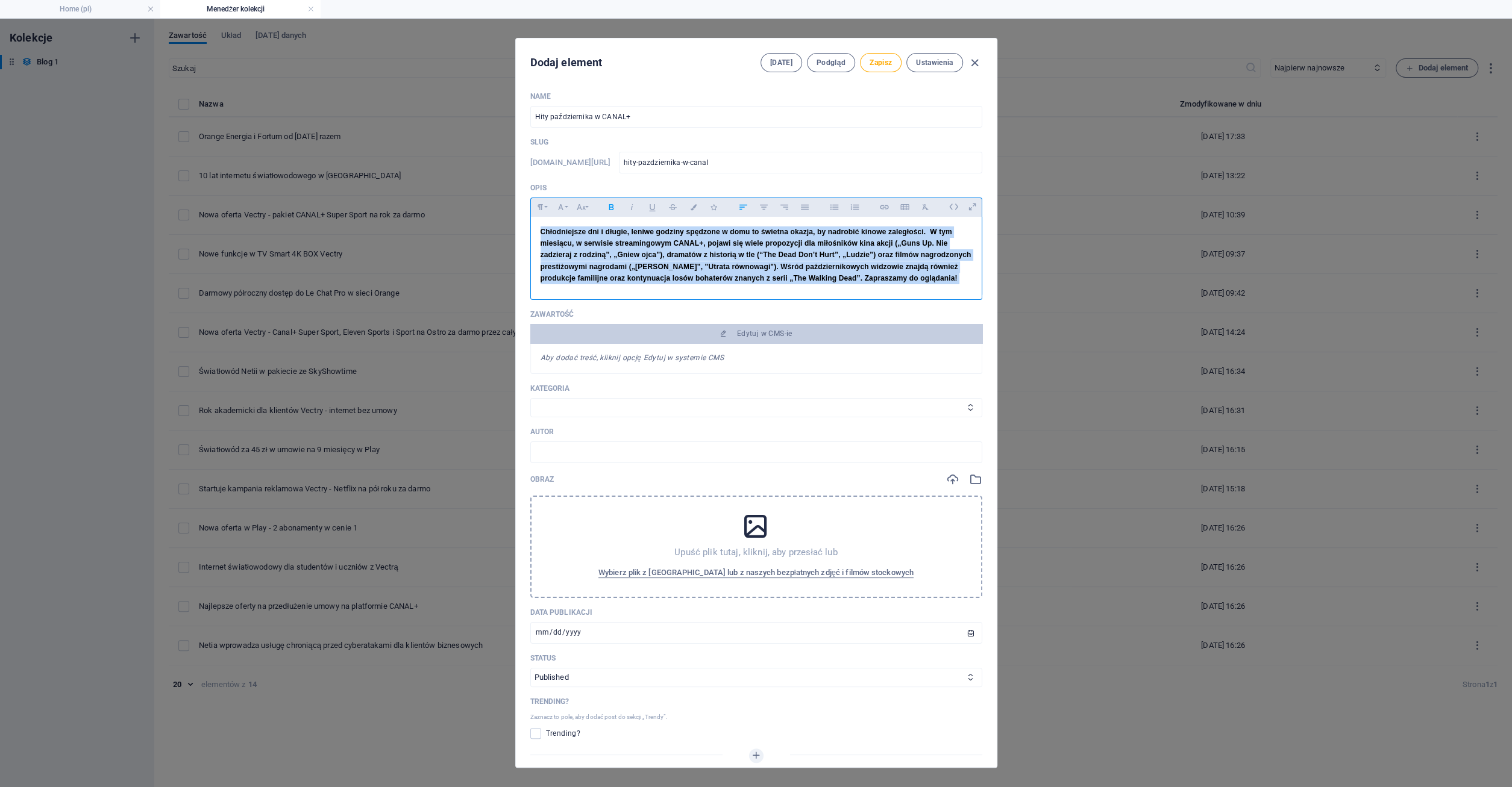
click at [543, 231] on strong "Chłodniejsze dni i długie, leniwe godziny spędzone w domu to świetna okazja, by…" at bounding box center [756, 255] width 430 height 55
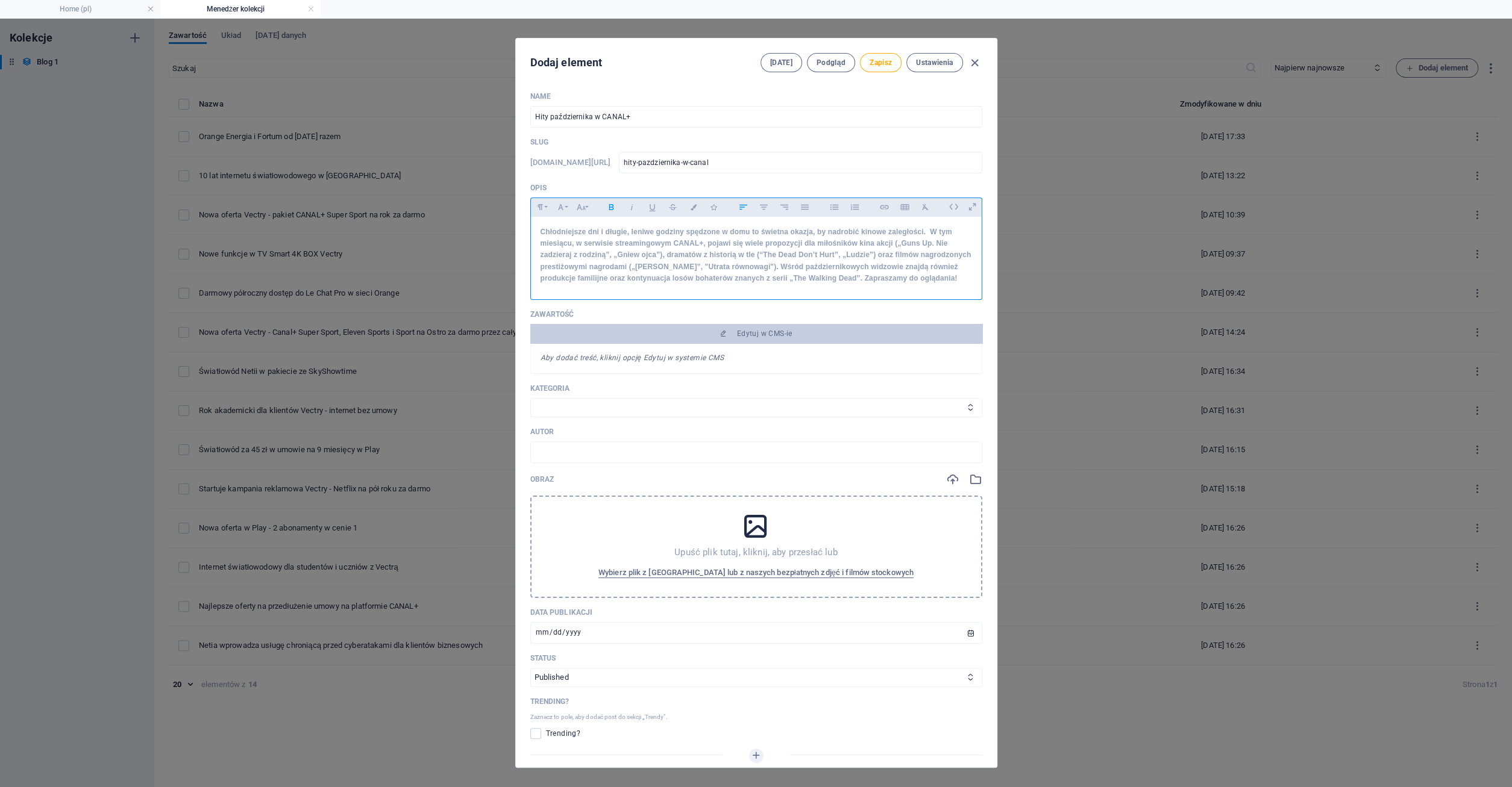
click at [669, 243] on strong "Chłodniejsze dni i długie, leniwe godziny spędzone w domu to świetna okazja, by…" at bounding box center [756, 255] width 430 height 55
drag, startPoint x: 766, startPoint y: 248, endPoint x: 815, endPoint y: 247, distance: 49.0
click at [815, 247] on p "Chłodniejsze dni i długie, leniwe godziny spędzone w domu to świetna okazja, by…" at bounding box center [756, 254] width 431 height 57
click at [815, 247] on strong "Chłodniejsze dni i długie, leniwe godziny spędzone w domu to świetna okazja, by…" at bounding box center [756, 255] width 430 height 55
click at [876, 61] on span "Zapisz" at bounding box center [880, 62] width 22 height 10
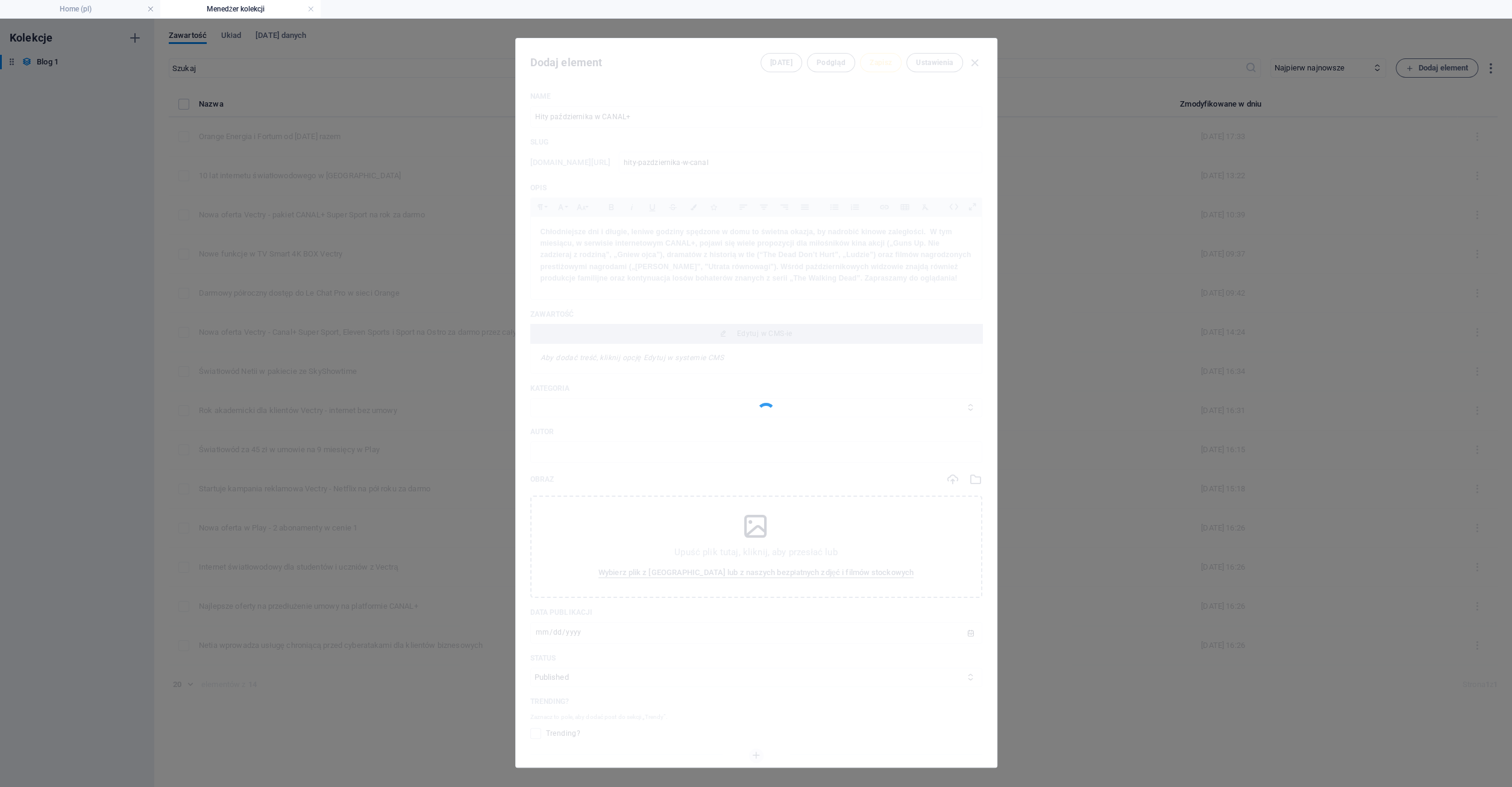
type input "hity-pazdziernika-w-canal"
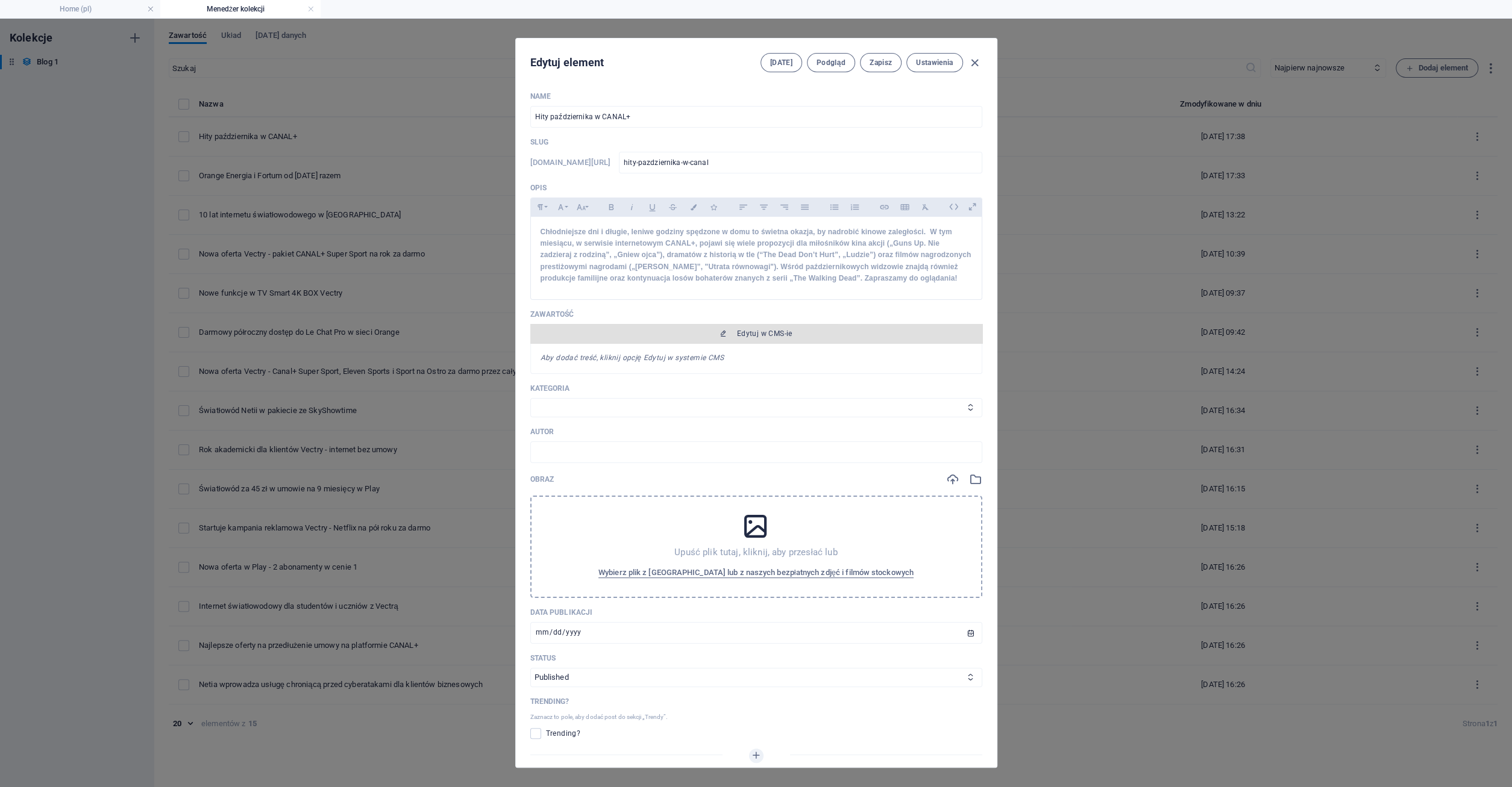
click at [771, 335] on span "Edytuj w CMS-ie" at bounding box center [764, 333] width 56 height 10
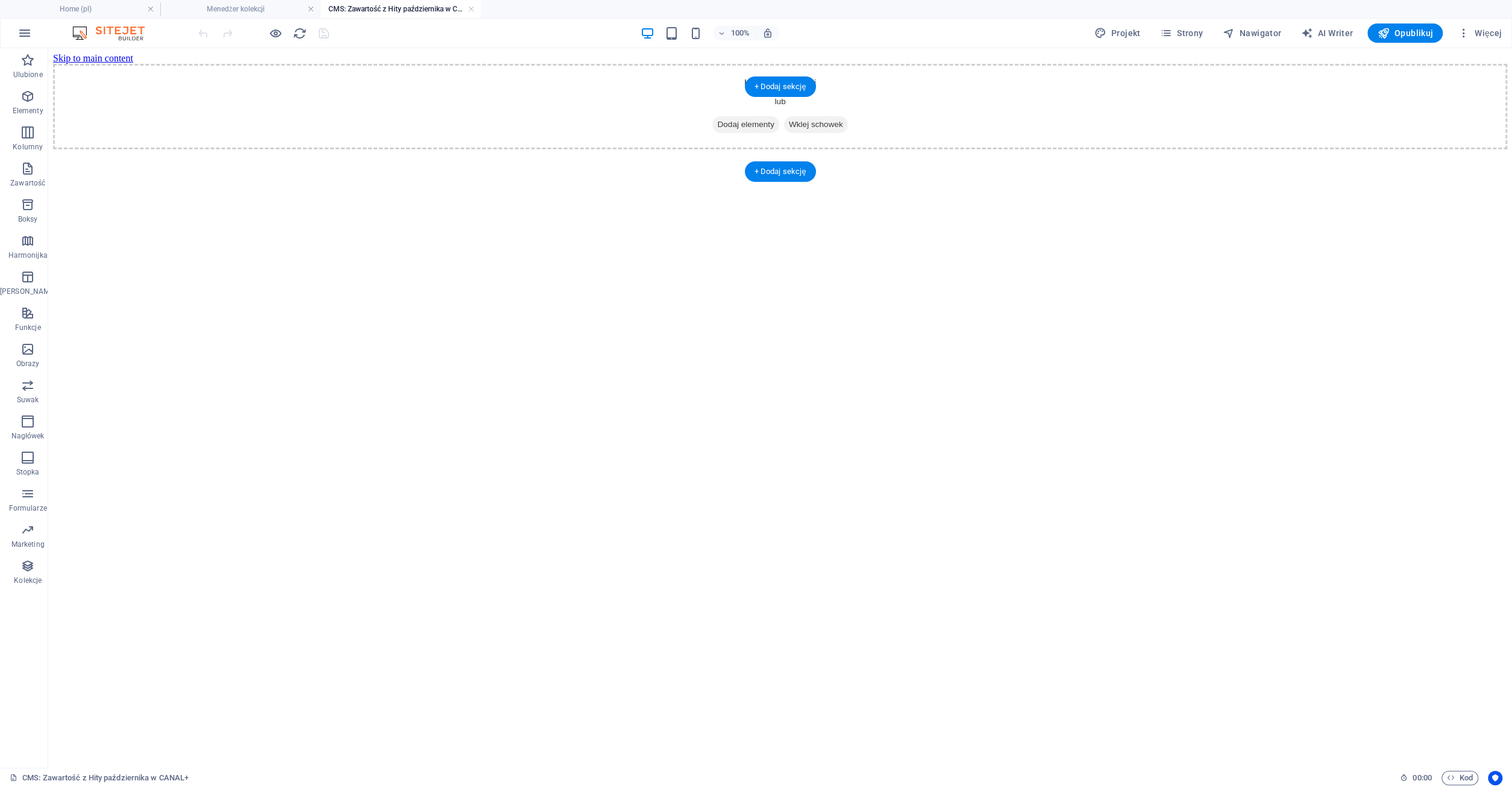
click at [744, 133] on span "Dodaj elementy" at bounding box center [745, 125] width 66 height 17
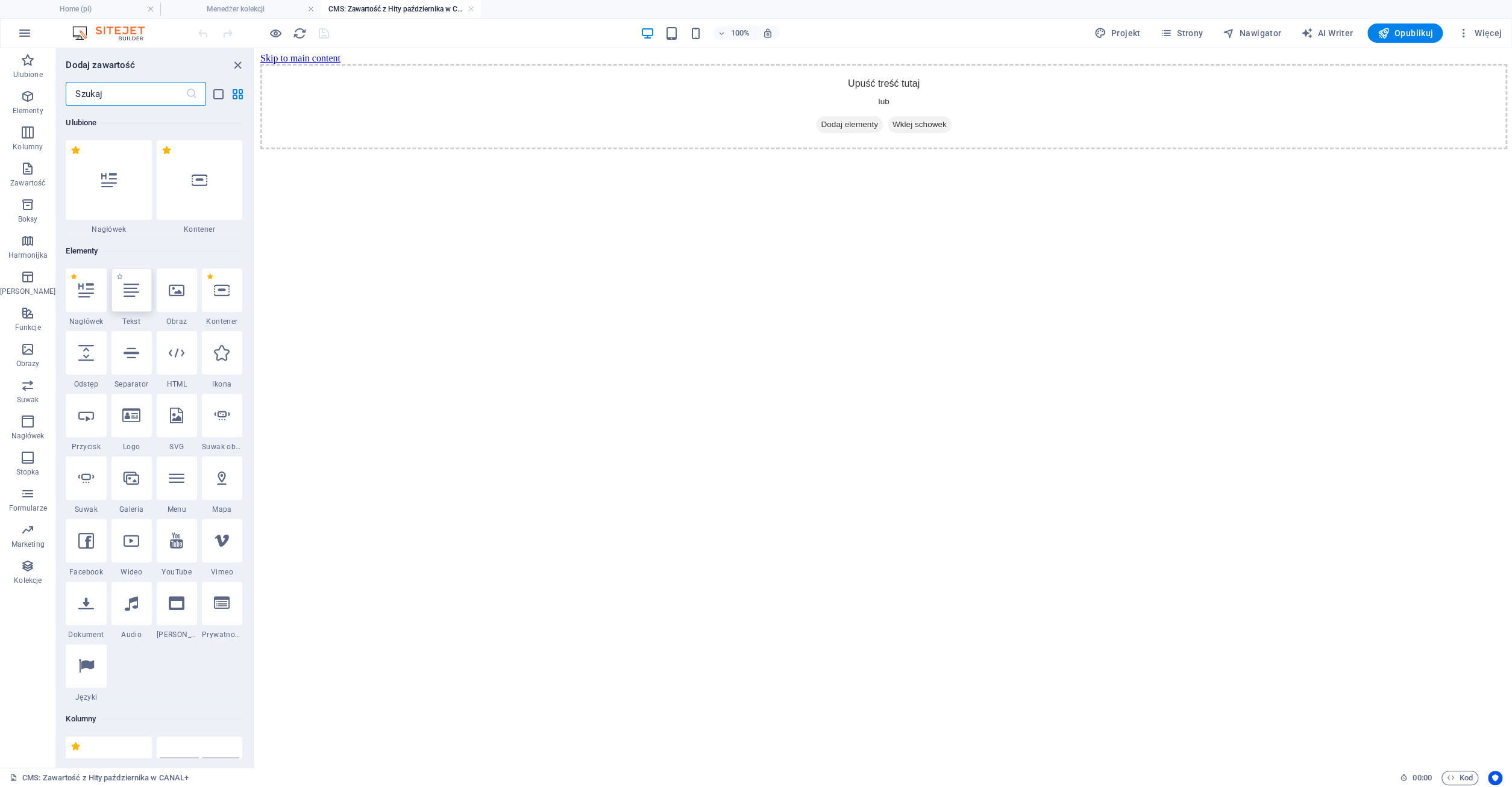
click at [125, 299] on div at bounding box center [132, 290] width 41 height 43
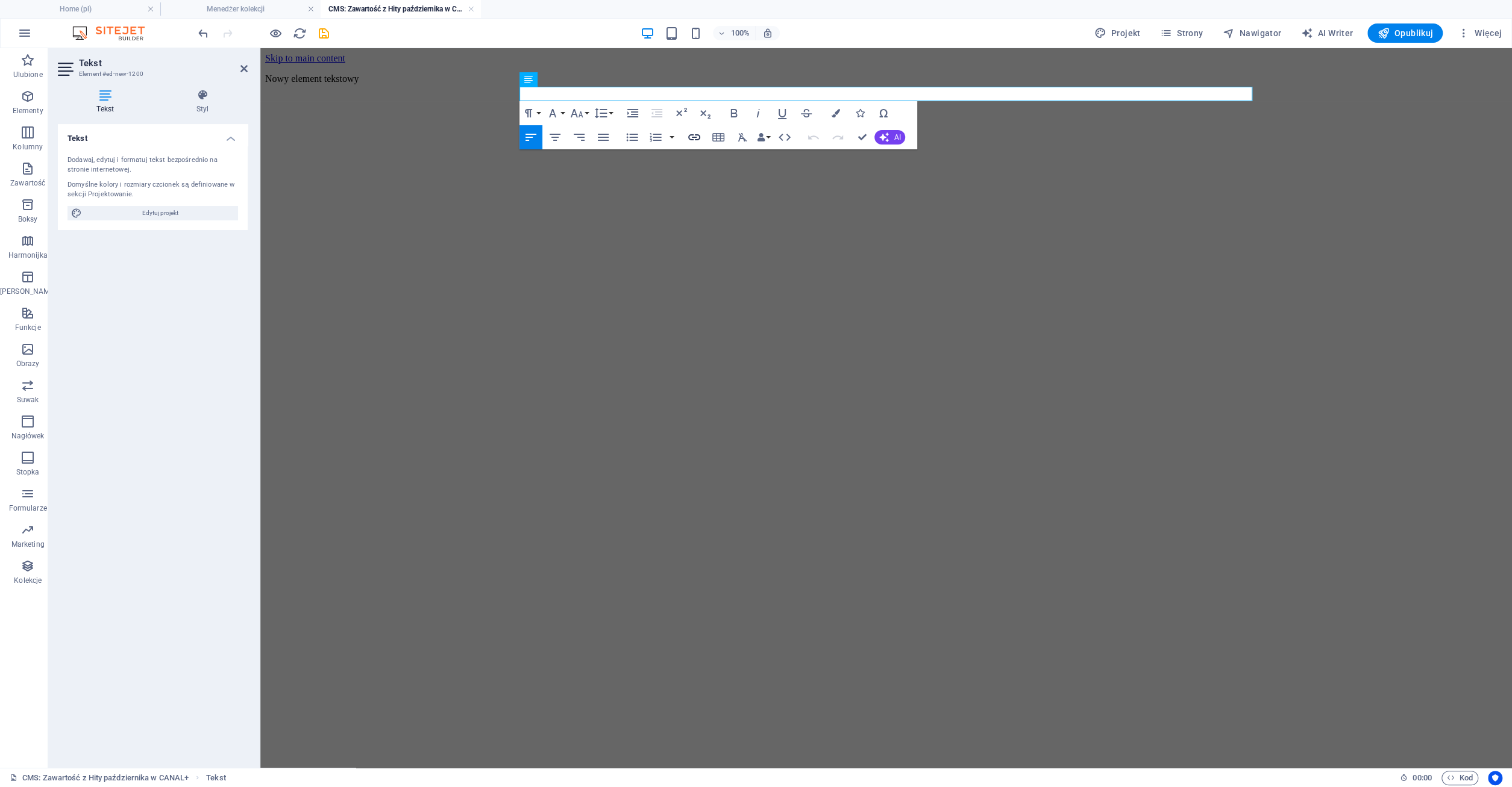
click at [694, 137] on icon "button" at bounding box center [695, 137] width 12 height 6
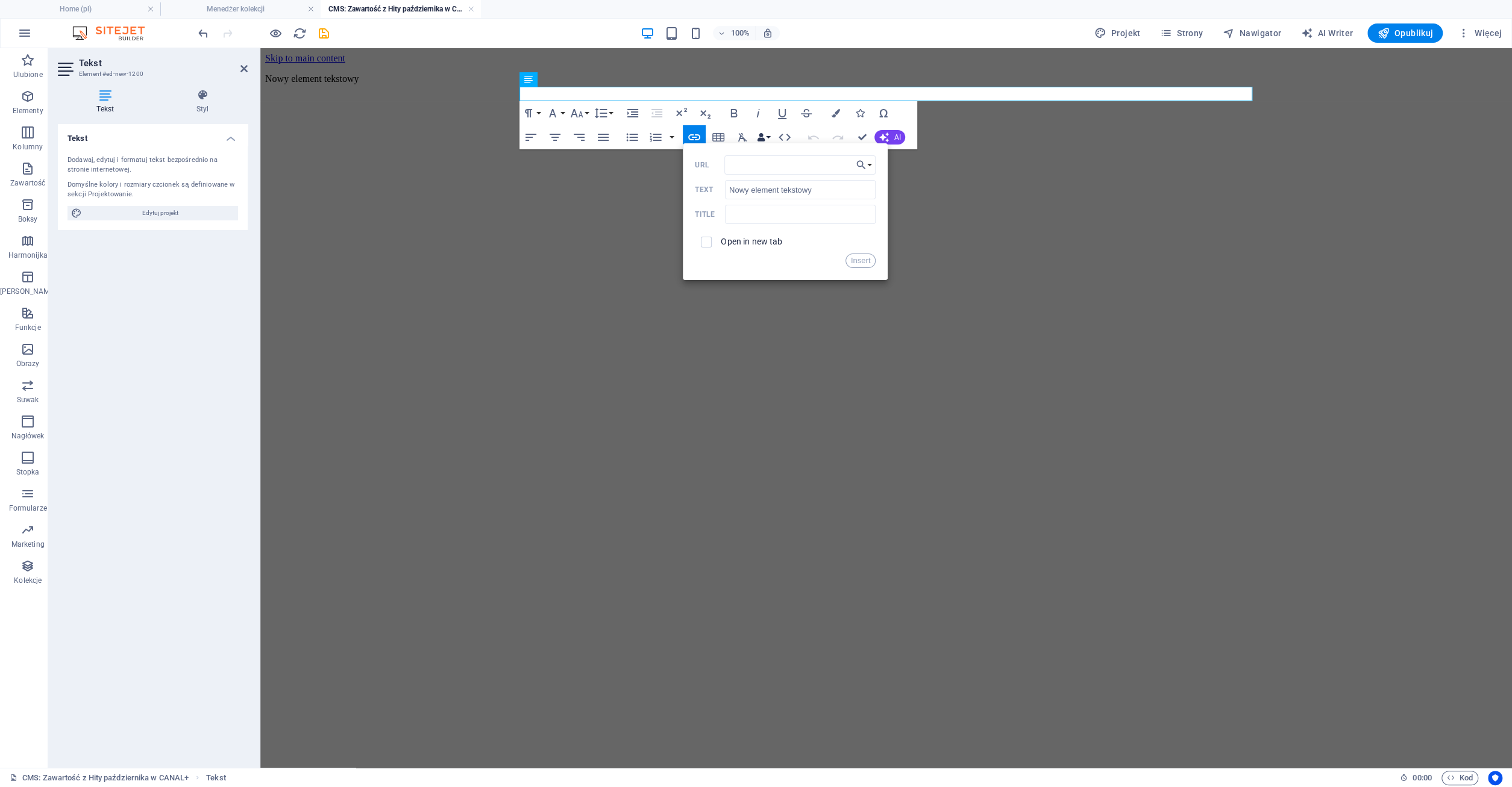
click at [766, 135] on button "Data Bindings" at bounding box center [763, 137] width 17 height 24
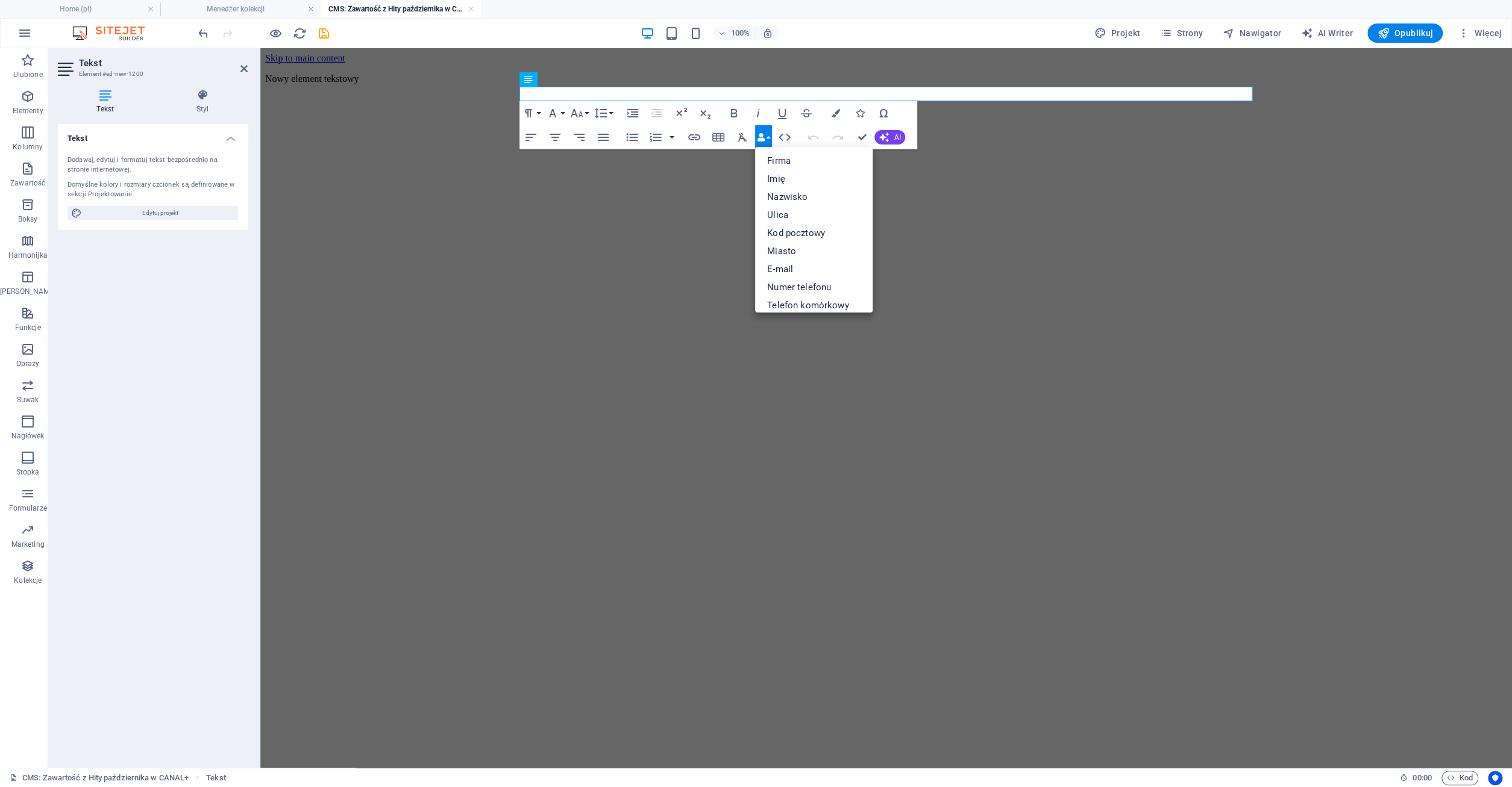
click at [1014, 99] on html "Skip to main content Nowy element tekstowy" at bounding box center [886, 73] width 1251 height 50
click at [643, 84] on p "Nowy element tekstowy" at bounding box center [885, 79] width 1242 height 11
click at [771, 135] on button "Data Bindings" at bounding box center [763, 137] width 17 height 24
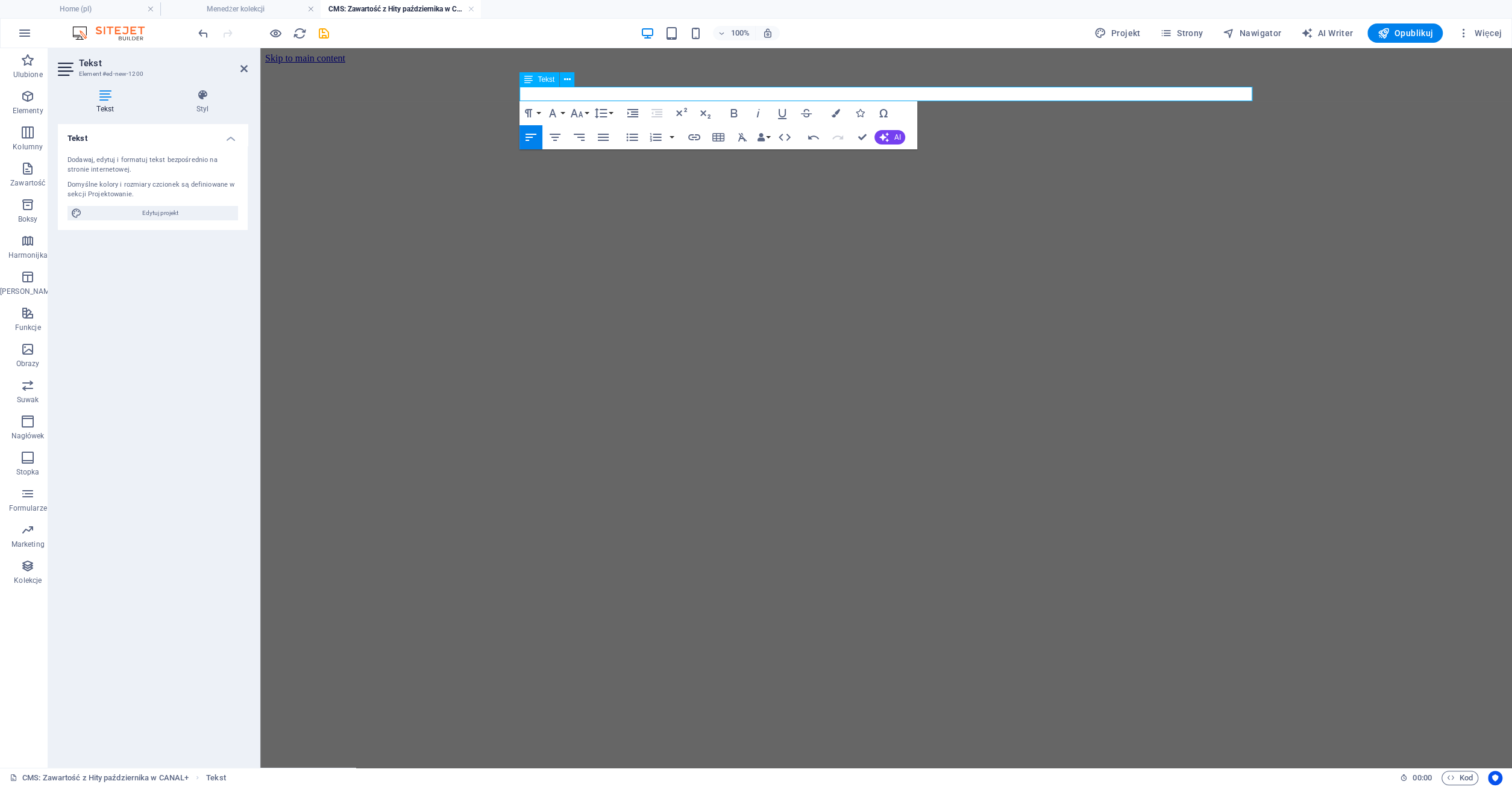
click at [539, 84] on p at bounding box center [885, 79] width 1242 height 11
click at [541, 84] on p at bounding box center [885, 79] width 1242 height 11
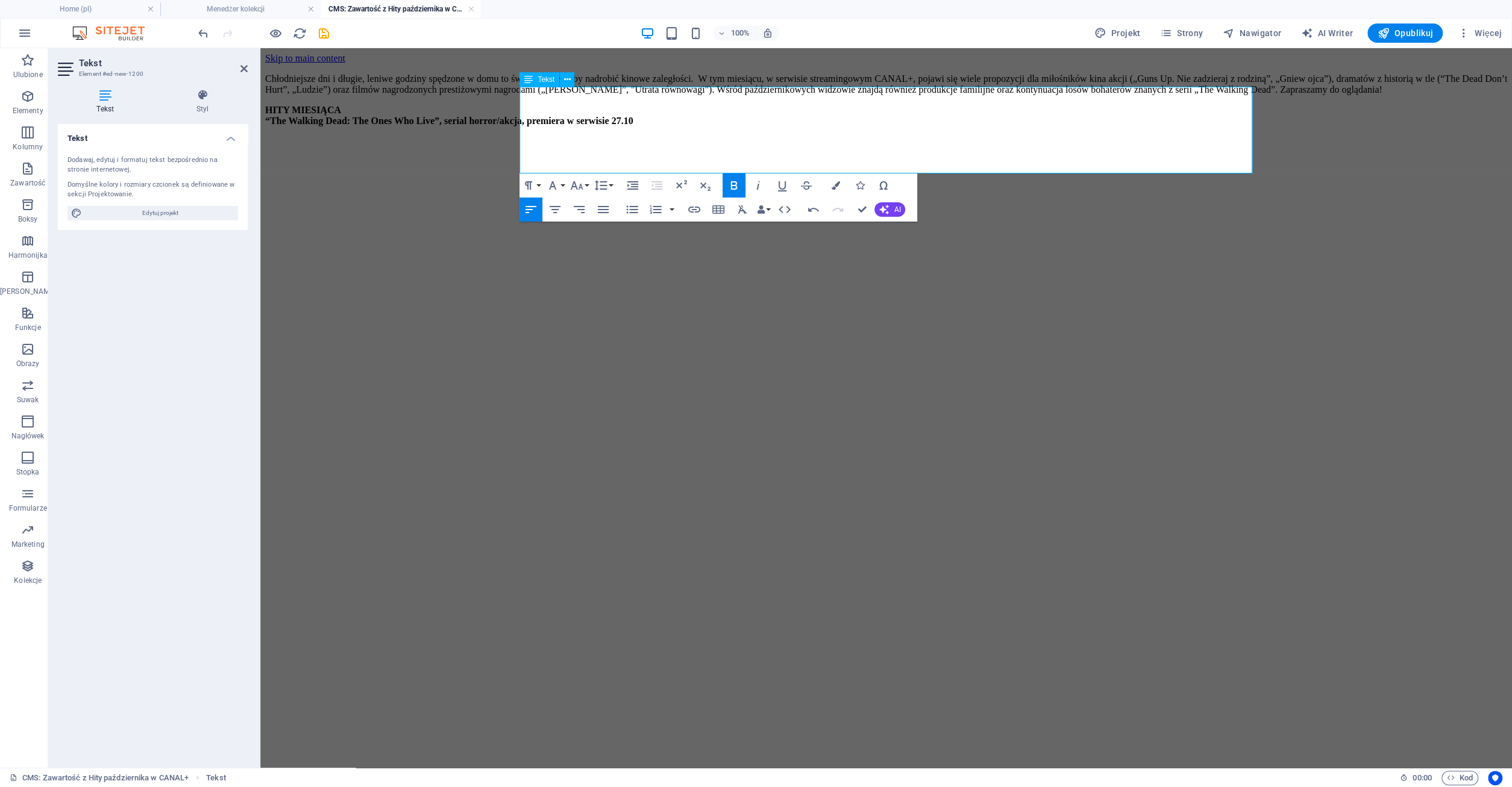
click at [1209, 95] on p "Chłodniejsze dni i długie, leniwe godziny spędzone w domu to świetna okazja, by…" at bounding box center [885, 84] width 1242 height 22
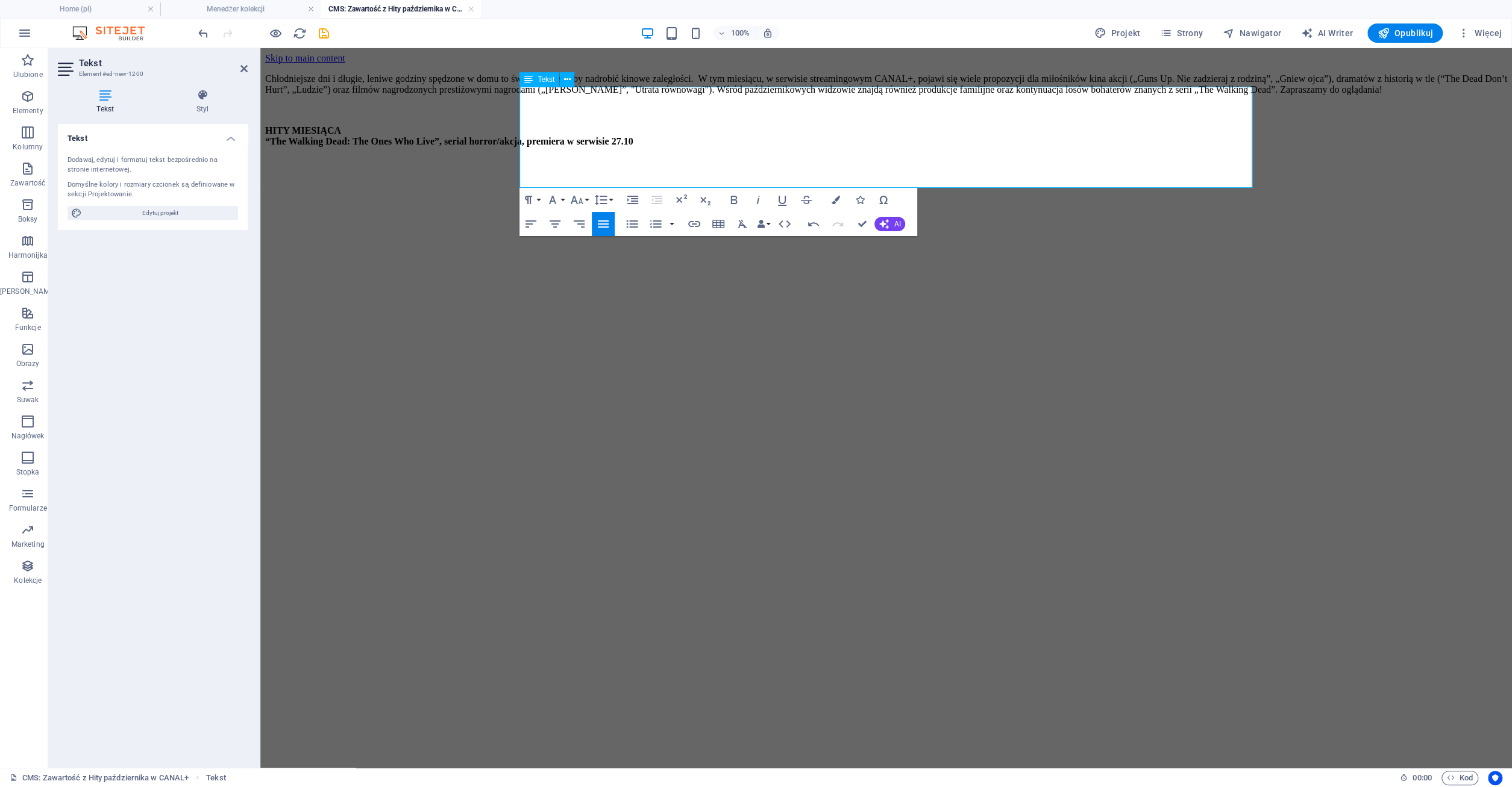
click at [602, 136] on div "HITY MIESIĄCA" at bounding box center [885, 131] width 1242 height 11
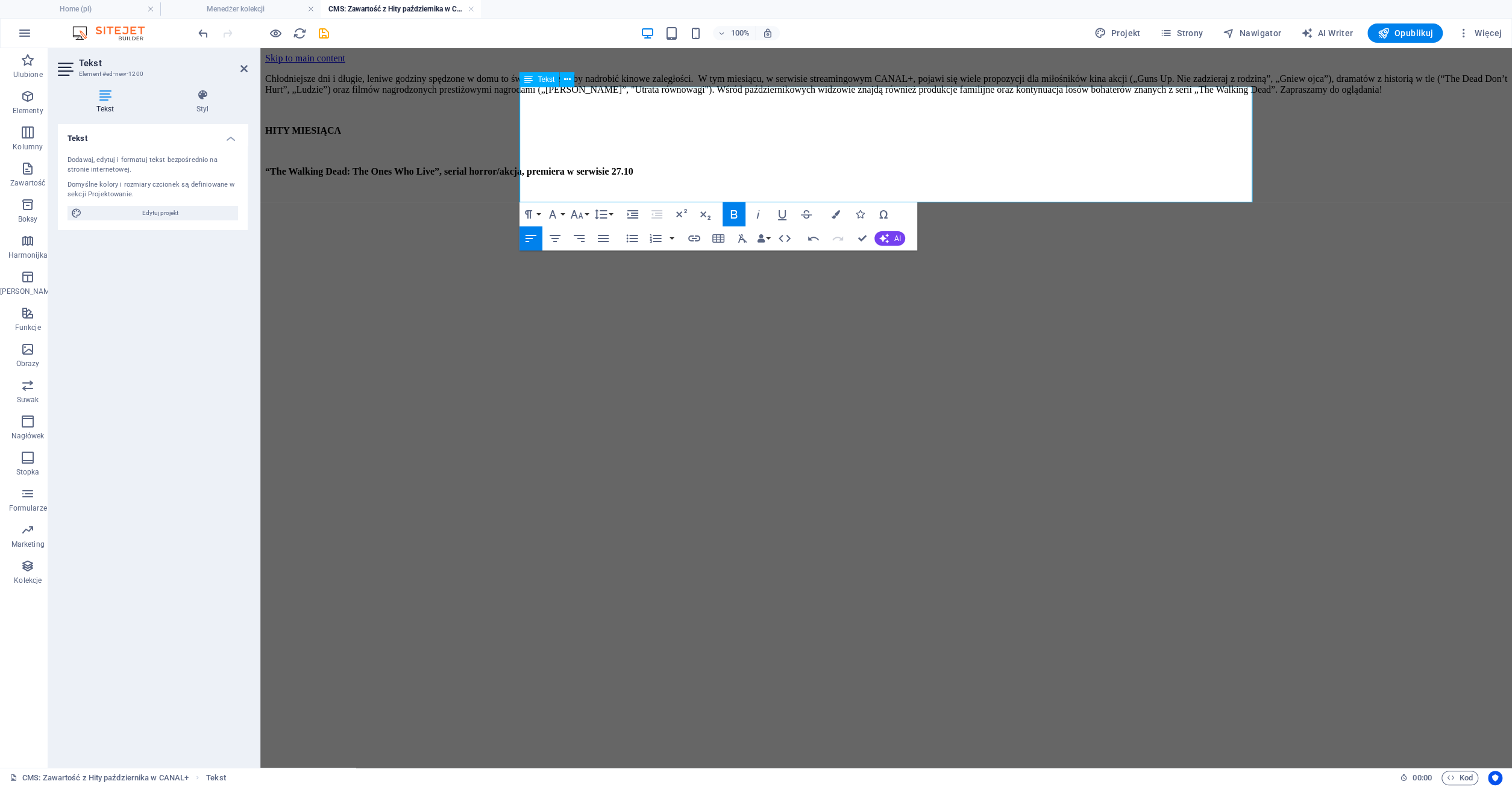
click at [959, 177] on div "“The Walking Dead: The Ones Who Live”, serial horror/akcja, premiera w serwisie…" at bounding box center [885, 171] width 1242 height 11
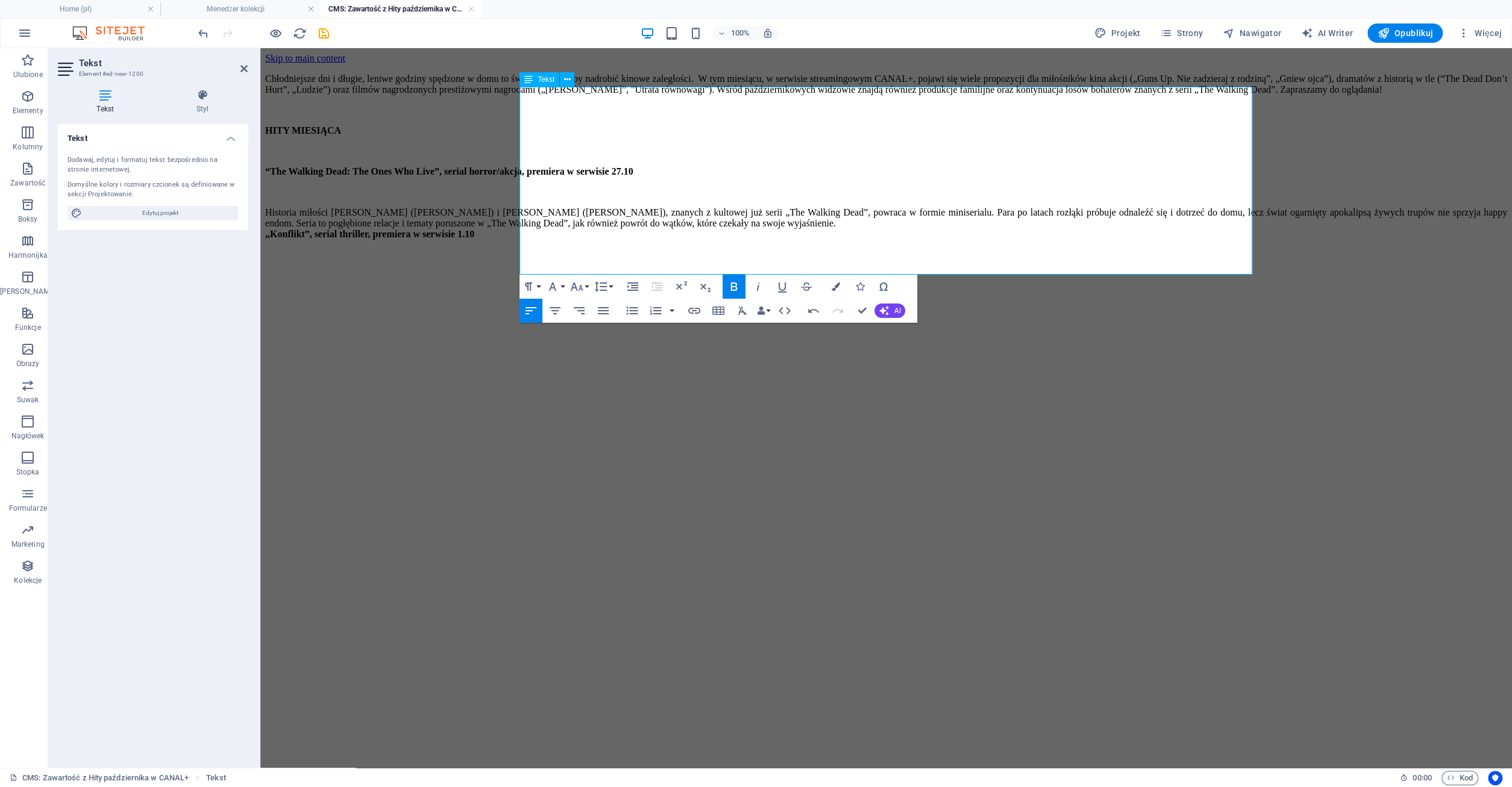
click at [1084, 229] on div "Historia miłości [PERSON_NAME] ([PERSON_NAME]) i [PERSON_NAME] ([PERSON_NAME]),…" at bounding box center [885, 218] width 1242 height 22
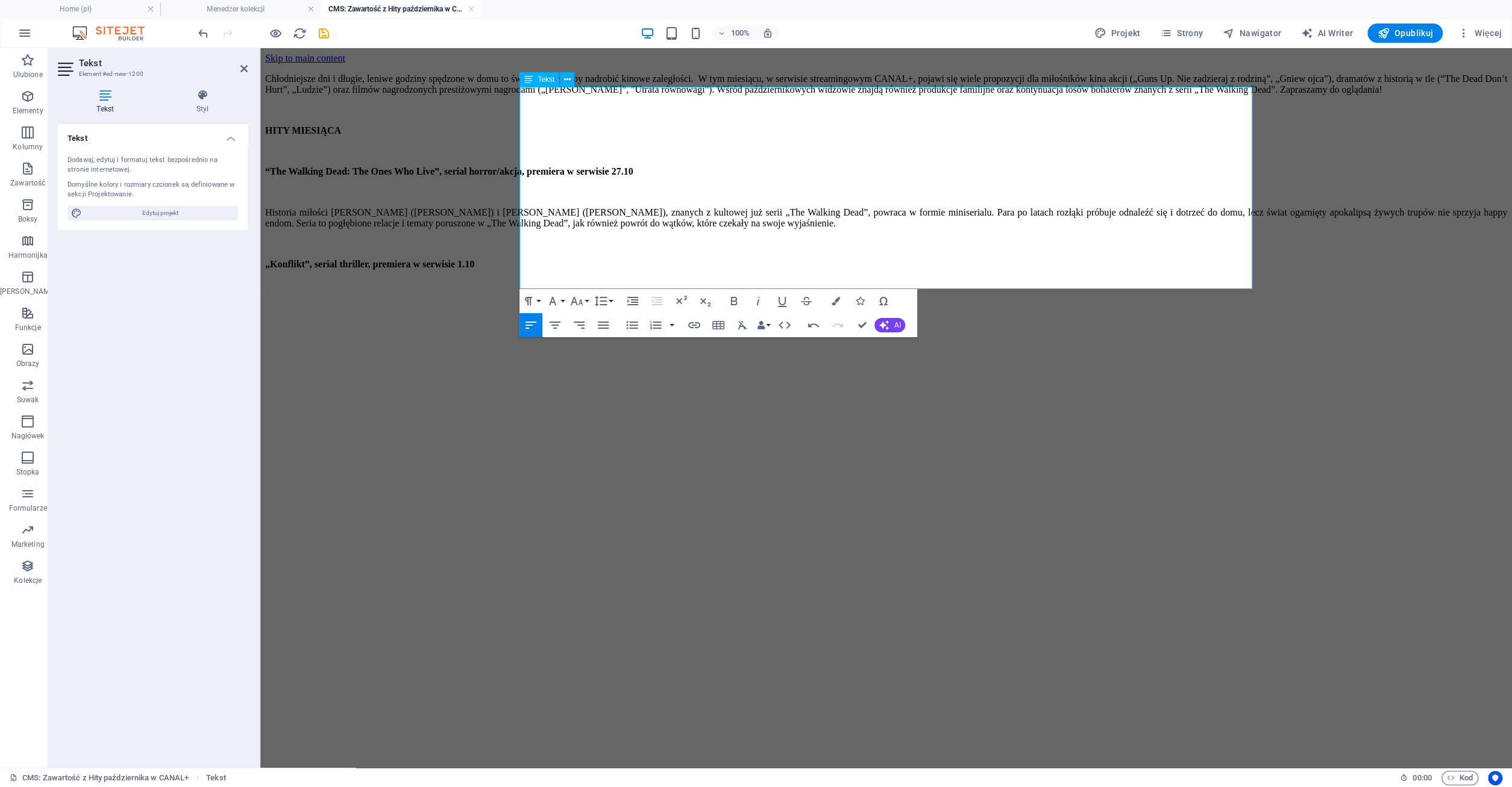
click at [764, 269] on div "„Konflikt”, serial thriller, premiera w serwisie 1.10" at bounding box center [885, 264] width 1242 height 11
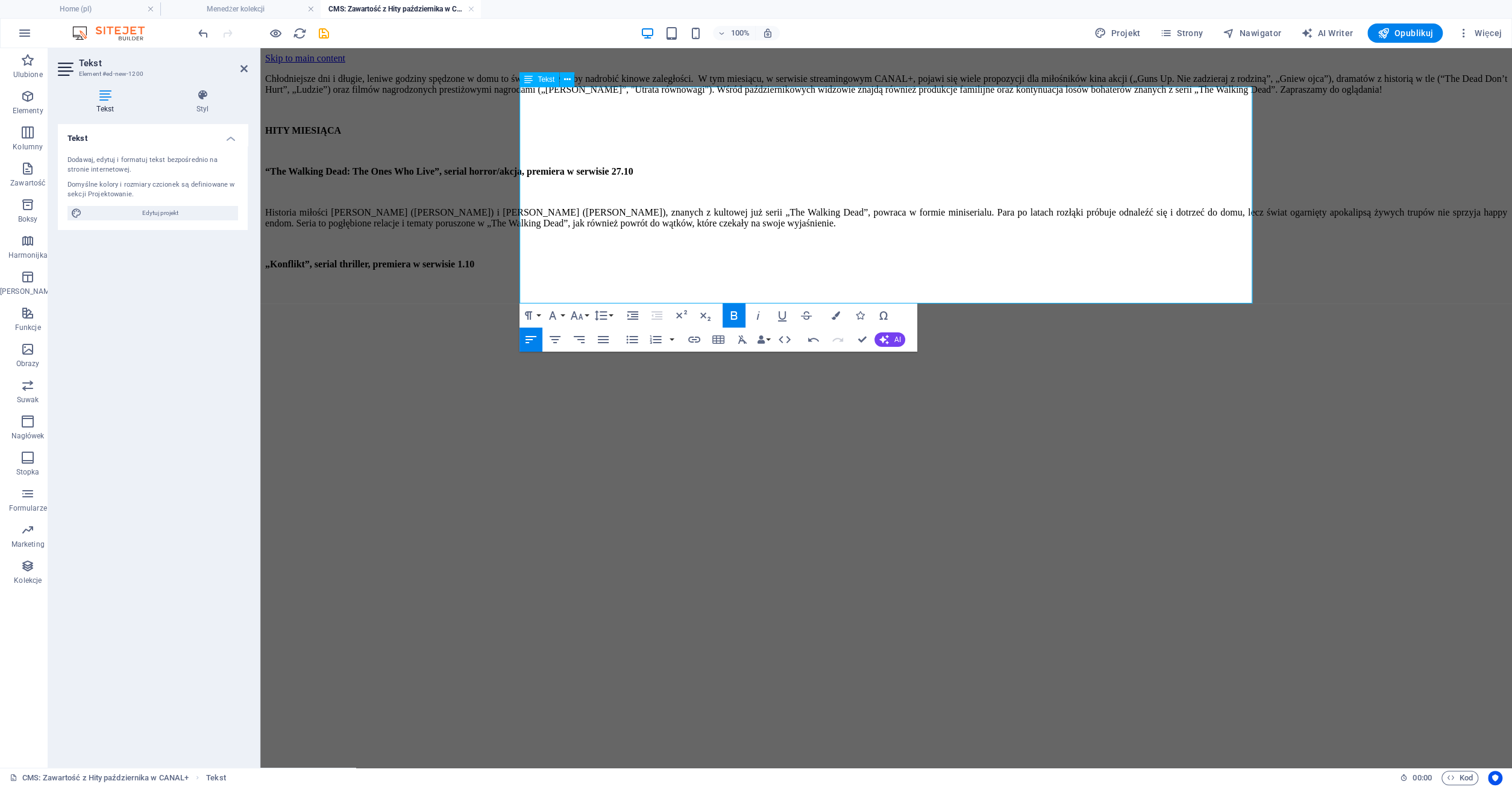
click at [775, 269] on div "„Konflikt”, serial thriller, premiera w serwisie 1.10" at bounding box center [885, 264] width 1242 height 11
click at [542, 291] on p "​" at bounding box center [885, 284] width 1242 height 11
click at [533, 291] on p "​" at bounding box center [885, 284] width 1242 height 11
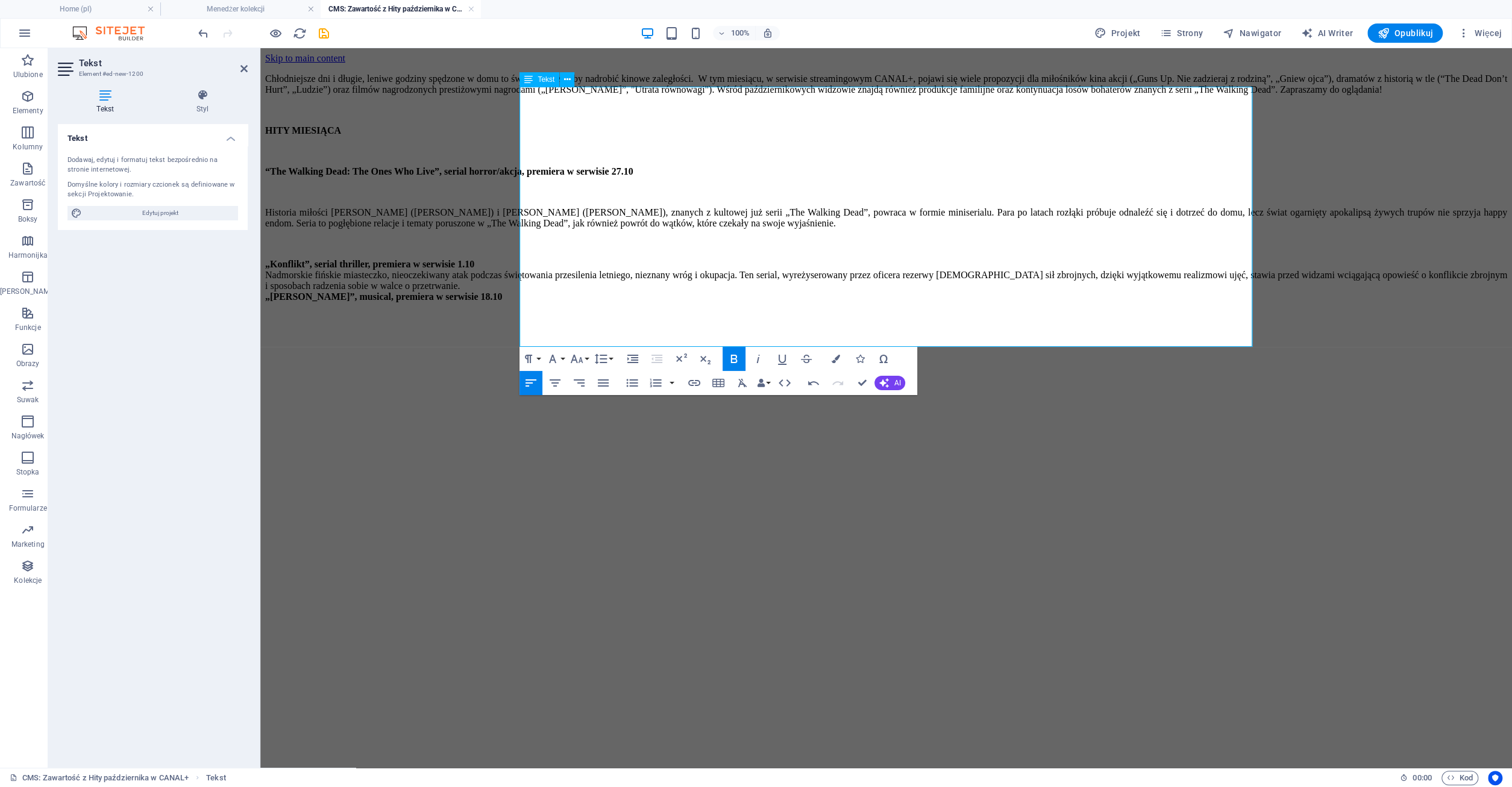
click at [761, 269] on div "„Konflikt”, serial thriller, premiera w serwisie 1.10" at bounding box center [885, 264] width 1242 height 11
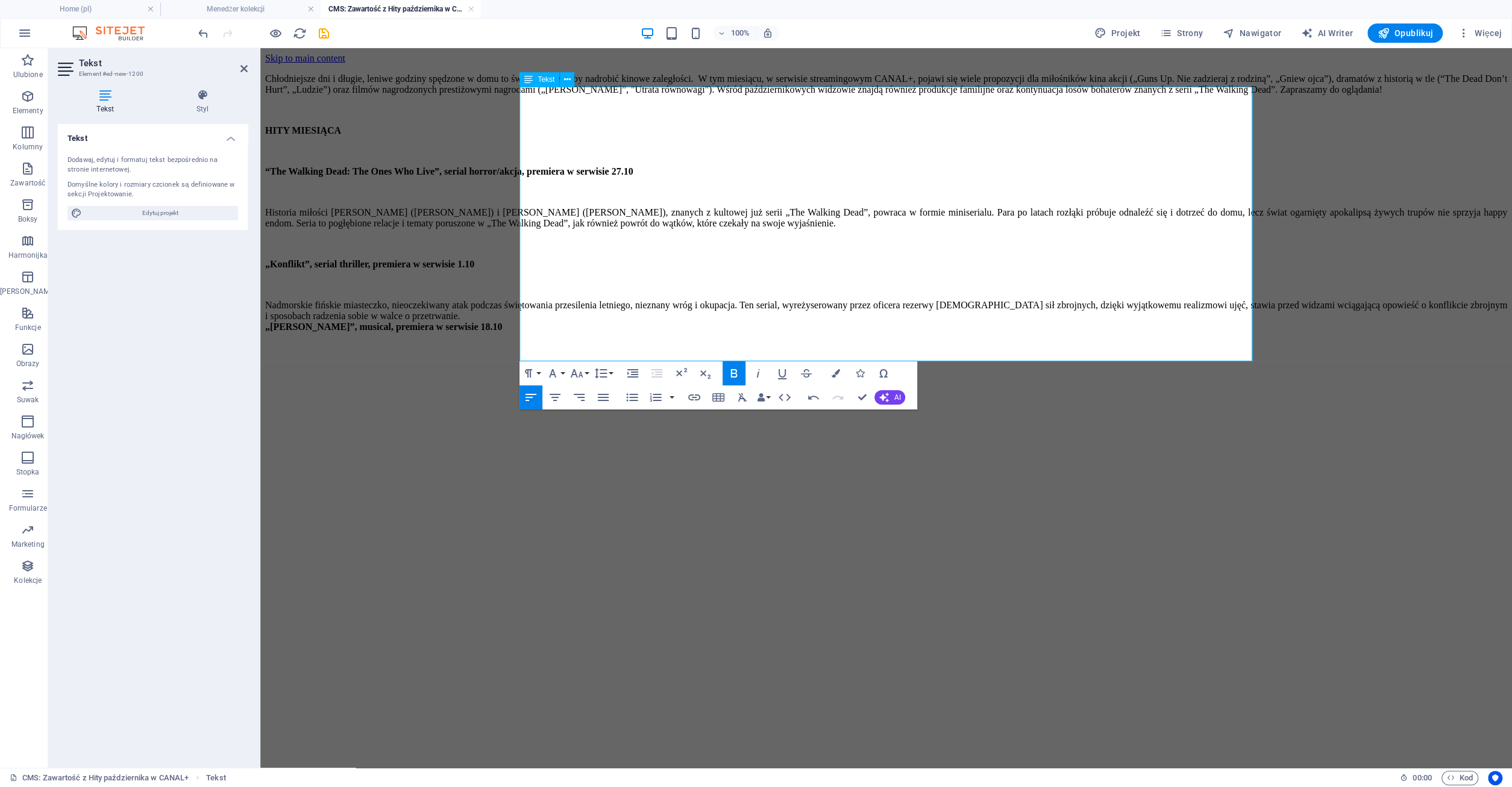
click at [760, 322] on div "Nadmorskie fińskie miasteczko, nieoczekiwany atak podczas świętowania przesilen…" at bounding box center [885, 311] width 1242 height 22
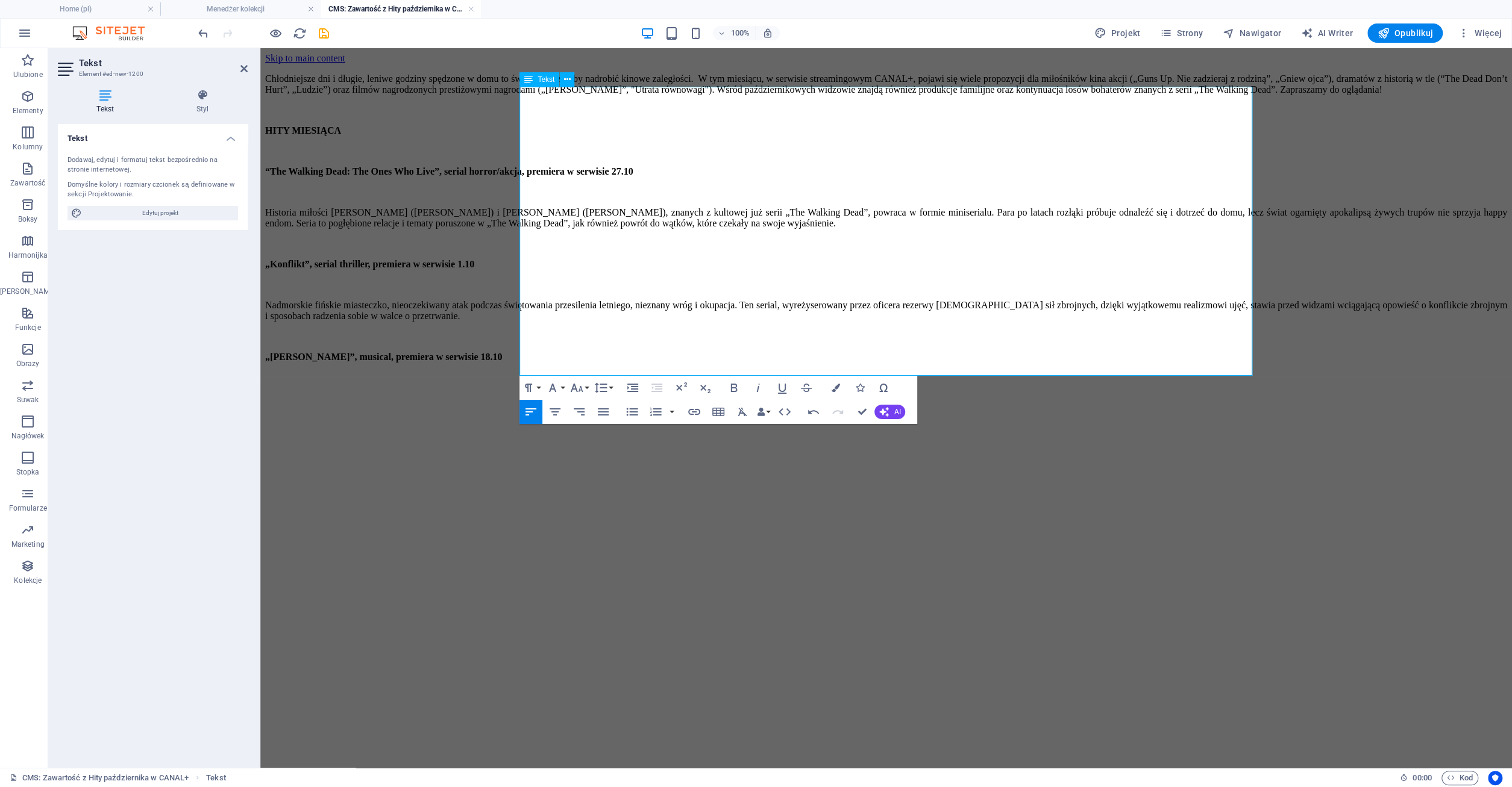
click at [770, 362] on div "„[PERSON_NAME]”, musical, premiera w serwisie 18.10" at bounding box center [885, 357] width 1242 height 11
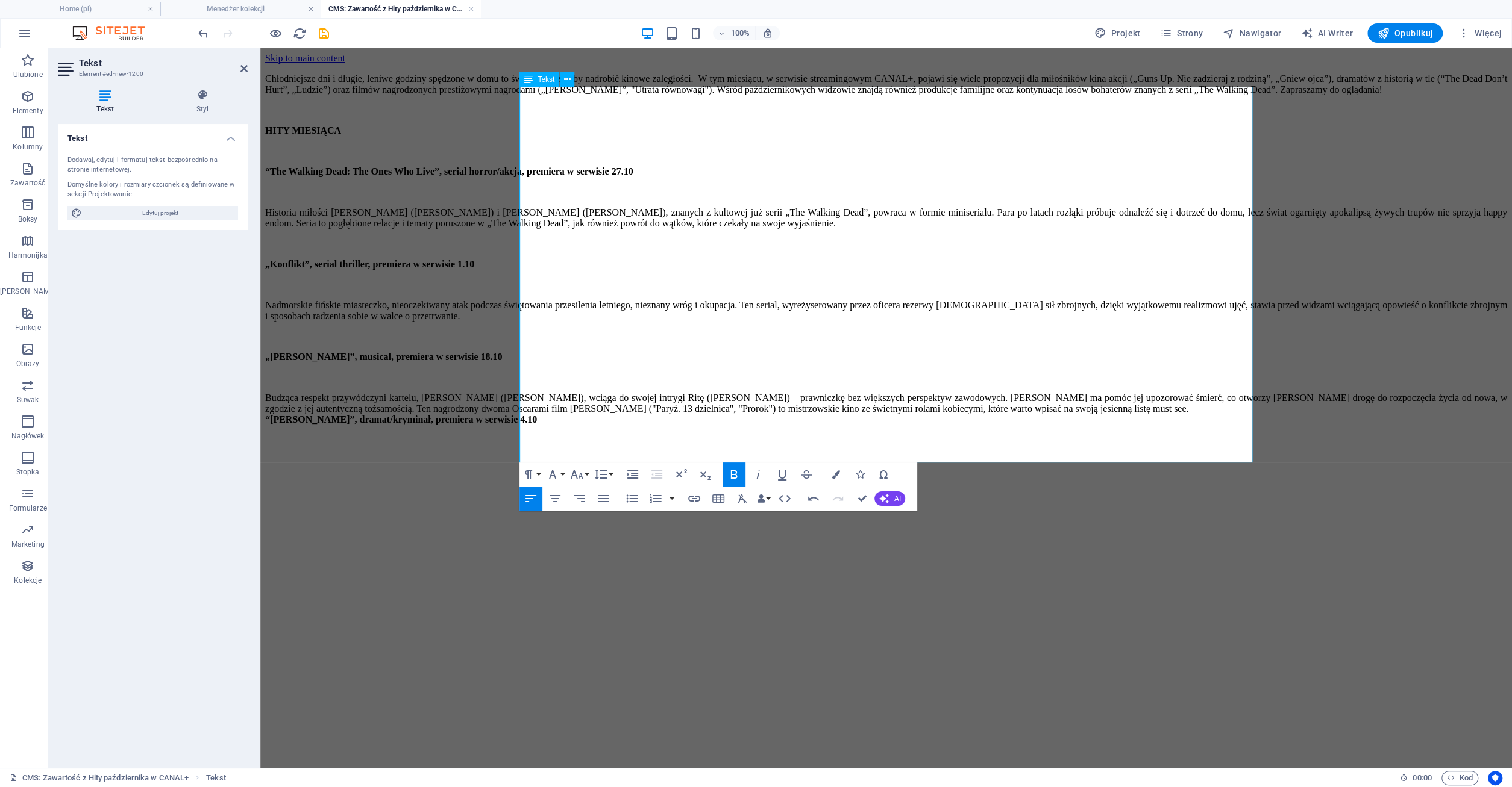
click at [753, 414] on div "Budząca respekt przywódczyni kartelu, [PERSON_NAME] ([PERSON_NAME]), wciąga do …" at bounding box center [885, 404] width 1242 height 22
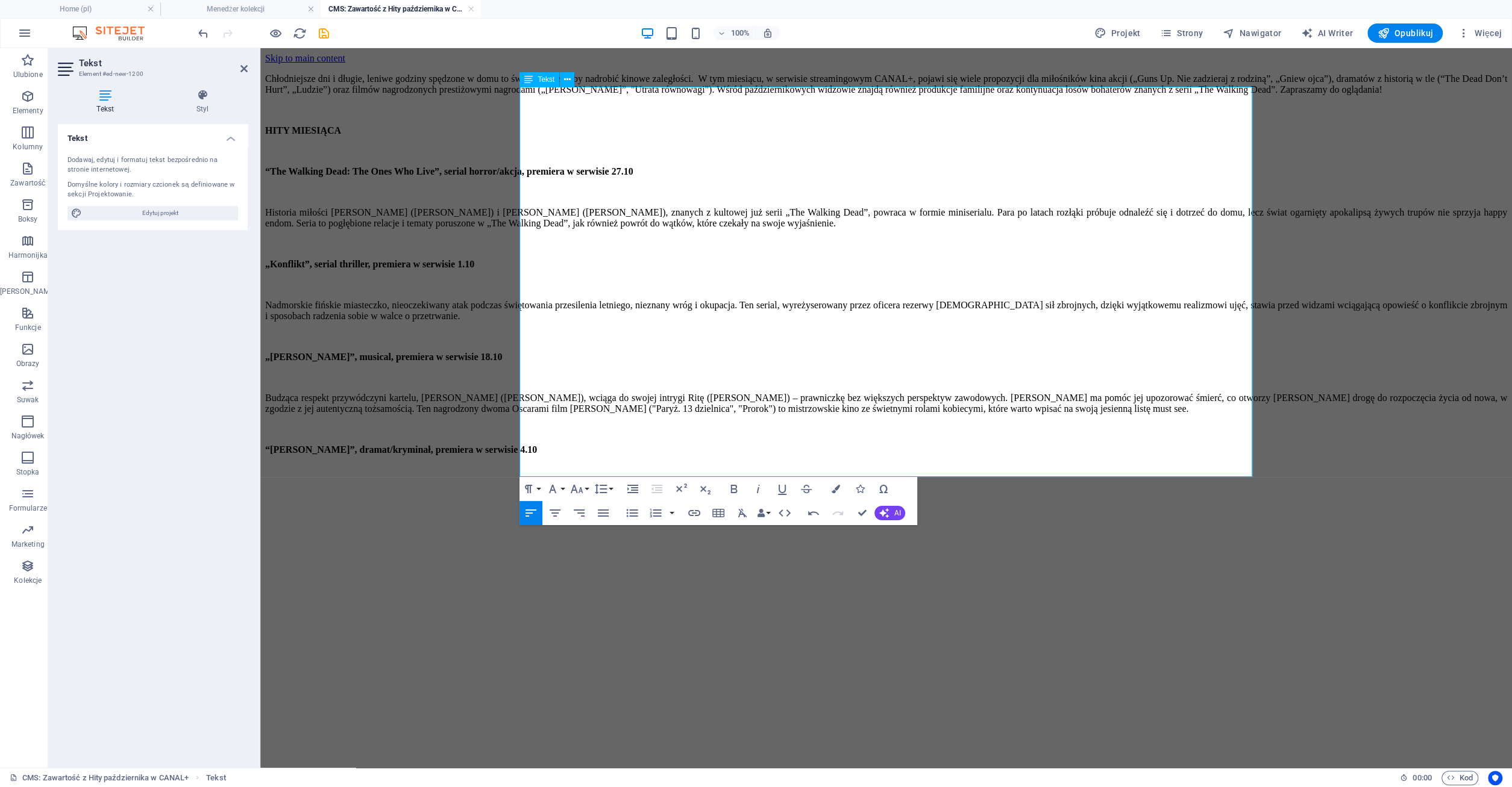
click at [798, 455] on div "“[PERSON_NAME]”, dramat/kryminał, premiera w serwisie 4.10" at bounding box center [885, 450] width 1242 height 11
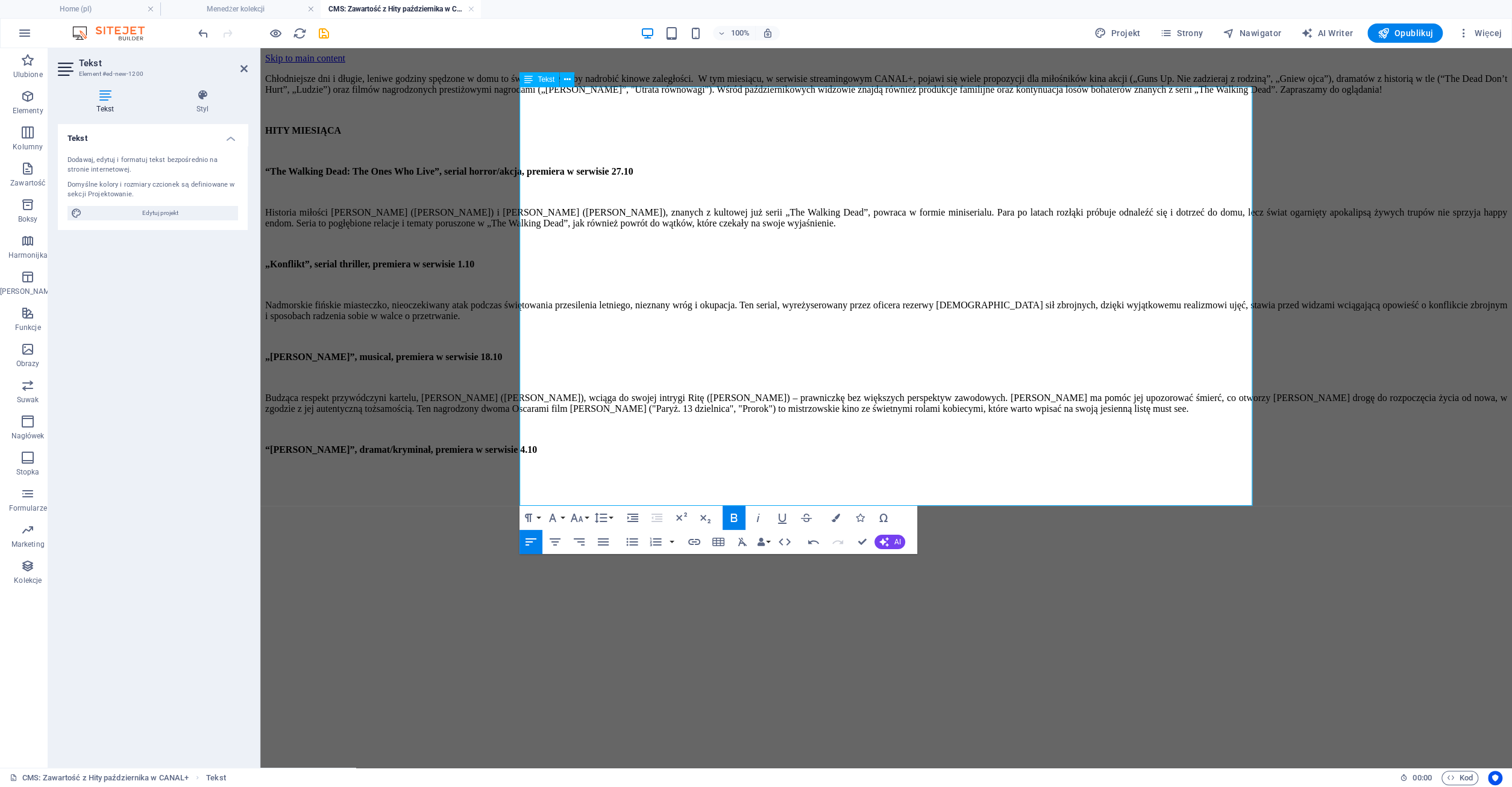
click at [544, 496] on p "​" at bounding box center [885, 491] width 1242 height 11
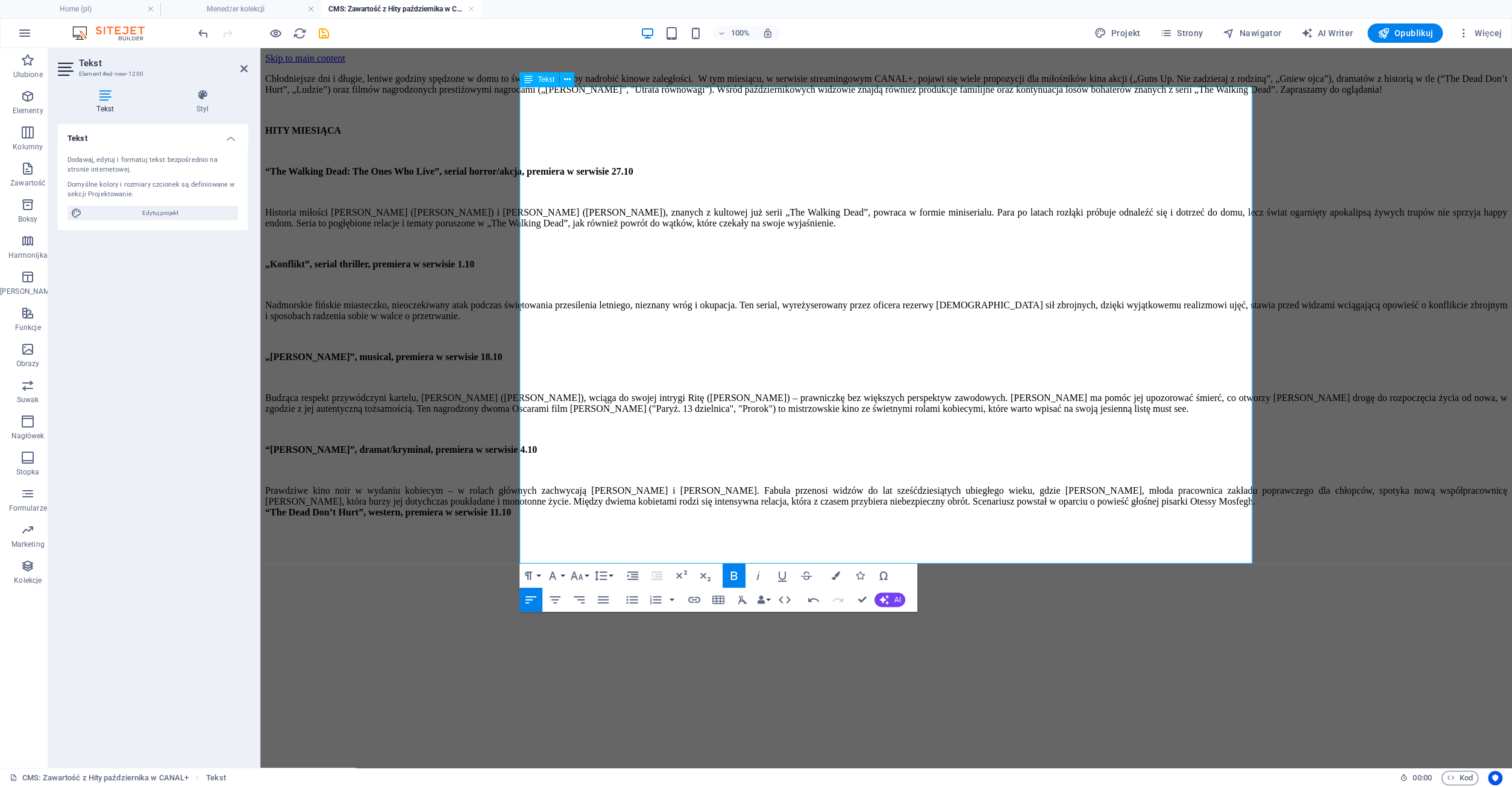
click at [903, 507] on div "Prawdziwe kino noir w wydaniu kobiecym – w rolach głównych zachwycają [PERSON_N…" at bounding box center [885, 496] width 1242 height 22
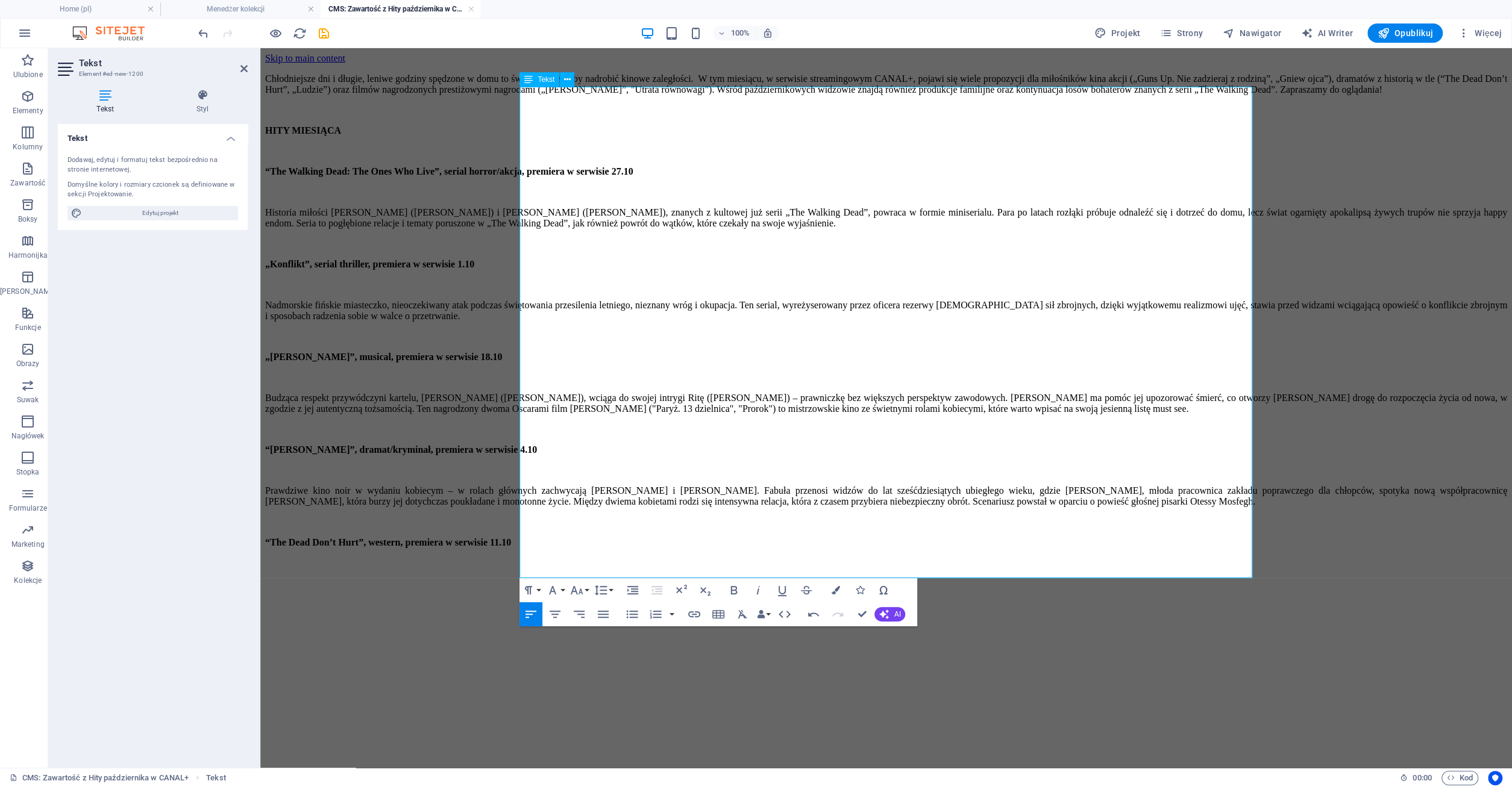
click at [821, 548] on div "“The Dead Don’t Hurt”, western, premiera w serwisie 11.10" at bounding box center [885, 542] width 1242 height 11
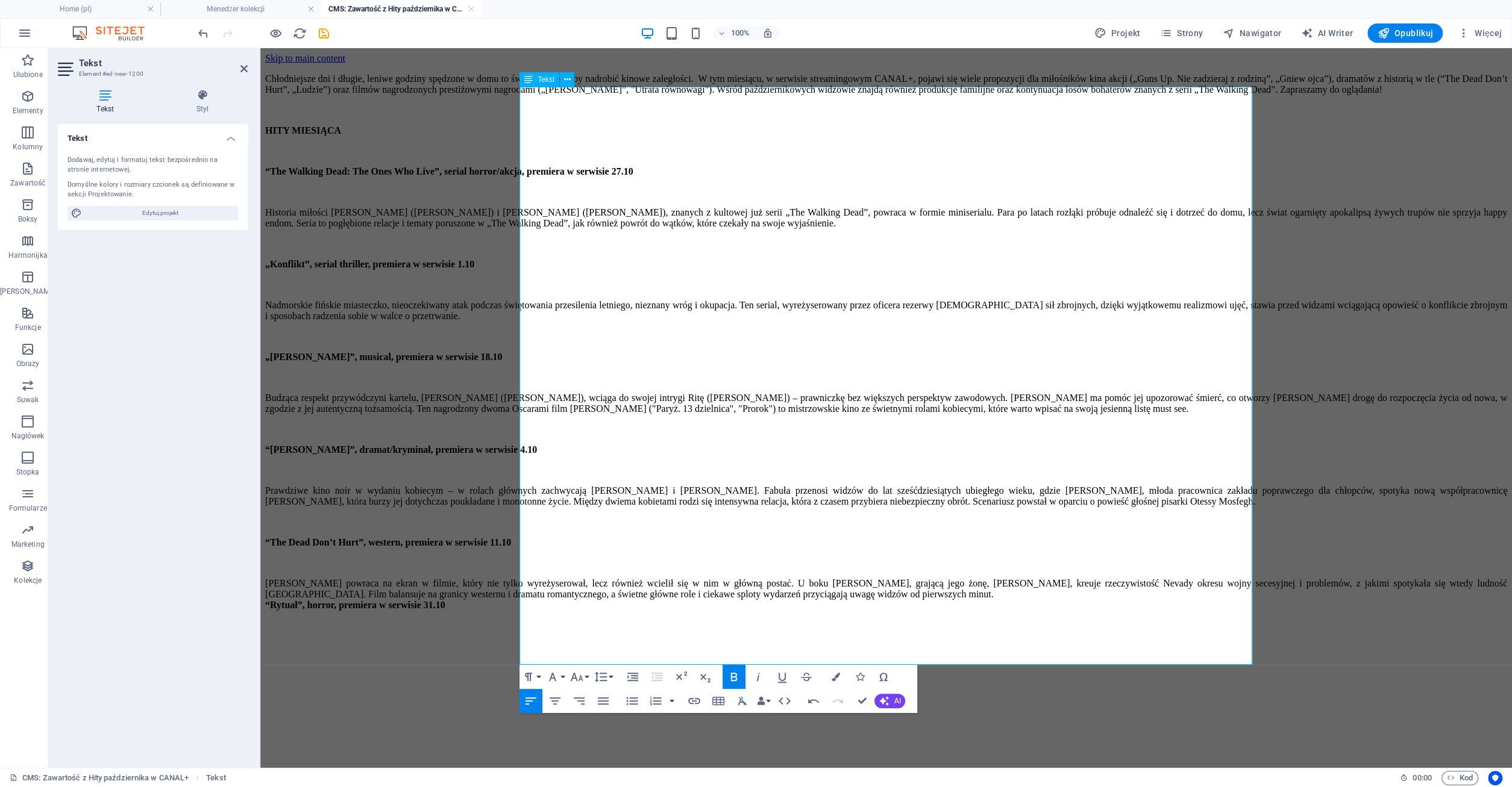
click at [552, 600] on div "[PERSON_NAME] powraca na ekran w filmie, który nie tylko wyreżyserował, lecz ró…" at bounding box center [885, 589] width 1242 height 22
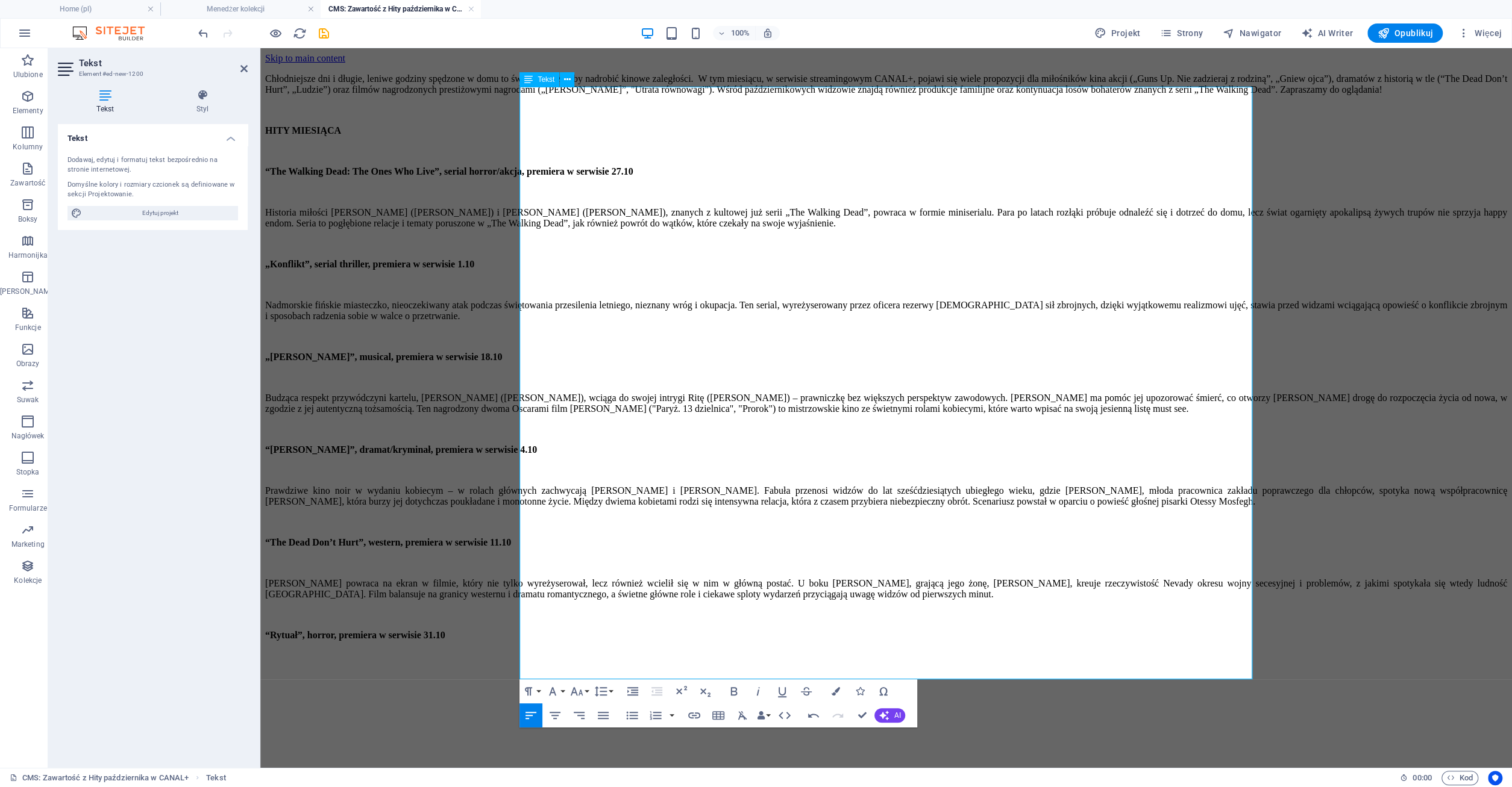
click at [748, 640] on div "“Rytuał”, horror, premiera w serwisie 31.10" at bounding box center [885, 635] width 1242 height 11
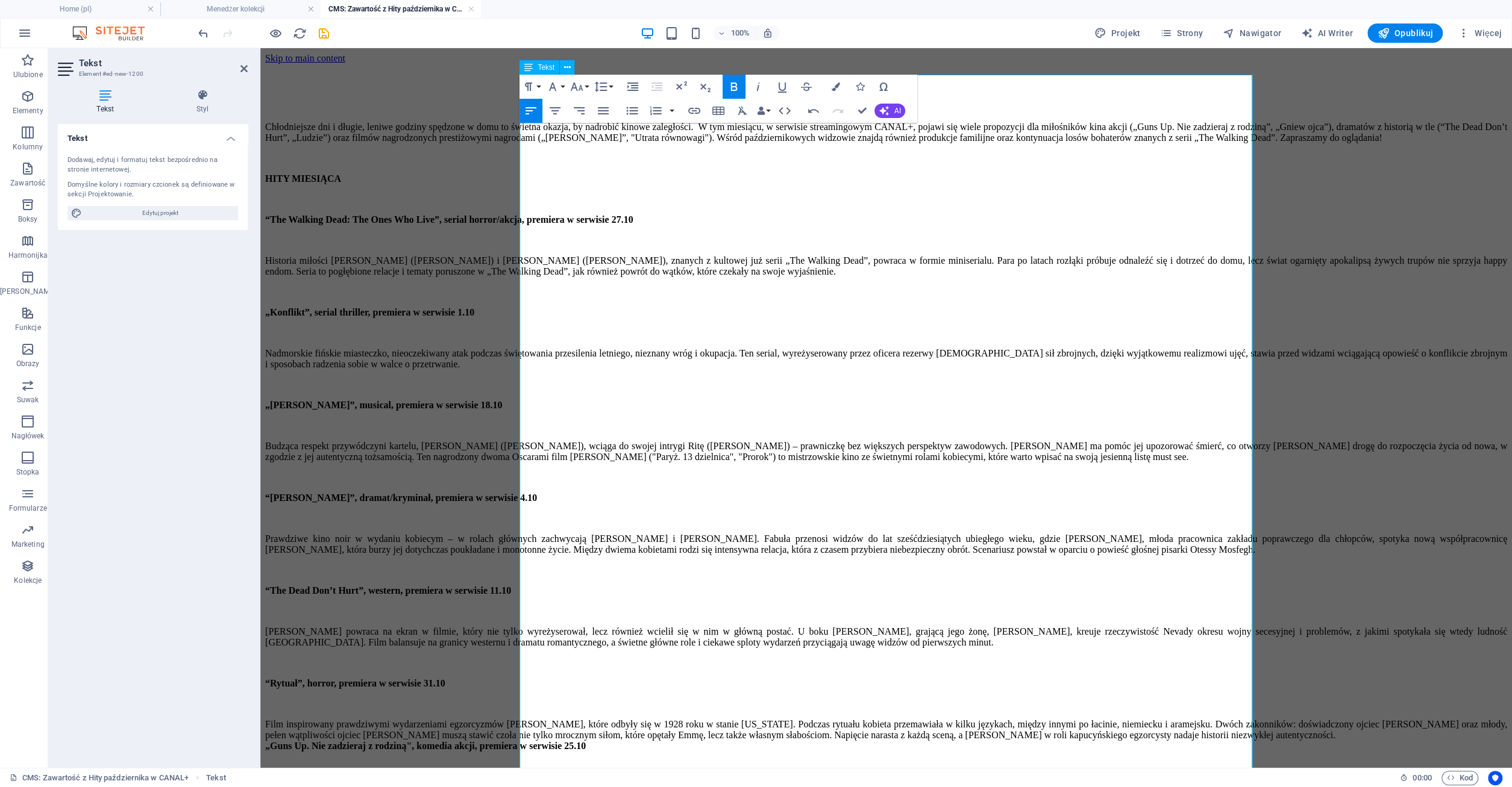
scroll to position [84, 0]
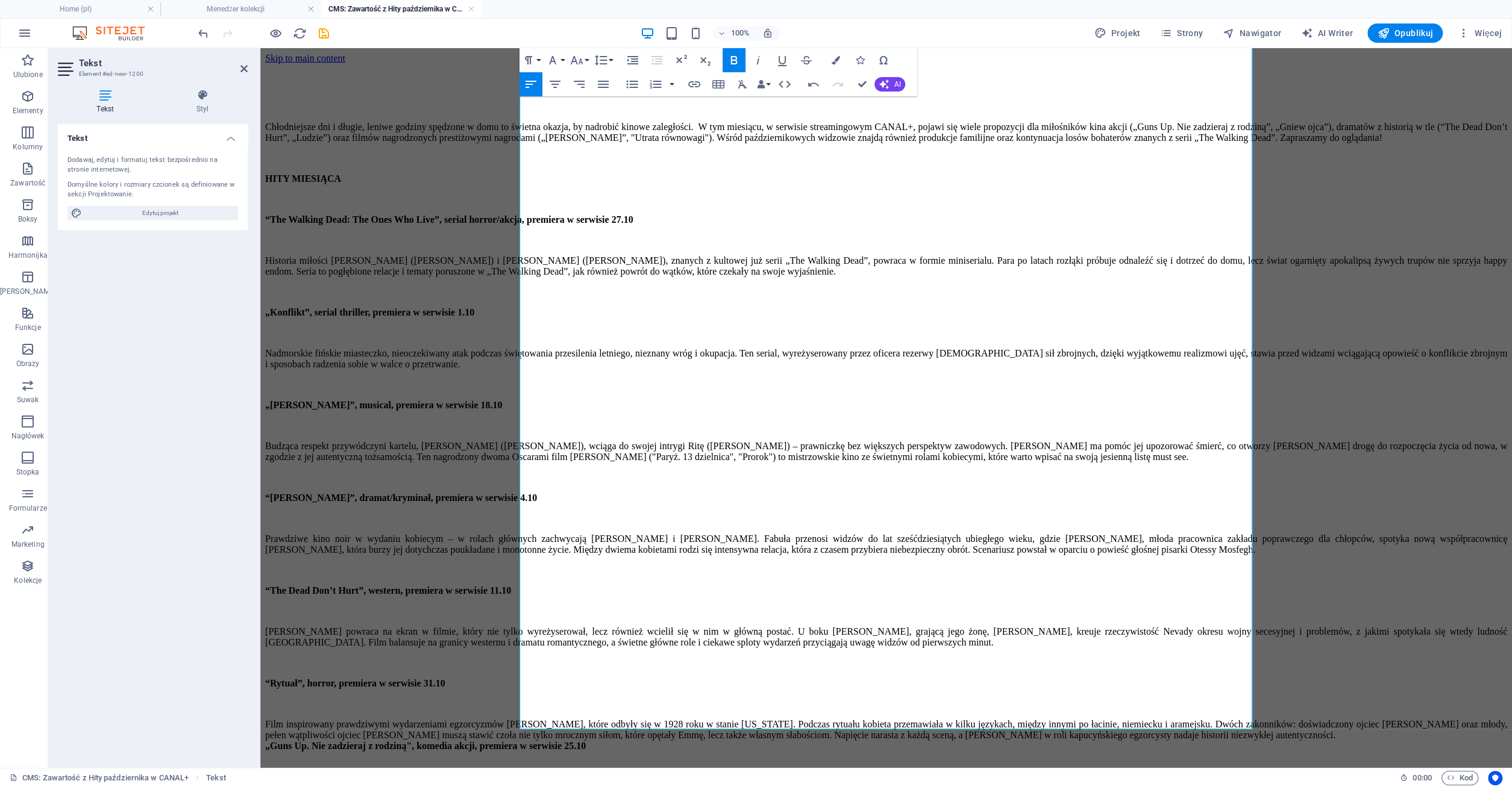
click at [967, 719] on div "Film inspirowany prawdziwymi wydarzeniami egzorcyzmów [PERSON_NAME], które odby…" at bounding box center [885, 730] width 1242 height 22
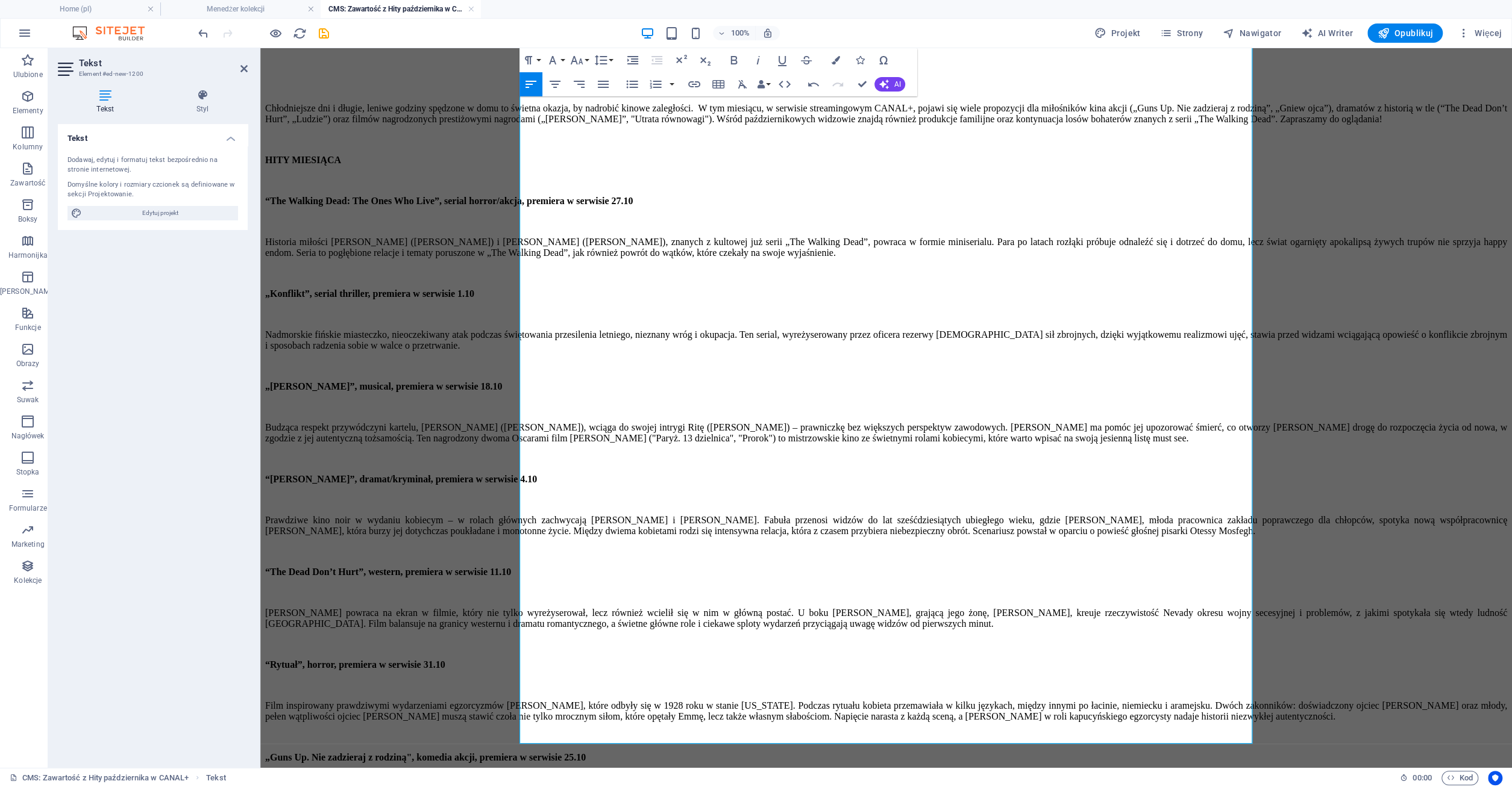
click at [915, 753] on div "„Guns Up. Nie zadzieraj z rodziną", komedia akcji, premiera w serwisie 25.10" at bounding box center [885, 758] width 1242 height 11
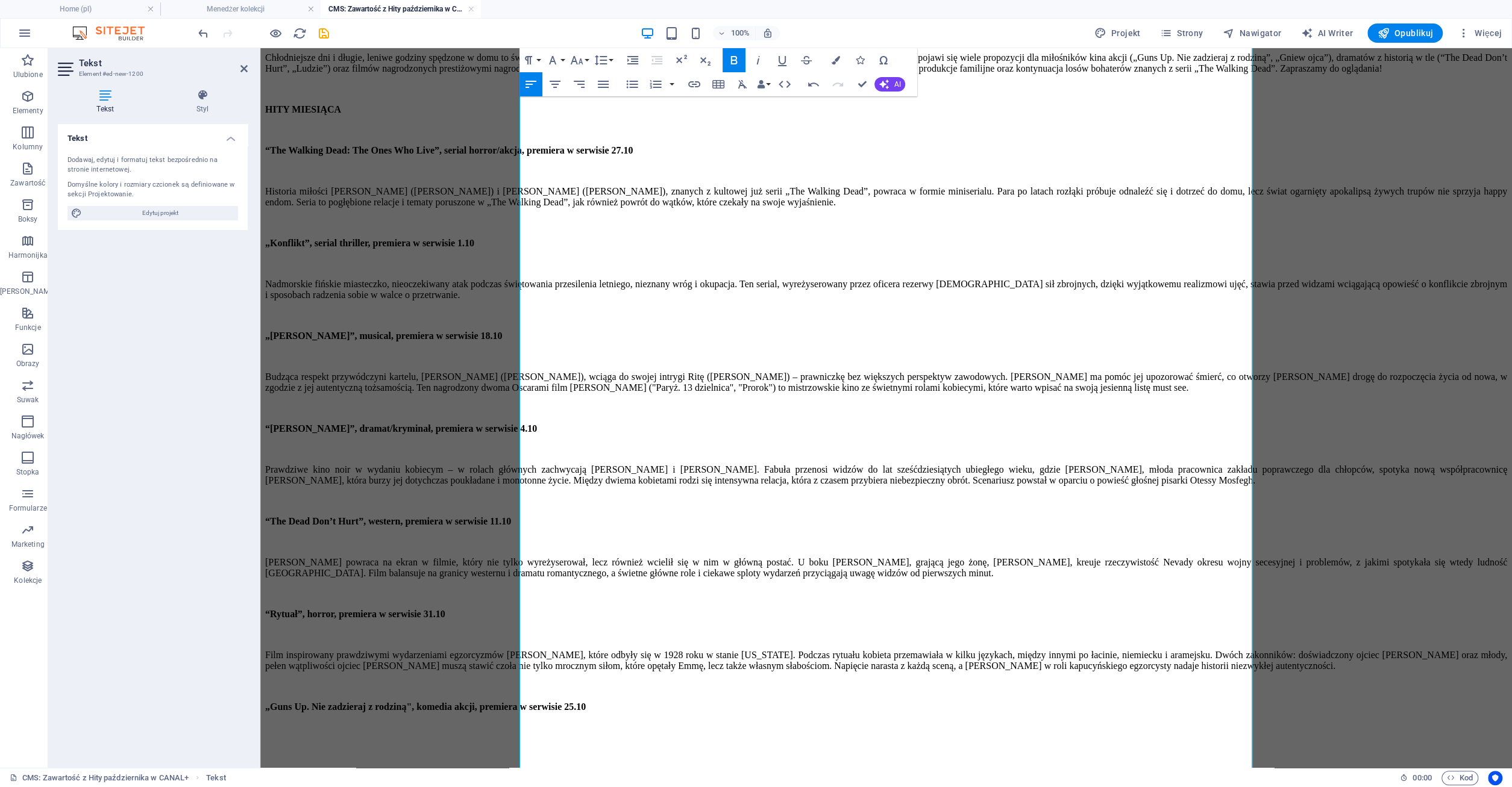
scroll to position [128, 0]
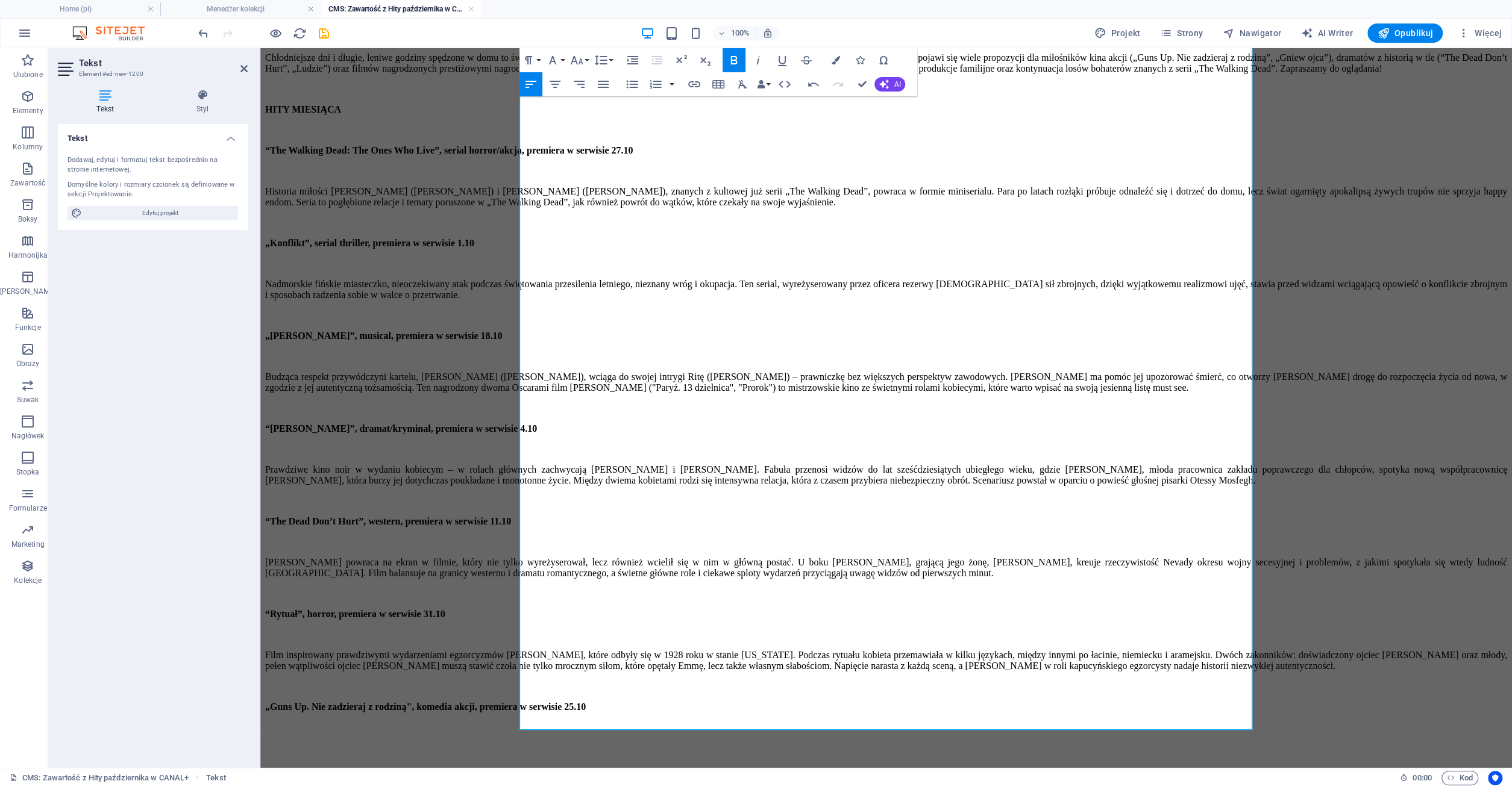
click at [548, 743] on p "​" at bounding box center [885, 748] width 1242 height 11
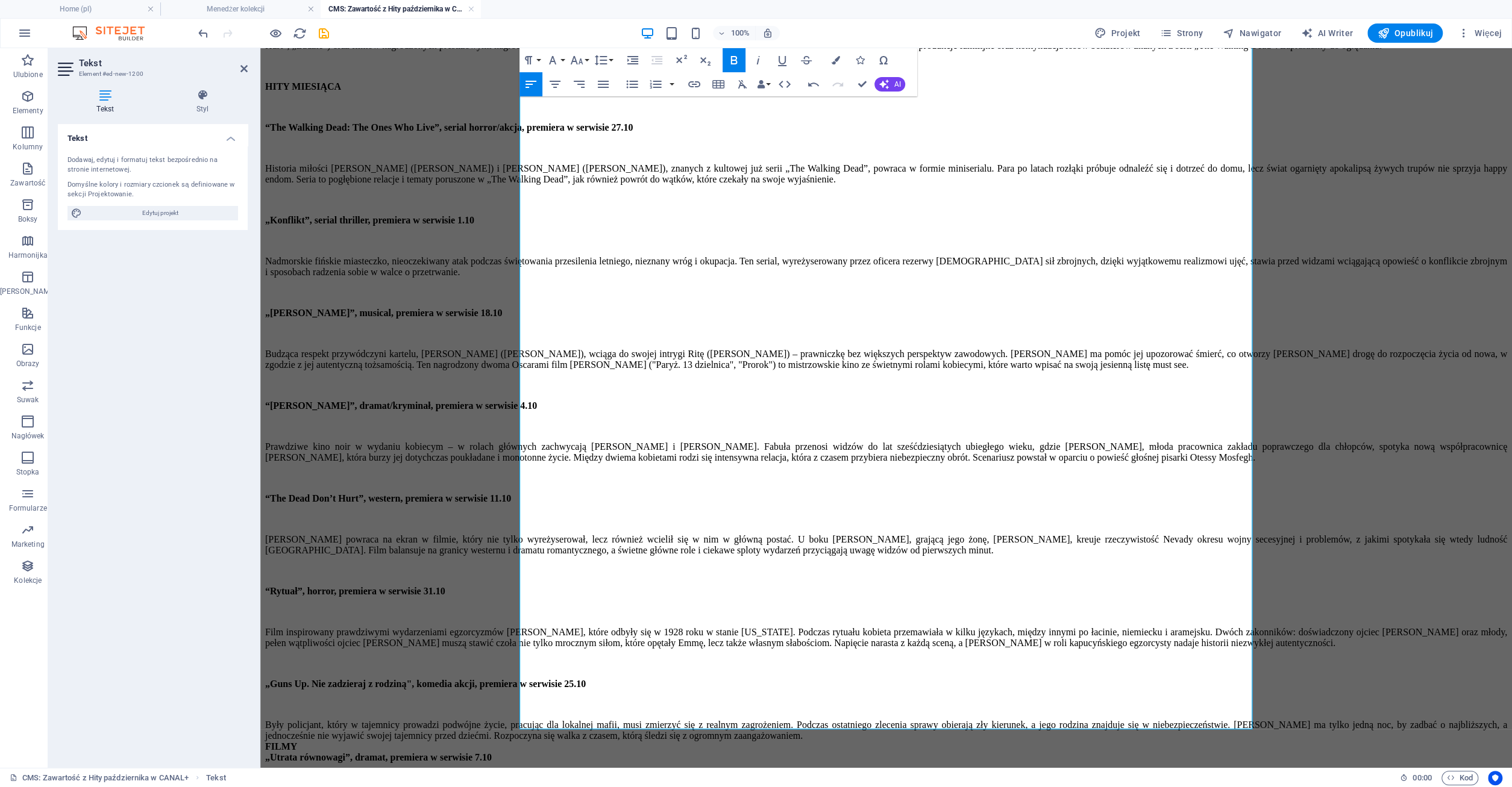
scroll to position [185, 0]
click at [1181, 720] on div "Były policjant, który w tajemnicy prowadzi podwójne życie, pracując dla lokalne…" at bounding box center [885, 730] width 1242 height 22
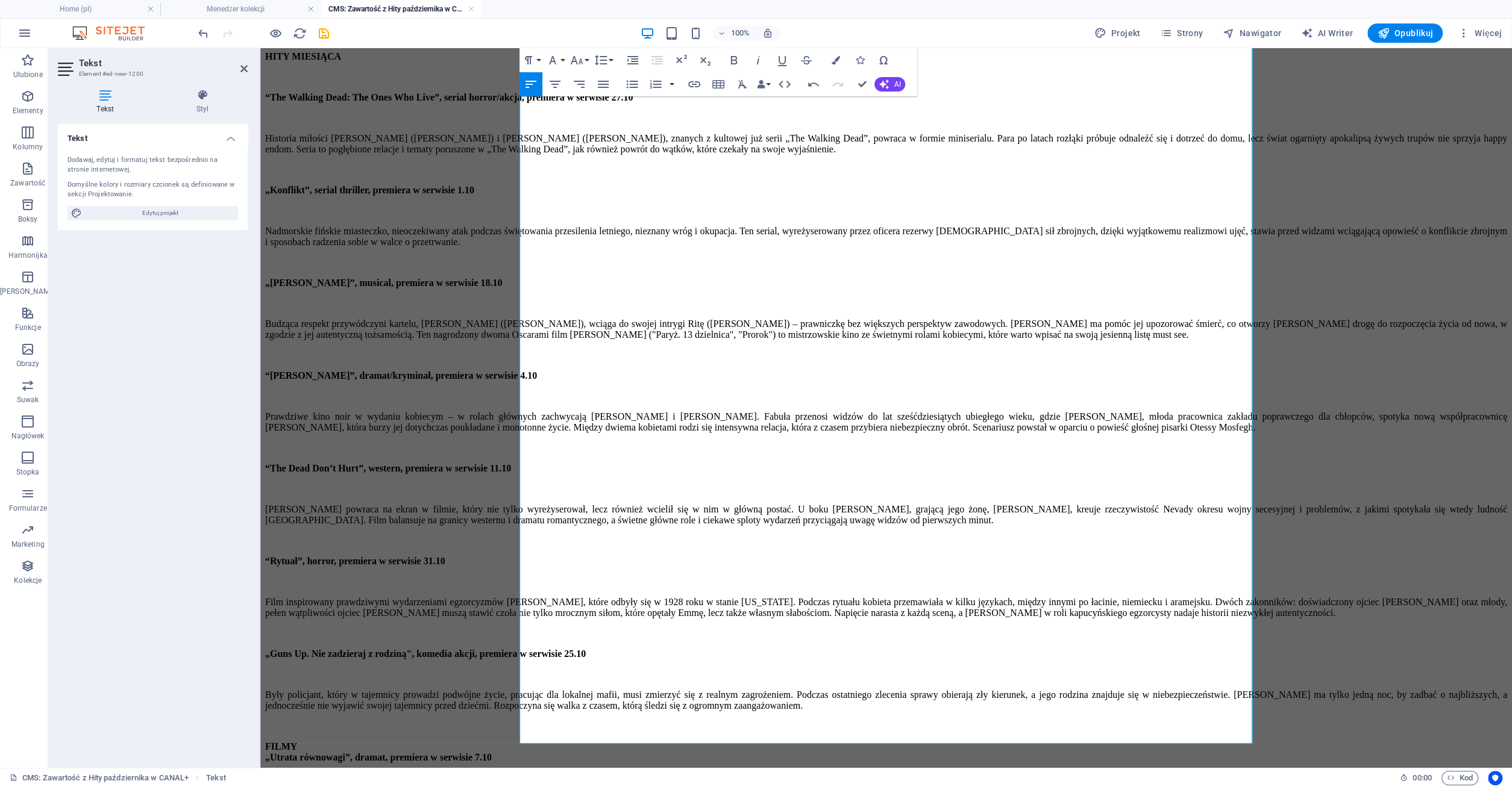
click at [559, 741] on div "FILMY" at bounding box center [885, 746] width 1242 height 11
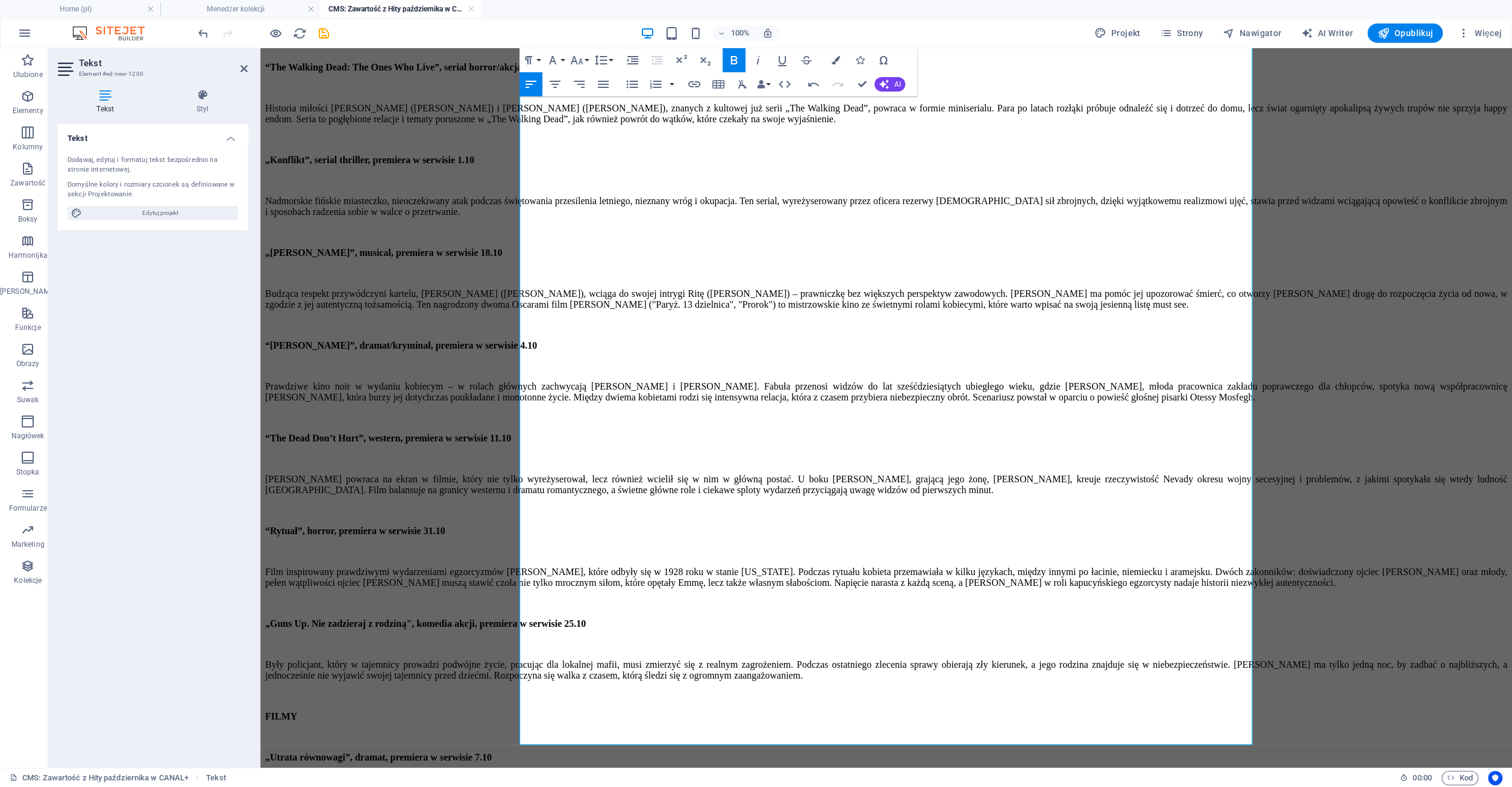
scroll to position [215, 0]
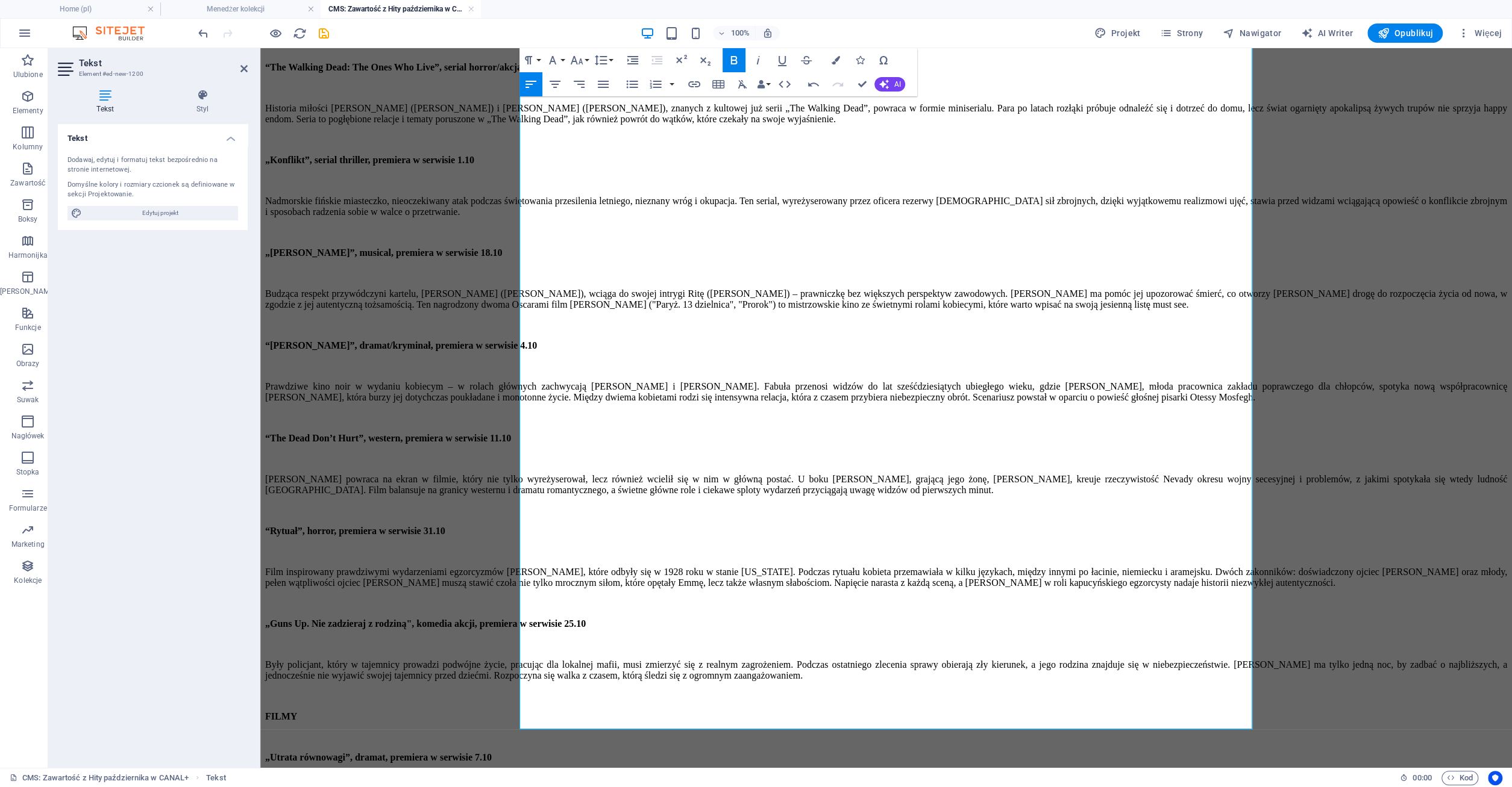
click at [808, 731] on p "​" at bounding box center [885, 737] width 1242 height 11
click at [791, 753] on div "„Utrata równowagi”, dramat, premiera w serwisie 7.10" at bounding box center [885, 758] width 1242 height 11
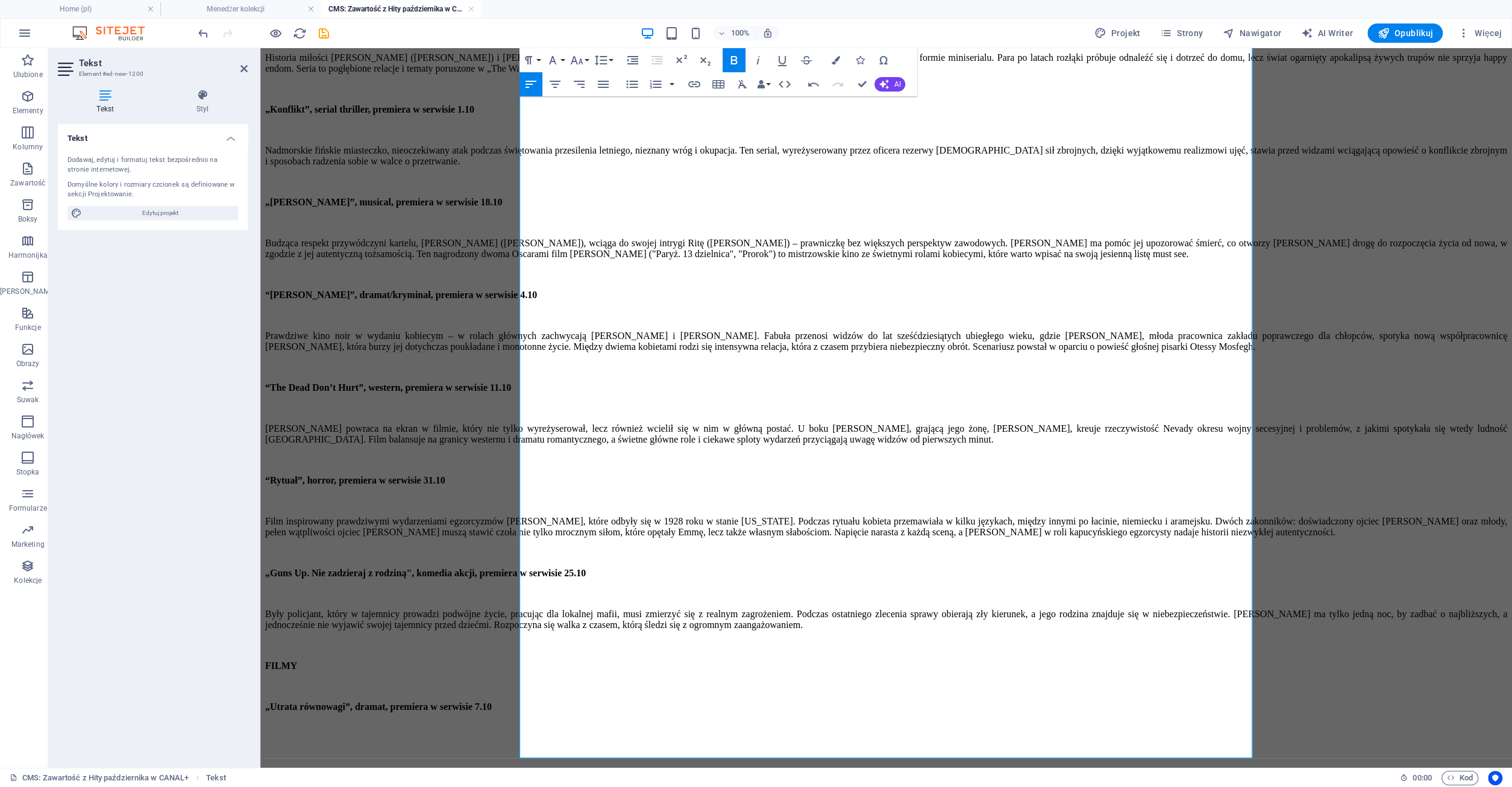
click at [547, 749] on p "​" at bounding box center [885, 748] width 1242 height 11
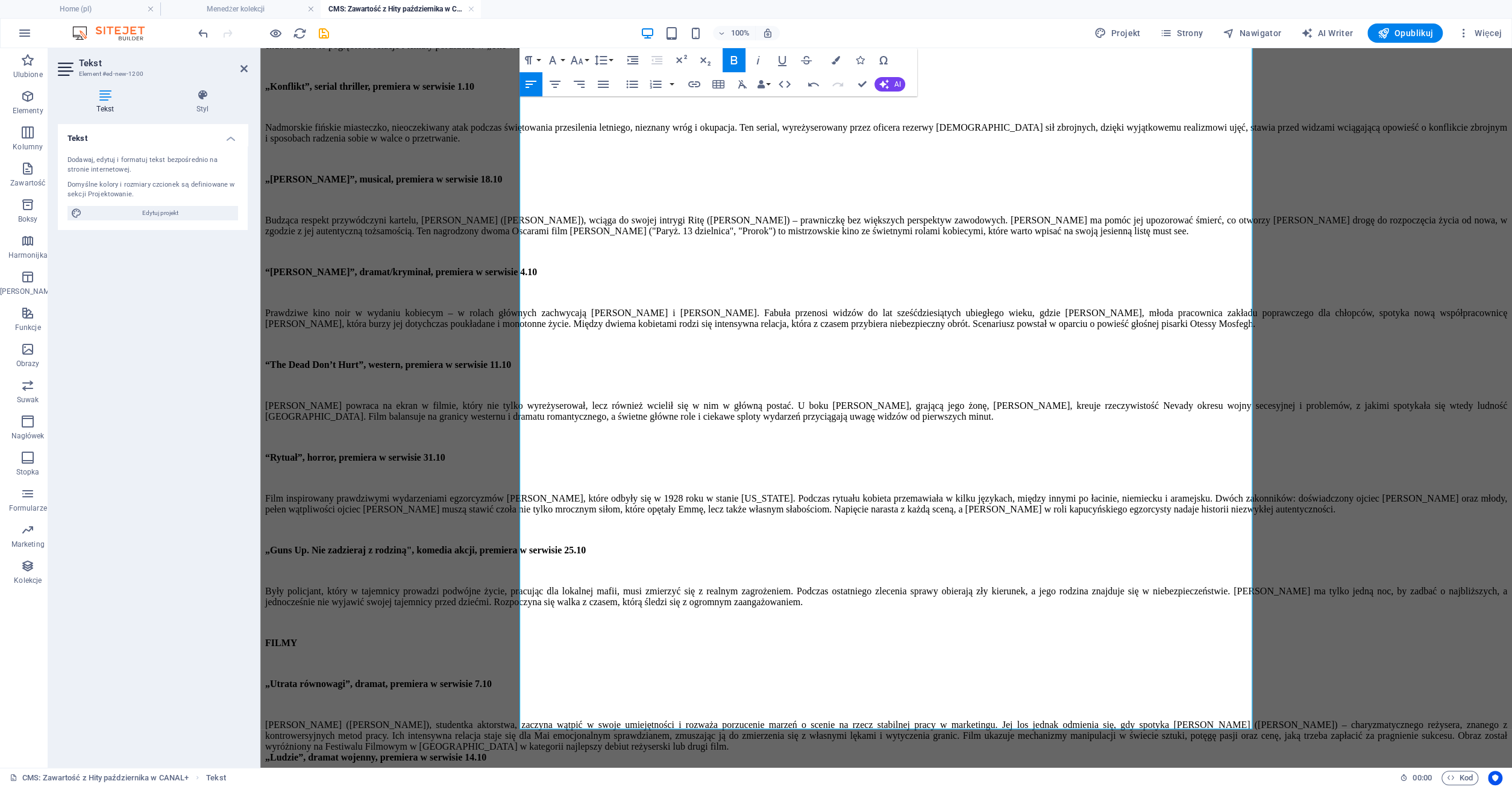
scroll to position [315, 0]
click at [911, 720] on div "[PERSON_NAME] ([PERSON_NAME]), studentka aktorstwa, zaczyna wątpić w swoje umie…" at bounding box center [885, 736] width 1242 height 33
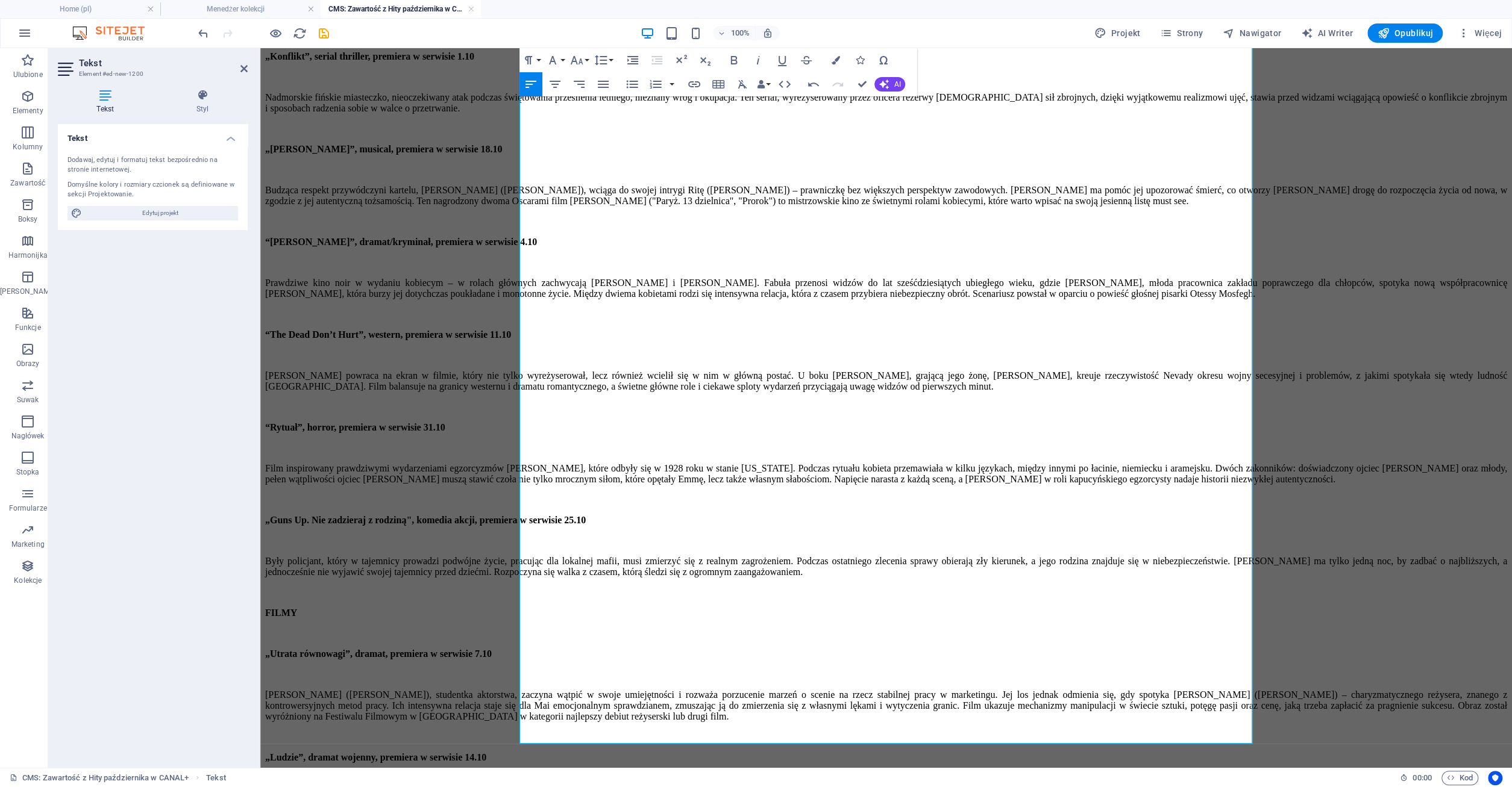
click at [798, 753] on div "„Ludzie”, dramat wojenny, premiera w serwisie 14.10" at bounding box center [885, 758] width 1242 height 11
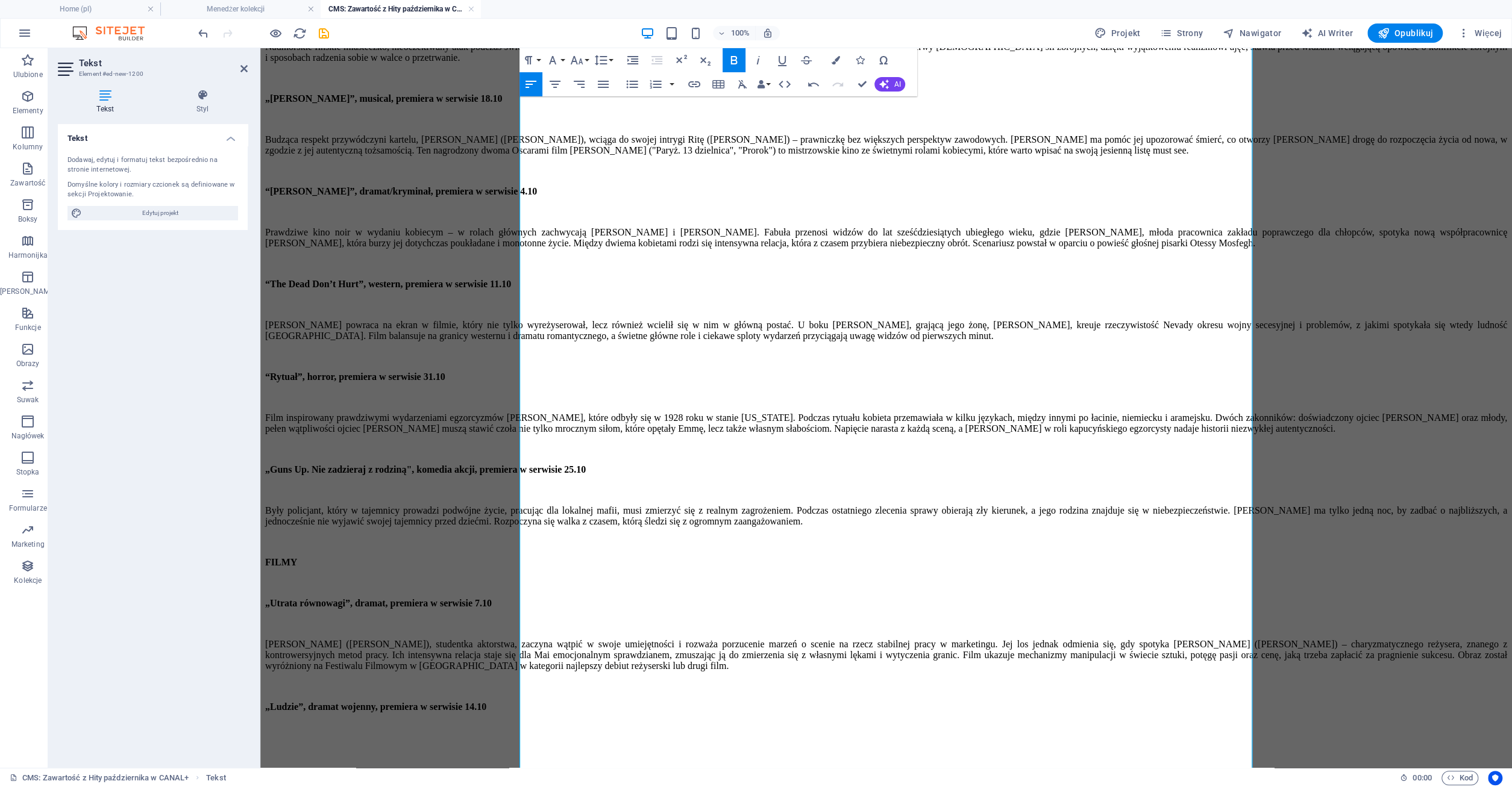
scroll to position [359, 0]
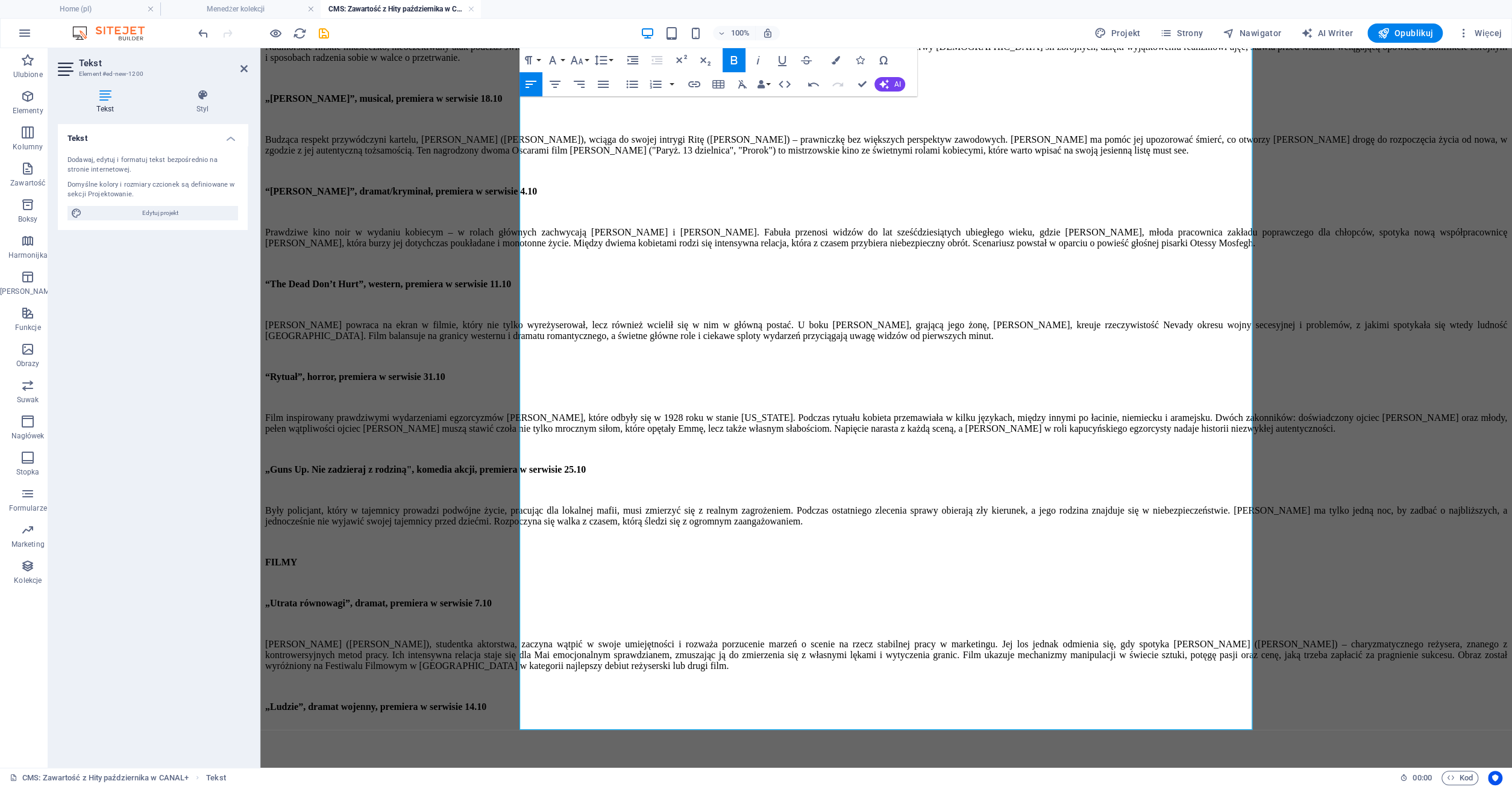
click at [538, 743] on p "​" at bounding box center [885, 748] width 1242 height 11
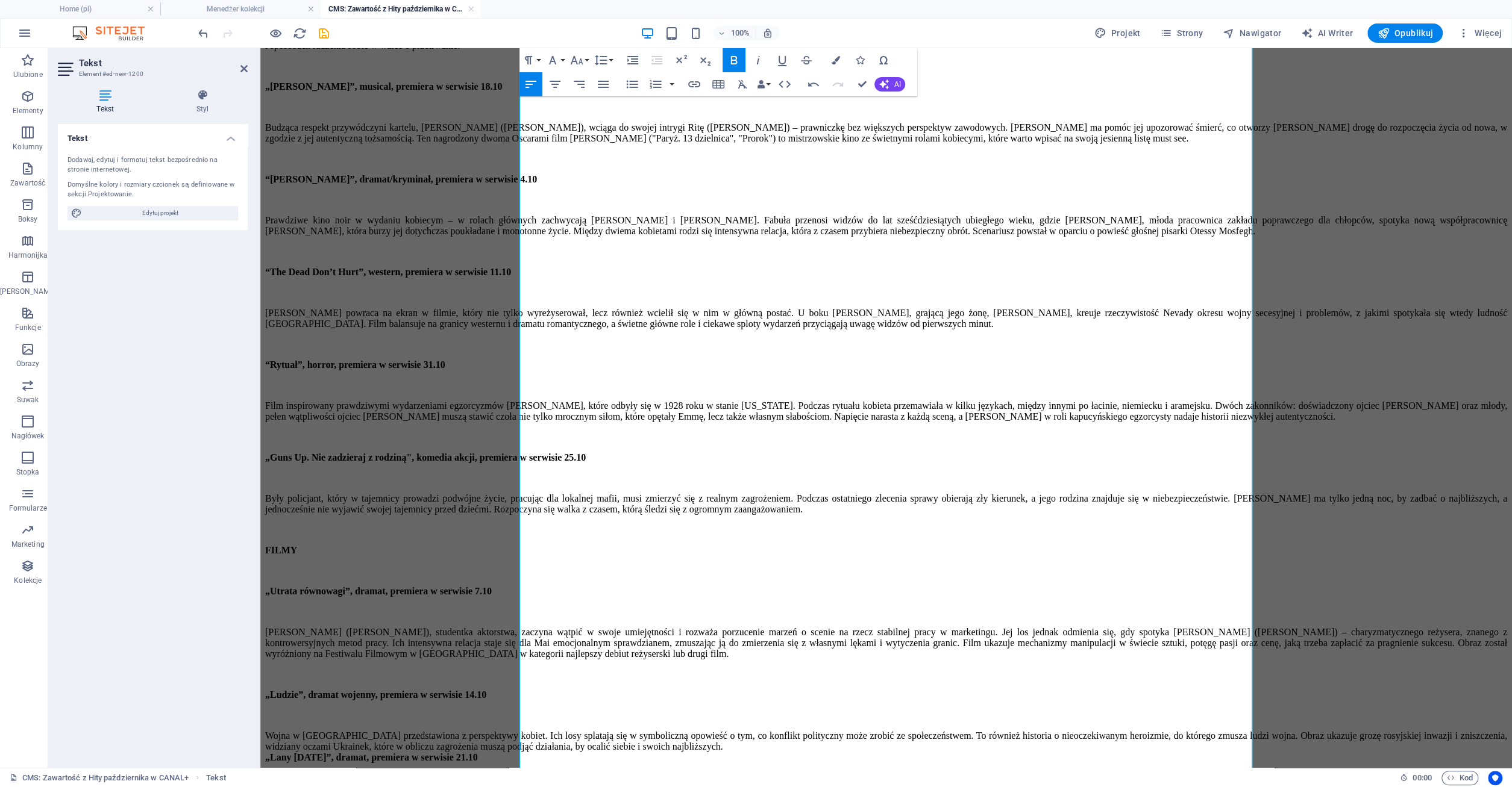
scroll to position [402, 0]
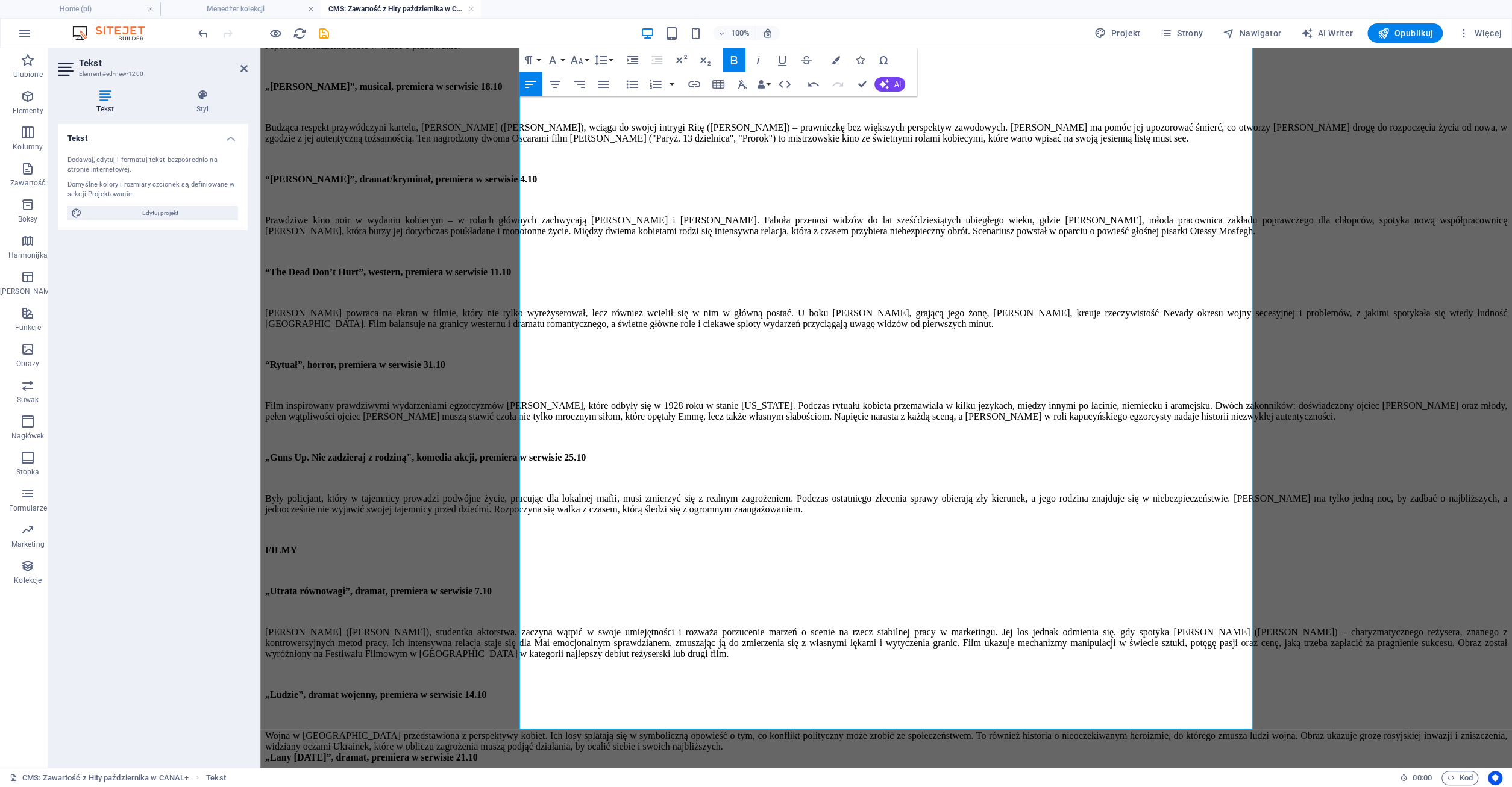
click at [1078, 730] on div "Wojna w [GEOGRAPHIC_DATA] przedstawiona z perspektywy kobiet. Ich losy splatają…" at bounding box center [885, 741] width 1242 height 22
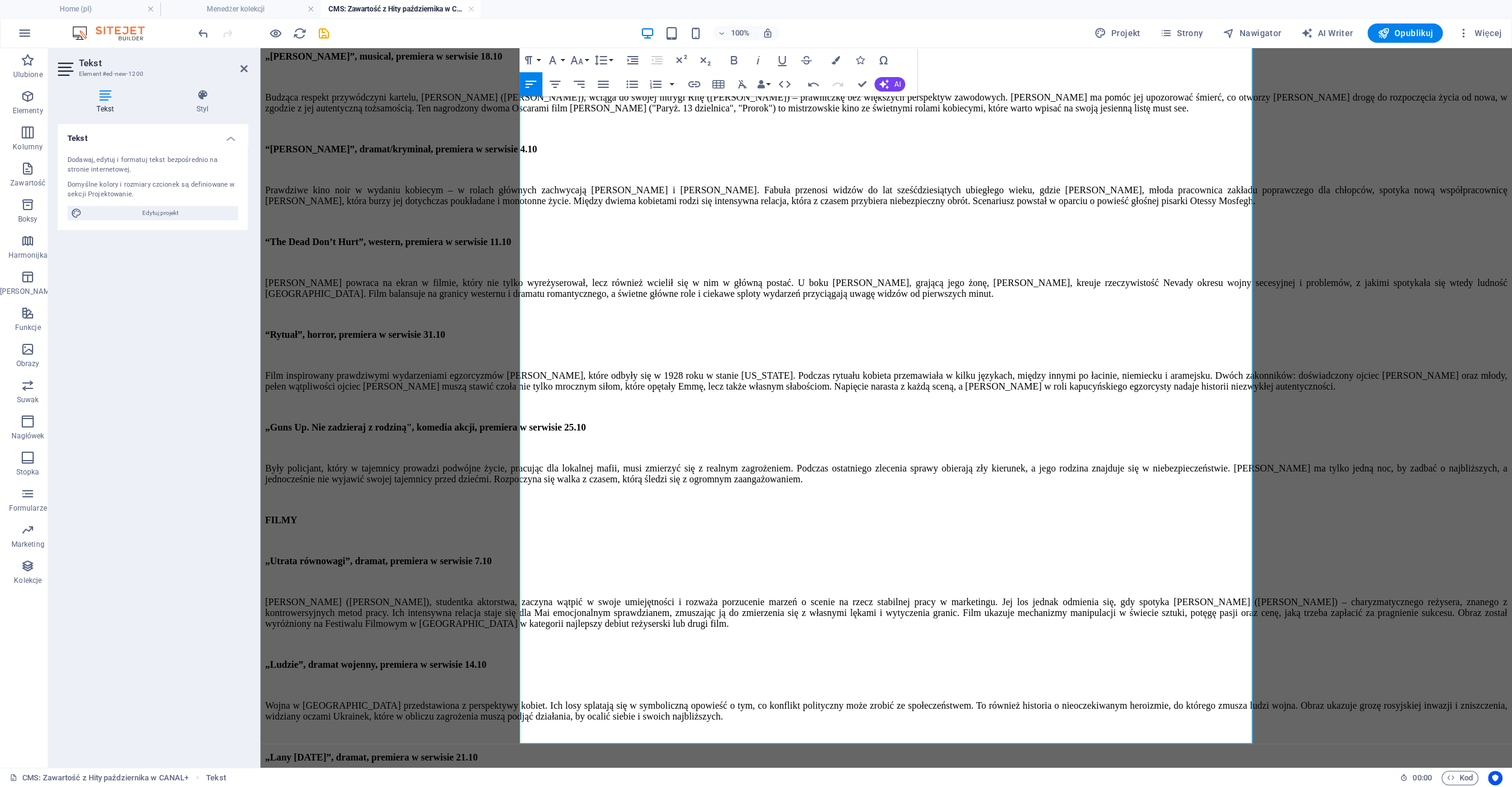
click at [800, 753] on div "„Lany [DATE]”, dramat, premiera w serwisie 21.10" at bounding box center [885, 758] width 1242 height 11
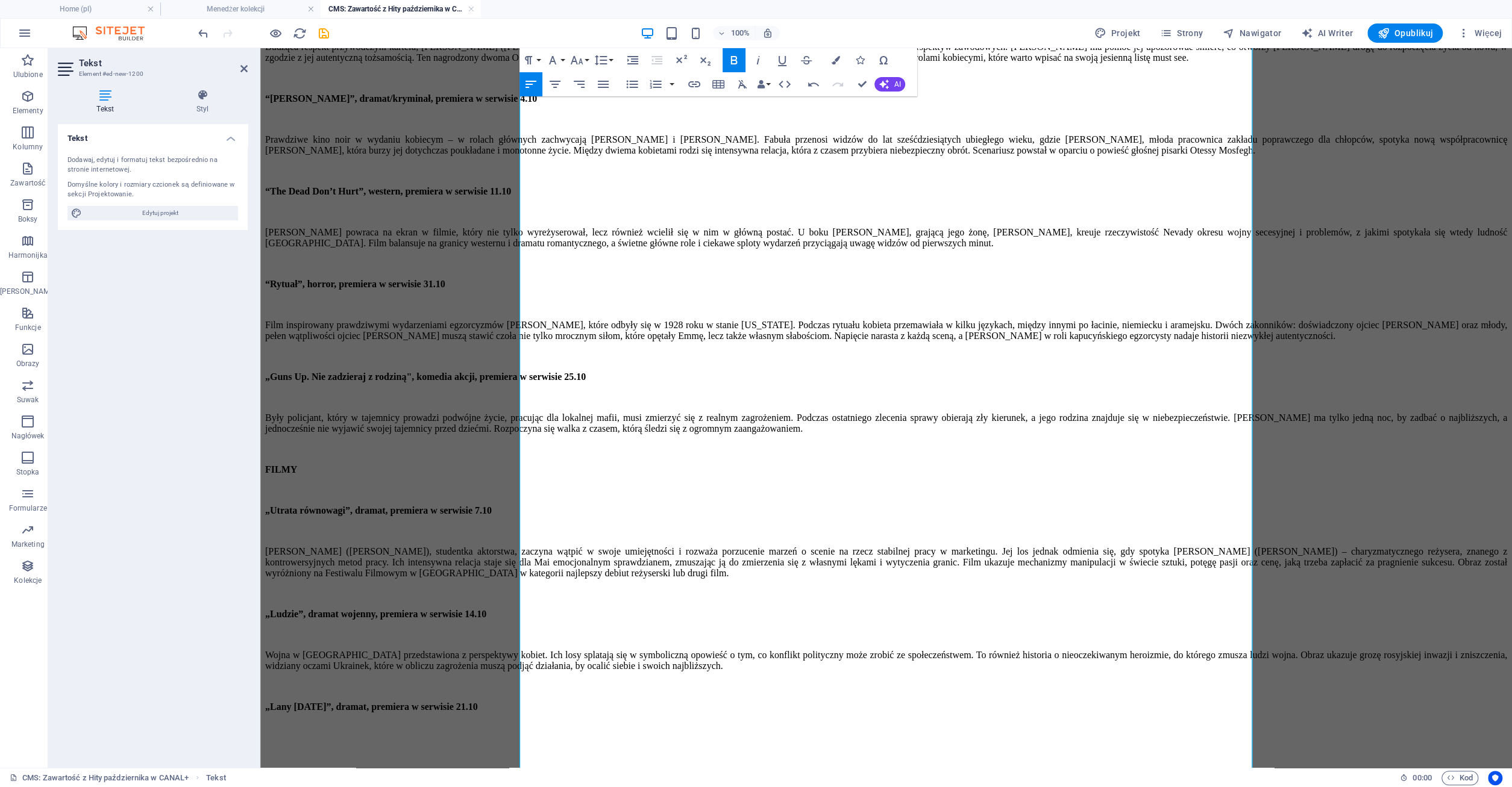
scroll to position [446, 0]
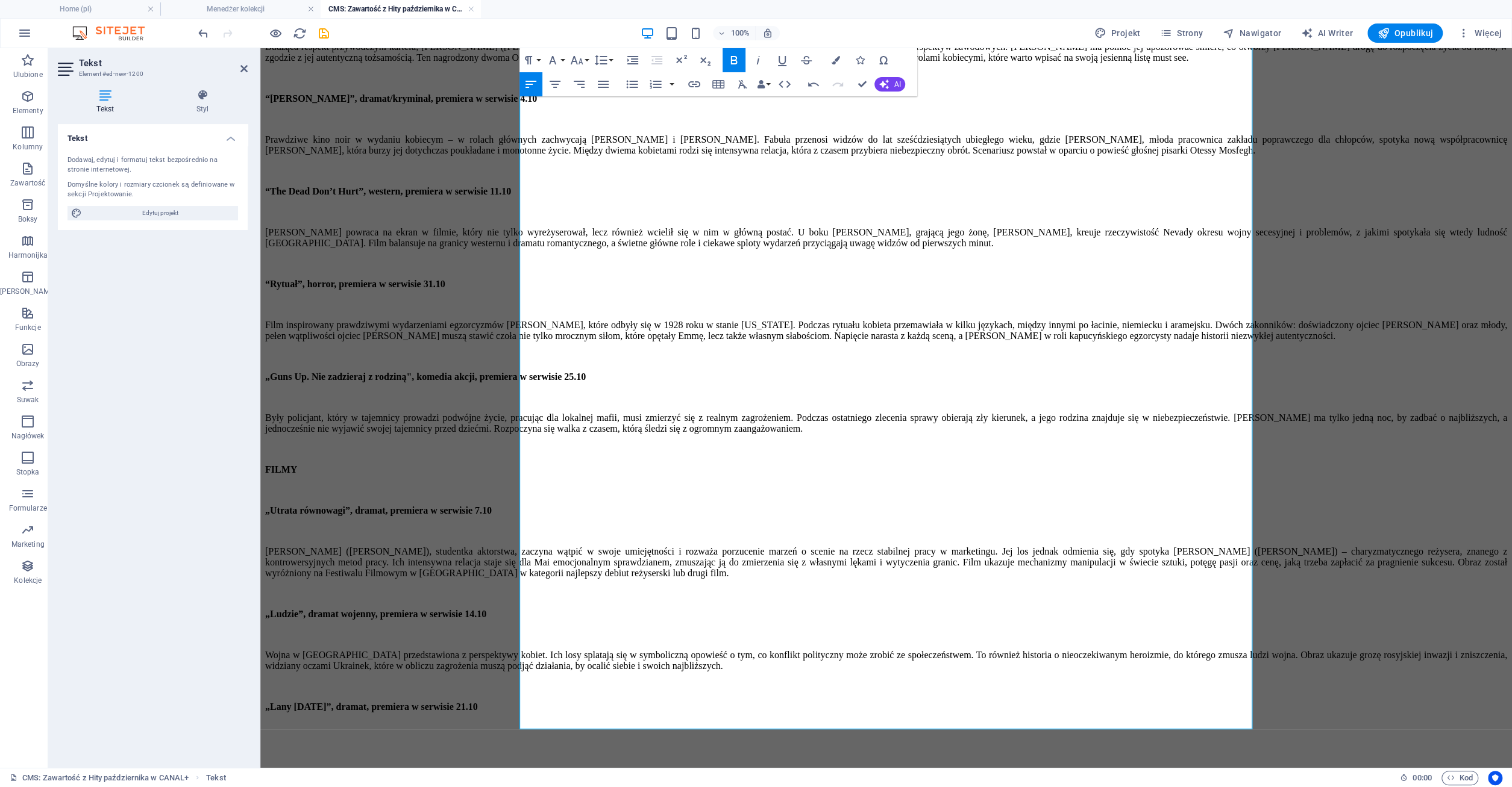
click at [543, 743] on p "​" at bounding box center [885, 748] width 1242 height 11
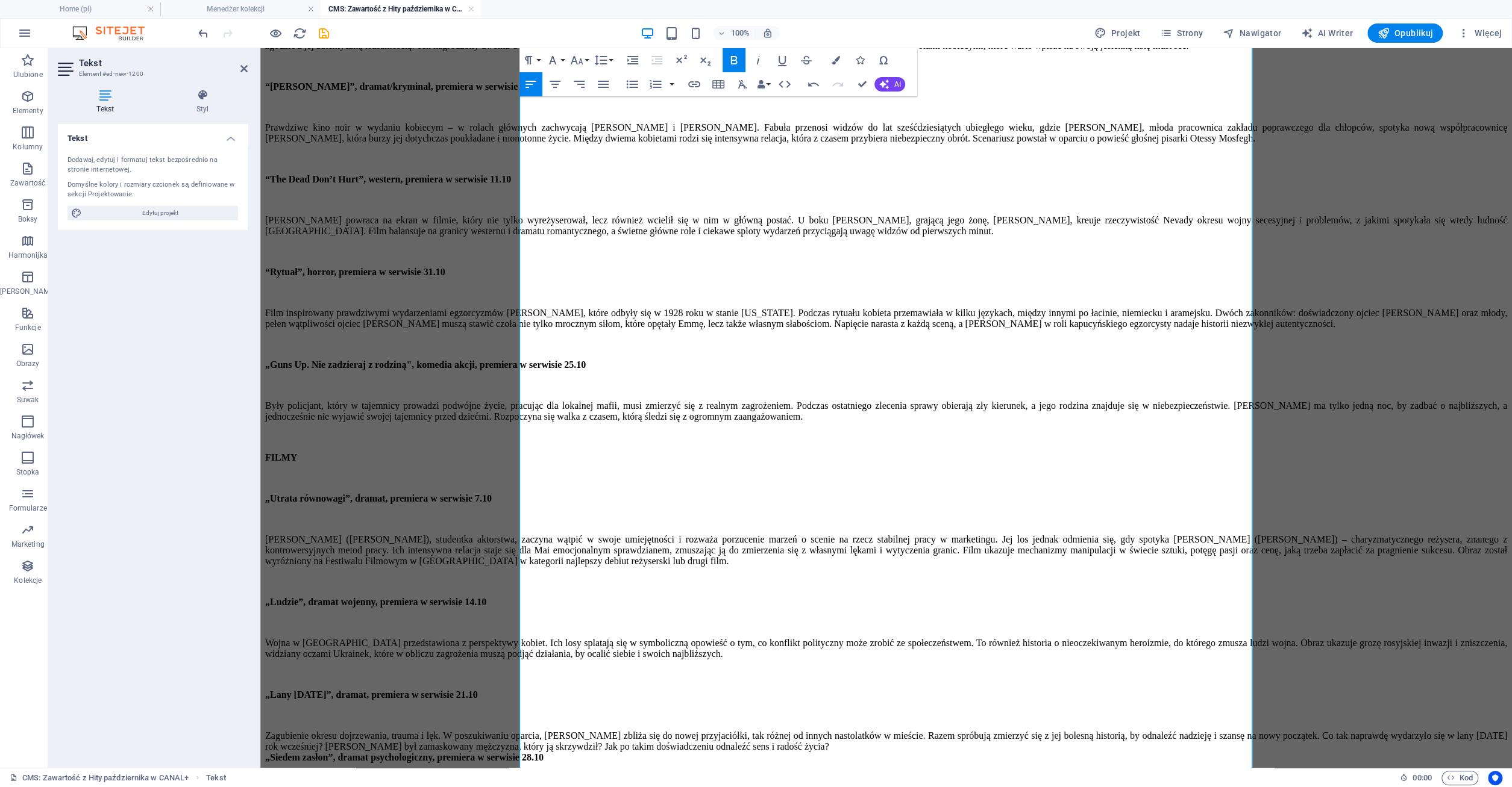
scroll to position [489, 0]
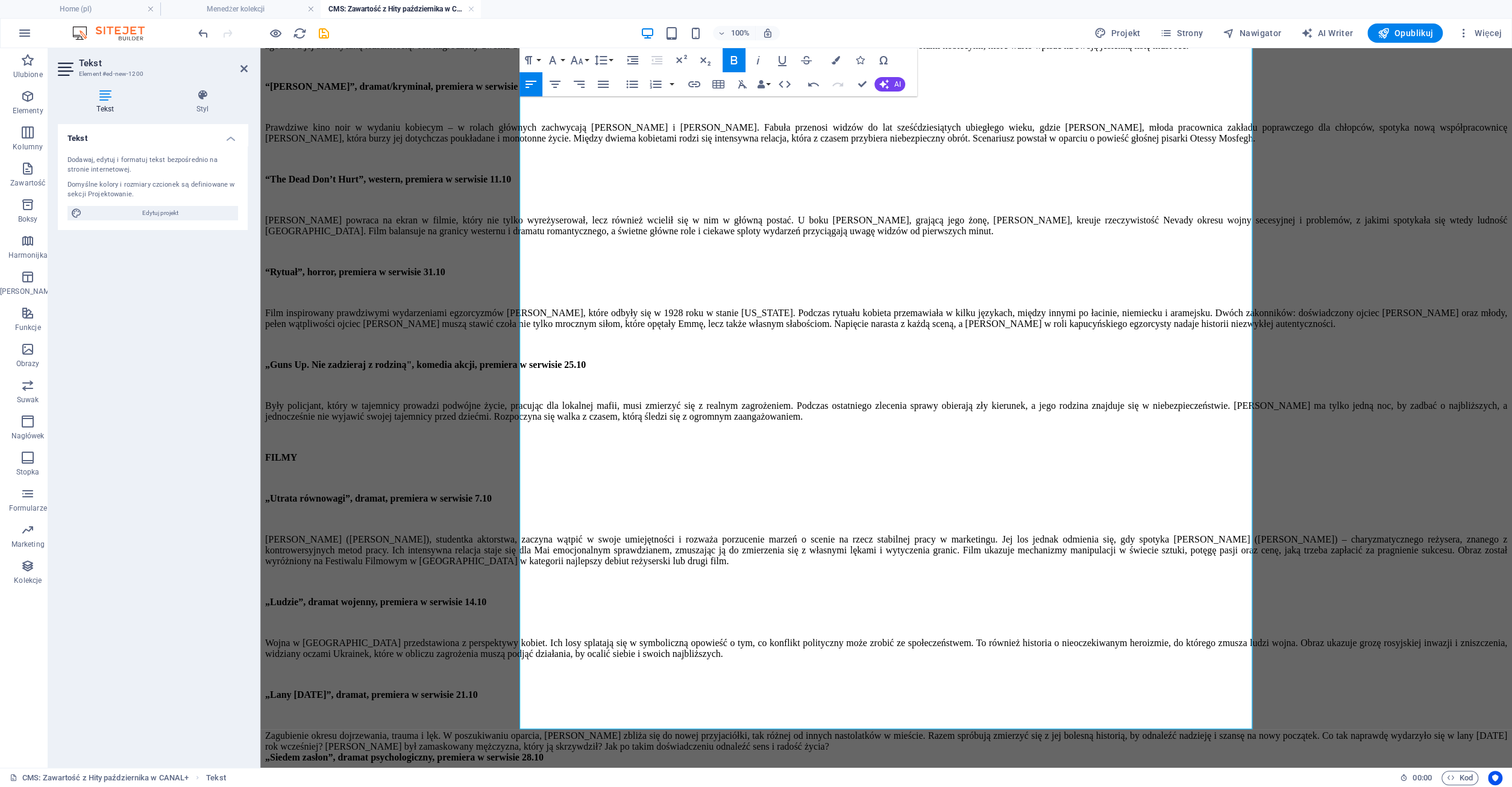
click at [1137, 730] on div "Zagubienie okresu dojrzewania, trauma i lęk. W poszukiwaniu oparcia, [PERSON_NA…" at bounding box center [885, 741] width 1242 height 22
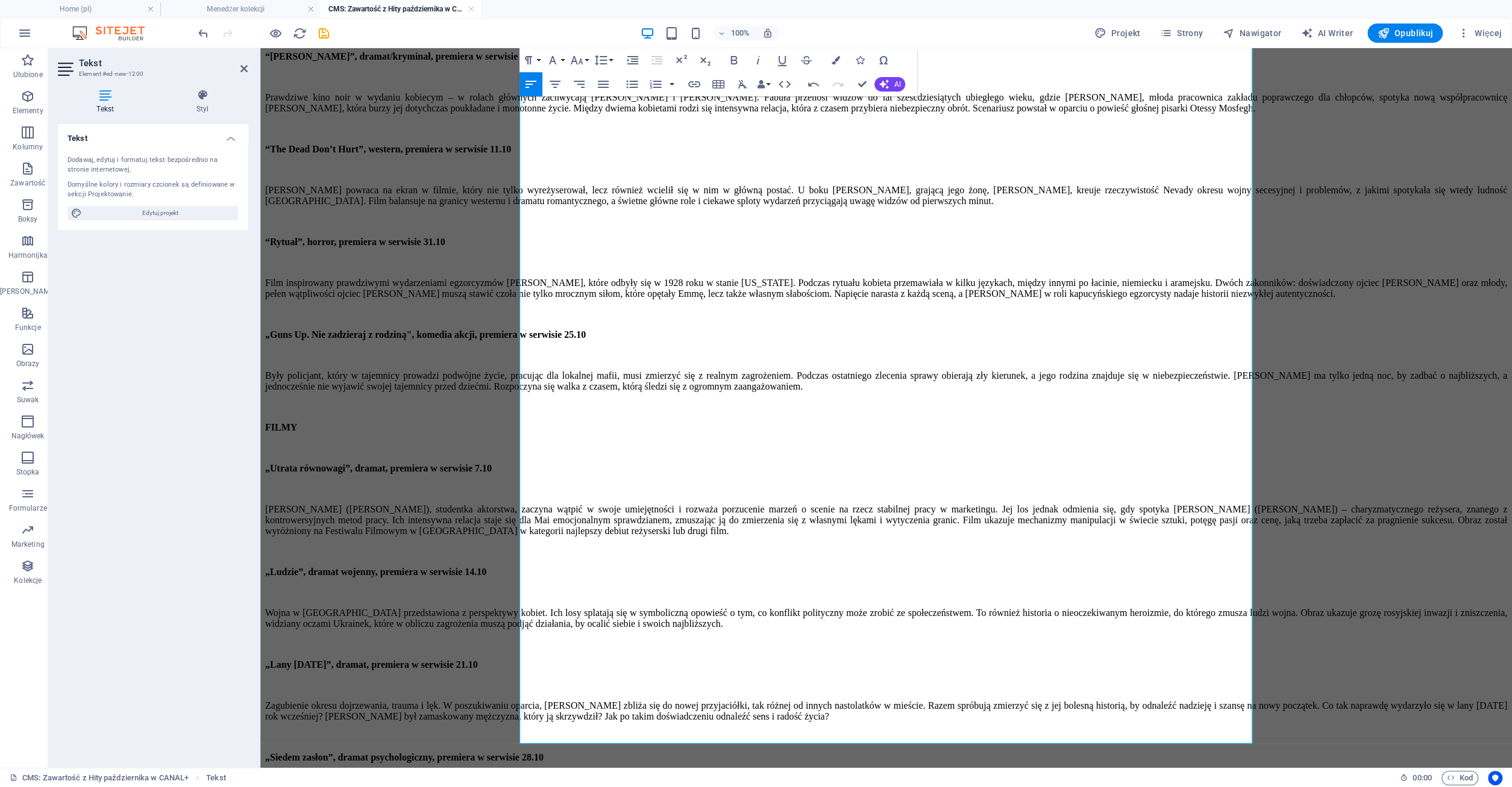
click at [877, 753] on div "„Siedem zasłon”, dramat psychologiczny, premiera w serwisie 28.10" at bounding box center [885, 758] width 1242 height 11
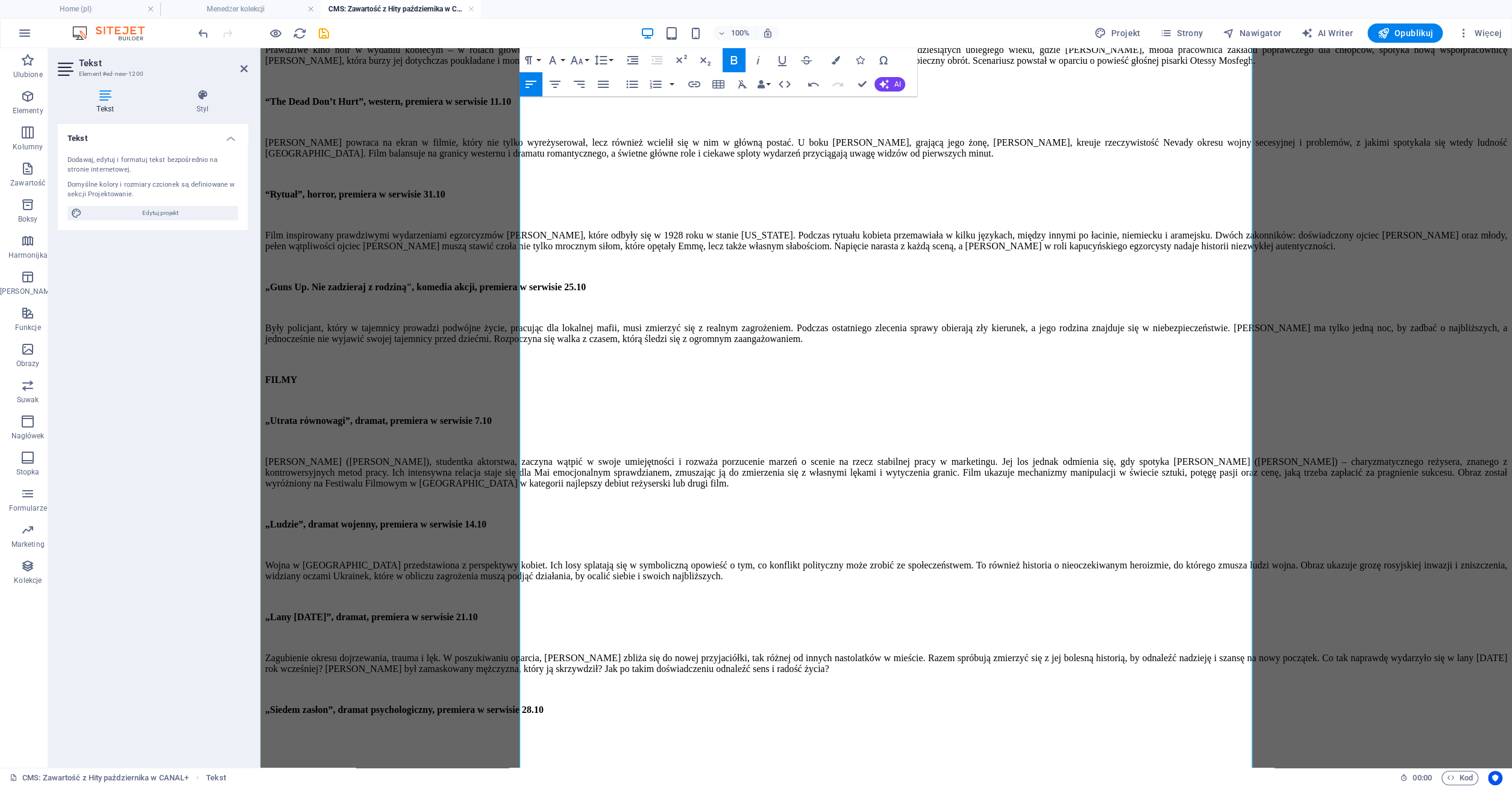
click at [536, 756] on p "​" at bounding box center [885, 751] width 1242 height 11
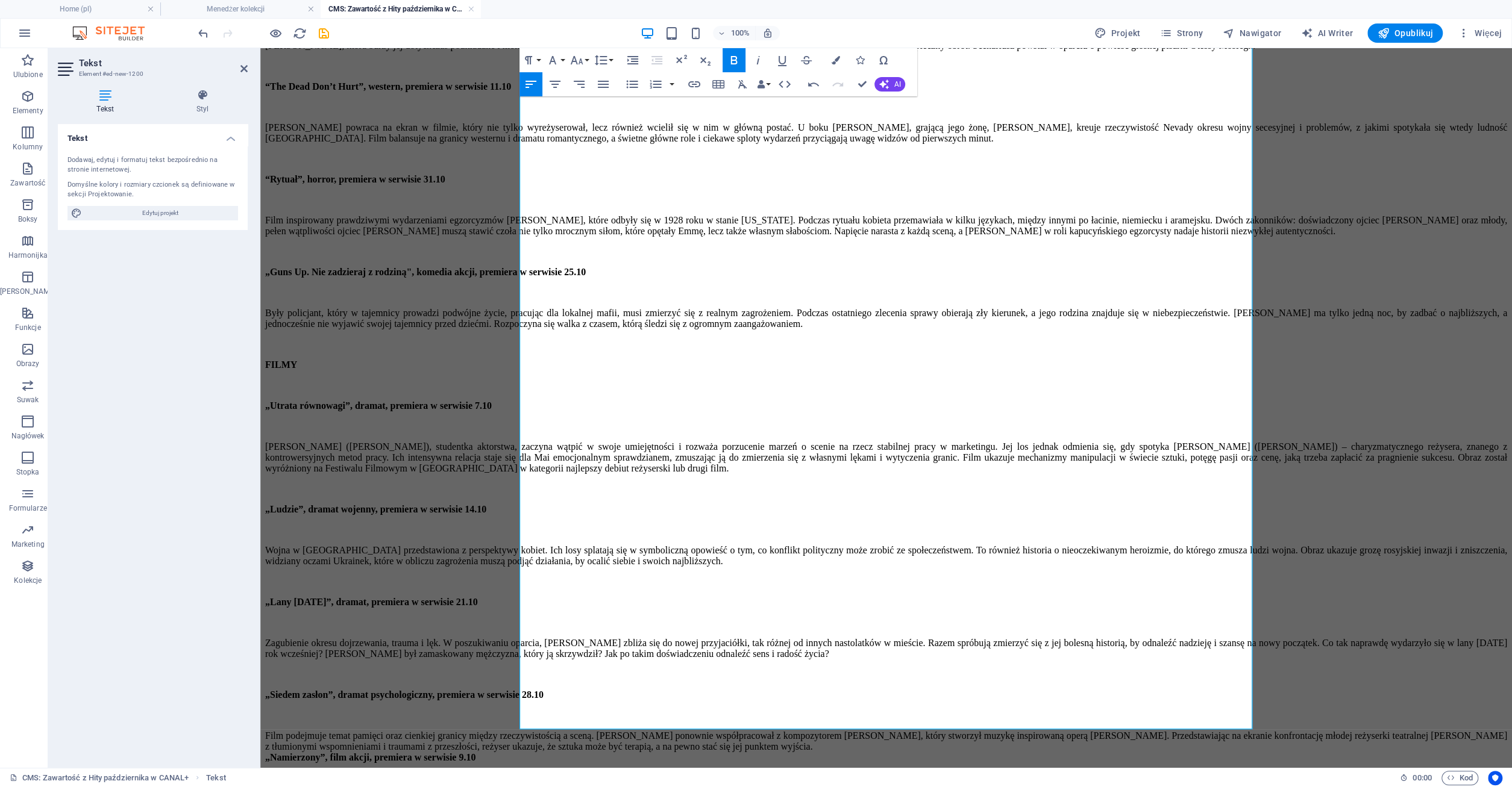
scroll to position [576, 0]
click at [1235, 730] on div "Film podejmuje temat pamięci oraz cienkiej granicy między rzeczywistością a sce…" at bounding box center [885, 741] width 1242 height 22
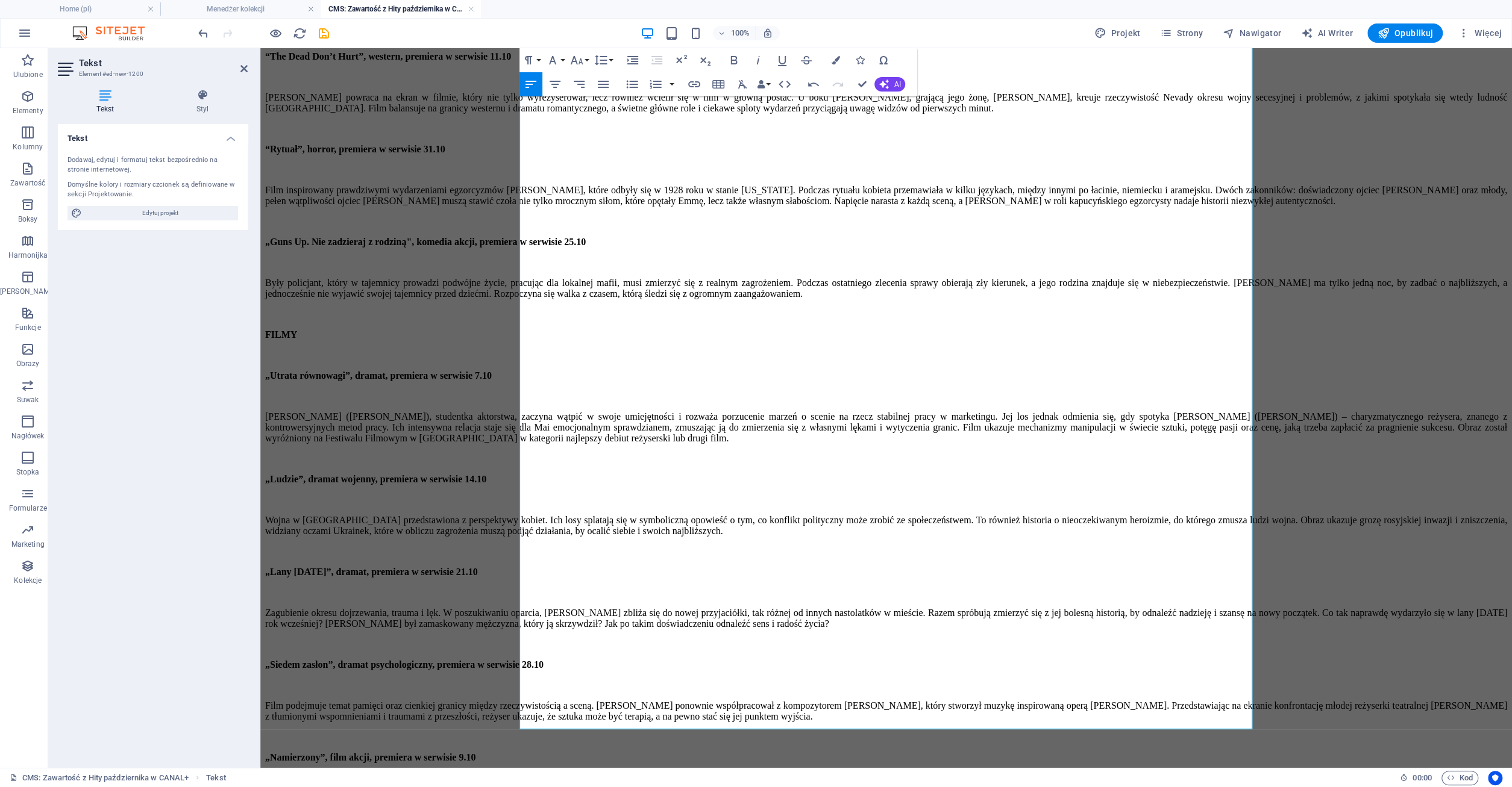
scroll to position [590, 0]
click at [783, 753] on div "„Namierzony”, film akcji, premiera w serwisie 9.10" at bounding box center [885, 758] width 1242 height 11
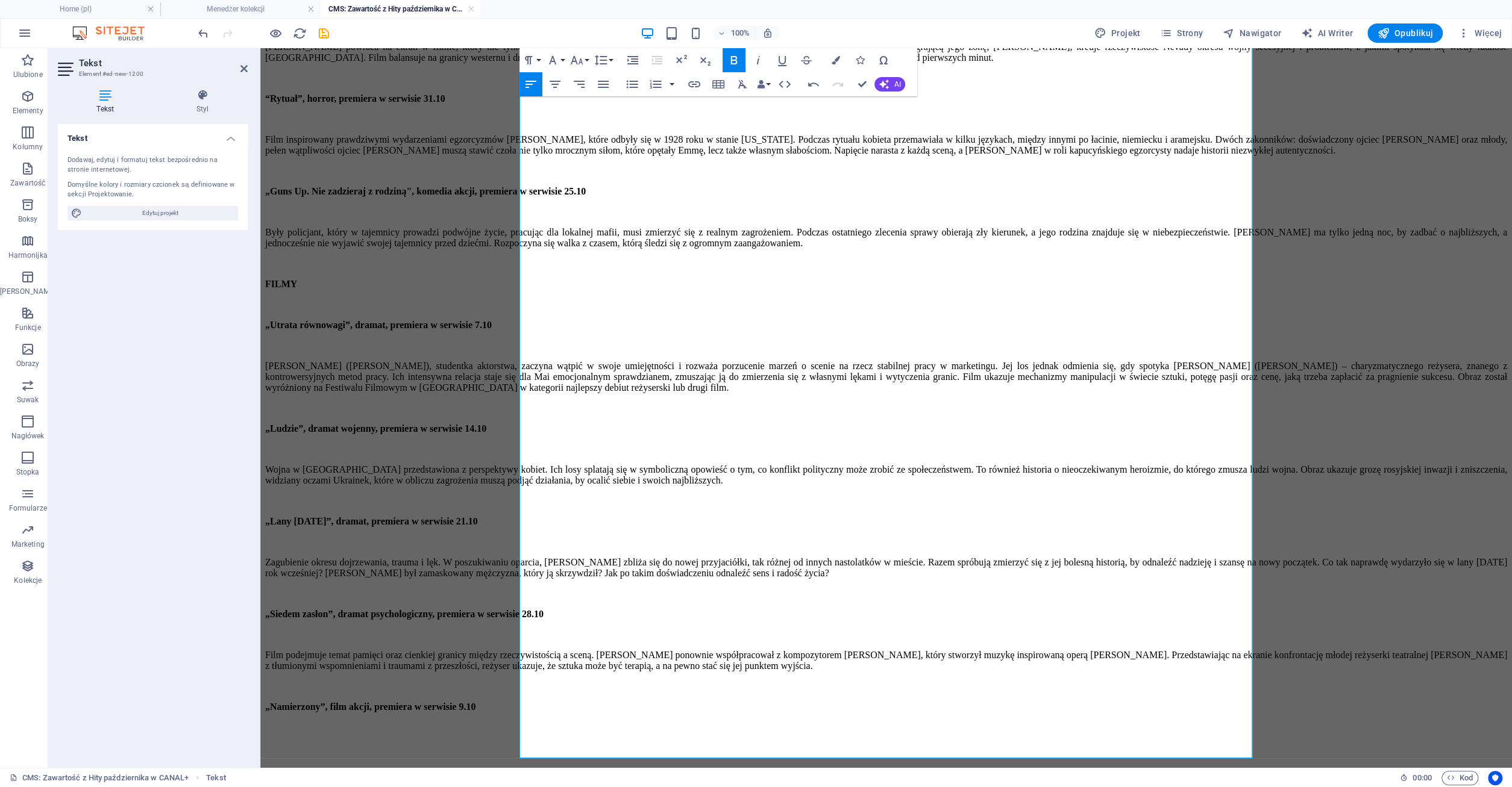
scroll to position [619, 0]
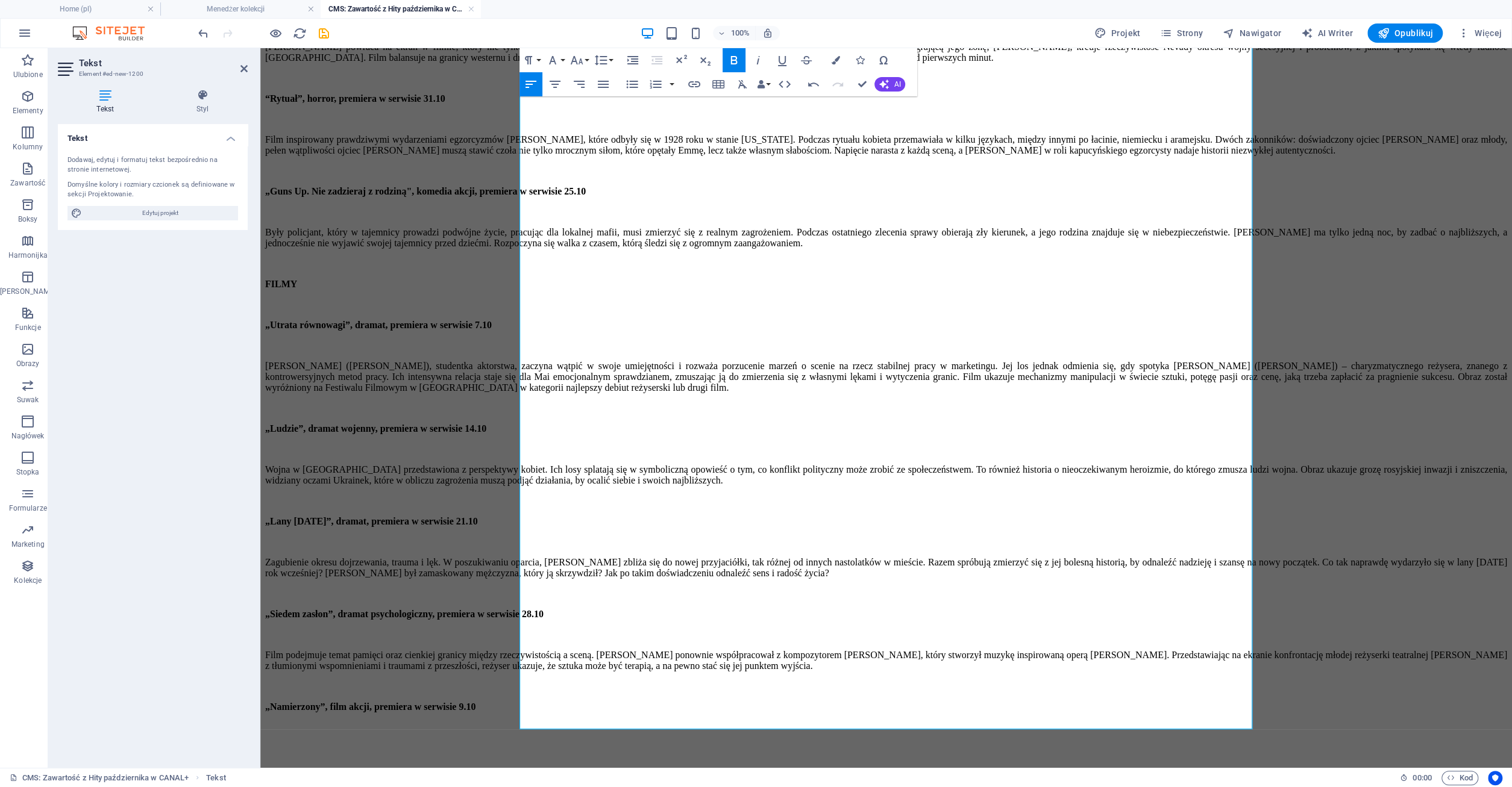
click at [545, 743] on p "​" at bounding box center [885, 748] width 1242 height 11
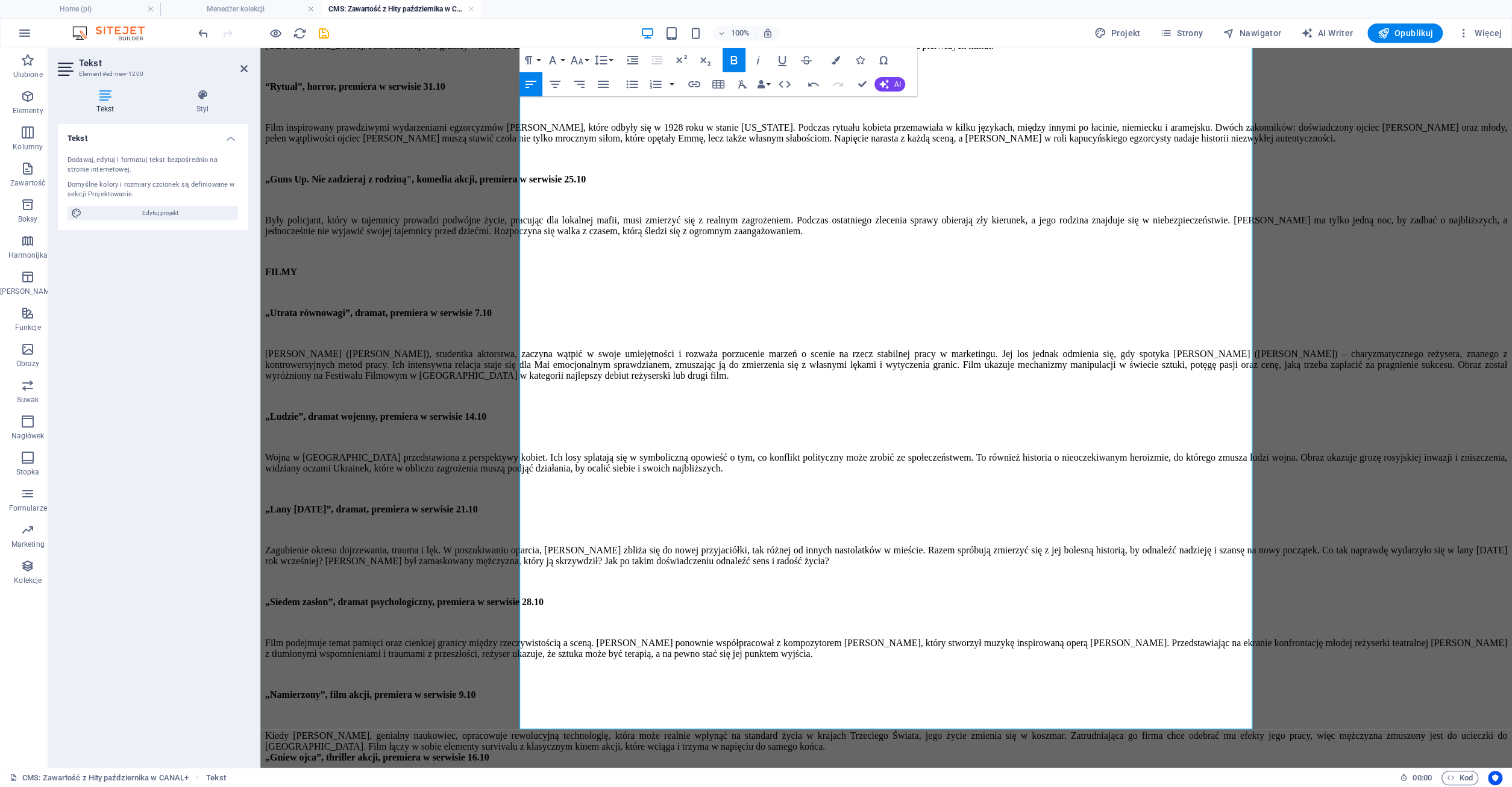
scroll to position [662, 0]
click at [1063, 730] on div "Kiedy [PERSON_NAME], genialny naukowiec, opracowuje rewolucyjną technologię, kt…" at bounding box center [885, 741] width 1242 height 22
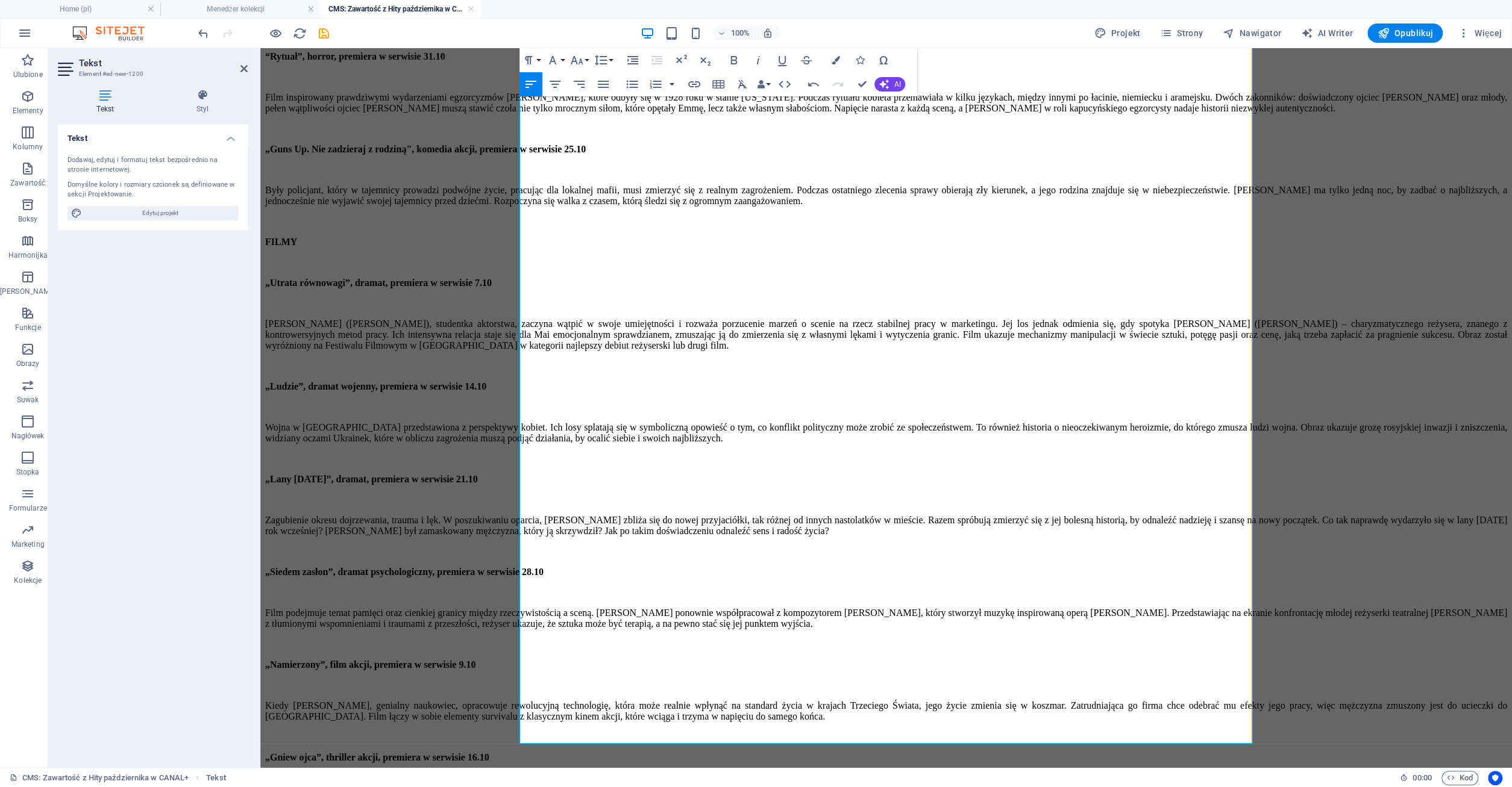
click at [791, 753] on div "„Gniew ojca”, thriller akcji, premiera w serwisie 16.10" at bounding box center [885, 758] width 1242 height 11
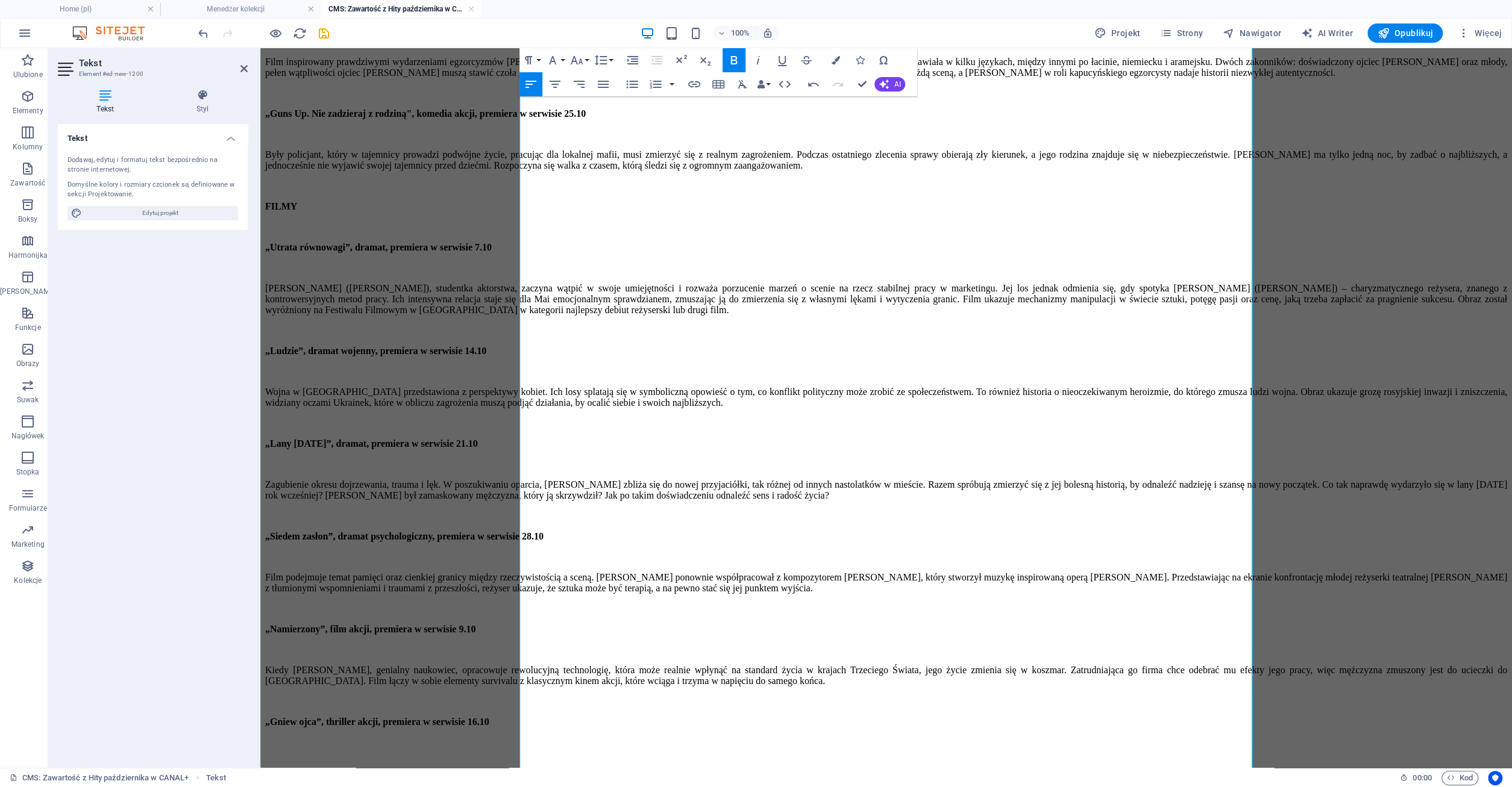
scroll to position [706, 0]
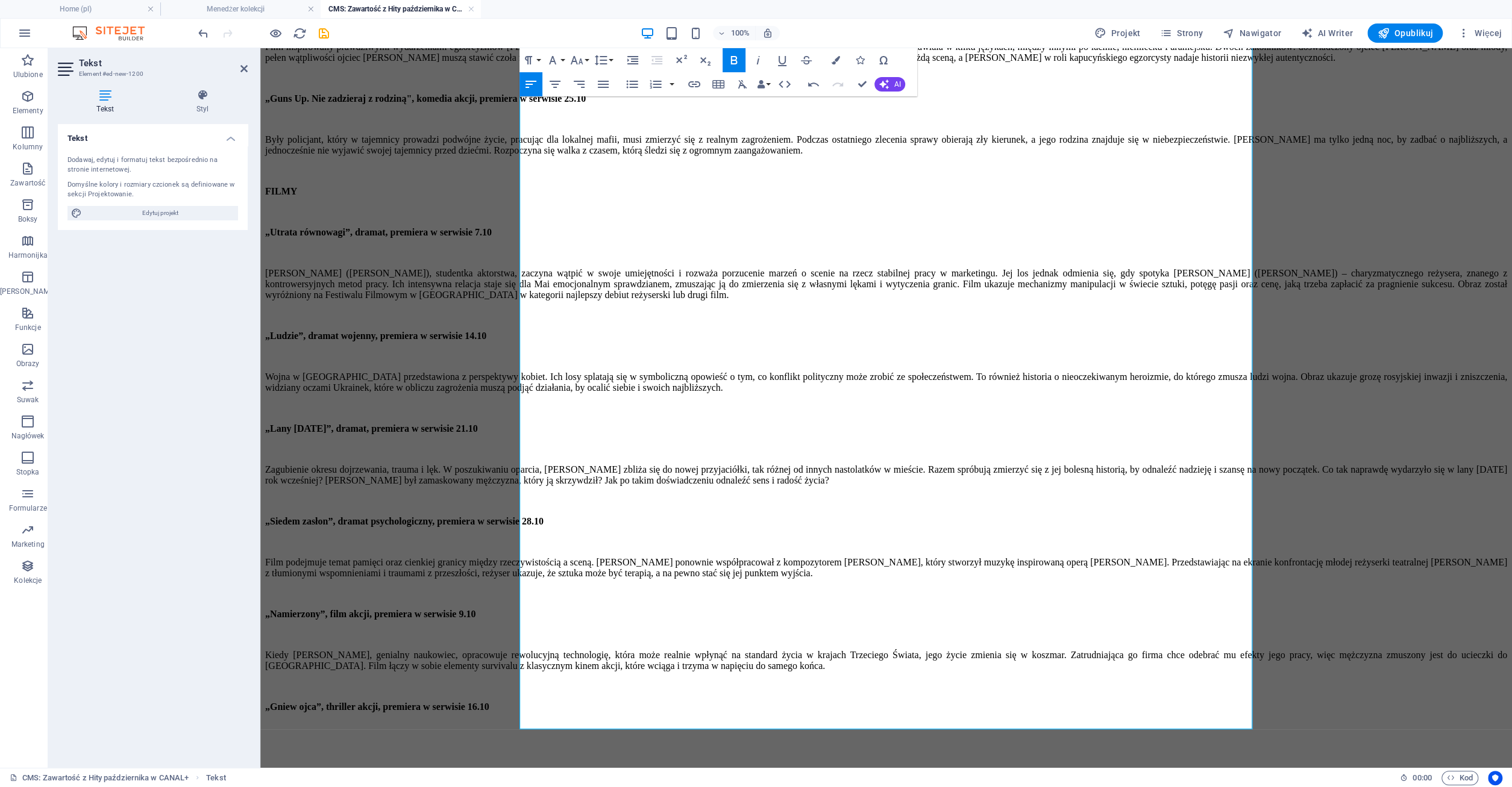
click at [552, 743] on p "​" at bounding box center [885, 748] width 1242 height 11
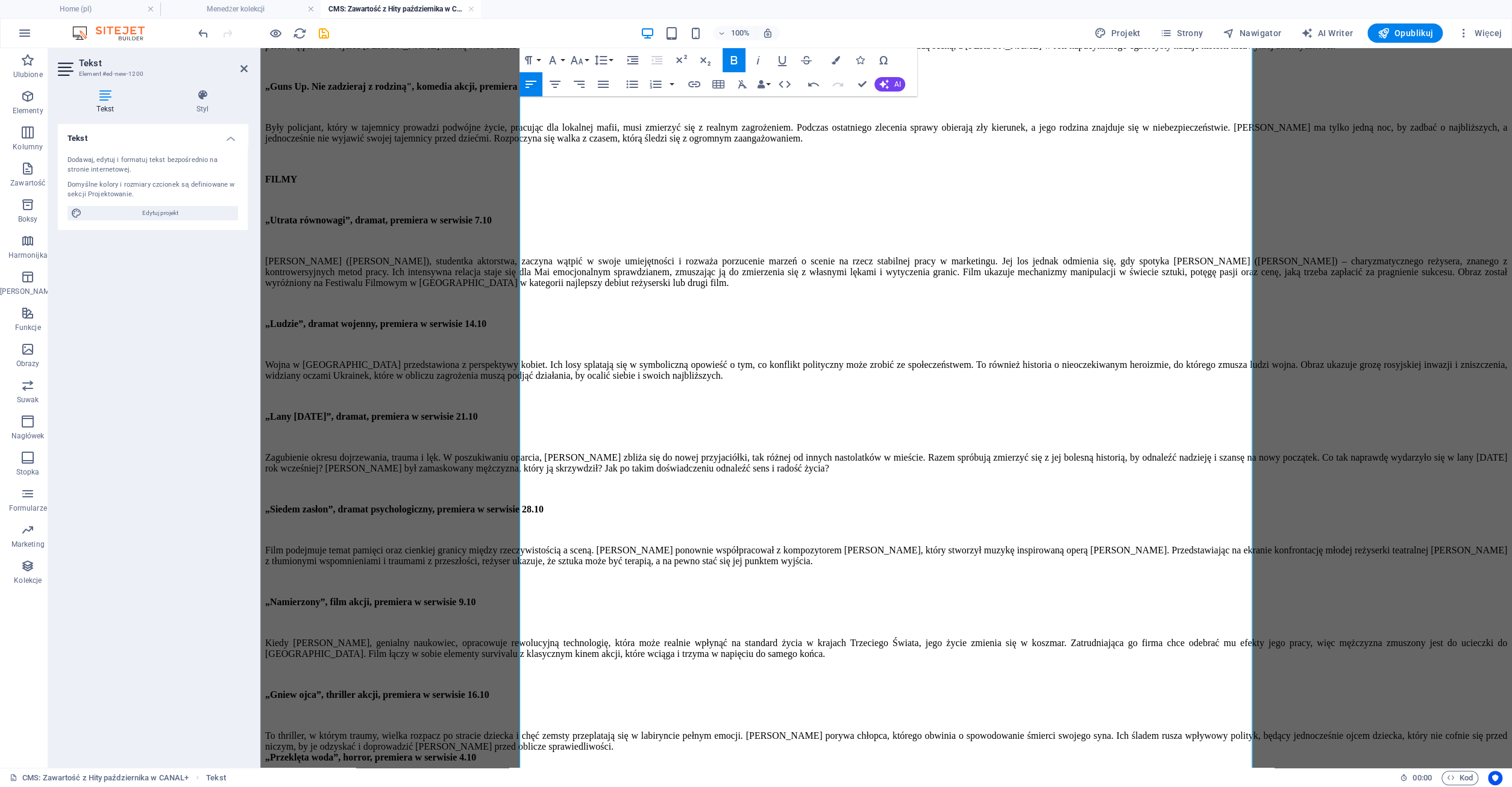
scroll to position [749, 0]
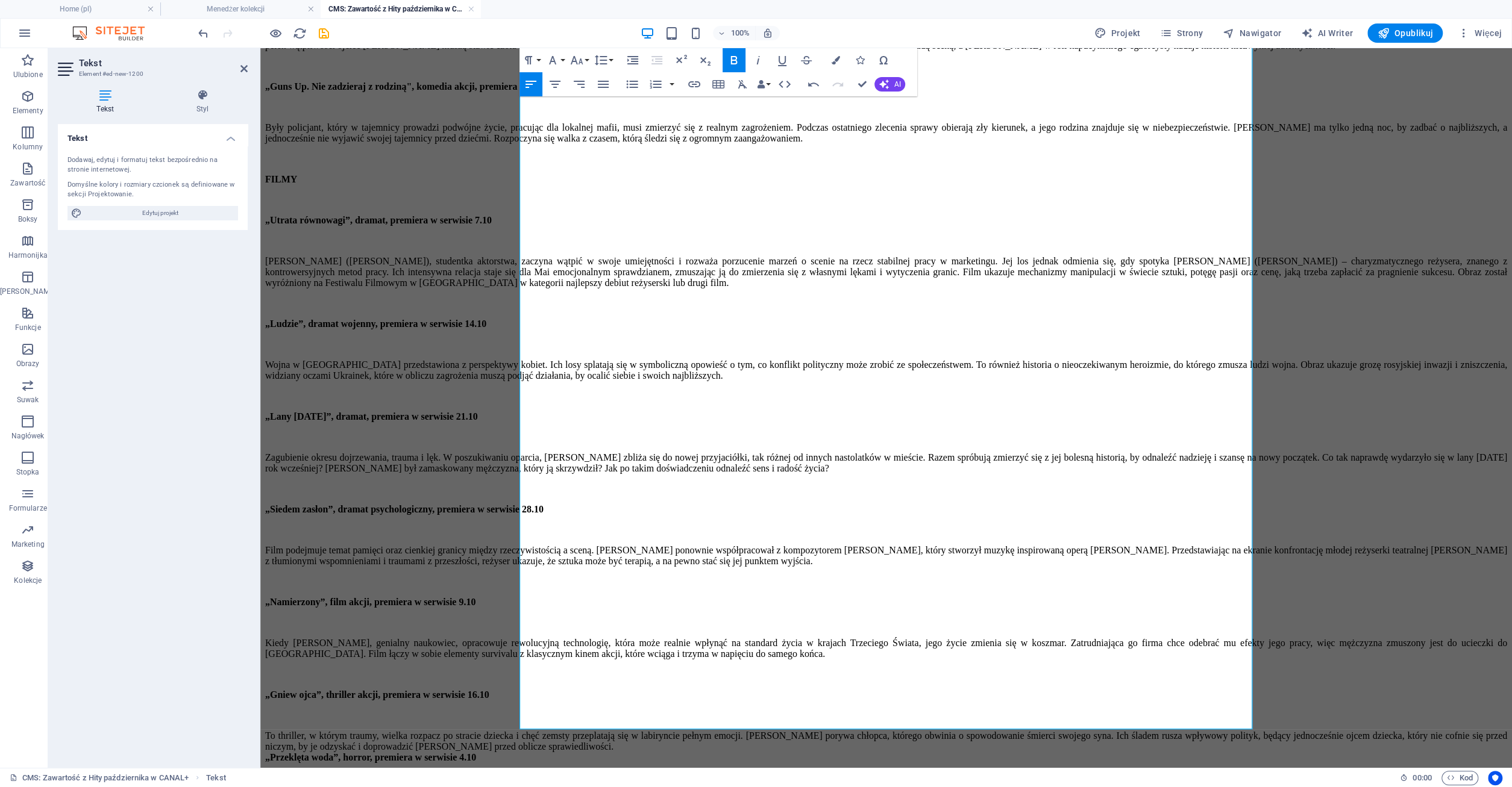
click at [886, 730] on div "To thriller, w którym traumy, wielka rozpacz po stracie dziecka i chęć zemsty p…" at bounding box center [885, 741] width 1242 height 22
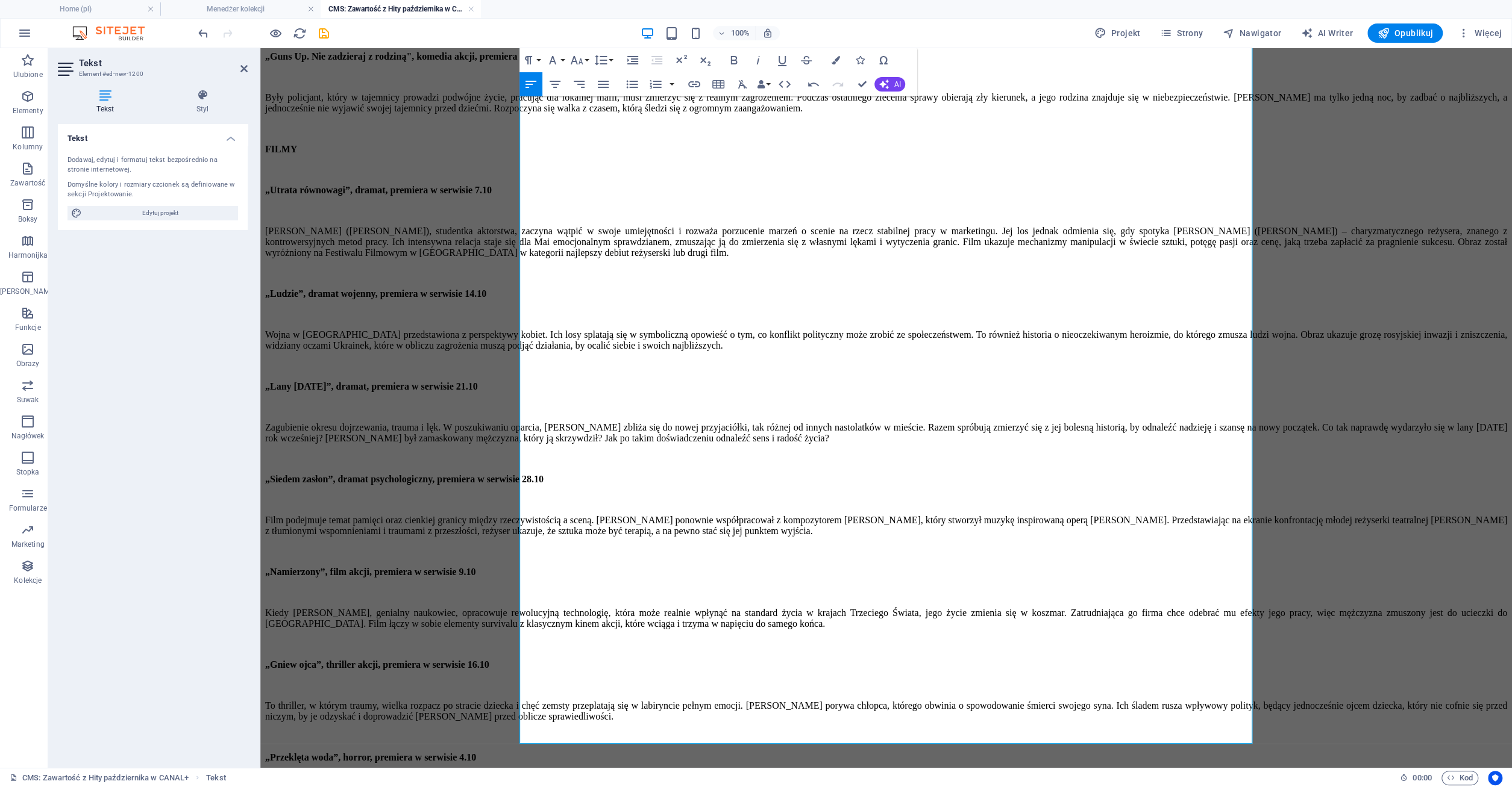
click at [780, 753] on div "„Przeklęta woda”, horror, premiera w serwisie 4.10" at bounding box center [885, 758] width 1242 height 11
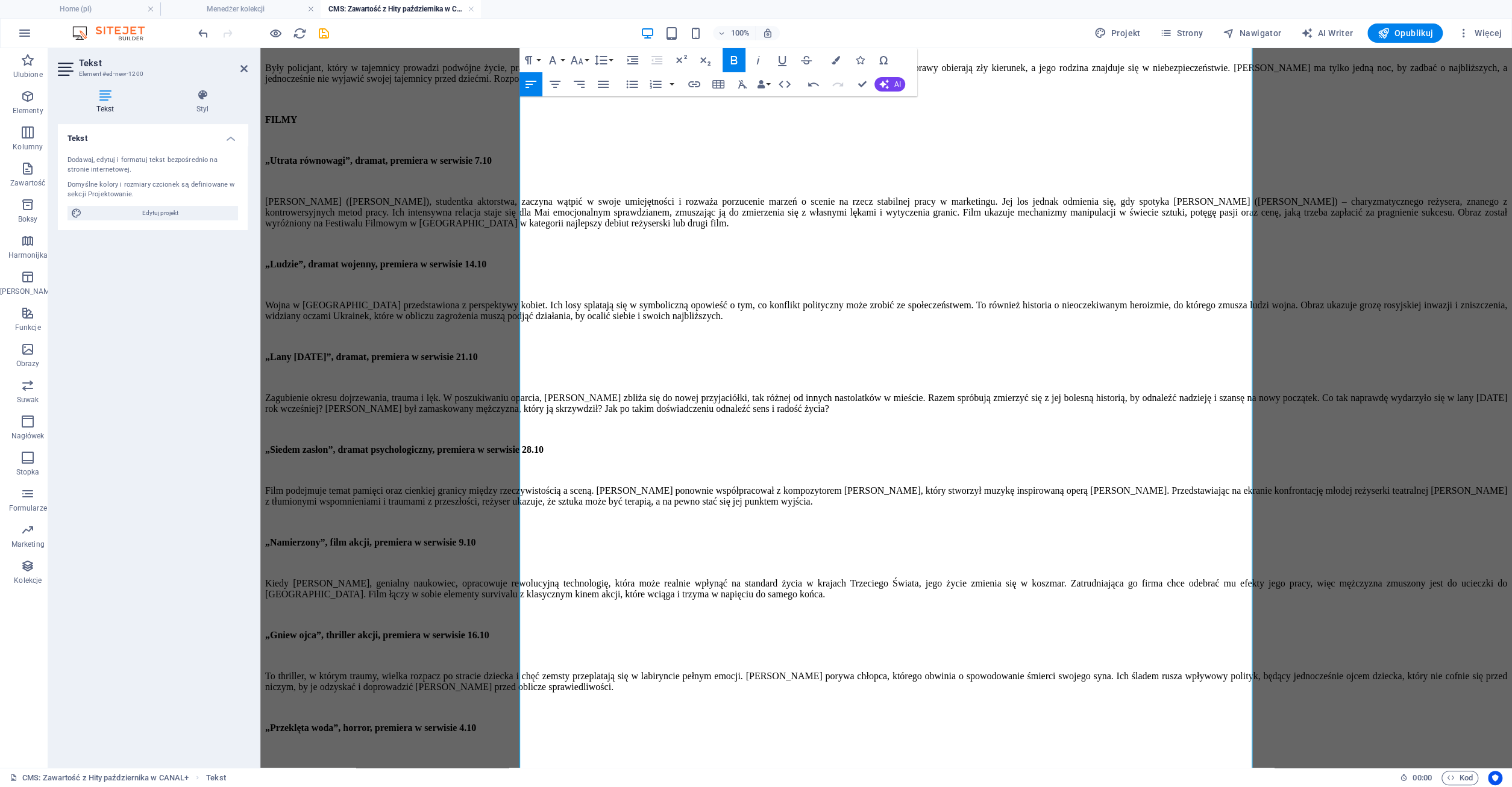
scroll to position [792, 0]
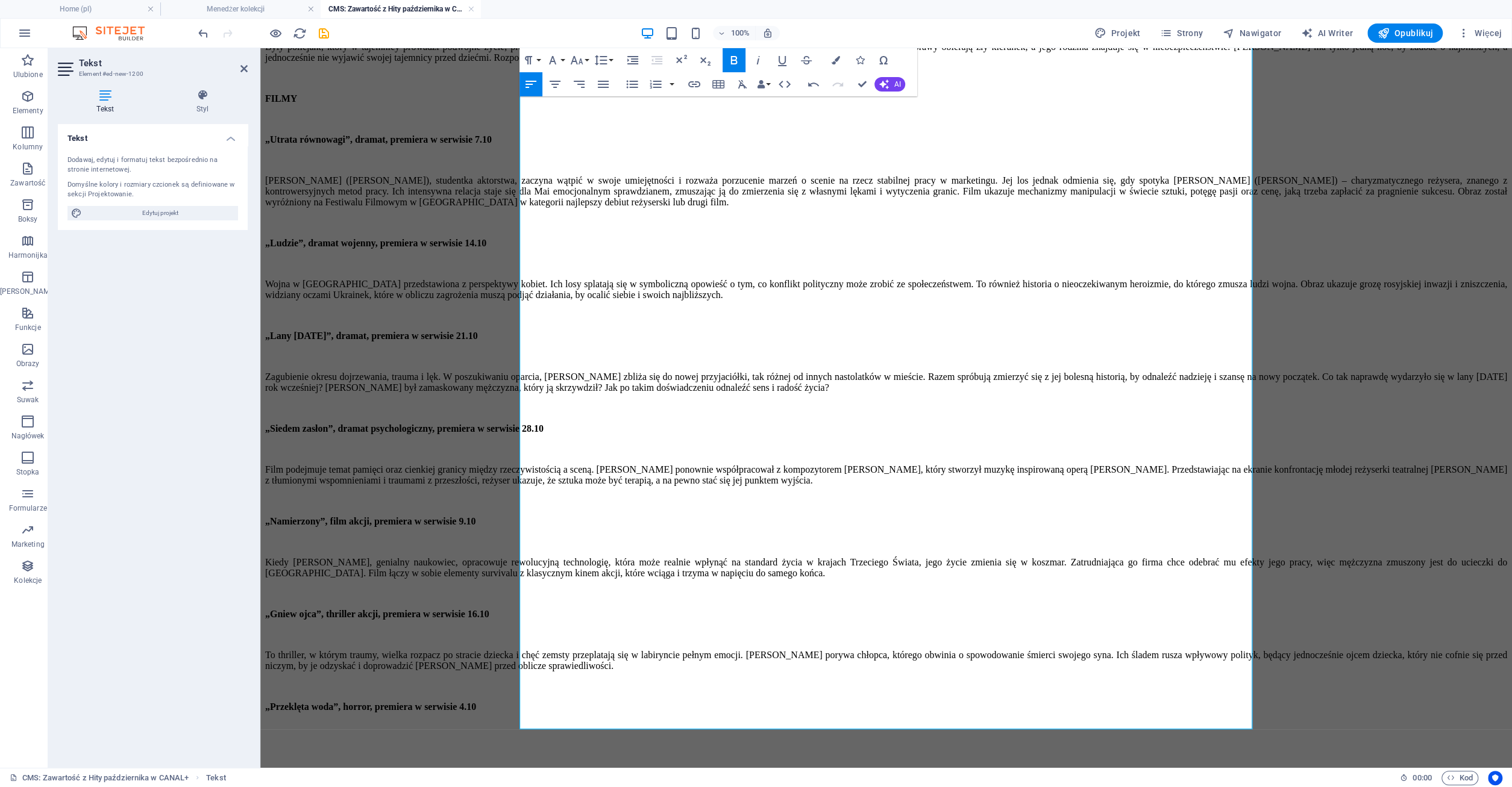
click at [559, 743] on p "​" at bounding box center [885, 748] width 1242 height 11
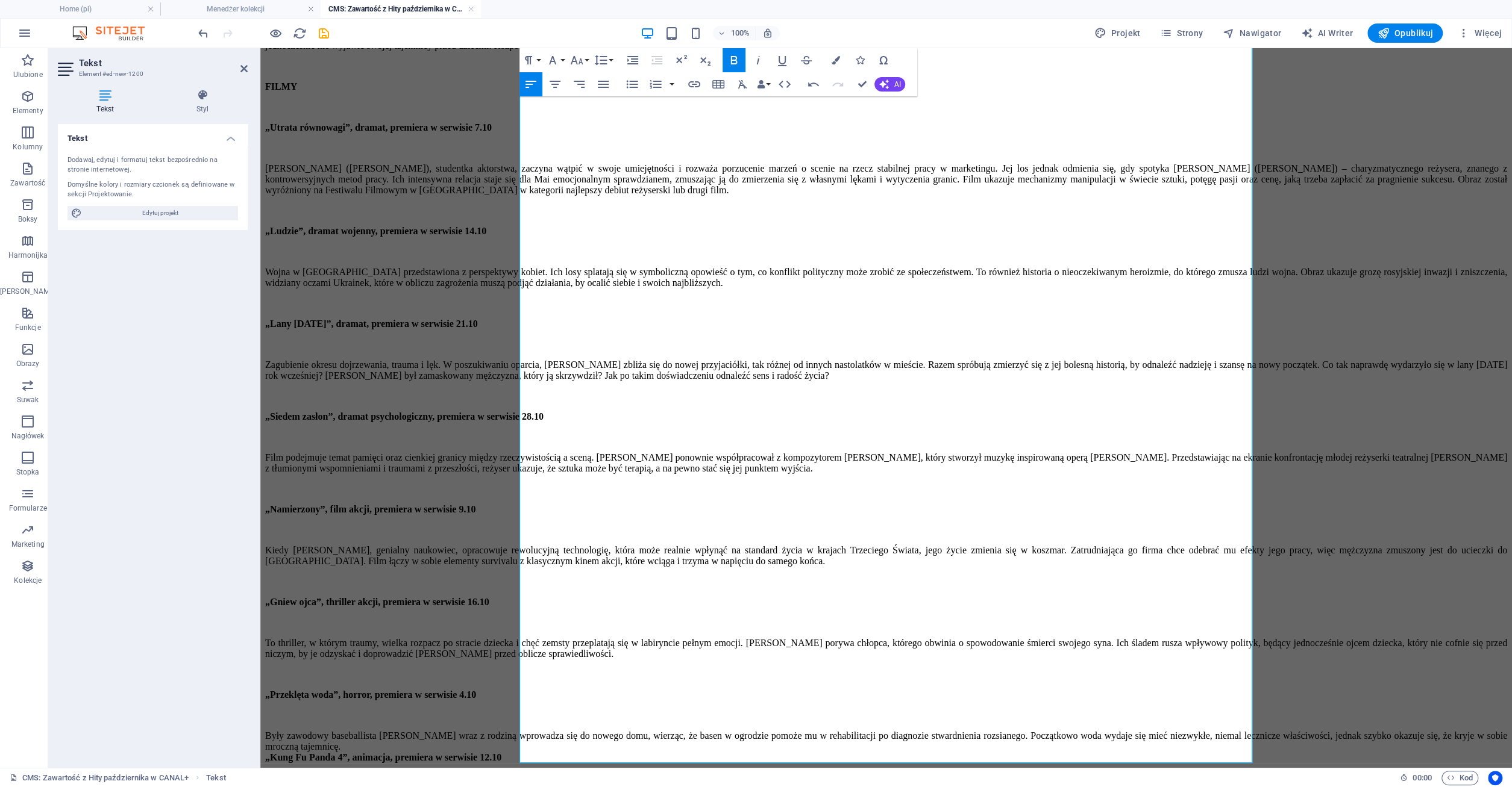
scroll to position [836, 0]
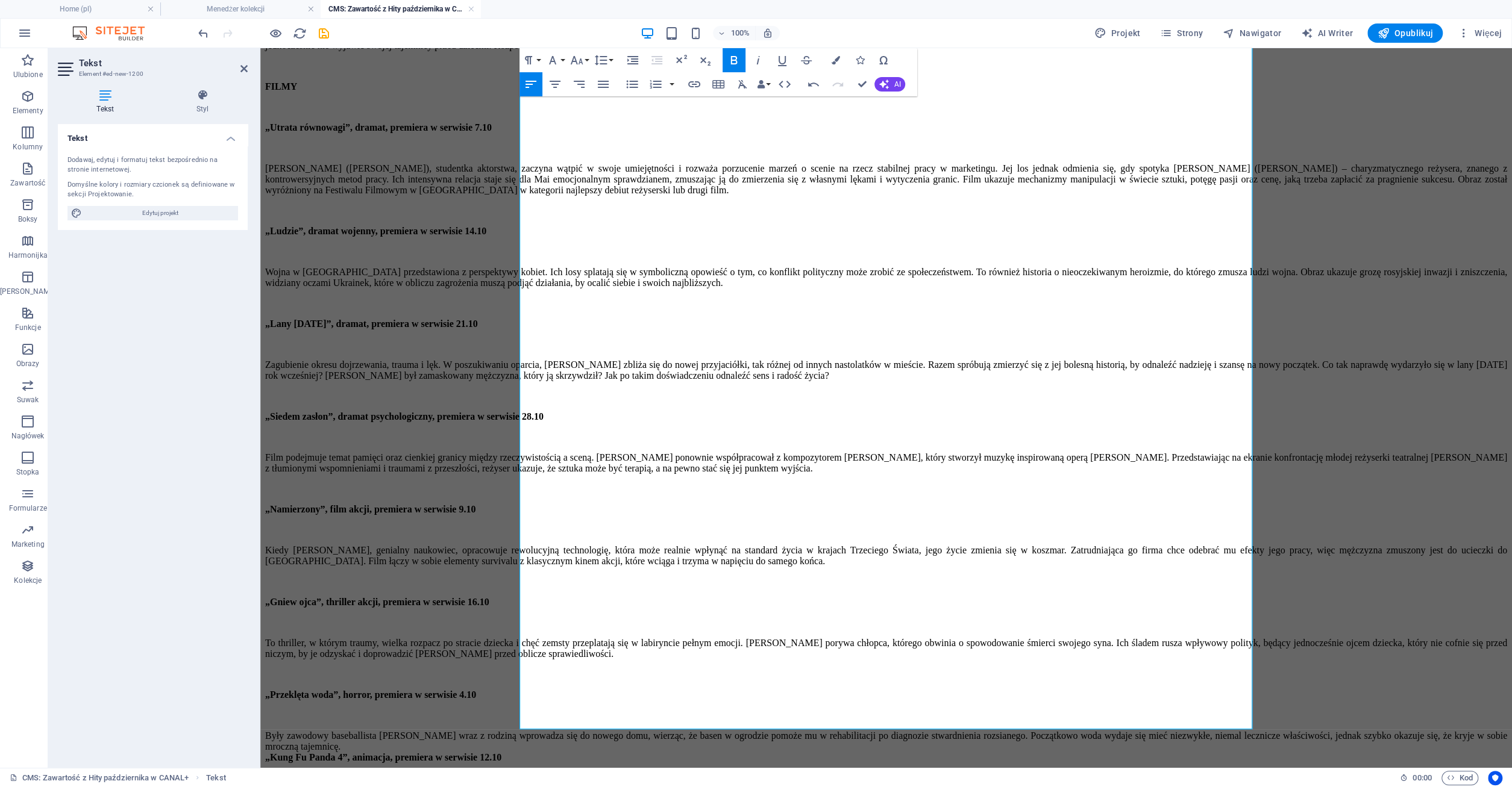
click at [650, 730] on div "Były zawodowy baseballista [PERSON_NAME] wraz z rodziną wprowadza się do nowego…" at bounding box center [885, 741] width 1242 height 22
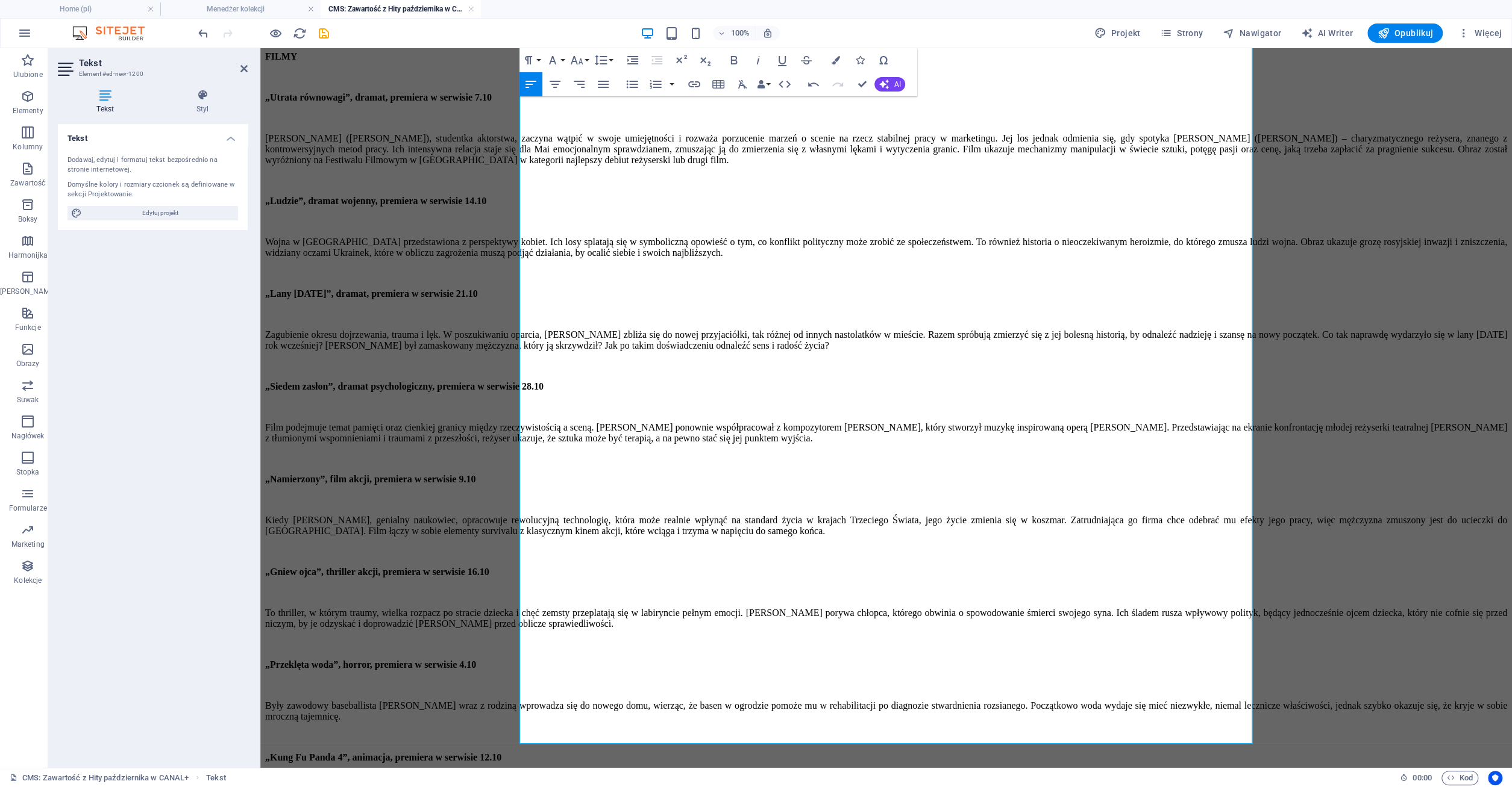
click at [811, 753] on div "„Kung Fu Panda 4”, animacja, premiera w serwisie 12.10" at bounding box center [885, 758] width 1242 height 11
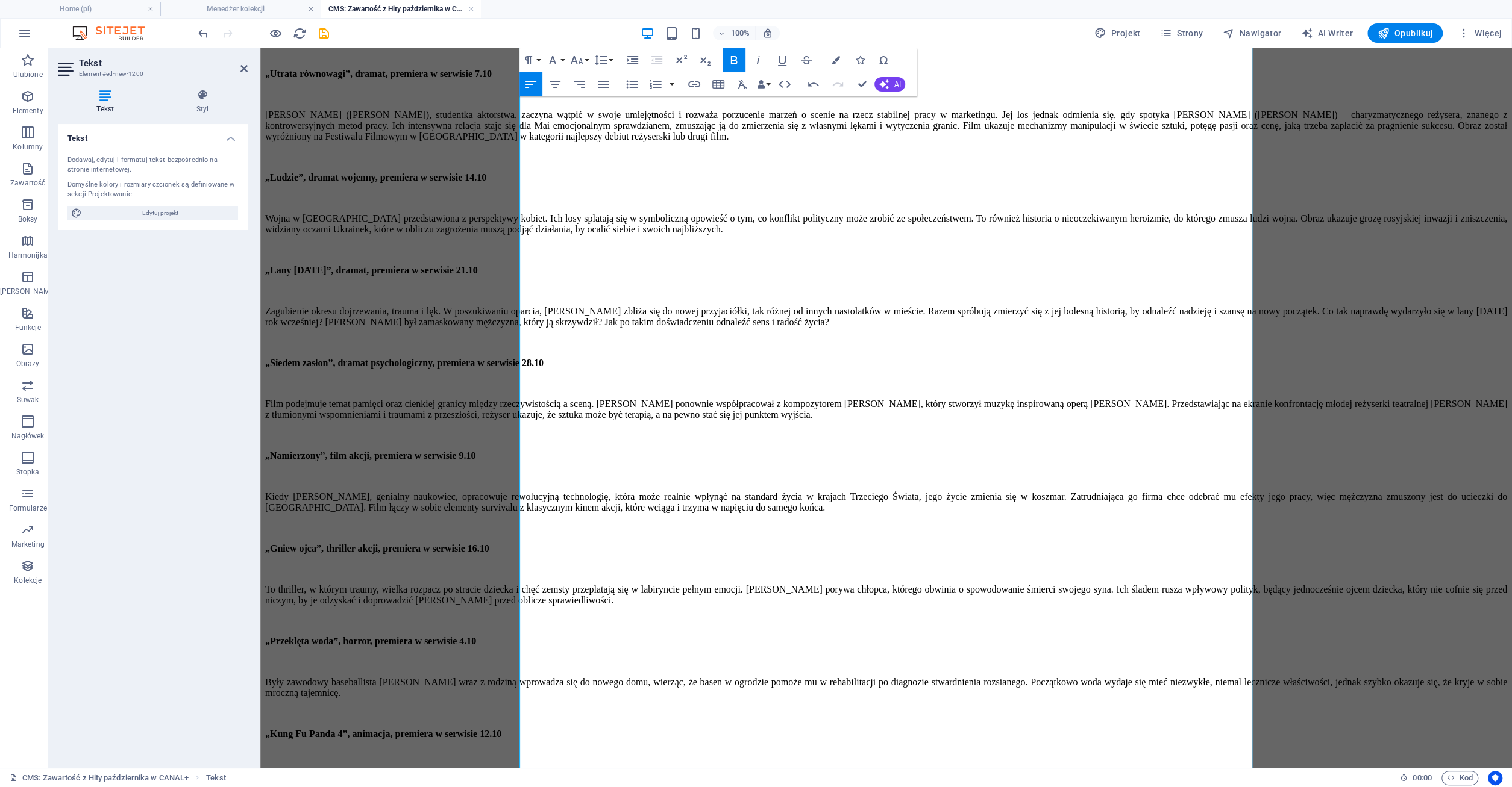
scroll to position [879, 0]
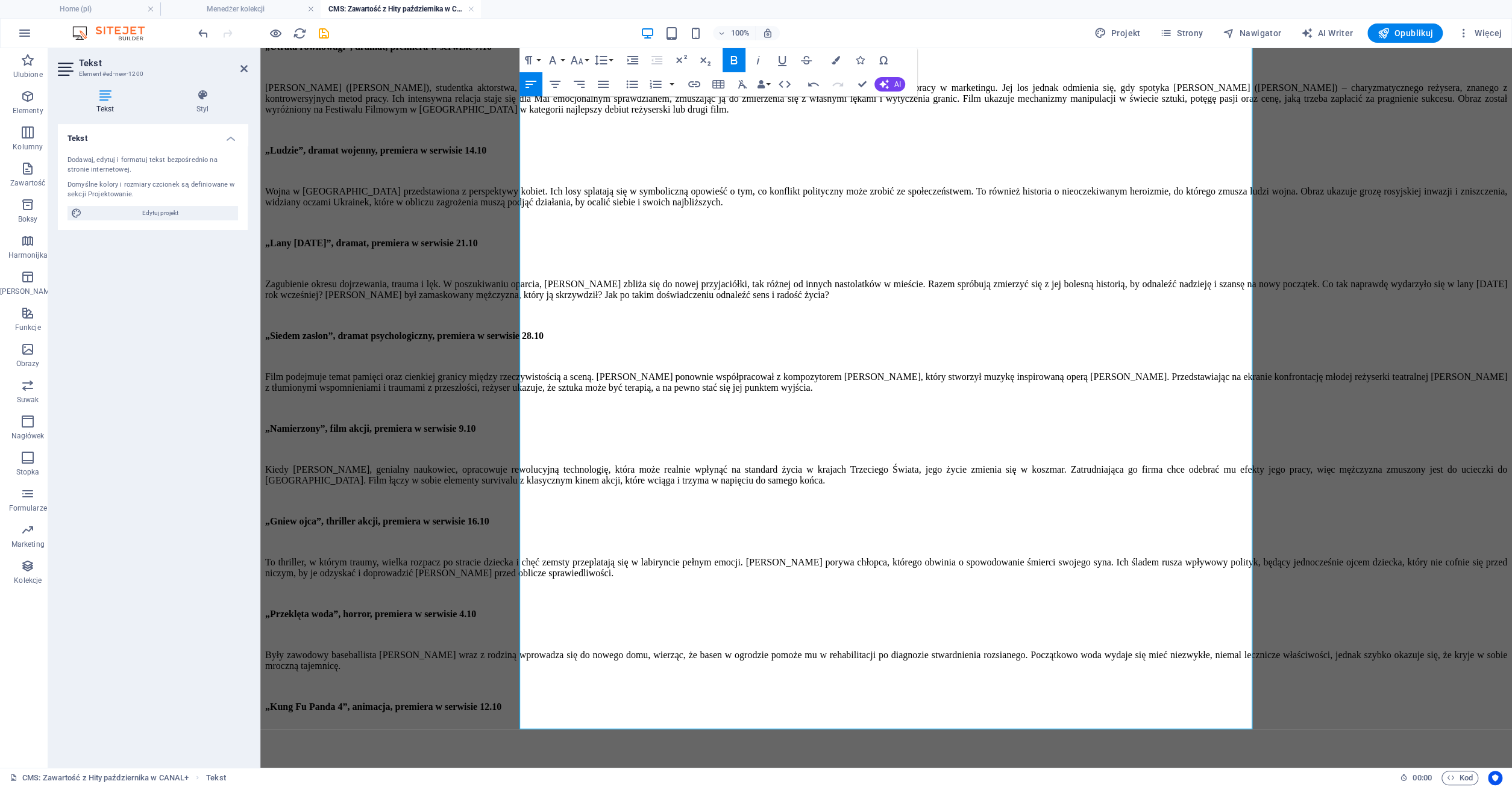
click at [559, 743] on p "​" at bounding box center [885, 748] width 1242 height 11
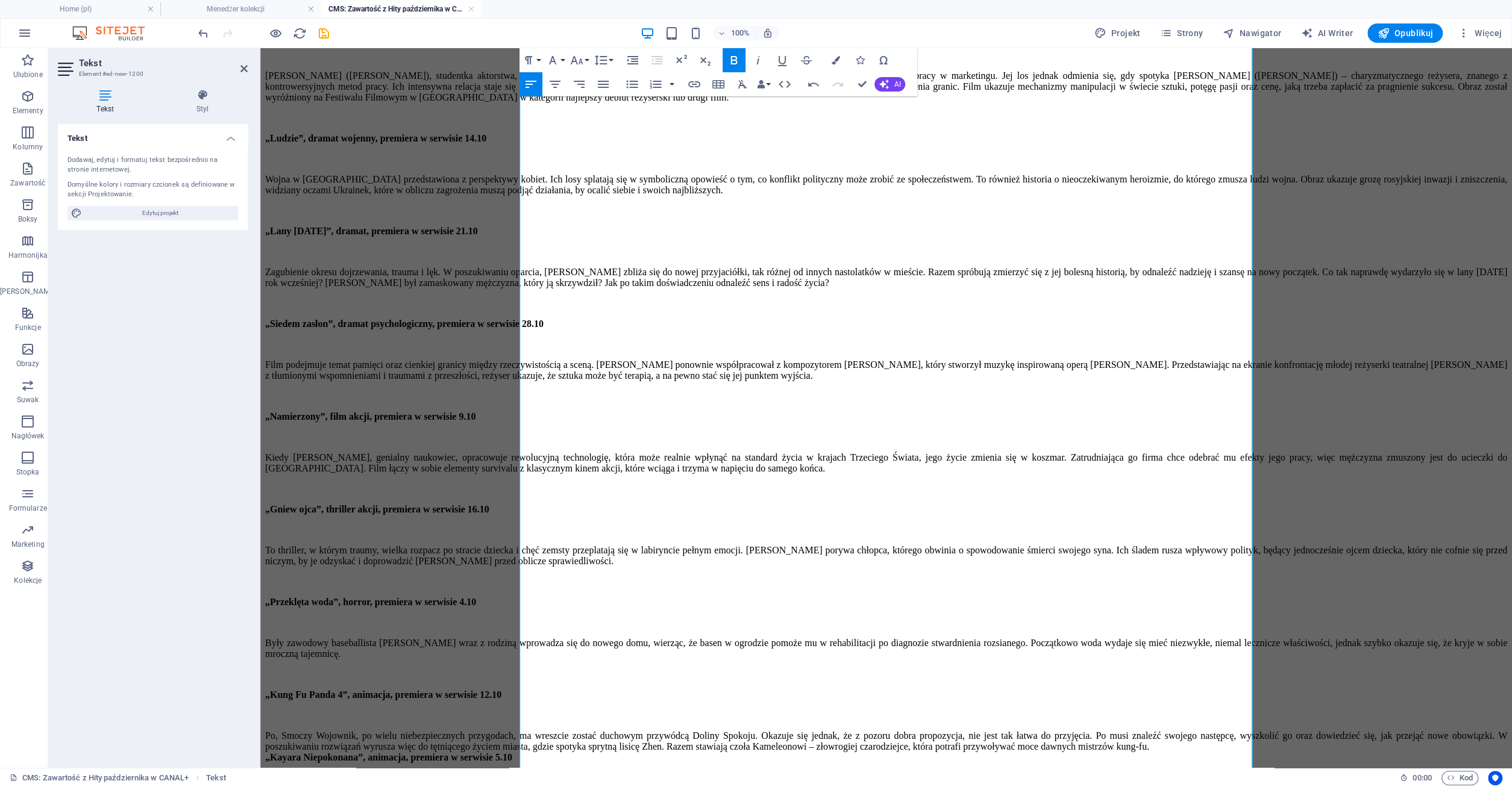
scroll to position [937, 0]
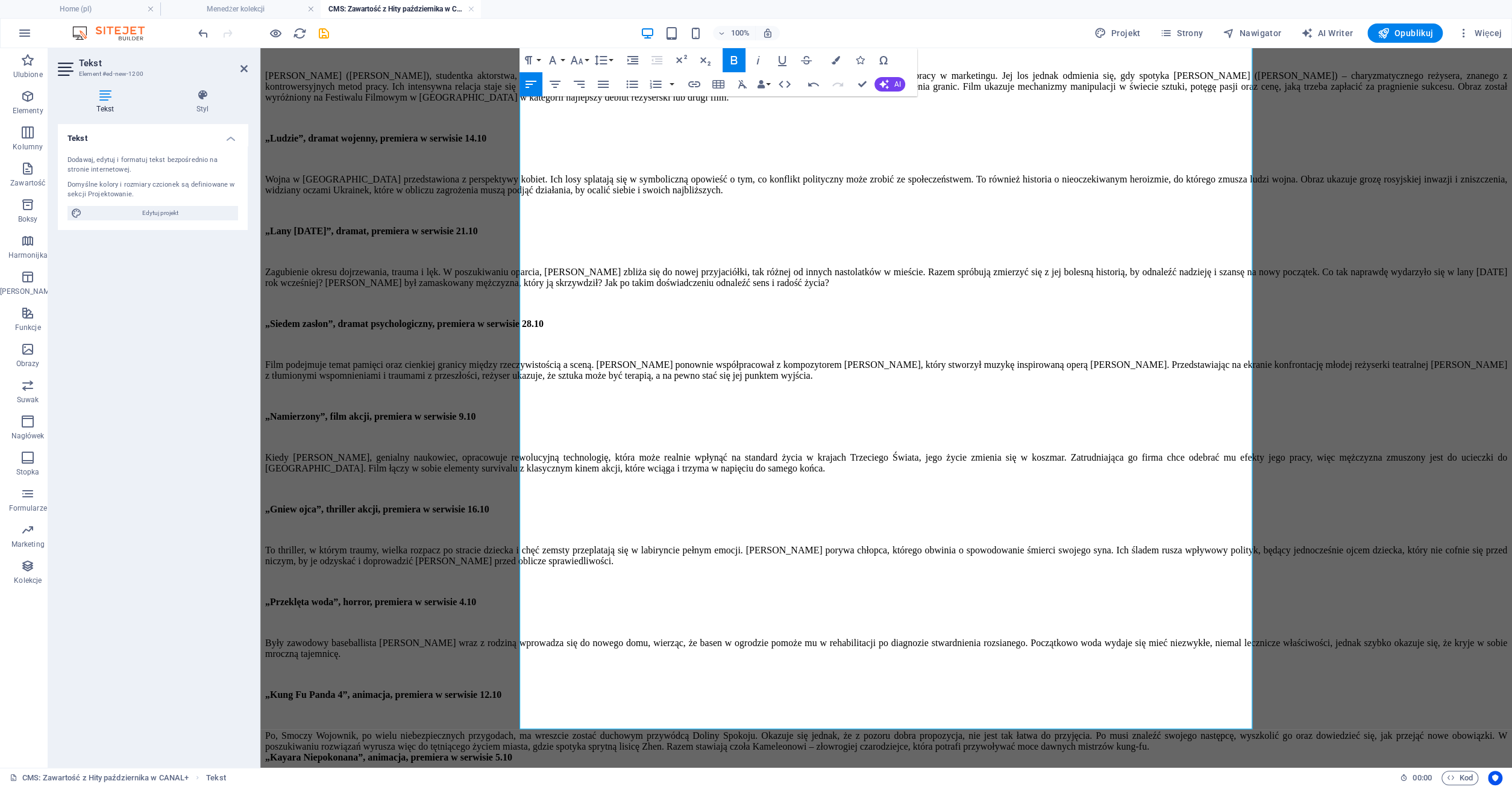
click at [878, 730] on div "Po, Smoczy Wojownik, po wielu niebezpiecznych przygodach, ma wreszcie zostać du…" at bounding box center [885, 741] width 1242 height 22
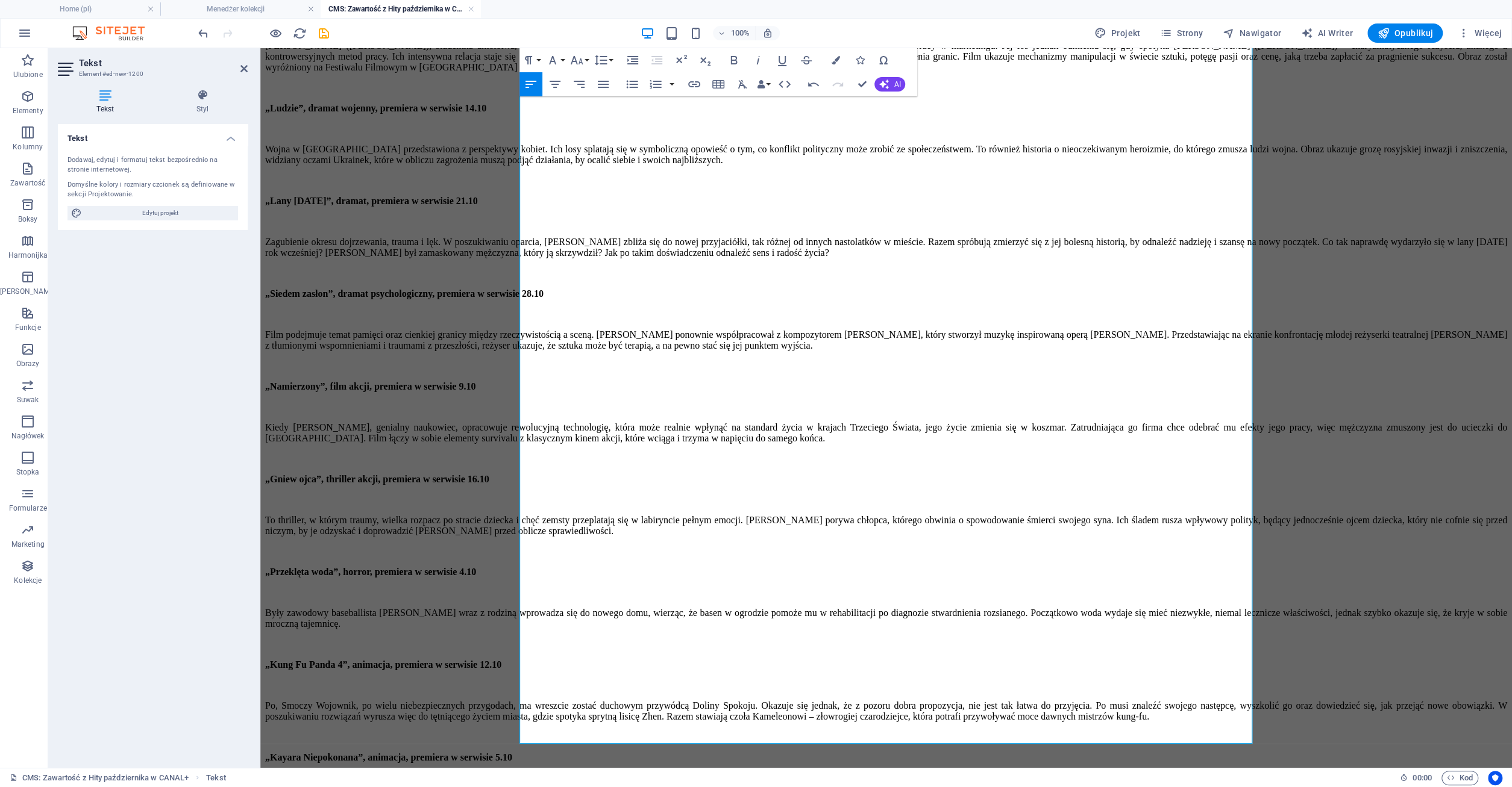
click at [819, 753] on div "„Kayara Niepokonana”, animacja, premiera w serwisie 5.10" at bounding box center [885, 758] width 1242 height 11
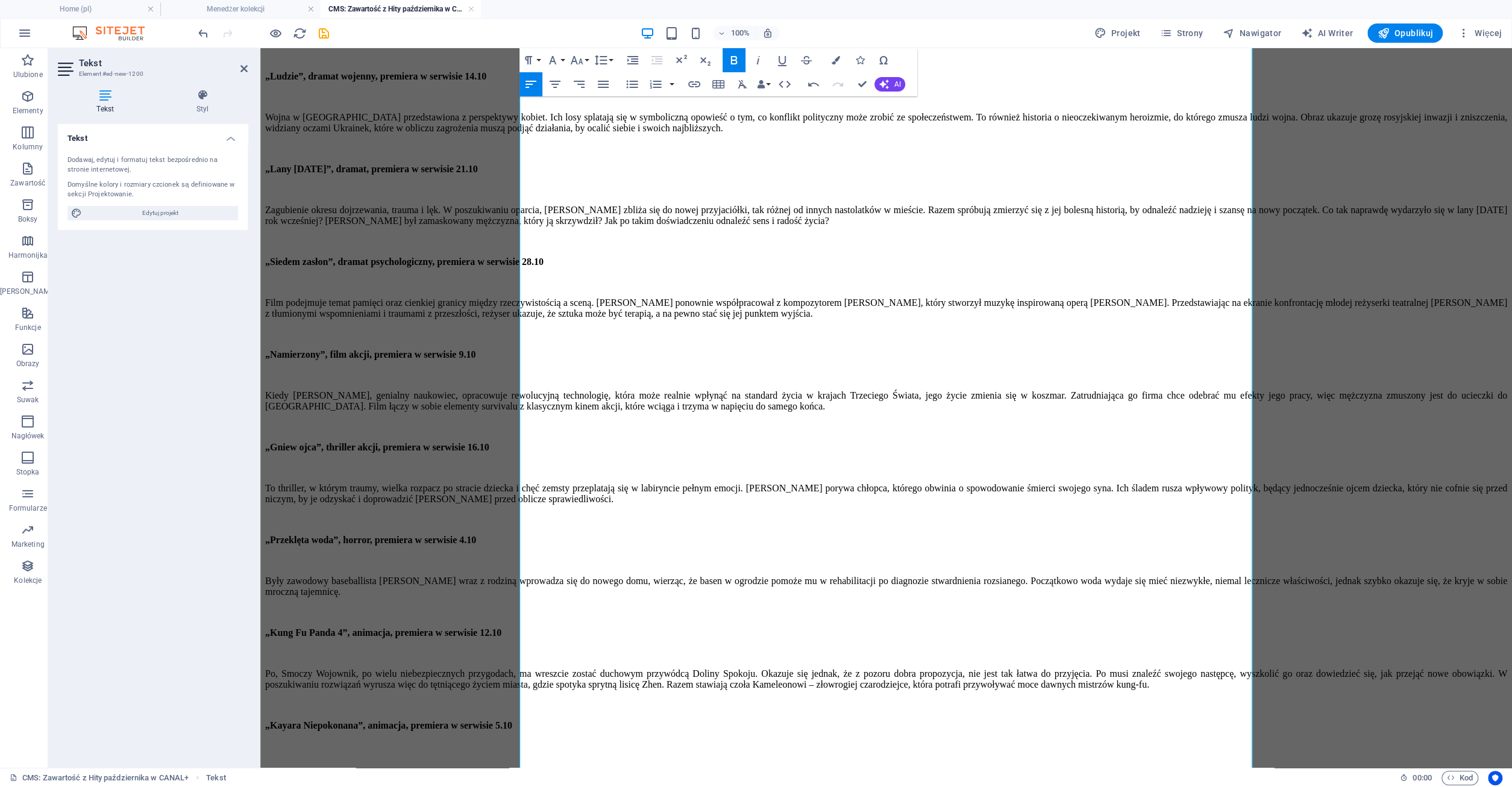
click at [543, 761] on p "​" at bounding box center [885, 767] width 1242 height 11
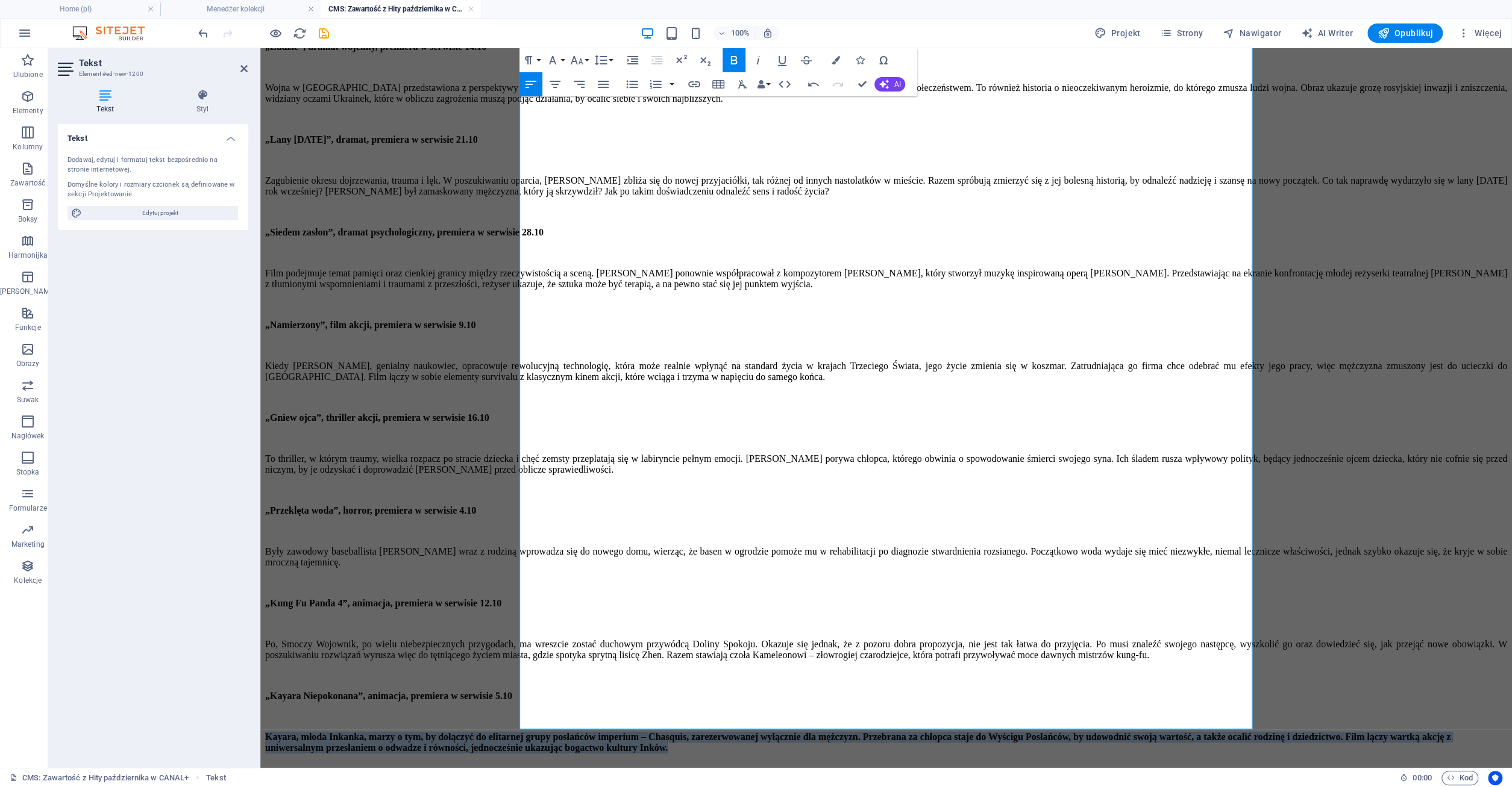
drag, startPoint x: 521, startPoint y: 694, endPoint x: 1038, endPoint y: 724, distance: 517.9
click at [1038, 731] on p "Kayara, młoda Inkanka, marzy o tym, by dołączyć do elitarnej grupy posłańców im…" at bounding box center [885, 742] width 1242 height 22
click at [733, 59] on icon "button" at bounding box center [733, 60] width 14 height 14
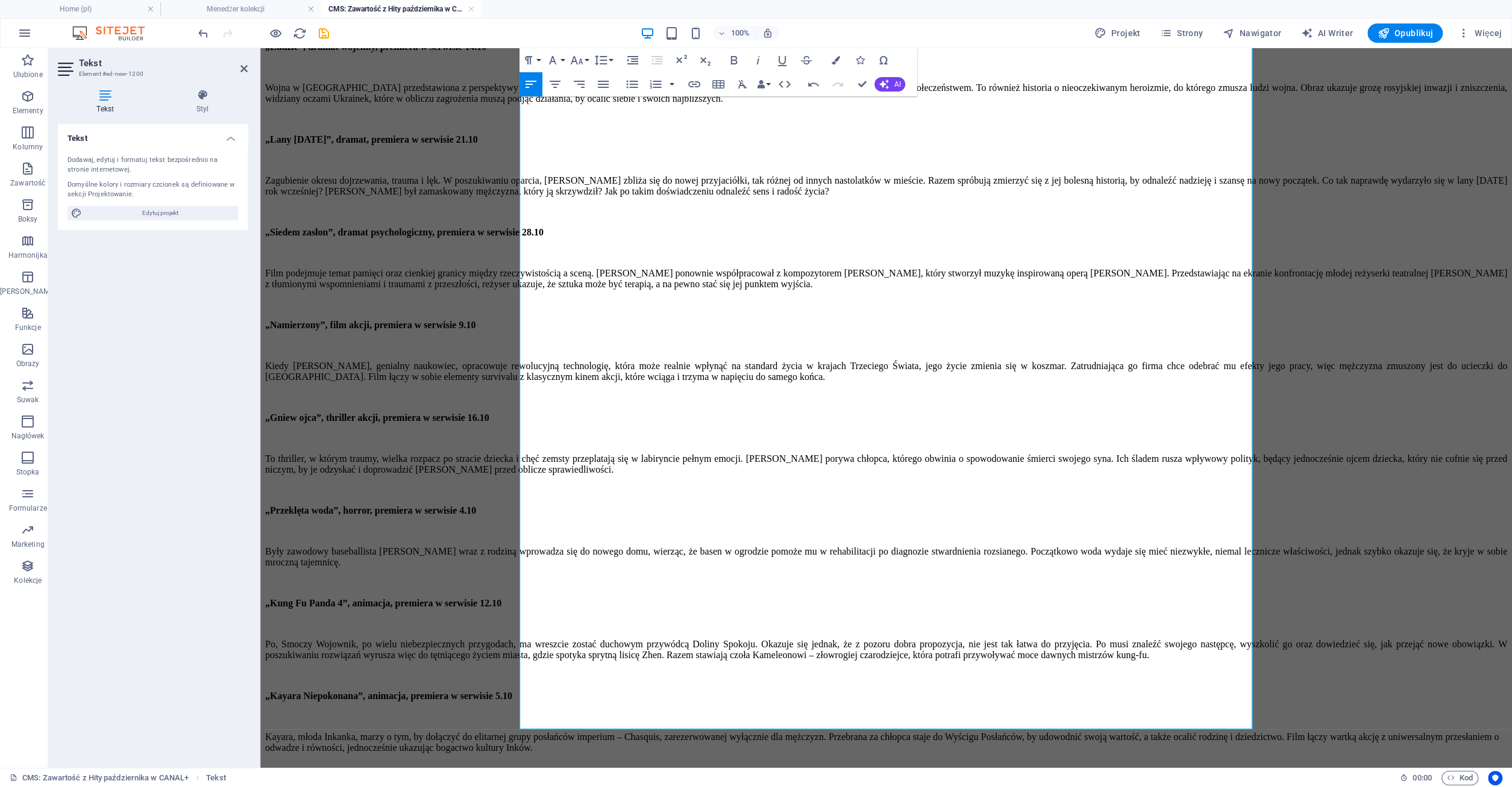
click at [992, 731] on p "Kayara, młoda Inkanka, marzy o tym, by dołączyć do elitarnej grupy posłańców im…" at bounding box center [885, 742] width 1242 height 22
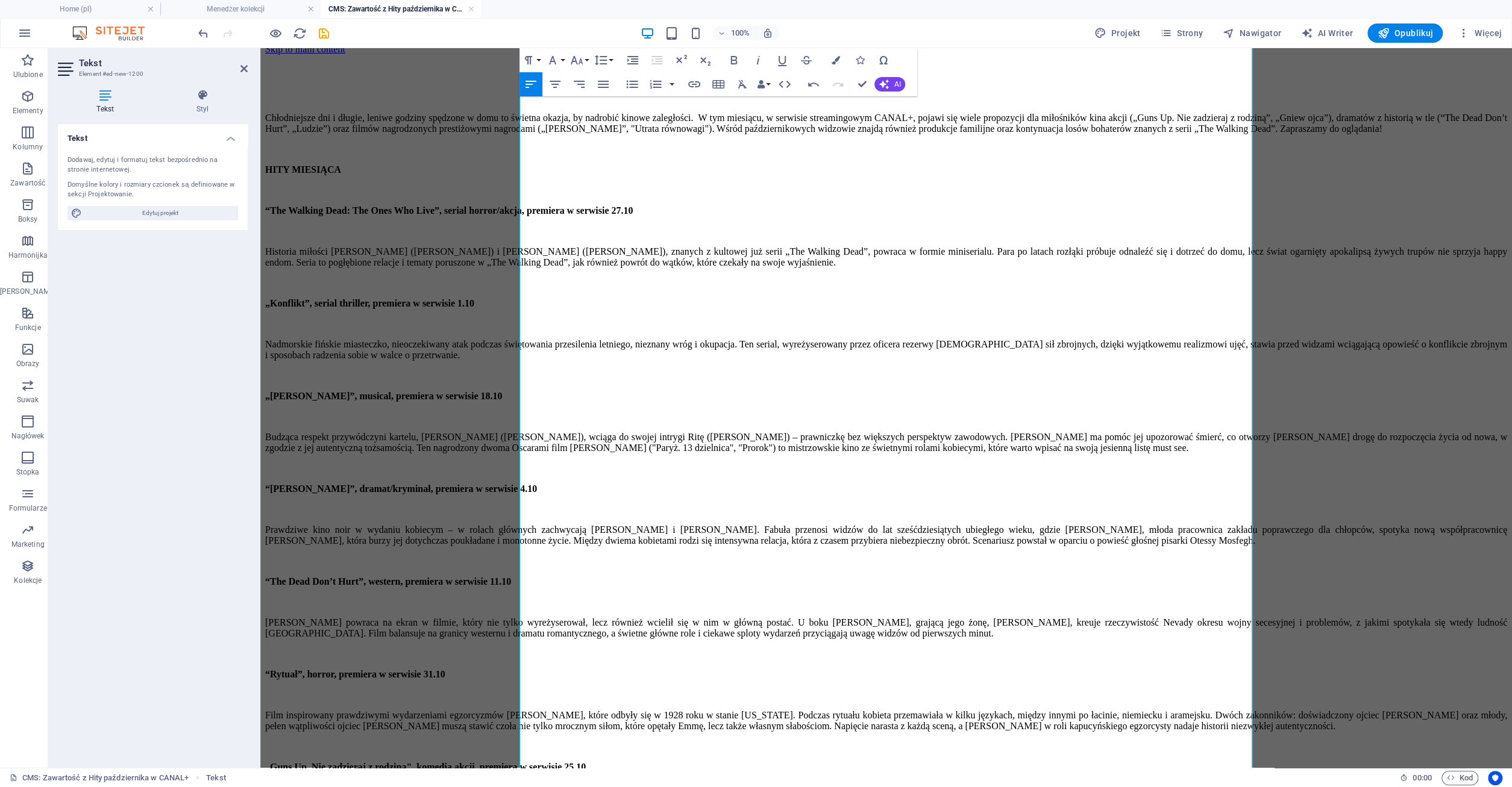
scroll to position [0, 0]
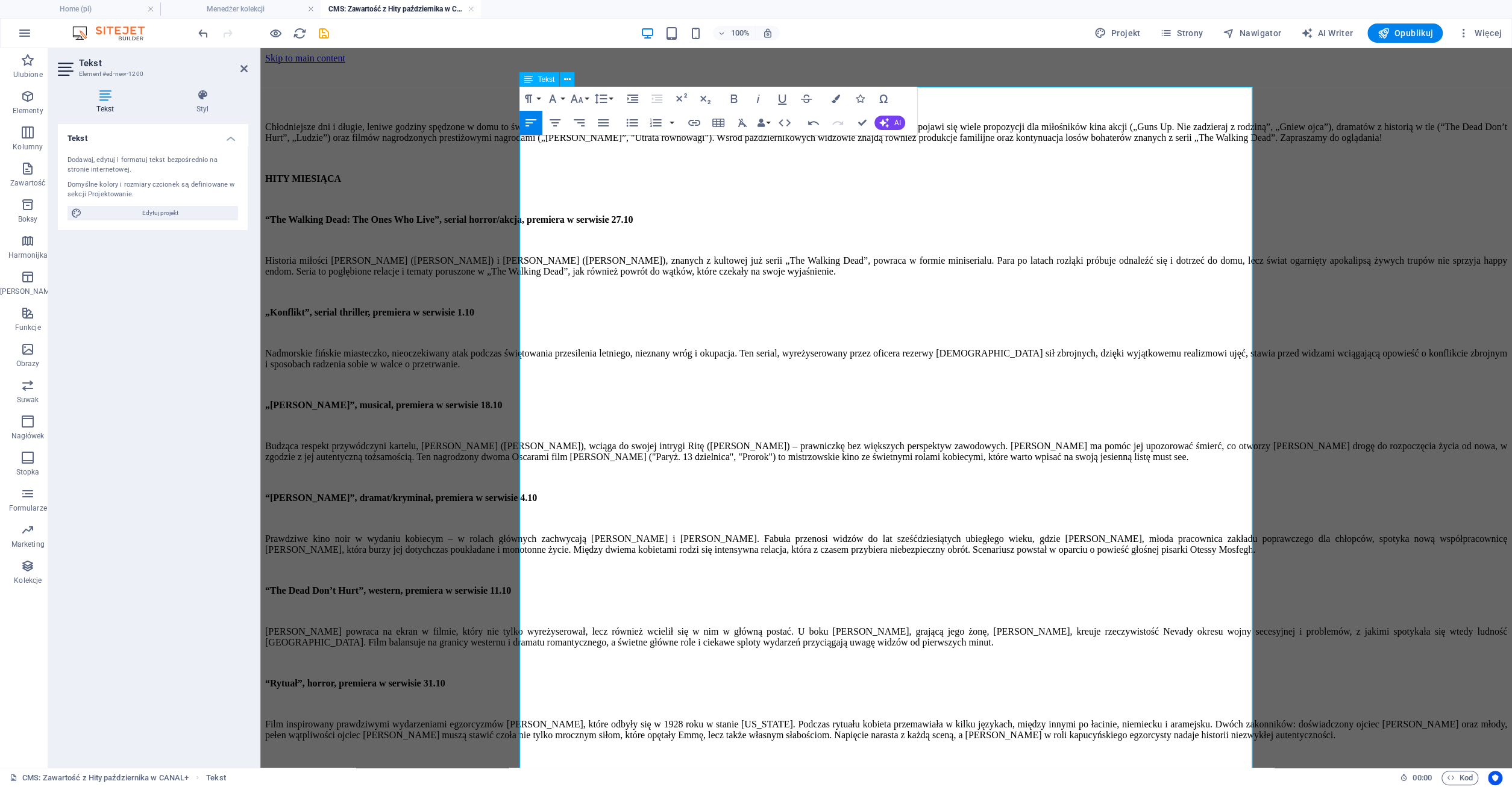
click at [809, 143] on p "Chłodniejsze dni i długie, leniwe godziny spędzone w domu to świetna okazja, by…" at bounding box center [885, 132] width 1242 height 22
drag, startPoint x: 597, startPoint y: 146, endPoint x: 799, endPoint y: 145, distance: 202.0
click at [798, 143] on p "Chłodniejsze dni i długie, leniwe godziny spędzone w domu to świetna okazja, by…" at bounding box center [885, 132] width 1242 height 22
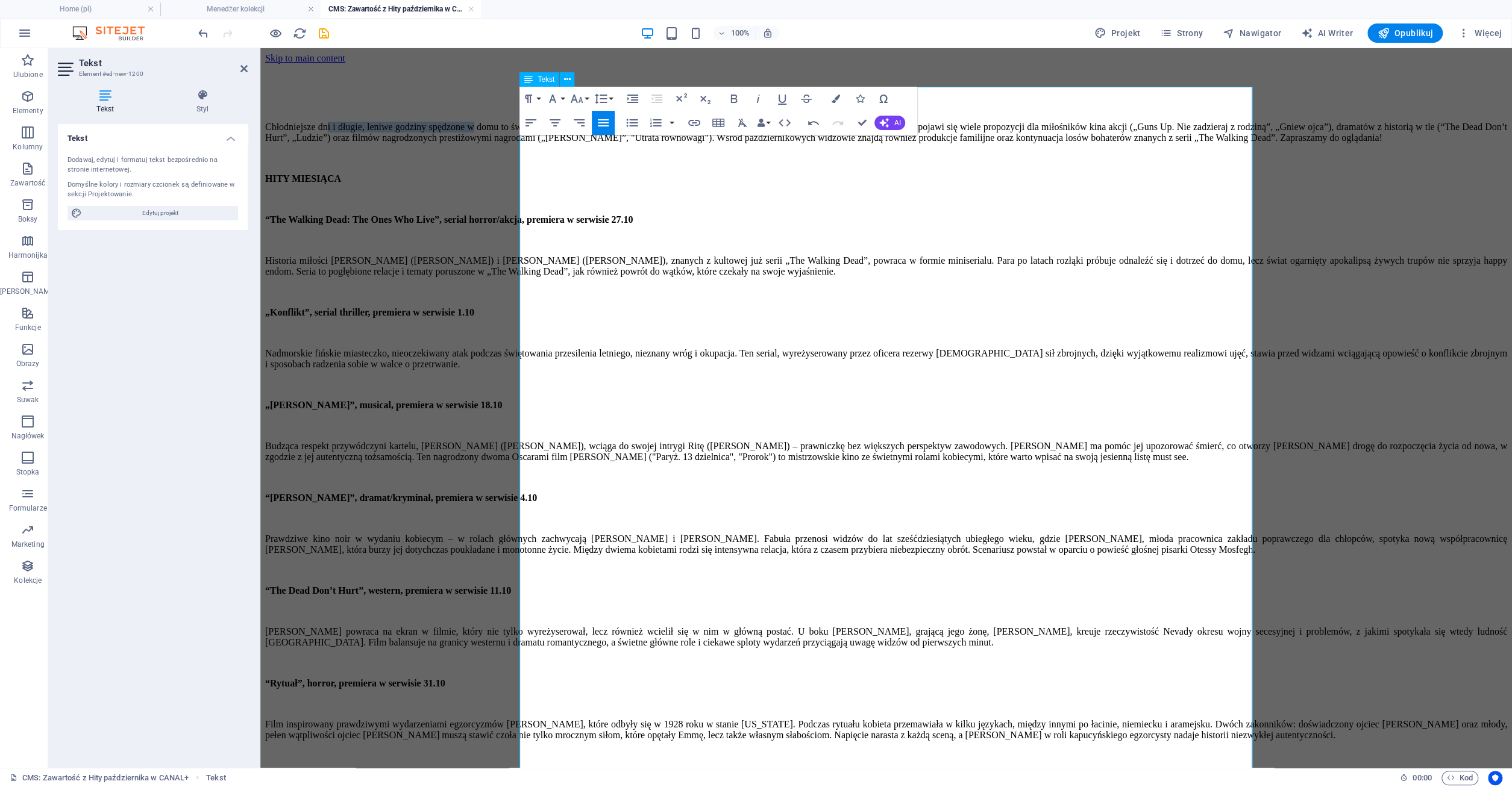
click at [799, 143] on p "Chłodniejsze dni i długie, leniwe godziny spędzone w domu to świetna okazja, by…" at bounding box center [885, 132] width 1242 height 22
drag, startPoint x: 904, startPoint y: 143, endPoint x: 1073, endPoint y: 141, distance: 169.0
click at [1073, 141] on p "Chłodniejsze dni i długie, leniwe godziny spędzone w domu to świetna okazja, by…" at bounding box center [885, 132] width 1242 height 22
click at [1074, 141] on p "Chłodniejsze dni i długie, leniwe godziny spędzone w domu to świetna okazja, by…" at bounding box center [885, 132] width 1242 height 22
drag, startPoint x: 591, startPoint y: 156, endPoint x: 745, endPoint y: 156, distance: 154.0
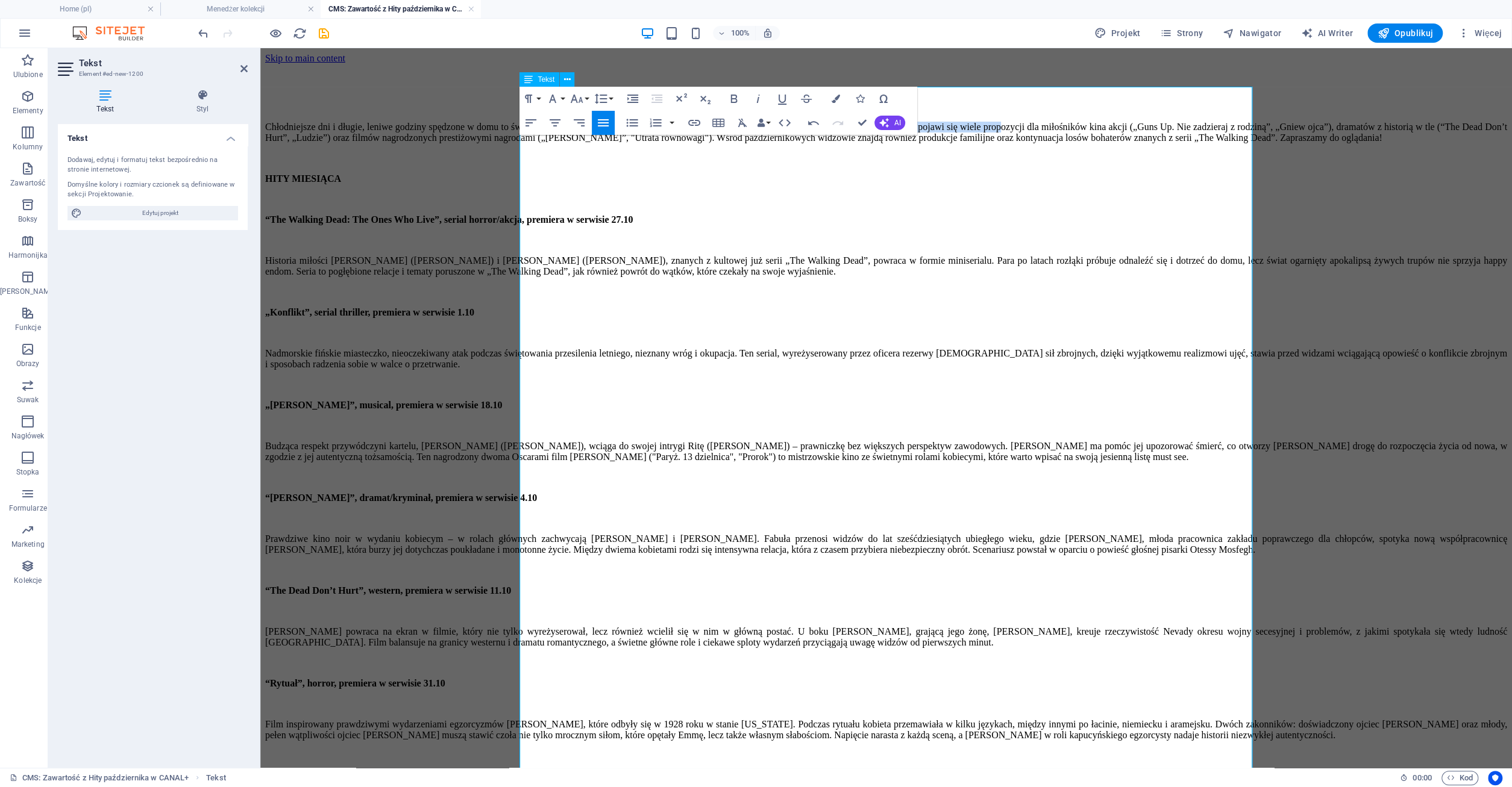
click at [745, 143] on p "Chłodniejsze dni i długie, leniwe godziny spędzone w domu to świetna okazja, by…" at bounding box center [885, 132] width 1242 height 22
click at [597, 143] on p "Chłodniejsze dni i długie, leniwe godziny spędzone w domu to świetna okazja, by…" at bounding box center [885, 132] width 1242 height 22
click at [562, 143] on p "Chłodniejsze dni i długie, leniwe godziny spędzone w domu to świetna okazja, by…" at bounding box center [885, 132] width 1242 height 22
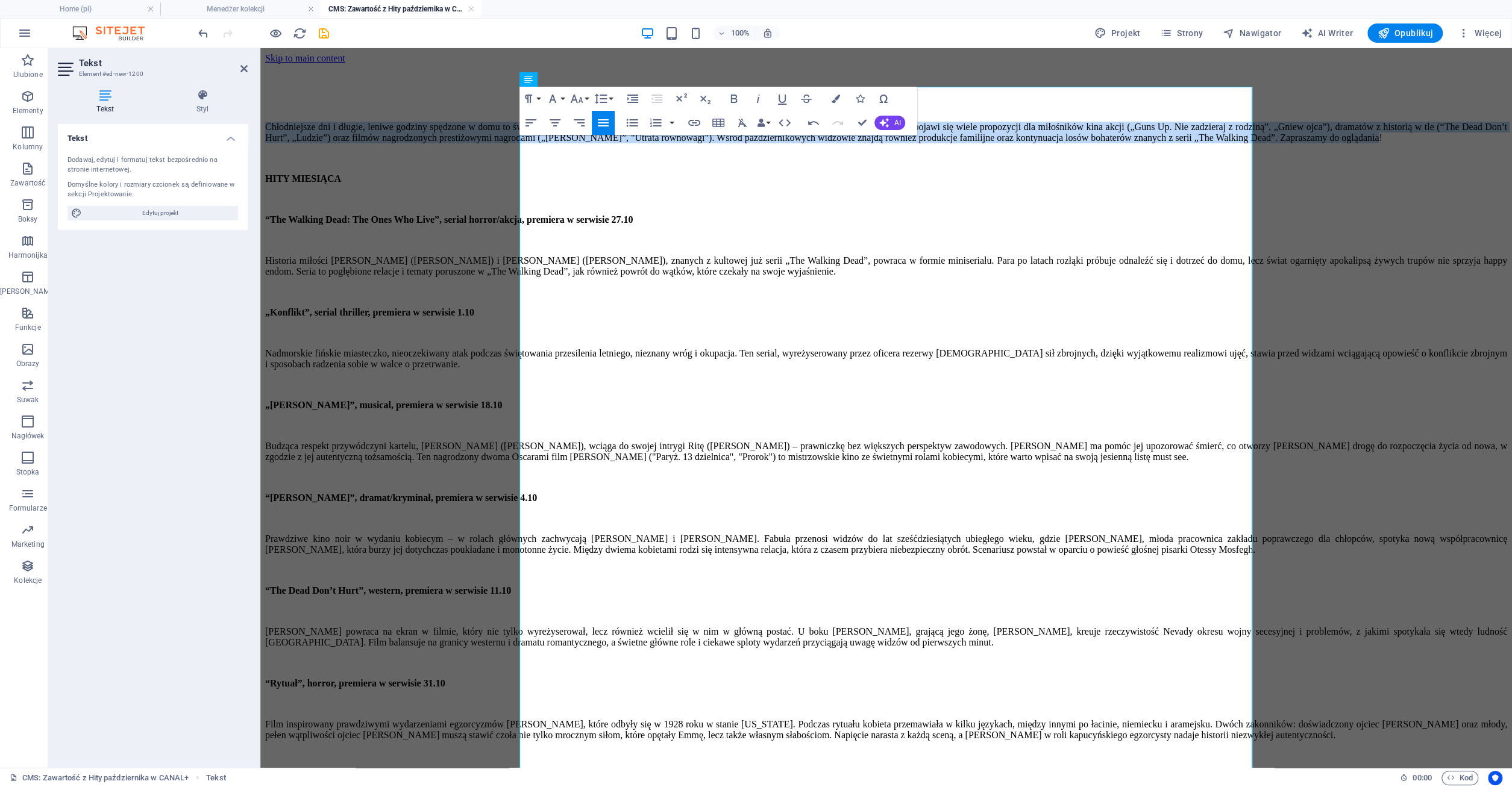
drag, startPoint x: 1130, startPoint y: 185, endPoint x: 516, endPoint y: 144, distance: 615.4
click at [962, 143] on p "Chłodniejsze dni i długie, leniwe godziny spędzone w domu to świetna okazja, by…" at bounding box center [885, 132] width 1242 height 22
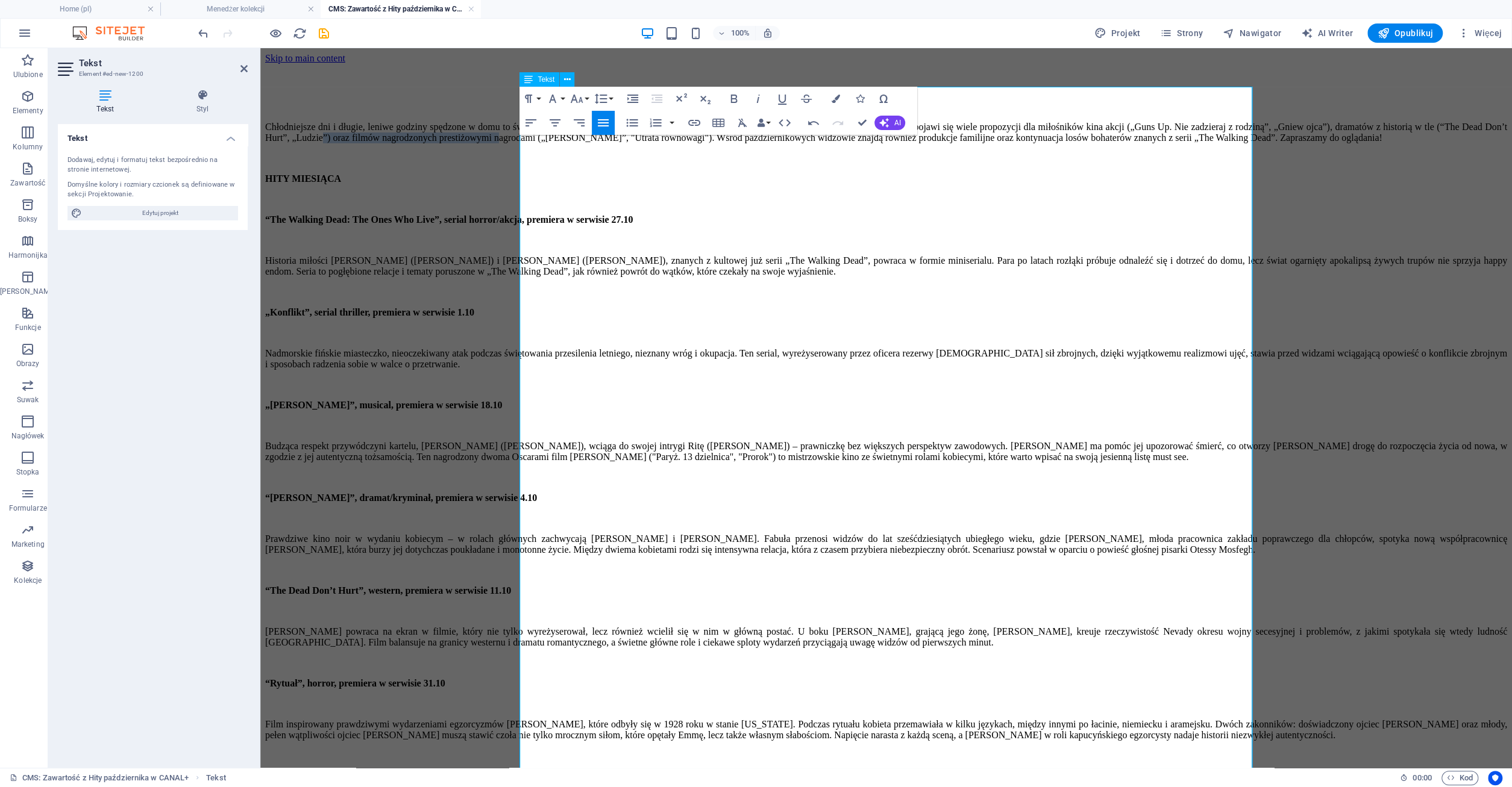
drag, startPoint x: 626, startPoint y: 168, endPoint x: 832, endPoint y: 168, distance: 206.0
click at [829, 143] on p "Chłodniejsze dni i długie, leniwe godziny spędzone w domu to świetna okazja, by…" at bounding box center [885, 132] width 1242 height 22
click at [832, 143] on p "Chłodniejsze dni i długie, leniwe godziny spędzone w domu to świetna okazja, by…" at bounding box center [885, 132] width 1242 height 22
click at [634, 224] on strong "“The Walking Dead: The Ones Who Live”, serial horror/akcja, premiera w serwisie…" at bounding box center [449, 220] width 369 height 11
drag, startPoint x: 1026, startPoint y: 270, endPoint x: 1103, endPoint y: 268, distance: 77.0
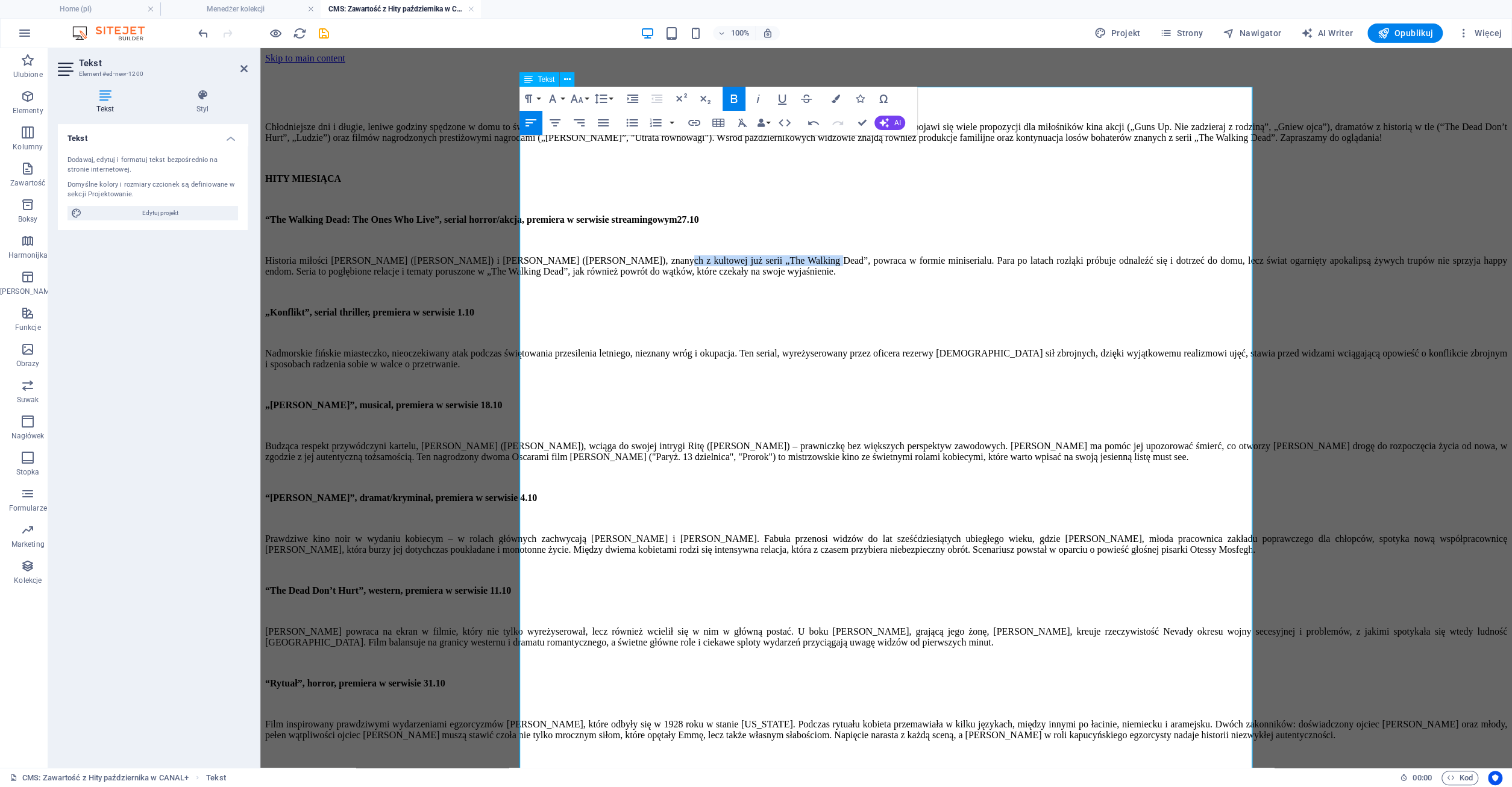
click at [1103, 268] on div "Historia miłości [PERSON_NAME] ([PERSON_NAME]) i [PERSON_NAME] ([PERSON_NAME]),…" at bounding box center [885, 266] width 1242 height 22
drag, startPoint x: 561, startPoint y: 291, endPoint x: 652, endPoint y: 289, distance: 91.0
click at [652, 277] on div "Historia miłości [PERSON_NAME] ([PERSON_NAME]) i [PERSON_NAME] ([PERSON_NAME]),…" at bounding box center [885, 266] width 1242 height 22
click at [653, 277] on div "Historia miłości [PERSON_NAME] ([PERSON_NAME]) i [PERSON_NAME] ([PERSON_NAME]),…" at bounding box center [885, 266] width 1242 height 22
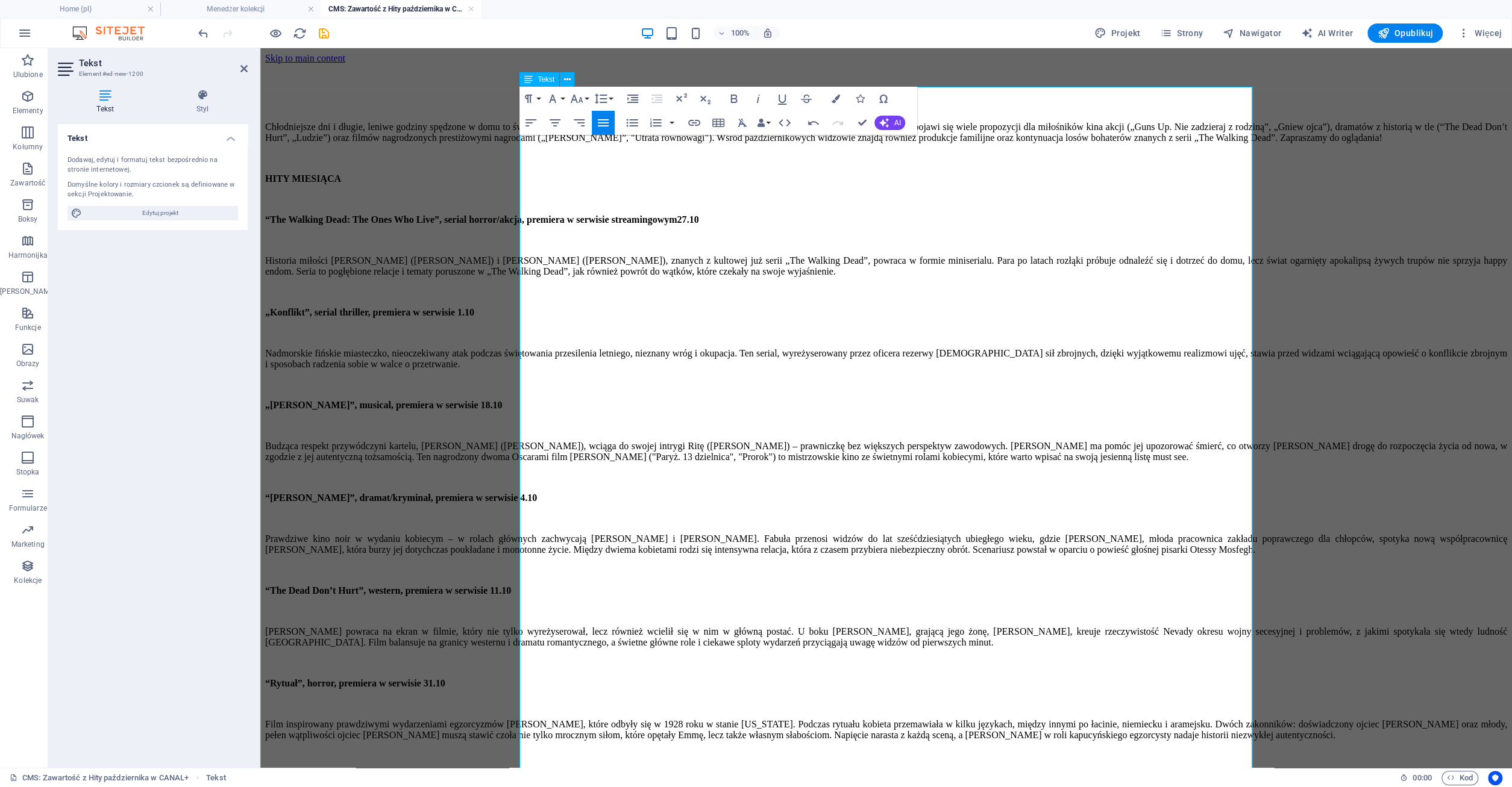
click at [475, 317] on strong "„Konflikt”, serial thriller, premiera w serwisie 1.10" at bounding box center [369, 313] width 209 height 11
click at [726, 365] on div "Nadmorskie fińskie miasteczko, nieoczekiwany atak podczas świętowania przesilen…" at bounding box center [885, 359] width 1242 height 22
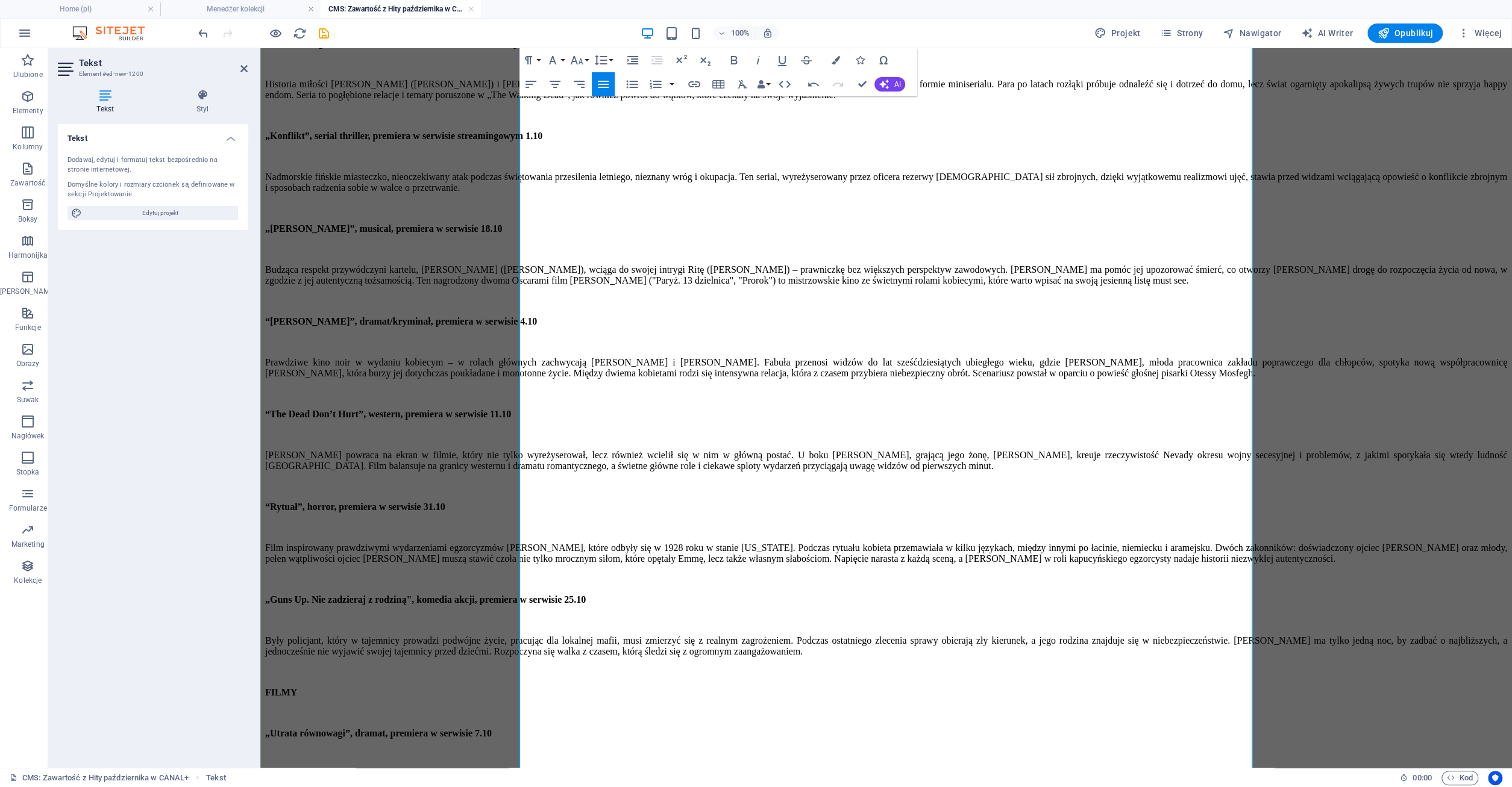
scroll to position [188, 0]
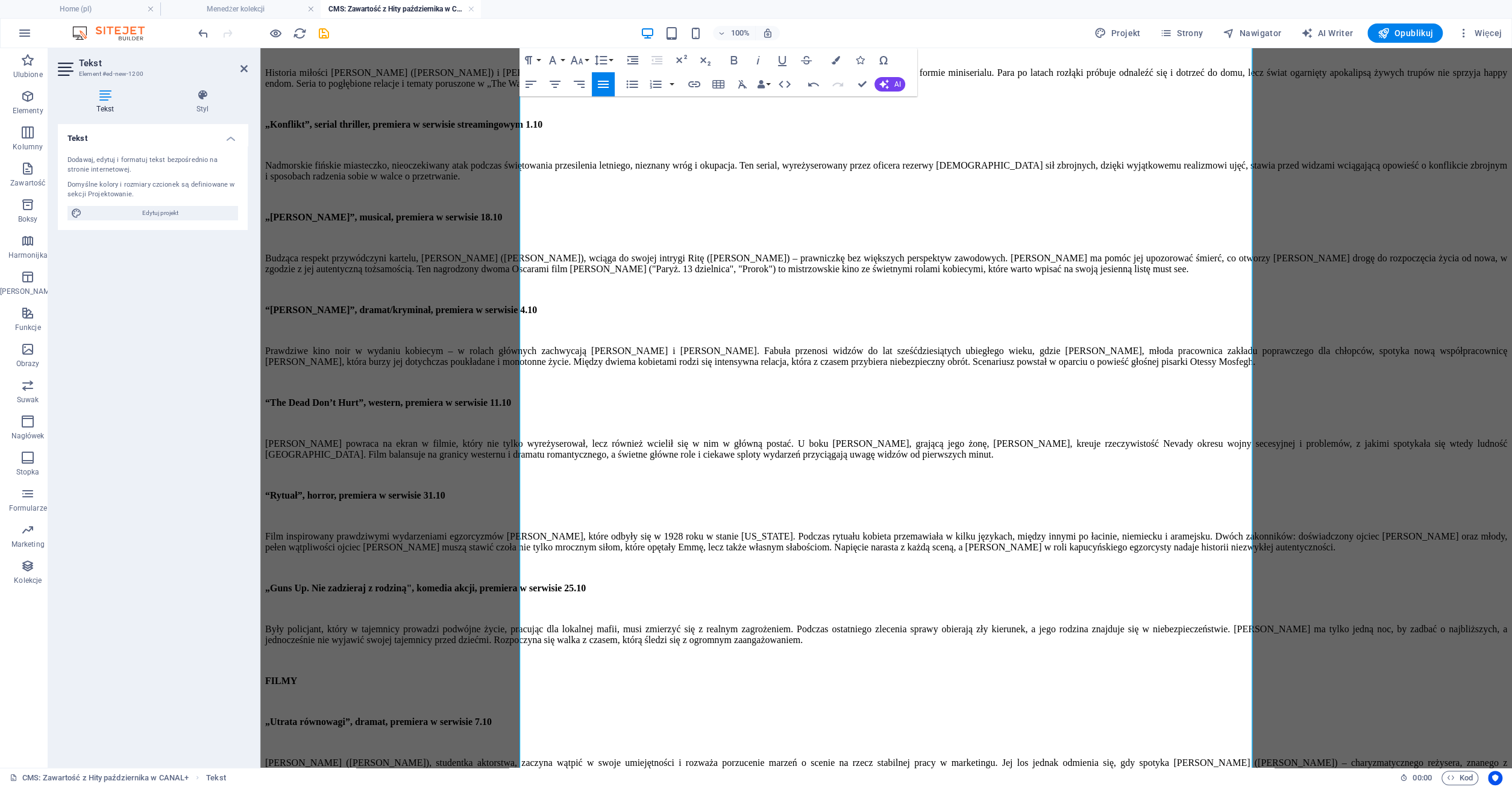
click at [502, 223] on strong "„[PERSON_NAME]”, musical, premiera w serwisie 18.10" at bounding box center [384, 217] width 237 height 11
click at [536, 315] on strong "“[PERSON_NAME]”, dramat/kryminał, premiera w serwisie 4.10" at bounding box center [400, 310] width 271 height 11
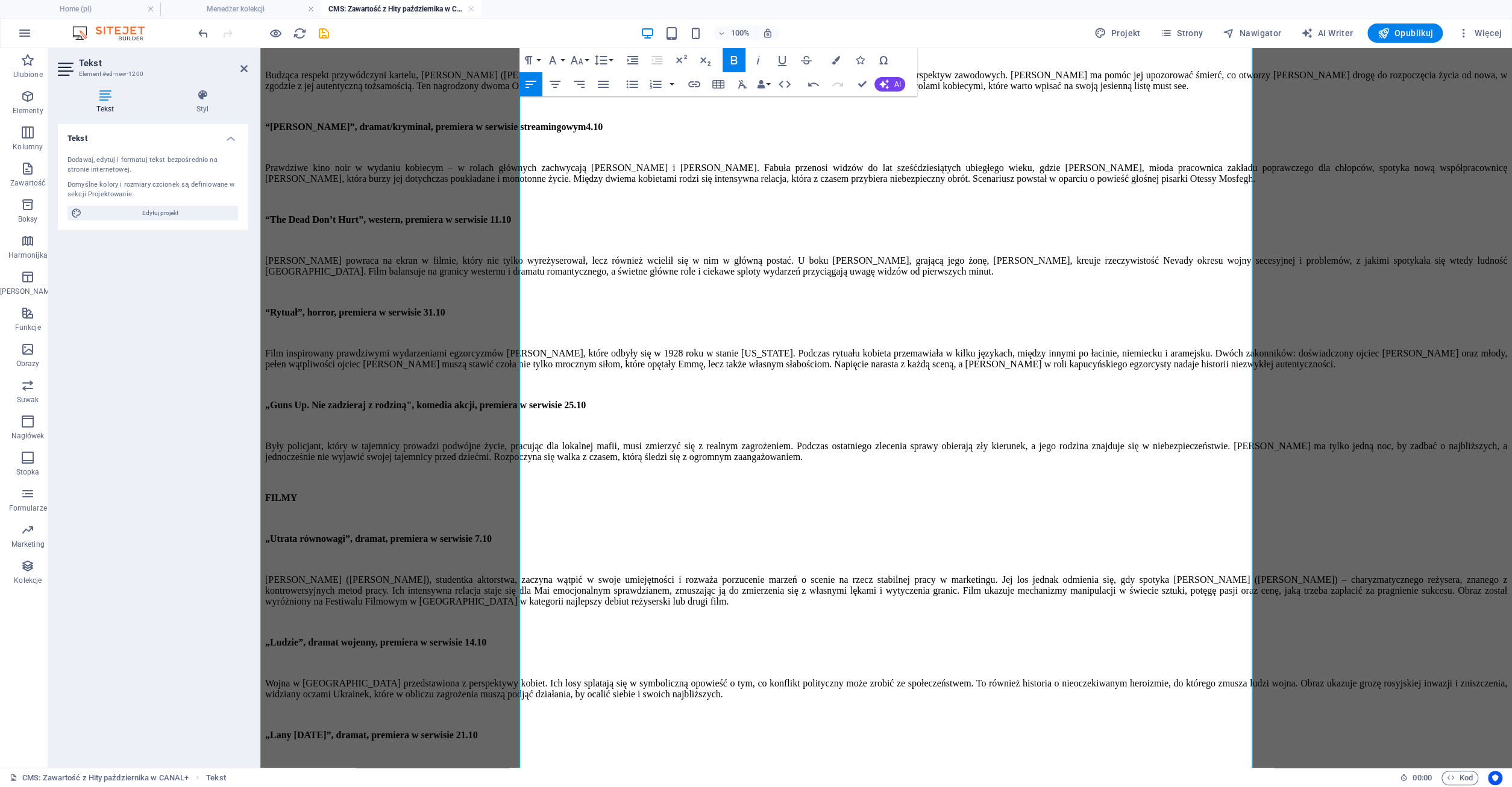
scroll to position [375, 0]
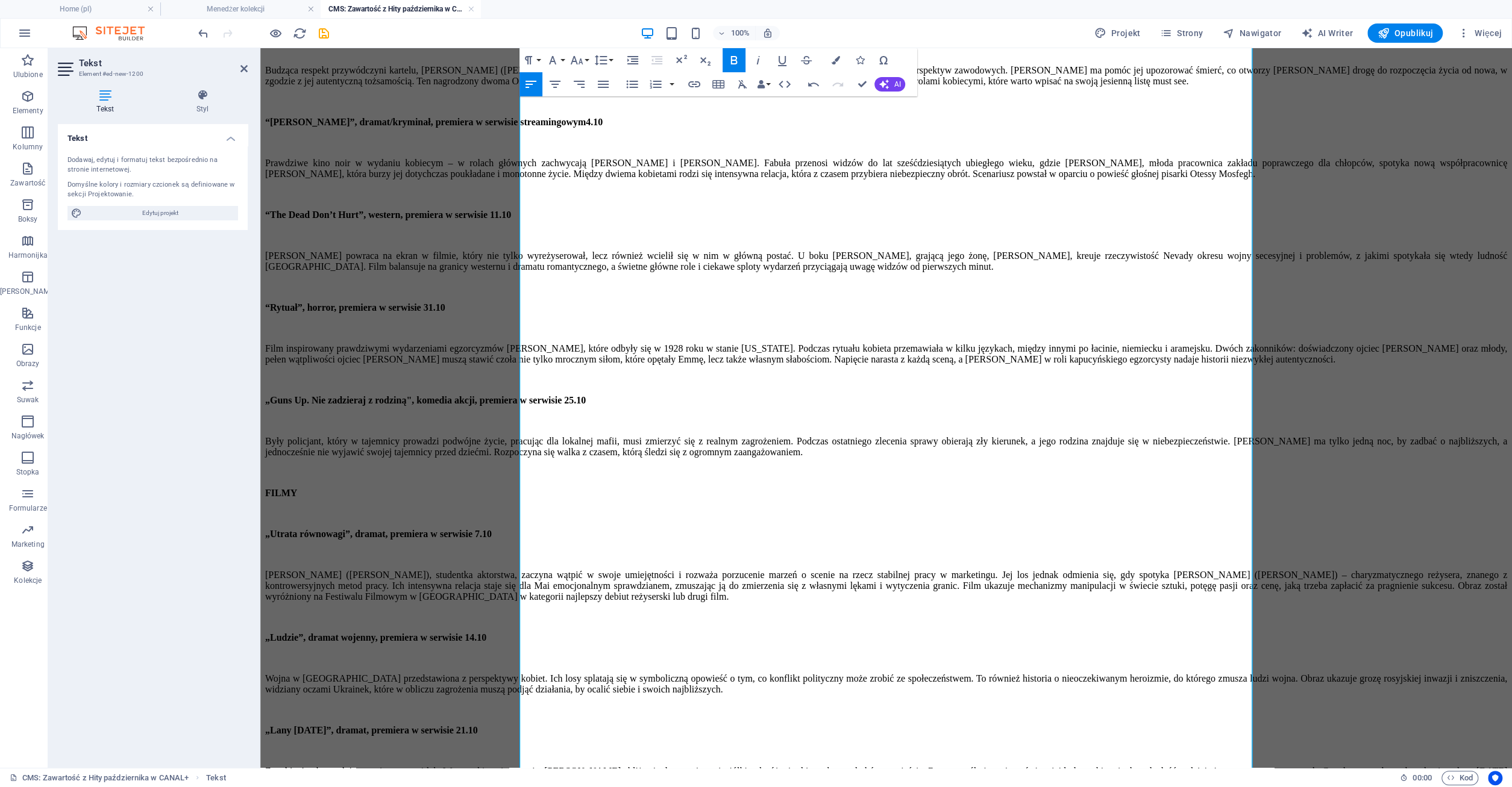
click at [511, 220] on strong "“The Dead Don’t Hurt”, western, premiera w serwisie 11.10" at bounding box center [388, 215] width 246 height 11
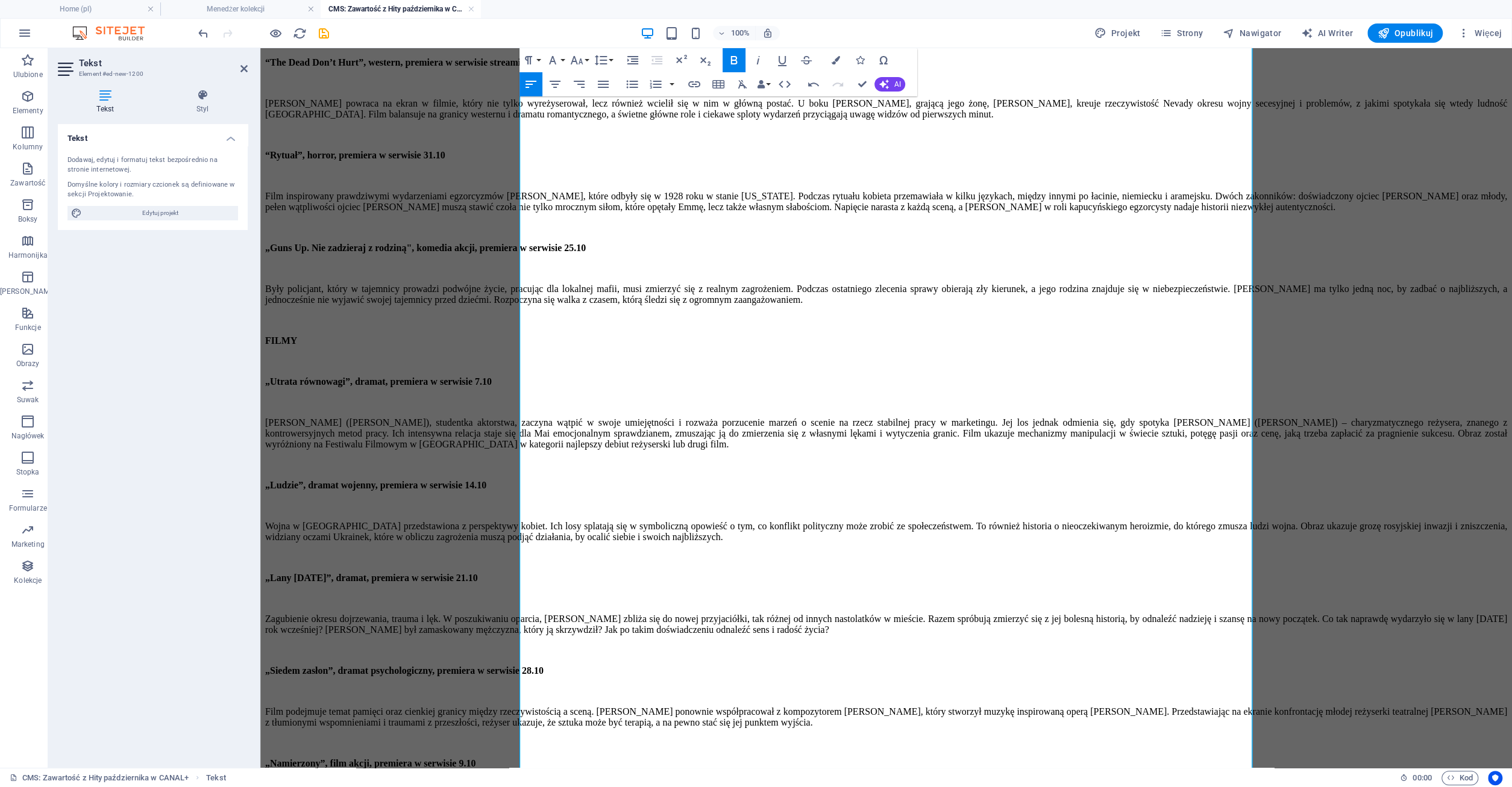
scroll to position [349, 0]
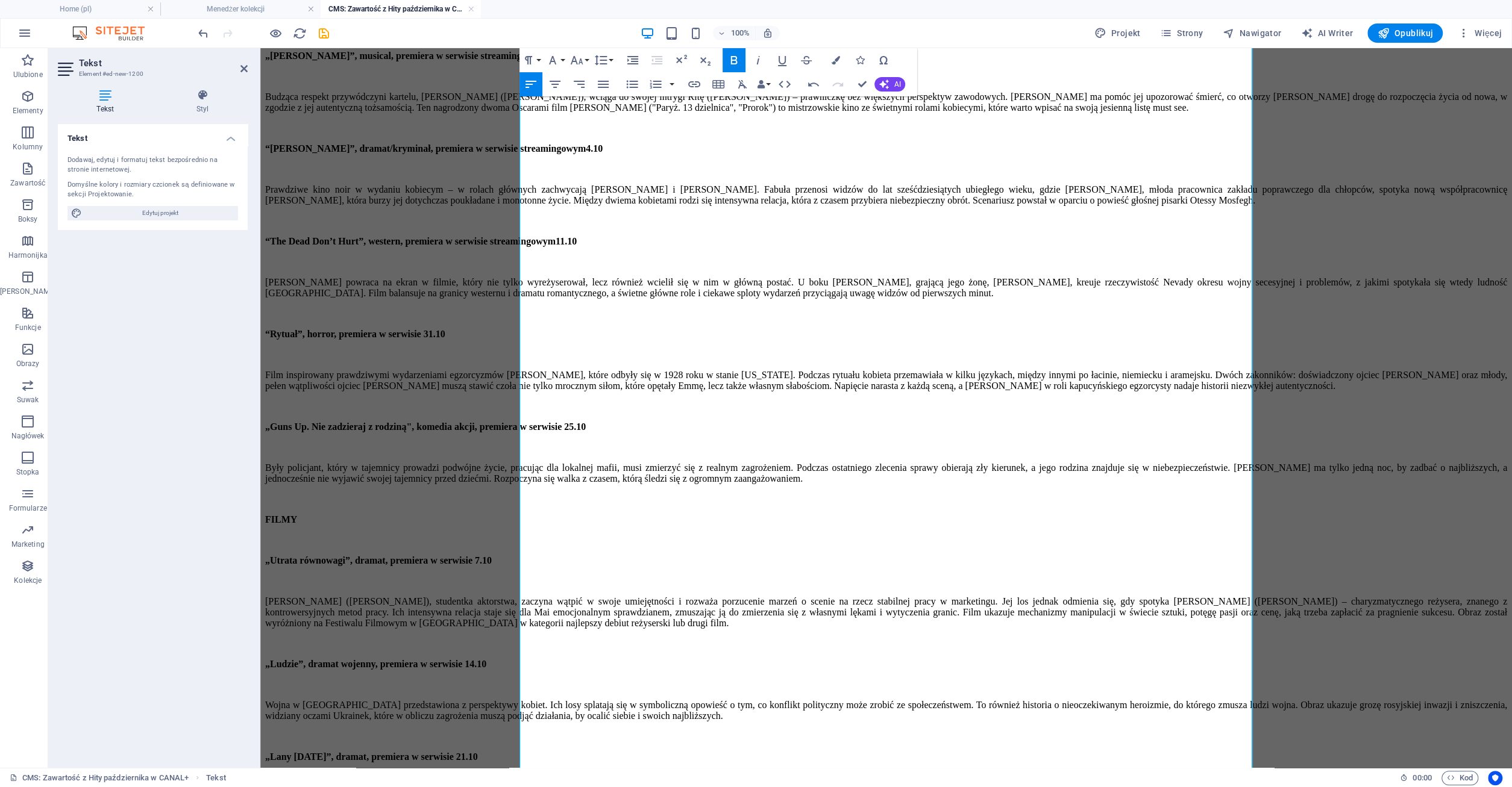
click at [785, 319] on p at bounding box center [885, 314] width 1242 height 11
click at [445, 339] on strong "“Rytuał”, horror, premiera w serwisie 31.10" at bounding box center [355, 334] width 180 height 11
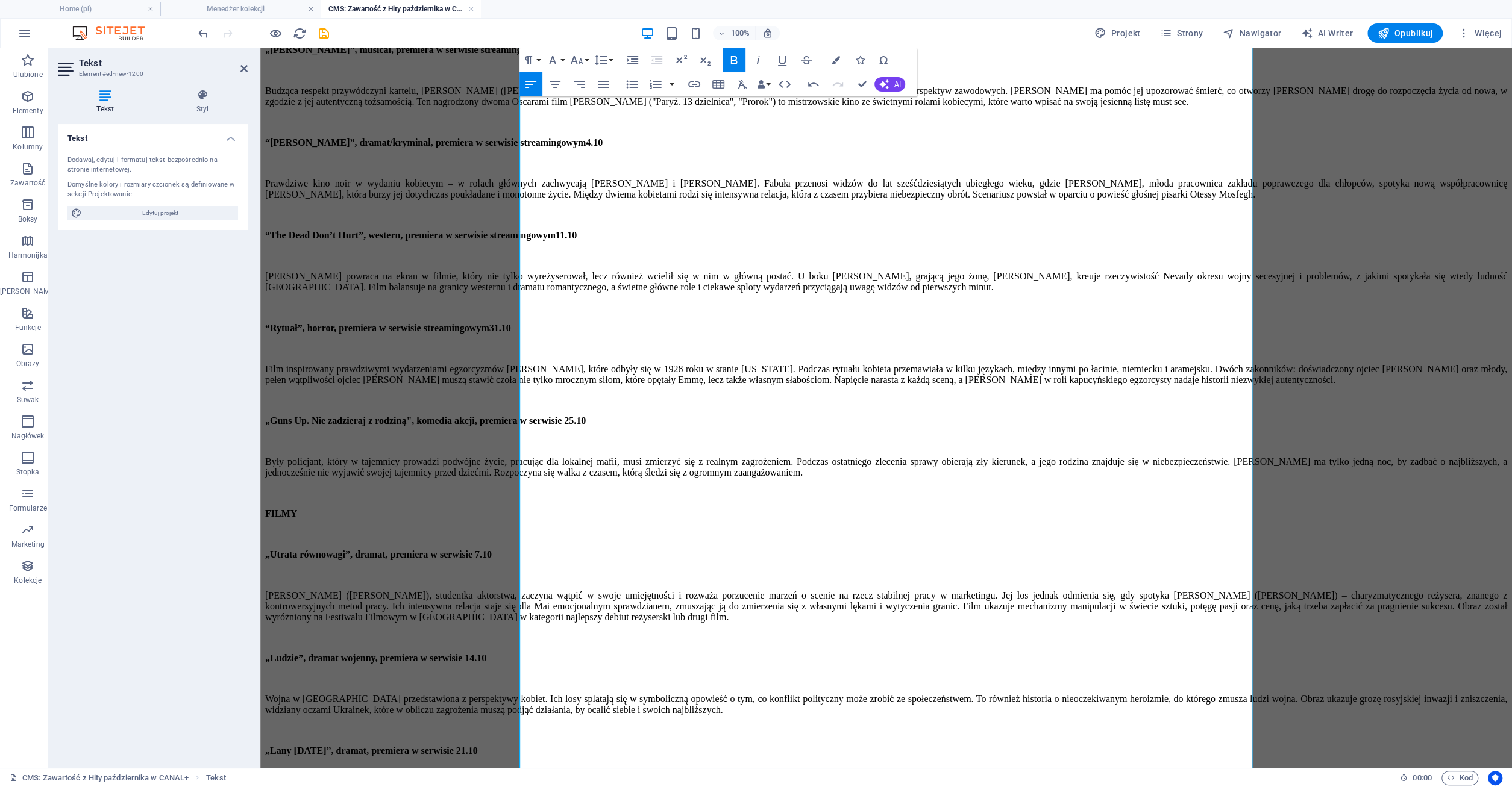
scroll to position [474, 0]
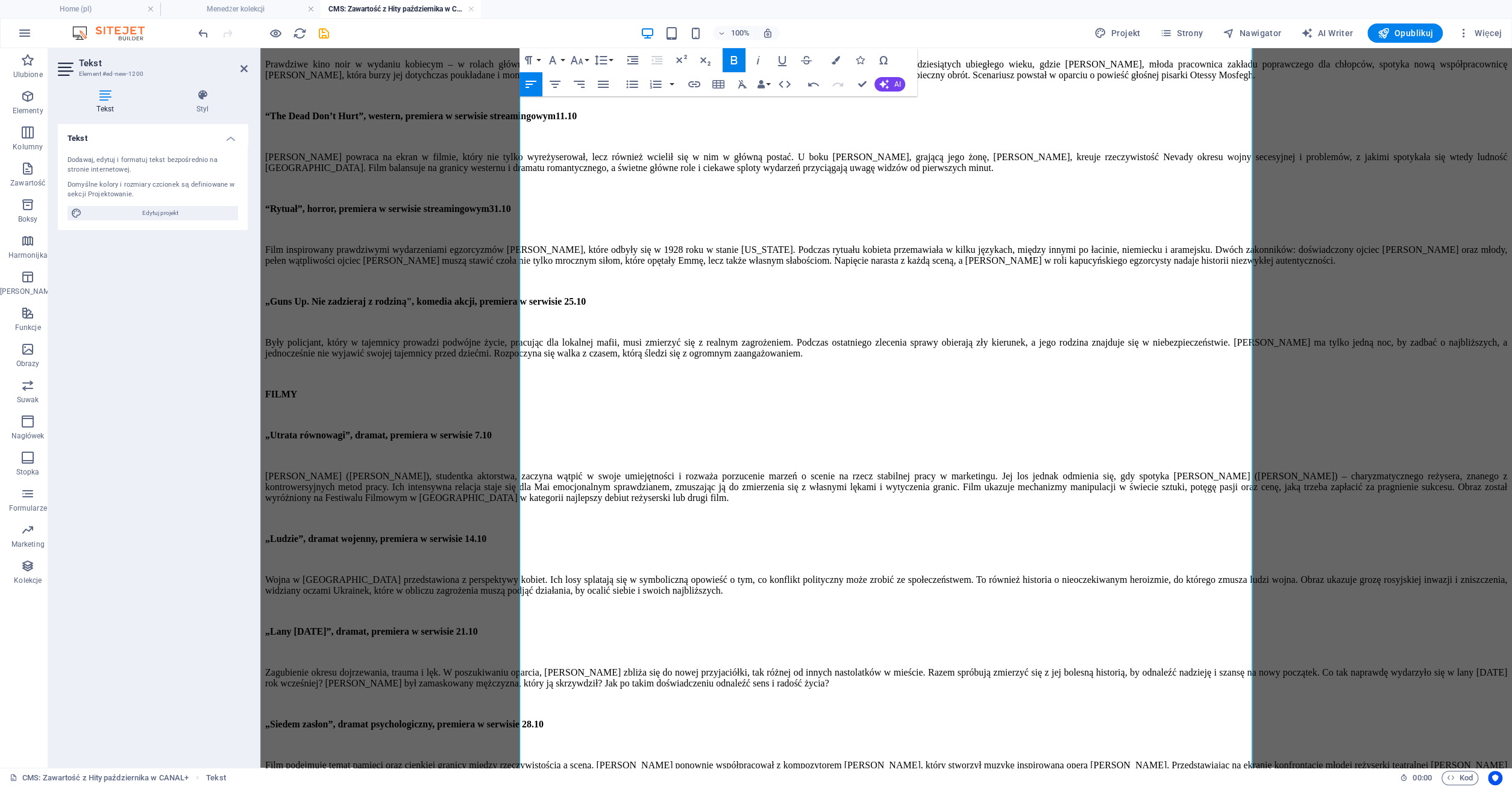
click at [586, 306] on strong "„Guns Up. Nie zadzieraj z rodziną", komedia akcji, premiera w serwisie 25.10" at bounding box center [425, 301] width 321 height 11
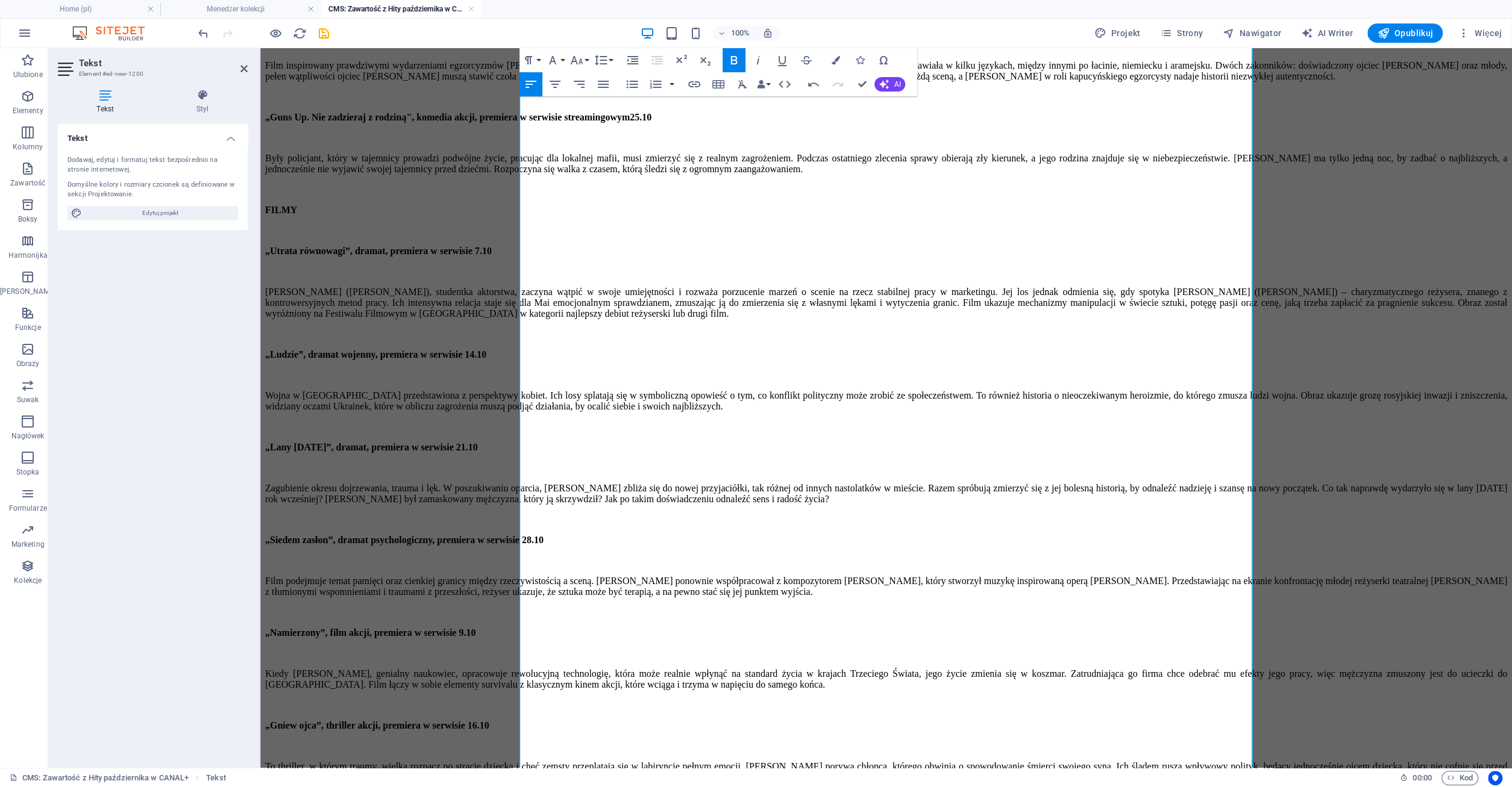
scroll to position [662, 0]
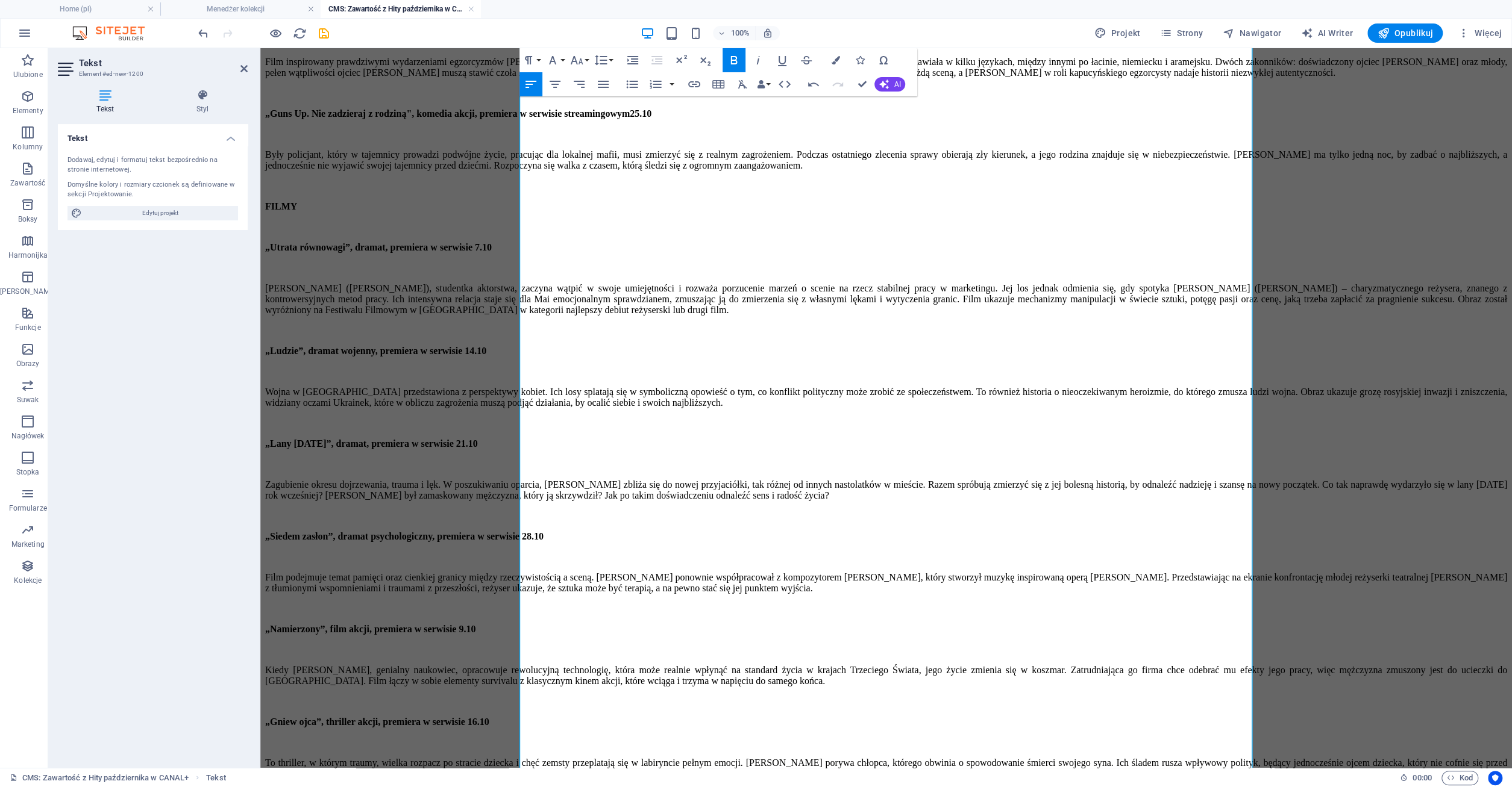
click at [491, 253] on strong "„Utrata równowagi”, dramat, premiera w serwisie 7.10" at bounding box center [378, 247] width 226 height 11
drag, startPoint x: 752, startPoint y: 389, endPoint x: 758, endPoint y: 390, distance: 6.1
click at [486, 356] on strong "„Ludzie”, dramat wojenny, premiera w serwisie 14.10" at bounding box center [376, 351] width 221 height 11
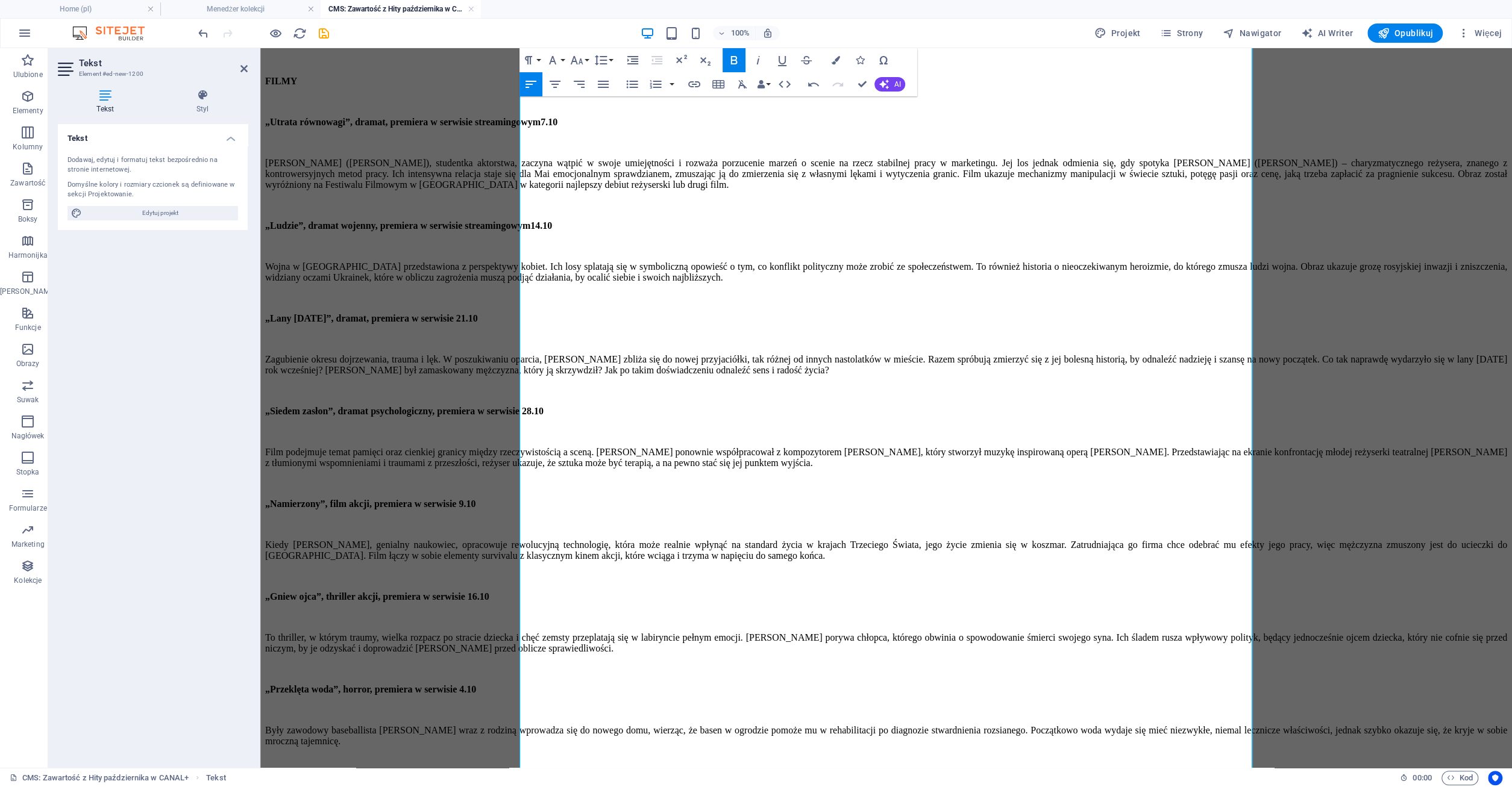
scroll to position [913, 0]
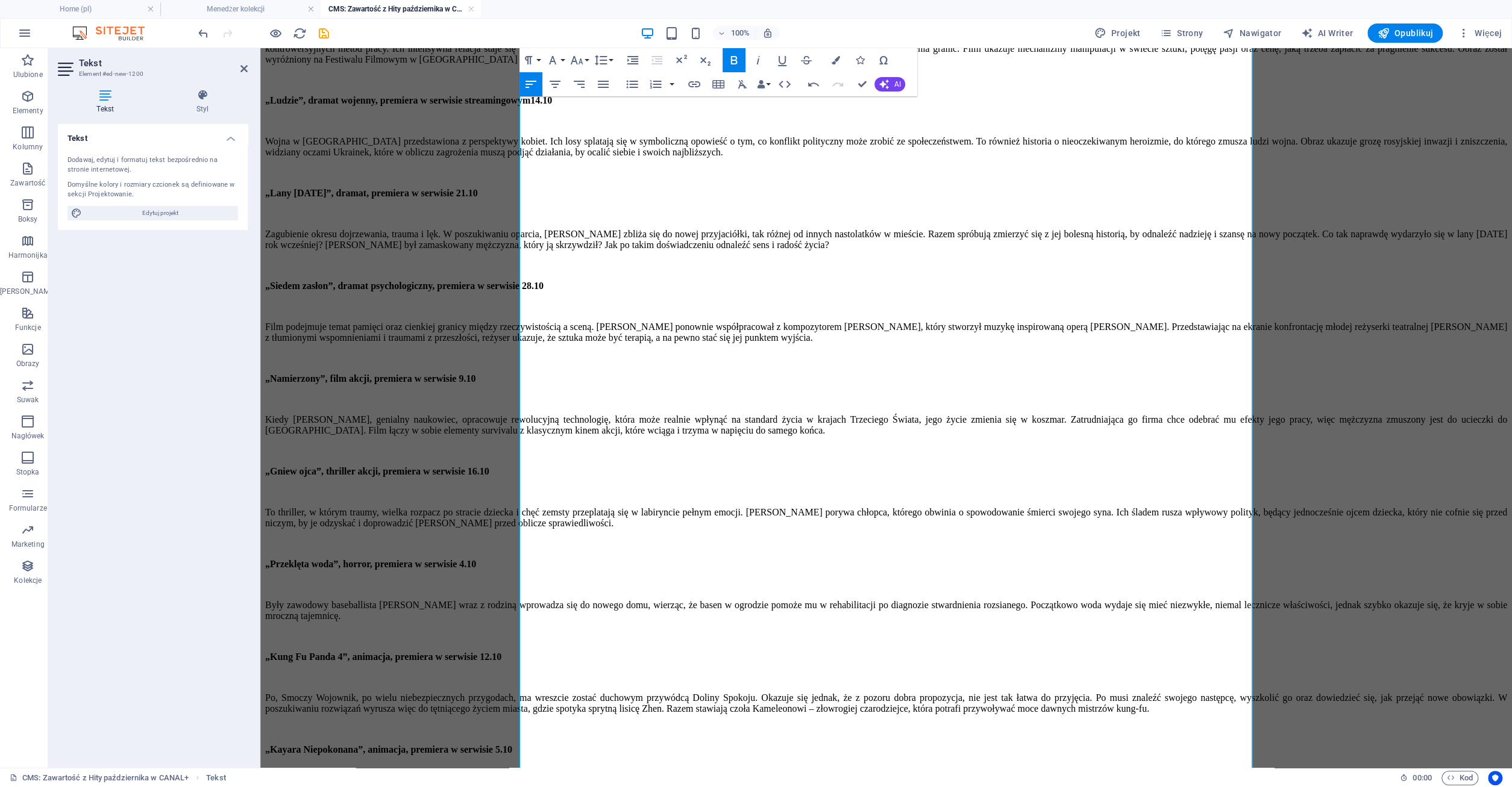
click at [478, 198] on strong "„Lany [DATE]”, dramat, premiera w serwisie 21.10" at bounding box center [371, 193] width 213 height 11
click at [543, 291] on strong "„Siedem zasłon”, dramat psychologiczny, premiera w serwisie 28.10" at bounding box center [404, 286] width 278 height 11
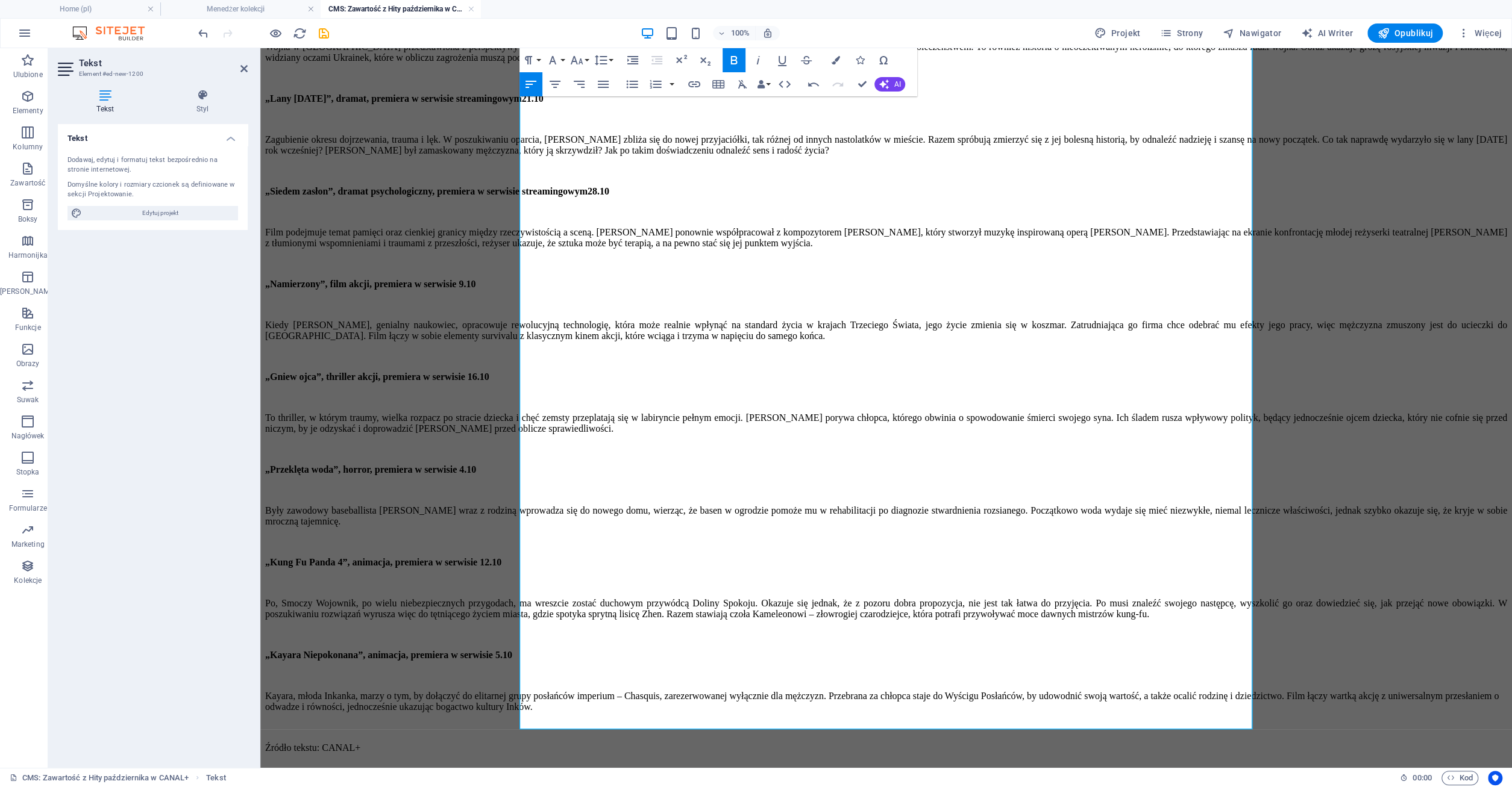
click at [475, 279] on strong "„Namierzony”, film akcji, premiera w serwisie 9.10" at bounding box center [370, 284] width 210 height 11
click at [490, 372] on strong "„Gniew ojca”, thriller akcji, premiera w serwisie 16.10" at bounding box center [377, 377] width 224 height 11
click at [476, 465] on strong "„Przeklęta woda”, horror, premiera w serwisie 4.10" at bounding box center [370, 470] width 211 height 11
click at [501, 557] on strong "„Kung Fu Panda 4”, animacja, premiera w serwisie 12.10" at bounding box center [383, 563] width 236 height 11
click at [513, 650] on strong "„Kayara Niepokonana”, animacja, premiera w serwisie 5.10" at bounding box center [389, 655] width 247 height 11
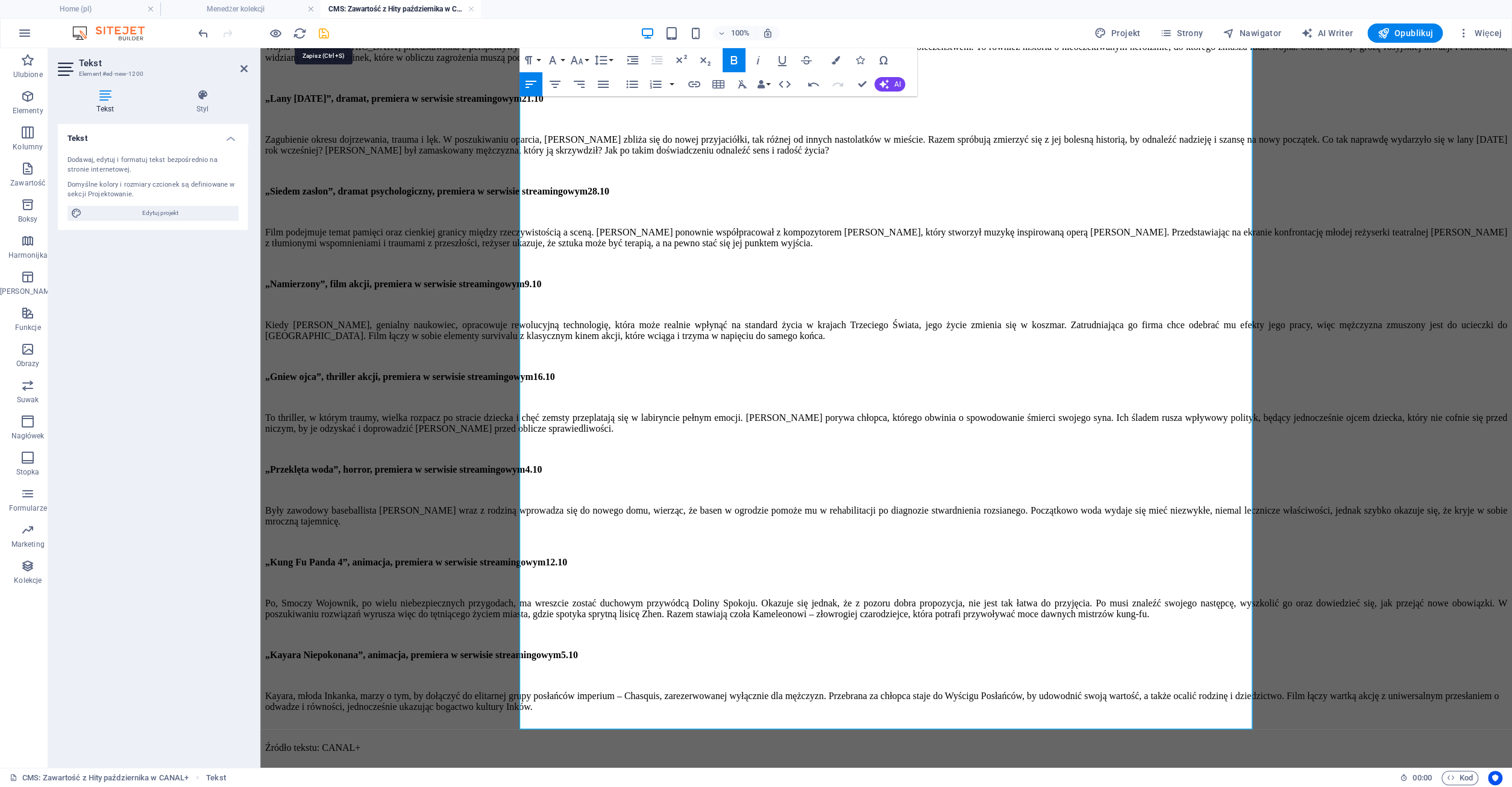
click at [323, 35] on icon "save" at bounding box center [324, 34] width 14 height 14
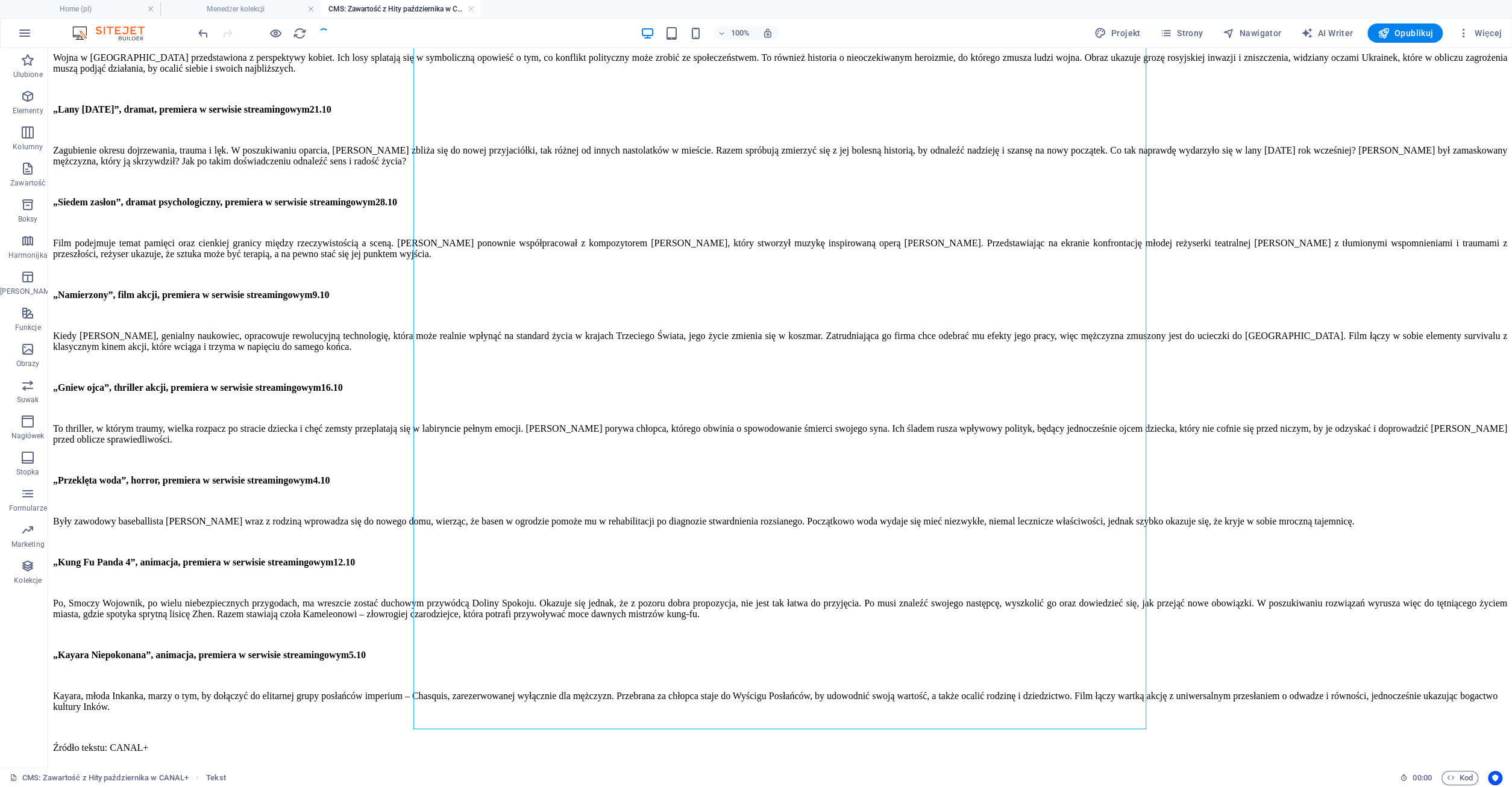
scroll to position [990, 0]
click at [468, 8] on link at bounding box center [471, 9] width 7 height 11
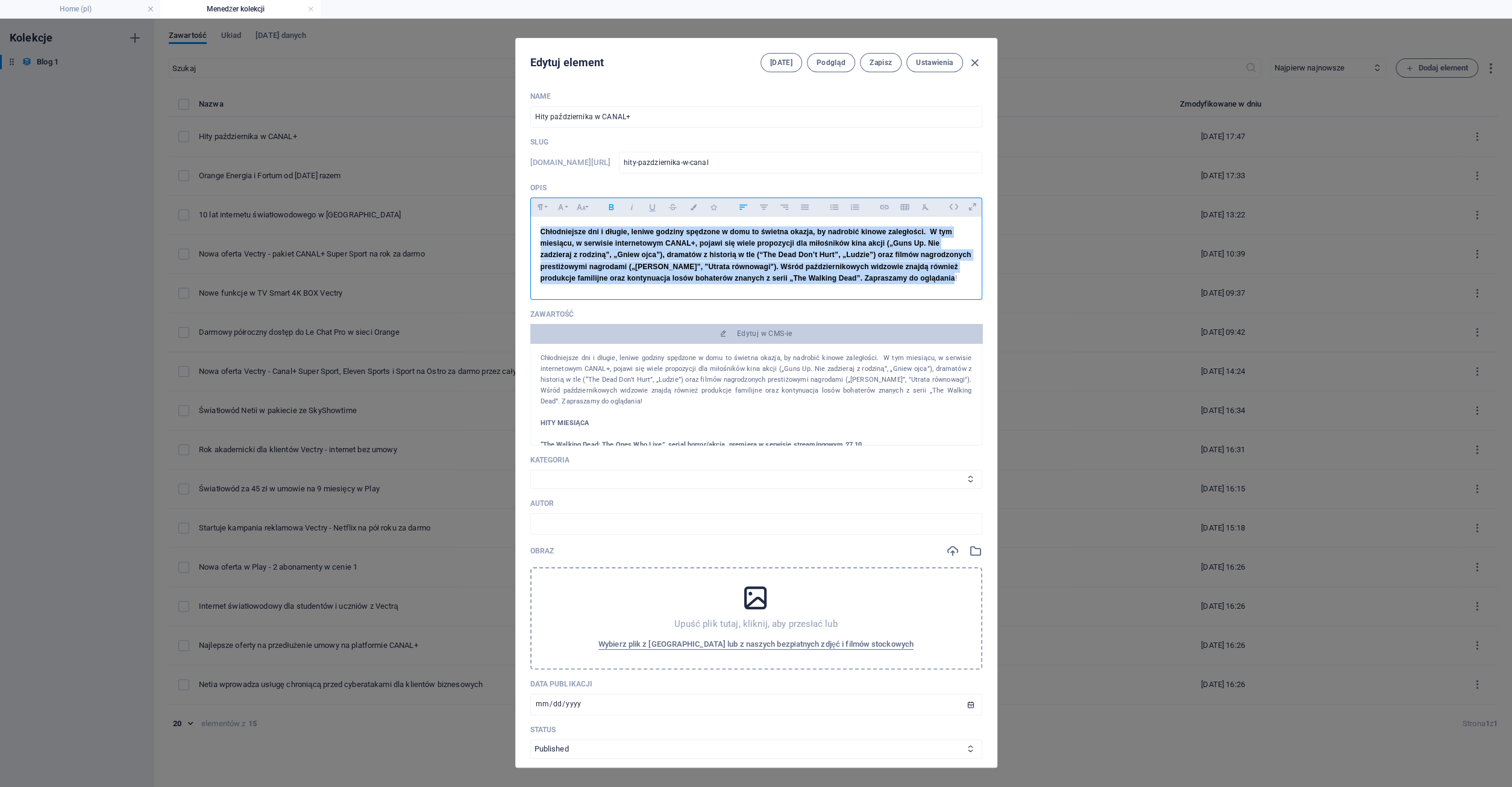
drag, startPoint x: 539, startPoint y: 231, endPoint x: 967, endPoint y: 279, distance: 430.7
click at [967, 279] on div "Chłodniejsze dni i długie, leniwe godziny spędzone w domu to świetna okazja, by…" at bounding box center [756, 254] width 451 height 77
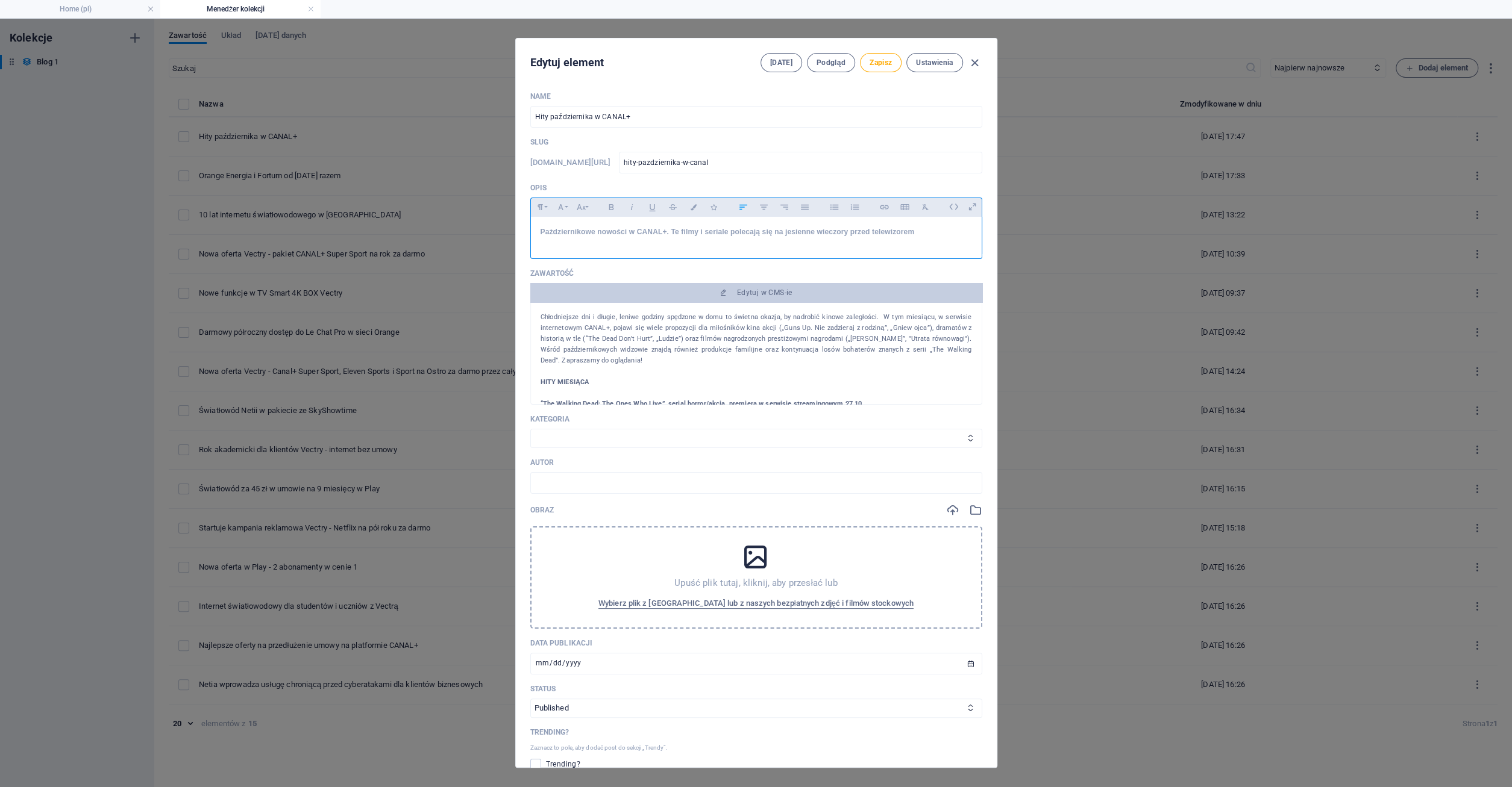
click at [629, 233] on h1 "Październikowe nowości w CANAL+. Te filmy i seriale polecają się na jesienne wi…" at bounding box center [756, 231] width 431 height 11
drag, startPoint x: 724, startPoint y: 241, endPoint x: 767, endPoint y: 247, distance: 43.4
click at [724, 238] on h1 "Październikowe nowości w CANAL+. Te filmy i seriale polecają się na jesienne wi…" at bounding box center [756, 231] width 431 height 11
drag, startPoint x: 542, startPoint y: 236, endPoint x: 905, endPoint y: 261, distance: 363.9
click at [905, 238] on h1 "Październikowe nowości w CANAL+. Te filmy i seriale polecają się na jesienne wi…" at bounding box center [756, 231] width 431 height 11
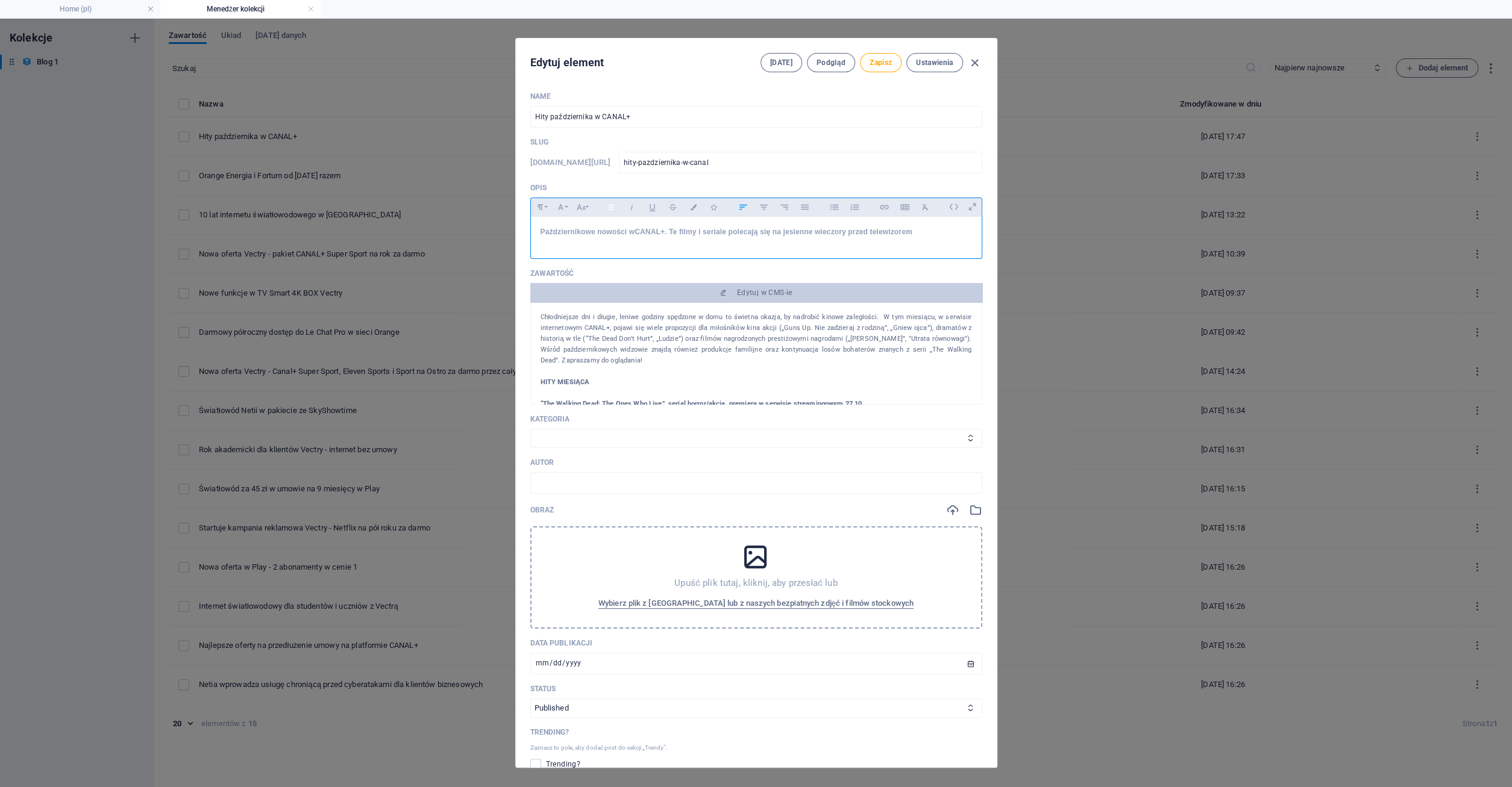
click at [608, 209] on icon "button" at bounding box center [612, 207] width 11 height 14
click at [544, 235] on strong "Październikowe nowości w CANAL+. Te filmy i seriale polecają się na jesienne wi…" at bounding box center [728, 232] width 376 height 9
click at [725, 236] on strong "Październikowe nowości w CANAL+. Te filmy i seriale polecają się na jesienne wi…" at bounding box center [728, 232] width 376 height 9
click at [734, 236] on strong "Październikowe nowości w CANAL+. Te filmy i seriale polecają się na jesienne wi…" at bounding box center [728, 232] width 376 height 9
click at [728, 236] on strong "Październikowe nowości w CANAL+. Te filmy i seriale polecają się na jesienne wi…" at bounding box center [728, 232] width 376 height 9
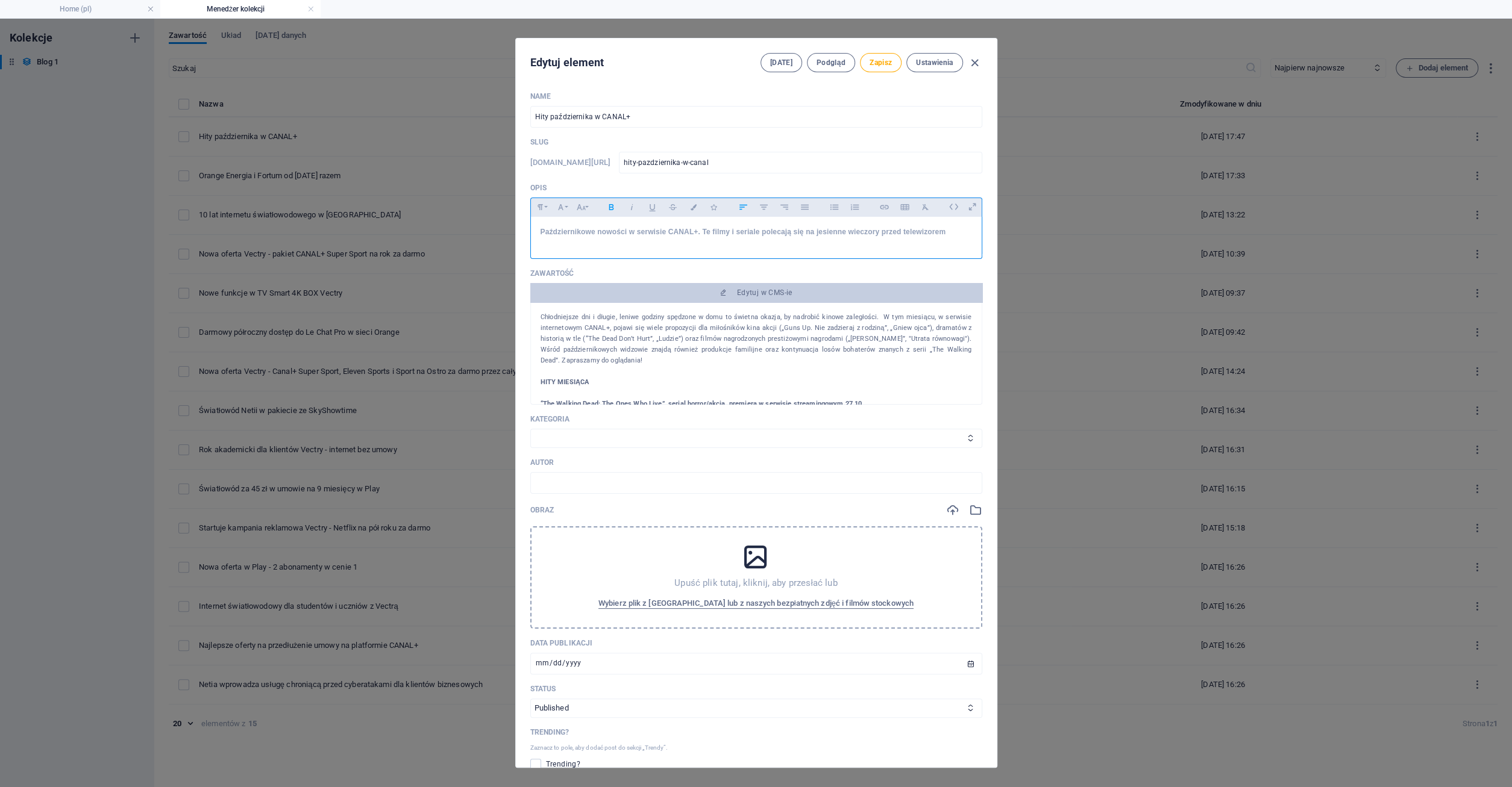
click at [660, 236] on strong "Październikowe nowości w serwisie CANAL+. Te filmy i seriale polecają się na je…" at bounding box center [743, 232] width 406 height 9
drag, startPoint x: 787, startPoint y: 236, endPoint x: 806, endPoint y: 238, distance: 19.1
click at [787, 236] on strong "Październikowe nowości w serwisie CANAL+. Te filmy i seriale polecają się na je…" at bounding box center [743, 232] width 406 height 9
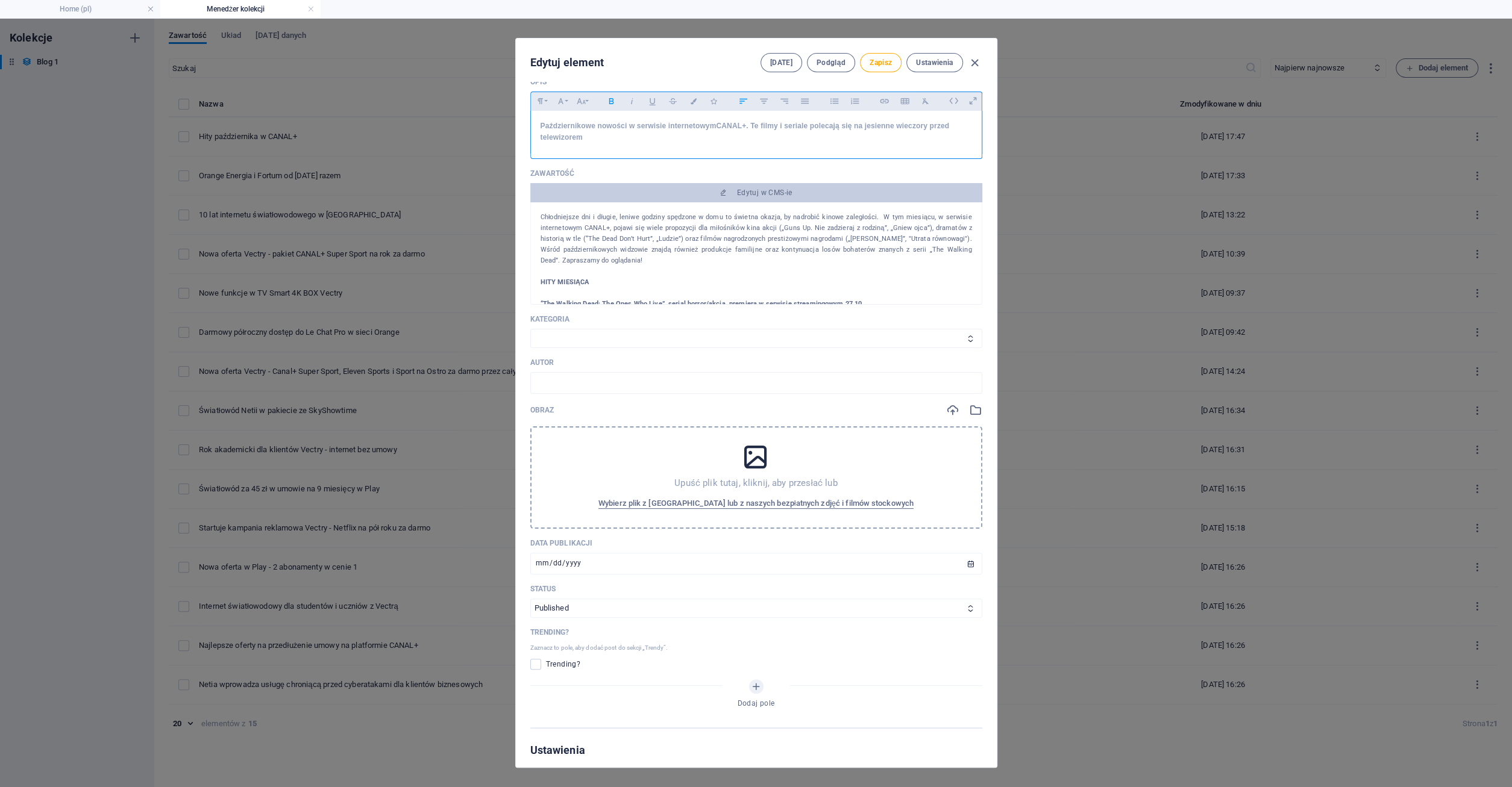
scroll to position [116, 0]
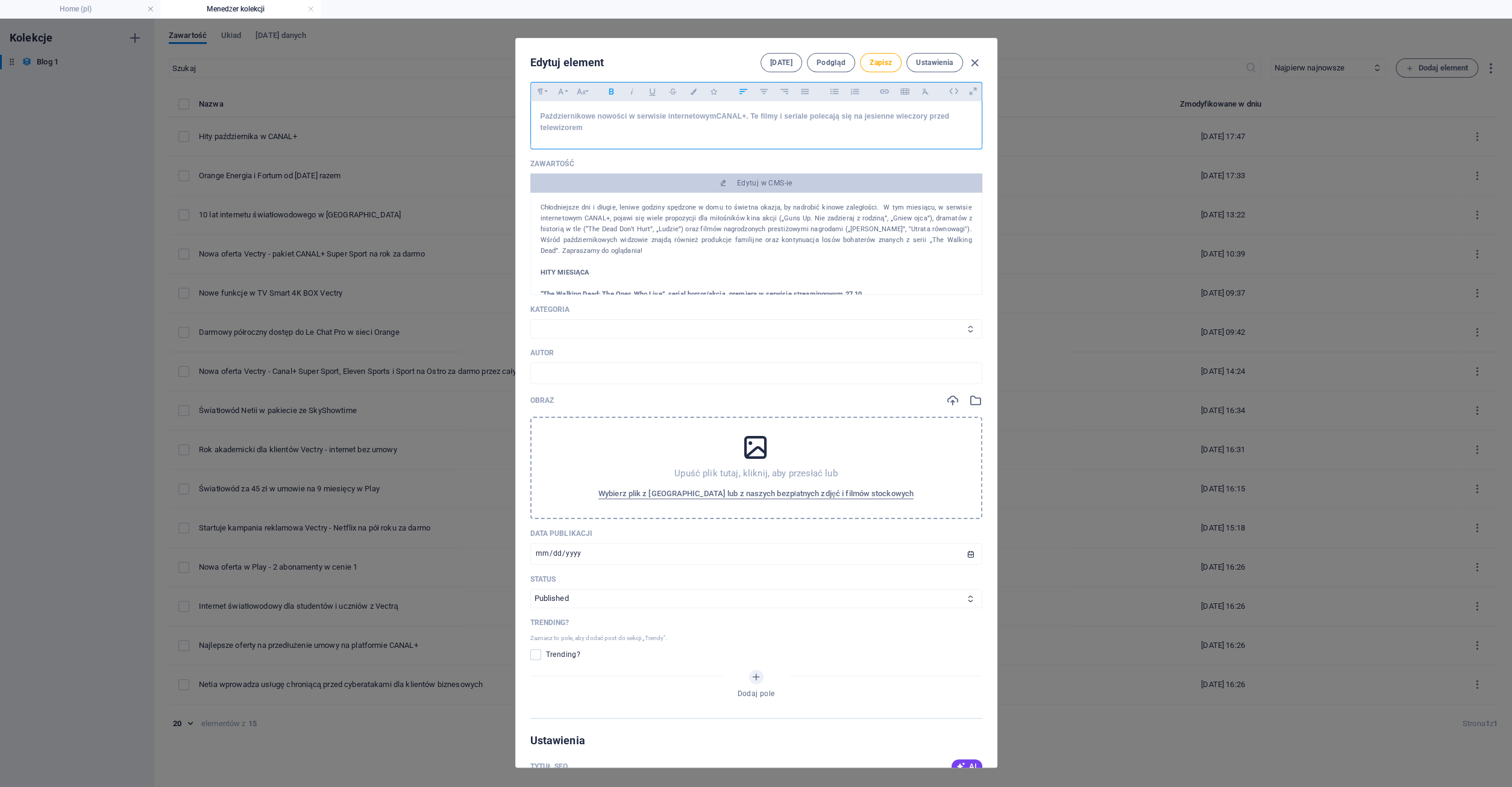
click at [530, 319] on select "Category 1 Category 2 Telewizja Canal+ Internet Komunikacja Agd Polsat Box" at bounding box center [756, 329] width 452 height 19
select select "Telewizja"
click option "Telewizja" at bounding box center [0, 0] width 0 height 0
click at [756, 463] on icon at bounding box center [756, 448] width 30 height 30
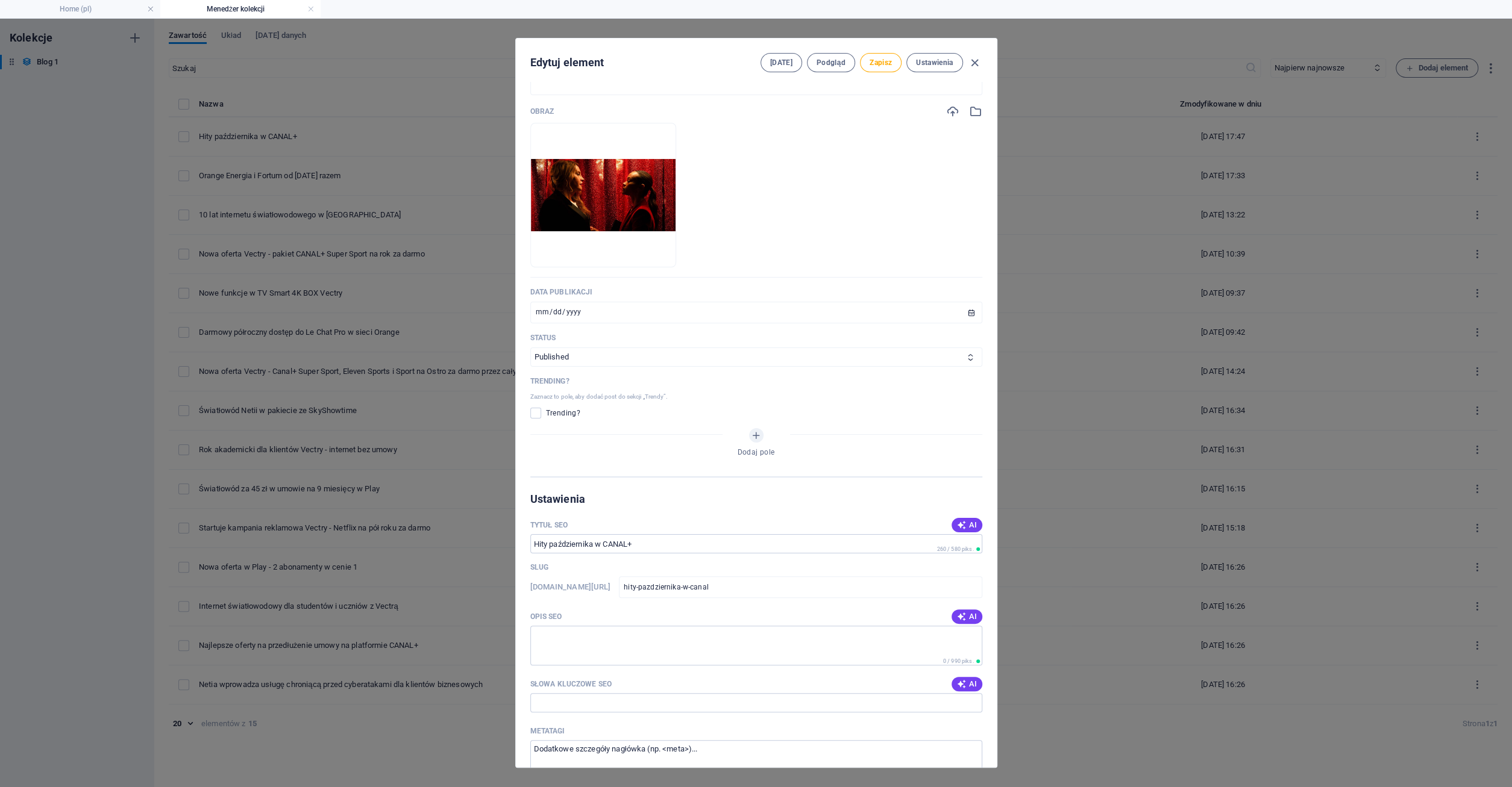
scroll to position [520, 0]
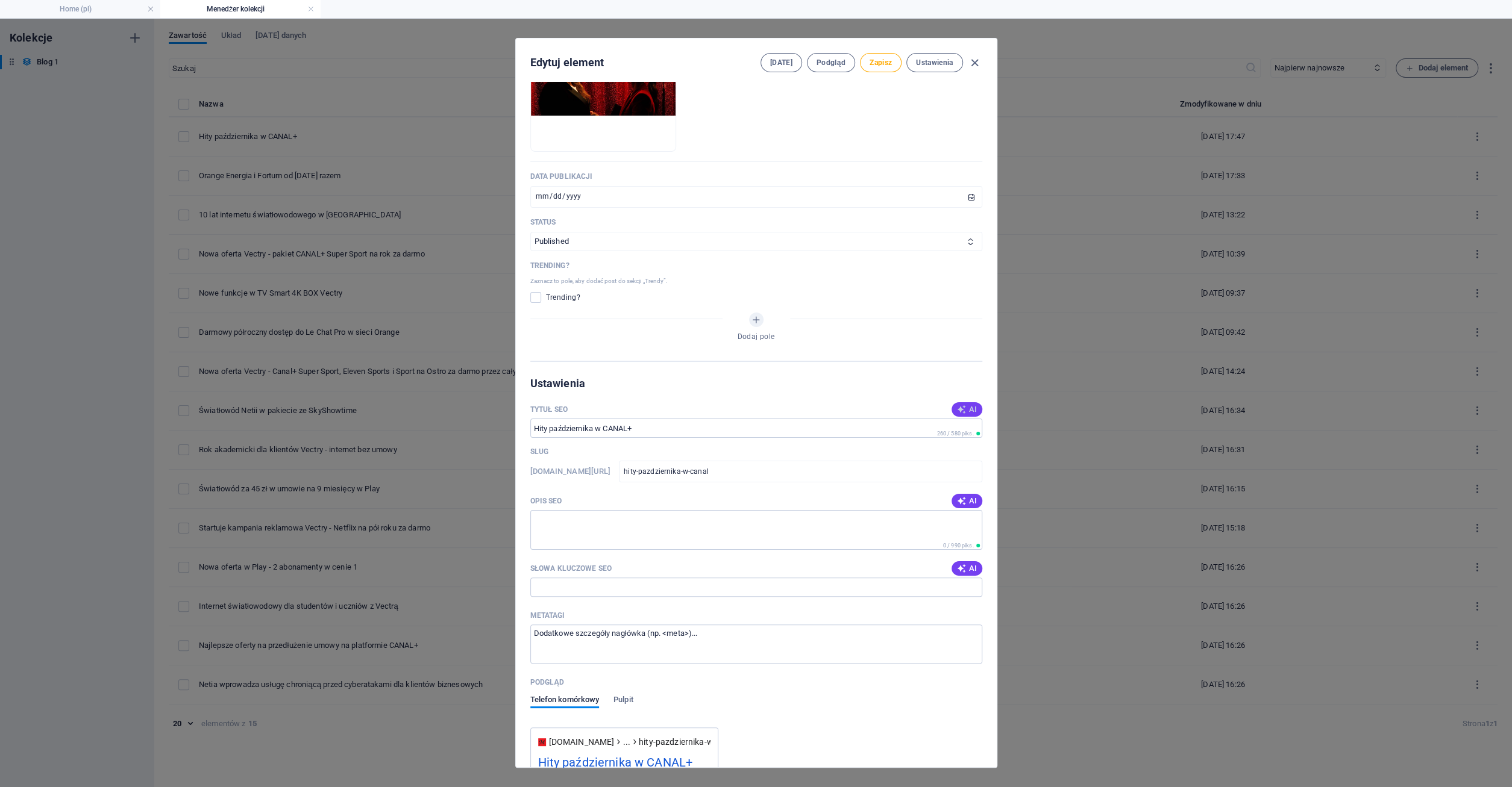
click at [967, 414] on span "AI" at bounding box center [966, 409] width 20 height 10
type input "Jesienne Hity w CANAL+"
click at [962, 506] on icon "button" at bounding box center [961, 501] width 10 height 10
type textarea "Odkryj październikowe hity na CANAL+: nowe filmy, seriale i emocjonujące Premie…"
click at [965, 573] on icon "button" at bounding box center [961, 568] width 10 height 10
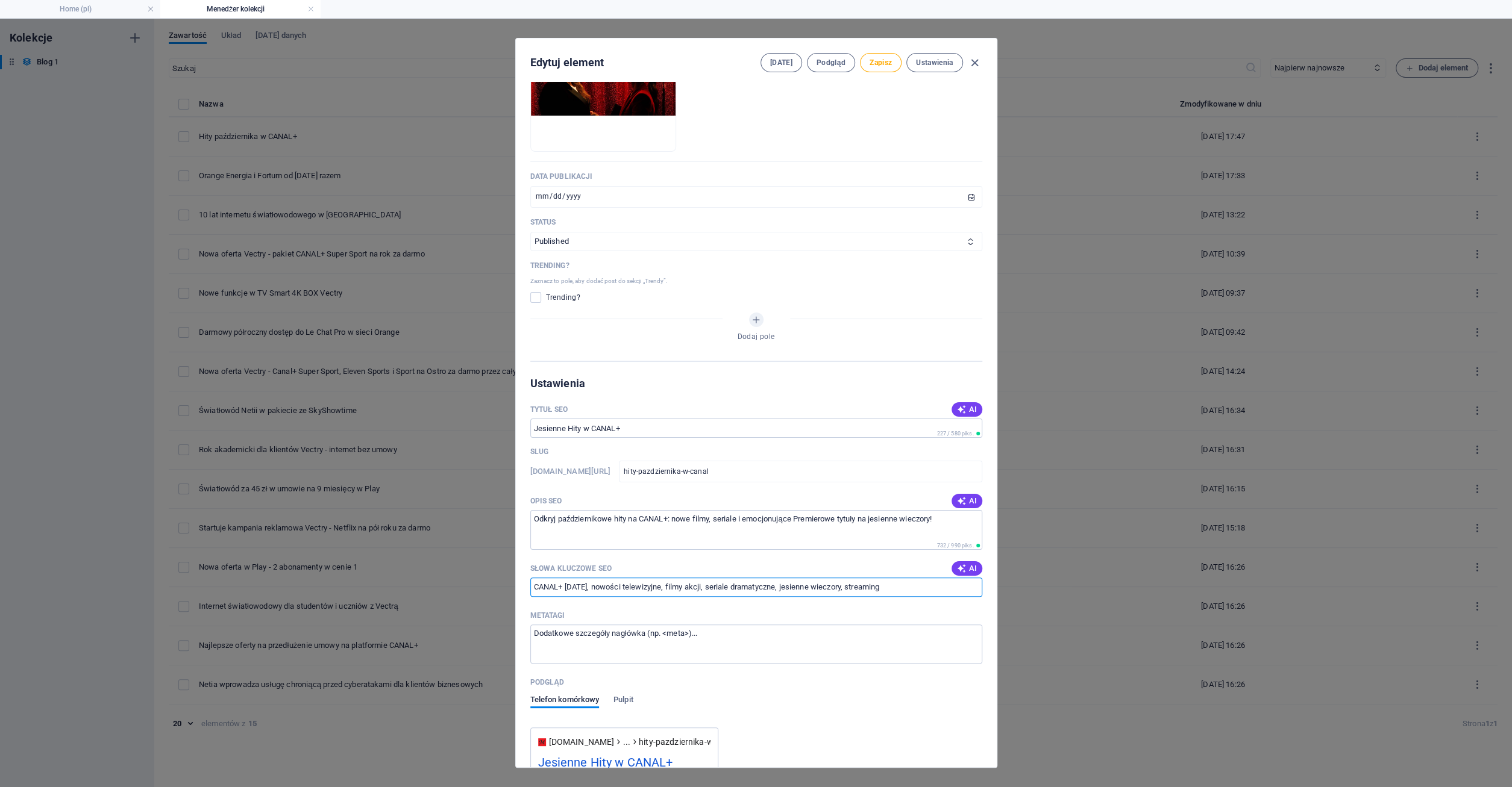
click at [624, 597] on input "CANAL+ [DATE], nowości telewizyjne, filmy akcji, seriale dramatyczne, jesienne …" at bounding box center [756, 587] width 452 height 19
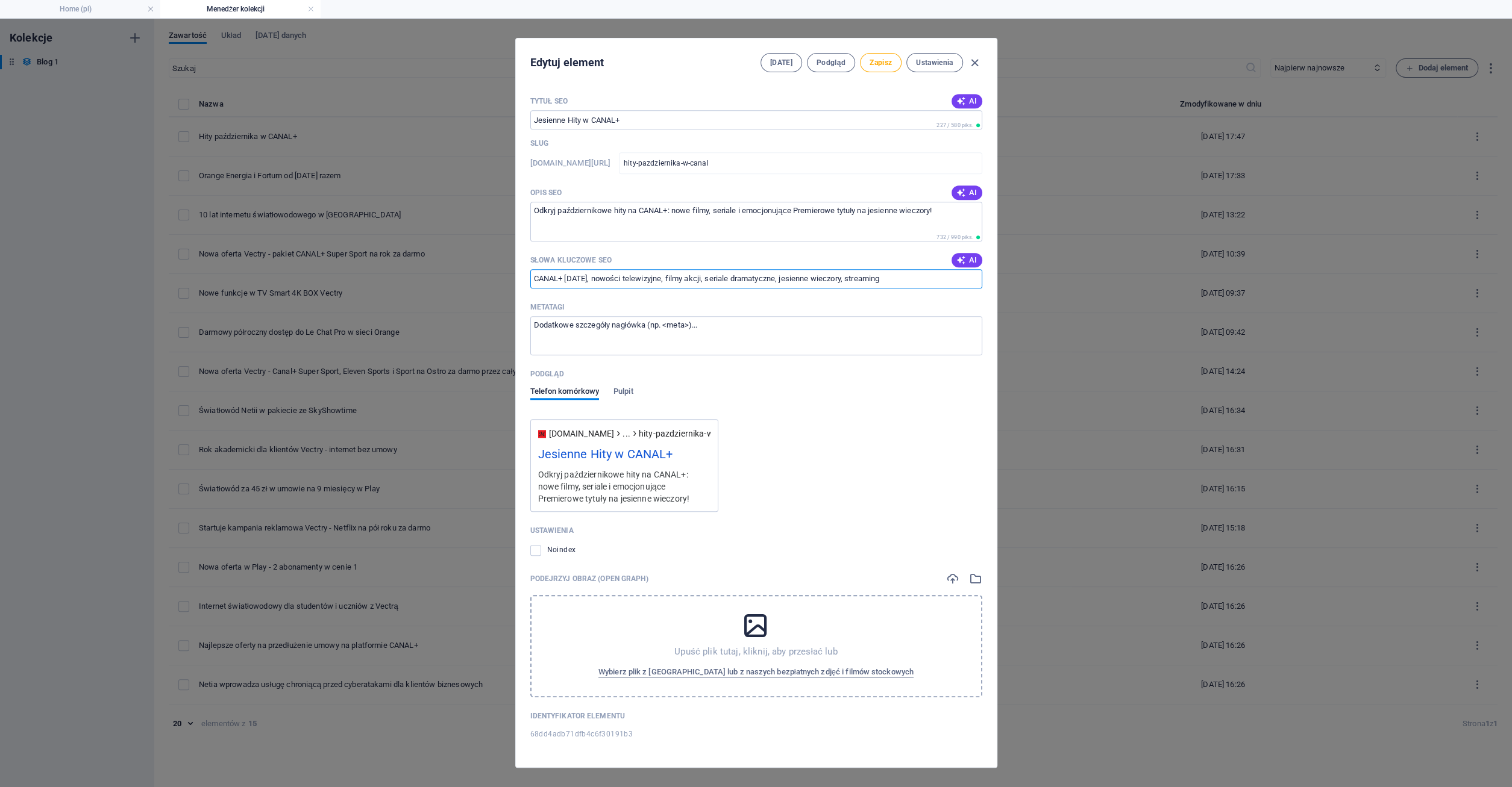
scroll to position [867, 0]
type input "CANAL+ [DATE], nowości telewizyjne, filmy akcji, seriale dramatyczne, jesienne …"
click at [753, 633] on icon at bounding box center [756, 625] width 30 height 30
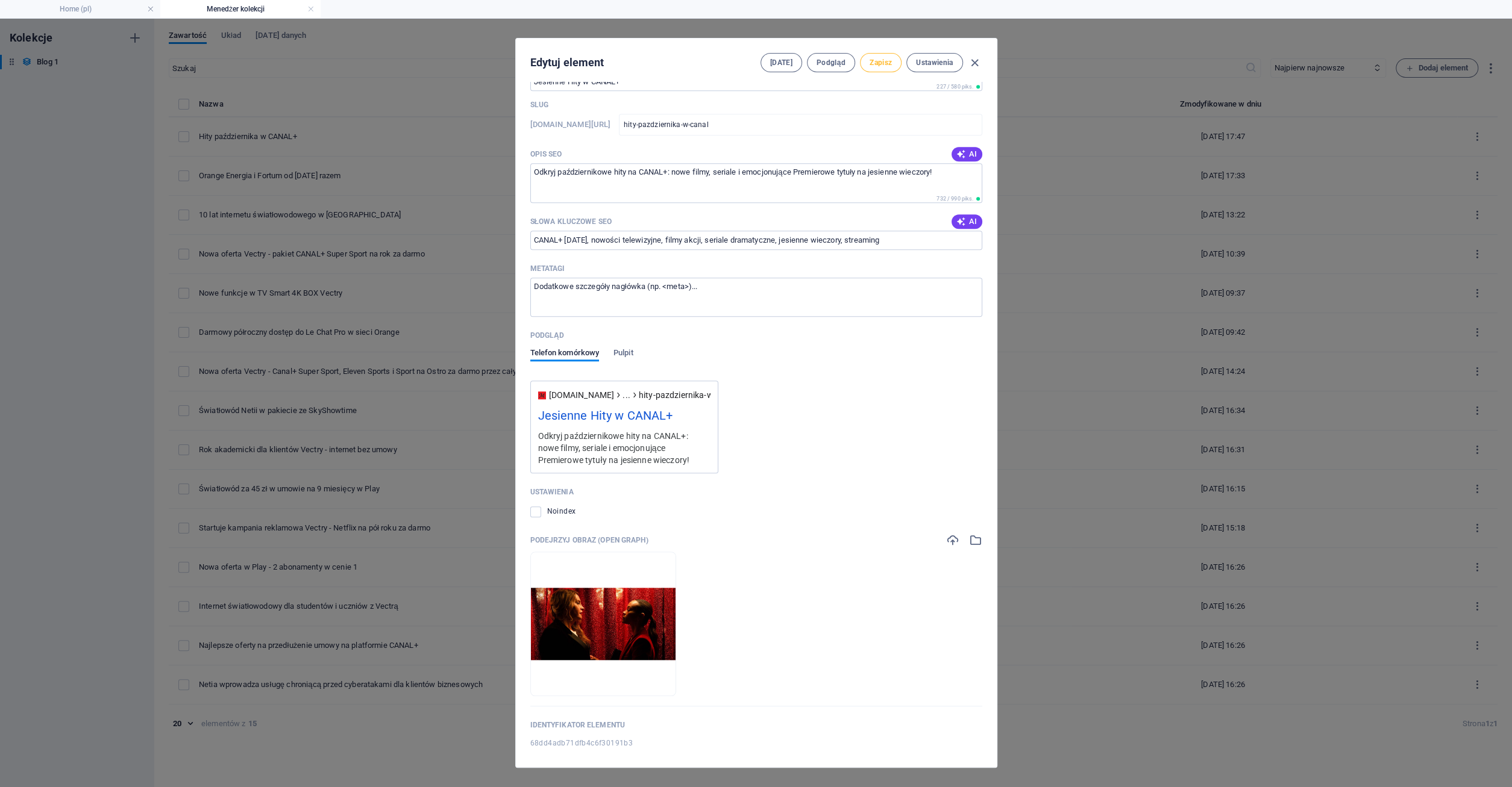
click at [874, 57] on button "Zapisz" at bounding box center [880, 63] width 42 height 19
click at [975, 65] on icon "button" at bounding box center [975, 63] width 14 height 14
type input "hity-pazdziernika-w-canal"
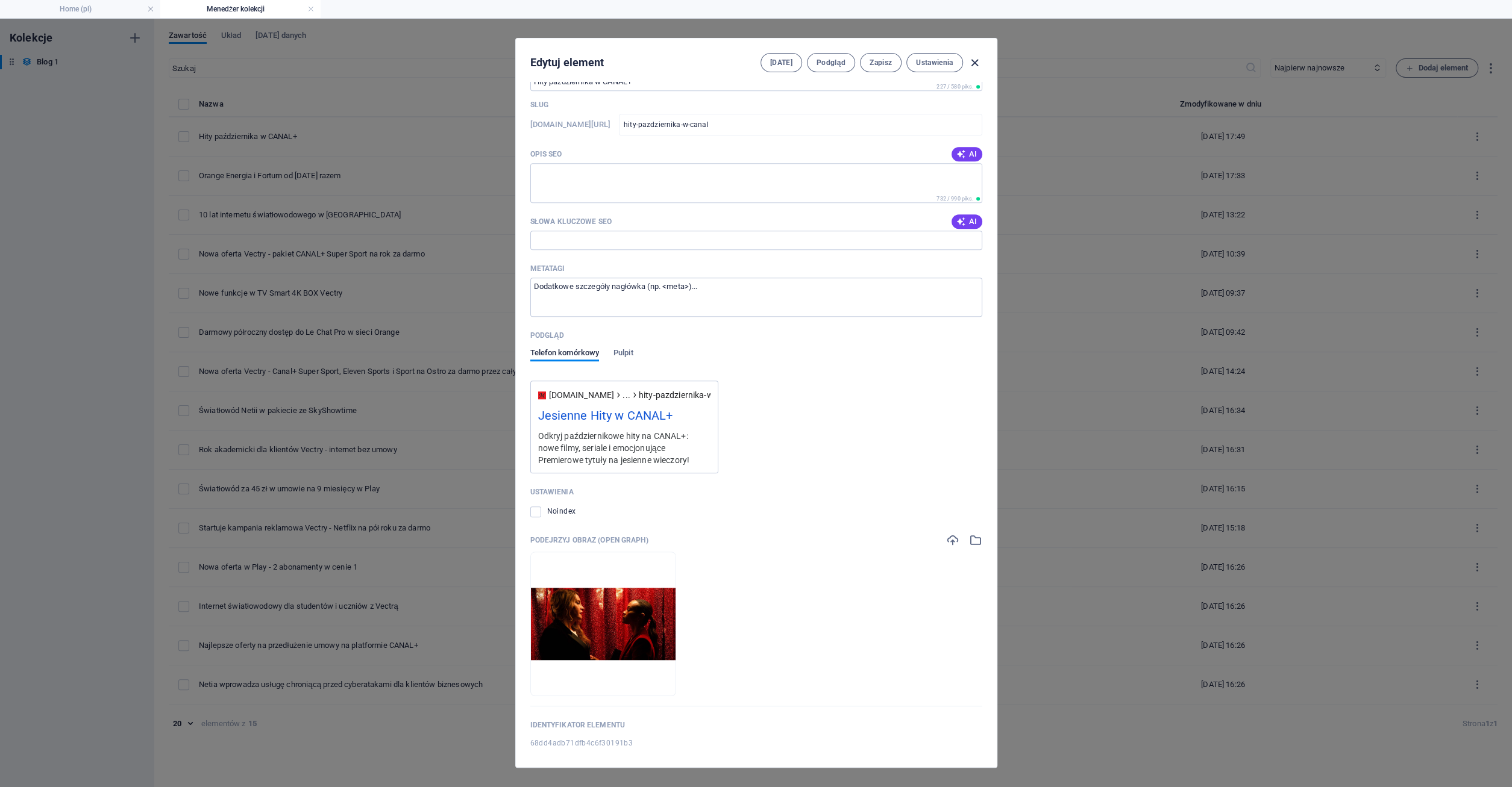
scroll to position [672, 0]
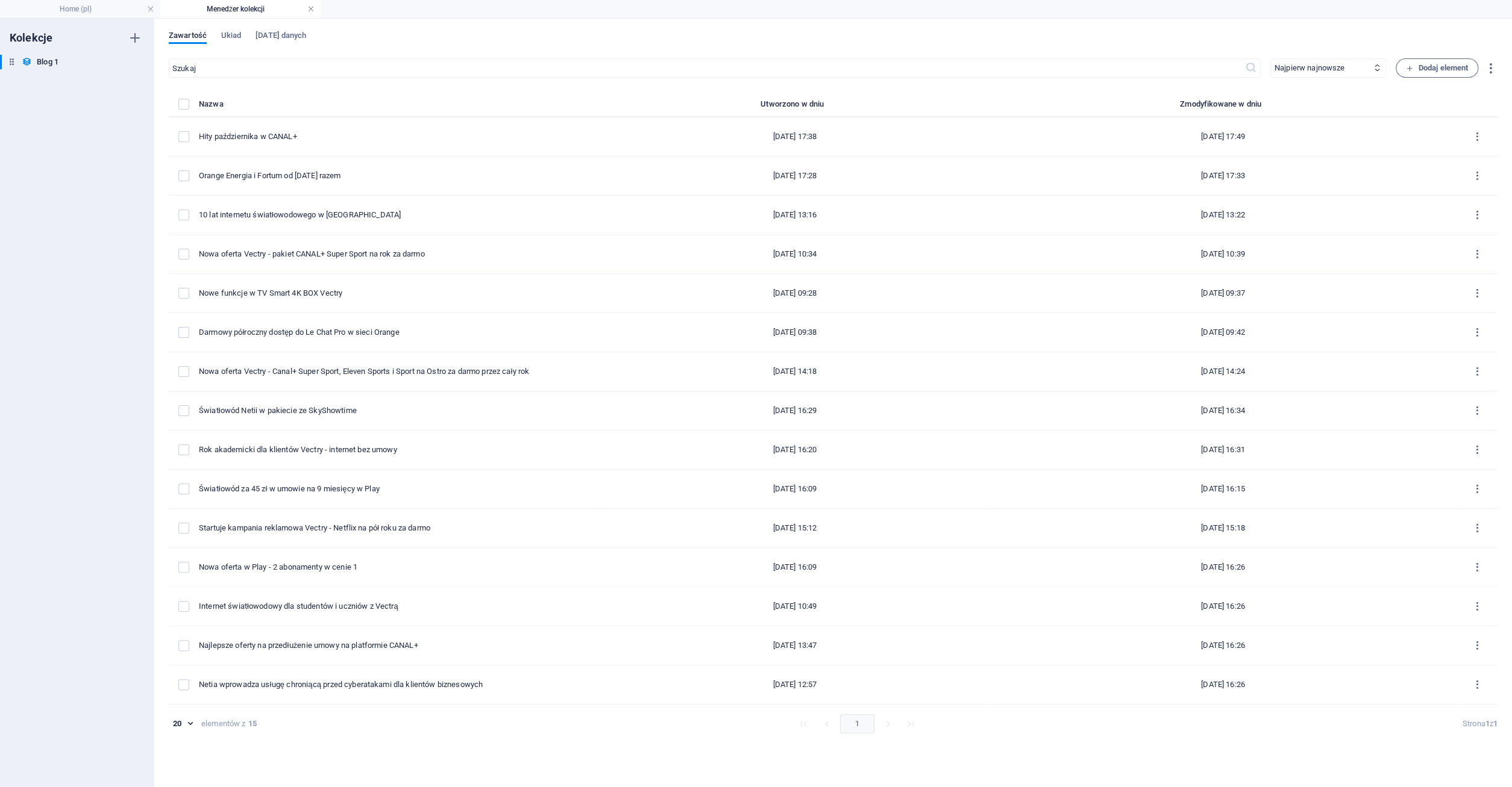
click at [311, 9] on link at bounding box center [311, 9] width 7 height 11
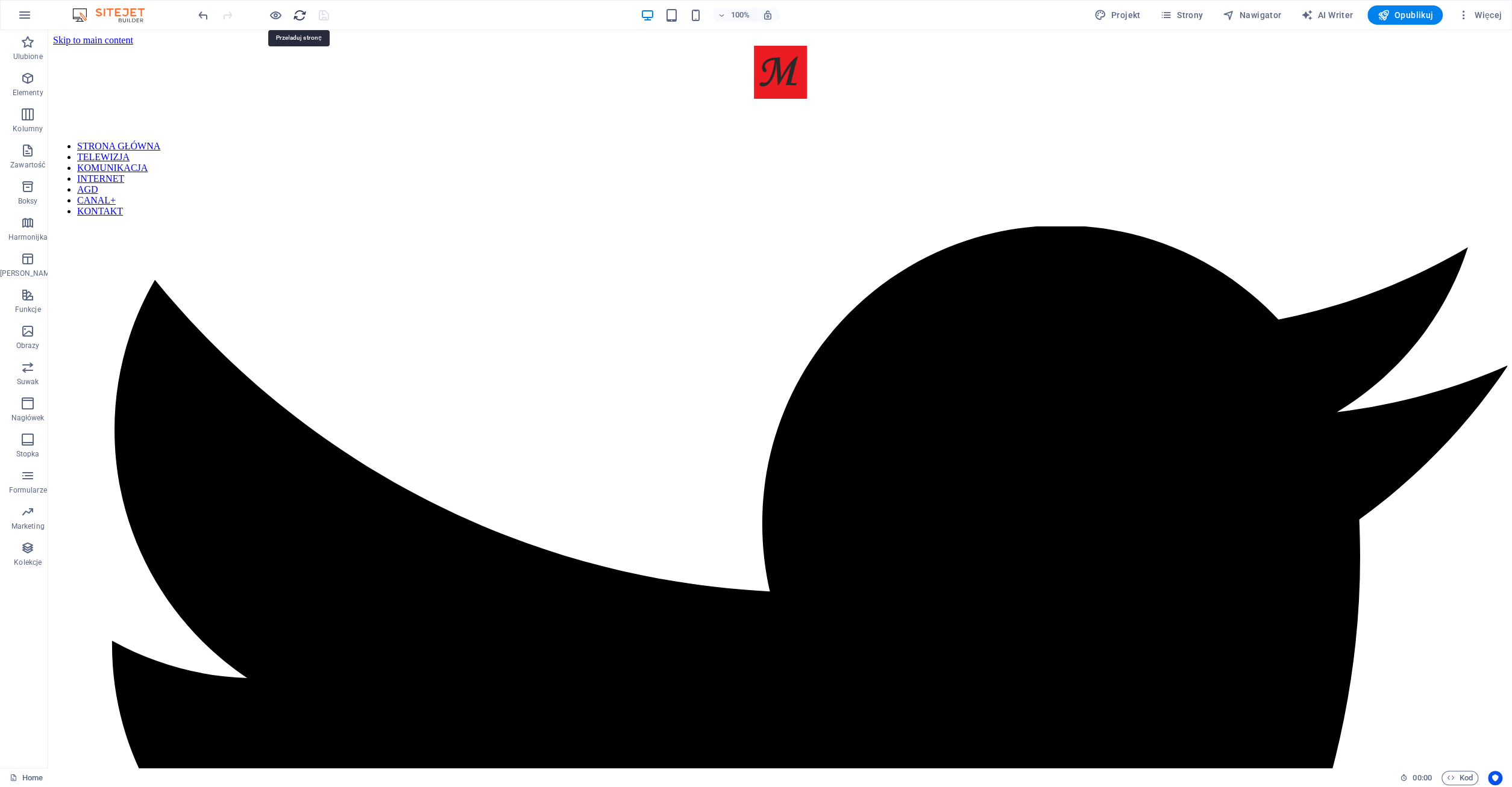
click at [300, 14] on icon "reload" at bounding box center [300, 16] width 14 height 14
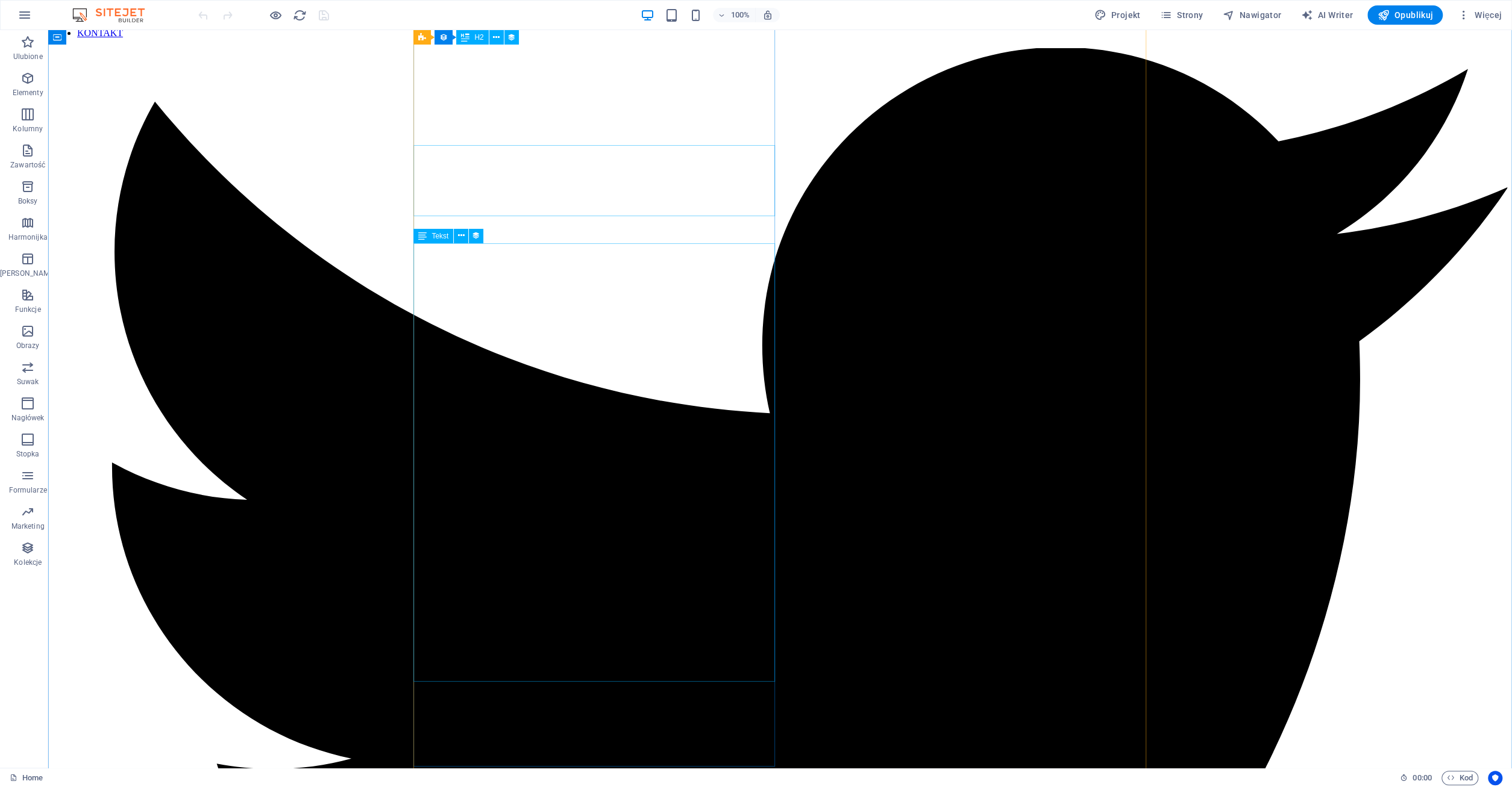
scroll to position [0, 0]
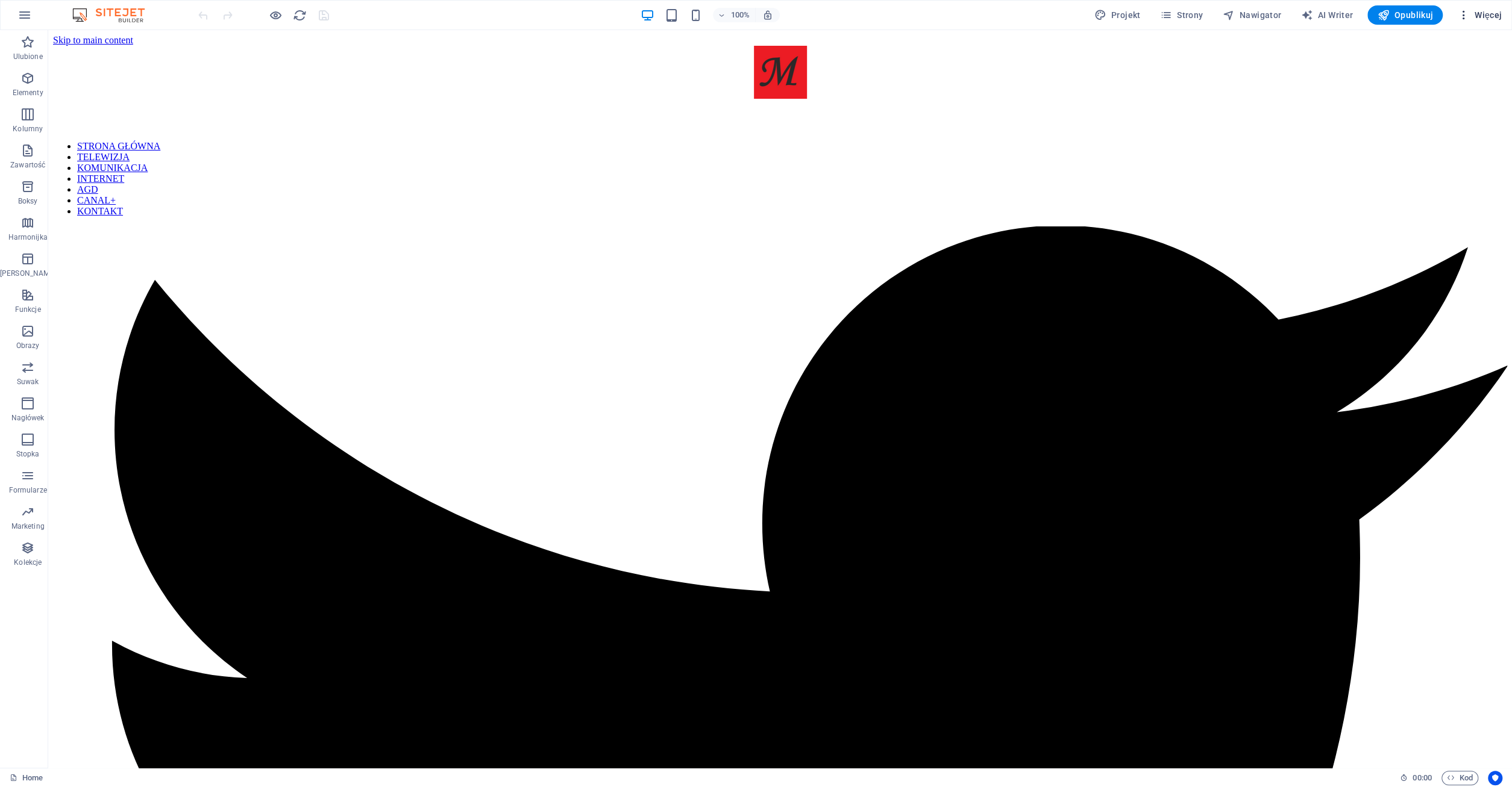
click at [1482, 16] on span "Więcej" at bounding box center [1479, 15] width 44 height 12
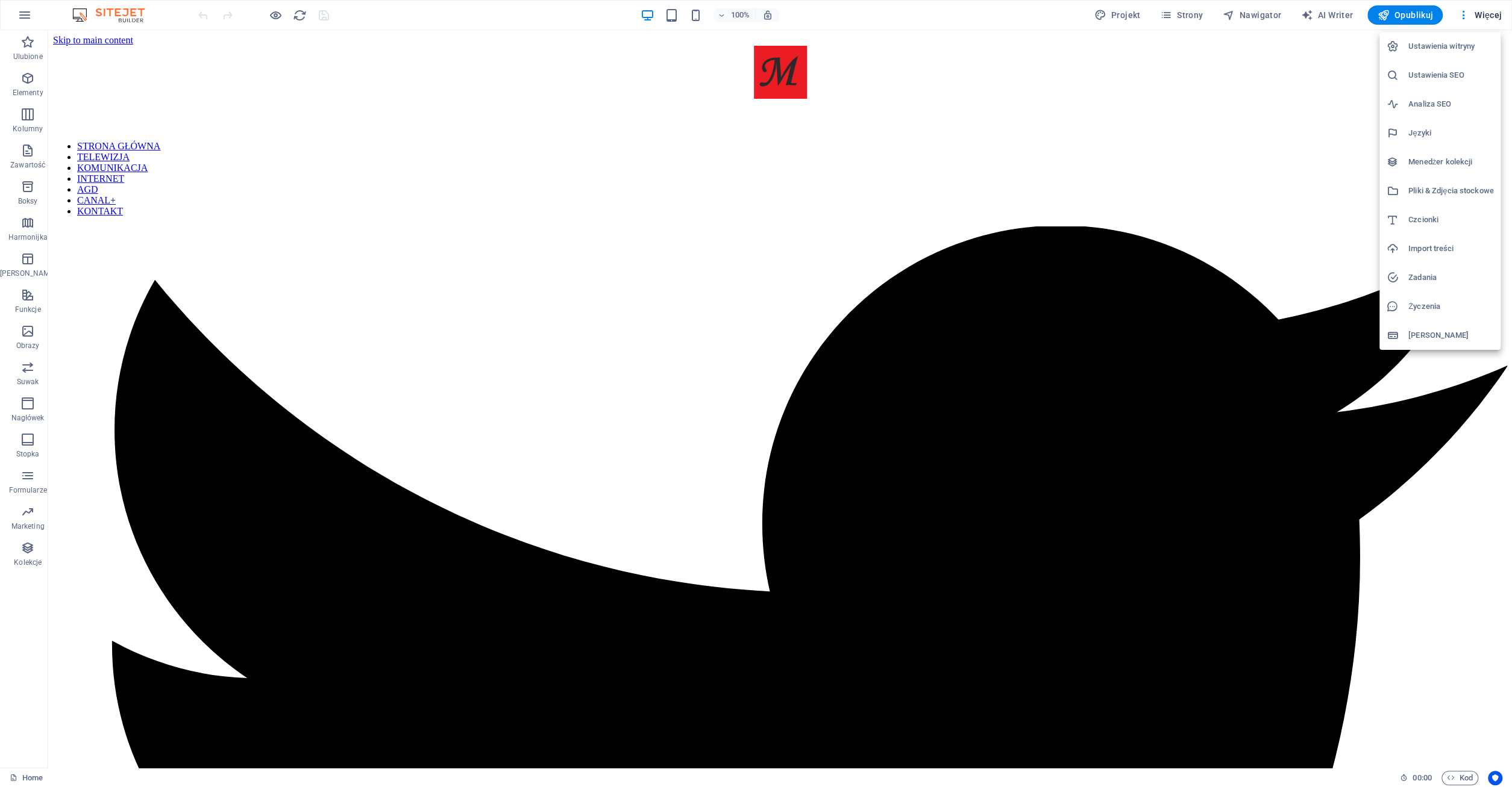
click at [1424, 167] on h6 "Menedżer kolekcji" at bounding box center [1450, 162] width 85 height 14
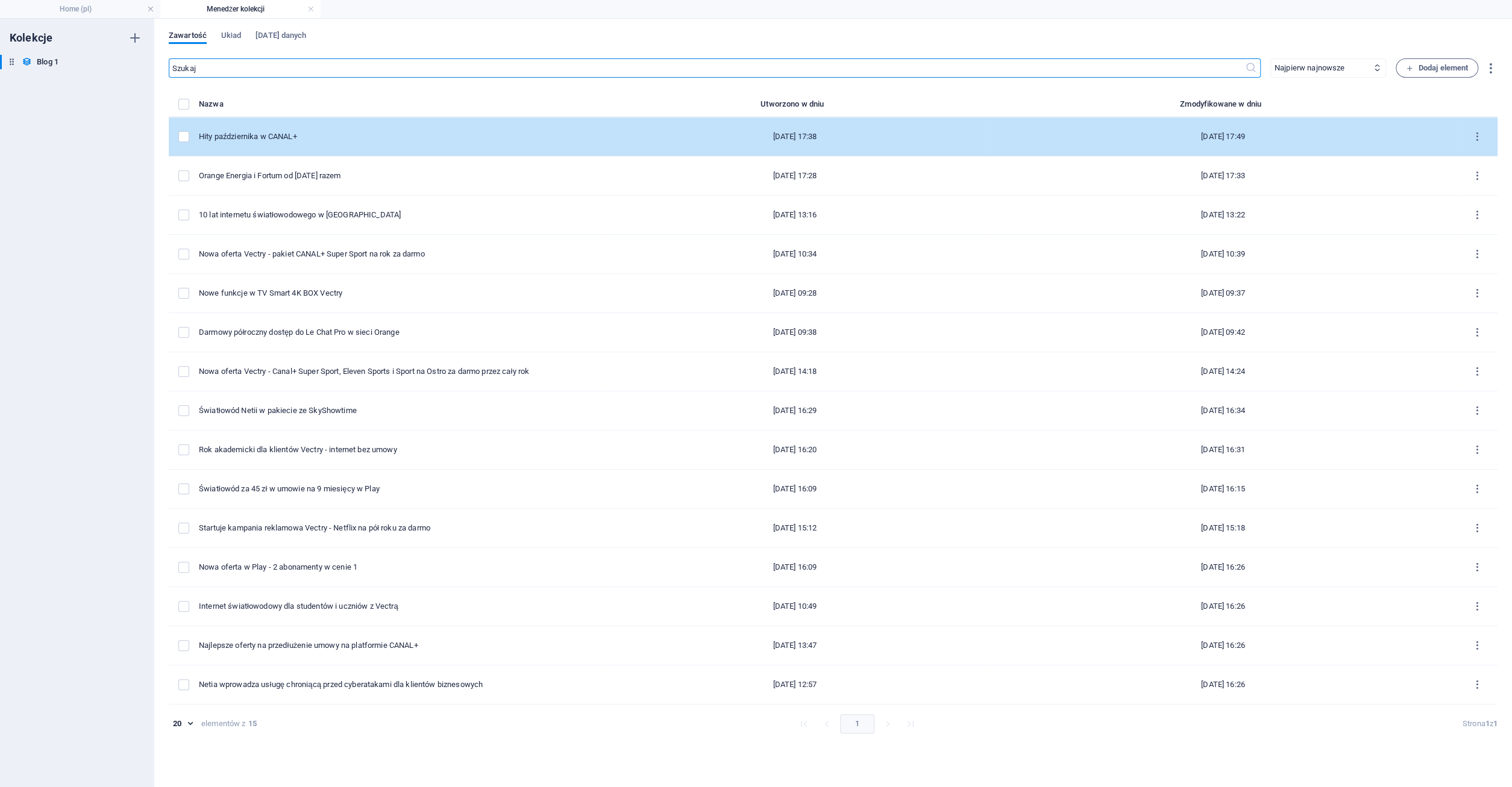
click at [254, 130] on td "Hity października w CANAL+" at bounding box center [399, 137] width 401 height 39
select select "Telewizja"
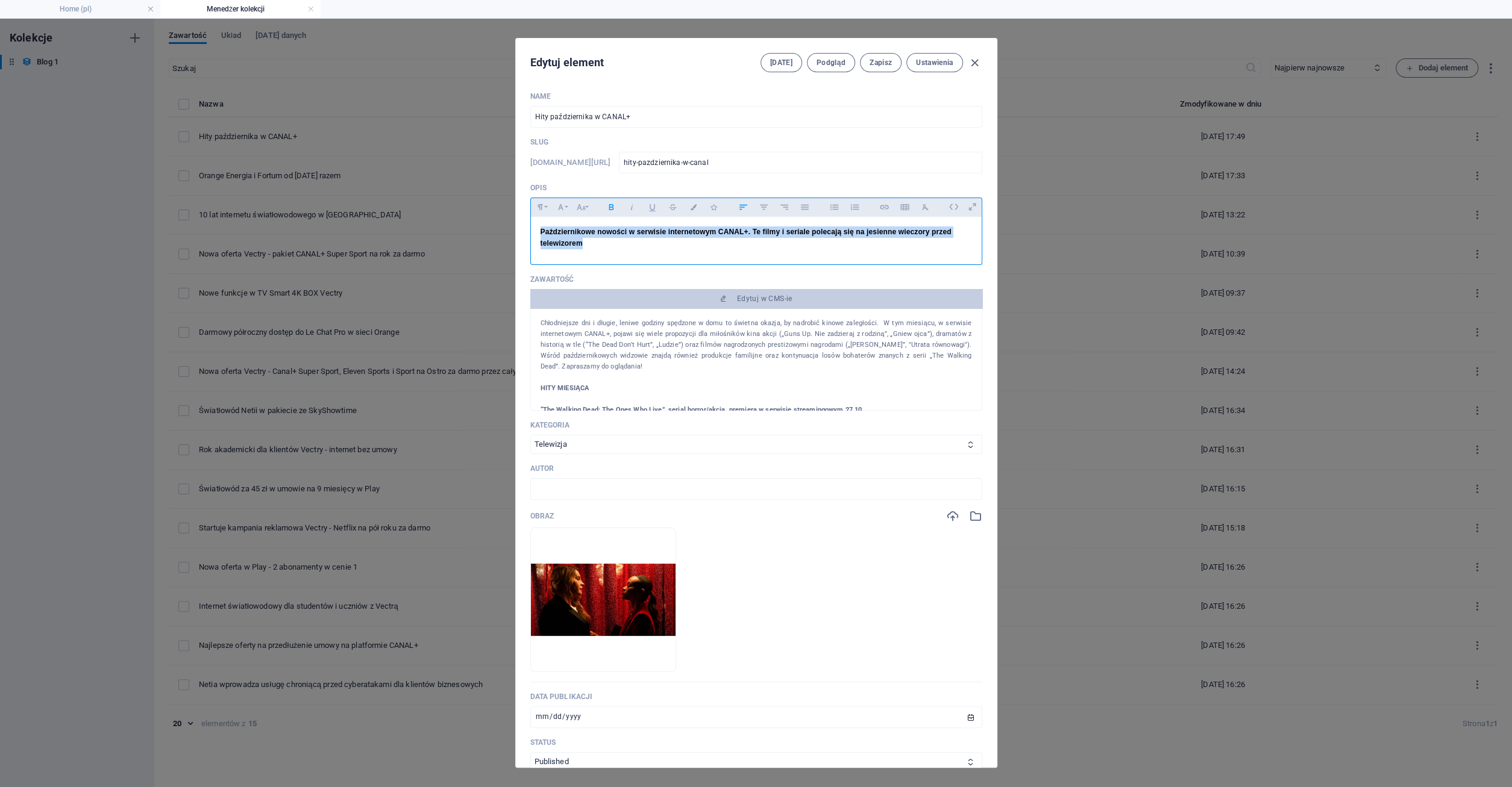
drag, startPoint x: 638, startPoint y: 285, endPoint x: 522, endPoint y: 228, distance: 129.2
click at [530, 228] on div "Październikowe nowości w serwisie internetowym CANAL+. Te filmy i seriale polec…" at bounding box center [756, 238] width 452 height 42
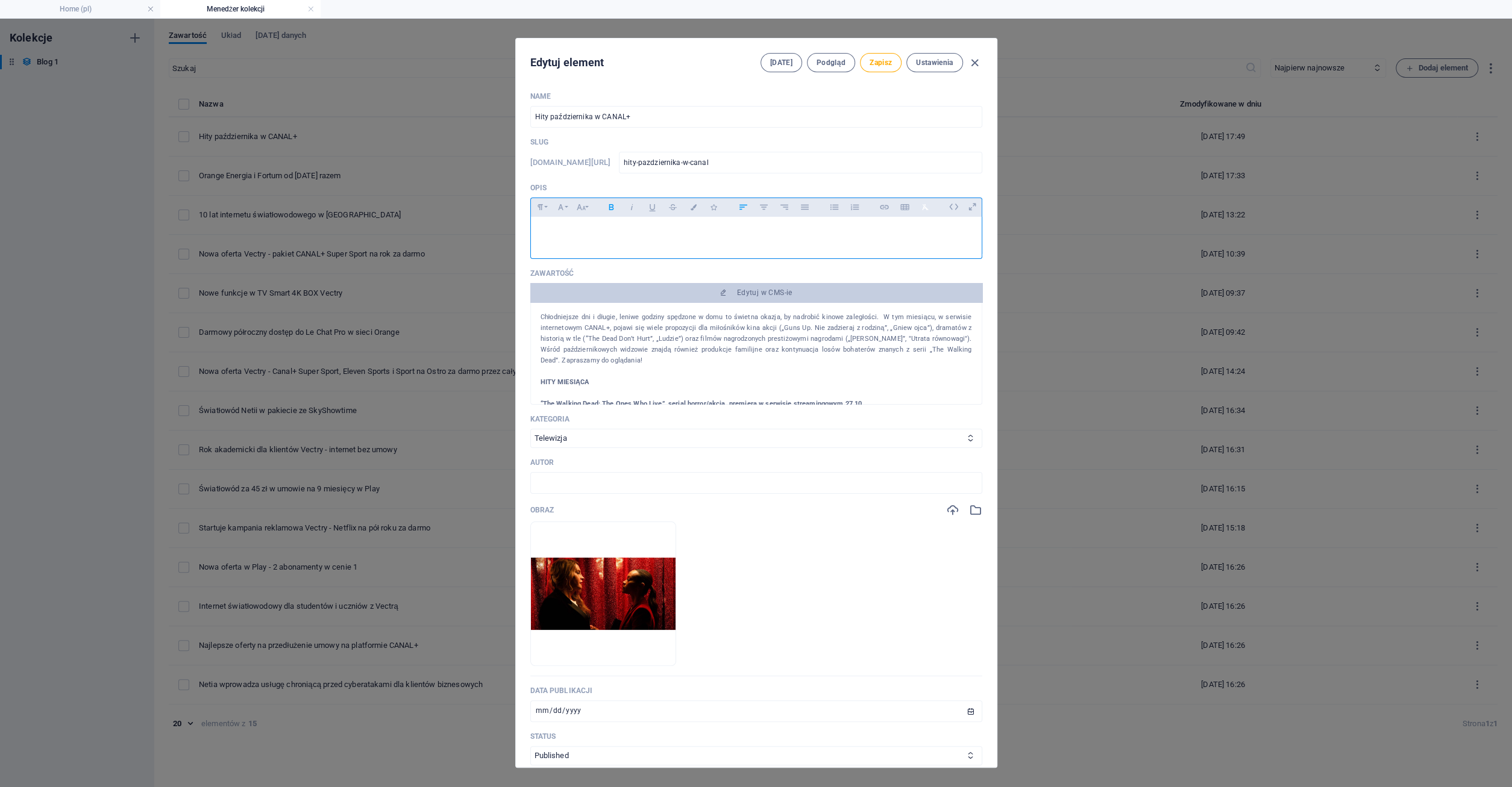
click at [922, 208] on icon "button" at bounding box center [925, 207] width 11 height 14
drag, startPoint x: 542, startPoint y: 238, endPoint x: 922, endPoint y: 270, distance: 381.3
click at [922, 238] on h1 "Październikowe nowości w CANAL+. Te filmy i seriale polecają się na jesienne wi…" at bounding box center [756, 231] width 431 height 11
click at [921, 208] on icon "button" at bounding box center [925, 207] width 11 height 14
click at [931, 238] on h1 "Październikowe nowości w CANAL+. Te filmy i seriale polecają się na jesienne wi…" at bounding box center [756, 231] width 431 height 11
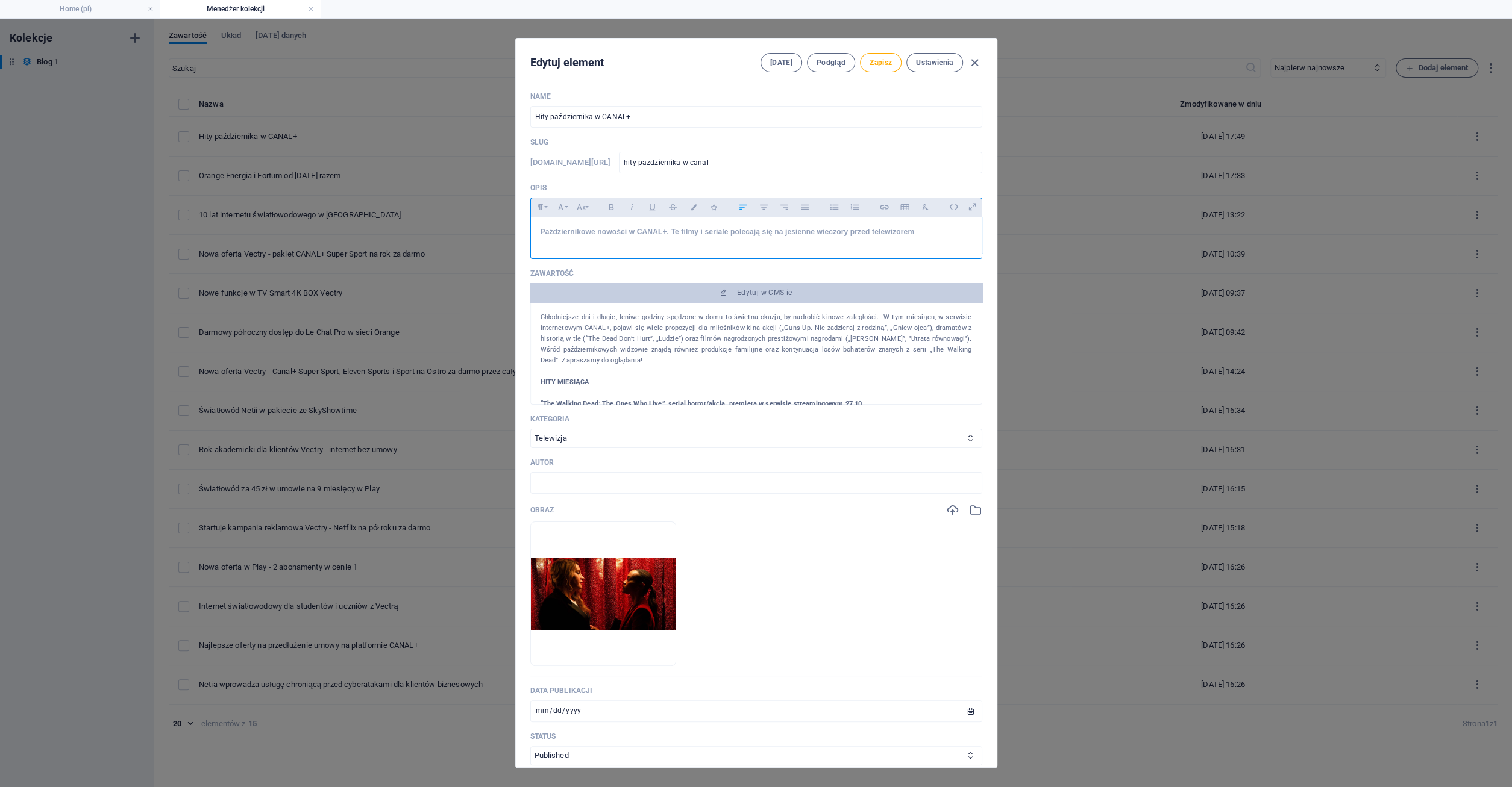
click at [579, 238] on h1 "Październikowe nowości w CANAL+. Te filmy i seriale polecają się na jesienne wi…" at bounding box center [756, 231] width 431 height 11
drag, startPoint x: 549, startPoint y: 234, endPoint x: 934, endPoint y: 266, distance: 386.3
click at [934, 238] on h1 "Październikowe nowości w CANAL+. Te filmy i seriale polecają się na jesienne wi…" at bounding box center [756, 231] width 431 height 11
click at [611, 209] on icon "button" at bounding box center [612, 207] width 11 height 14
click at [916, 238] on h1 "Październikowe nowości w CANAL+. Te filmy i seriale polecają się na jesienne wi…" at bounding box center [756, 231] width 431 height 11
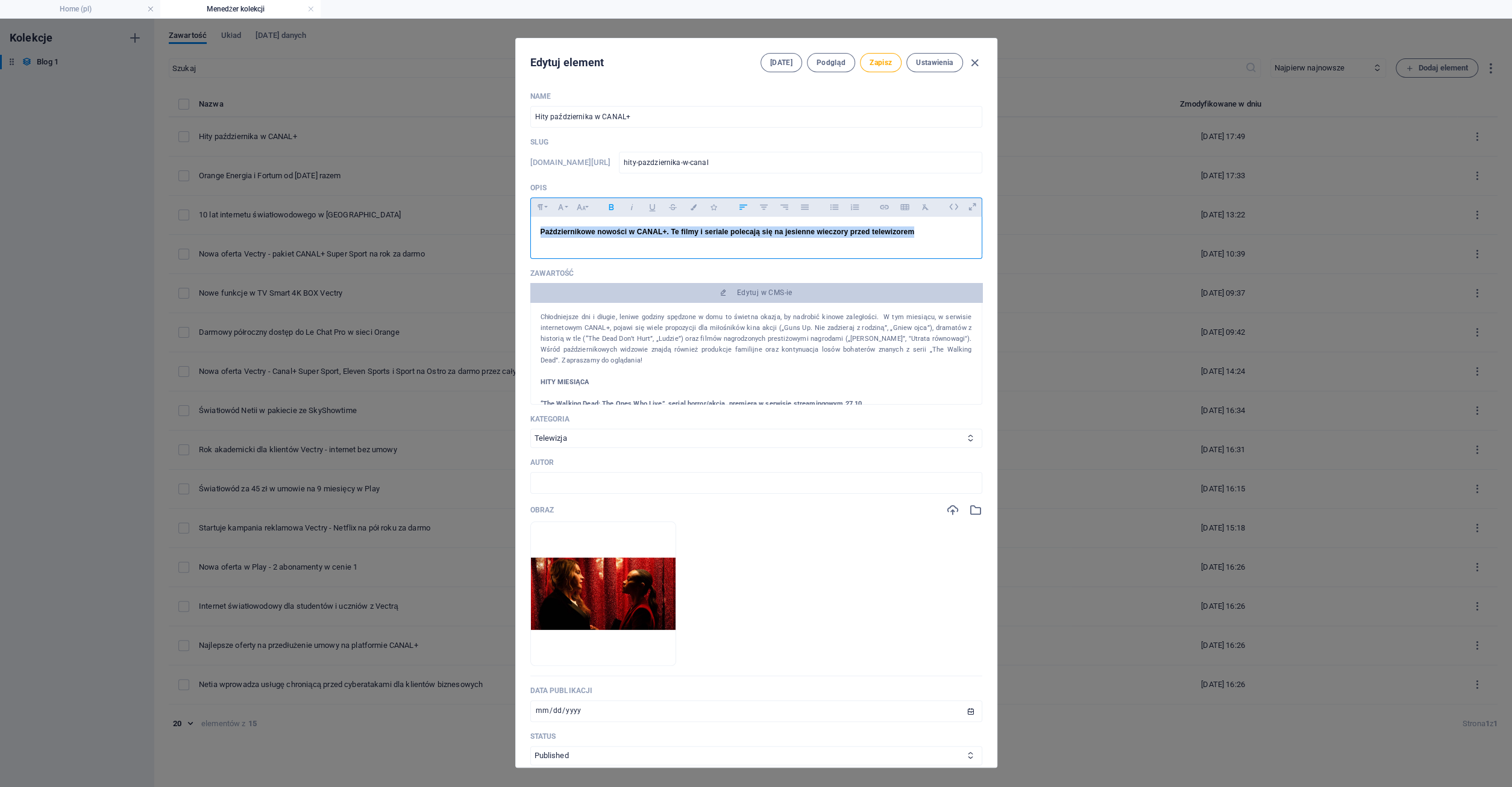
drag, startPoint x: 908, startPoint y: 261, endPoint x: 491, endPoint y: 222, distance: 418.8
click at [530, 222] on div "Październikowe nowości w CANAL+. Te filmy i seriale polecają się na jesienne wi…" at bounding box center [756, 235] width 452 height 37
click at [927, 212] on icon "button" at bounding box center [925, 207] width 11 height 14
click at [609, 211] on icon "button" at bounding box center [612, 207] width 11 height 14
click at [886, 64] on span "Zapisz" at bounding box center [880, 62] width 22 height 10
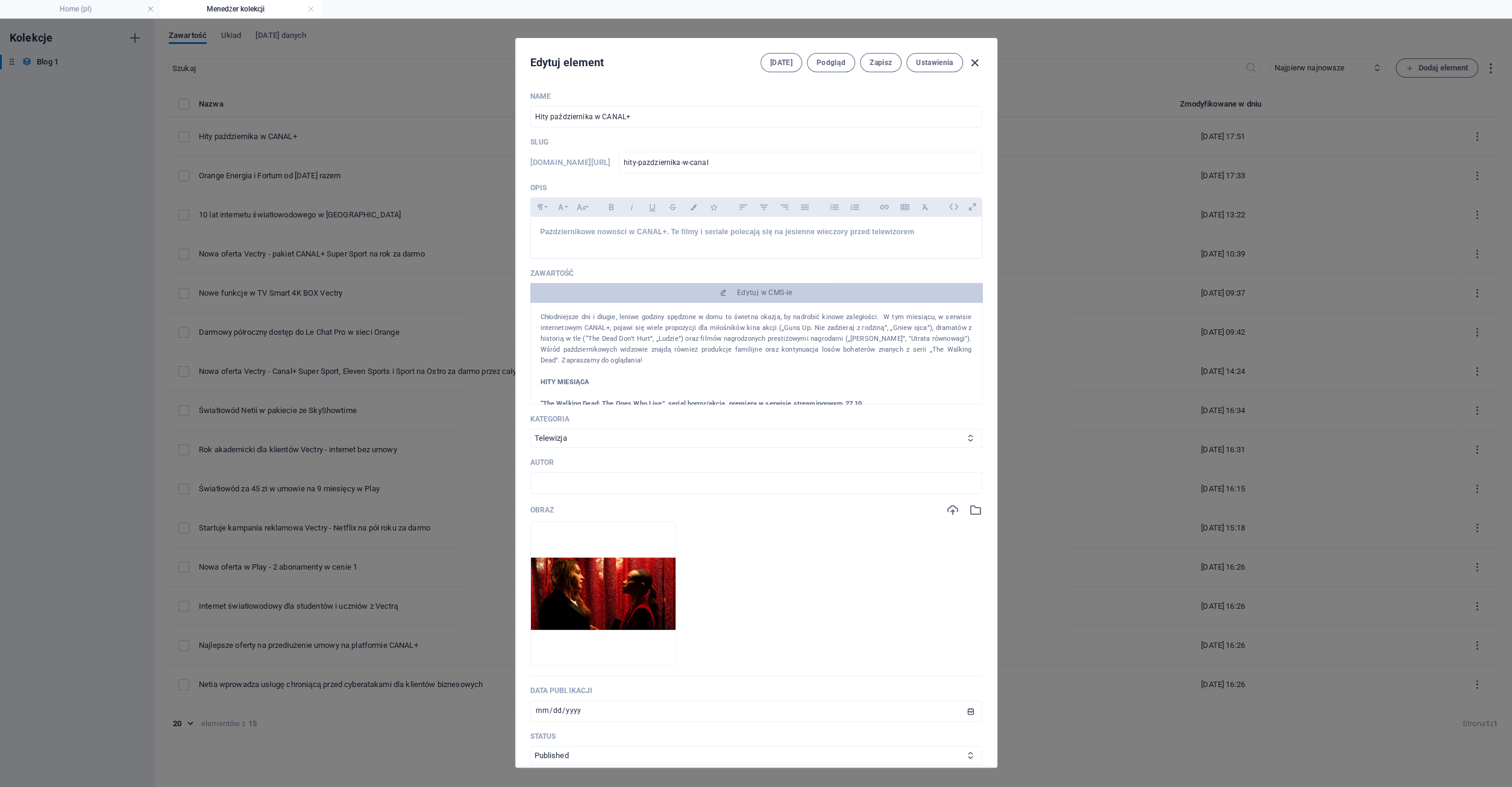
click at [974, 61] on icon "button" at bounding box center [975, 63] width 14 height 14
type input "hity-pazdziernika-w-canal"
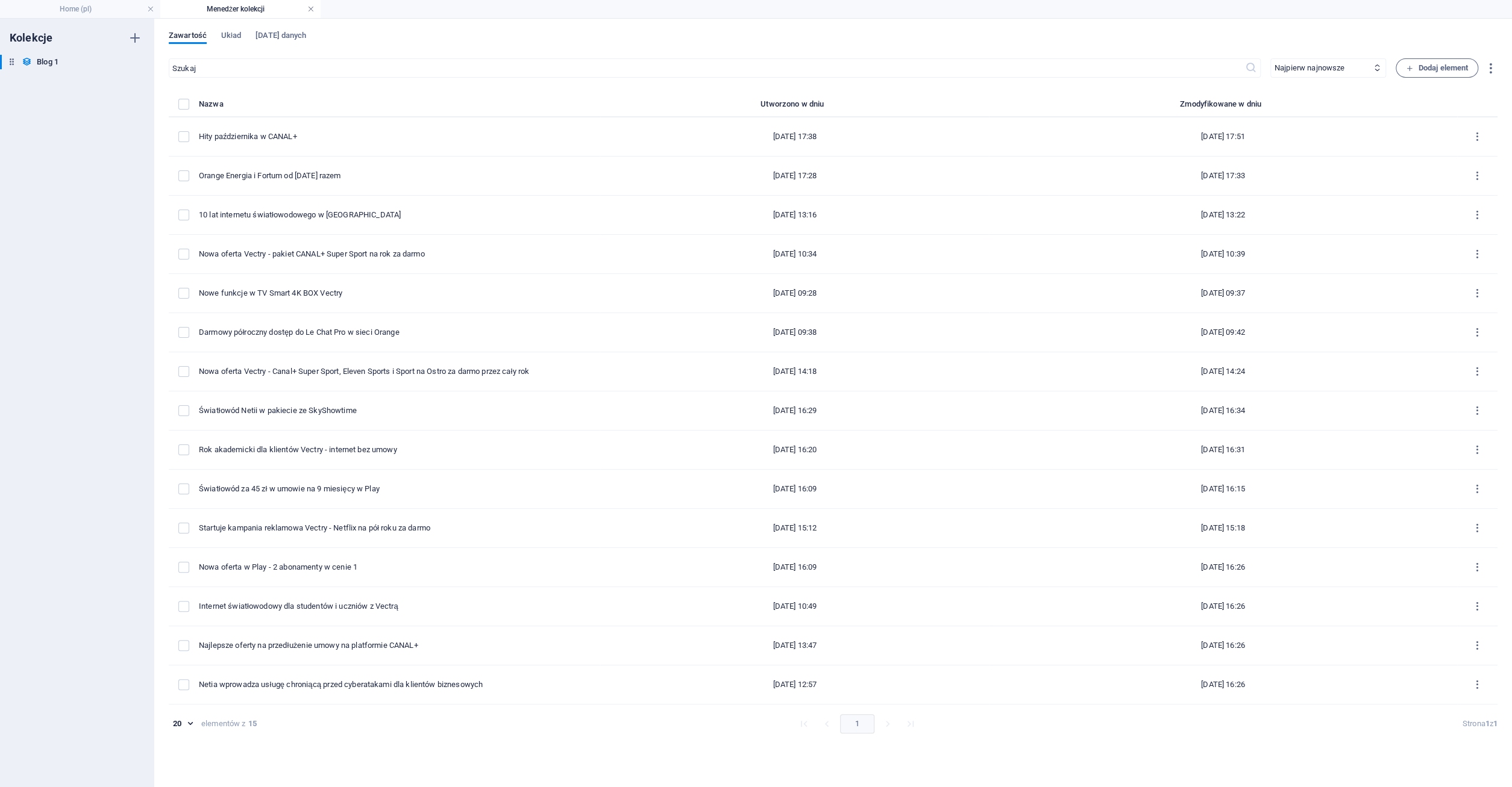
click at [312, 10] on link at bounding box center [311, 9] width 7 height 11
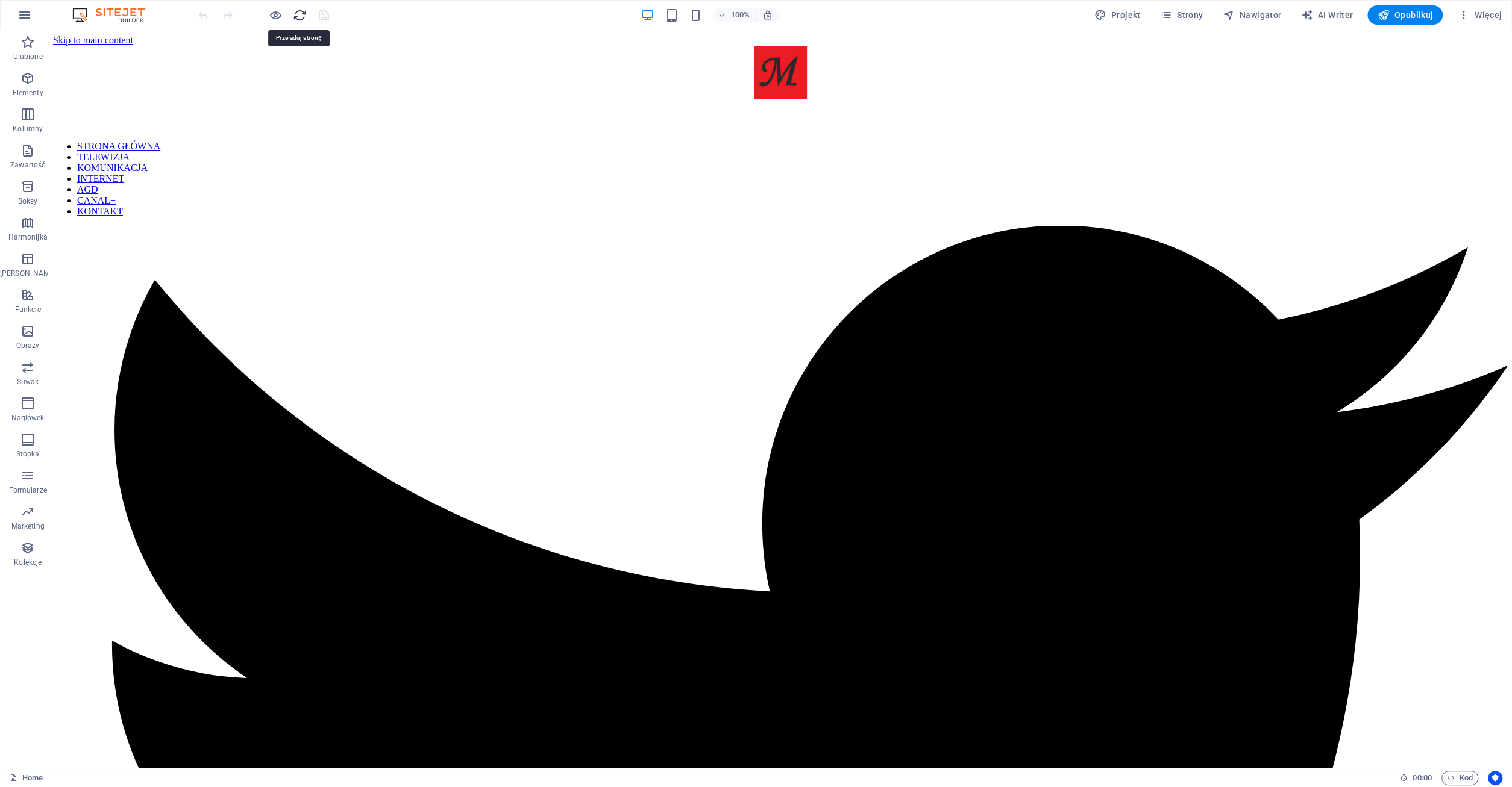
click at [300, 12] on icon "reload" at bounding box center [300, 16] width 14 height 14
click at [1485, 14] on span "Więcej" at bounding box center [1479, 15] width 44 height 12
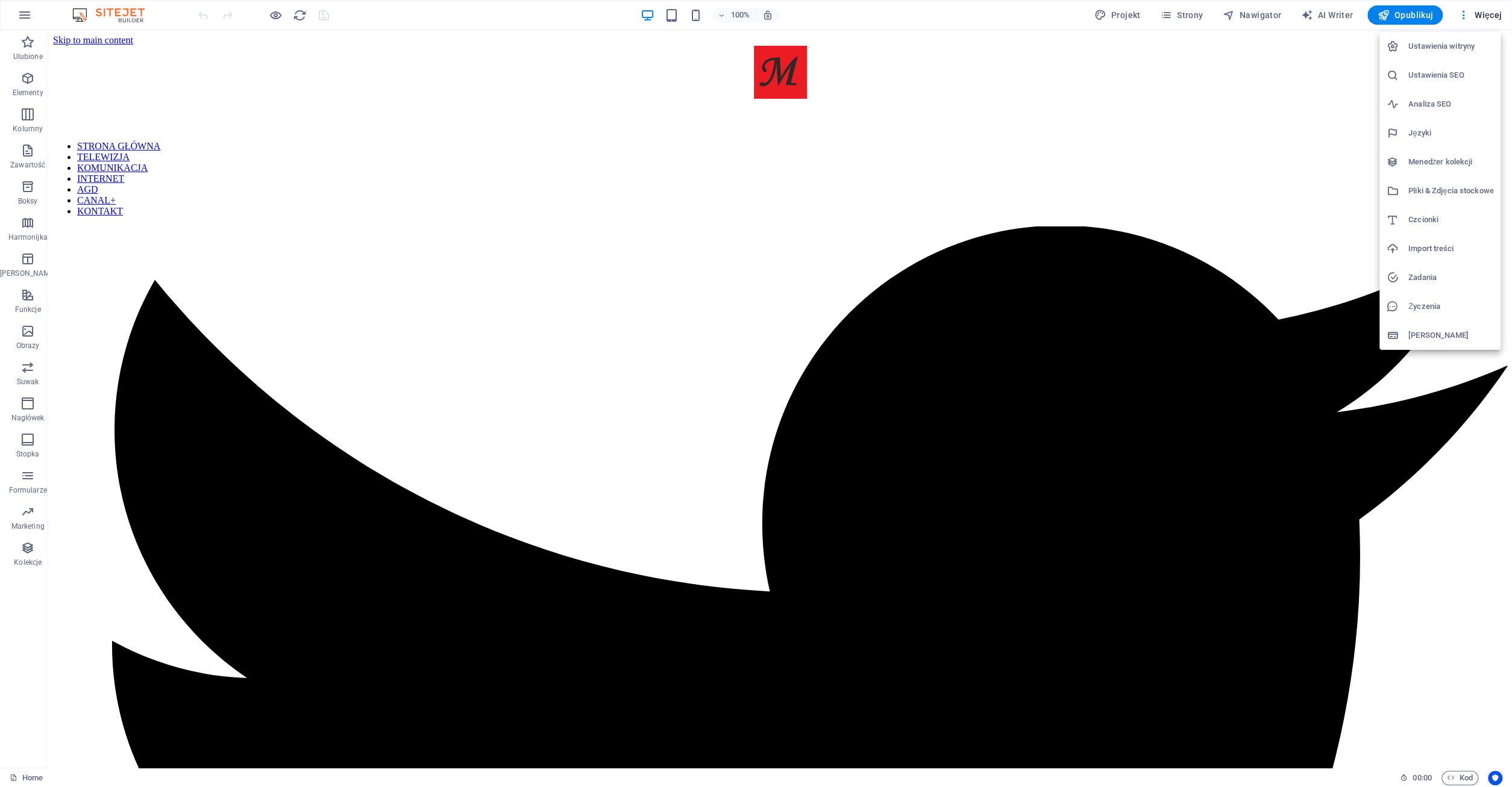
click at [1440, 158] on h6 "Menedżer kolekcji" at bounding box center [1450, 162] width 85 height 14
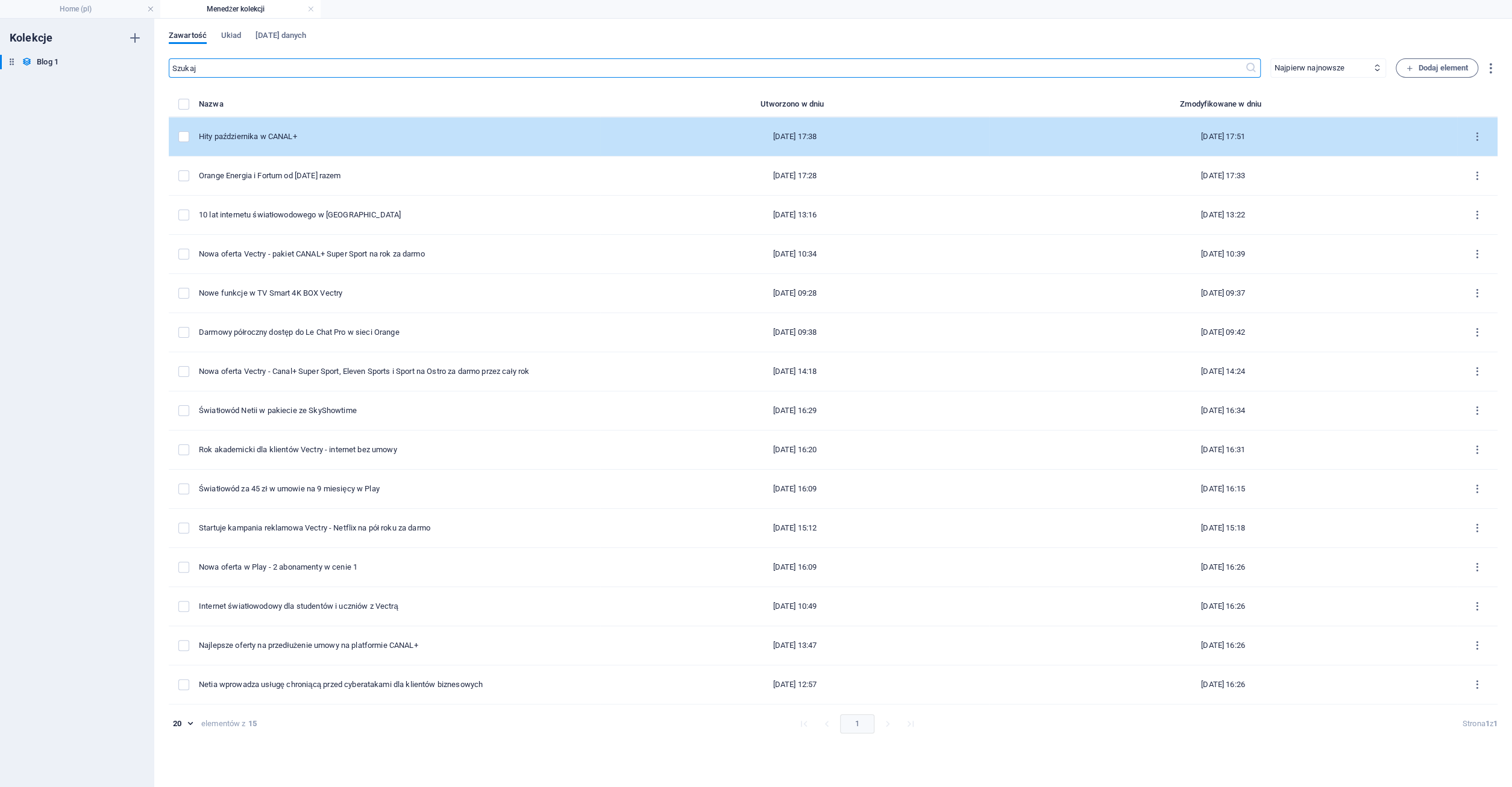
click at [263, 138] on div "Hity października w CANAL+" at bounding box center [394, 137] width 391 height 11
select select "Telewizja"
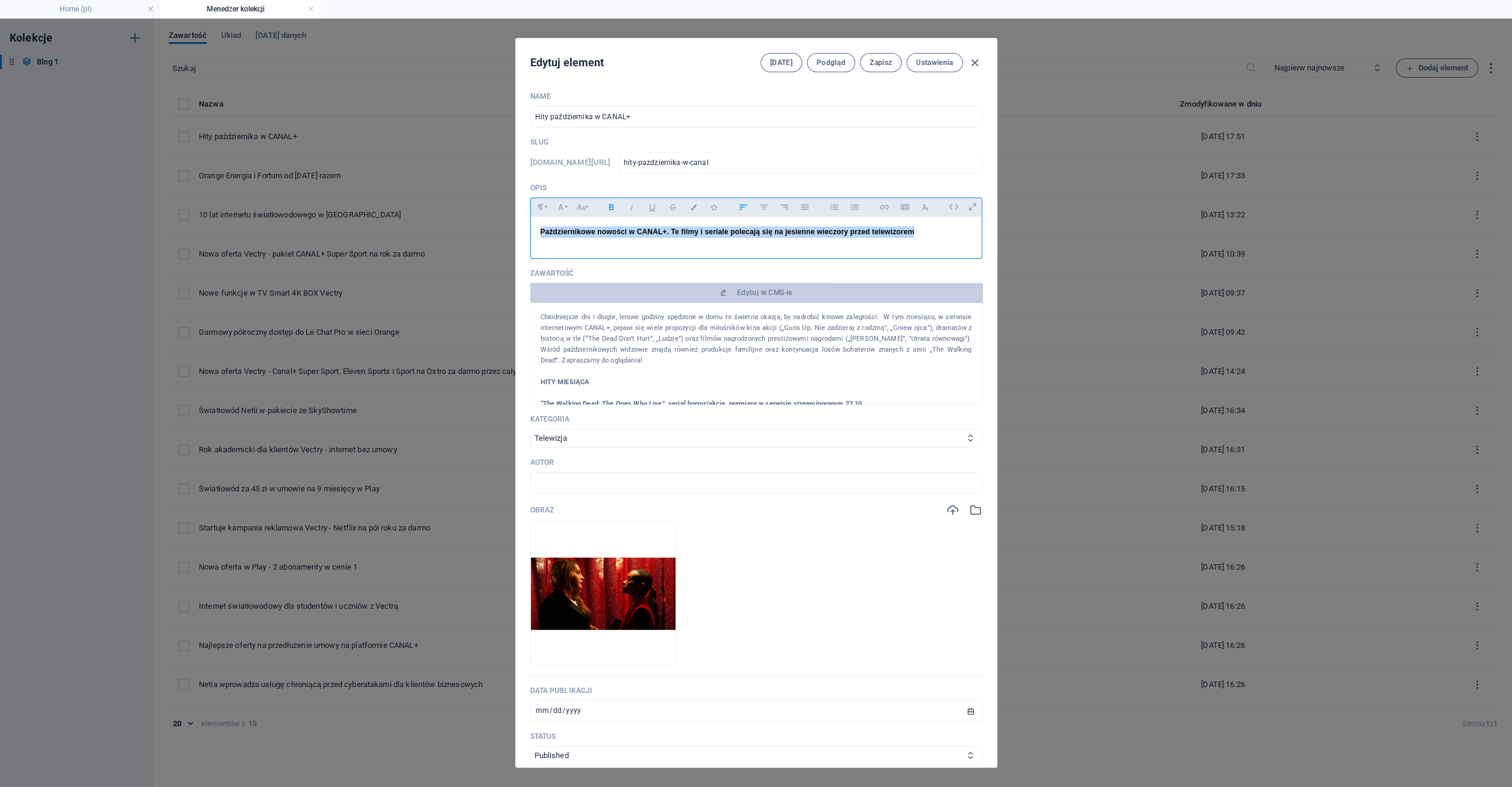
drag, startPoint x: 914, startPoint y: 258, endPoint x: 512, endPoint y: 243, distance: 402.3
click at [530, 243] on div "Październikowe nowości w CANAL+. Te filmy i seriale polecają się na jesienne wi…" at bounding box center [756, 235] width 452 height 37
click at [923, 210] on icon "button" at bounding box center [925, 207] width 11 height 14
click at [563, 238] on h1 "​" at bounding box center [756, 231] width 431 height 11
click at [710, 458] on div "Name Hity października w CANAL+ ​ Slug [DOMAIN_NAME][URL] hity-pazdziernika-w-c…" at bounding box center [756, 483] width 452 height 783
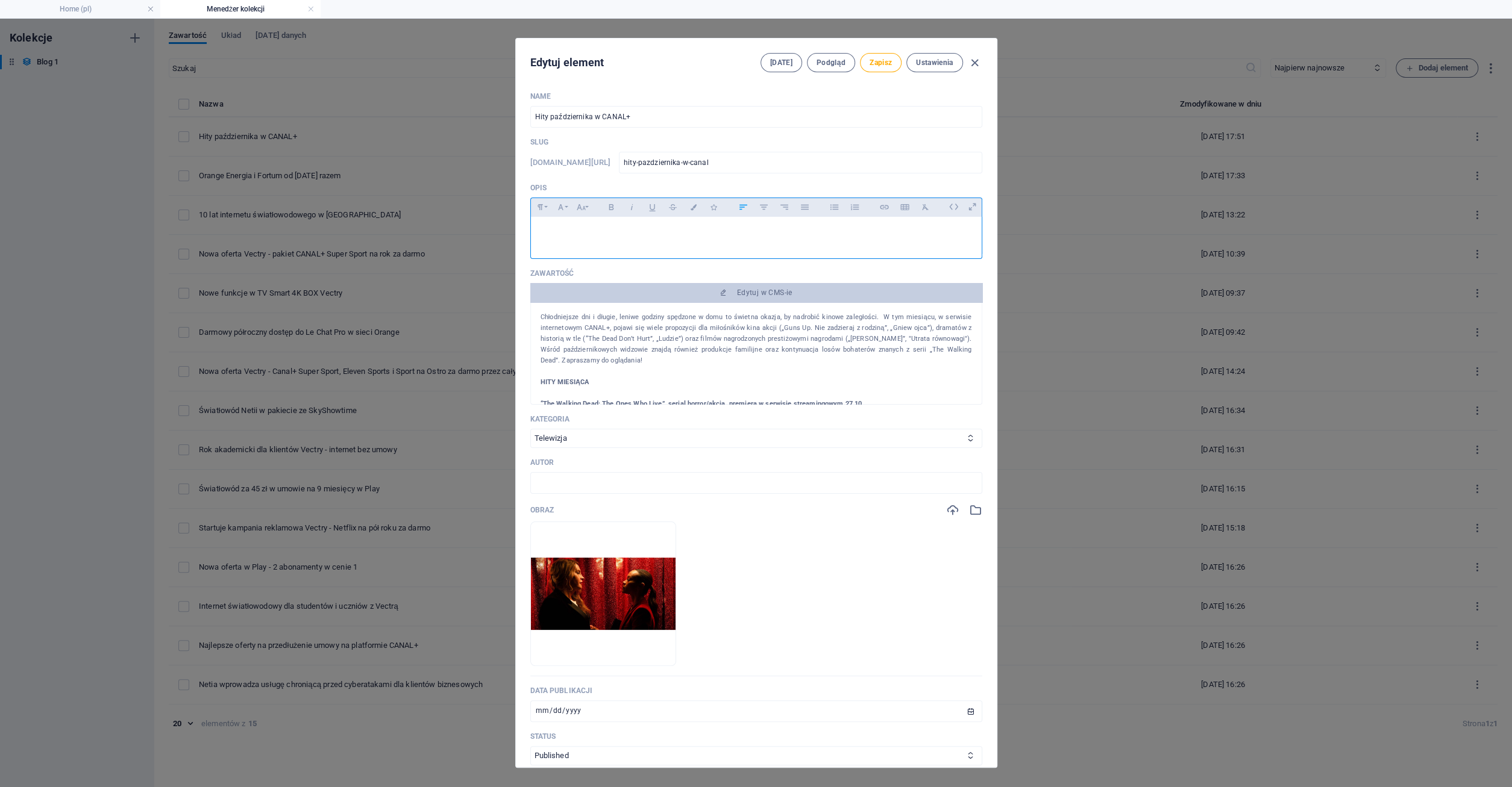
click at [552, 234] on h1 "​" at bounding box center [756, 231] width 431 height 11
drag, startPoint x: 539, startPoint y: 230, endPoint x: 963, endPoint y: 239, distance: 424.1
click at [963, 239] on div "Październikowe nowości w serwisie CANAL+. Te filmy i seriale polecają się na je…" at bounding box center [756, 234] width 451 height 36
click at [611, 205] on icon "button" at bounding box center [612, 207] width 11 height 14
click at [879, 62] on span "Zapisz" at bounding box center [880, 62] width 22 height 10
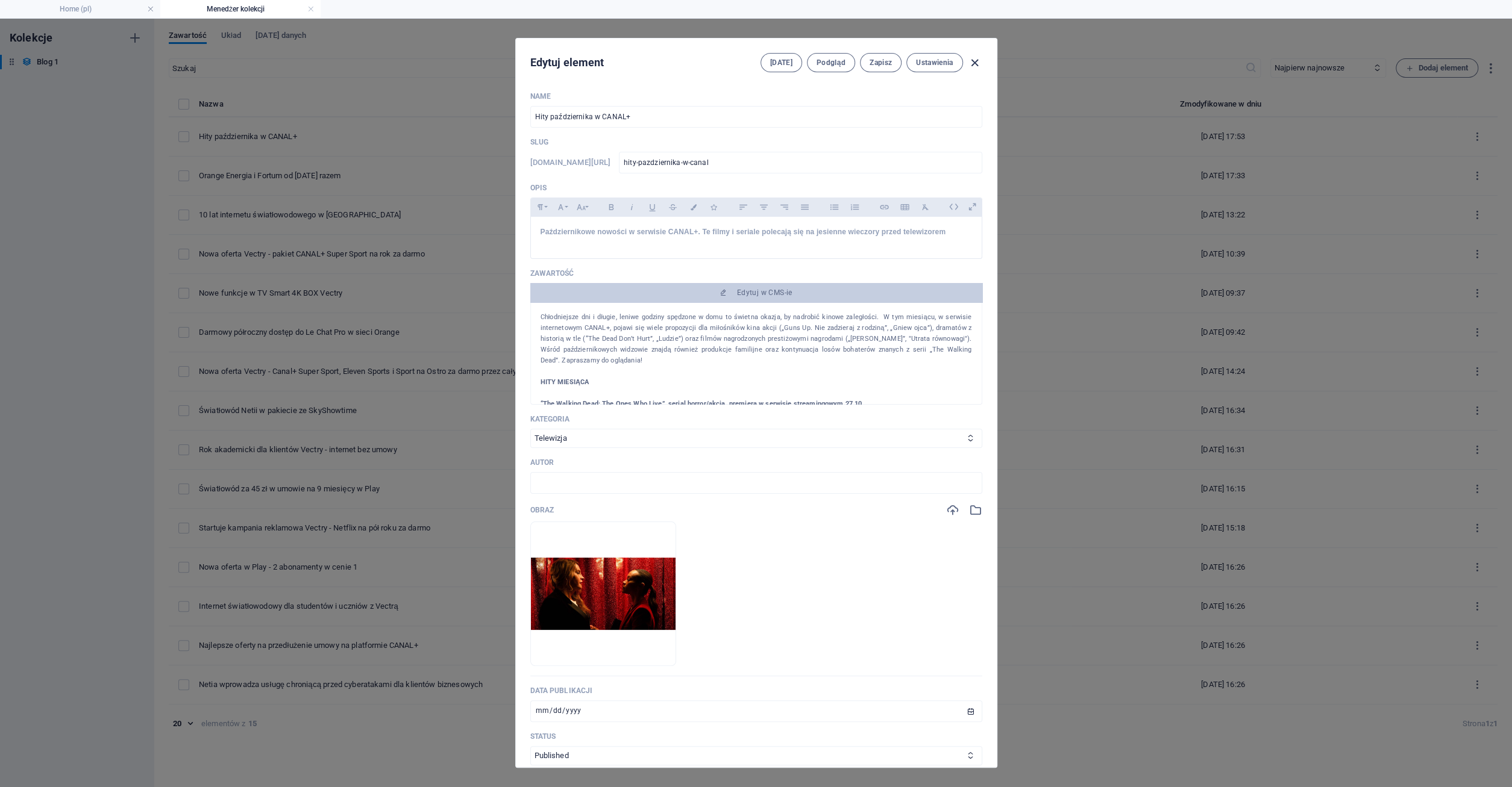
click at [974, 57] on icon "button" at bounding box center [975, 63] width 14 height 14
type input "hity-pazdziernika-w-canal"
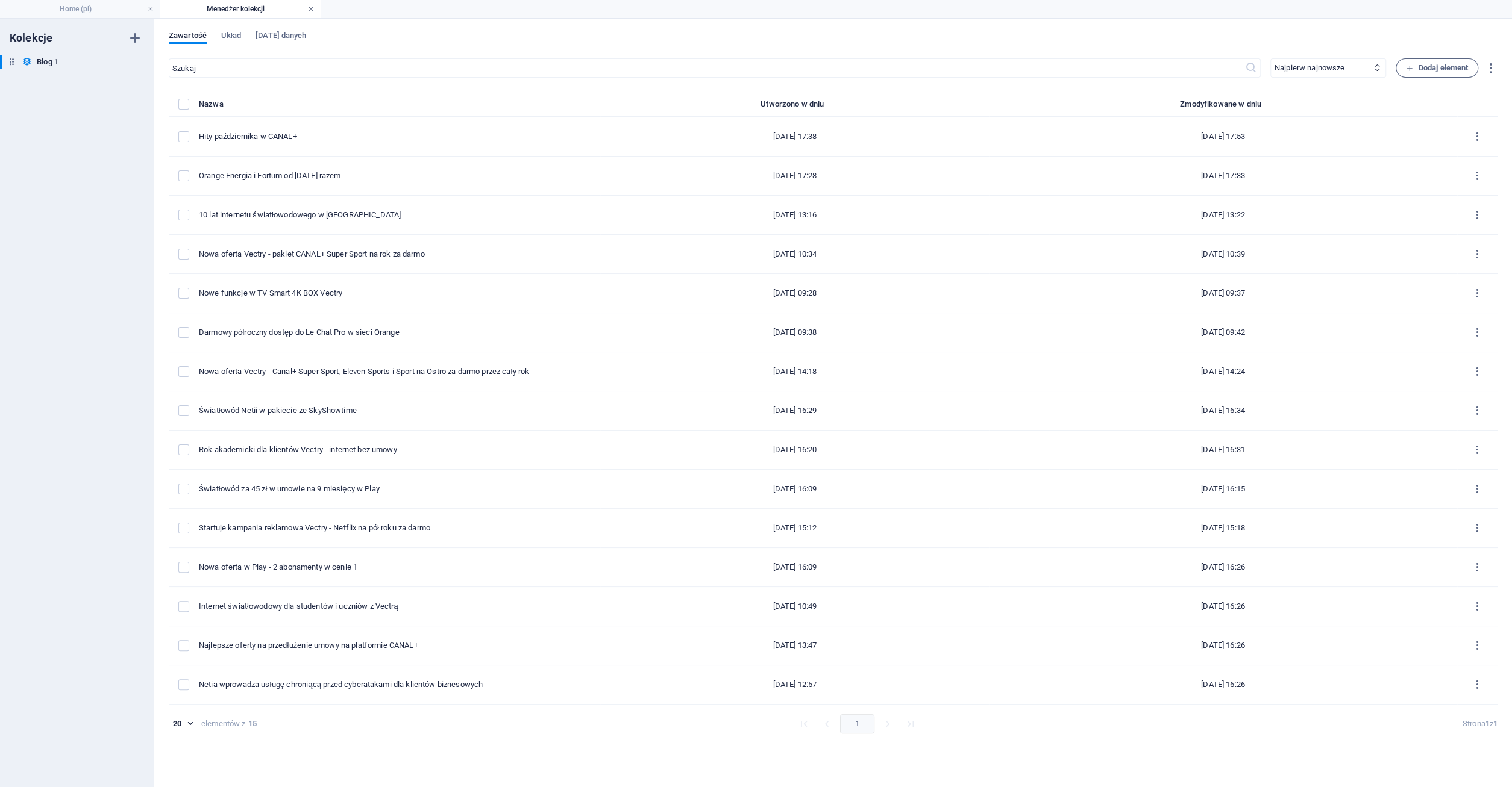
click at [310, 8] on link at bounding box center [311, 9] width 7 height 11
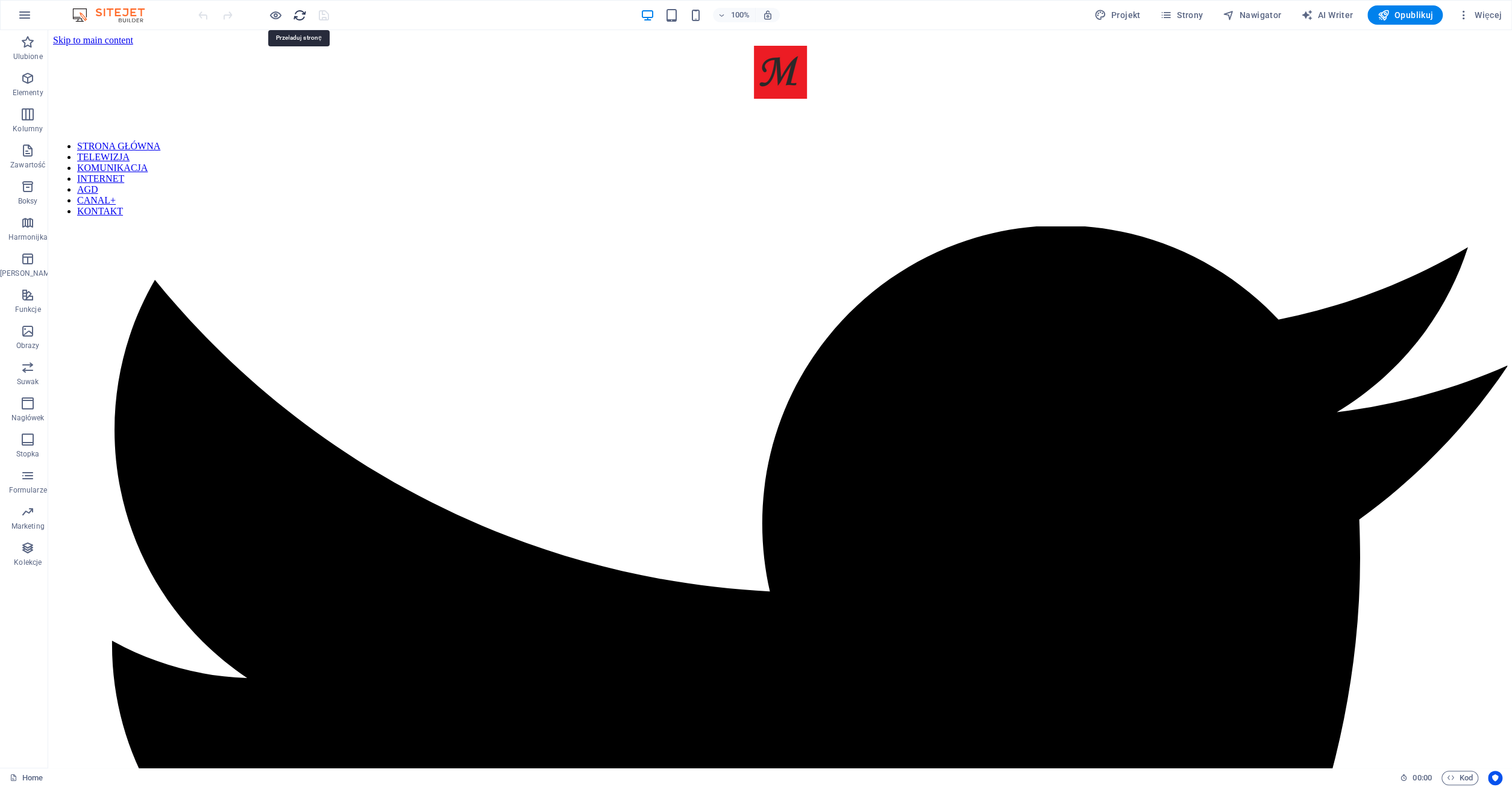
click at [296, 15] on icon "reload" at bounding box center [300, 16] width 14 height 14
click at [1411, 14] on span "Opublikuj" at bounding box center [1404, 15] width 56 height 12
